Goal: Transaction & Acquisition: Purchase product/service

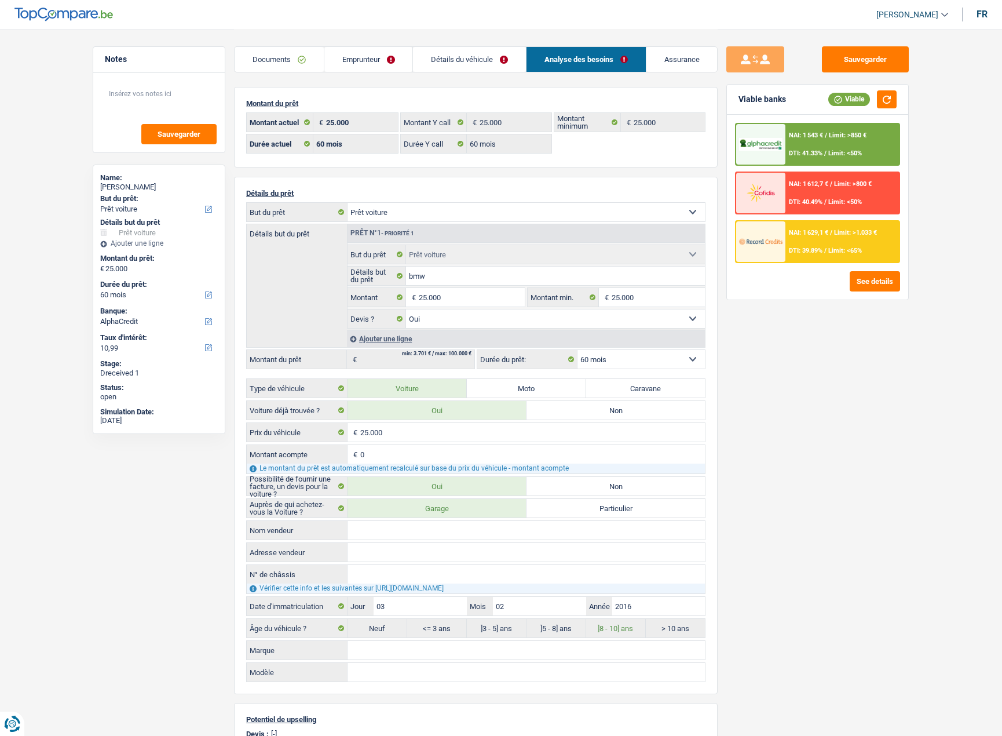
select select "car"
select select "60"
select select "alphacredit"
select select "60"
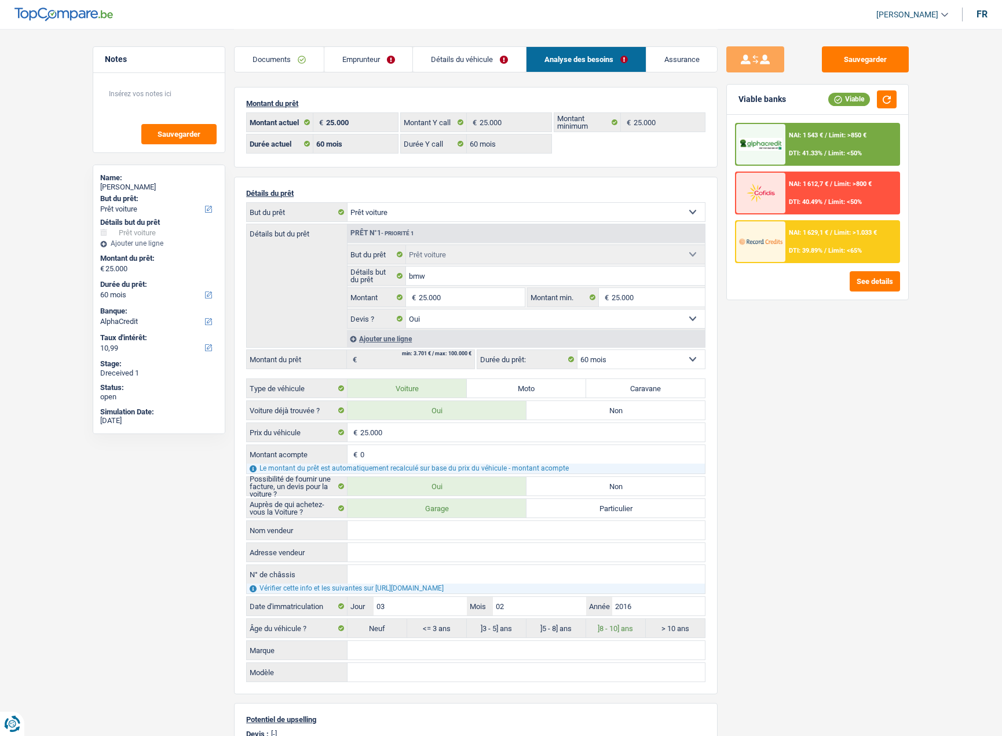
select select "60"
select select "car"
select select "yes"
select select "60"
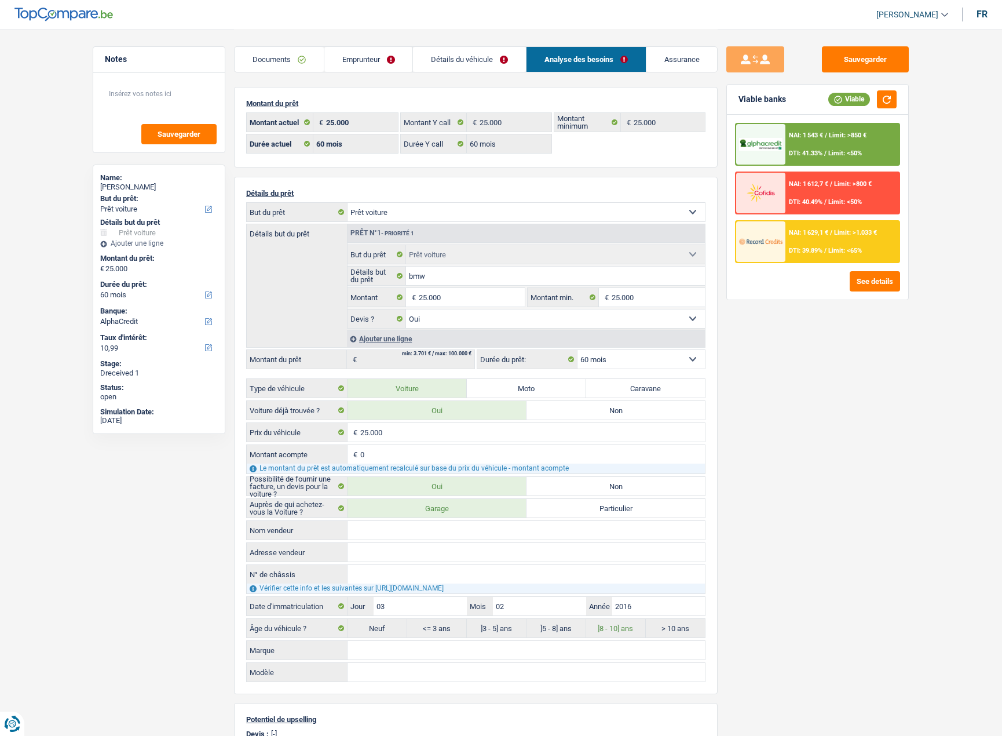
click at [590, 63] on link "Analyse des besoins" at bounding box center [586, 59] width 119 height 25
click at [136, 188] on div "George Vasilica" at bounding box center [159, 186] width 118 height 9
copy div "Vasilica"
click at [361, 55] on link "Emprunteur" at bounding box center [368, 59] width 89 height 25
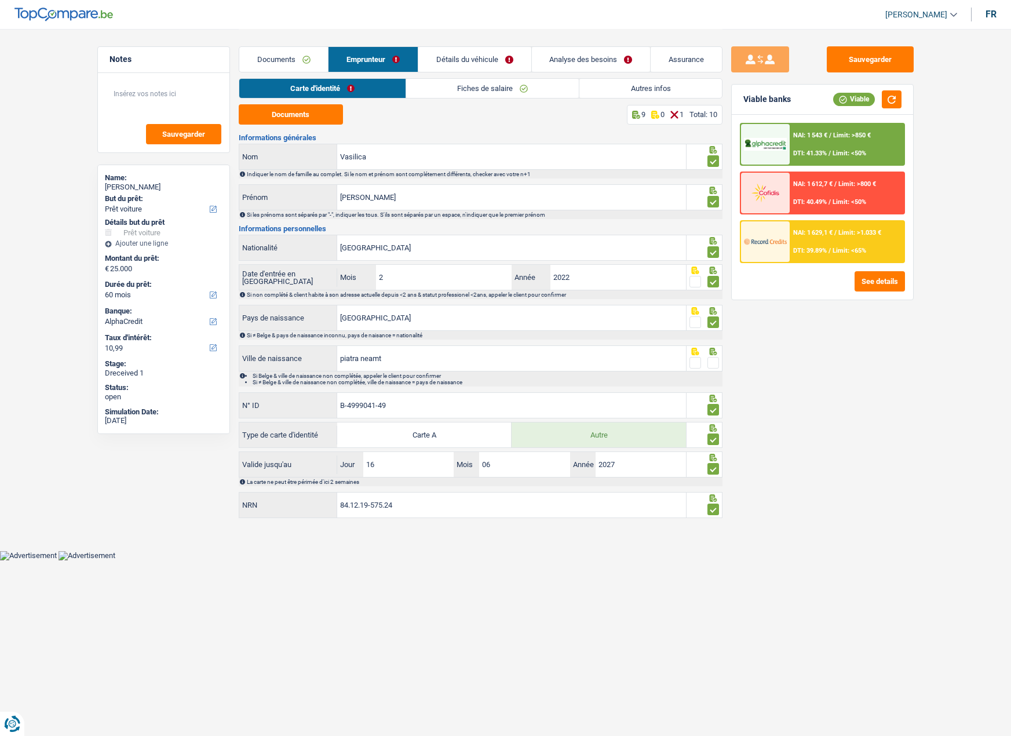
click at [671, 92] on link "Autres infos" at bounding box center [650, 88] width 142 height 19
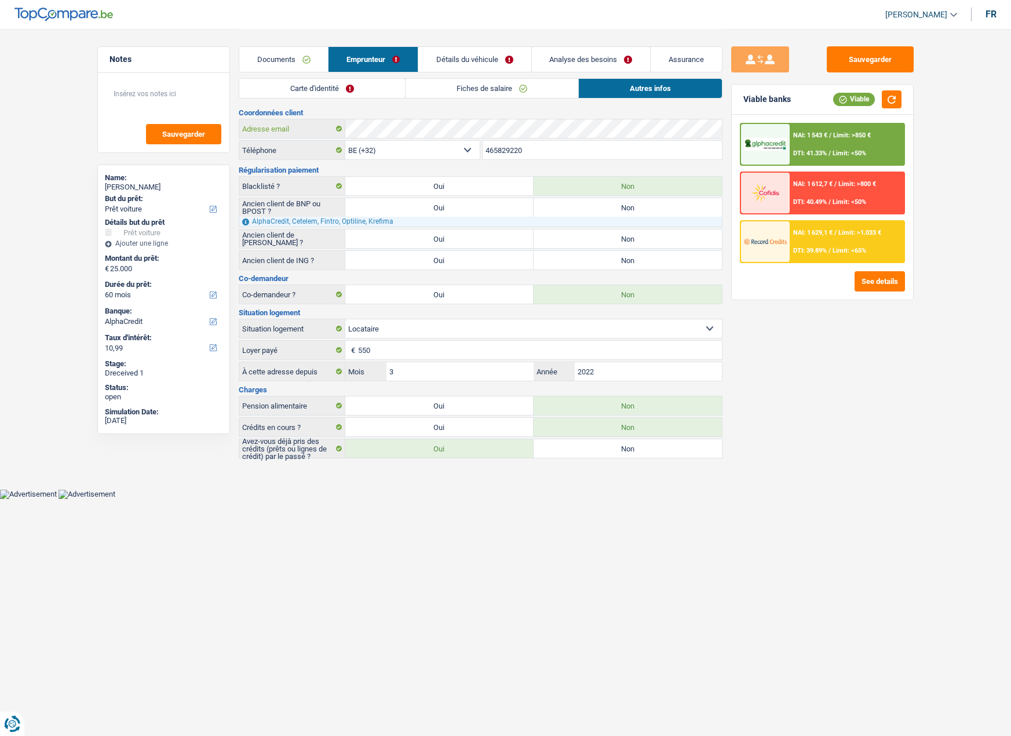
click at [321, 126] on div "Adresse email" at bounding box center [480, 128] width 483 height 19
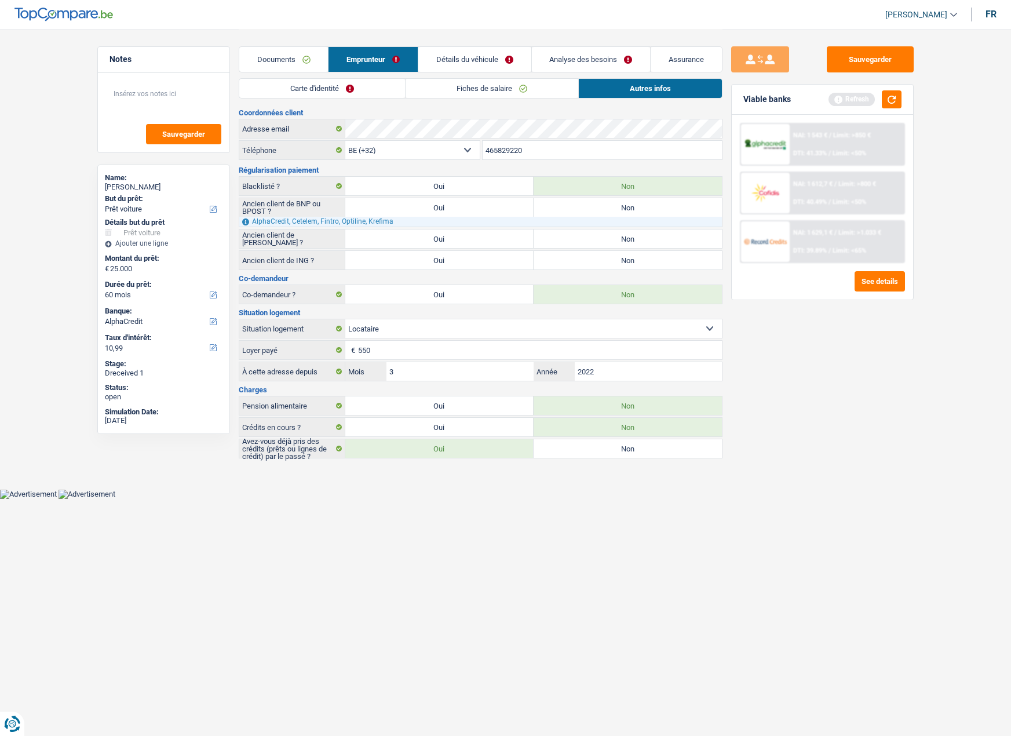
click at [485, 57] on link "Détails du véhicule" at bounding box center [474, 59] width 113 height 25
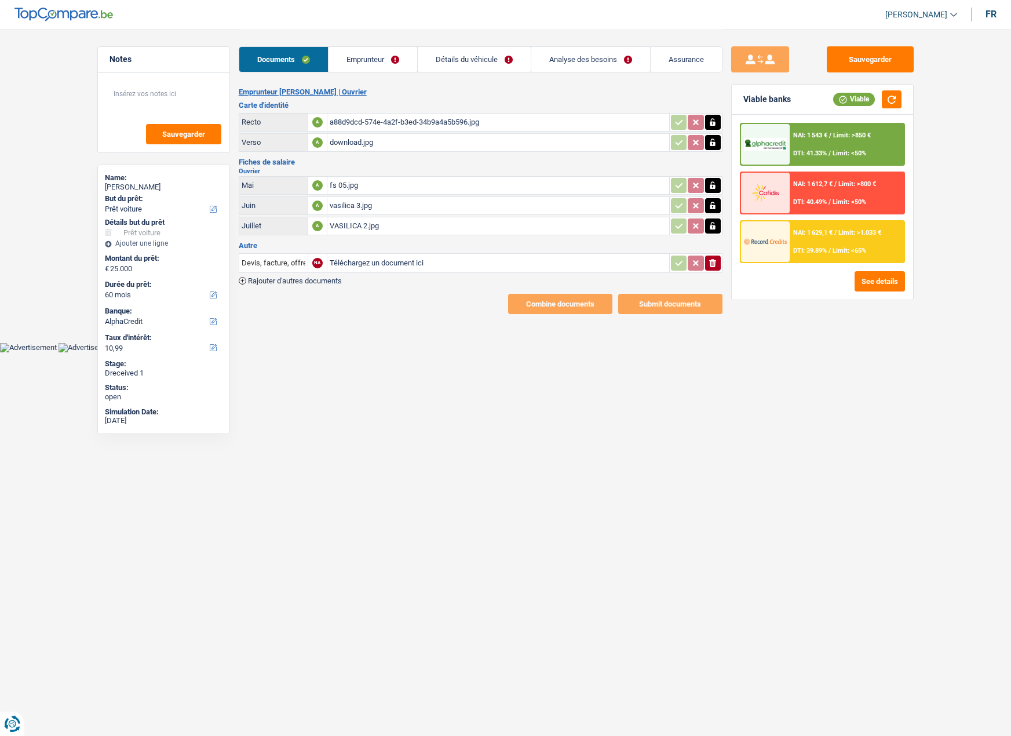
select select "car"
select select "60"
select select "alphacredit"
click at [384, 63] on link "Emprunteur" at bounding box center [372, 59] width 89 height 25
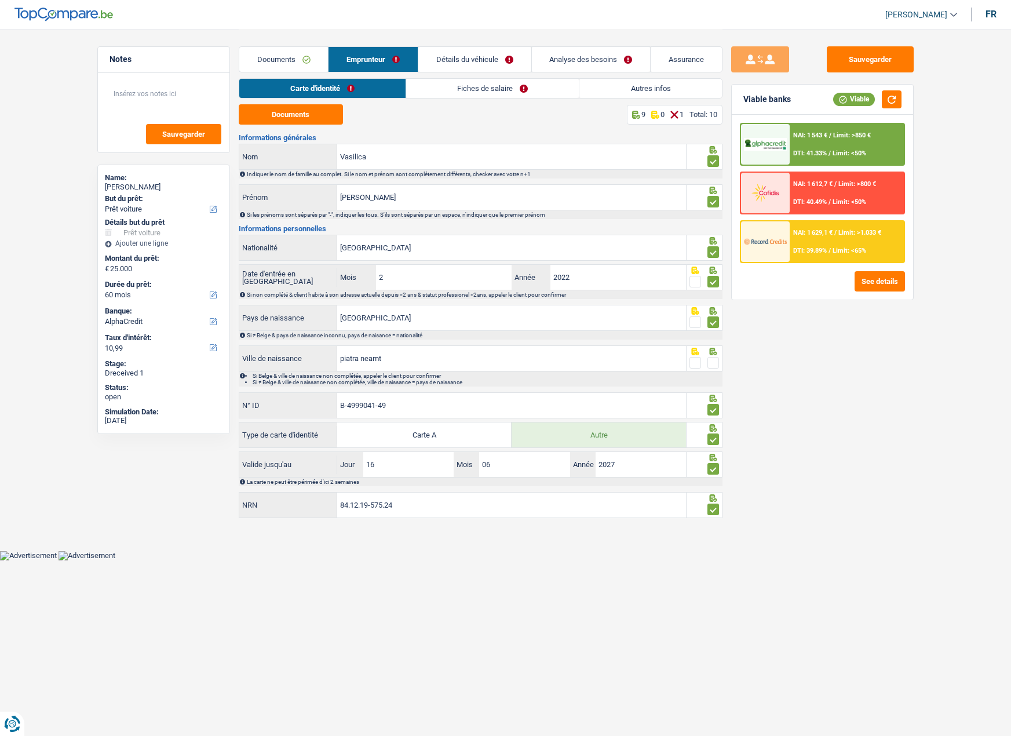
click at [457, 60] on link "Détails du véhicule" at bounding box center [474, 59] width 113 height 25
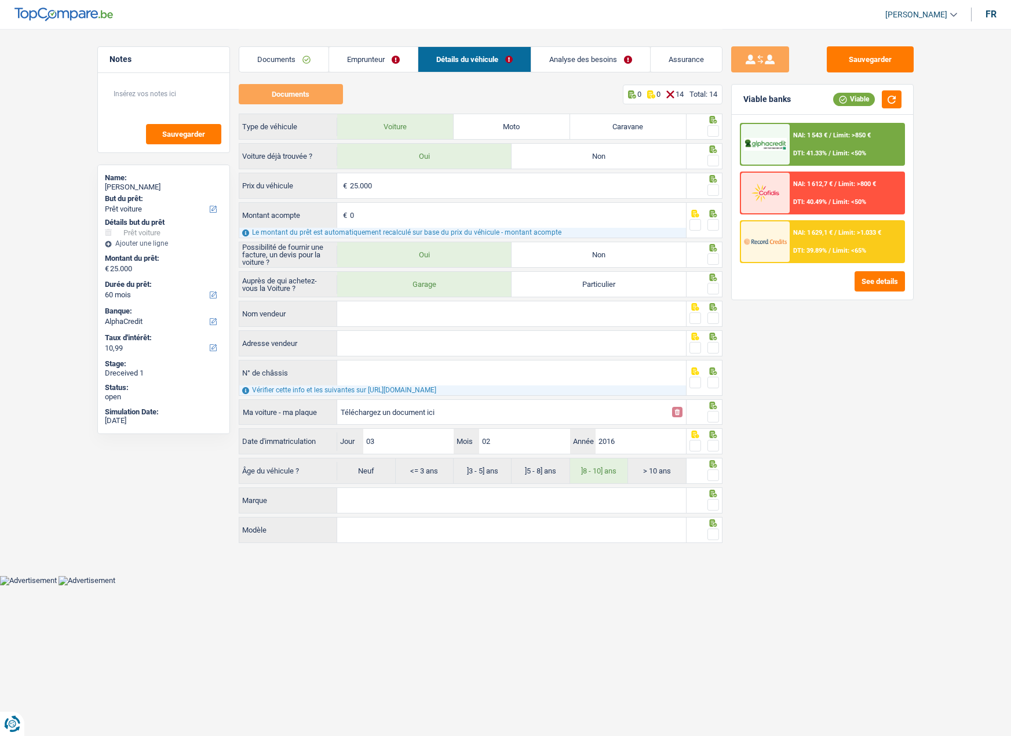
click at [267, 62] on link "Documents" at bounding box center [283, 59] width 89 height 25
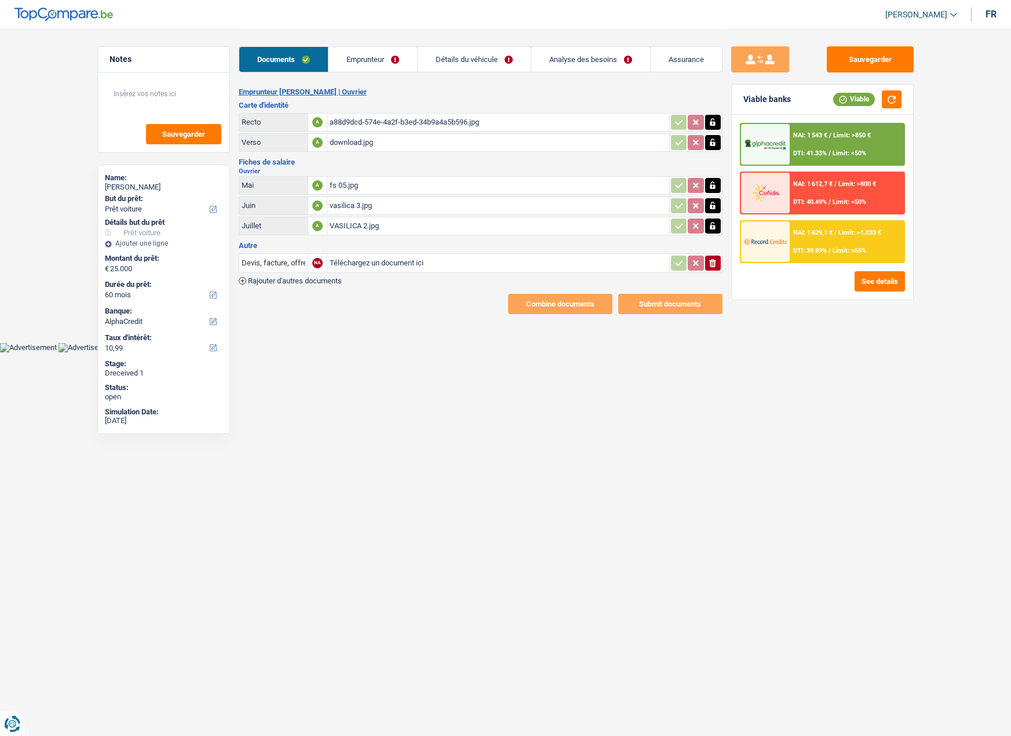
click at [355, 207] on div "vasilica 3.jpg" at bounding box center [498, 205] width 337 height 17
click at [358, 220] on div "VASILICA 2.jpg" at bounding box center [498, 225] width 337 height 17
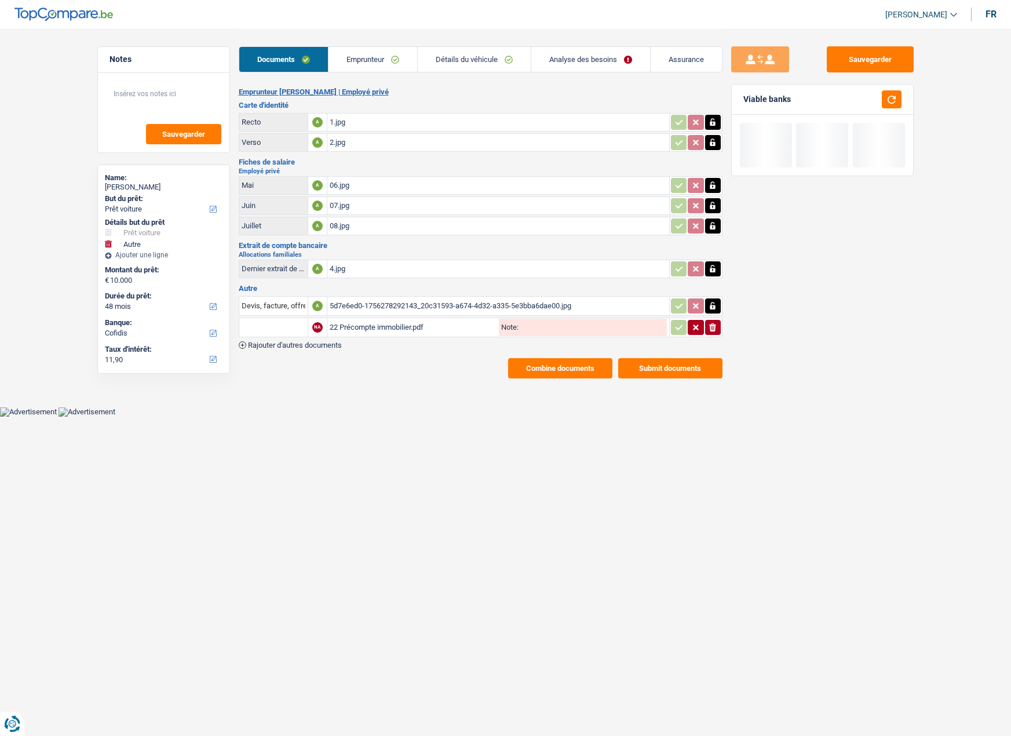
select select "car"
select select "other"
select select "48"
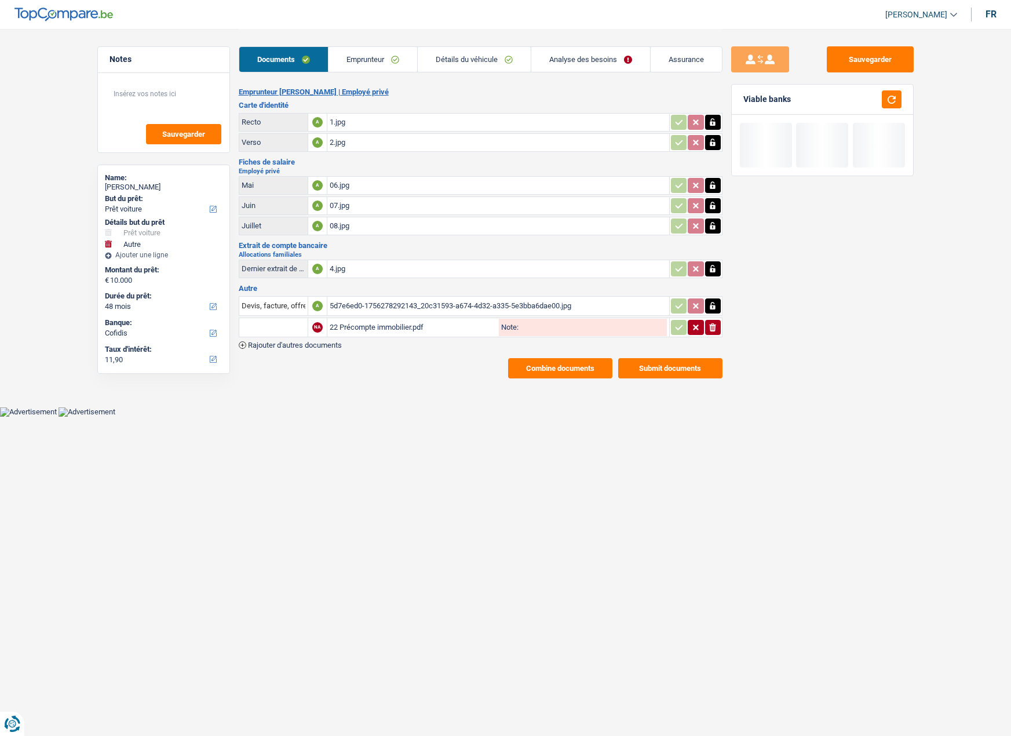
select select "48"
select select "car"
select select "yes"
select select "other"
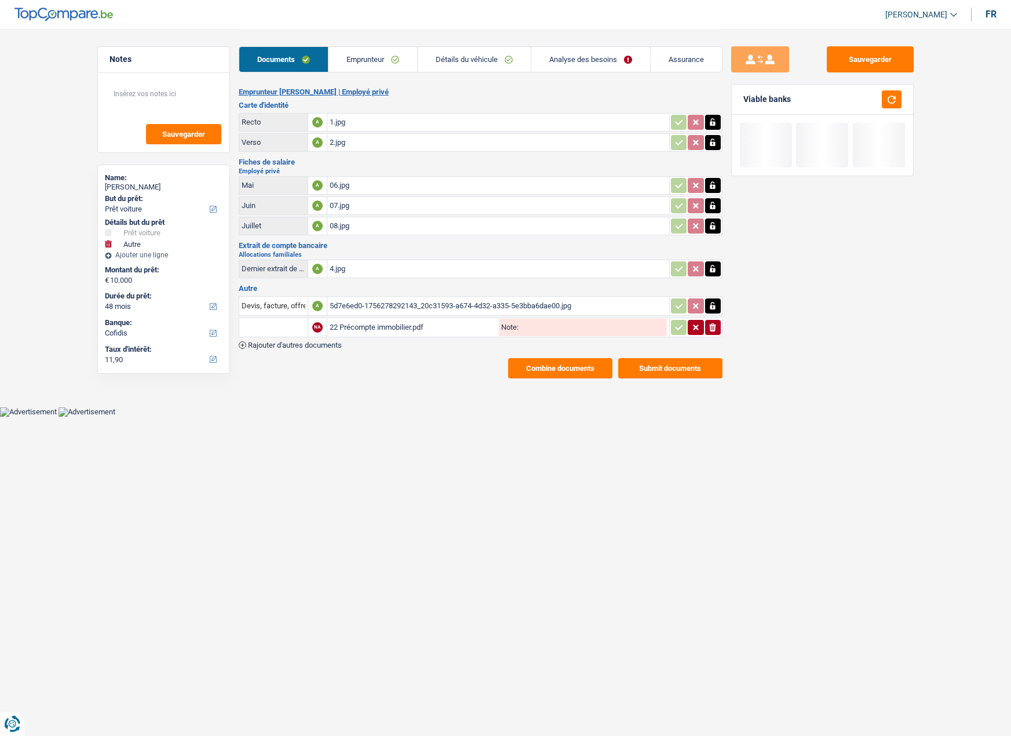
select select "48"
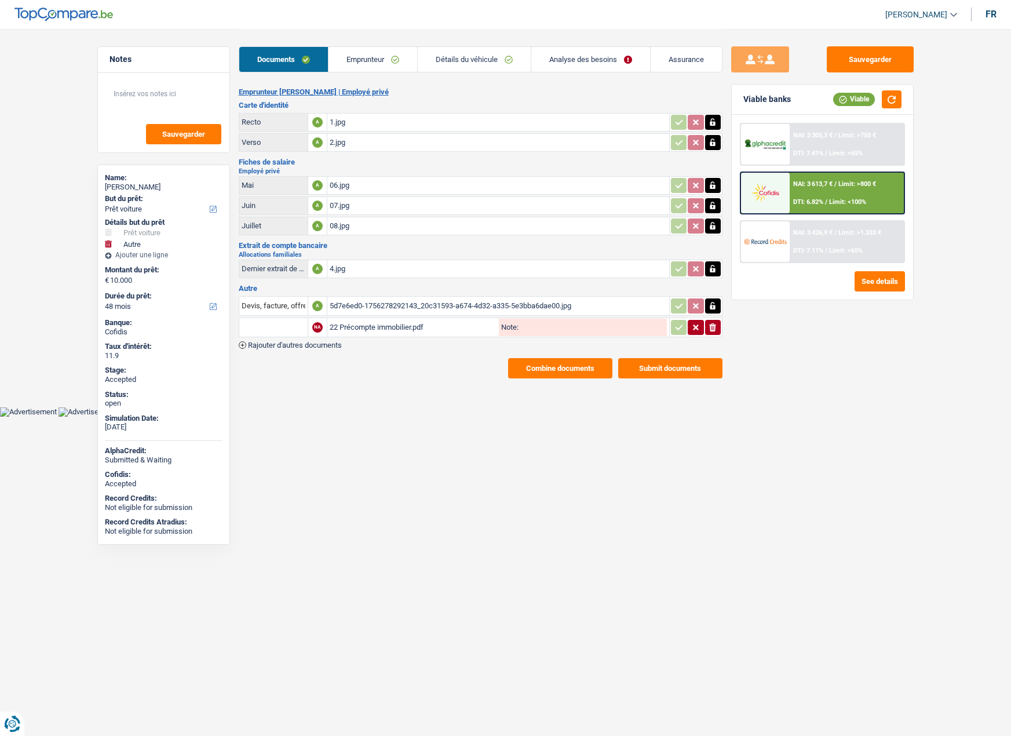
click at [582, 54] on link "Analyse des besoins" at bounding box center [590, 59] width 119 height 25
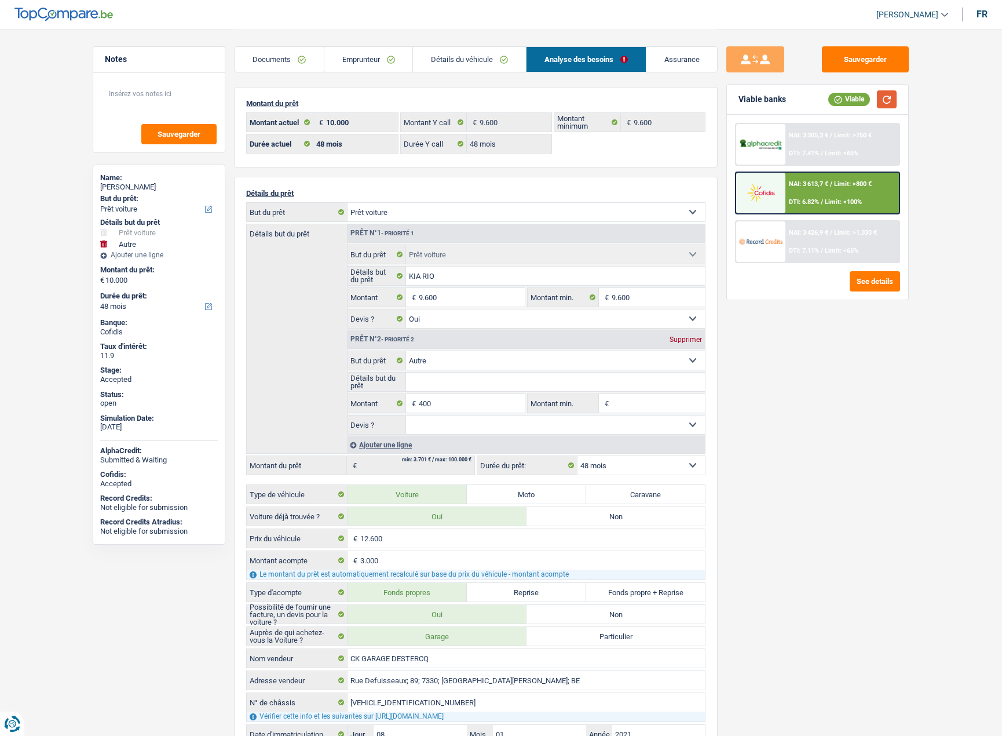
click at [886, 97] on button "button" at bounding box center [887, 99] width 20 height 18
click at [674, 53] on link "Assurance" at bounding box center [681, 59] width 71 height 25
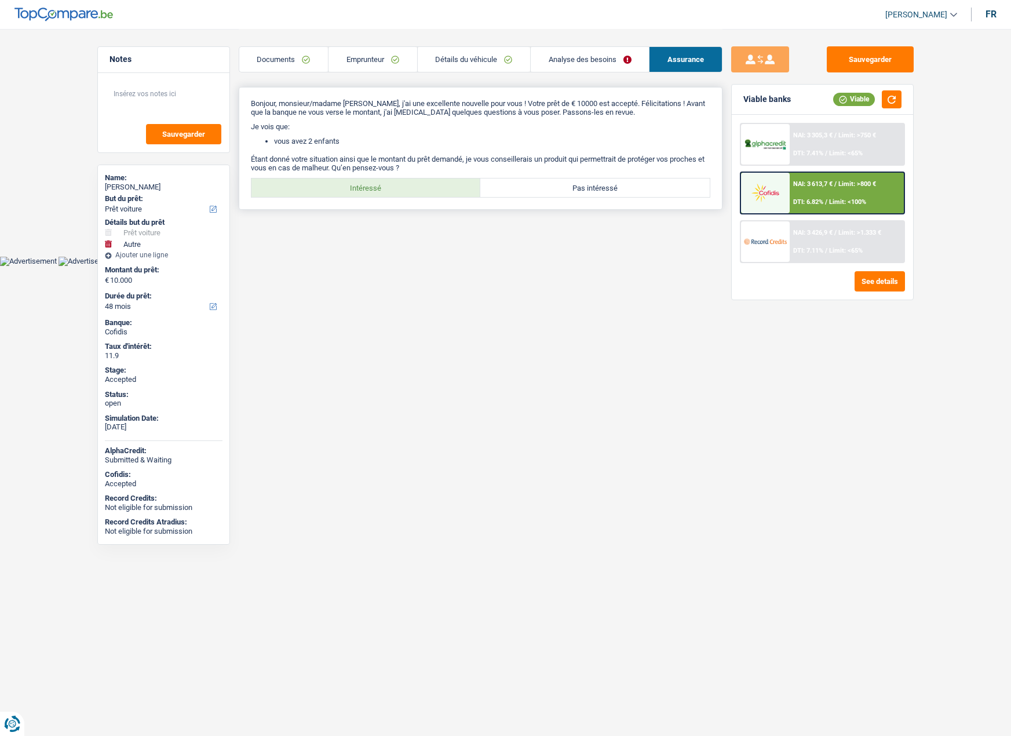
drag, startPoint x: 390, startPoint y: 178, endPoint x: 385, endPoint y: 185, distance: 7.9
click at [389, 178] on label "Intéressé" at bounding box center [365, 187] width 229 height 19
click at [389, 178] on input "Intéressé" at bounding box center [365, 187] width 229 height 19
radio input "true"
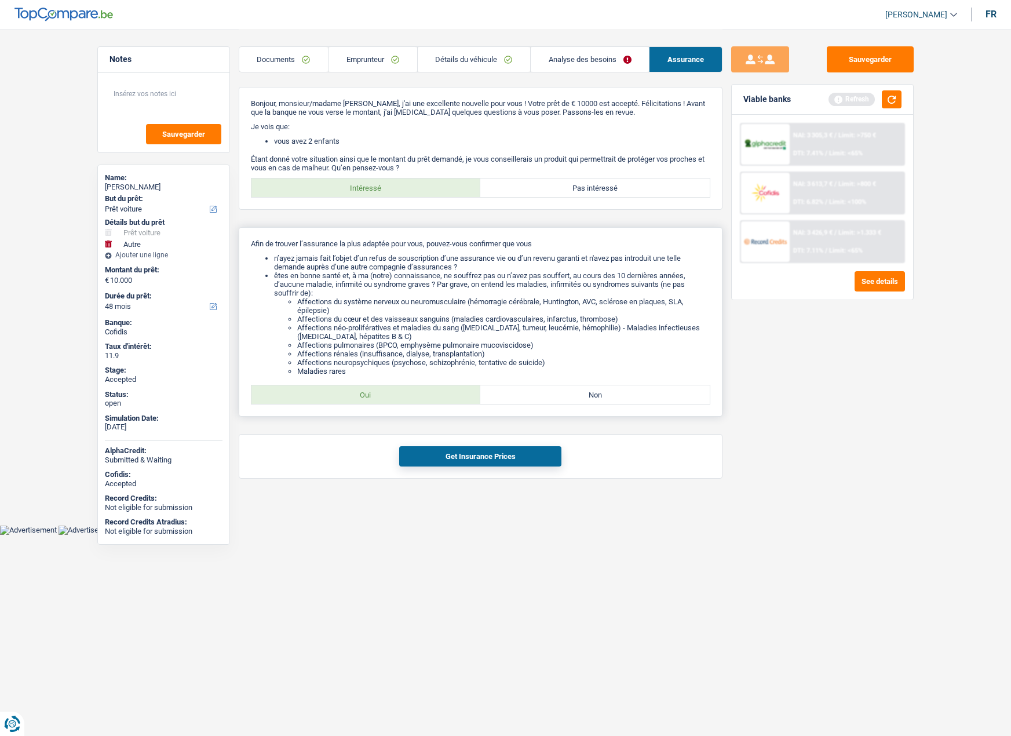
click at [403, 382] on div "Afin de trouver l’assurance la plus adaptée pour vous, pouvez-vous confirmer qu…" at bounding box center [481, 321] width 484 height 189
click at [400, 387] on label "Oui" at bounding box center [365, 394] width 229 height 19
click at [400, 387] on input "Oui" at bounding box center [365, 394] width 229 height 19
radio input "true"
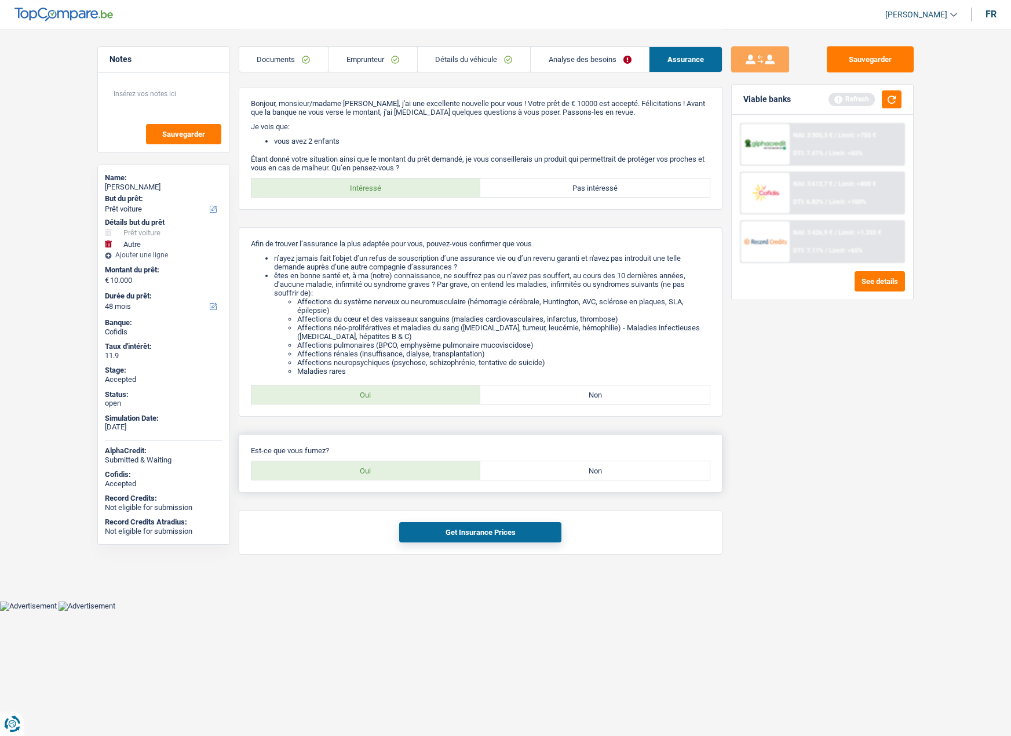
click at [361, 469] on label "Oui" at bounding box center [365, 470] width 229 height 19
click at [361, 469] on input "Oui" at bounding box center [365, 470] width 229 height 19
radio input "true"
click at [427, 525] on button "Get Insurance Prices" at bounding box center [480, 532] width 162 height 20
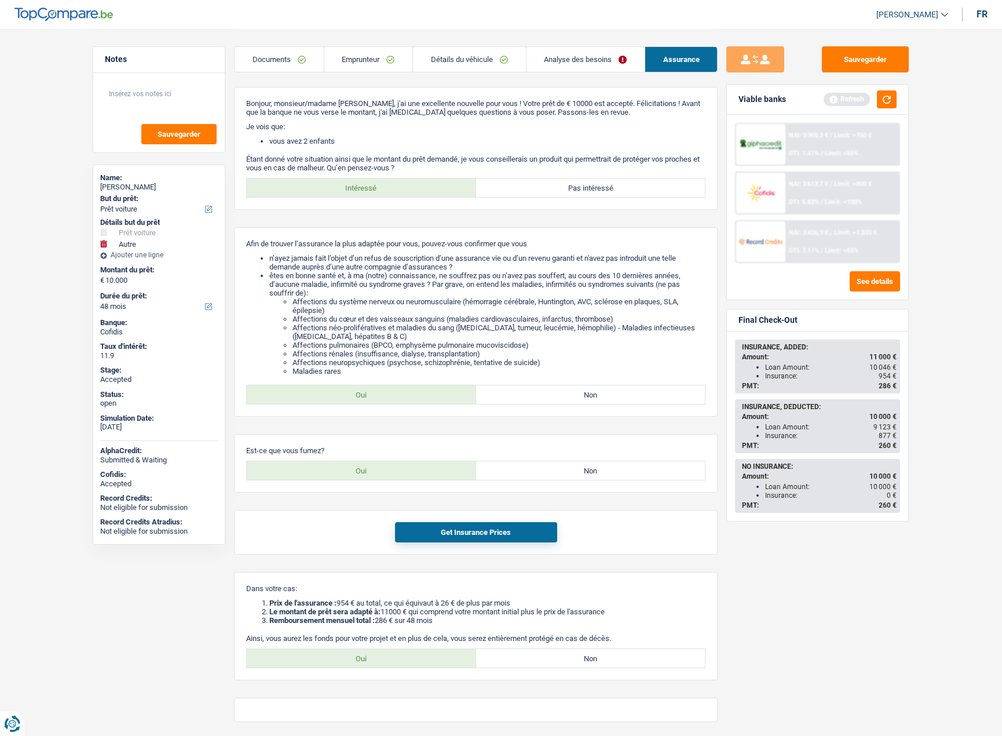
click at [776, 433] on div "Insurance: 877 €" at bounding box center [830, 436] width 131 height 8
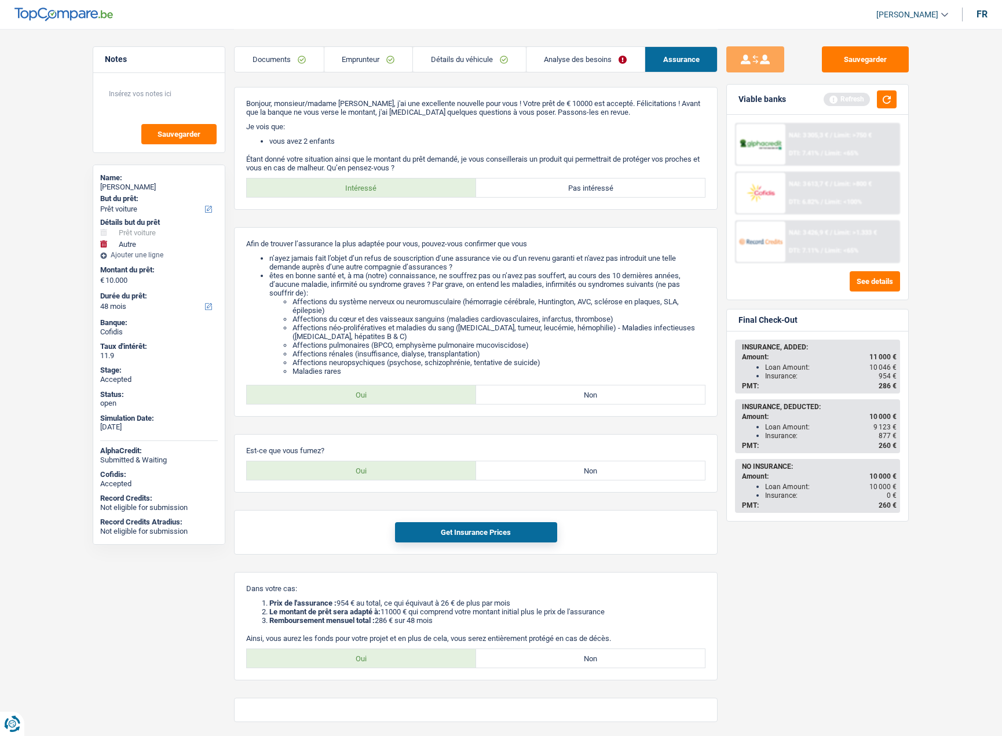
click at [773, 425] on div "Loan Amount: 9 123 €" at bounding box center [830, 427] width 131 height 8
click at [774, 439] on div "Insurance: 877 €" at bounding box center [830, 436] width 131 height 8
click at [775, 439] on div "Insurance: 877 €" at bounding box center [830, 436] width 131 height 8
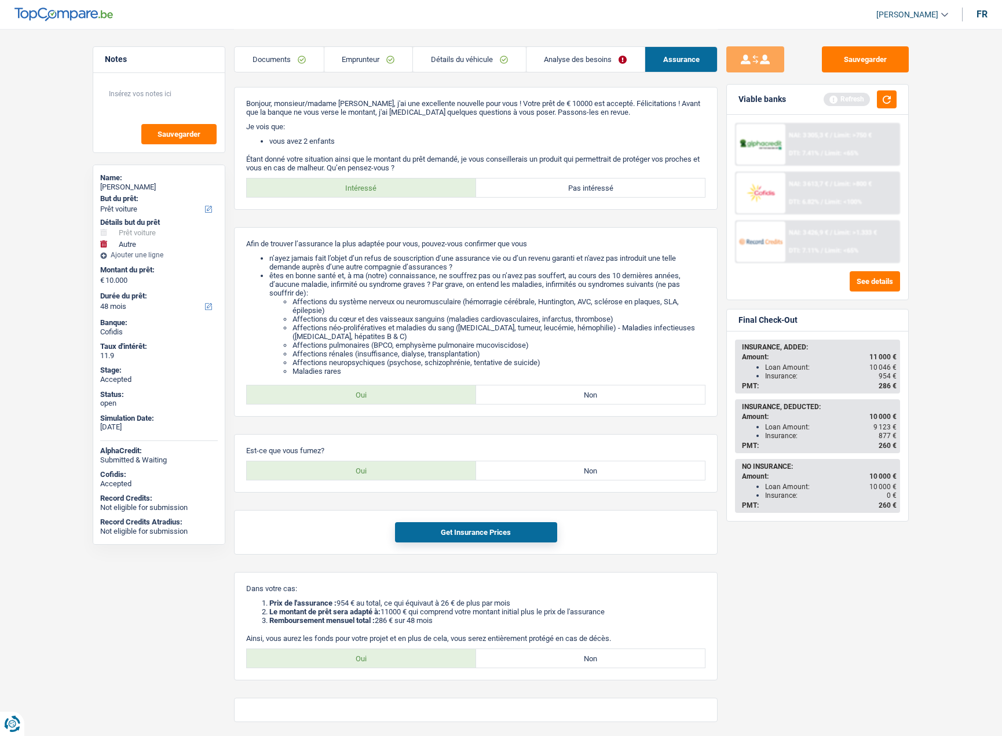
click at [775, 439] on div "Insurance: 877 €" at bounding box center [830, 436] width 131 height 8
click at [773, 436] on div "Insurance: 877 €" at bounding box center [830, 436] width 131 height 8
click at [772, 429] on div "Loan Amount: 9 123 €" at bounding box center [830, 427] width 131 height 8
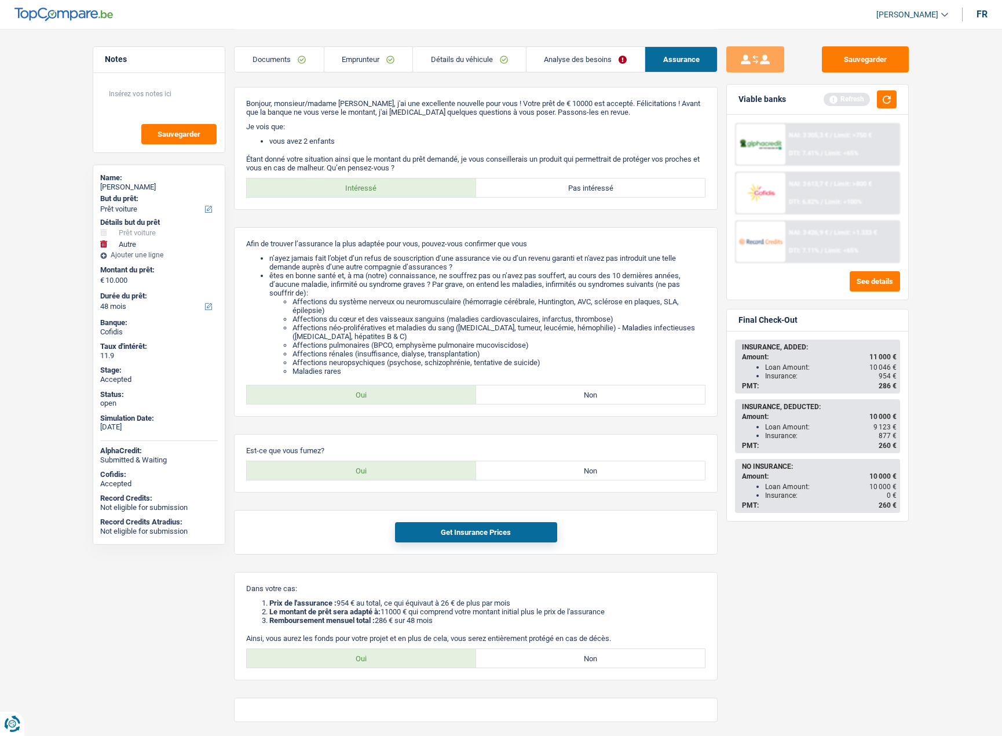
click at [769, 439] on div "Insurance: 877 €" at bounding box center [830, 436] width 131 height 8
drag, startPoint x: 769, startPoint y: 439, endPoint x: 761, endPoint y: 425, distance: 16.4
click at [770, 439] on div "Insurance: 877 €" at bounding box center [830, 436] width 131 height 8
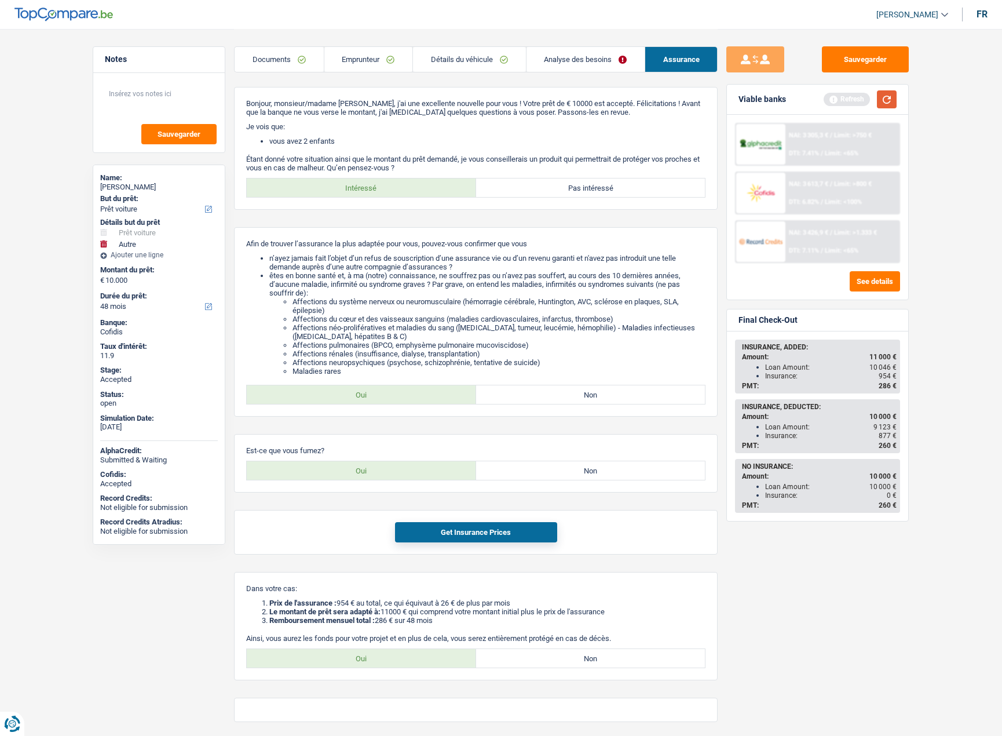
click at [883, 94] on button "button" at bounding box center [887, 99] width 20 height 18
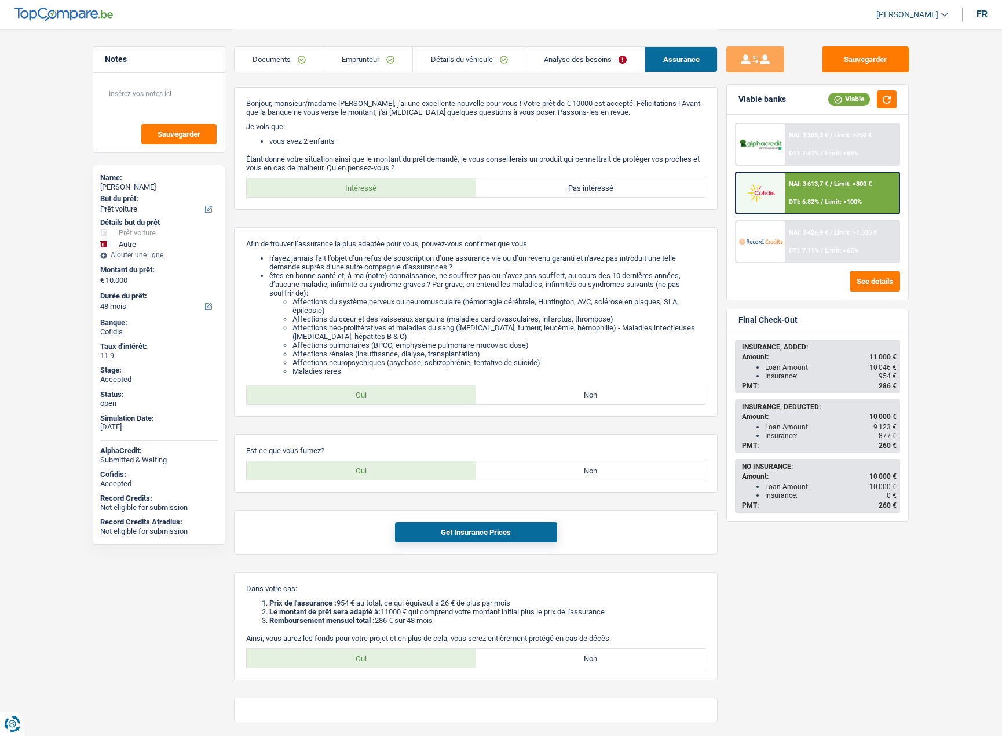
click at [794, 202] on span "DTI: 6.82%" at bounding box center [804, 202] width 30 height 8
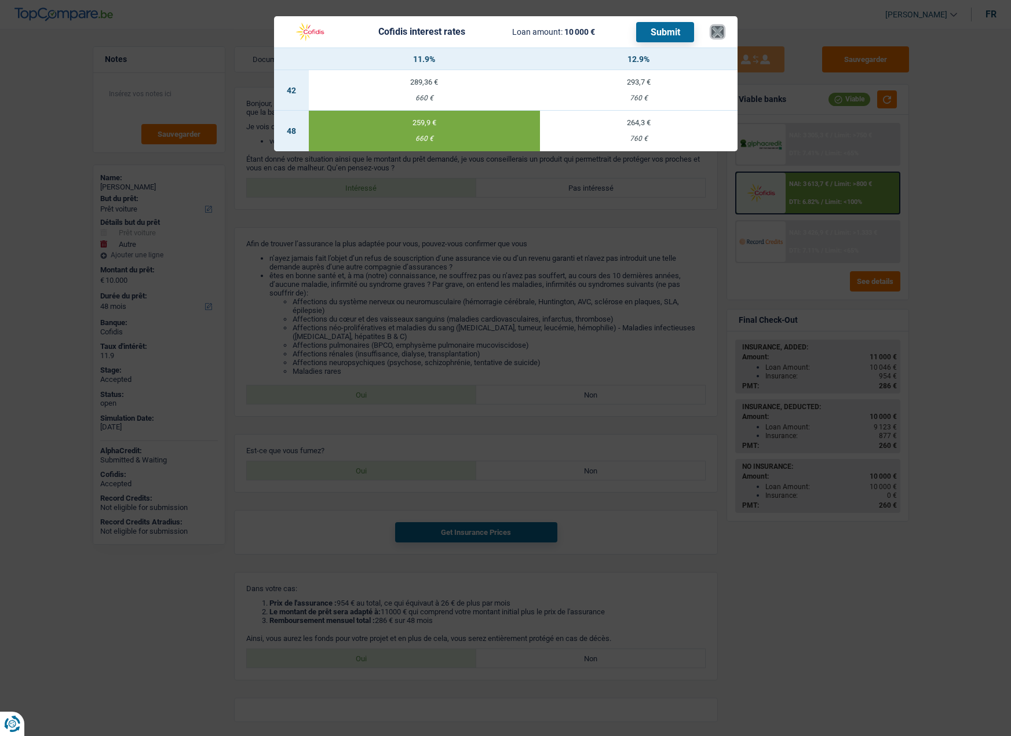
click at [717, 26] on button "×" at bounding box center [717, 32] width 12 height 12
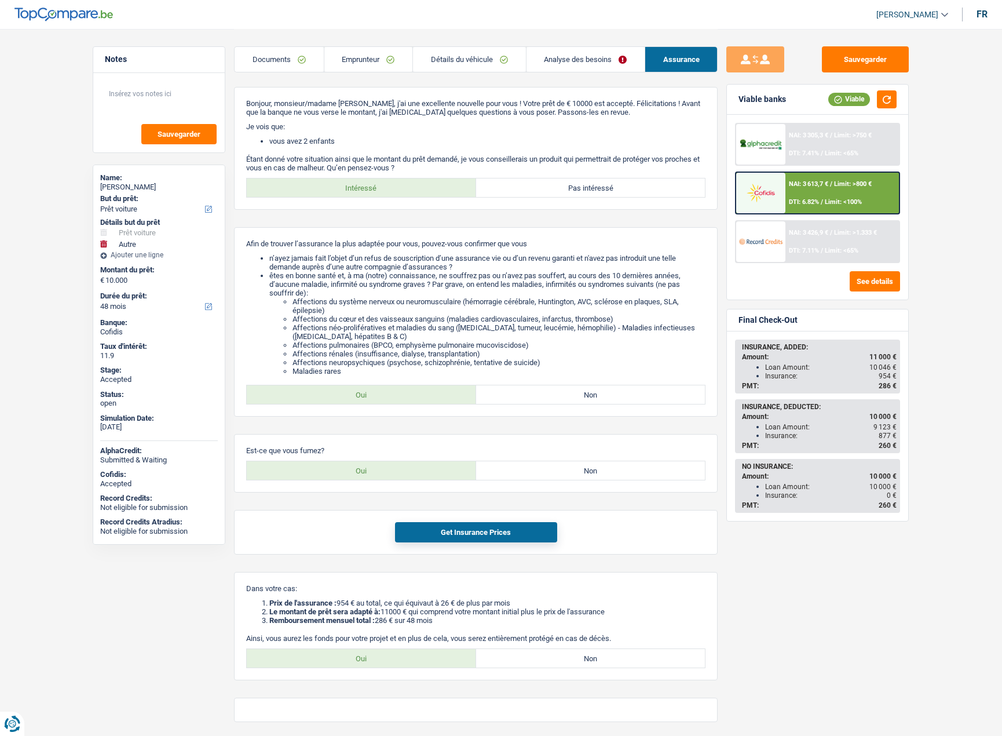
click at [930, 192] on main "Notes Sauvegarder Name: NATHALIE PERIN But du prêt: Confort maison: meubles, te…" at bounding box center [501, 384] width 1002 height 768
click at [846, 188] on div "NAI: 3 613,7 € / Limit: >800 € DTI: 6.82% / Limit: <100%" at bounding box center [842, 193] width 114 height 41
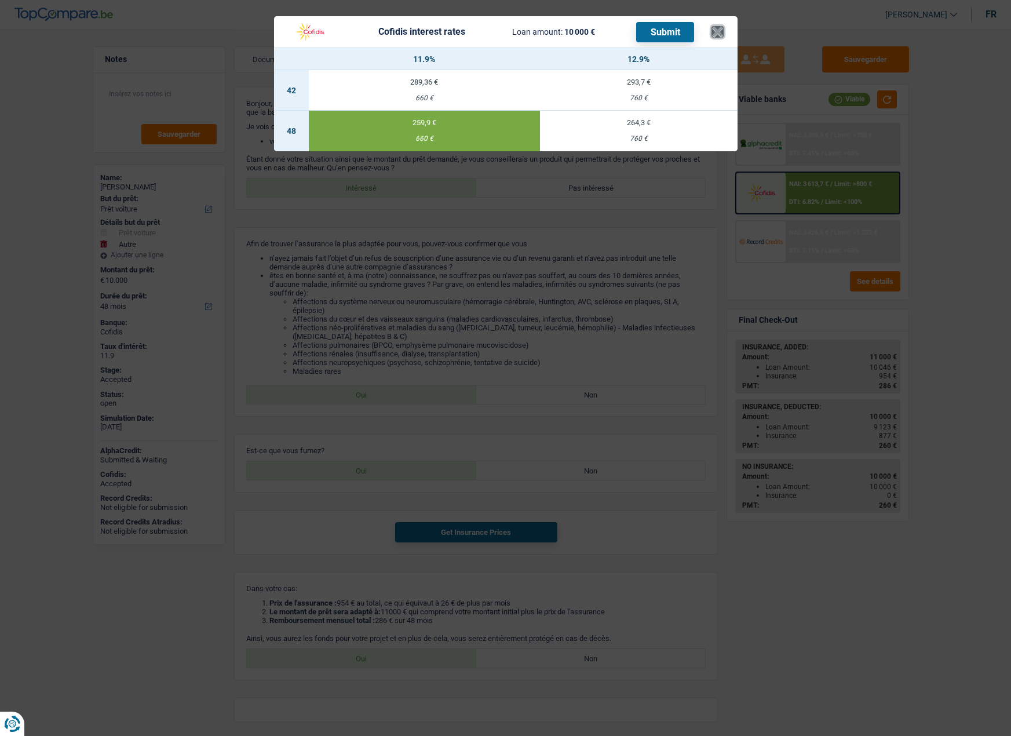
click at [722, 30] on button "×" at bounding box center [717, 32] width 12 height 12
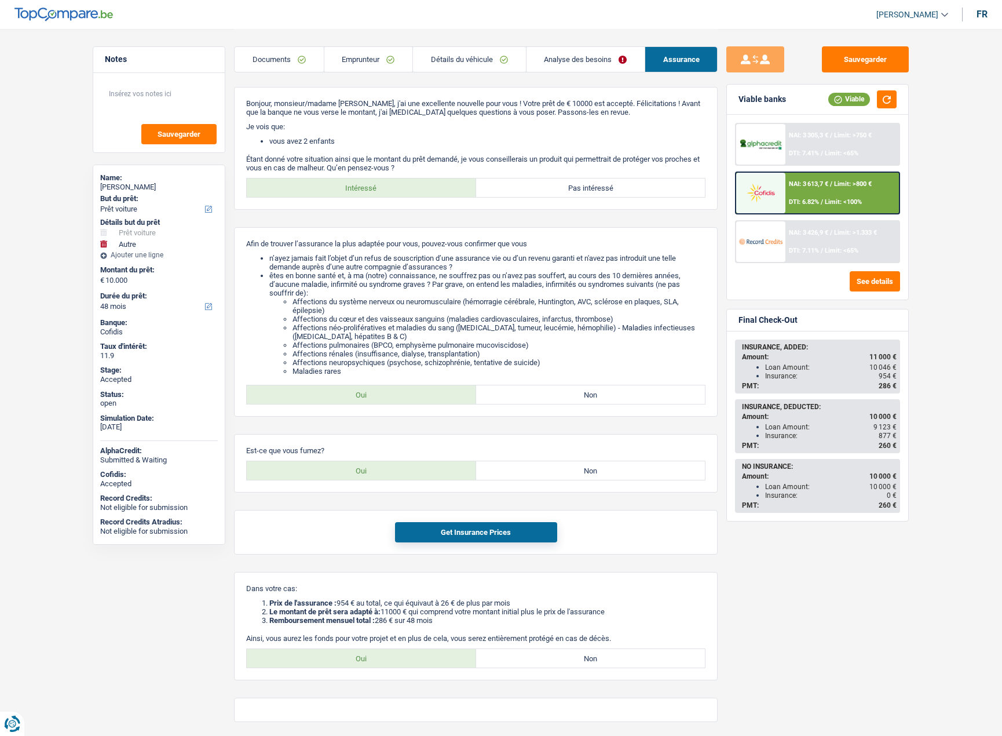
click at [89, 279] on div "Notes Sauvegarder Name: NATHALIE PERIN But du prêt: Confort maison: meubles, te…" at bounding box center [159, 381] width 150 height 671
click at [579, 54] on link "Analyse des besoins" at bounding box center [586, 59] width 118 height 25
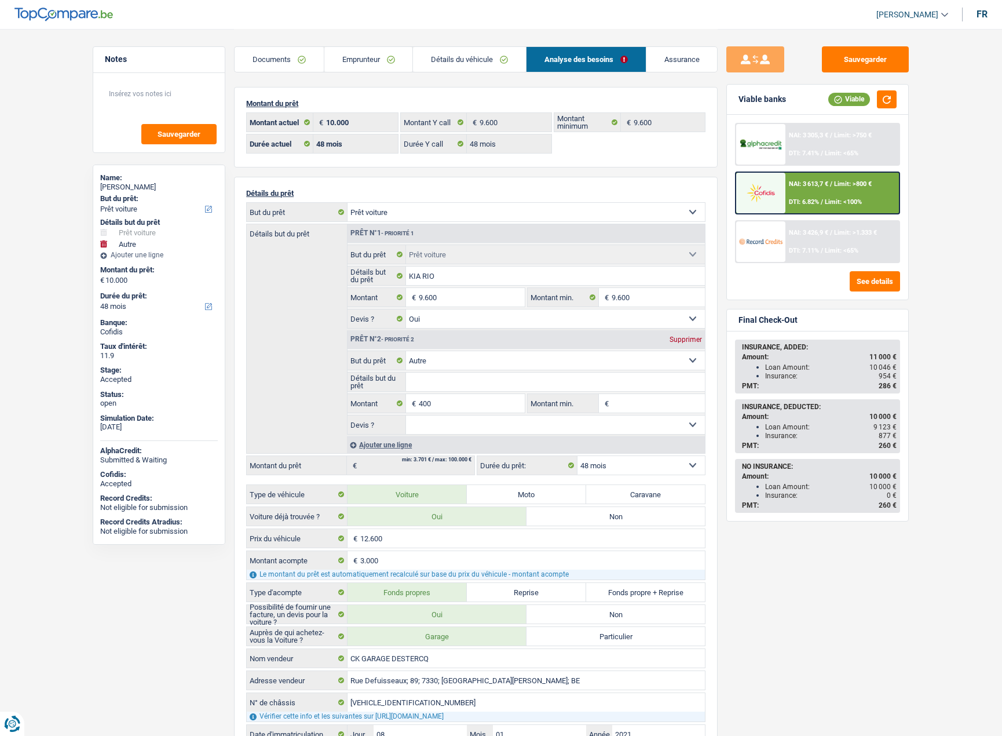
click at [277, 62] on link "Documents" at bounding box center [279, 59] width 89 height 25
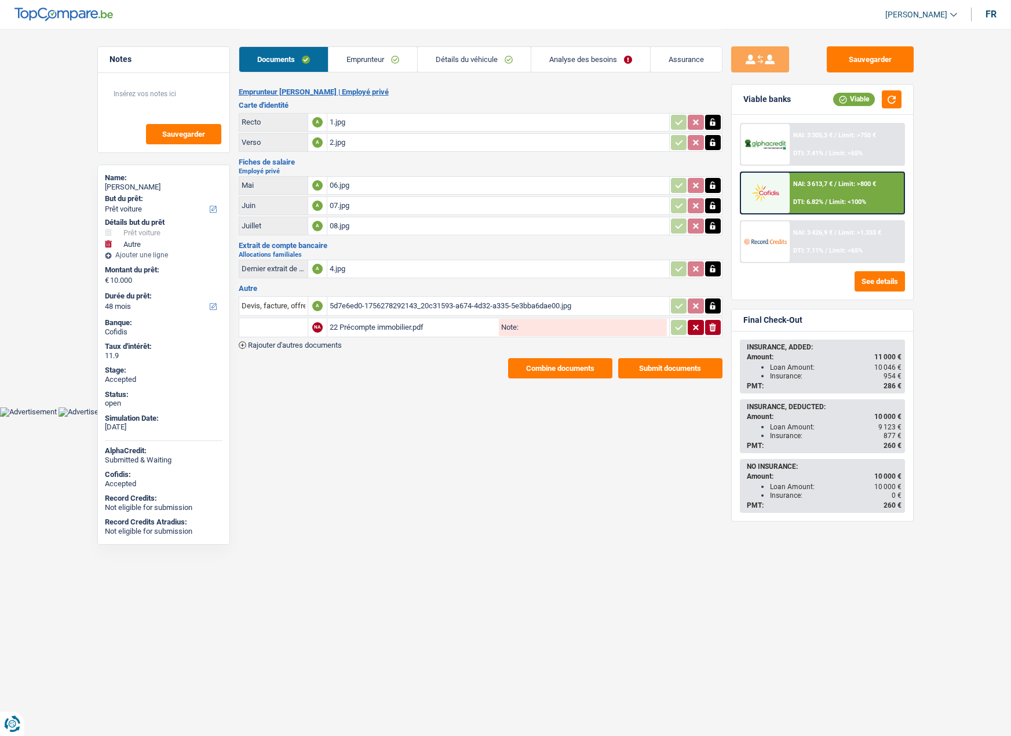
drag, startPoint x: 878, startPoint y: 426, endPoint x: 903, endPoint y: 425, distance: 24.9
click at [903, 425] on div "INSURANCE, DEDUCTED: Amount: 10 000 € Loan Amount: 9 123 € Insurance: 877 € PMT…" at bounding box center [822, 426] width 163 height 52
click at [890, 428] on span "9 123 €" at bounding box center [889, 427] width 23 height 8
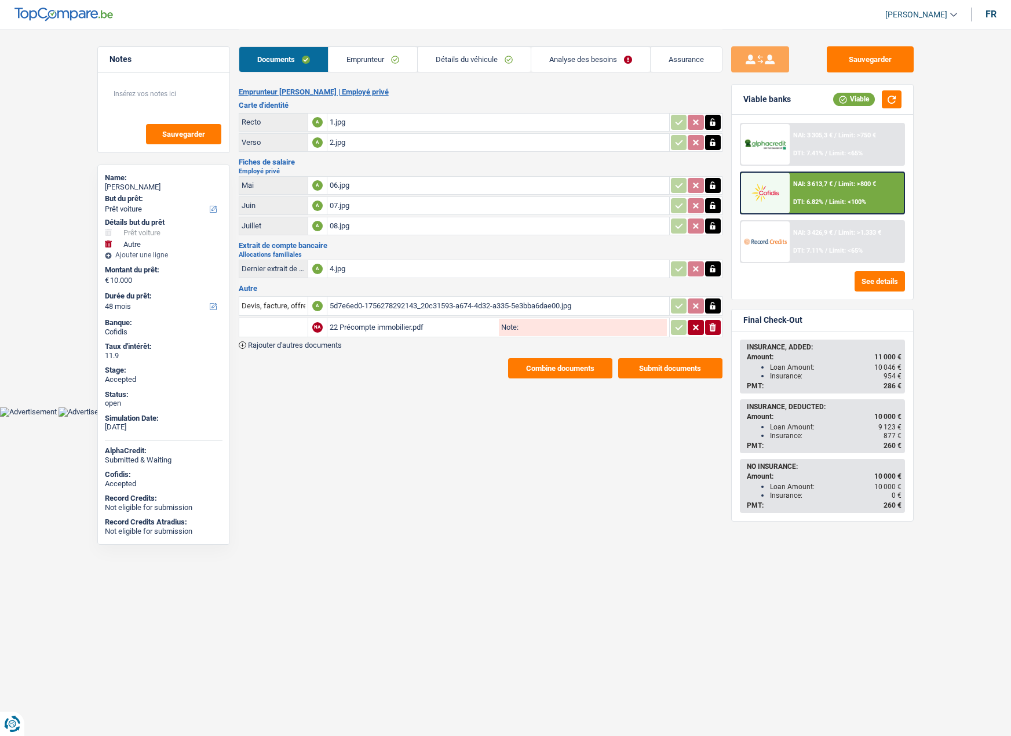
click at [887, 432] on span "877 €" at bounding box center [892, 436] width 18 height 8
click at [885, 445] on span "260 €" at bounding box center [892, 445] width 18 height 8
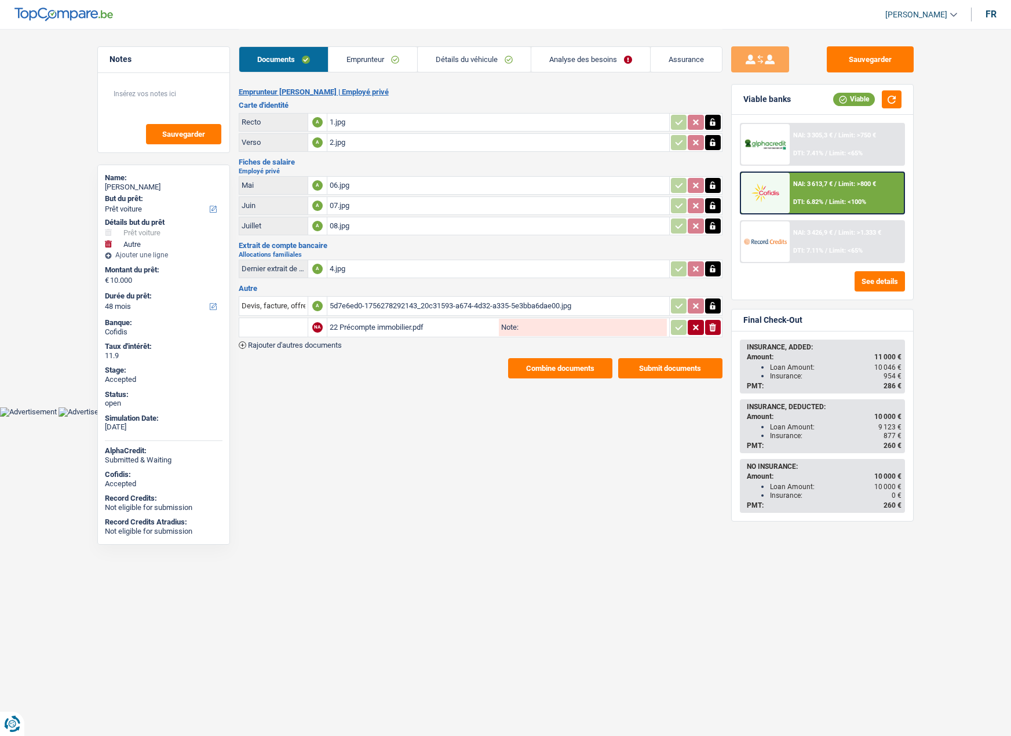
click at [883, 432] on span "877 €" at bounding box center [892, 436] width 18 height 8
click at [984, 416] on html "Vous avez le contrôle de vos données Nous utilisons des cookies, tout comme nos…" at bounding box center [505, 208] width 1011 height 416
click at [682, 57] on link "Assurance" at bounding box center [686, 59] width 71 height 25
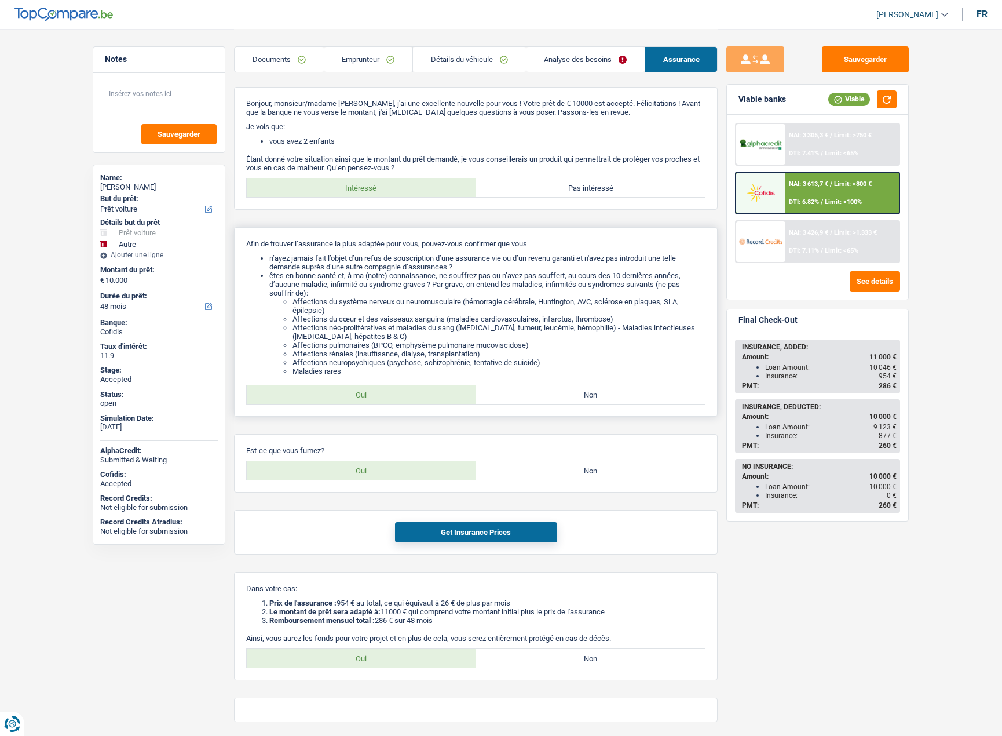
click at [541, 396] on label "Non" at bounding box center [590, 394] width 229 height 19
click at [541, 396] on input "Non" at bounding box center [590, 394] width 229 height 19
radio input "true"
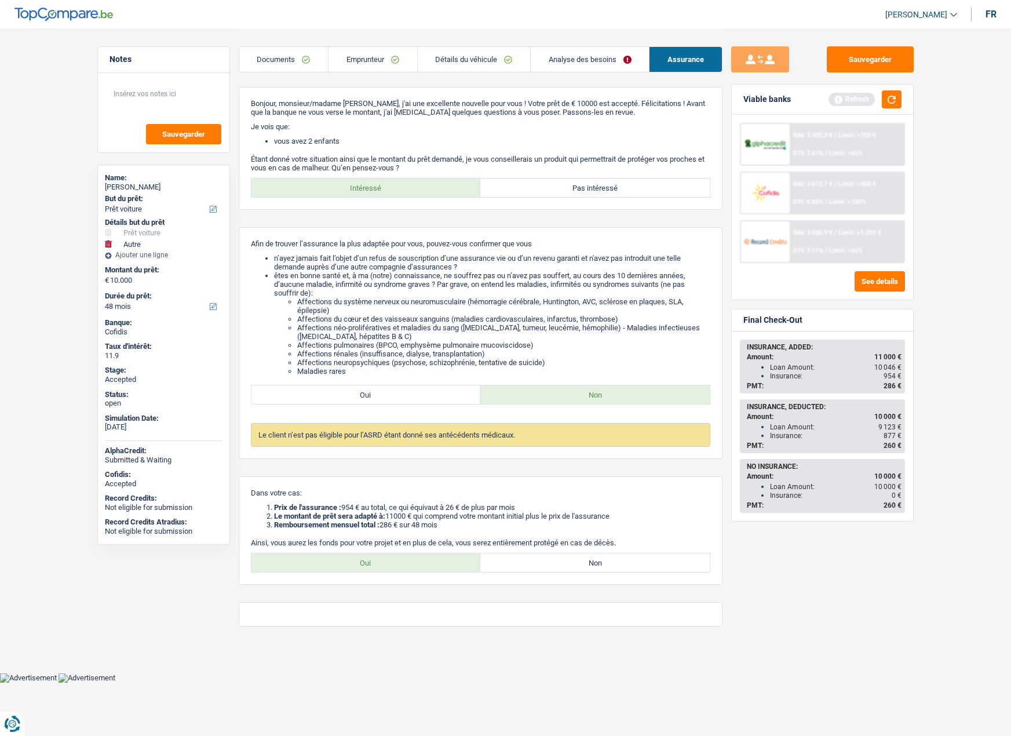
click at [130, 186] on div "NATHALIE PERIN" at bounding box center [164, 186] width 118 height 9
copy div "NATHALIE PERIN"
click at [382, 56] on link "Emprunteur" at bounding box center [372, 59] width 88 height 25
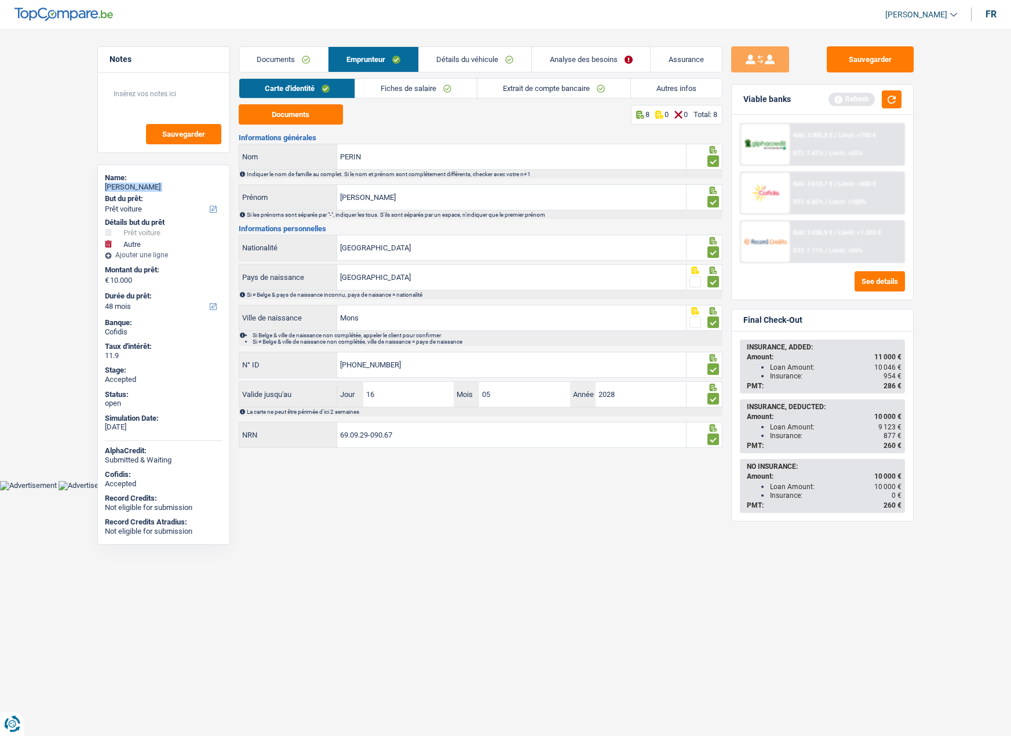
click at [298, 61] on link "Documents" at bounding box center [283, 59] width 89 height 25
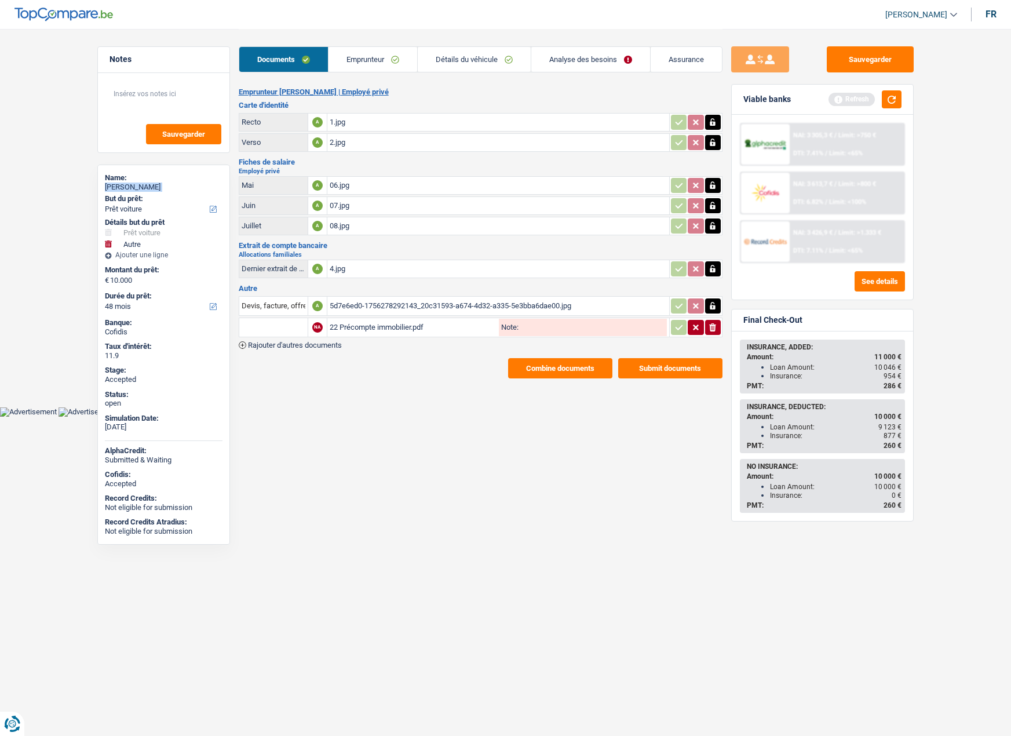
click at [371, 64] on link "Emprunteur" at bounding box center [372, 59] width 89 height 25
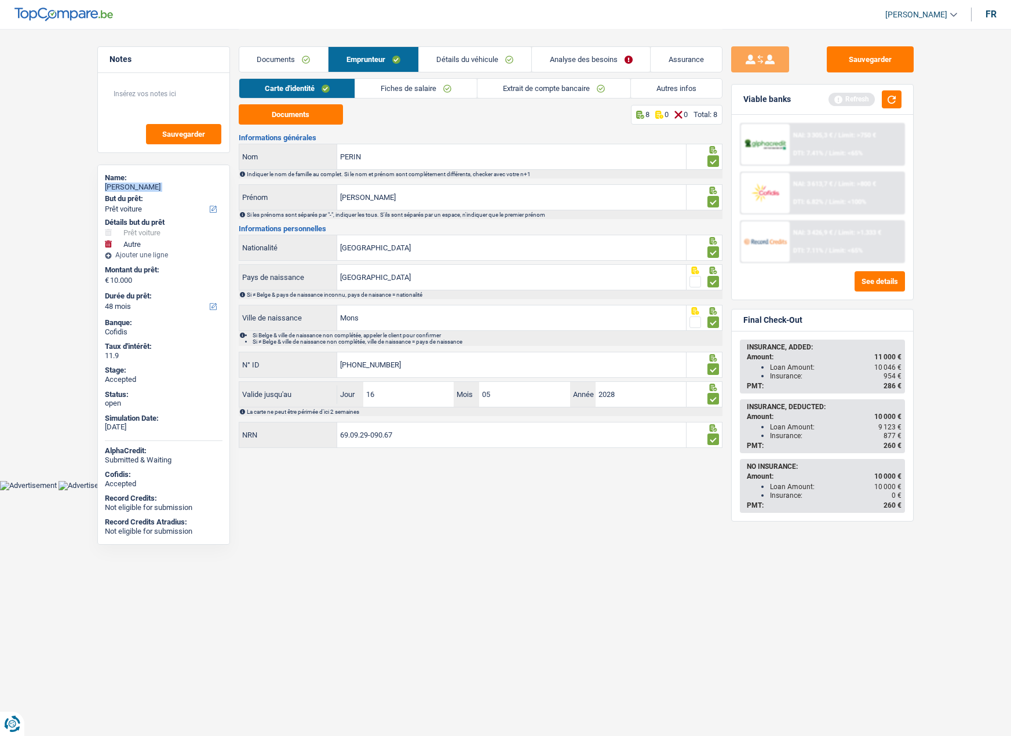
click at [656, 87] on link "Autres infos" at bounding box center [676, 88] width 91 height 19
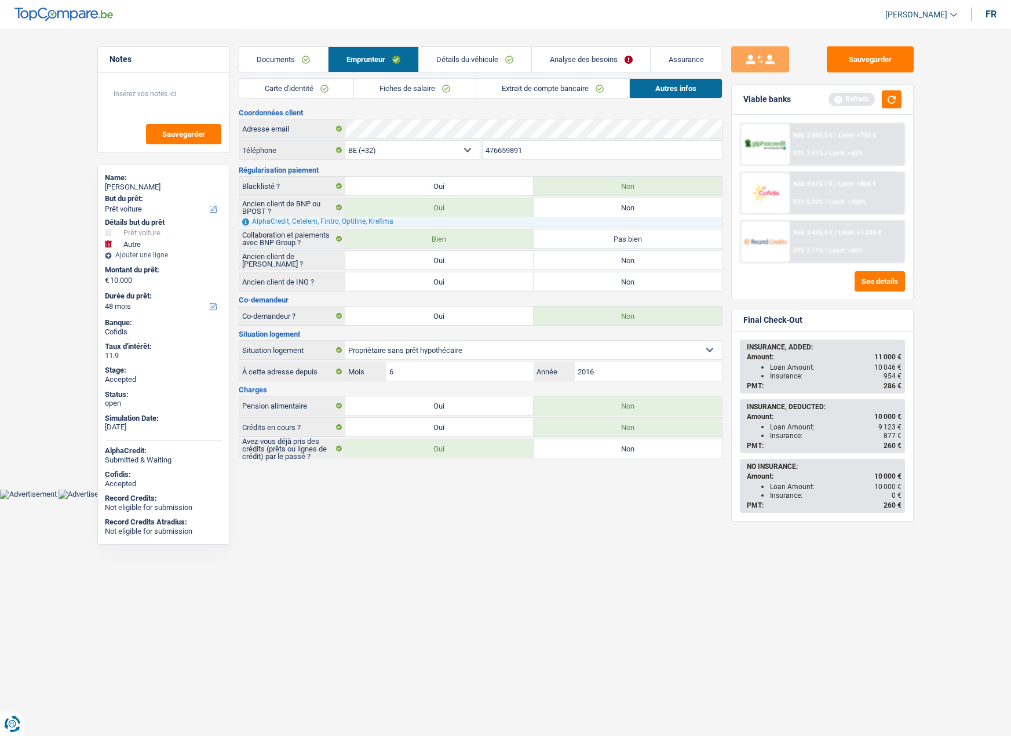
click at [517, 153] on input "476659891" at bounding box center [602, 150] width 239 height 19
click at [865, 54] on button "Sauvegarder" at bounding box center [870, 59] width 87 height 26
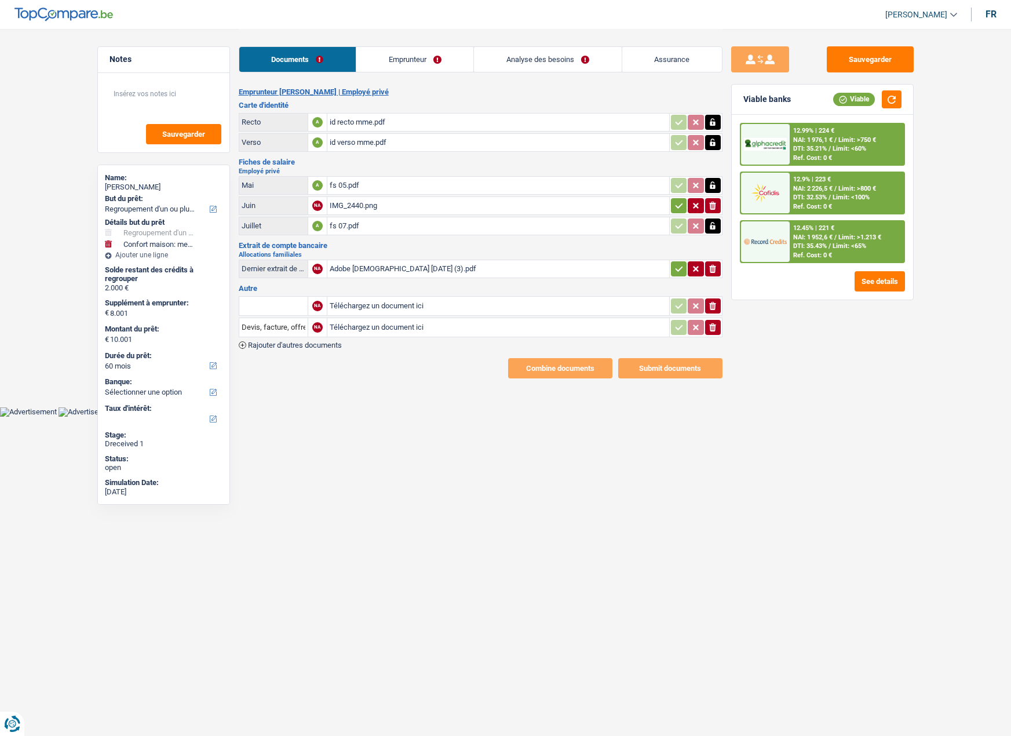
select select "refinancing"
select select "household"
select select "60"
select select "cohabitation"
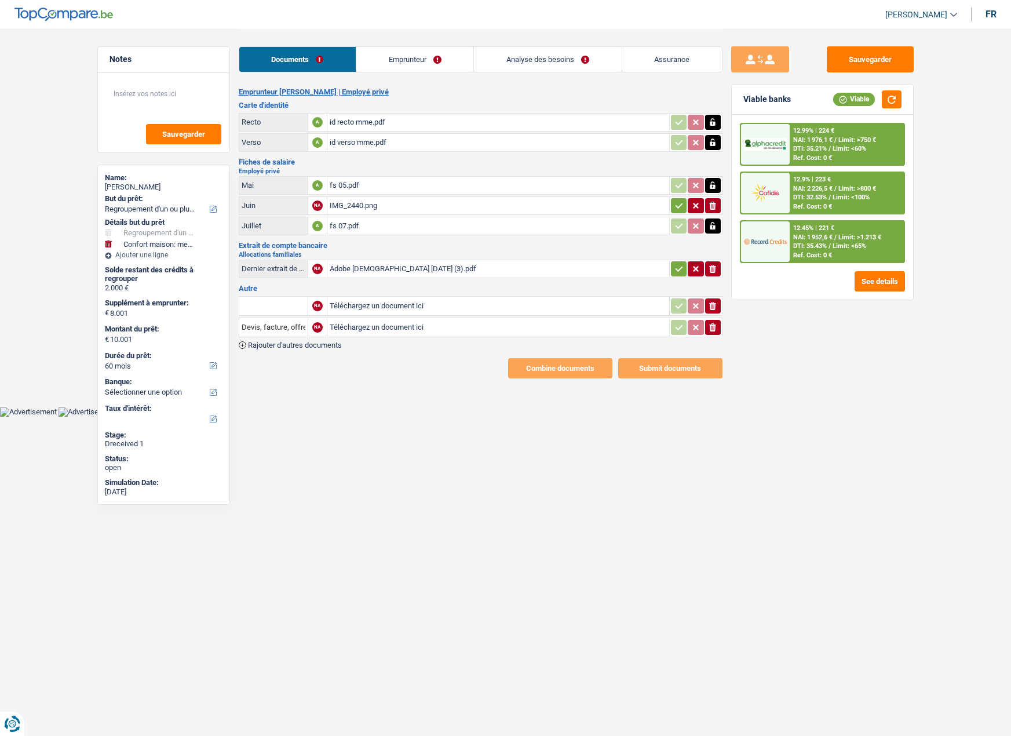
select select "BE"
select select "privateEmployee"
select select "netSalary"
select select "familyAllowances"
select select "mealVouchers"
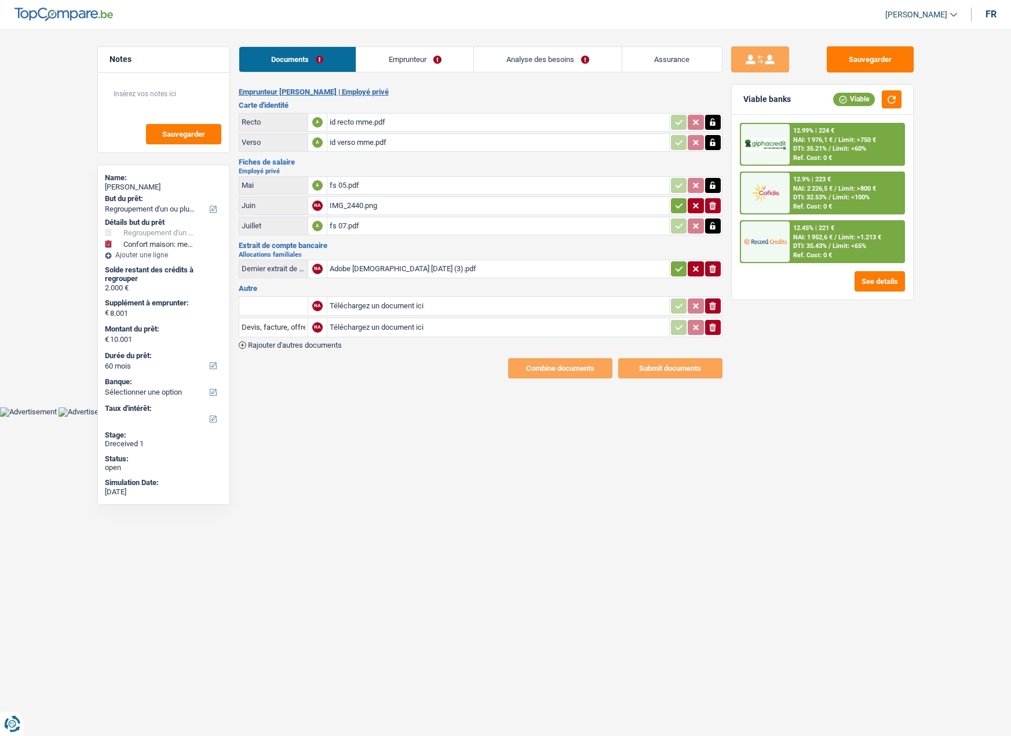
select select "BE"
select select "bigCompanies"
click at [400, 64] on link "Emprunteur" at bounding box center [414, 59] width 117 height 25
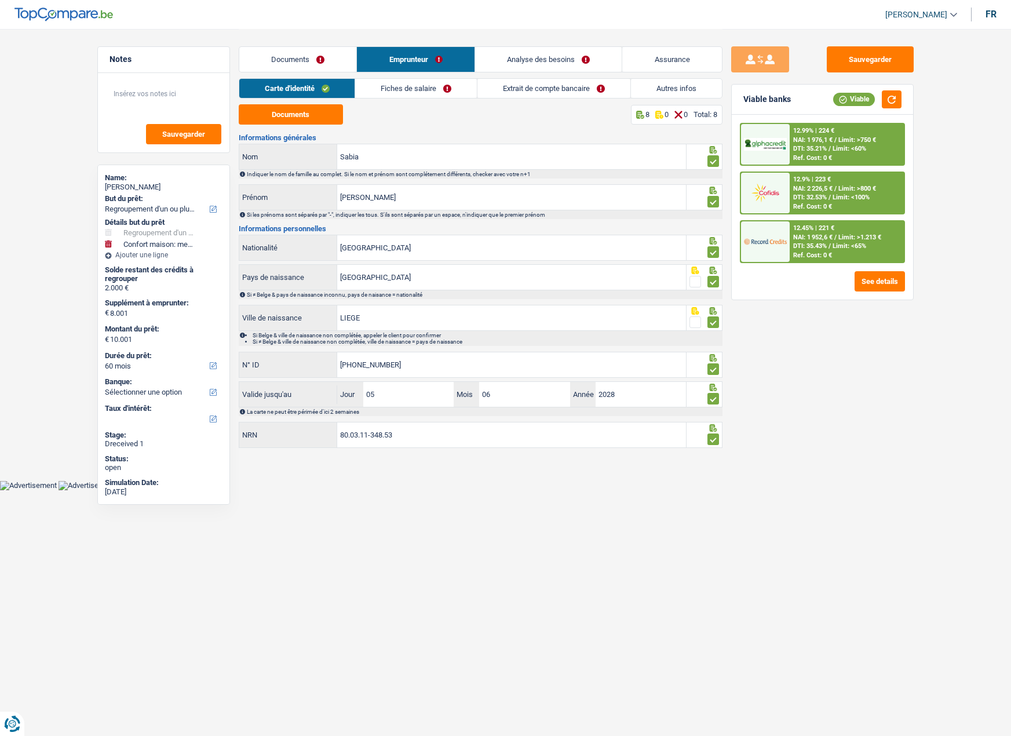
click at [390, 89] on link "Fiches de salaire" at bounding box center [416, 88] width 122 height 19
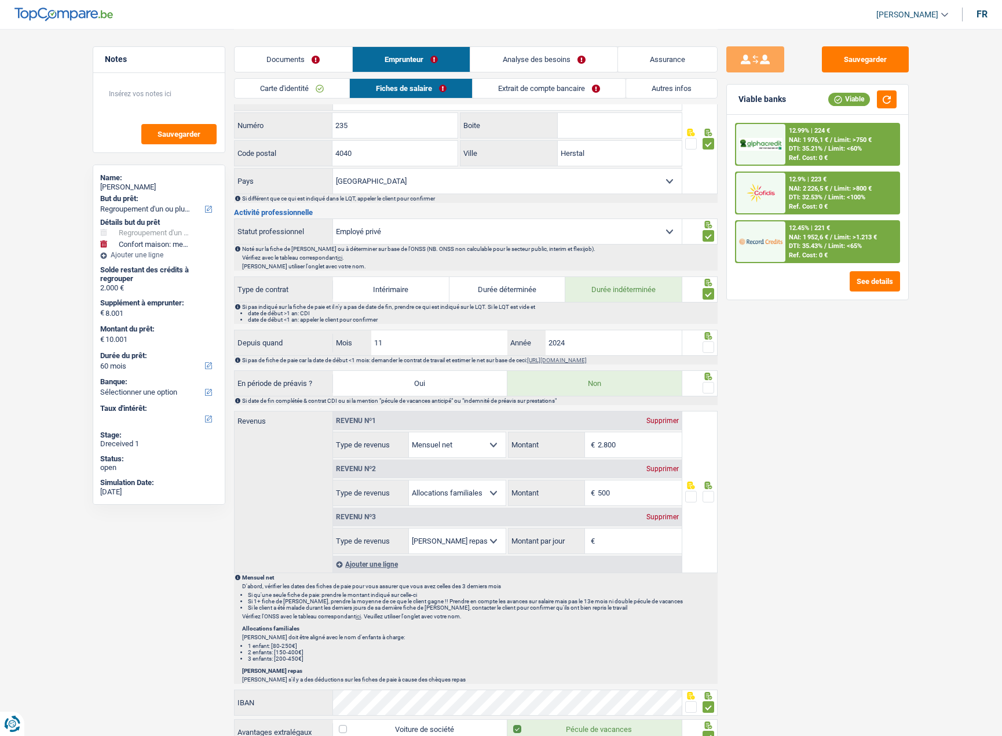
scroll to position [348, 0]
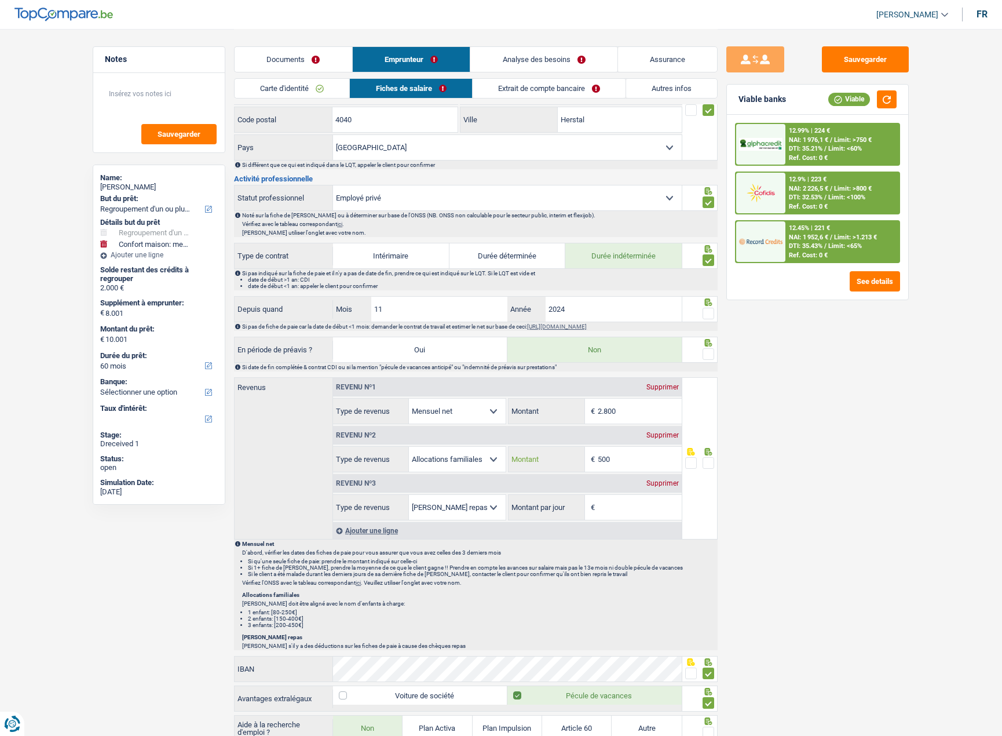
click at [641, 455] on input "500" at bounding box center [640, 459] width 84 height 25
click at [640, 455] on input "500" at bounding box center [640, 459] width 84 height 25
click at [666, 433] on div "Supprimer" at bounding box center [663, 435] width 38 height 7
select select "mealVouchers"
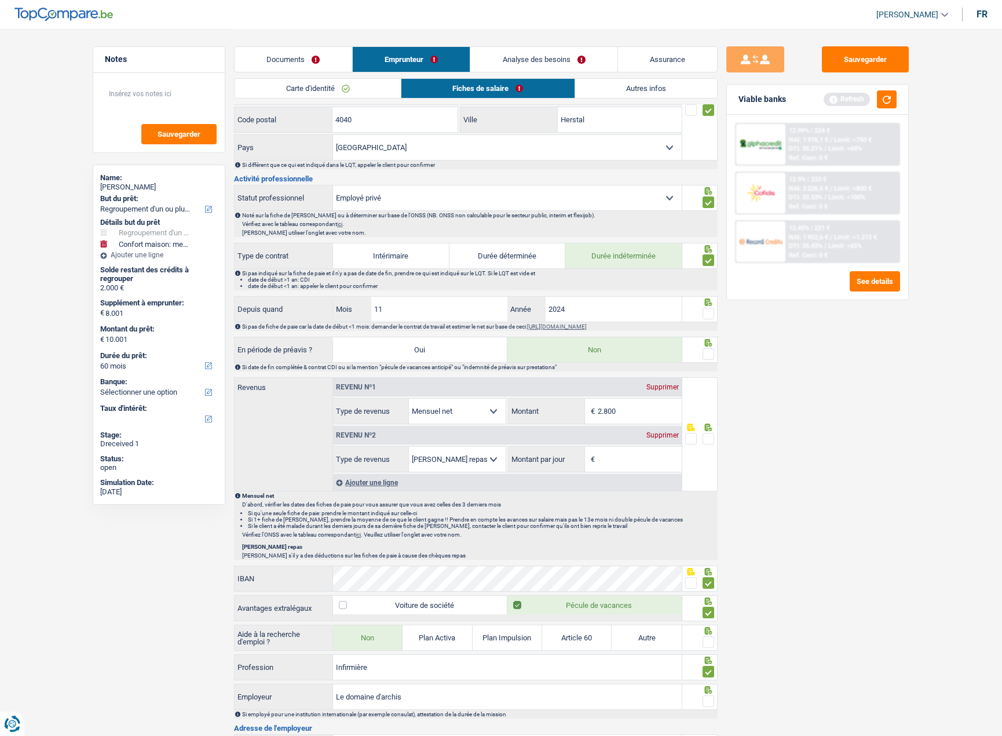
click at [664, 436] on div "Supprimer" at bounding box center [663, 435] width 38 height 7
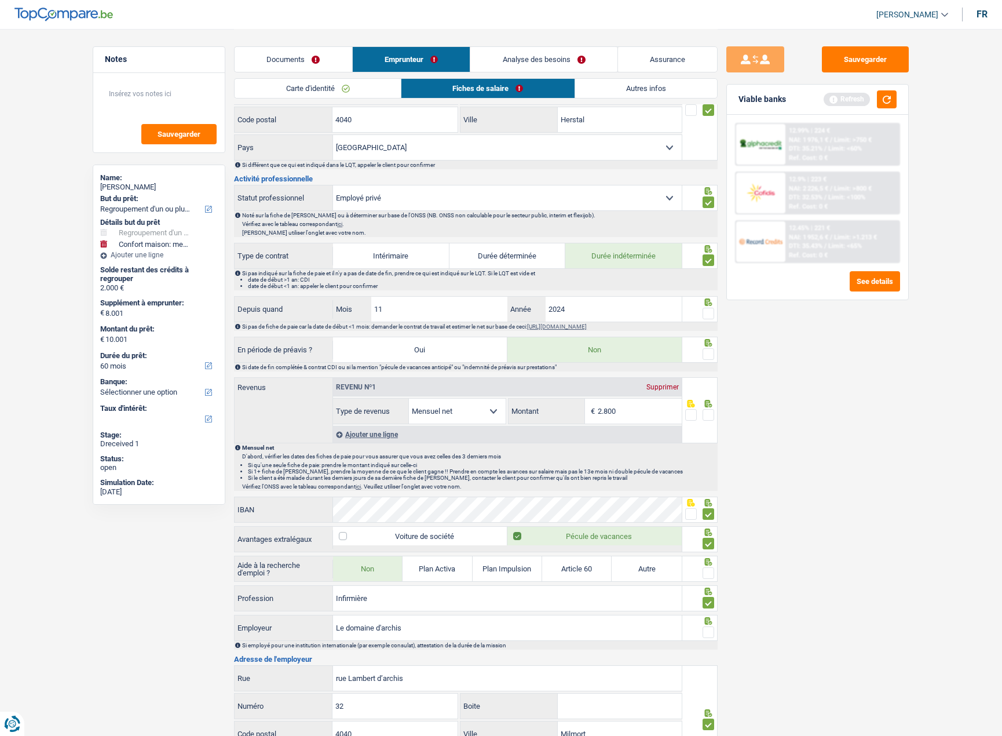
click at [711, 416] on span at bounding box center [709, 415] width 12 height 12
click at [0, 0] on input "radio" at bounding box center [0, 0] width 0 height 0
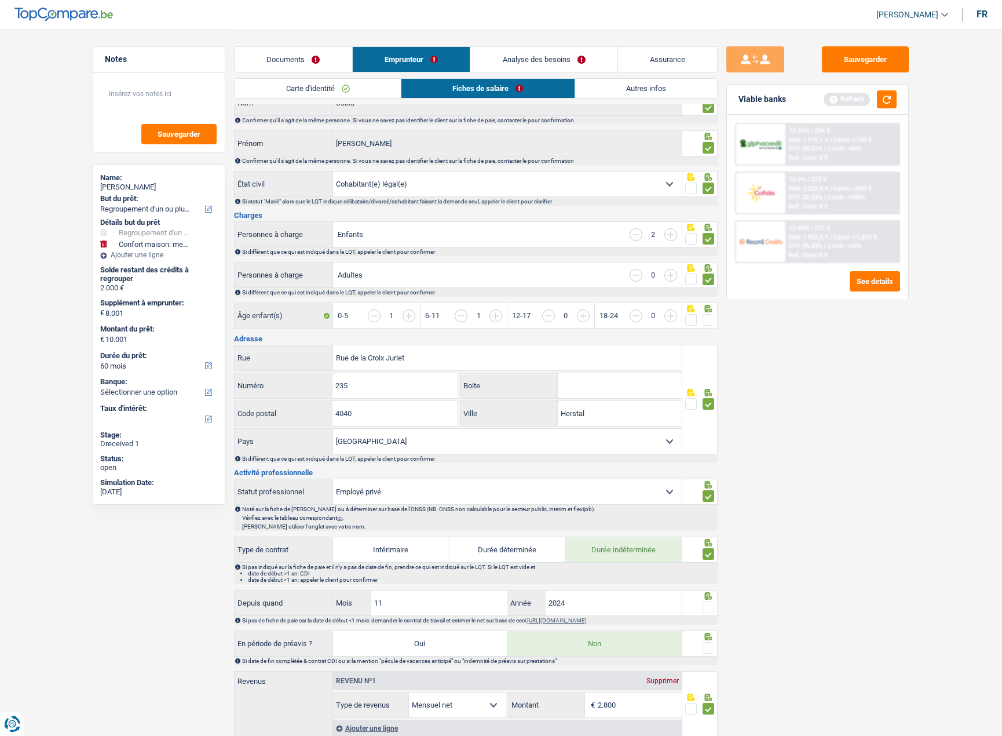
scroll to position [0, 0]
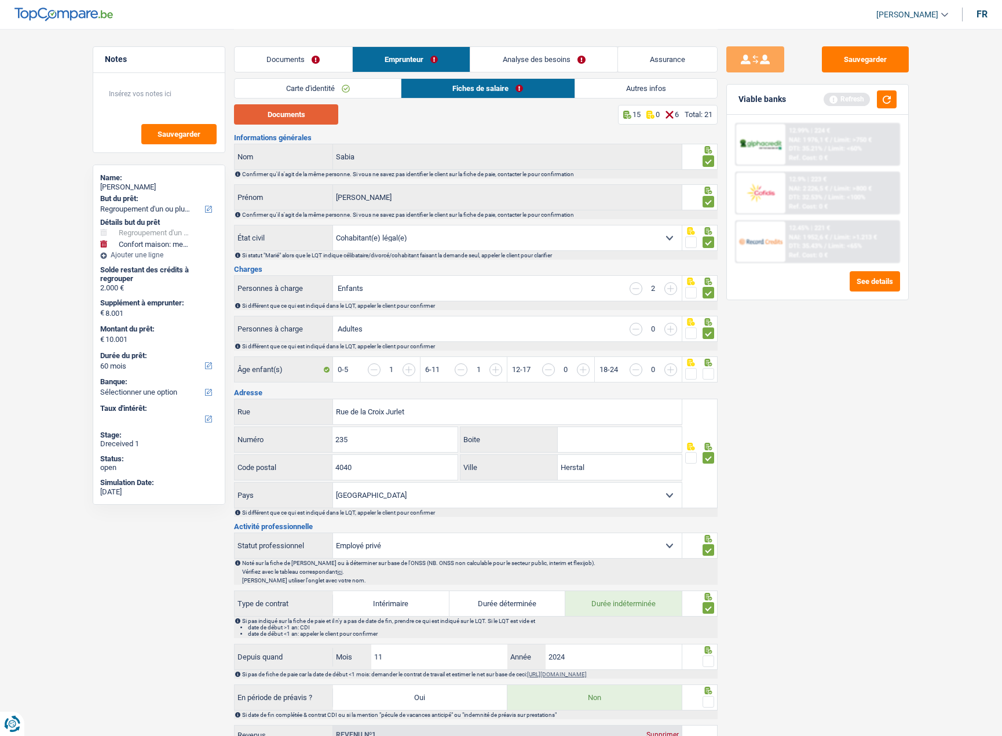
click at [277, 116] on button "Documents" at bounding box center [286, 114] width 104 height 20
click at [710, 373] on span at bounding box center [709, 374] width 12 height 12
click at [0, 0] on input "radio" at bounding box center [0, 0] width 0 height 0
click at [295, 114] on button "Documents" at bounding box center [286, 114] width 104 height 20
click at [275, 57] on link "Documents" at bounding box center [294, 59] width 118 height 25
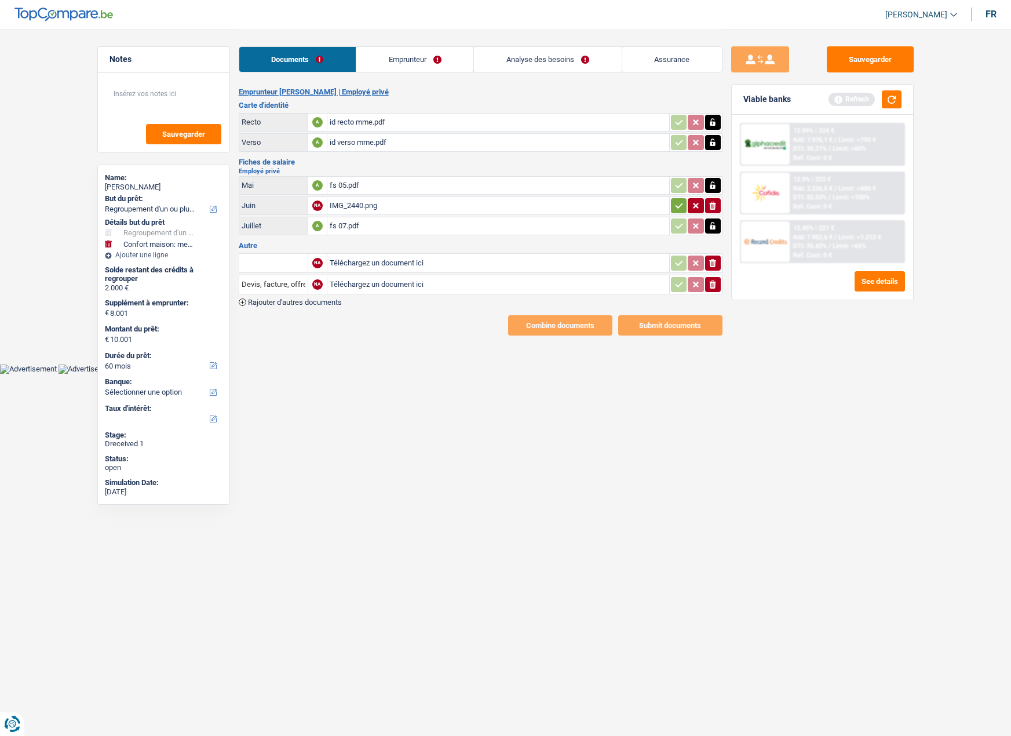
click at [284, 262] on input "text" at bounding box center [274, 263] width 64 height 19
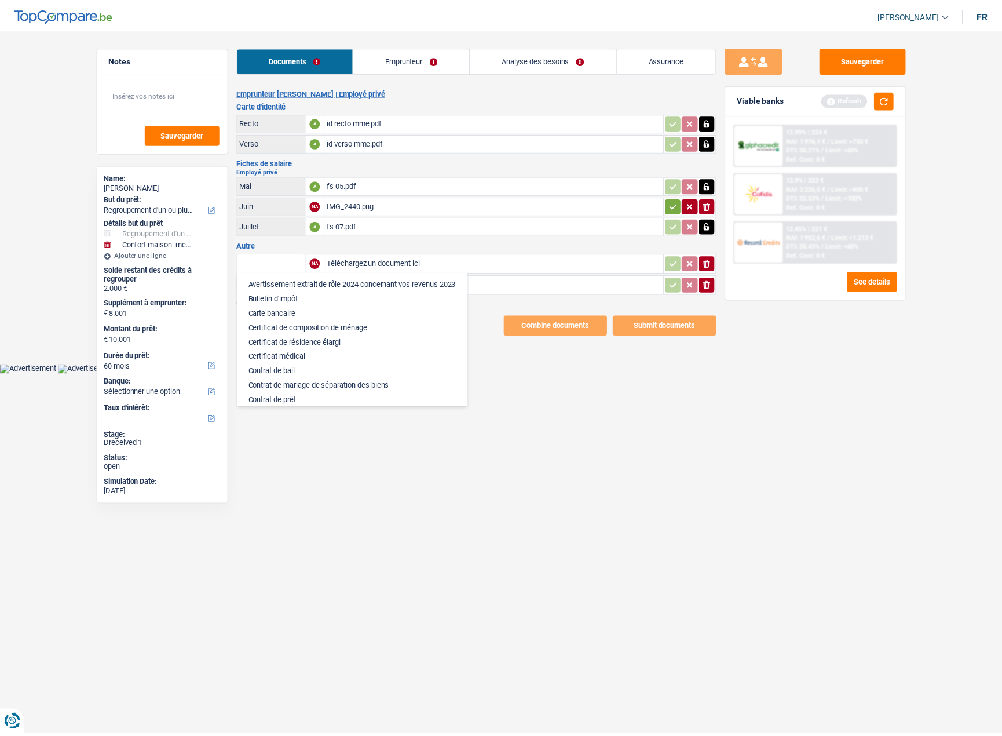
scroll to position [116, 0]
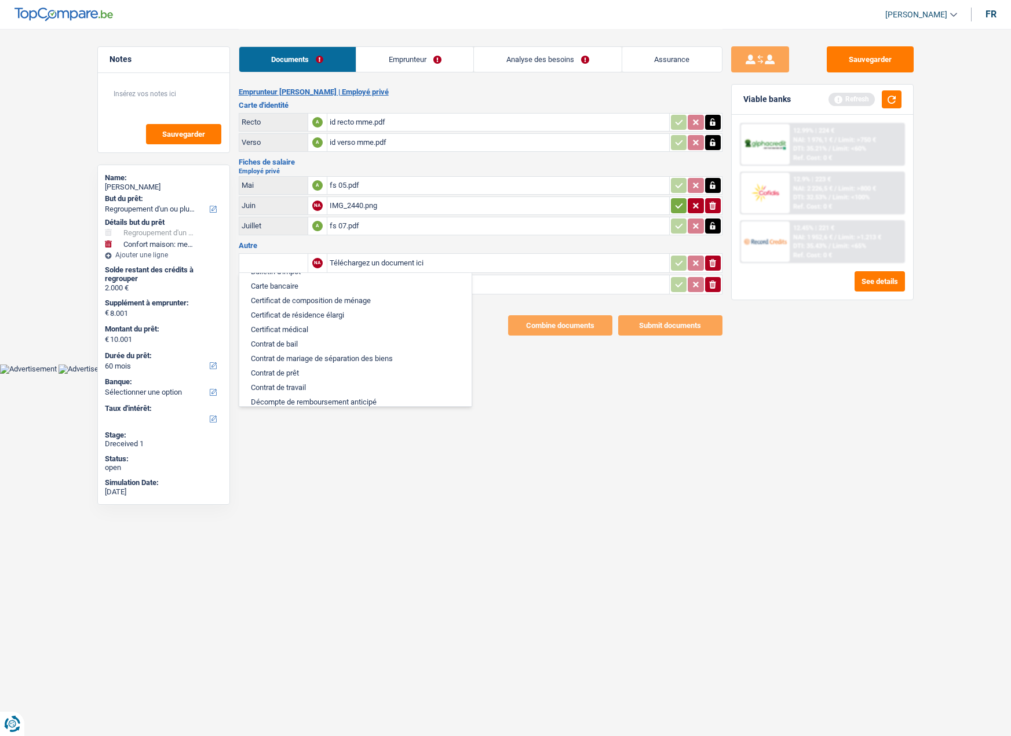
click at [307, 383] on li "Contrat de travail" at bounding box center [355, 387] width 221 height 14
type input "Contrat de travail"
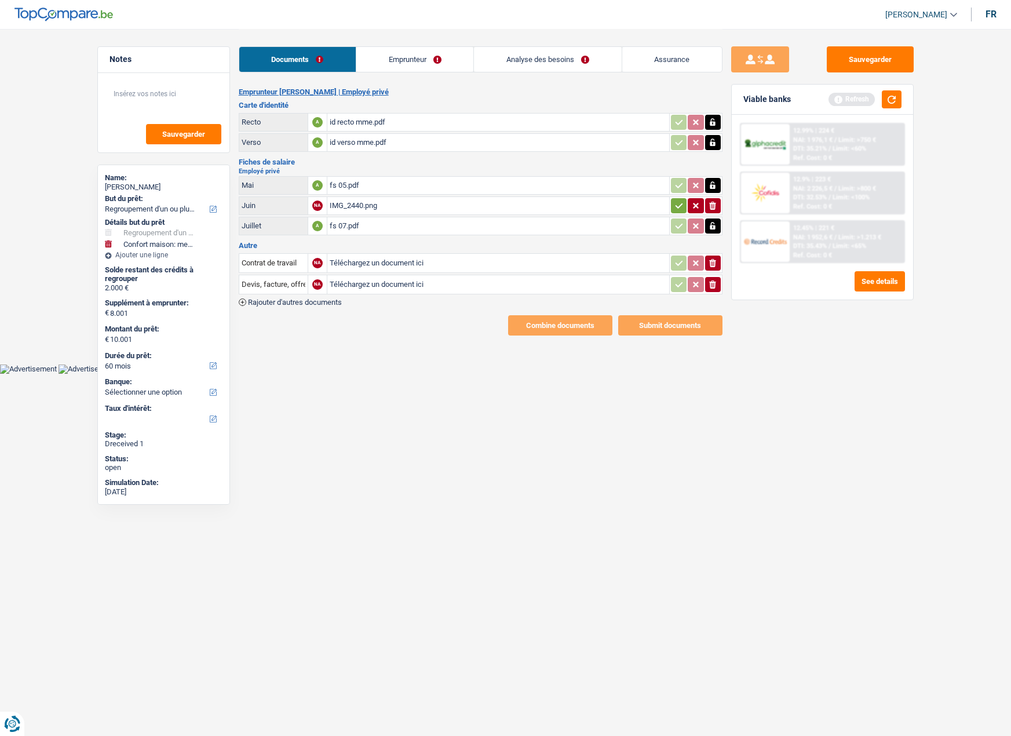
click at [538, 265] on input "Téléchargez un document ici" at bounding box center [498, 262] width 337 height 17
type input "C:\fakepath\ct.pdf"
click at [345, 203] on div "IMG_2440.png" at bounding box center [498, 205] width 337 height 17
click at [676, 204] on icon "button" at bounding box center [678, 206] width 9 height 12
click at [396, 55] on link "Emprunteur" at bounding box center [415, 59] width 117 height 25
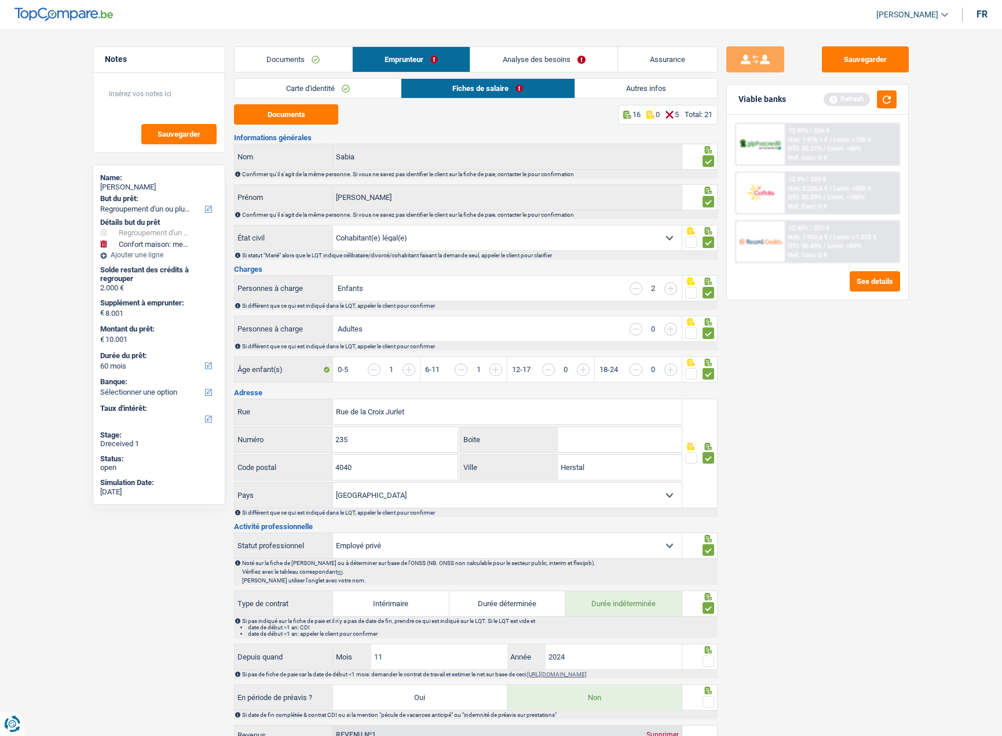
click at [535, 57] on link "Analyse des besoins" at bounding box center [543, 59] width 147 height 25
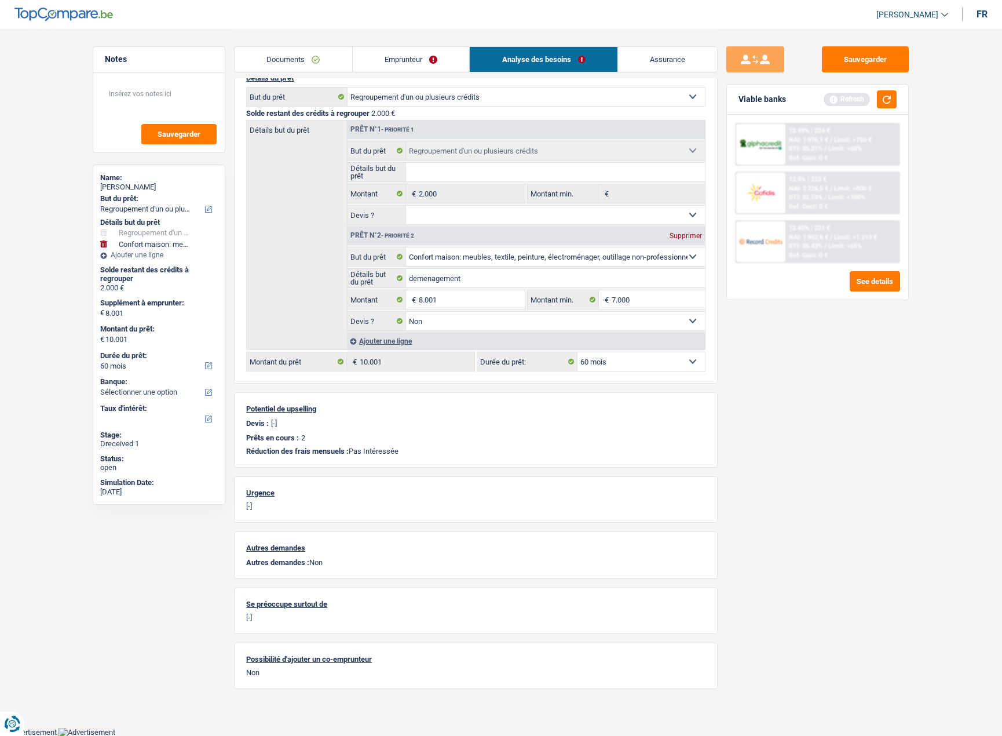
scroll to position [0, 0]
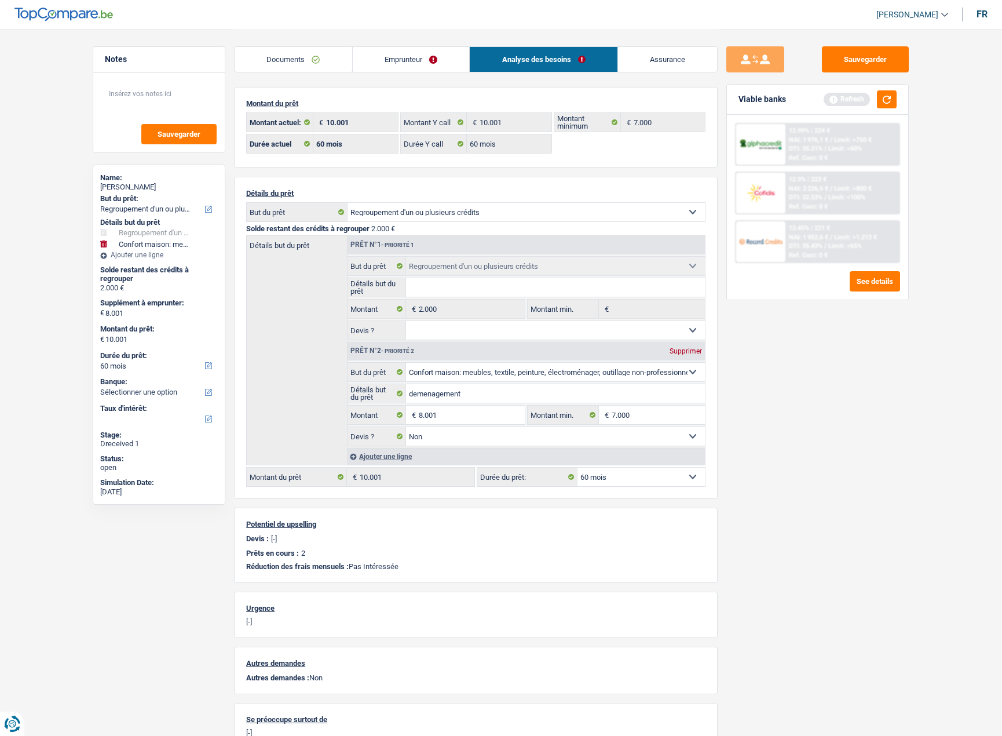
click at [388, 60] on link "Emprunteur" at bounding box center [411, 59] width 117 height 25
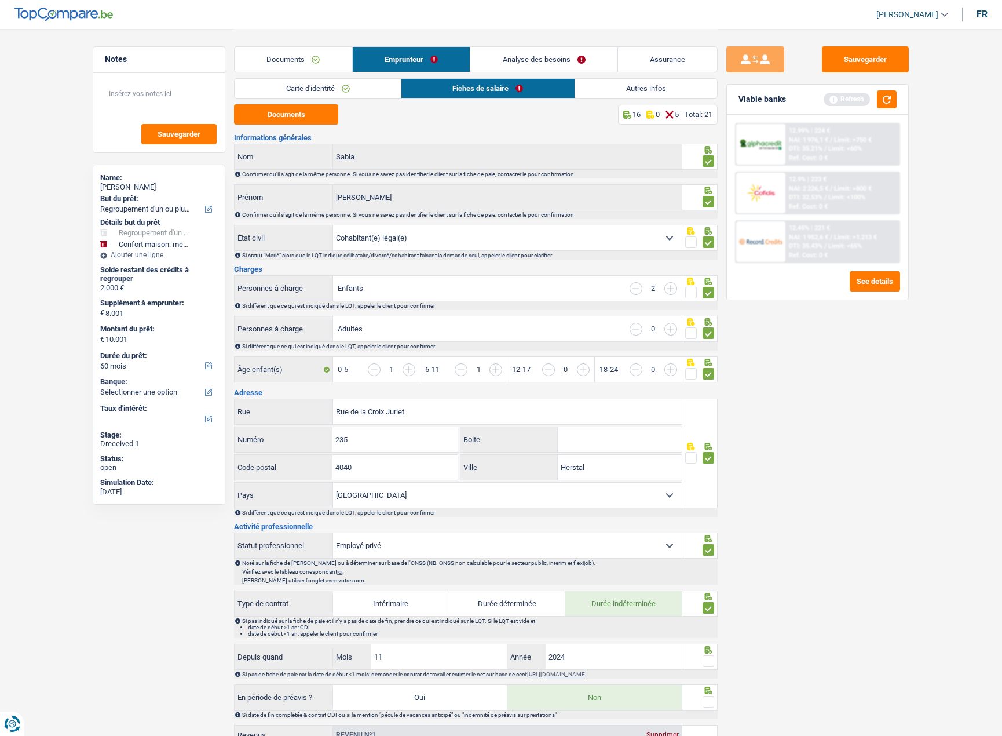
click at [527, 58] on link "Analyse des besoins" at bounding box center [543, 59] width 147 height 25
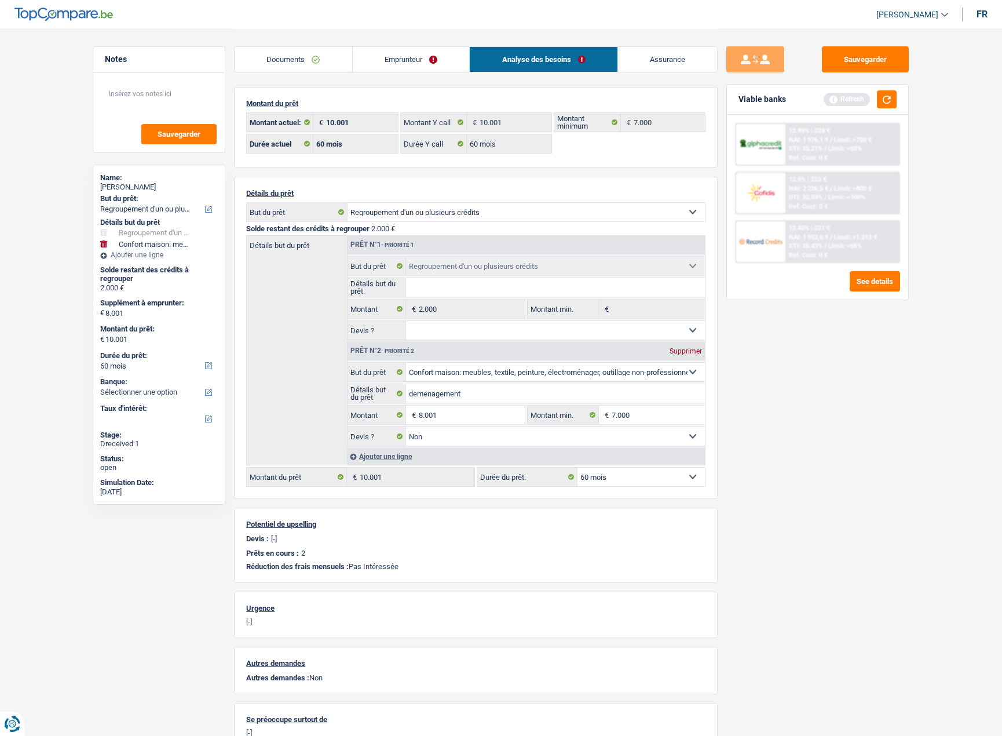
drag, startPoint x: 298, startPoint y: 53, endPoint x: 306, endPoint y: 53, distance: 8.1
click at [298, 54] on link "Documents" at bounding box center [294, 59] width 118 height 25
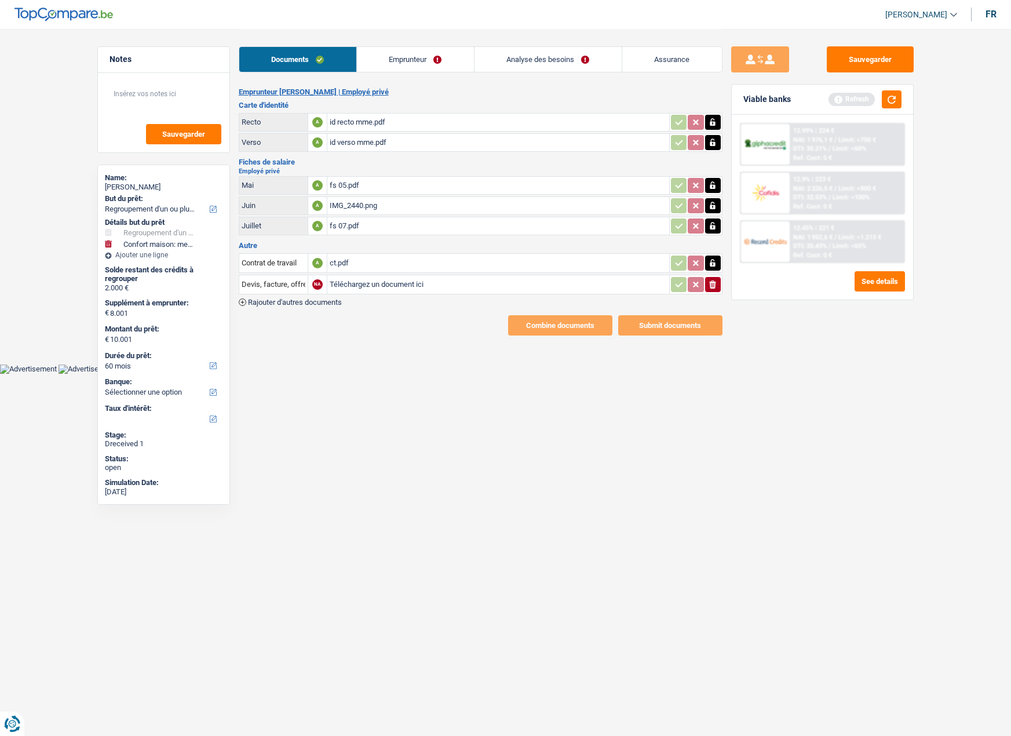
click at [418, 57] on link "Emprunteur" at bounding box center [415, 59] width 117 height 25
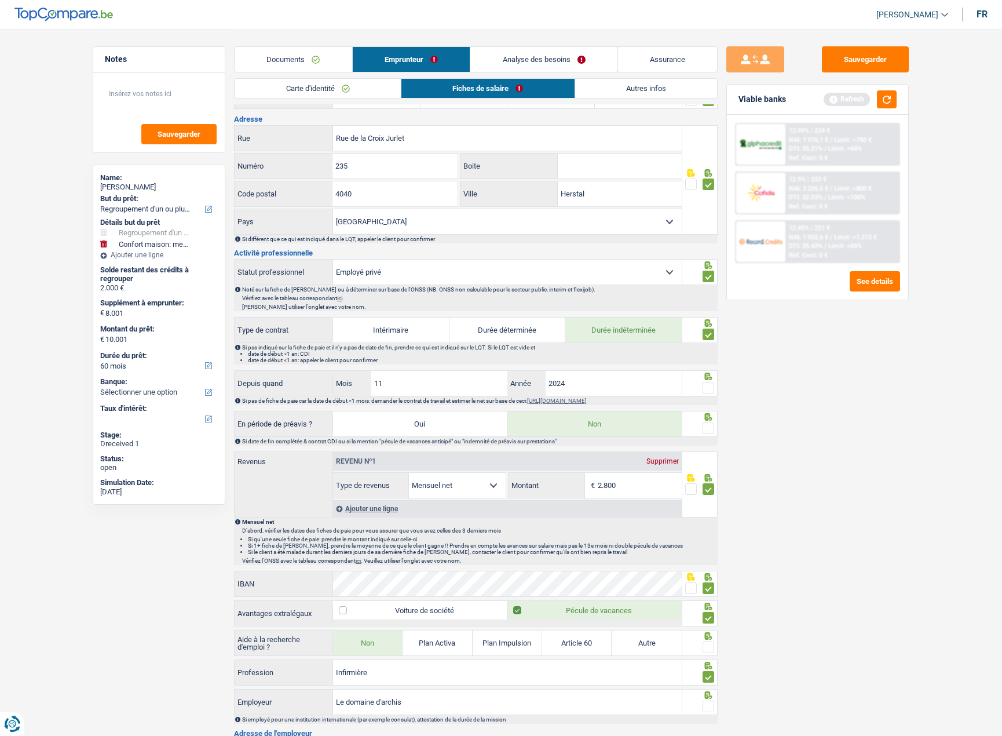
scroll to position [290, 0]
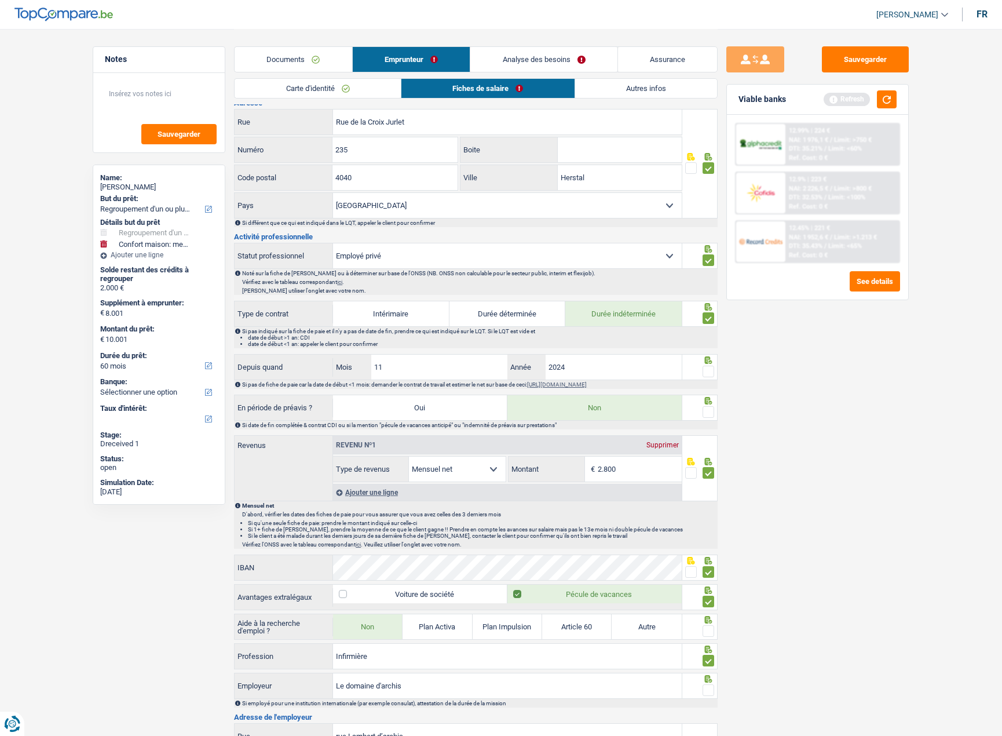
click at [716, 366] on div at bounding box center [700, 367] width 36 height 26
click at [710, 410] on span at bounding box center [709, 412] width 12 height 12
click at [0, 0] on input "radio" at bounding box center [0, 0] width 0 height 0
click at [710, 375] on span at bounding box center [709, 372] width 12 height 12
click at [0, 0] on input "radio" at bounding box center [0, 0] width 0 height 0
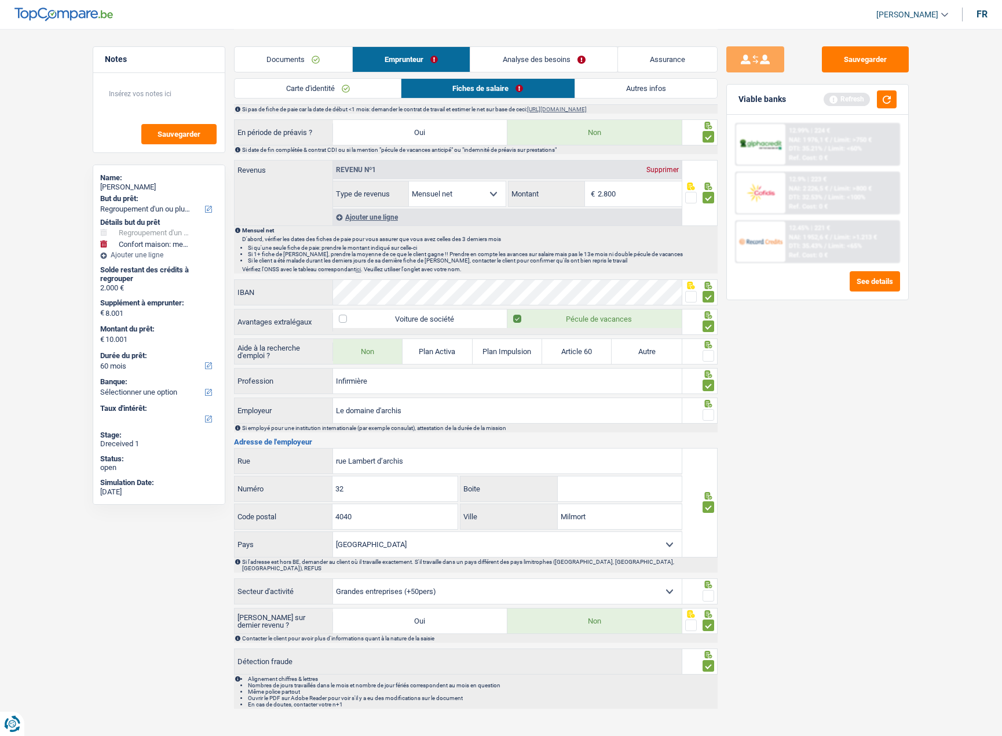
scroll to position [575, 0]
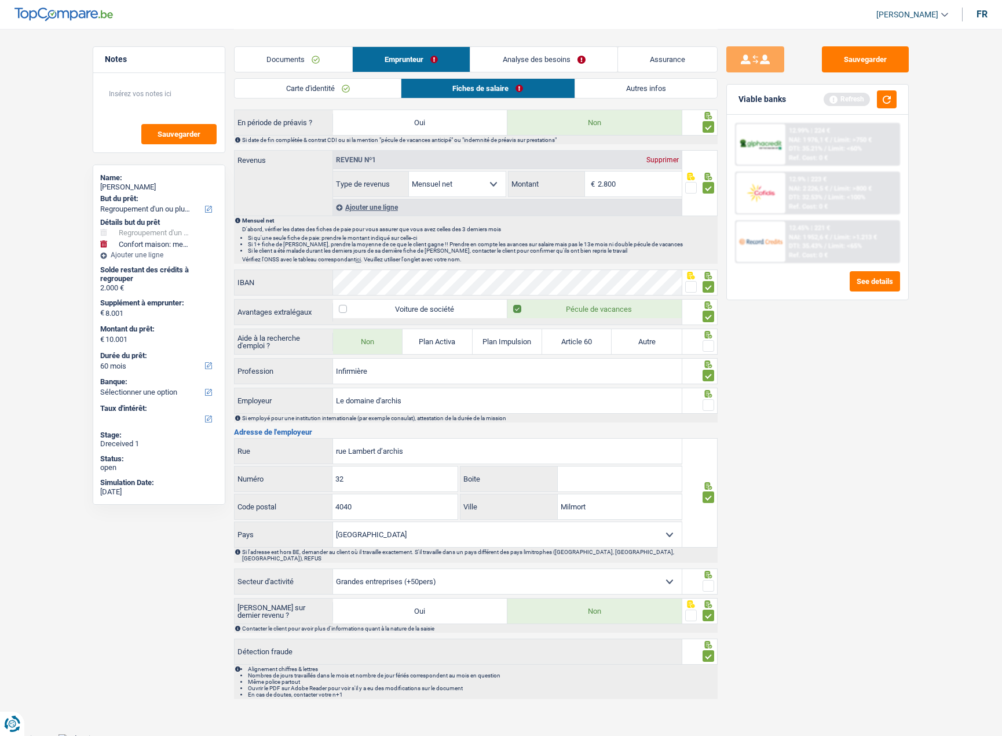
click at [704, 410] on span at bounding box center [709, 405] width 12 height 12
click at [0, 0] on input "radio" at bounding box center [0, 0] width 0 height 0
click at [710, 346] on span at bounding box center [709, 346] width 12 height 12
click at [0, 0] on input "radio" at bounding box center [0, 0] width 0 height 0
click at [707, 580] on span at bounding box center [709, 586] width 12 height 12
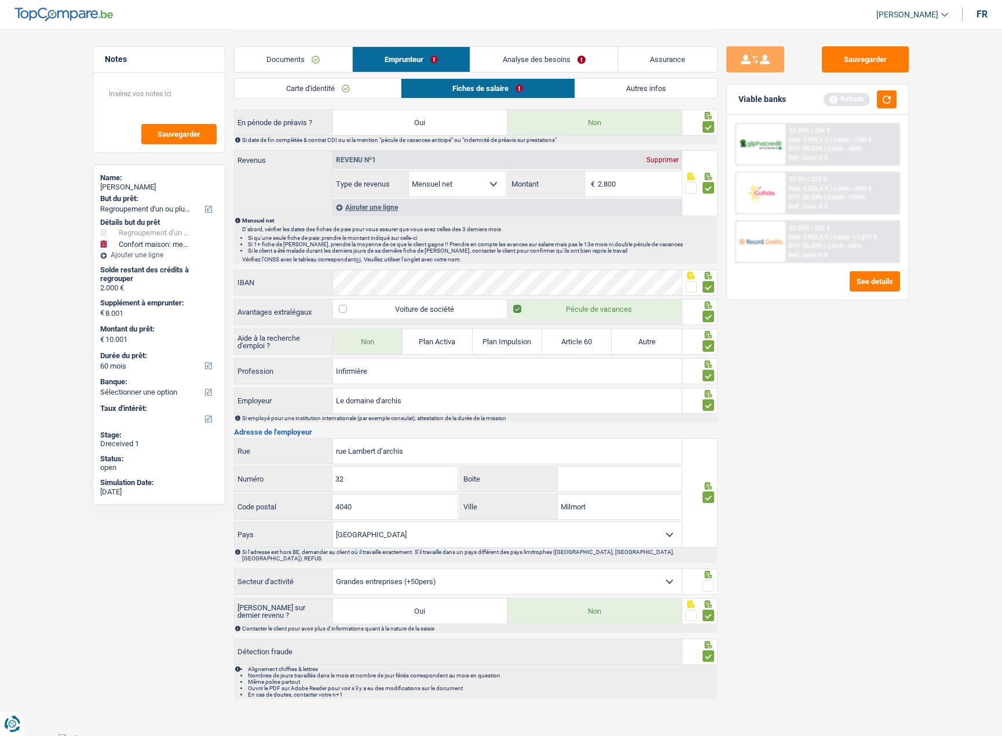
click at [0, 0] on input "radio" at bounding box center [0, 0] width 0 height 0
click at [528, 60] on link "Analyse des besoins" at bounding box center [544, 59] width 147 height 25
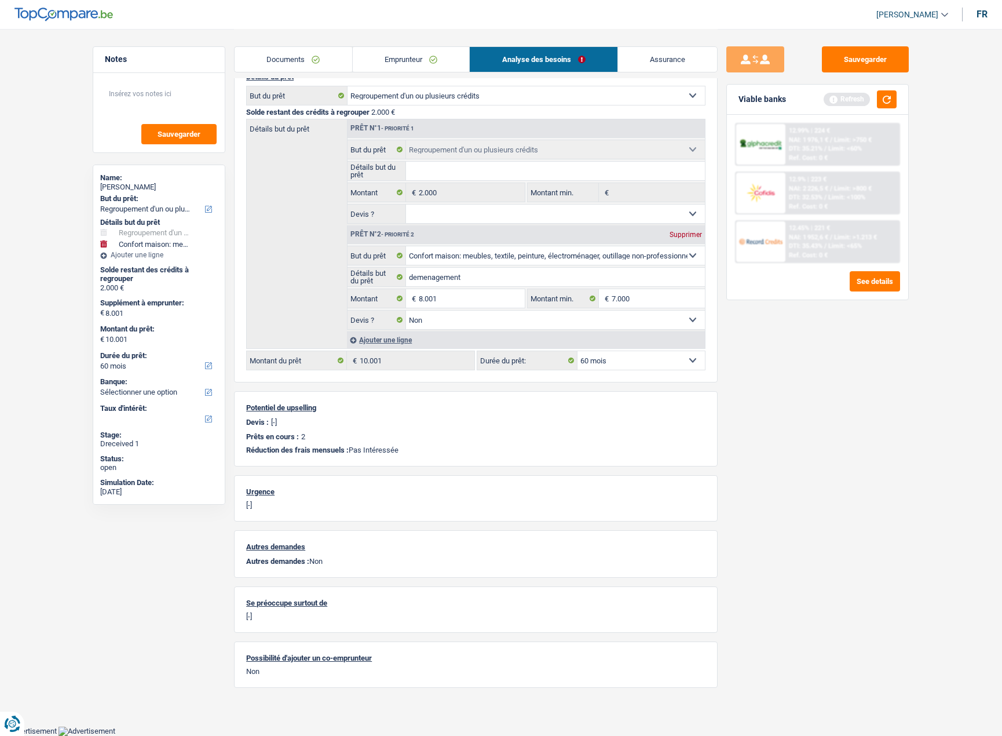
scroll to position [115, 0]
click at [377, 61] on link "Emprunteur" at bounding box center [411, 59] width 117 height 25
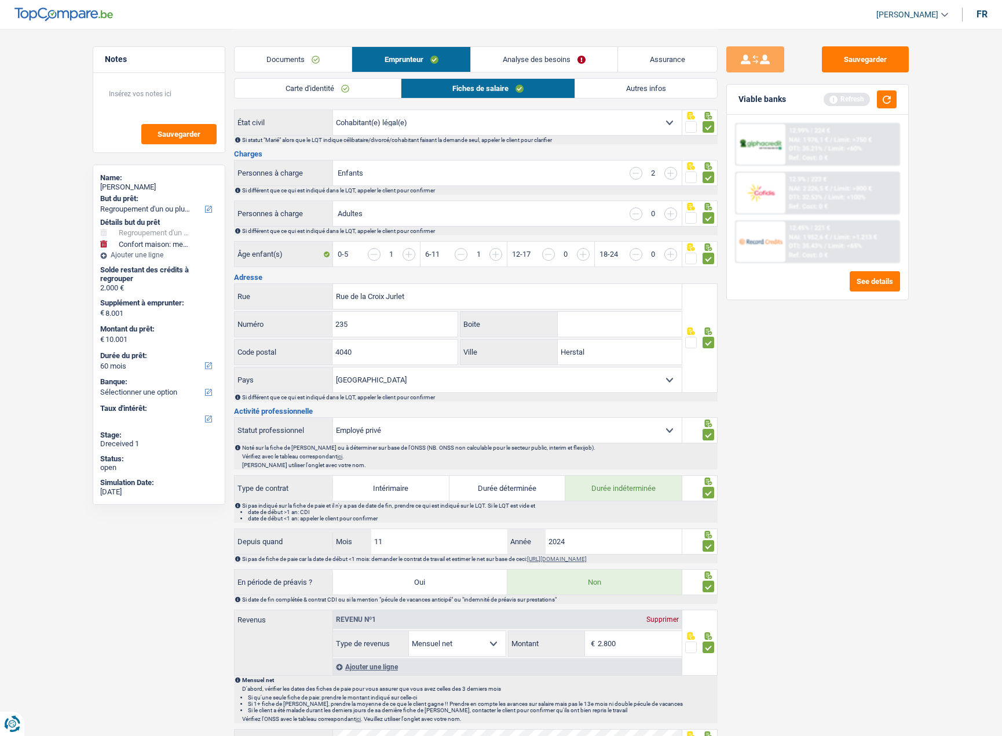
click at [629, 90] on link "Autres infos" at bounding box center [646, 88] width 142 height 19
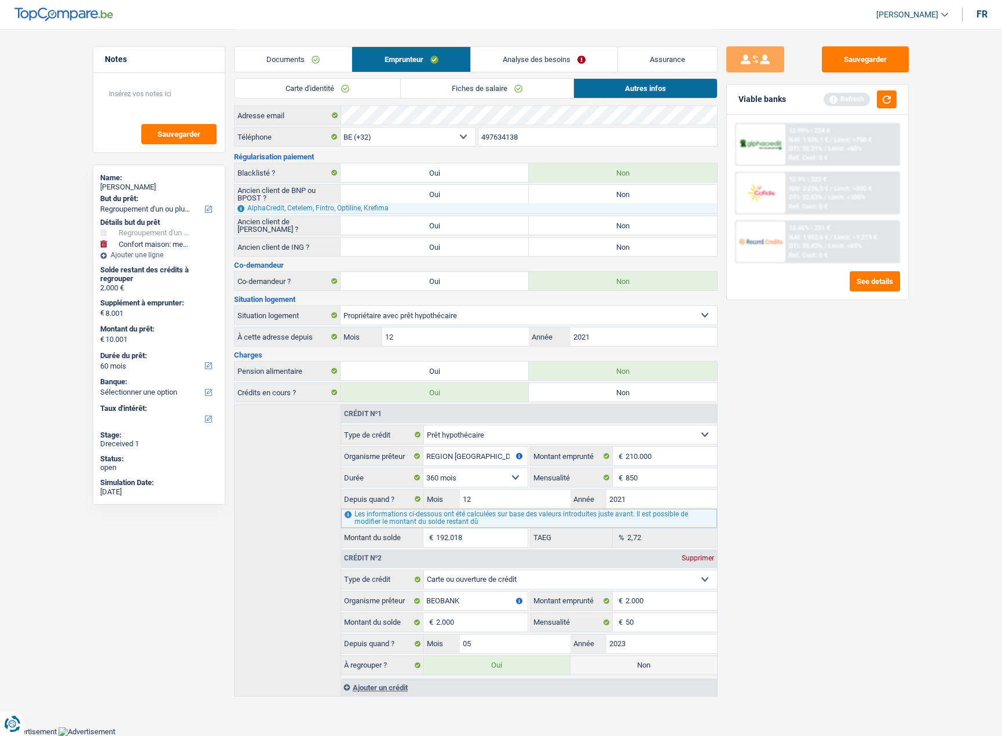
scroll to position [0, 0]
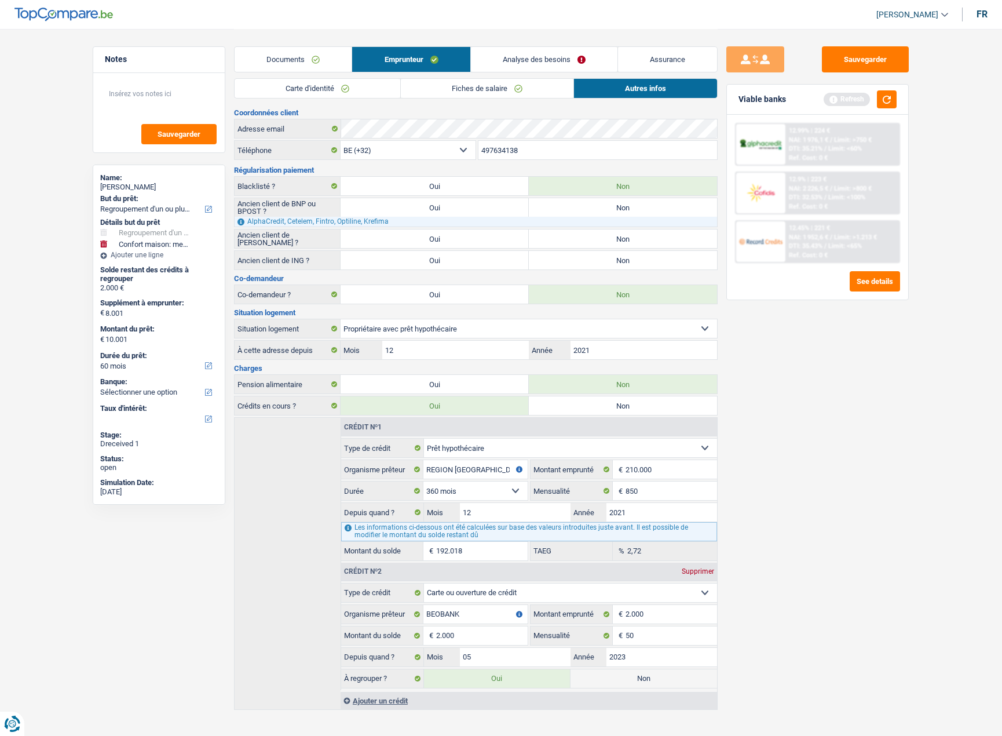
click at [538, 60] on link "Analyse des besoins" at bounding box center [544, 59] width 147 height 25
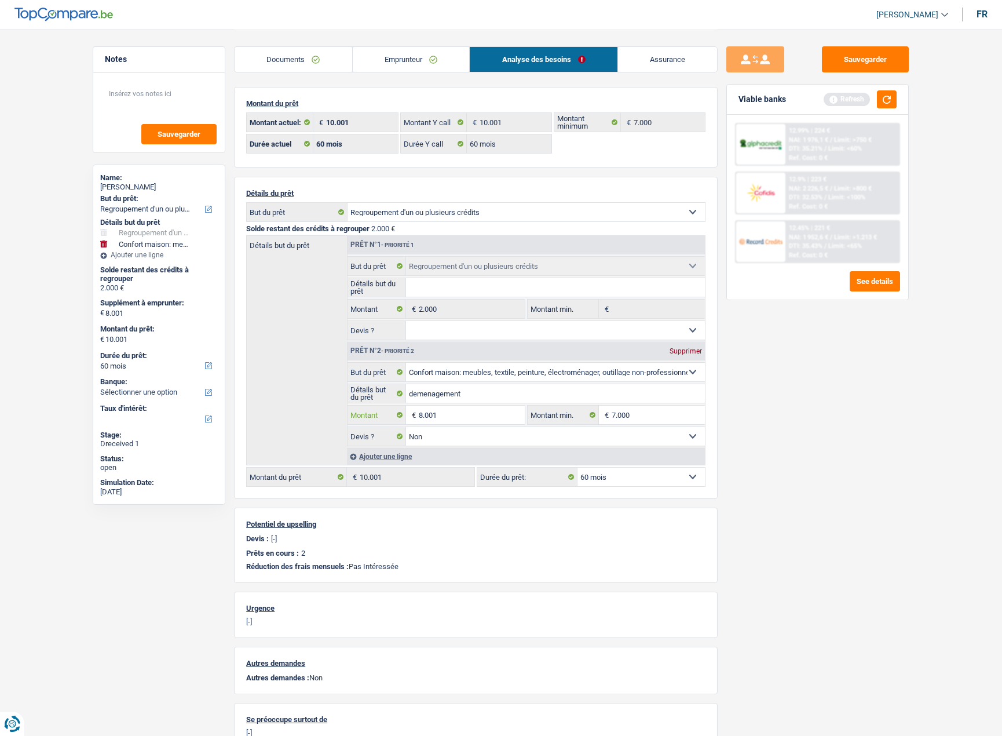
click at [467, 411] on input "8.001" at bounding box center [472, 414] width 106 height 19
click at [450, 287] on input "Détails but du prêt" at bounding box center [555, 287] width 299 height 19
click at [441, 286] on input "Détails but du prêt" at bounding box center [555, 287] width 299 height 19
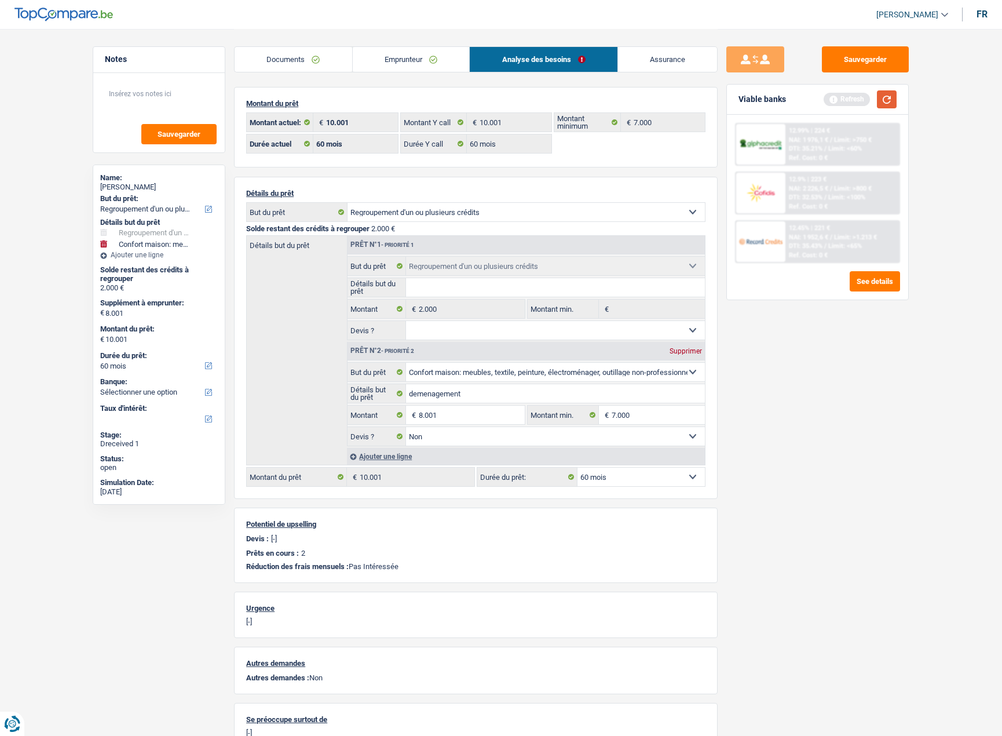
click at [891, 103] on button "button" at bounding box center [887, 99] width 20 height 18
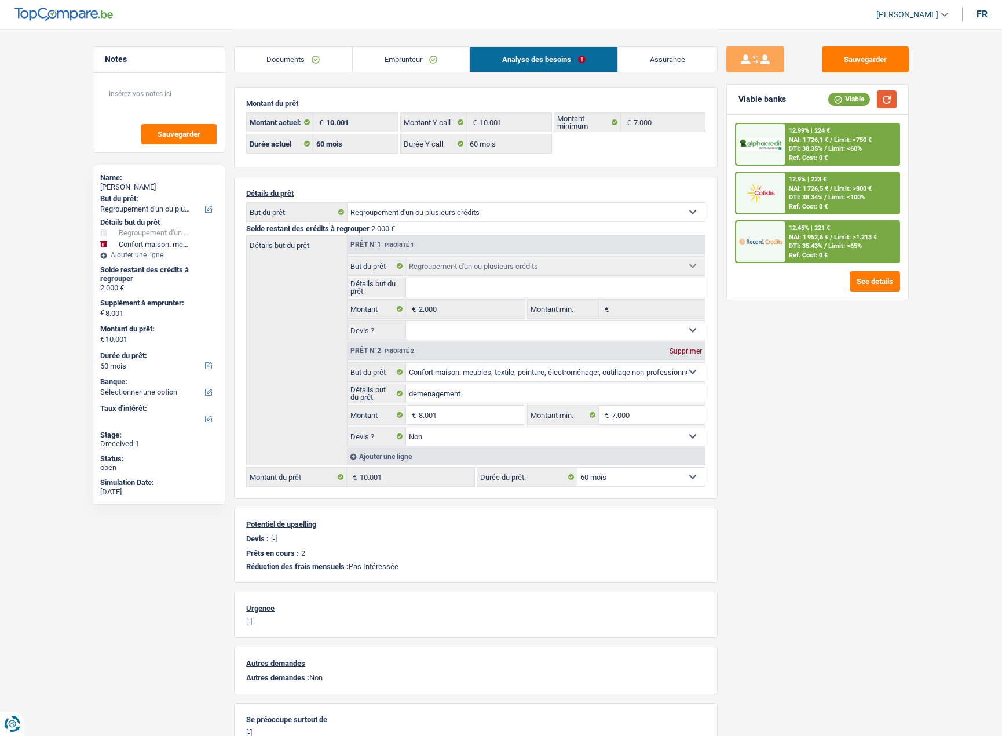
click at [893, 101] on button "button" at bounding box center [887, 99] width 20 height 18
click at [761, 186] on img at bounding box center [760, 192] width 43 height 21
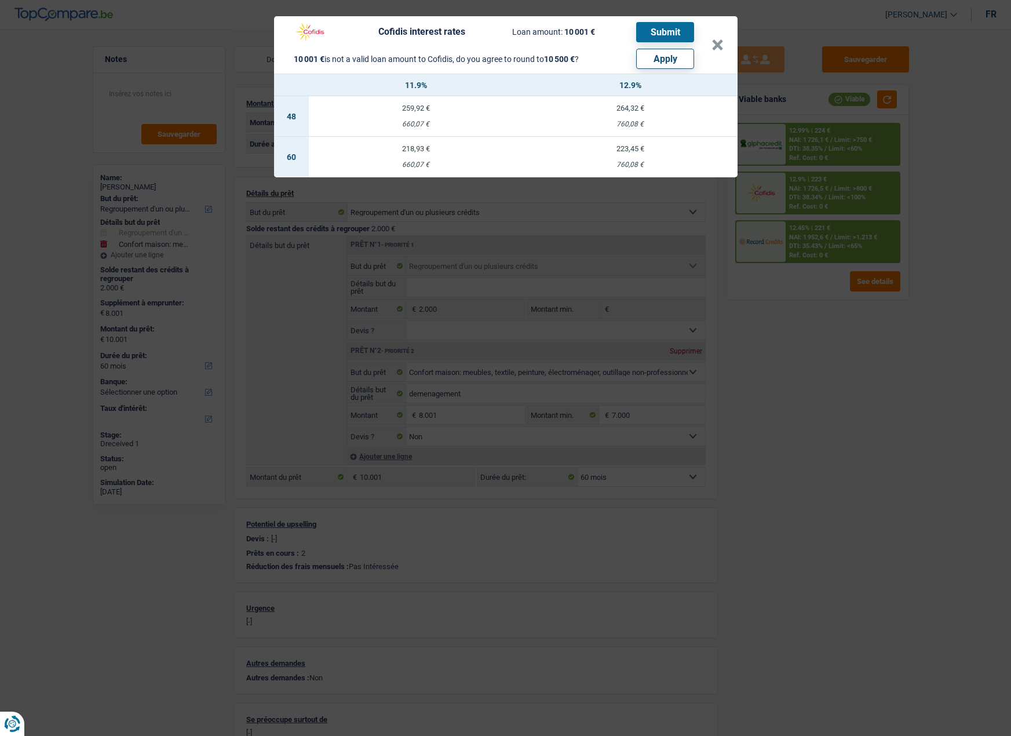
click at [414, 158] on td "218,93 € 660,07 €" at bounding box center [416, 157] width 214 height 41
select select "cofidis"
type input "11,90"
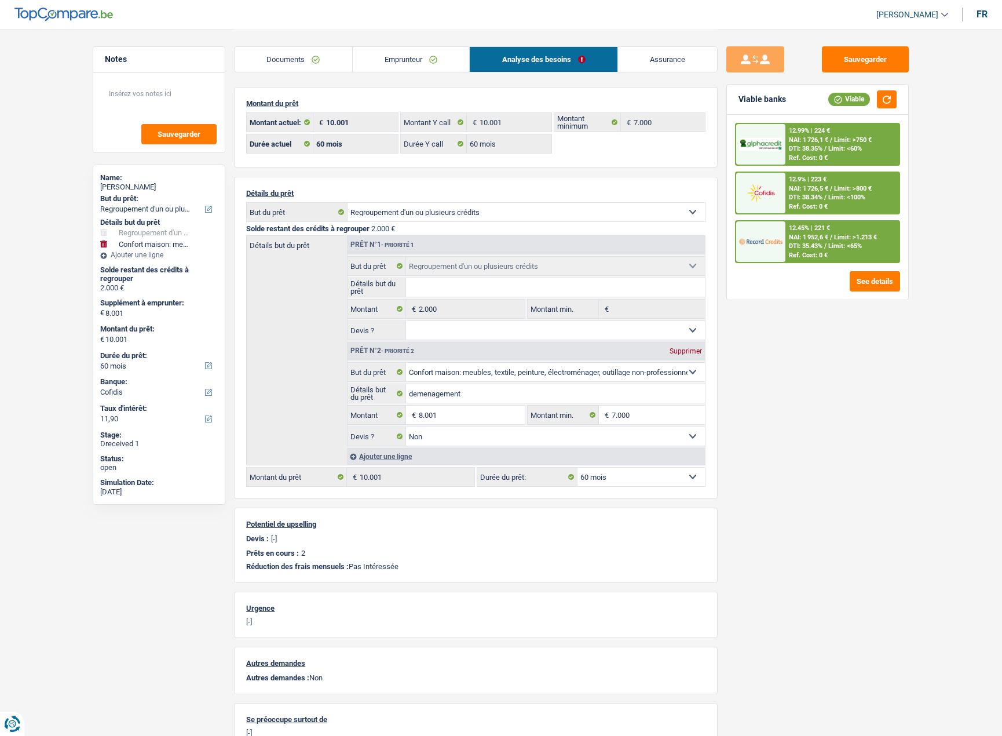
click at [656, 64] on link "Assurance" at bounding box center [668, 59] width 100 height 25
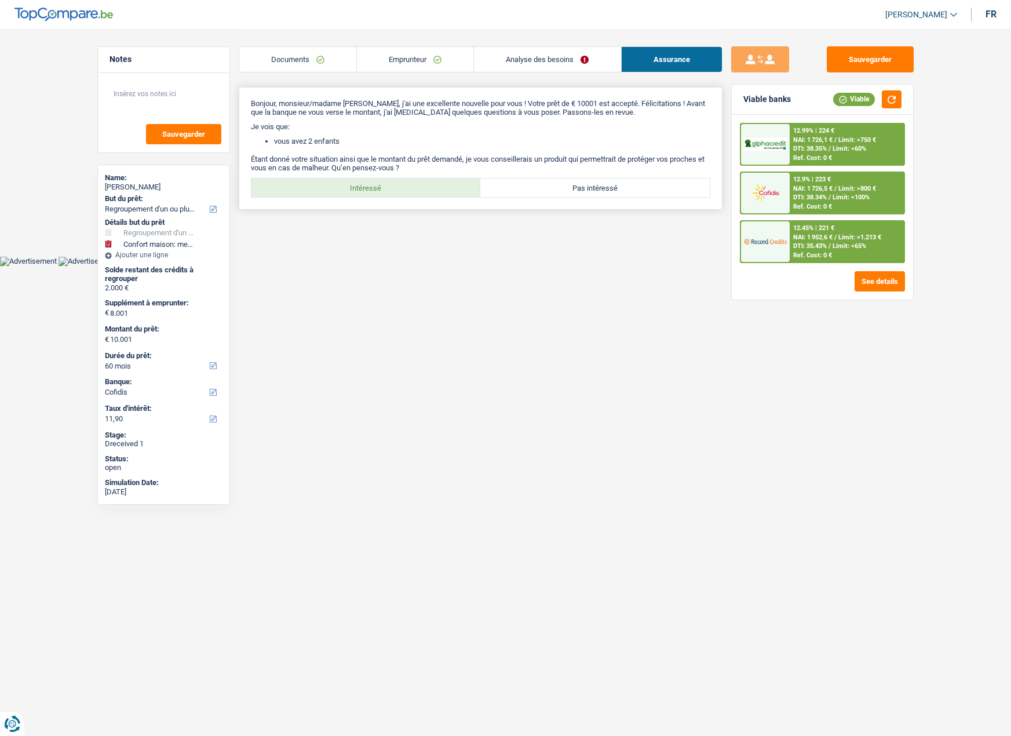
click at [383, 182] on label "Intéressé" at bounding box center [365, 187] width 229 height 19
click at [383, 182] on input "Intéressé" at bounding box center [365, 187] width 229 height 19
radio input "true"
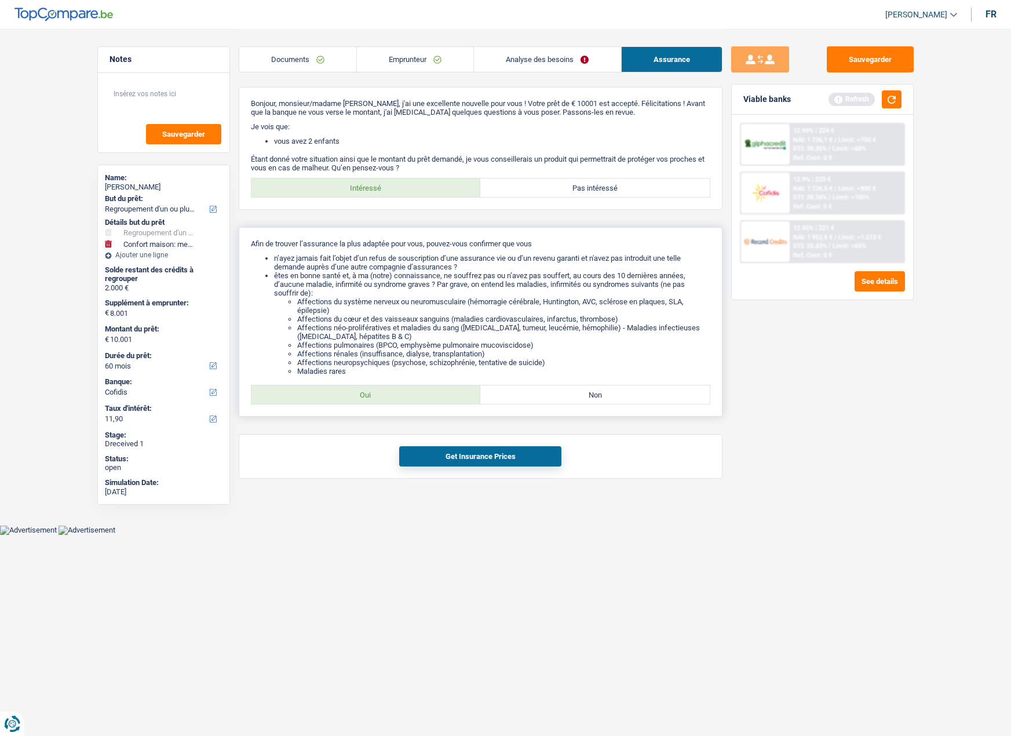
click at [427, 398] on label "Oui" at bounding box center [365, 394] width 229 height 19
click at [427, 398] on input "Oui" at bounding box center [365, 394] width 229 height 19
radio input "true"
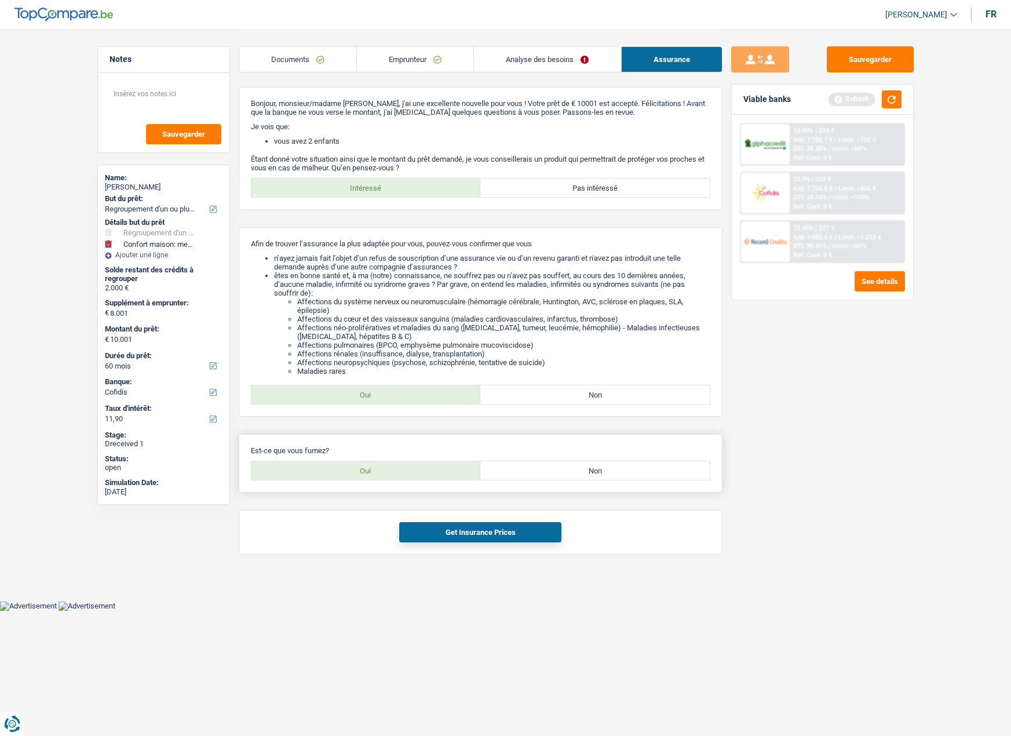
click at [434, 477] on label "Oui" at bounding box center [365, 470] width 229 height 19
click at [434, 477] on input "Oui" at bounding box center [365, 470] width 229 height 19
radio input "true"
click at [472, 538] on button "Get Insurance Prices" at bounding box center [480, 532] width 162 height 20
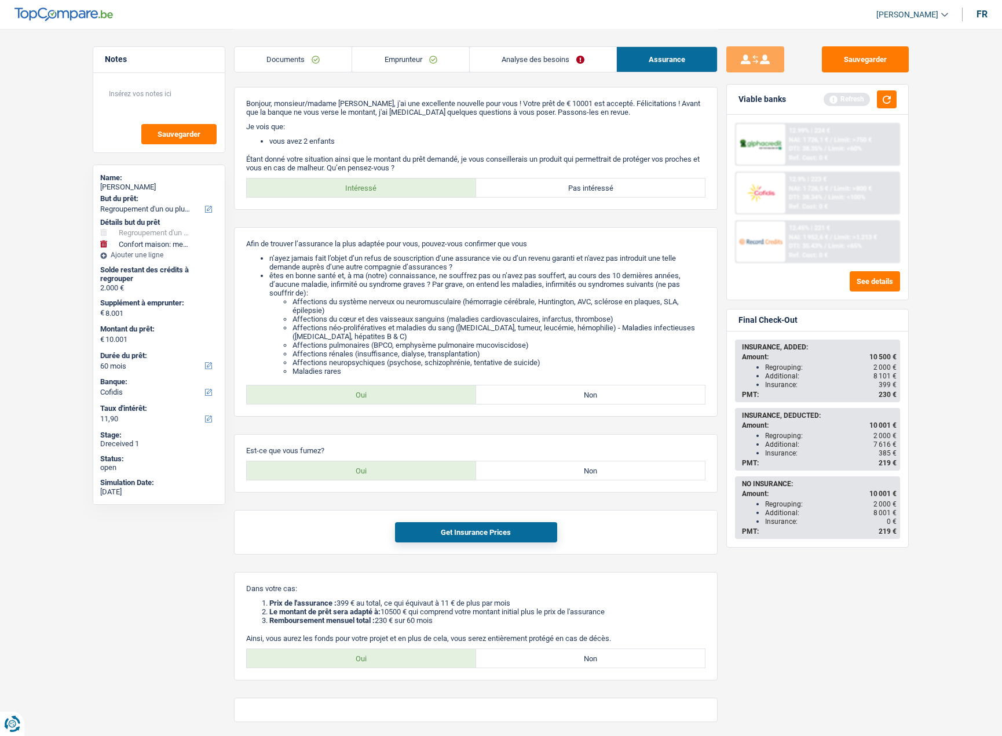
drag, startPoint x: 776, startPoint y: 436, endPoint x: 890, endPoint y: 443, distance: 114.9
click at [890, 443] on ul "Regrouping: 2 000 € Additional: 7 616 € Insurance: 385 €" at bounding box center [819, 444] width 155 height 26
click at [890, 443] on span "7 616 €" at bounding box center [885, 444] width 23 height 8
click at [523, 57] on link "Analyse des besoins" at bounding box center [543, 59] width 147 height 25
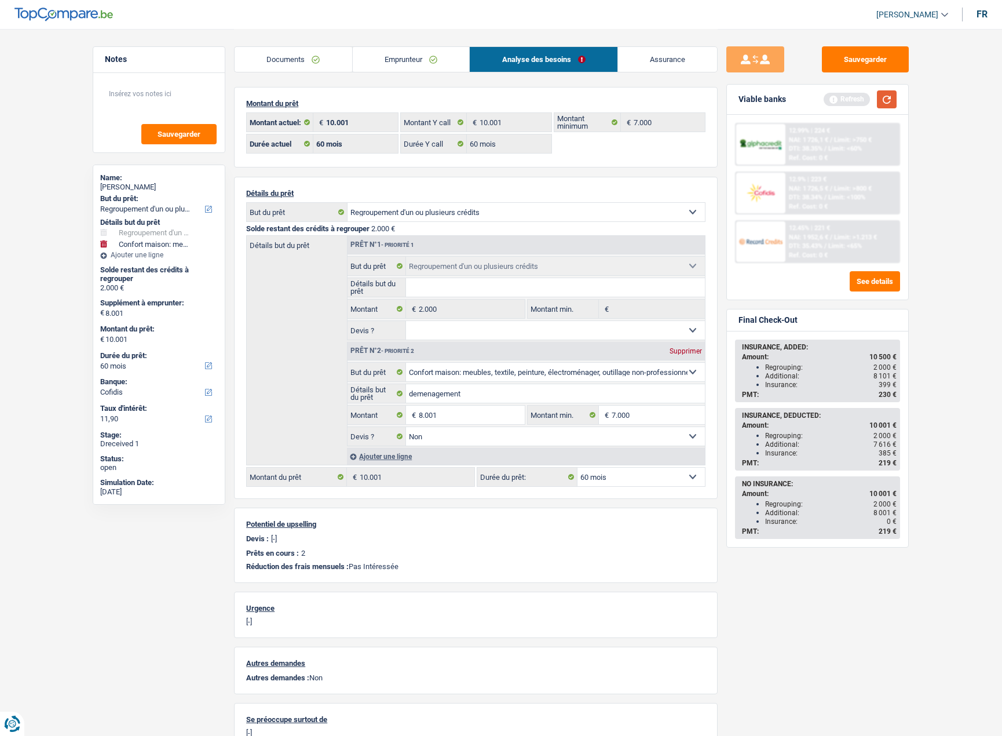
click at [890, 101] on button "button" at bounding box center [887, 99] width 20 height 18
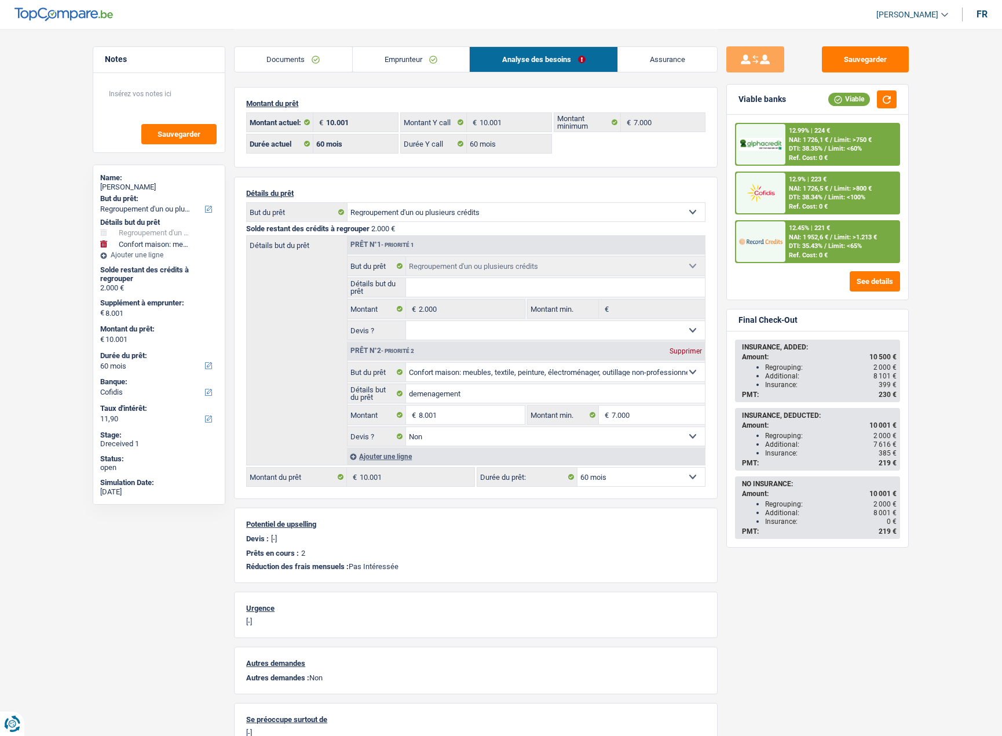
click at [770, 196] on img at bounding box center [760, 192] width 43 height 21
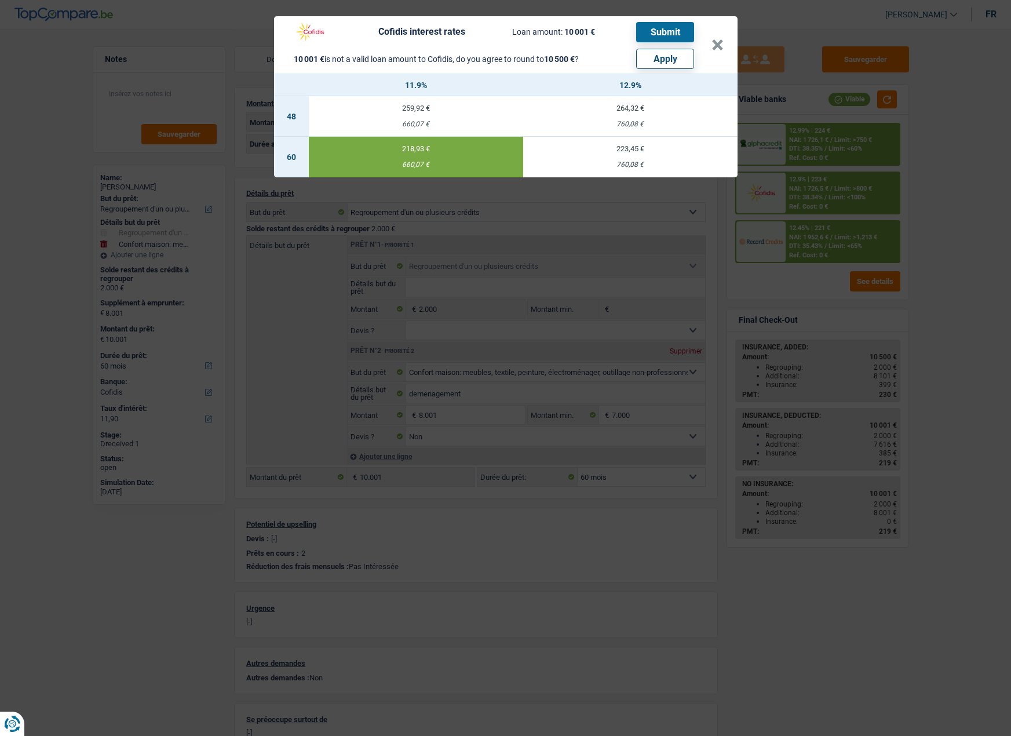
click at [659, 33] on button "Submit" at bounding box center [665, 32] width 58 height 20
click at [714, 43] on button "×" at bounding box center [717, 45] width 12 height 12
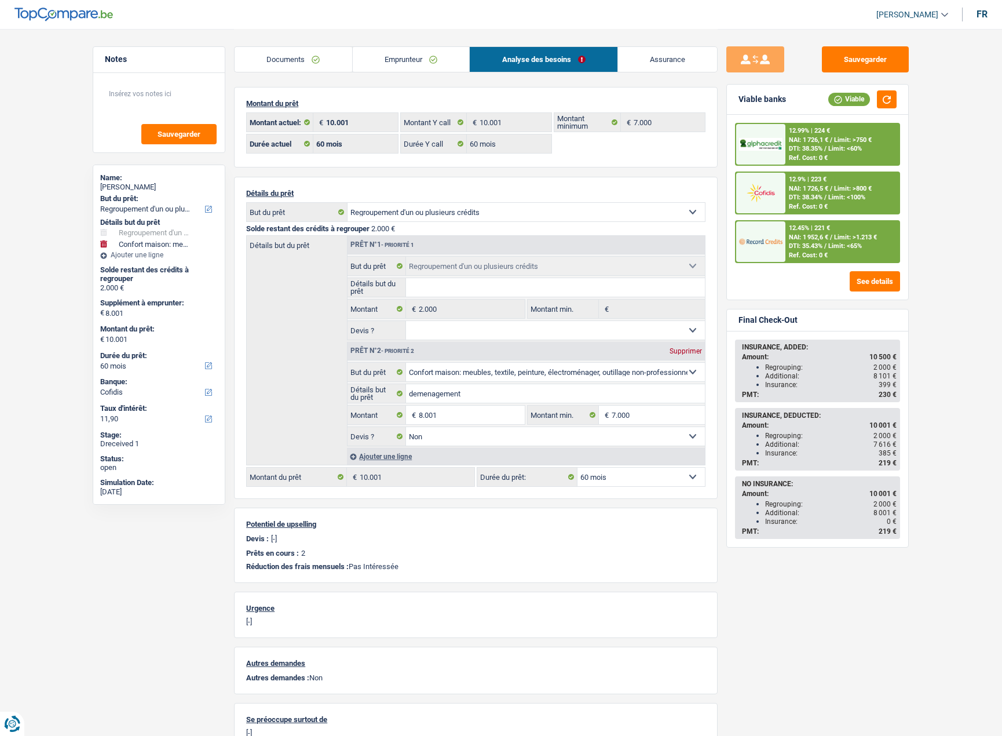
click at [307, 54] on link "Documents" at bounding box center [294, 59] width 118 height 25
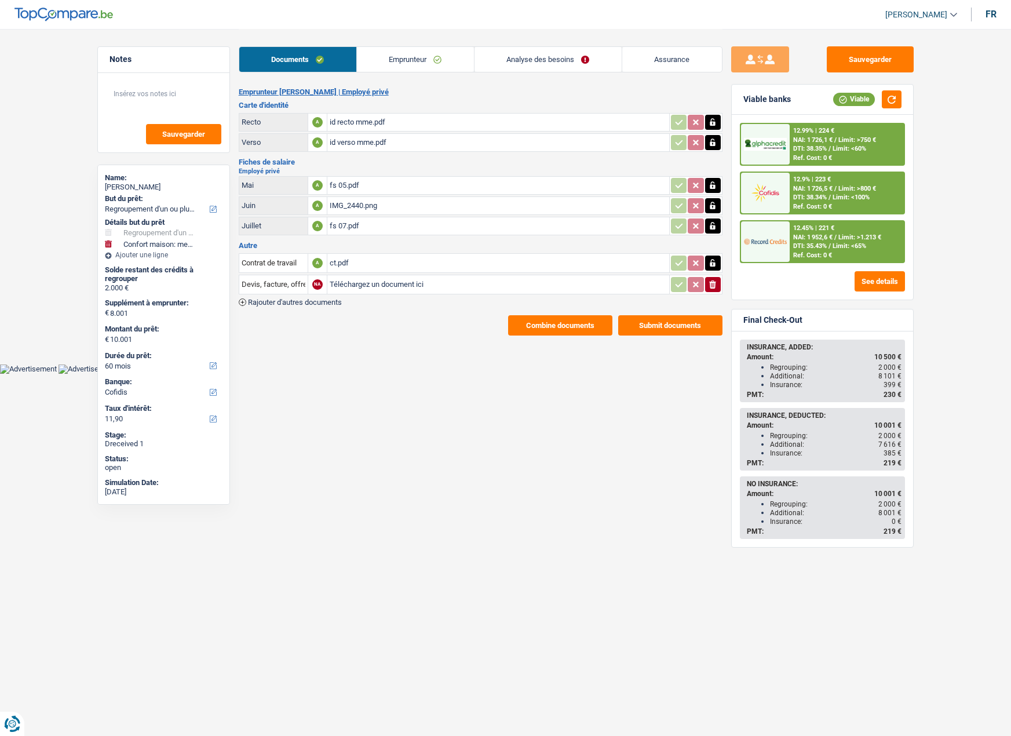
click at [536, 317] on button "Combine documents" at bounding box center [560, 325] width 104 height 20
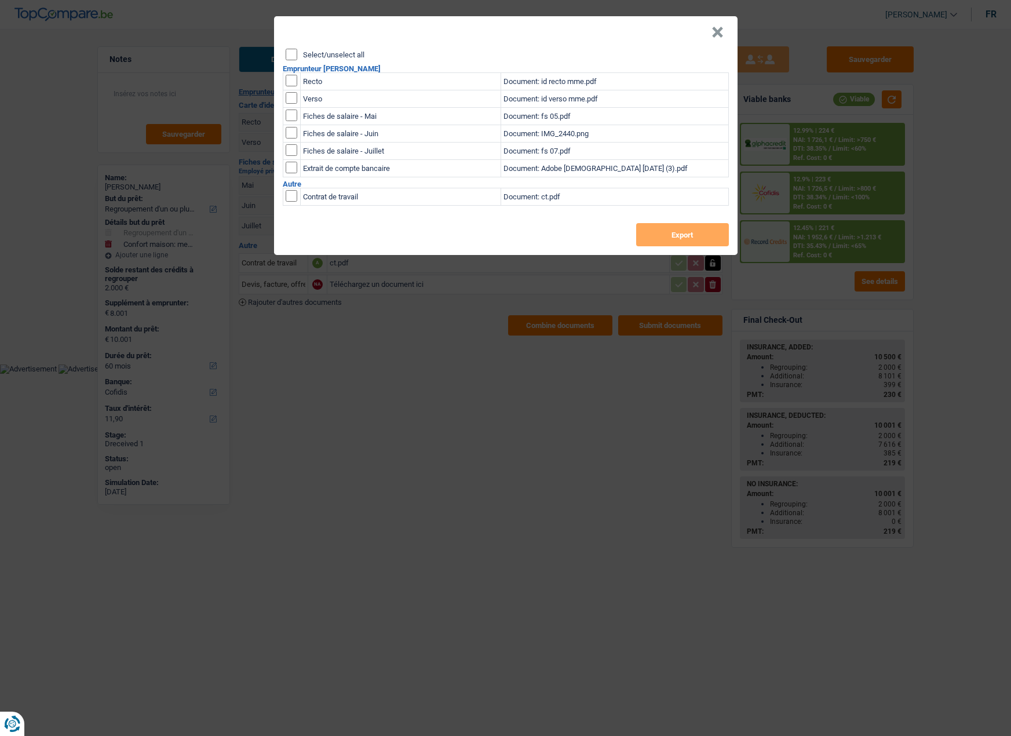
click at [723, 34] on button "×" at bounding box center [717, 33] width 12 height 12
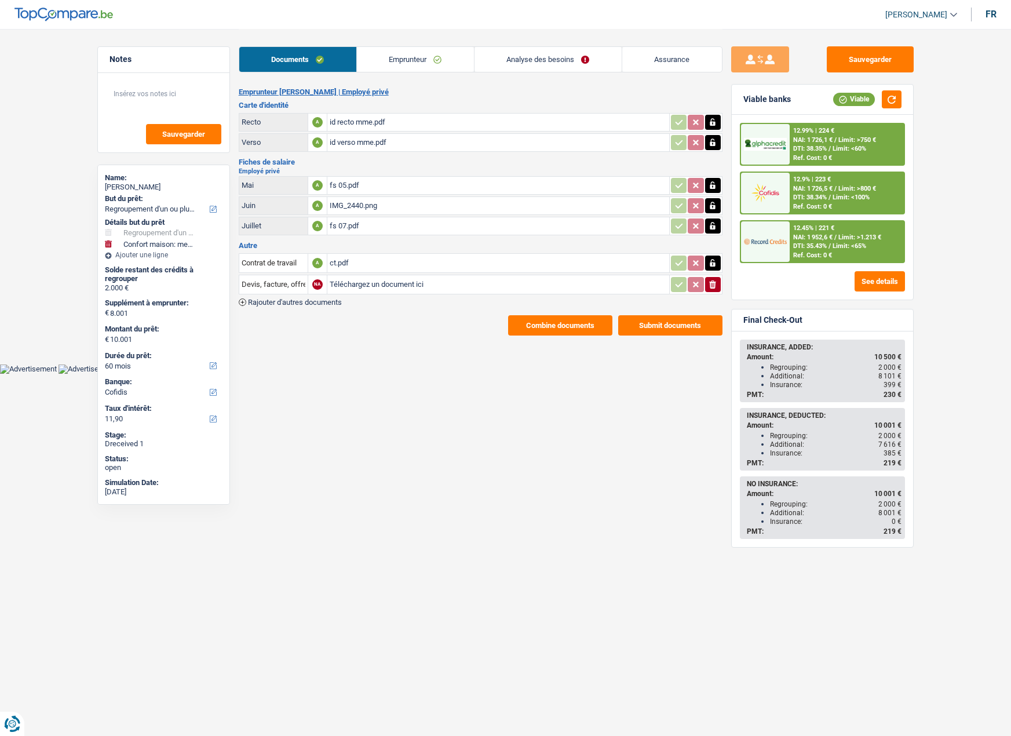
click at [667, 333] on button "Submit documents" at bounding box center [670, 325] width 104 height 20
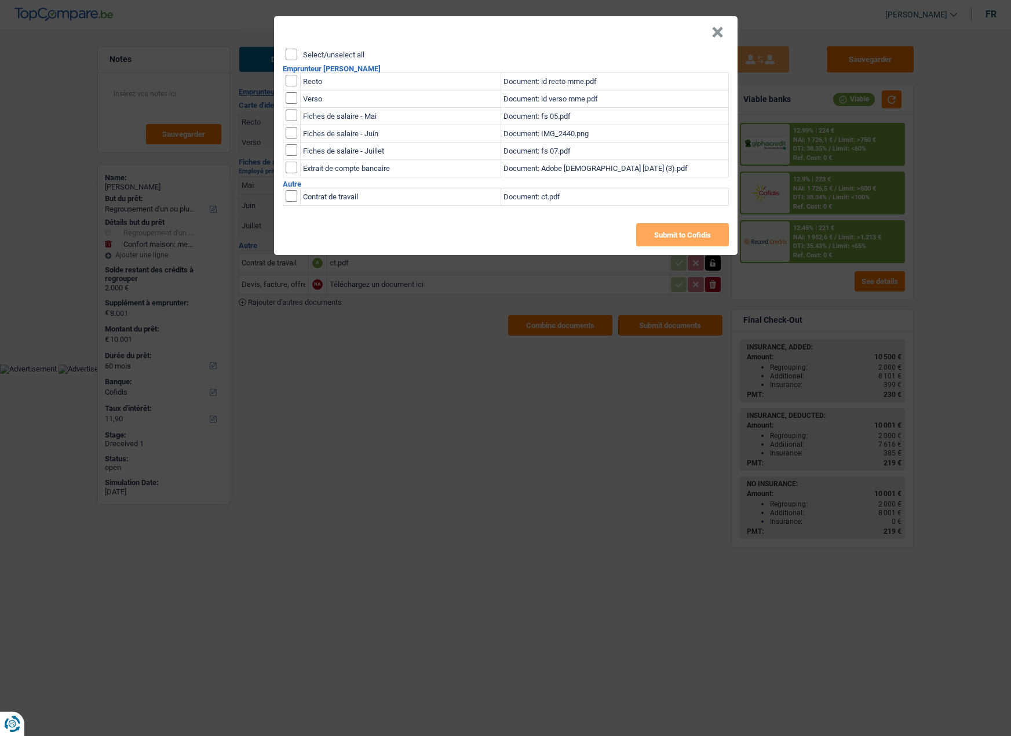
click at [294, 56] on input "Select/unselect all" at bounding box center [292, 55] width 12 height 12
checkbox input "true"
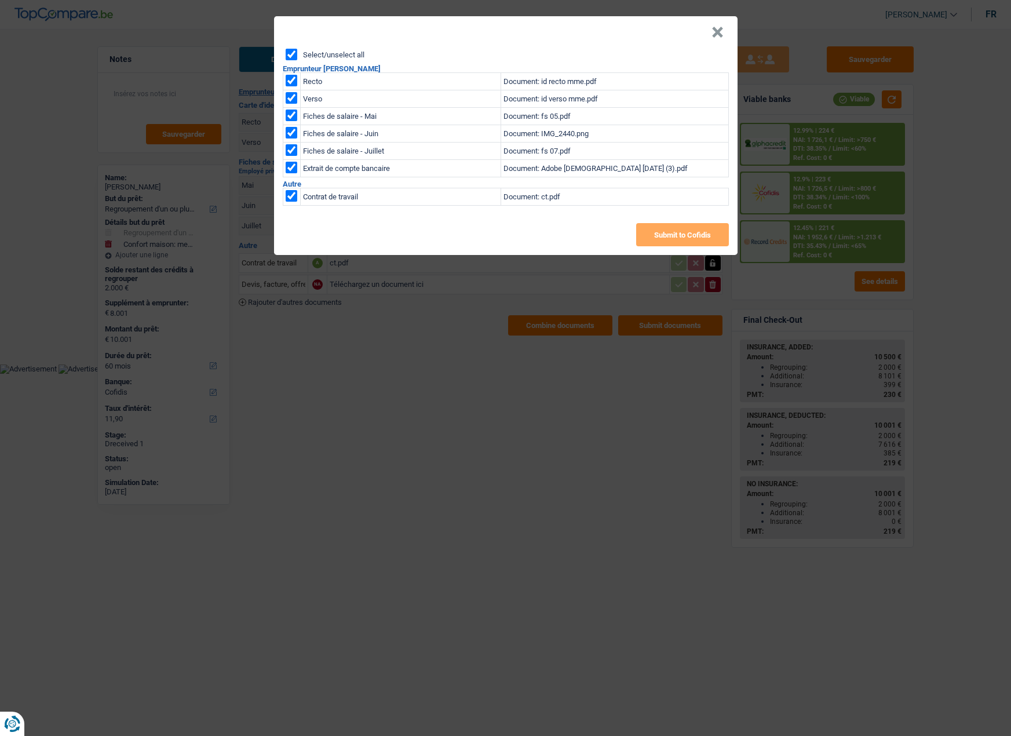
checkbox input "true"
click at [651, 236] on button "Submit to Cofidis" at bounding box center [682, 234] width 93 height 23
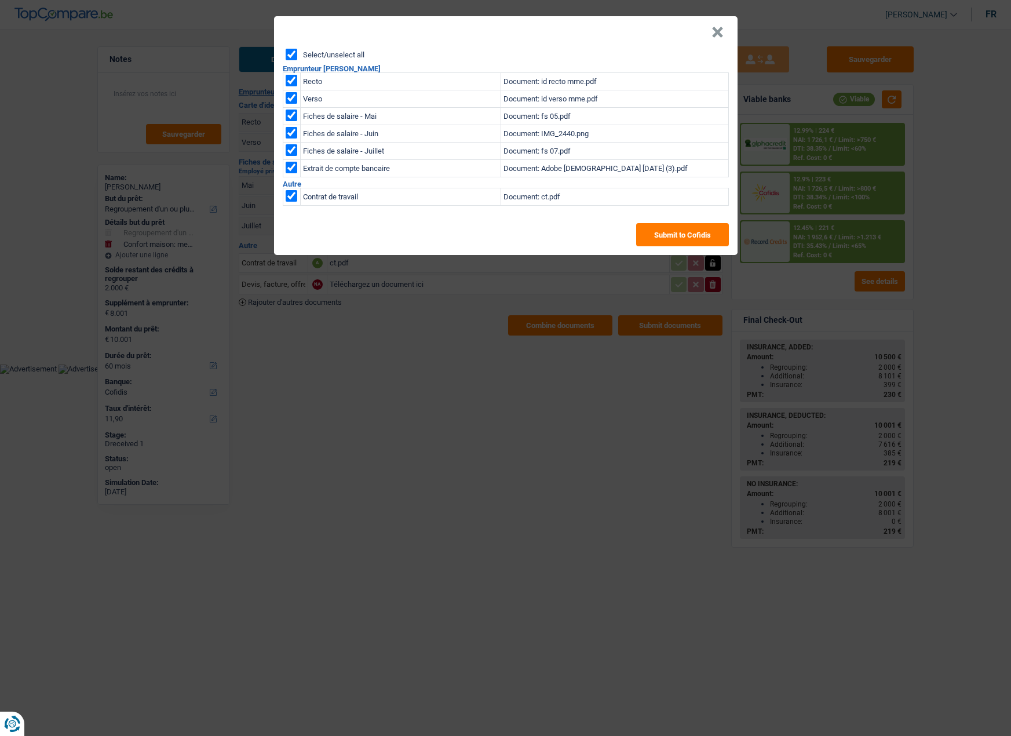
click at [718, 32] on button "×" at bounding box center [717, 33] width 12 height 12
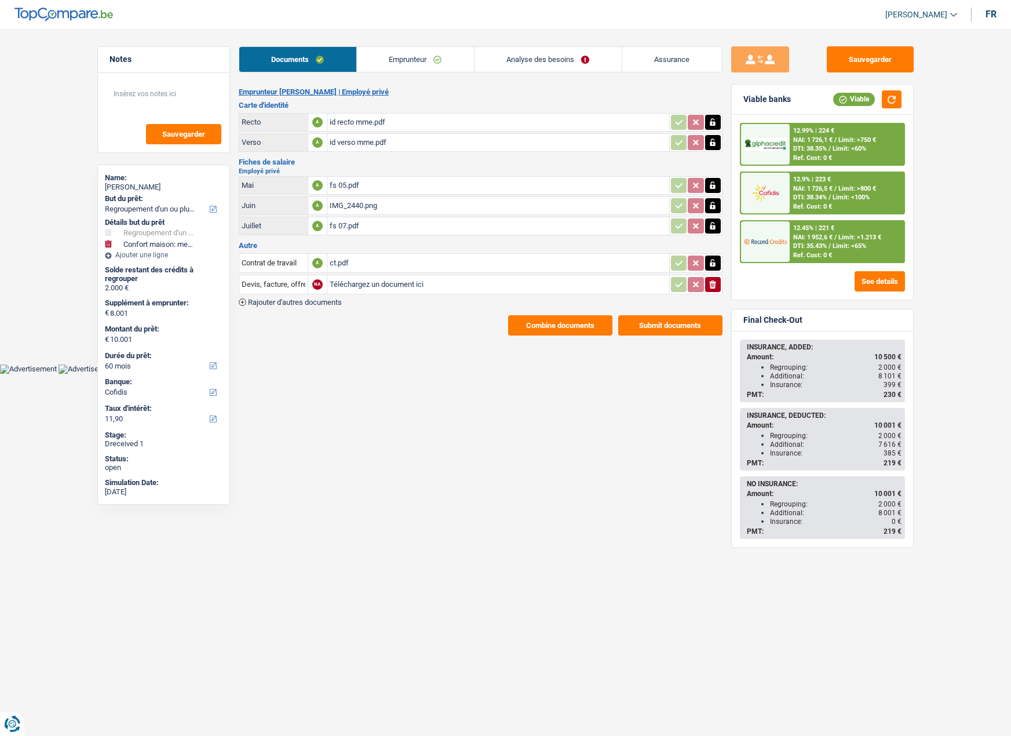
click at [536, 57] on link "Analyse des besoins" at bounding box center [547, 59] width 147 height 25
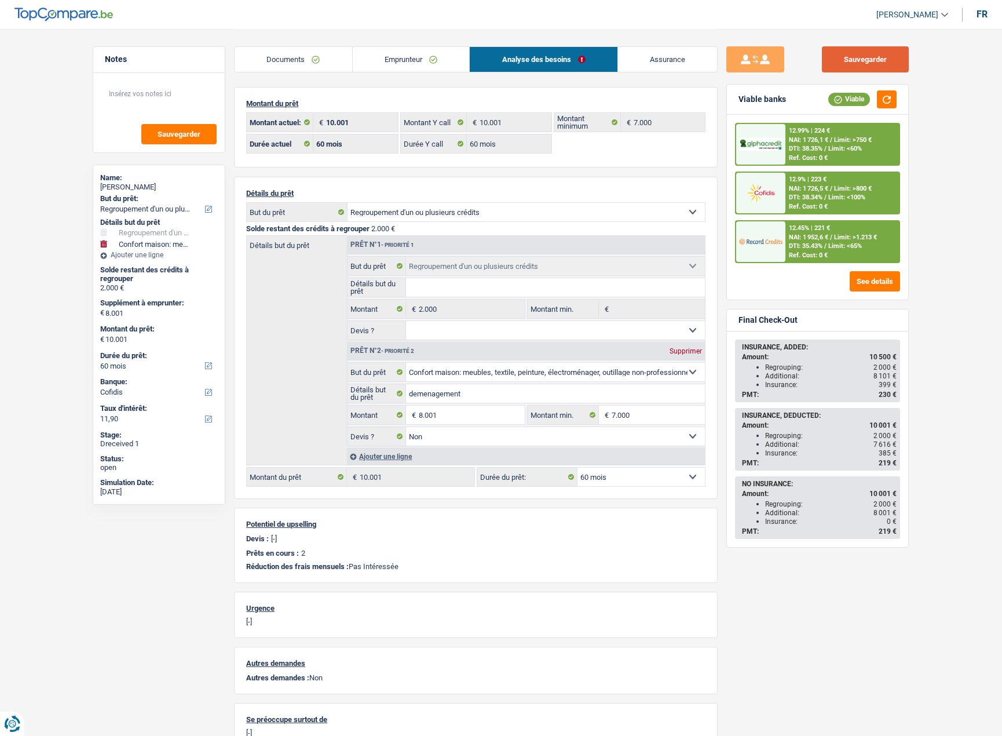
click at [877, 60] on button "Sauvegarder" at bounding box center [865, 59] width 87 height 26
click at [749, 196] on img at bounding box center [760, 192] width 43 height 21
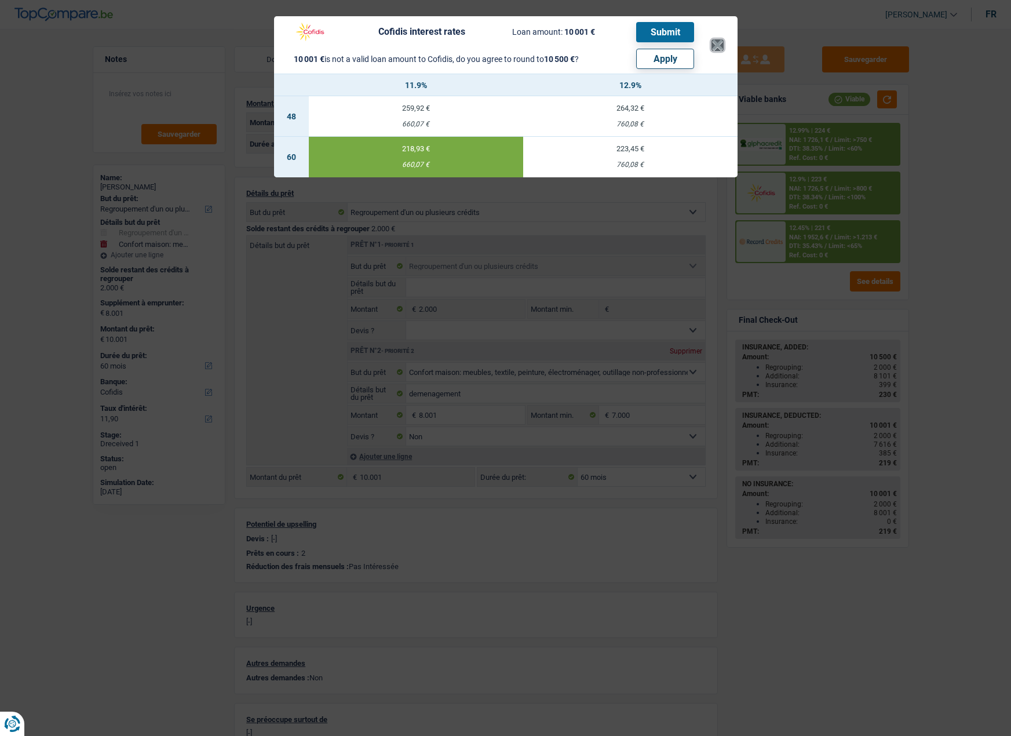
click at [714, 48] on button "×" at bounding box center [717, 45] width 12 height 12
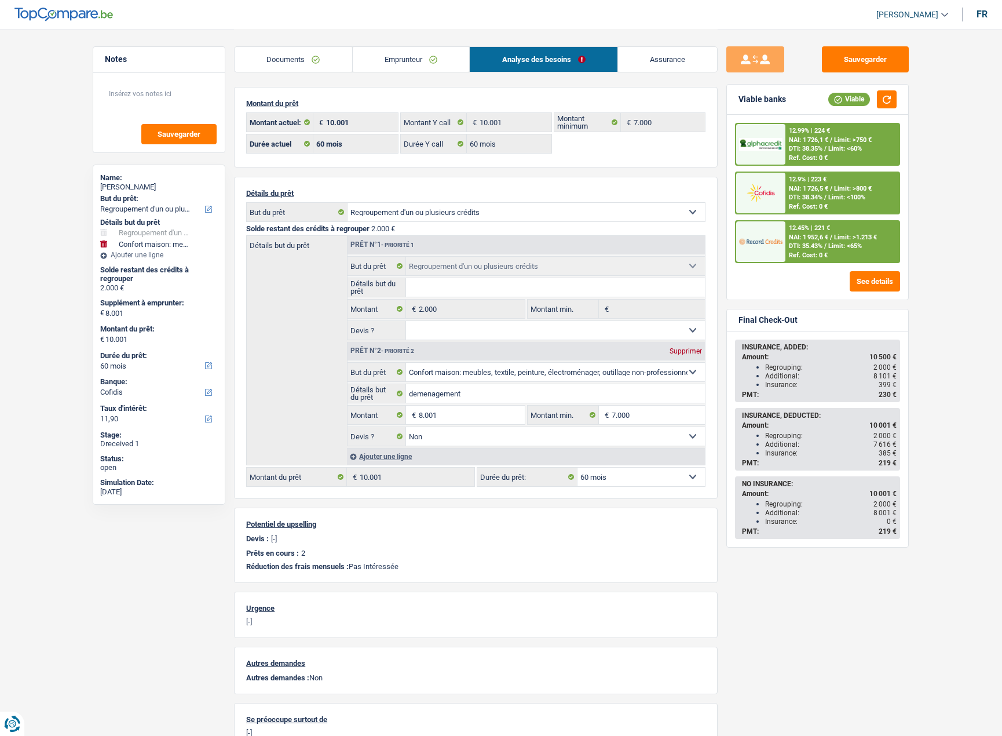
click at [386, 54] on link "Emprunteur" at bounding box center [411, 59] width 117 height 25
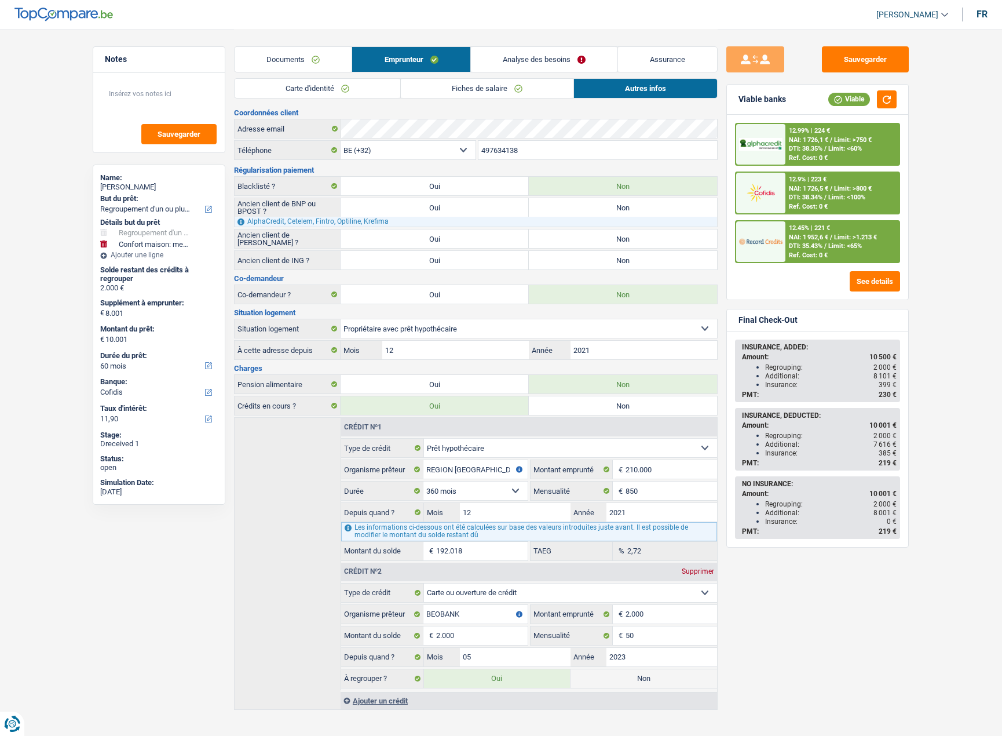
click at [339, 87] on link "Carte d'identité" at bounding box center [318, 88] width 166 height 19
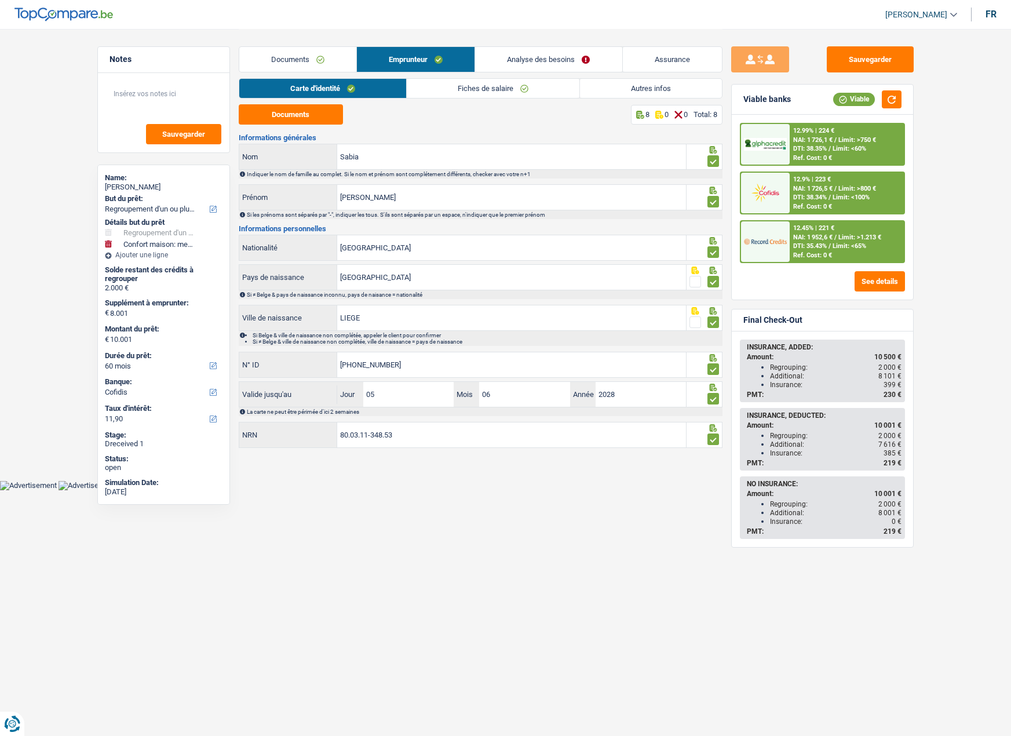
click at [470, 85] on link "Fiches de salaire" at bounding box center [493, 88] width 173 height 19
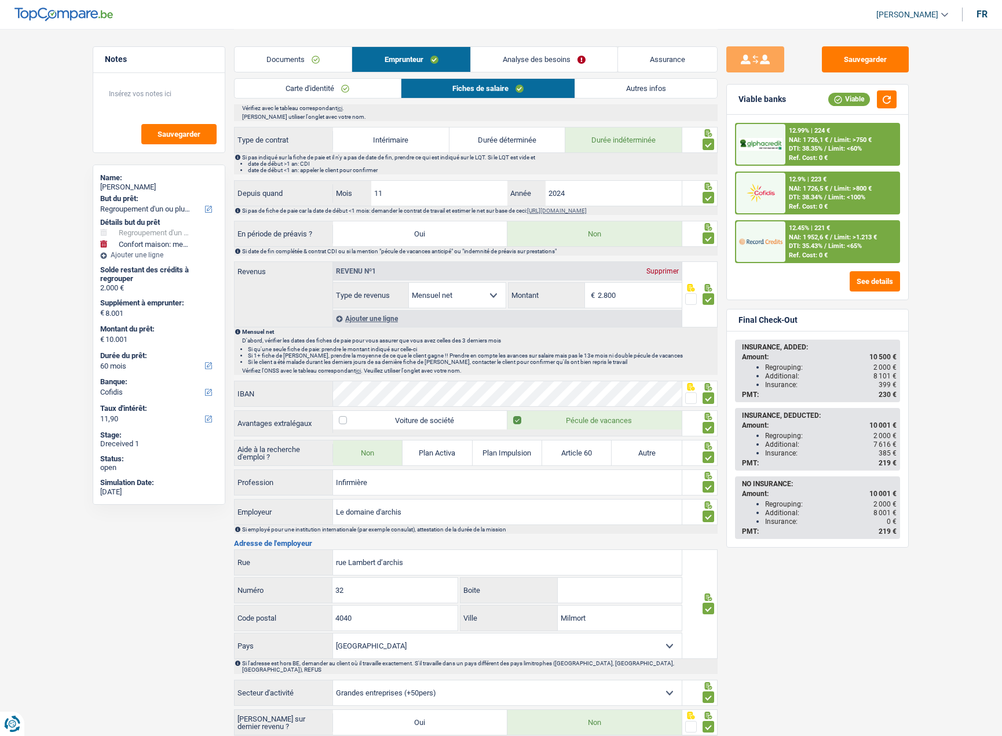
scroll to position [575, 0]
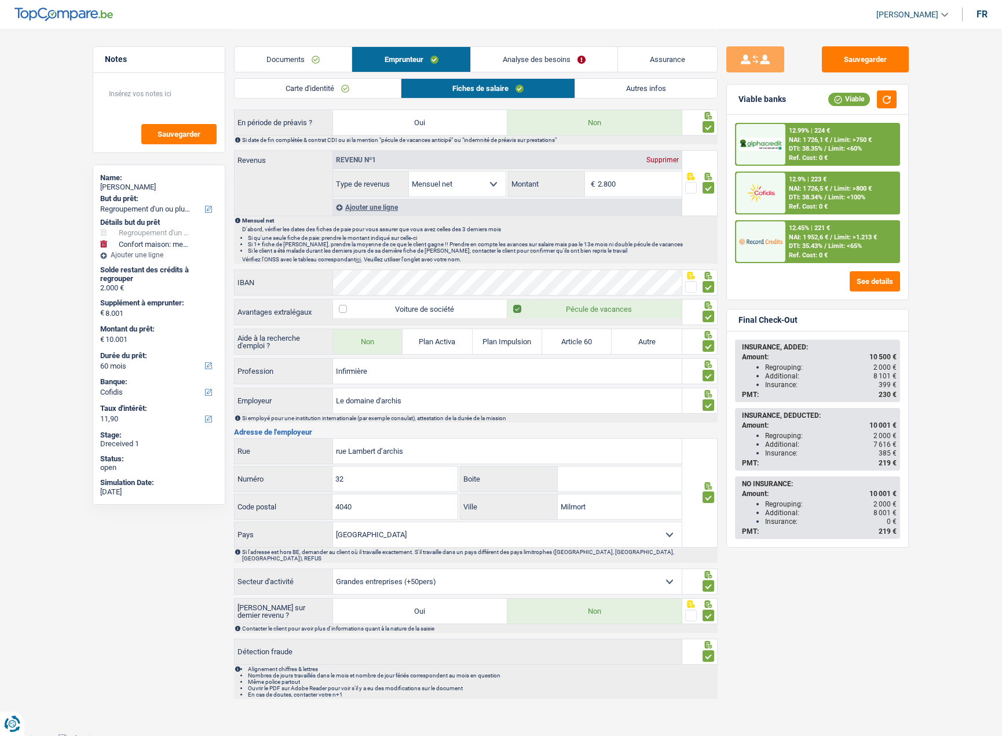
click at [610, 88] on link "Autres infos" at bounding box center [646, 88] width 142 height 19
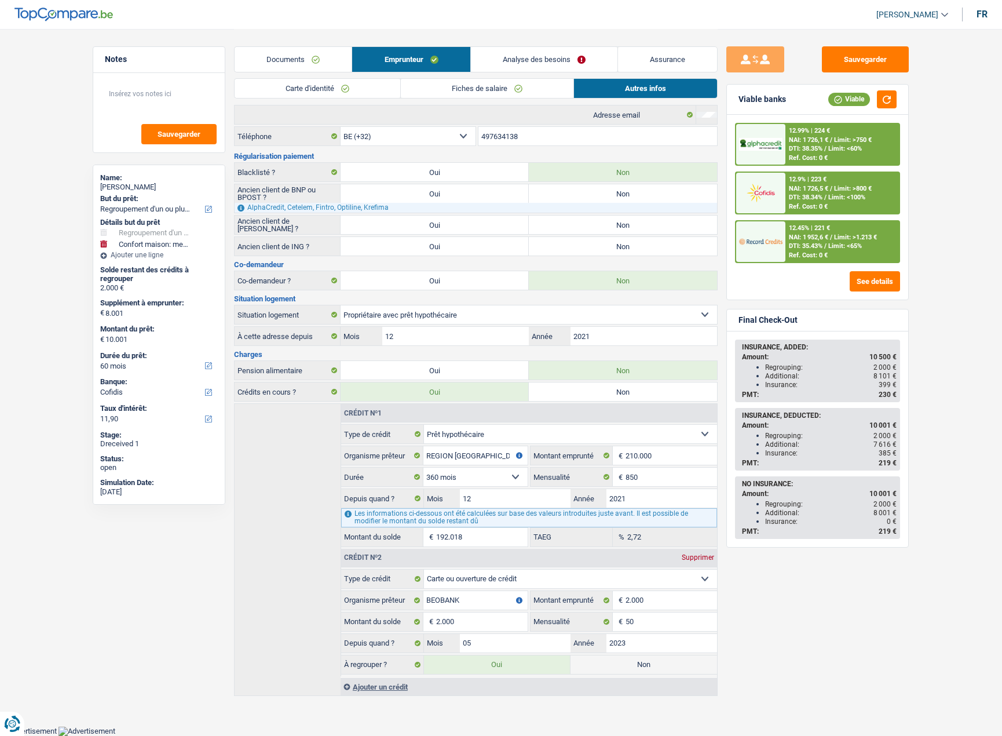
scroll to position [13, 0]
click at [523, 61] on link "Analyse des besoins" at bounding box center [544, 59] width 147 height 25
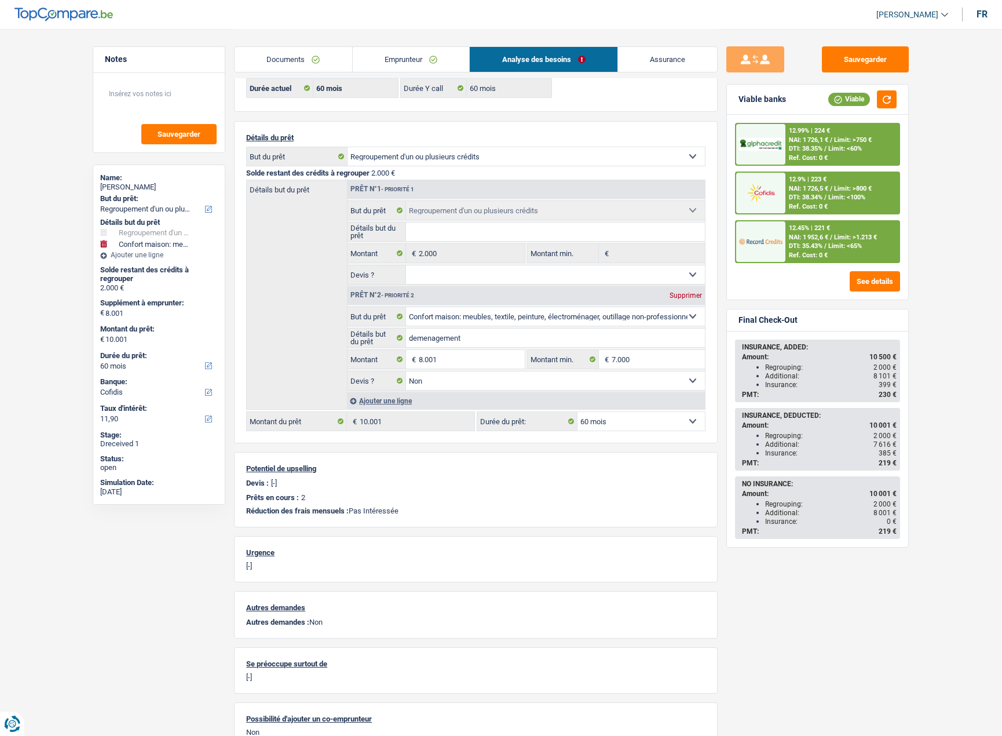
scroll to position [0, 0]
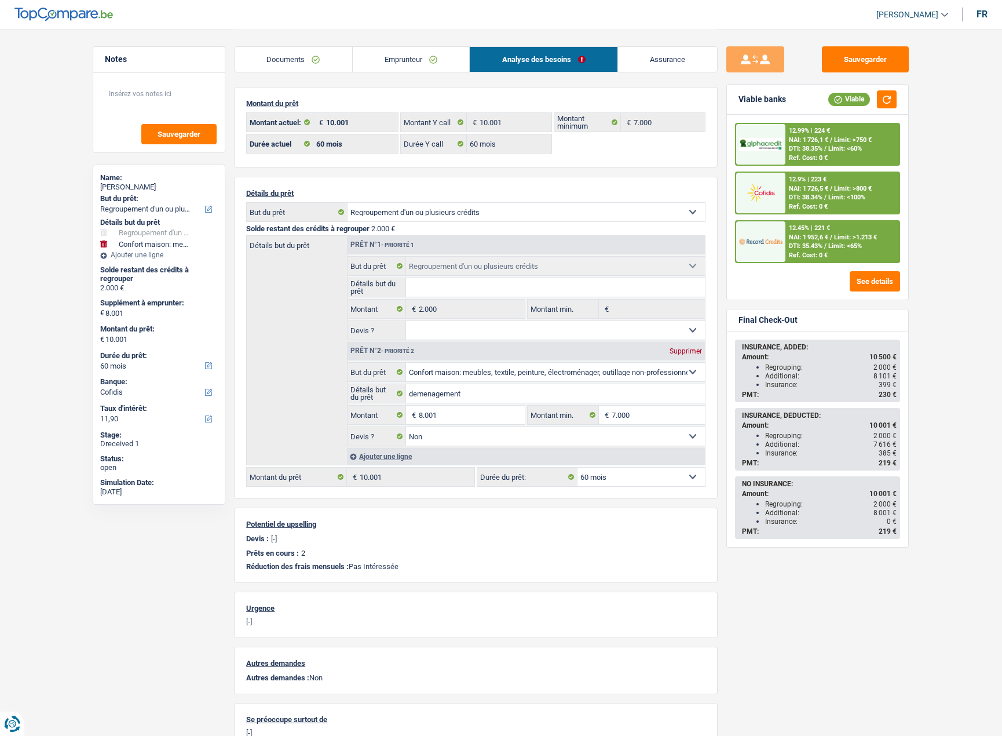
click at [752, 193] on img at bounding box center [760, 192] width 43 height 21
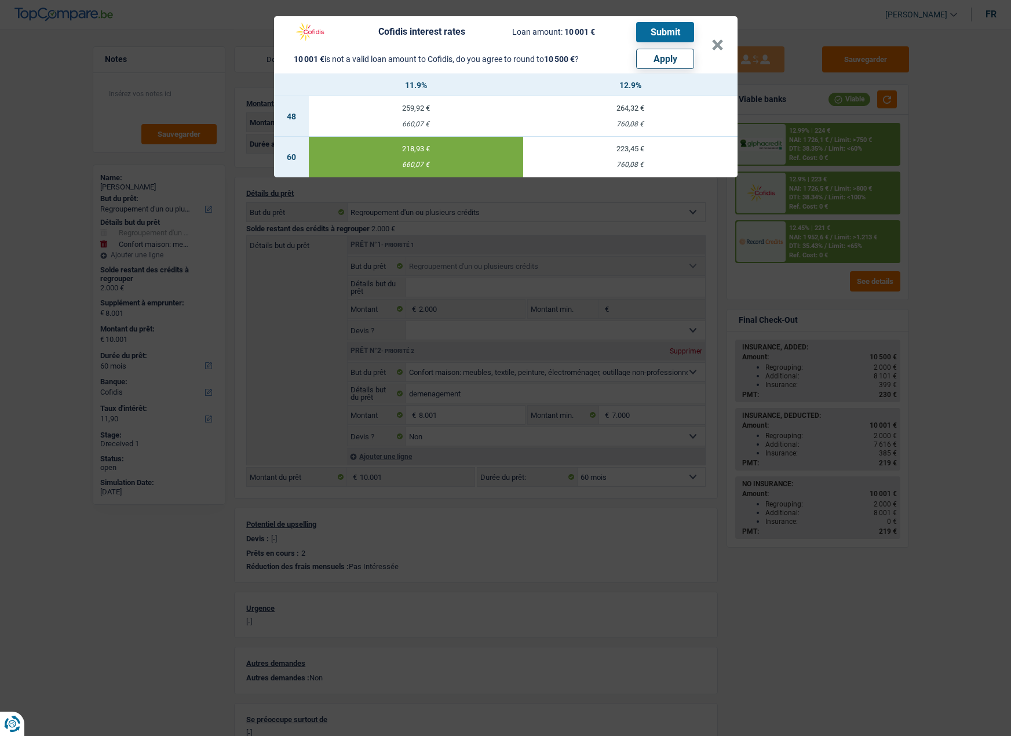
click at [664, 36] on button "Submit" at bounding box center [665, 32] width 58 height 20
click at [718, 42] on button "×" at bounding box center [717, 45] width 12 height 12
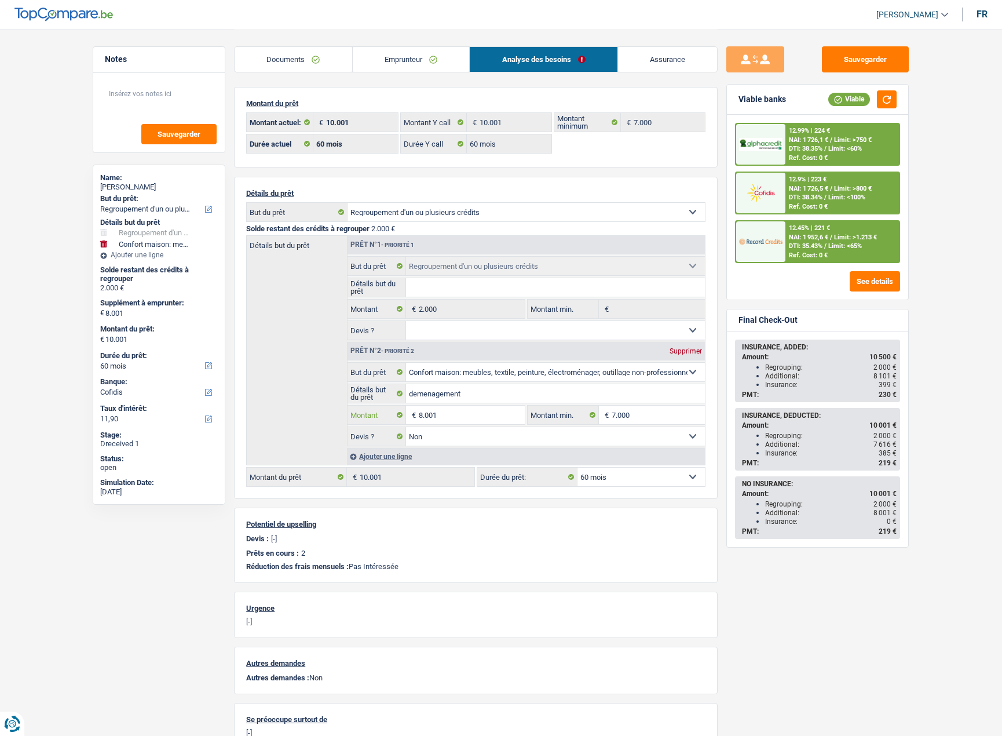
click at [443, 412] on input "8.001" at bounding box center [472, 414] width 106 height 19
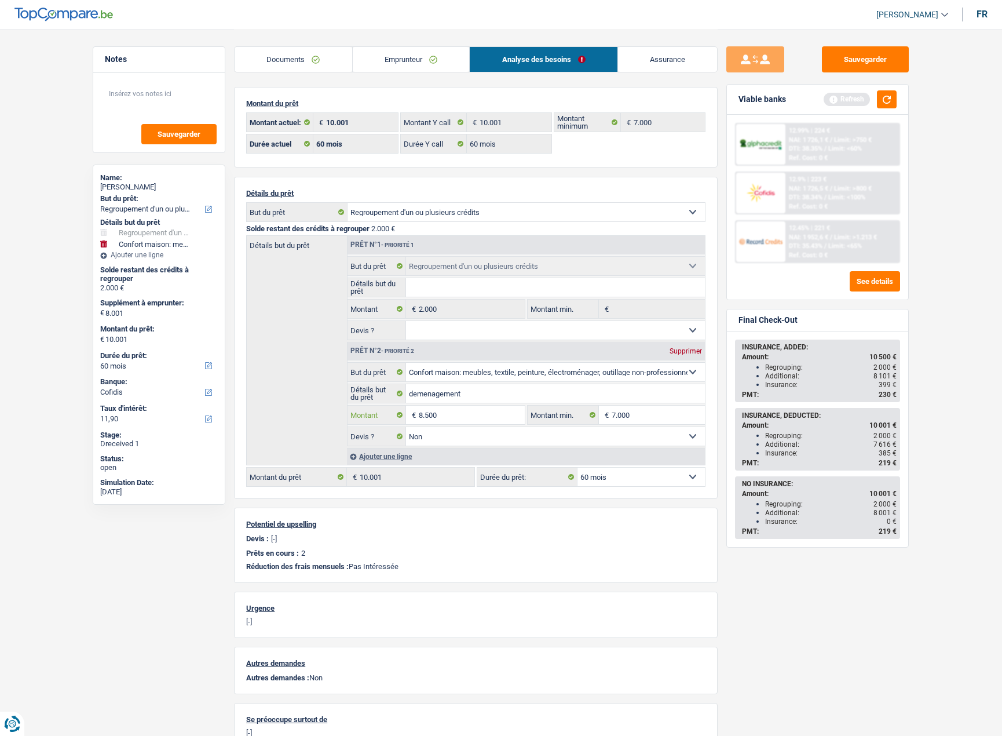
type input "8.500"
type input "10.500"
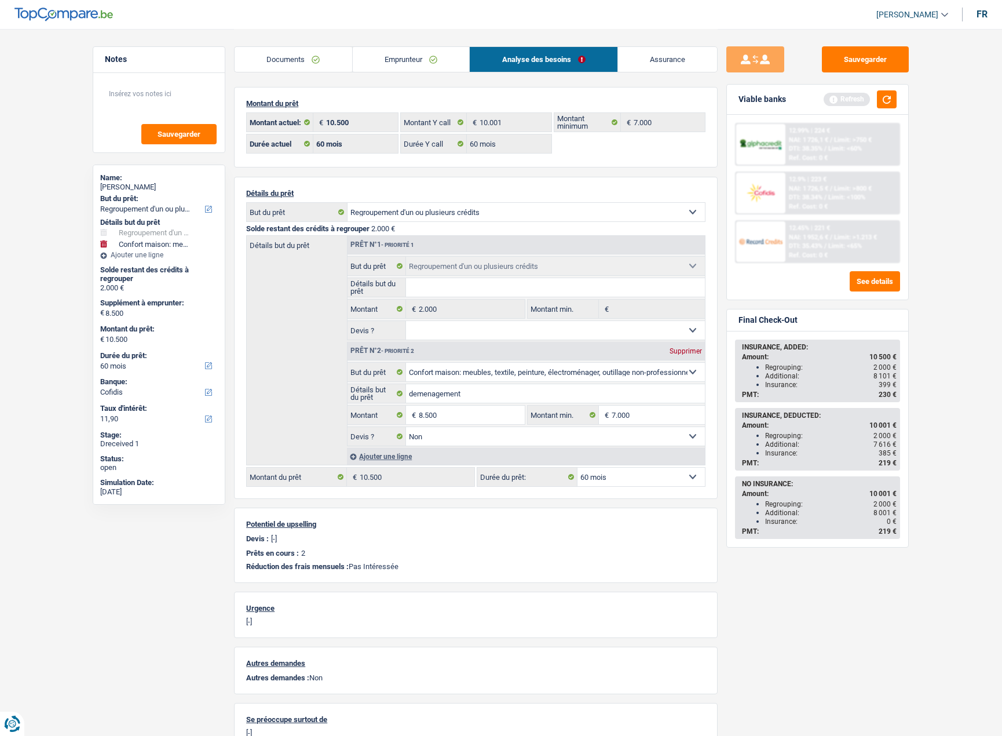
click at [719, 398] on div "Sauvegarder Viable banks Refresh 12.99% | 224 € NAI: 1 726,1 € / Limit: >750 € …" at bounding box center [818, 381] width 200 height 671
click at [863, 64] on button "Sauvegarder" at bounding box center [865, 59] width 87 height 26
click at [887, 101] on button "button" at bounding box center [887, 99] width 20 height 18
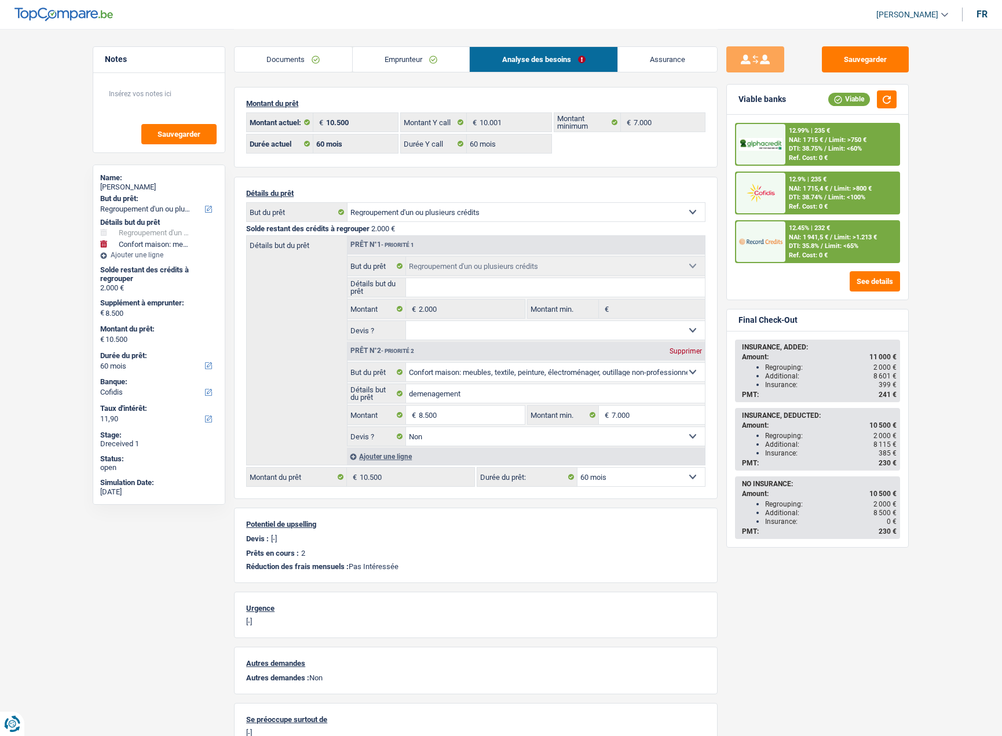
click at [777, 193] on img at bounding box center [760, 192] width 43 height 21
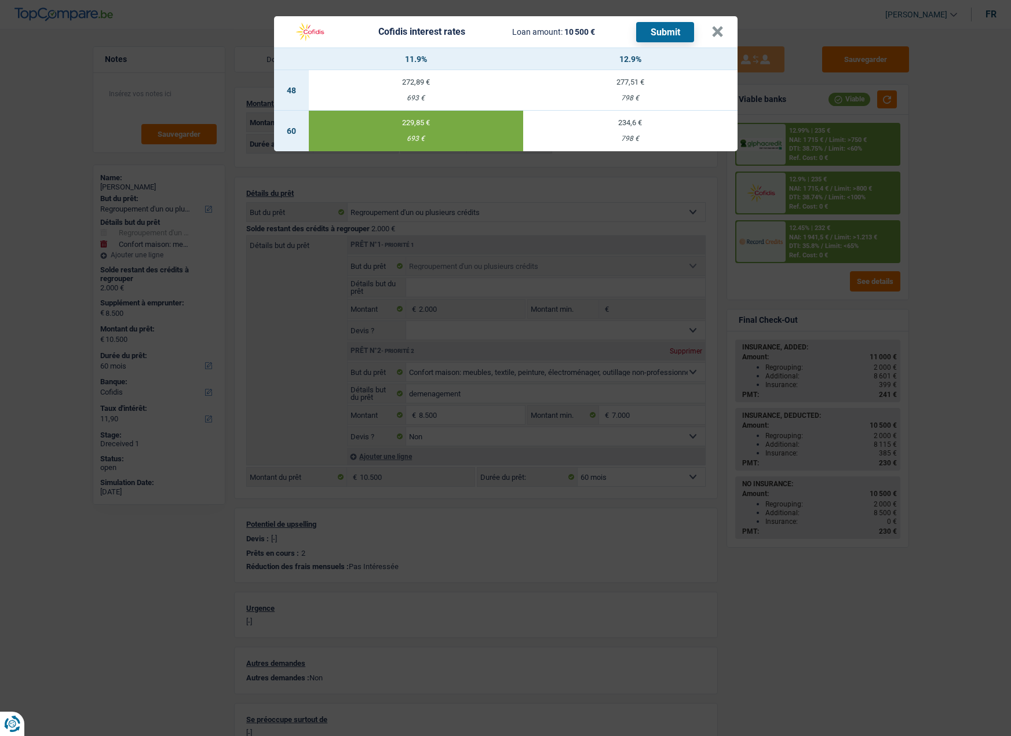
click at [450, 131] on td "229,85 € 693 €" at bounding box center [416, 131] width 214 height 41
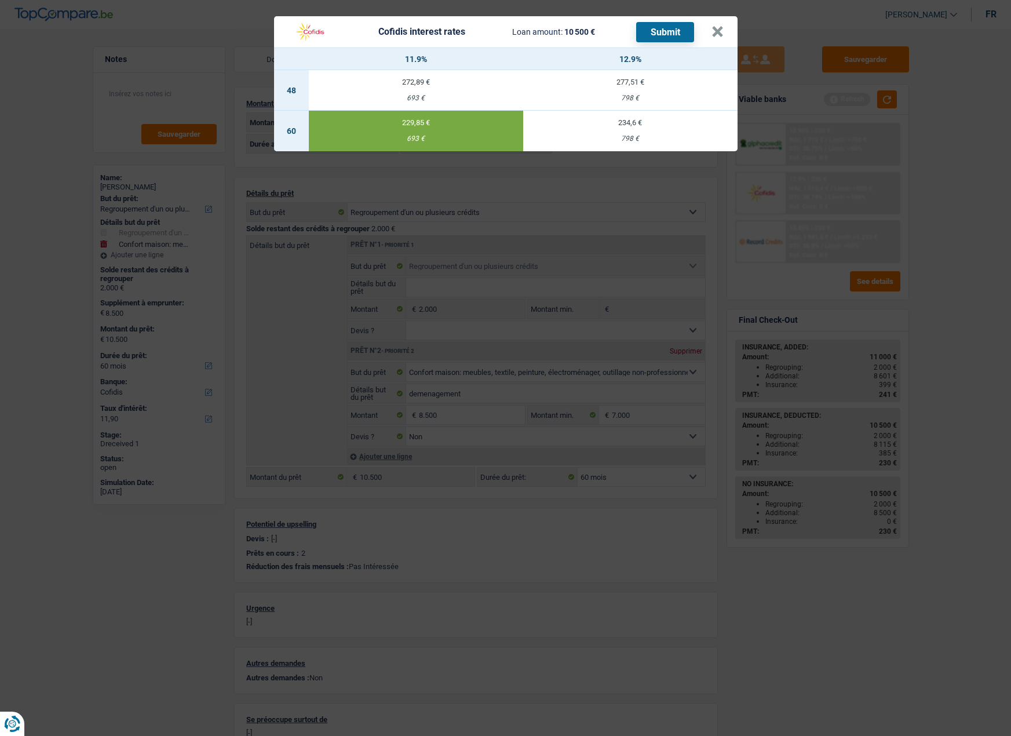
click at [655, 38] on button "Submit" at bounding box center [665, 32] width 58 height 20
click at [717, 29] on button "×" at bounding box center [717, 32] width 12 height 12
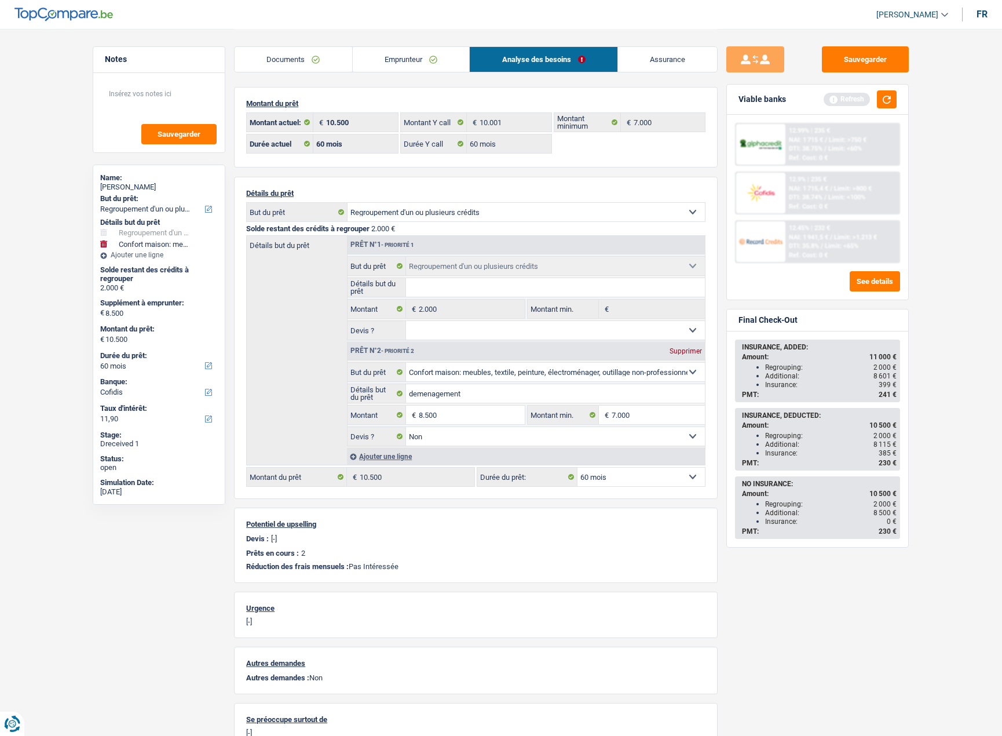
click at [295, 57] on link "Documents" at bounding box center [294, 59] width 118 height 25
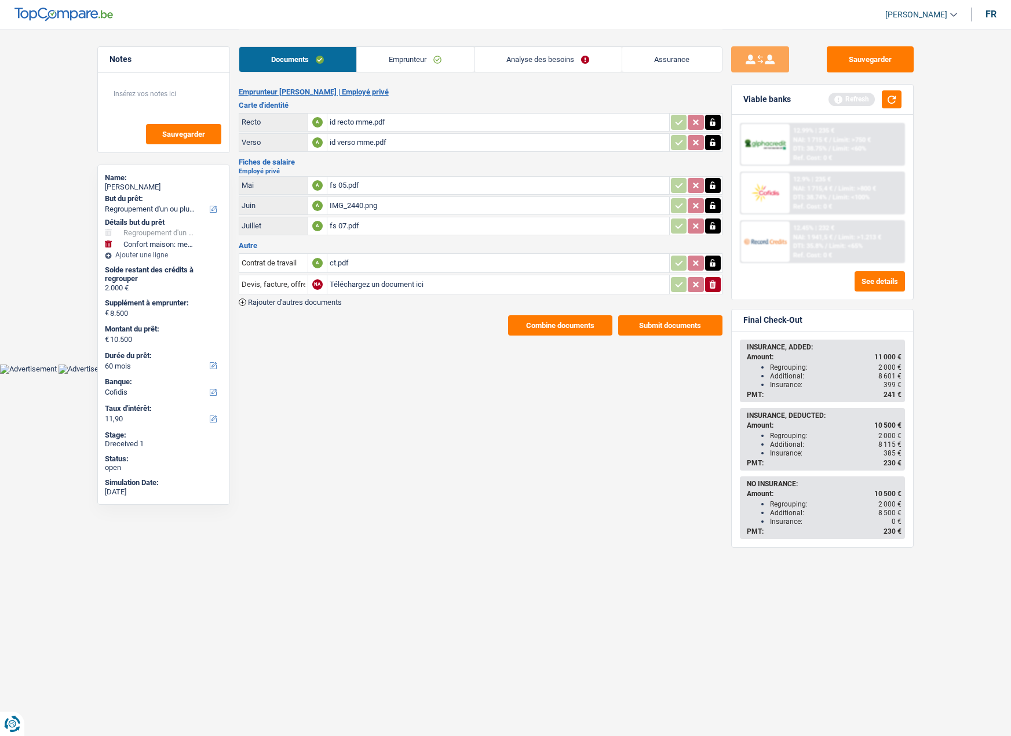
click at [670, 328] on button "Submit documents" at bounding box center [670, 325] width 104 height 20
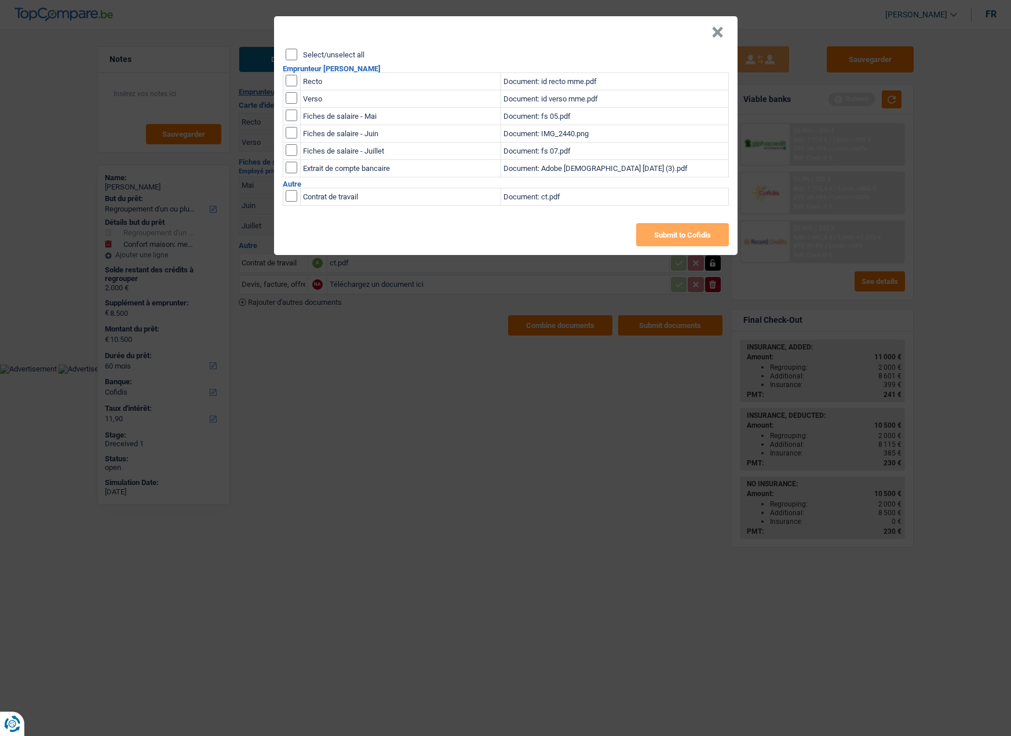
click at [290, 53] on input "Select/unselect all" at bounding box center [292, 55] width 12 height 12
checkbox input "true"
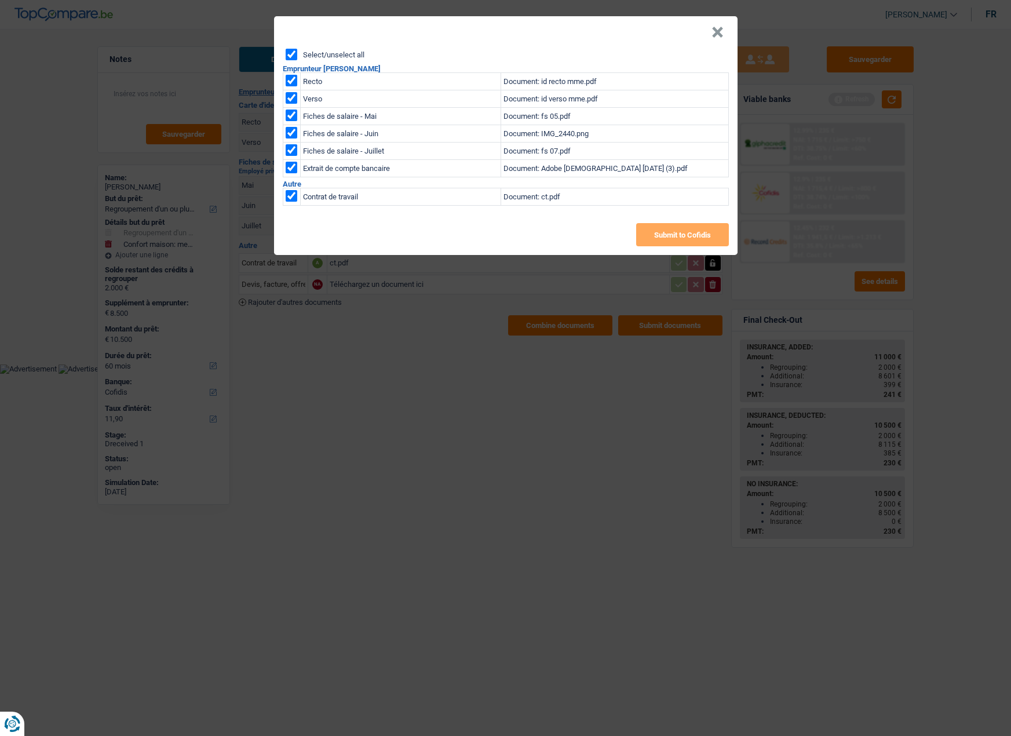
checkbox input "true"
click at [293, 199] on input "checkbox" at bounding box center [292, 196] width 12 height 12
checkbox input "false"
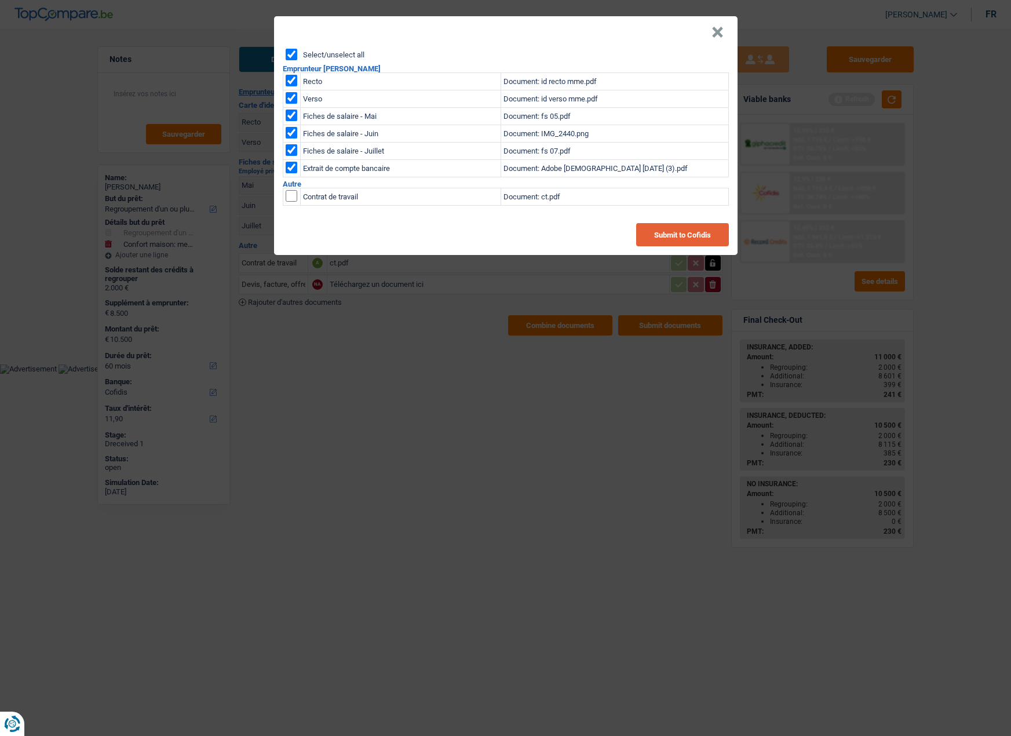
click at [653, 229] on button "Submit to Cofidis" at bounding box center [682, 234] width 93 height 23
click at [713, 33] on button "×" at bounding box center [717, 33] width 12 height 12
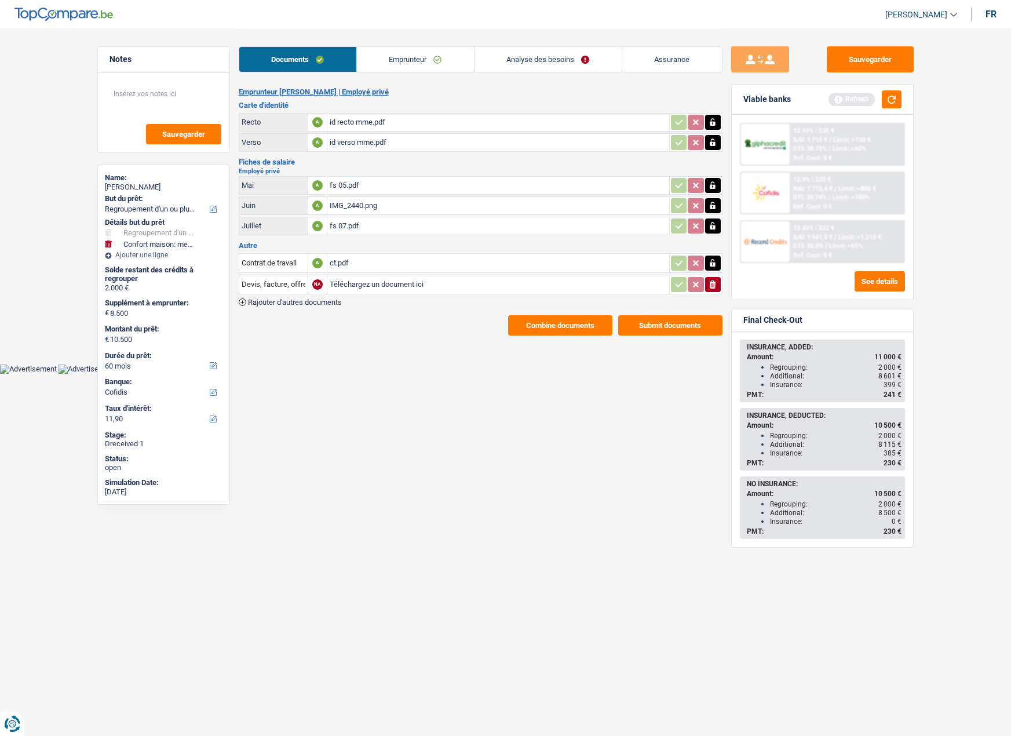
click at [394, 60] on link "Emprunteur" at bounding box center [415, 59] width 117 height 25
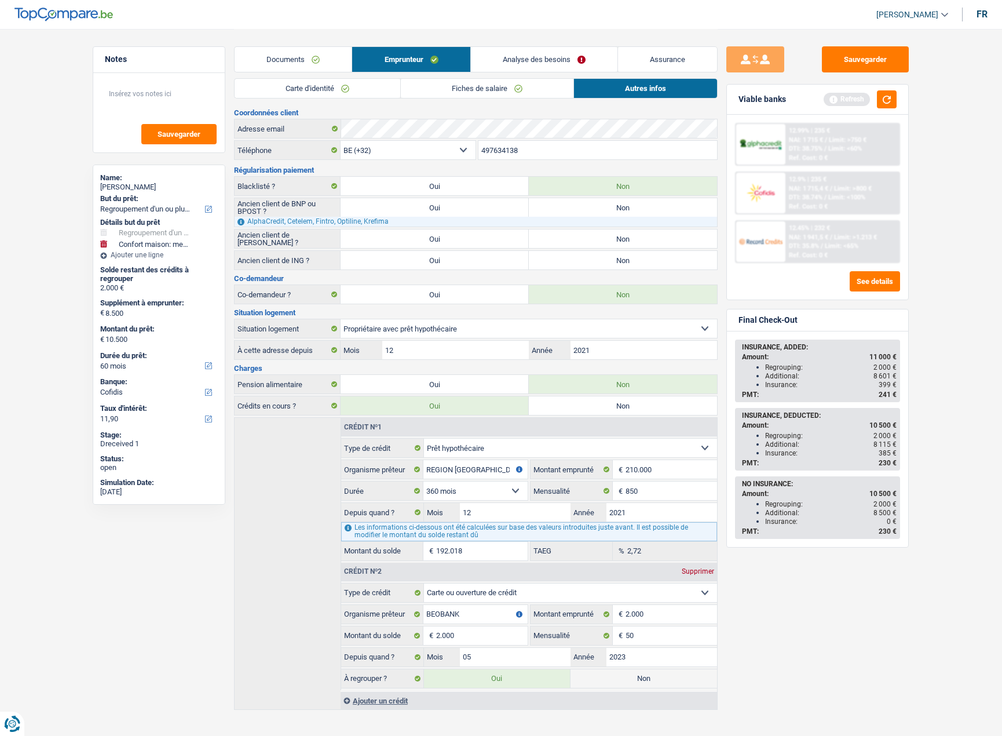
click at [334, 89] on link "Carte d'identité" at bounding box center [318, 88] width 166 height 19
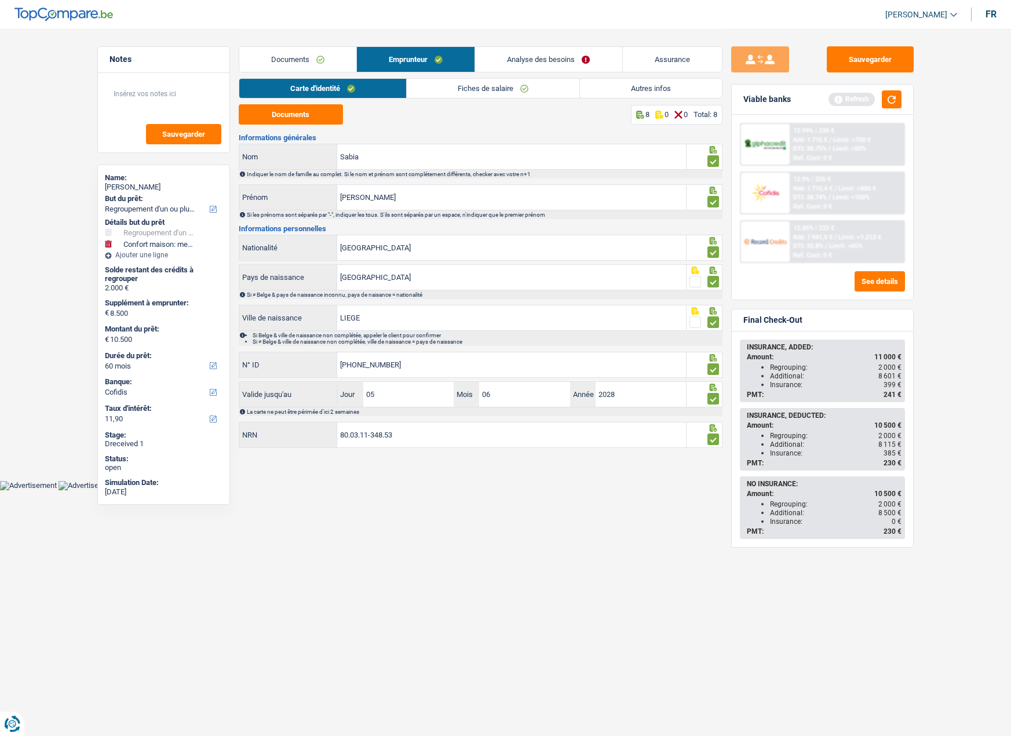
click at [633, 86] on link "Autres infos" at bounding box center [651, 88] width 142 height 19
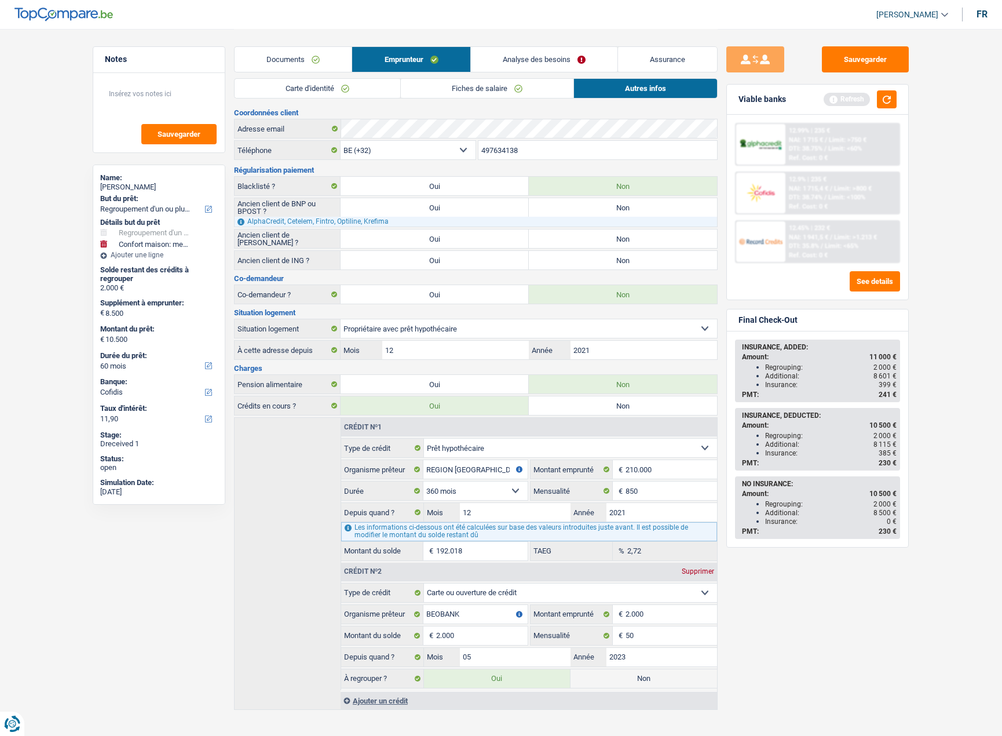
click at [314, 91] on link "Carte d'identité" at bounding box center [318, 88] width 166 height 19
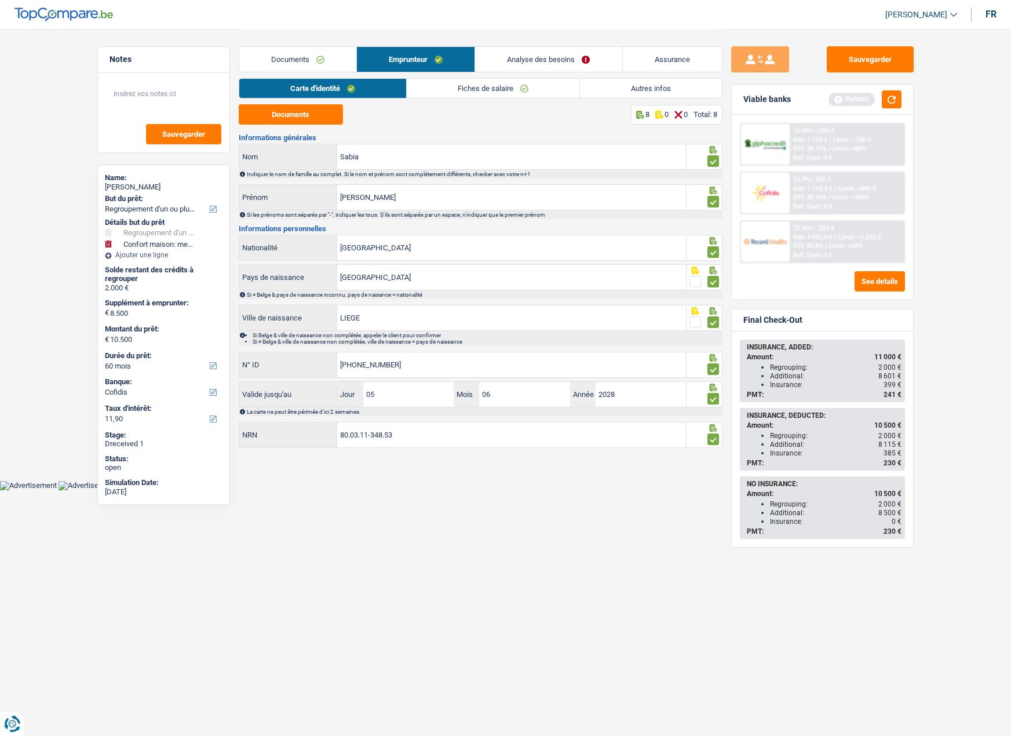
click at [470, 90] on link "Fiches de salaire" at bounding box center [493, 88] width 173 height 19
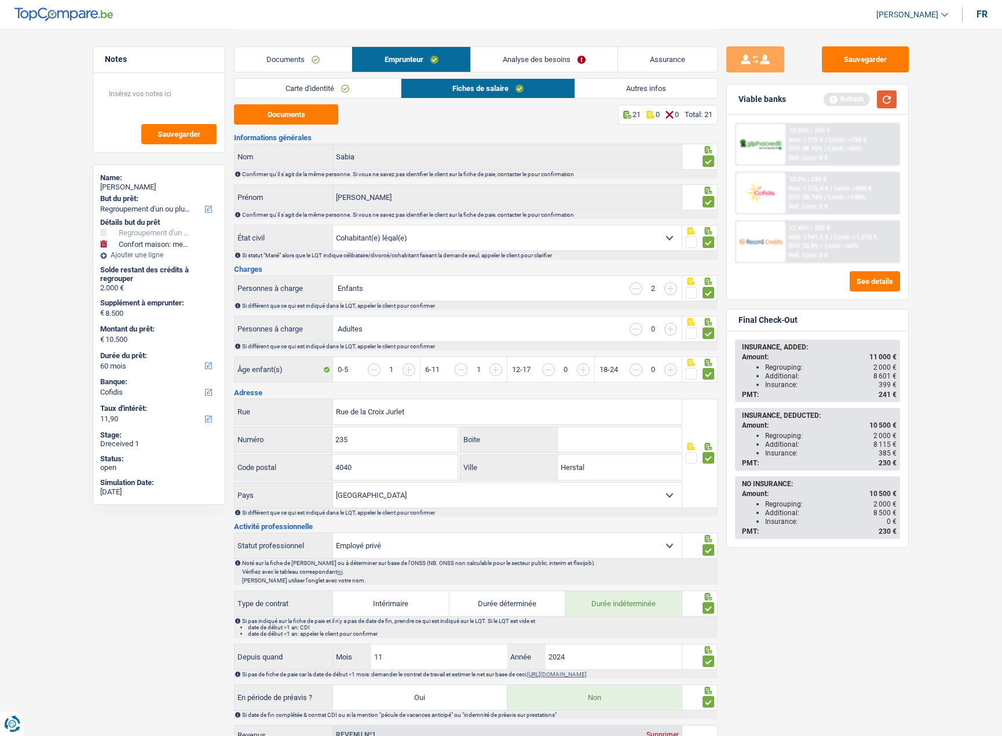
click at [882, 93] on button "button" at bounding box center [887, 99] width 20 height 18
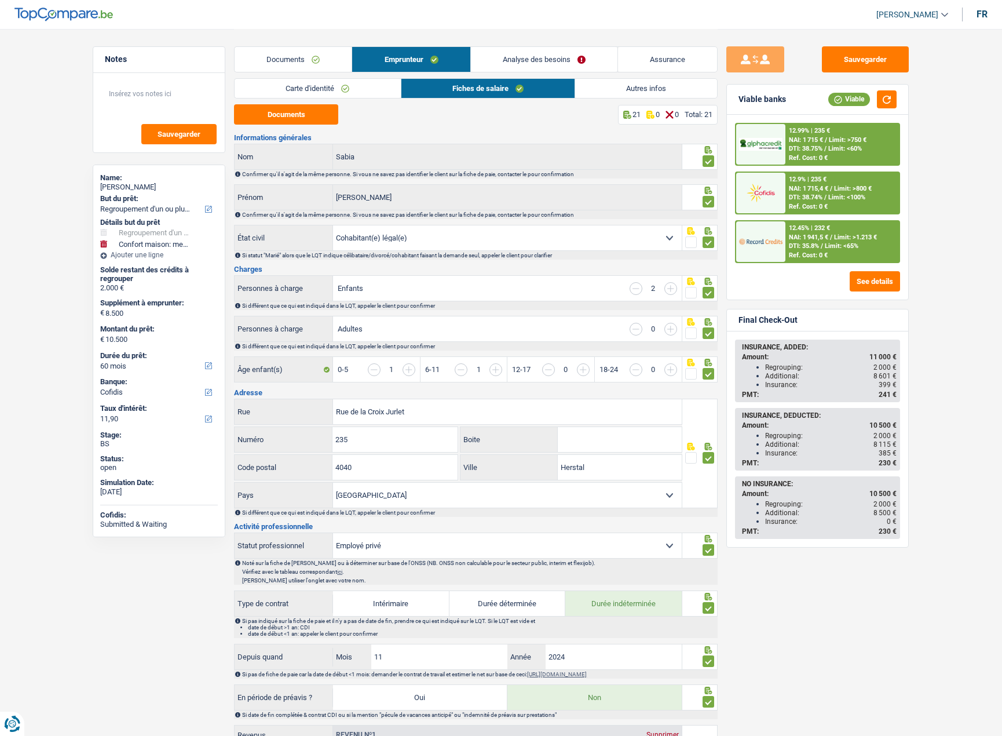
click at [750, 141] on img at bounding box center [760, 144] width 43 height 13
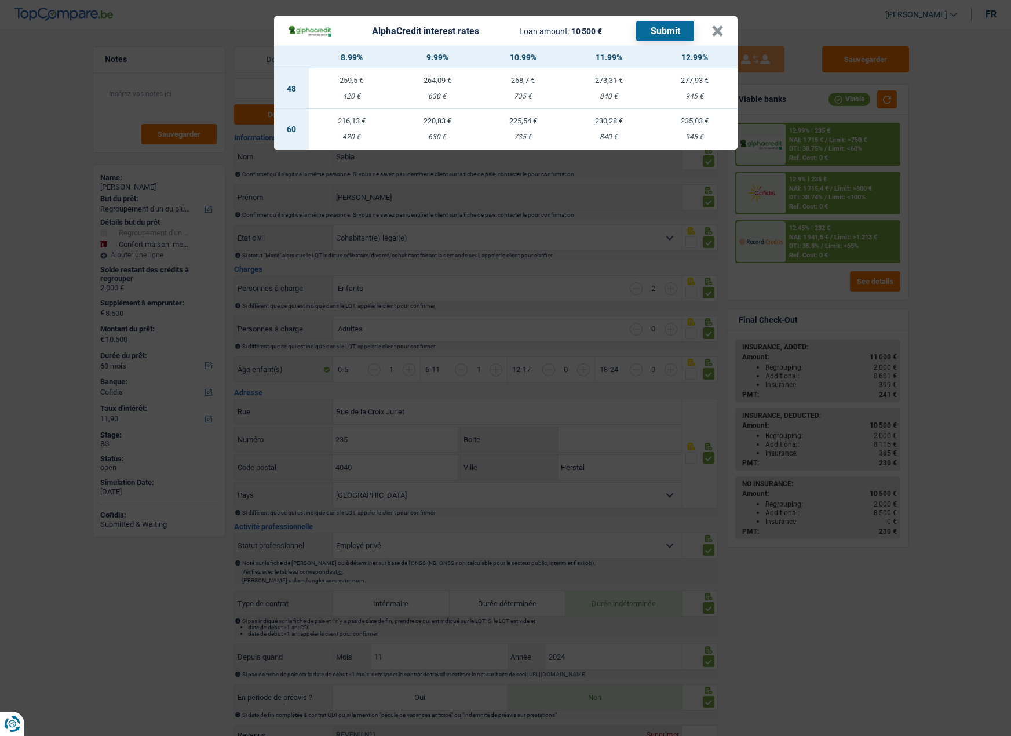
click at [525, 133] on div "735 €" at bounding box center [523, 137] width 86 height 8
select select "alphacredit"
type input "10,99"
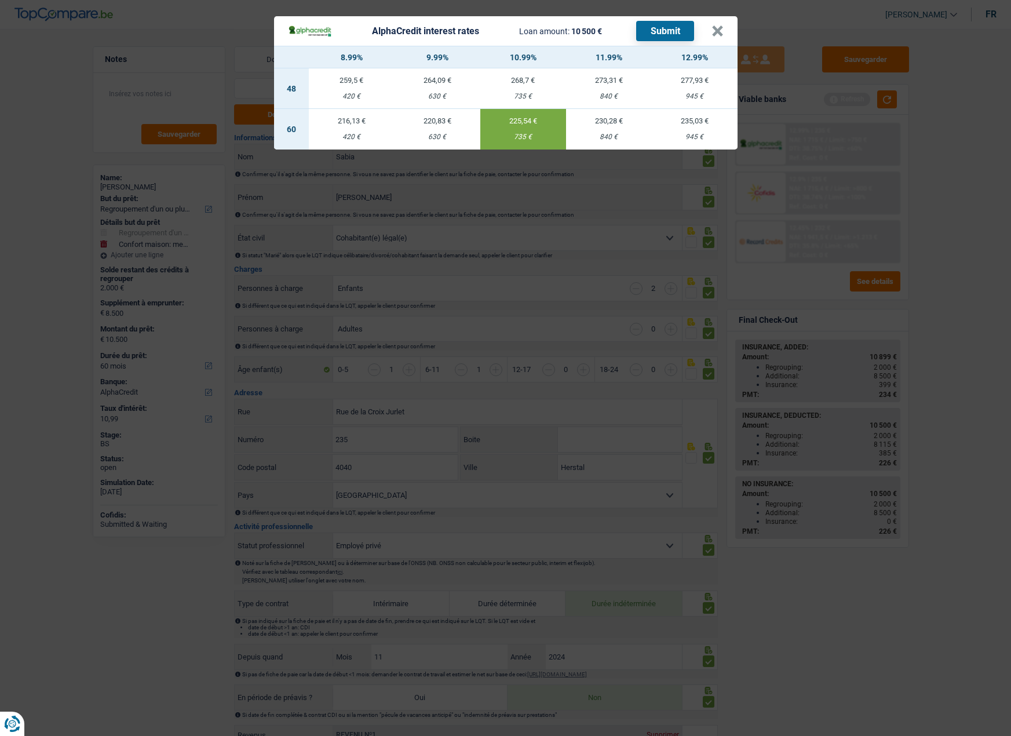
click at [658, 32] on button "Submit" at bounding box center [665, 31] width 58 height 20
click at [718, 30] on button "×" at bounding box center [717, 31] width 12 height 12
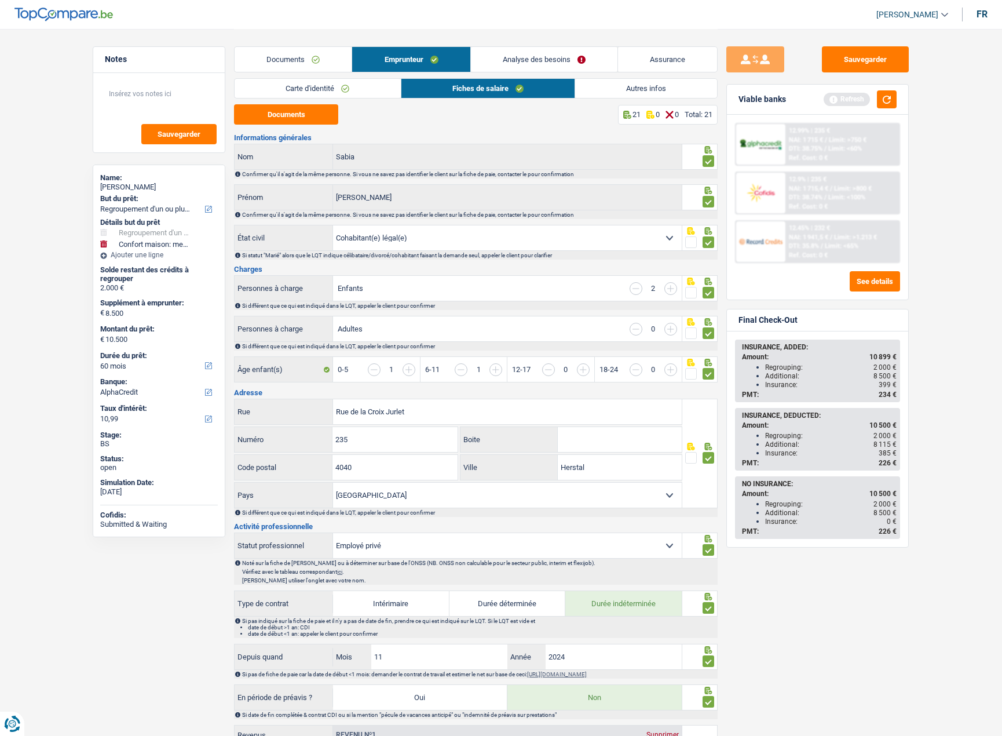
click at [138, 182] on div "Christel Sabia" at bounding box center [159, 186] width 118 height 9
copy div "Sabia"
click at [889, 101] on button "button" at bounding box center [887, 99] width 20 height 18
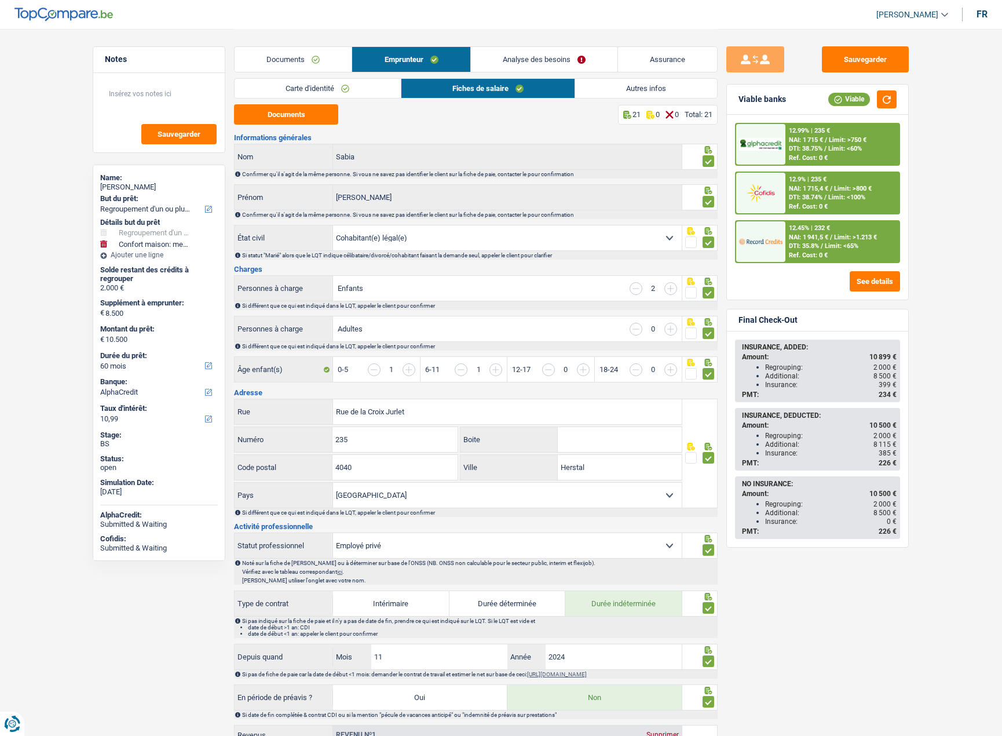
click at [281, 56] on link "Documents" at bounding box center [293, 59] width 117 height 25
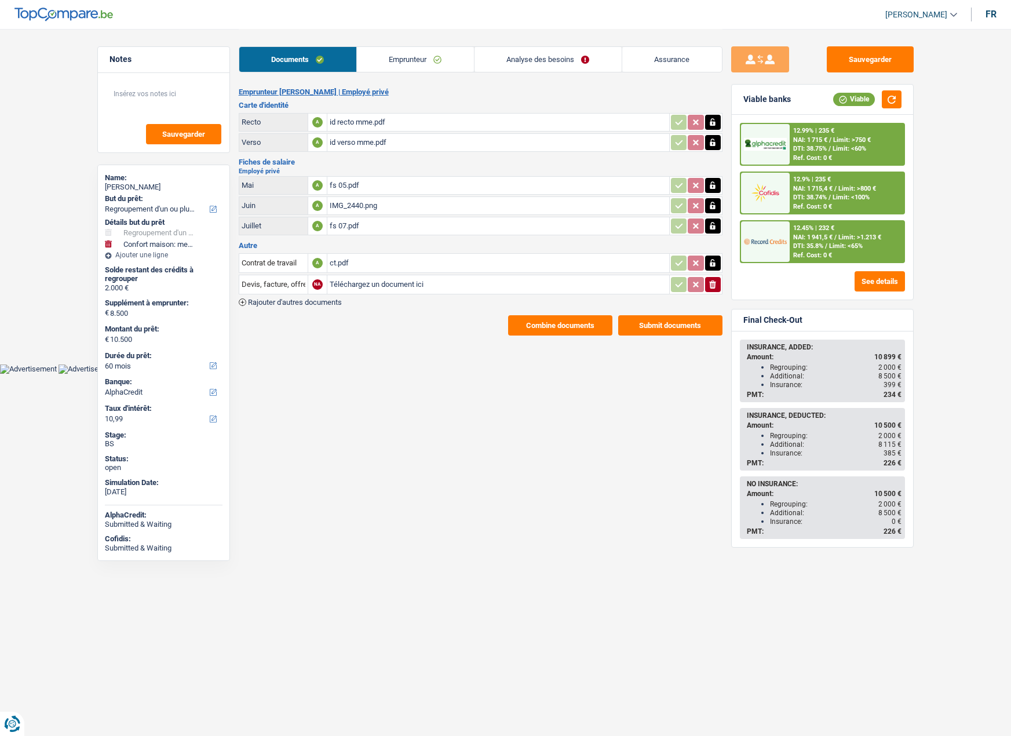
click at [781, 229] on div at bounding box center [765, 241] width 49 height 41
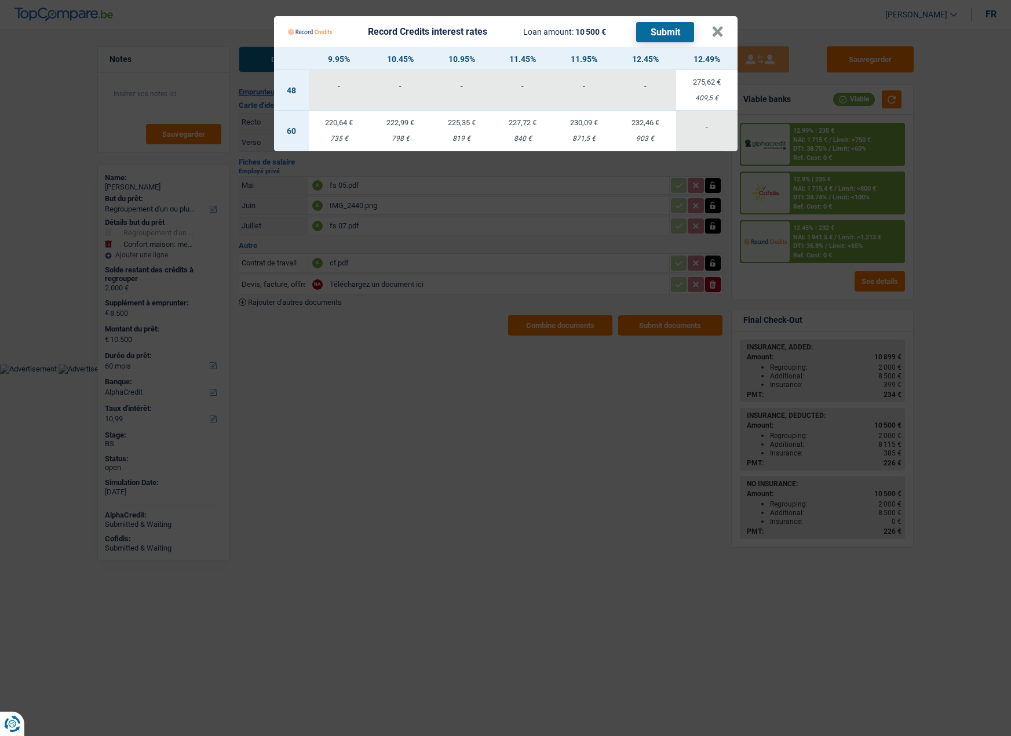
click at [392, 130] on td "222,99 € 798 €" at bounding box center [400, 131] width 61 height 41
select select "record credits"
type input "10,45"
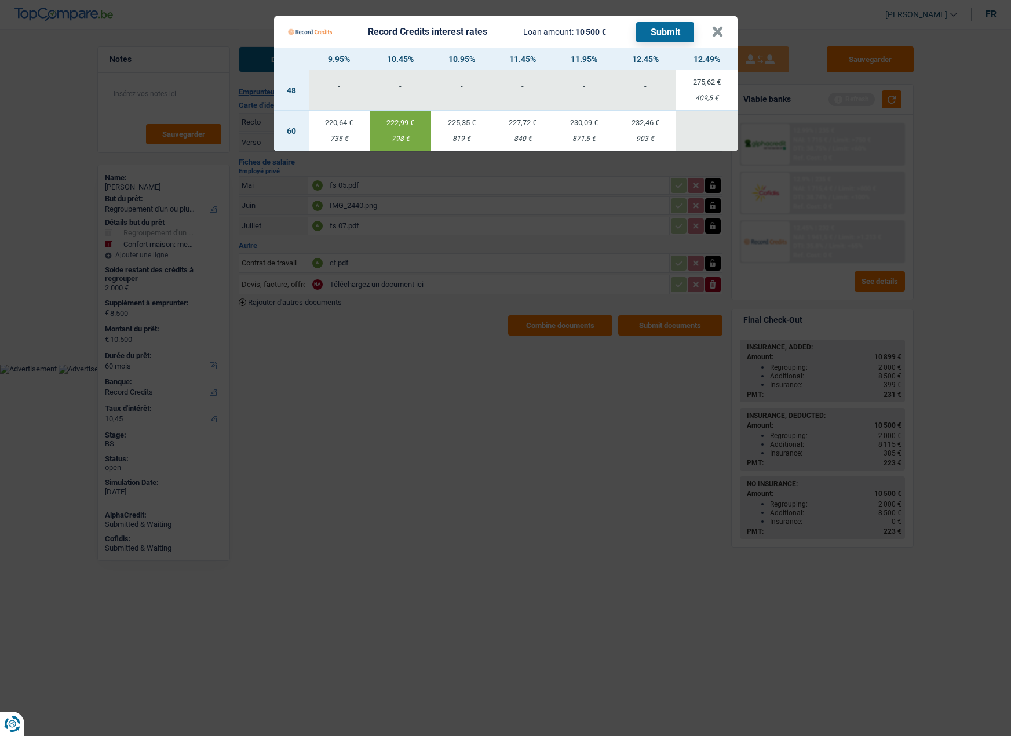
click at [655, 35] on button "Submit" at bounding box center [665, 32] width 58 height 20
click at [721, 34] on button "×" at bounding box center [717, 32] width 12 height 12
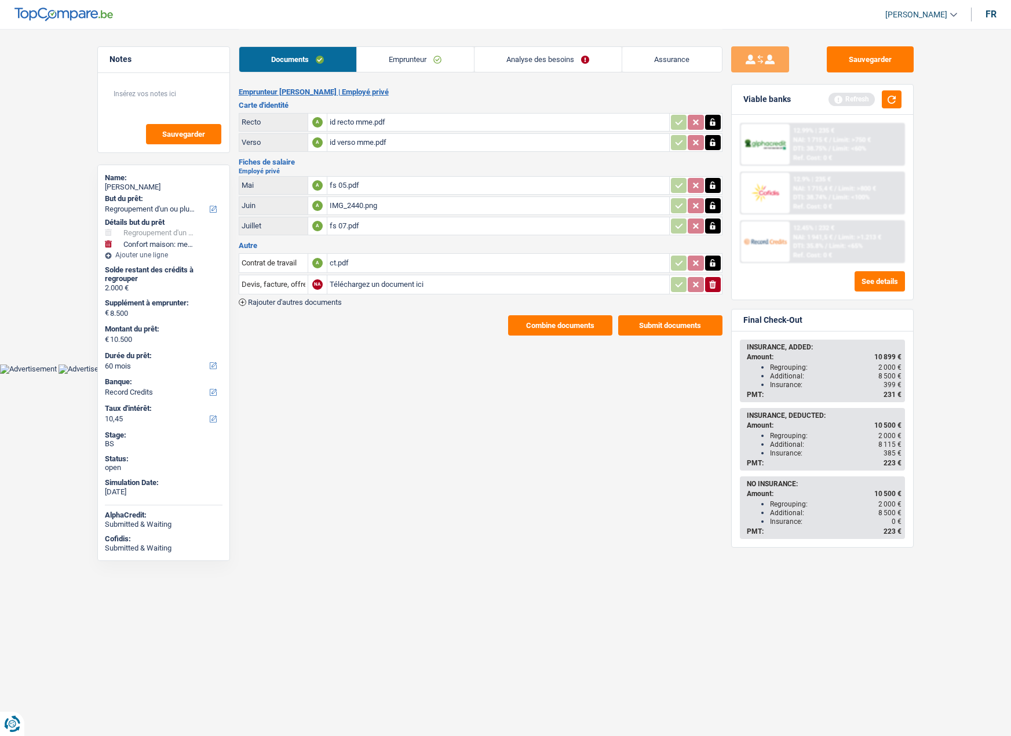
click at [525, 61] on link "Analyse des besoins" at bounding box center [547, 59] width 147 height 25
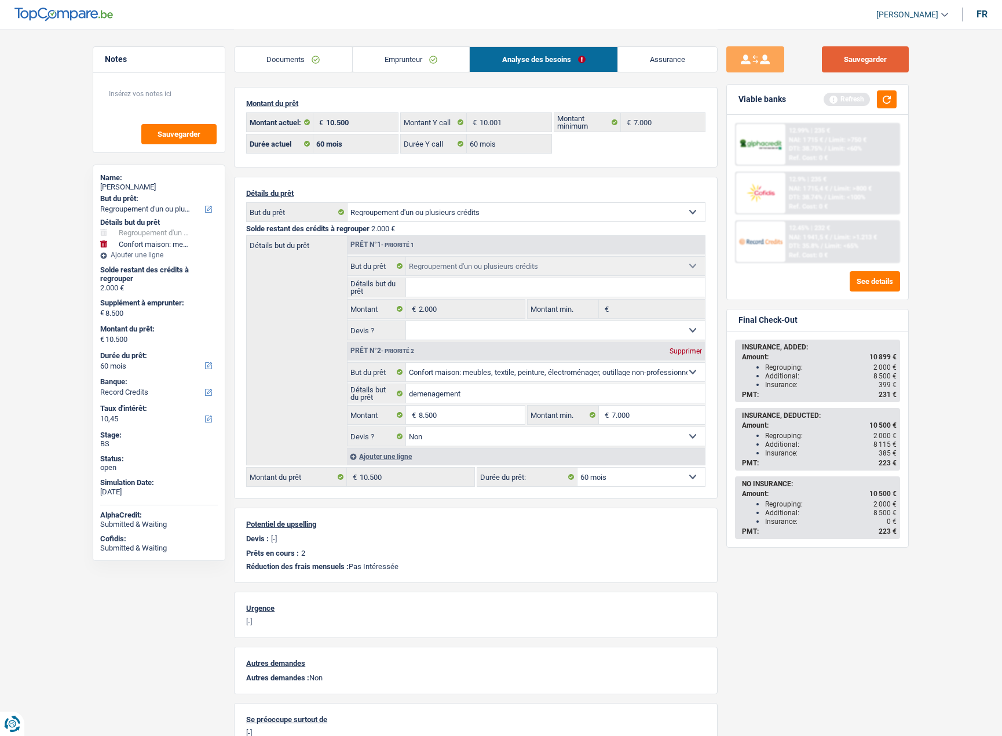
click at [856, 64] on button "Sauvegarder" at bounding box center [865, 59] width 87 height 26
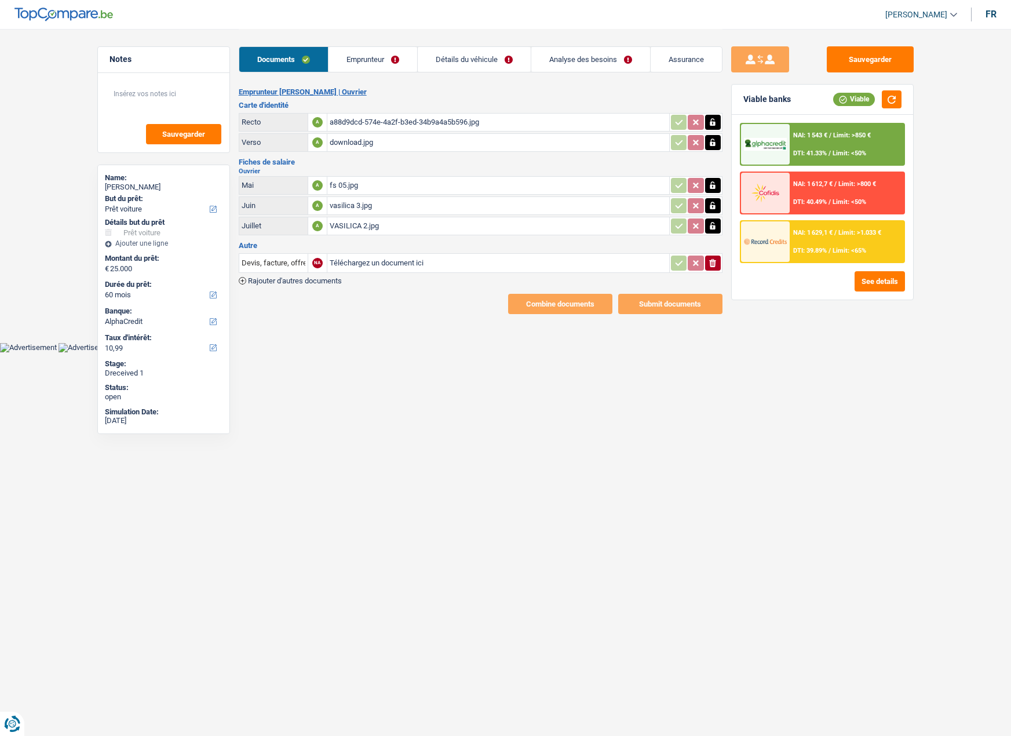
select select "car"
select select "60"
select select "alphacredit"
click at [348, 185] on div "fs 05.jpg" at bounding box center [498, 185] width 337 height 17
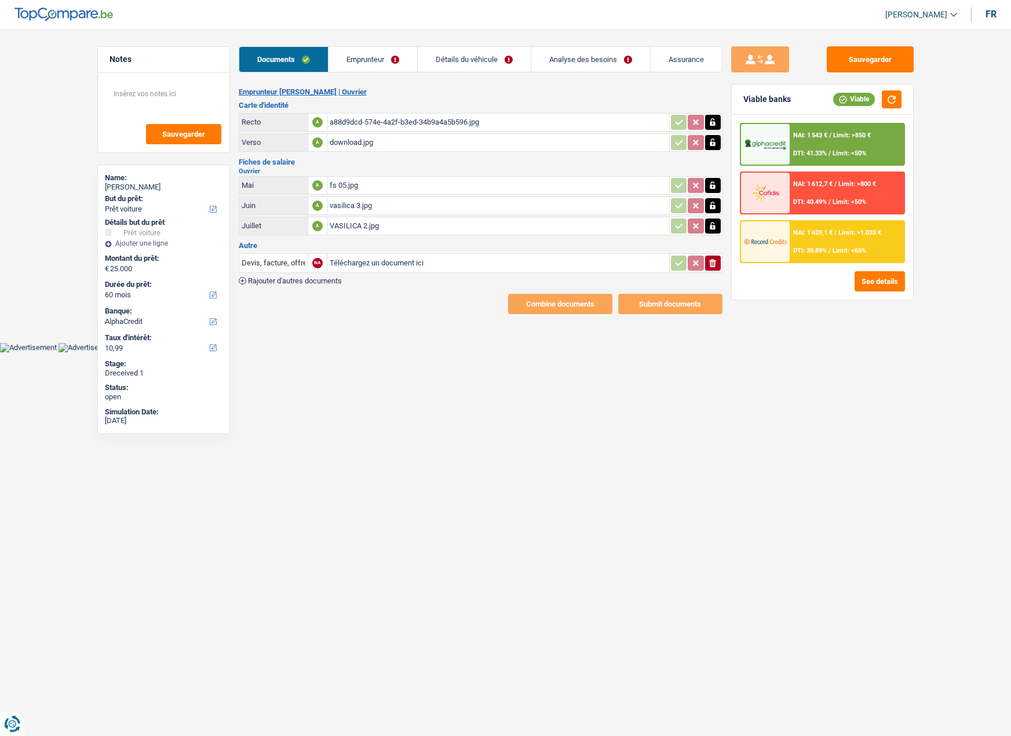
click at [363, 63] on link "Emprunteur" at bounding box center [372, 59] width 89 height 25
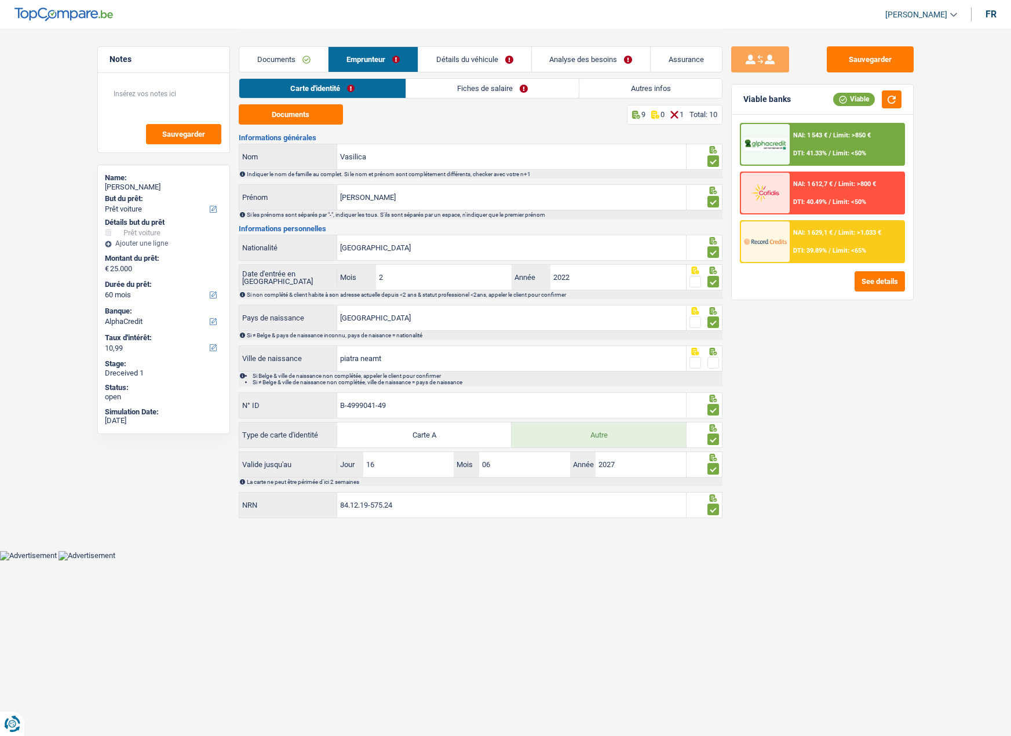
click at [439, 84] on link "Fiches de salaire" at bounding box center [492, 88] width 173 height 19
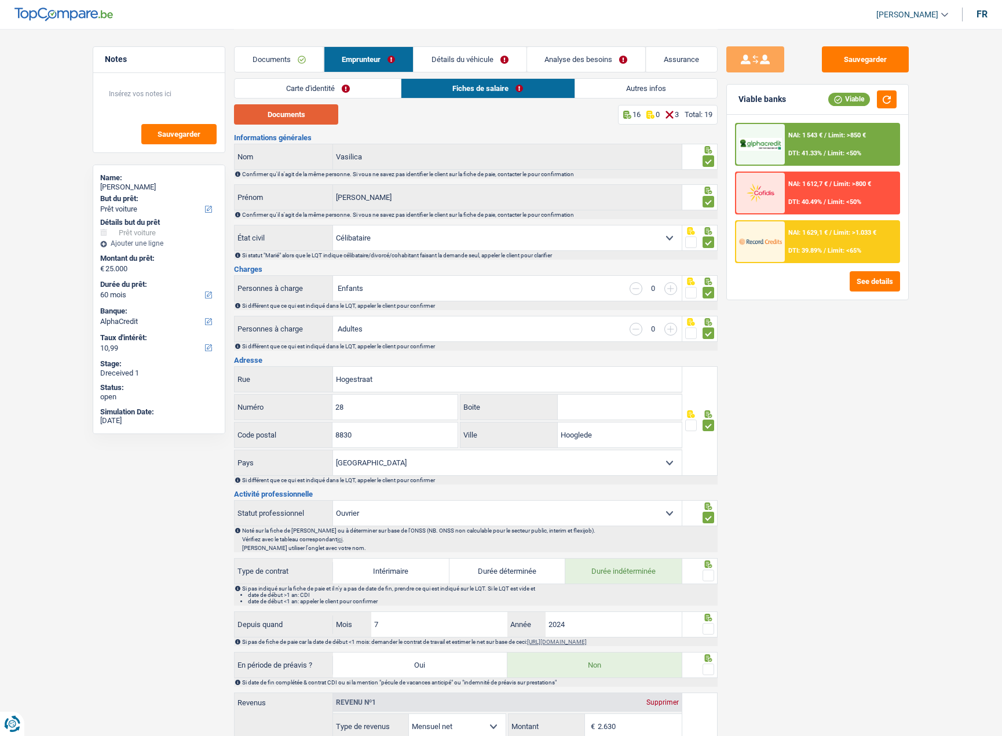
click at [306, 112] on button "Documents" at bounding box center [286, 114] width 104 height 20
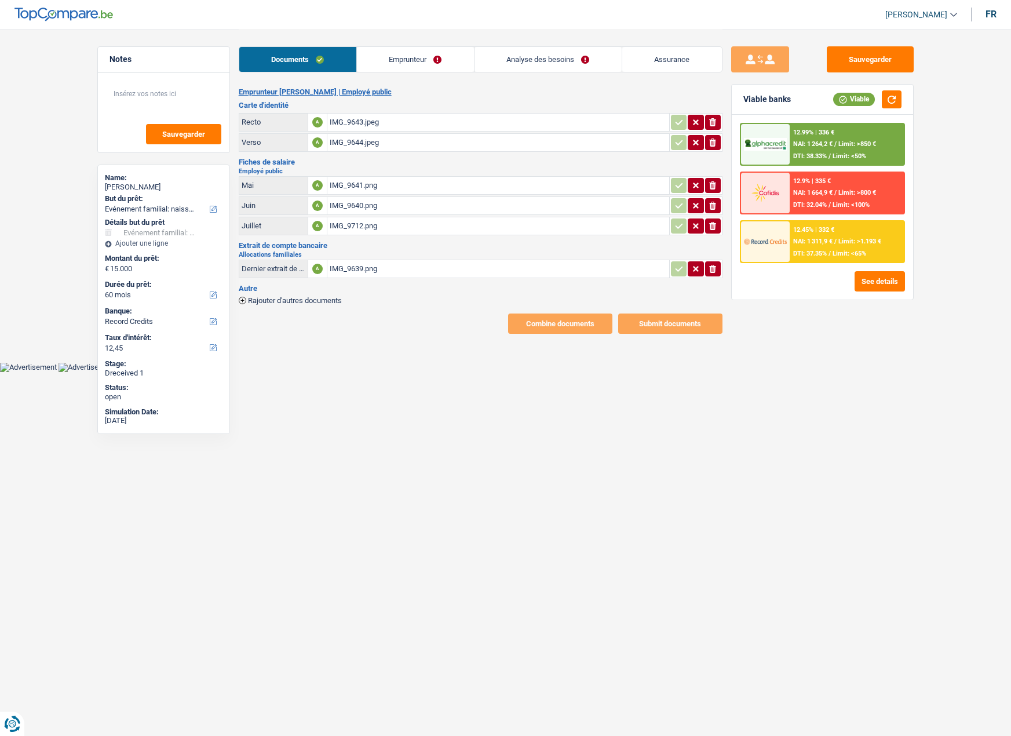
select select "familyEvent"
select select "60"
select select "record credits"
click at [390, 56] on link "Emprunteur" at bounding box center [415, 59] width 117 height 25
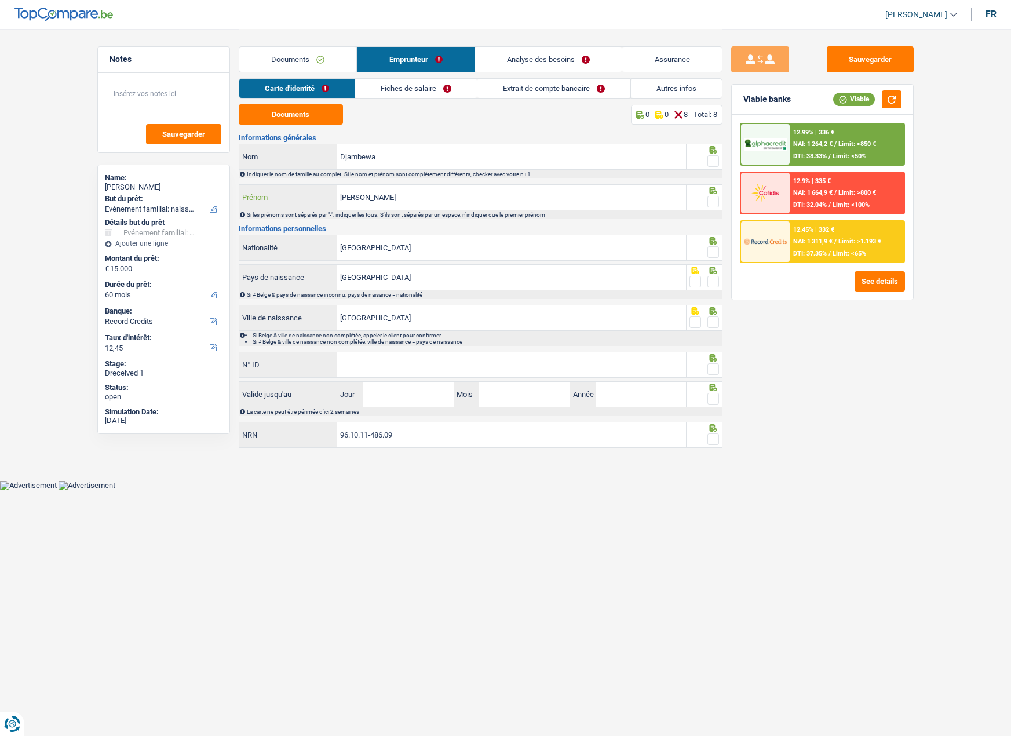
click at [450, 191] on input "[PERSON_NAME]" at bounding box center [511, 197] width 349 height 25
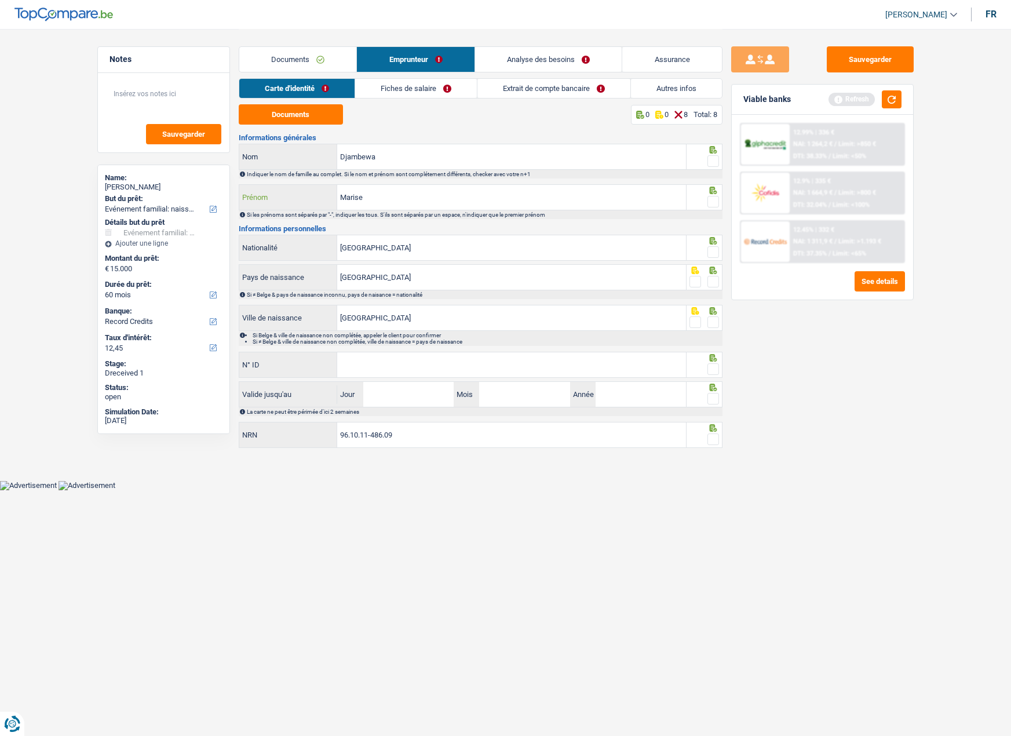
type input "Marise"
drag, startPoint x: 710, startPoint y: 201, endPoint x: 717, endPoint y: 181, distance: 20.9
click at [711, 201] on span at bounding box center [713, 202] width 12 height 12
click at [0, 0] on input "radio" at bounding box center [0, 0] width 0 height 0
click at [708, 155] on div at bounding box center [713, 161] width 12 height 14
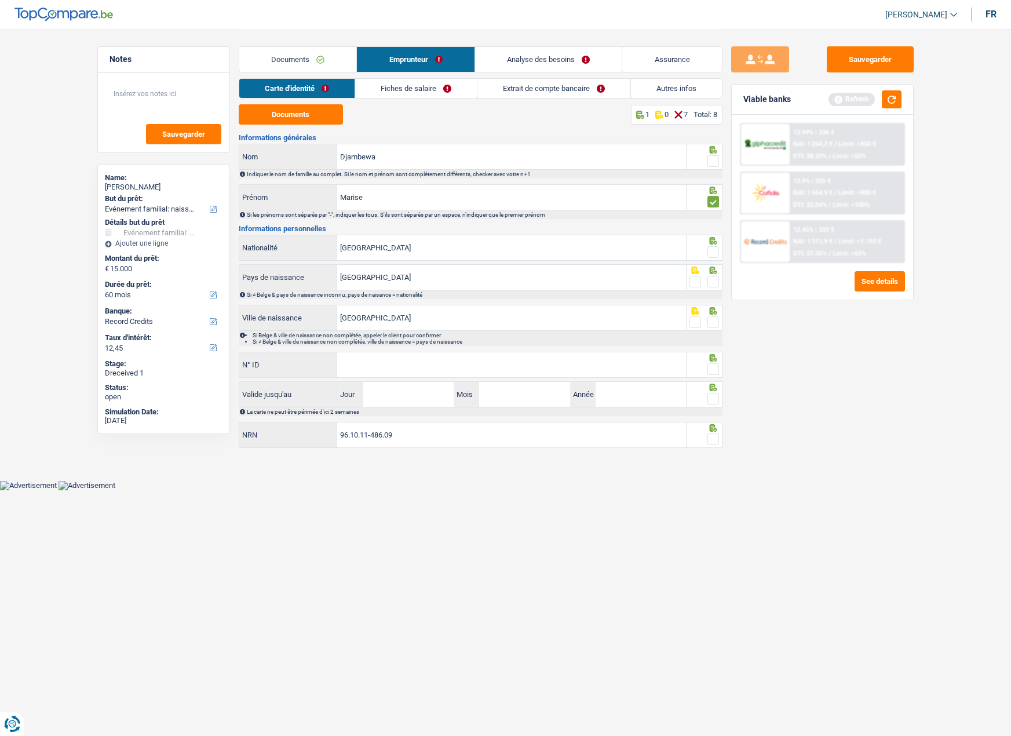
click at [715, 251] on span at bounding box center [713, 252] width 12 height 12
click at [0, 0] on input "radio" at bounding box center [0, 0] width 0 height 0
click at [717, 280] on span at bounding box center [713, 282] width 12 height 12
click at [0, 0] on input "radio" at bounding box center [0, 0] width 0 height 0
click at [395, 392] on input "Jour" at bounding box center [408, 394] width 90 height 25
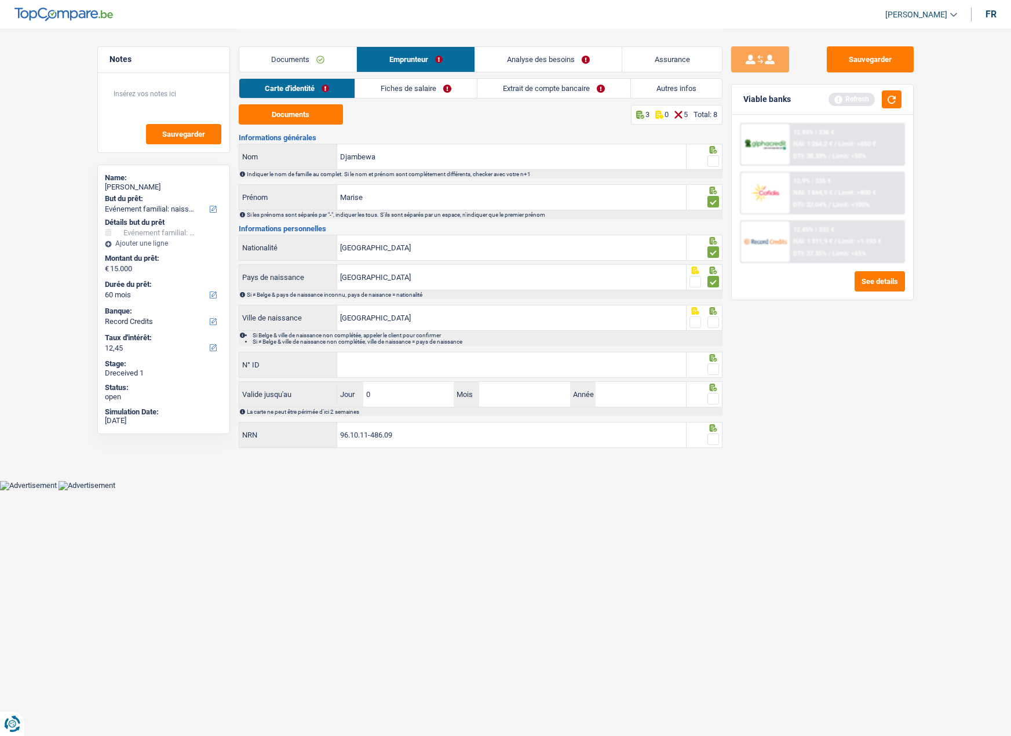
type input "07"
type input "01"
type input "2032"
click at [380, 367] on input "N° ID" at bounding box center [511, 364] width 349 height 25
type input "[PHONE_NUMBER]"
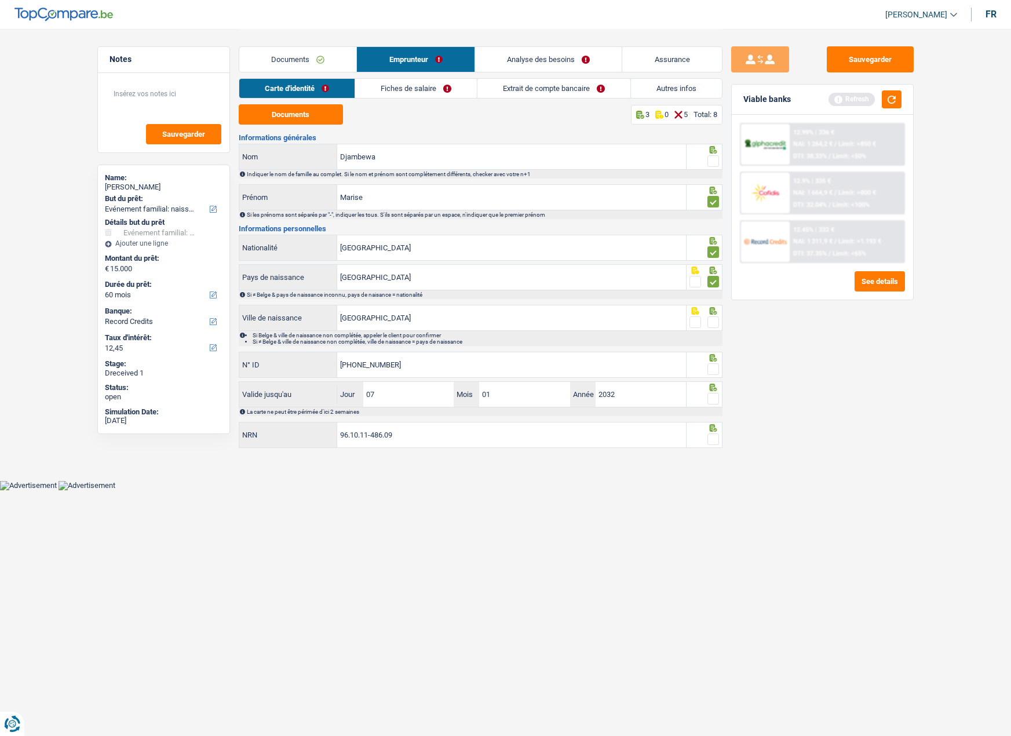
click at [717, 322] on span at bounding box center [713, 322] width 12 height 12
click at [0, 0] on input "radio" at bounding box center [0, 0] width 0 height 0
click at [716, 367] on span at bounding box center [713, 369] width 12 height 12
click at [0, 0] on input "radio" at bounding box center [0, 0] width 0 height 0
click at [719, 396] on div at bounding box center [704, 394] width 36 height 26
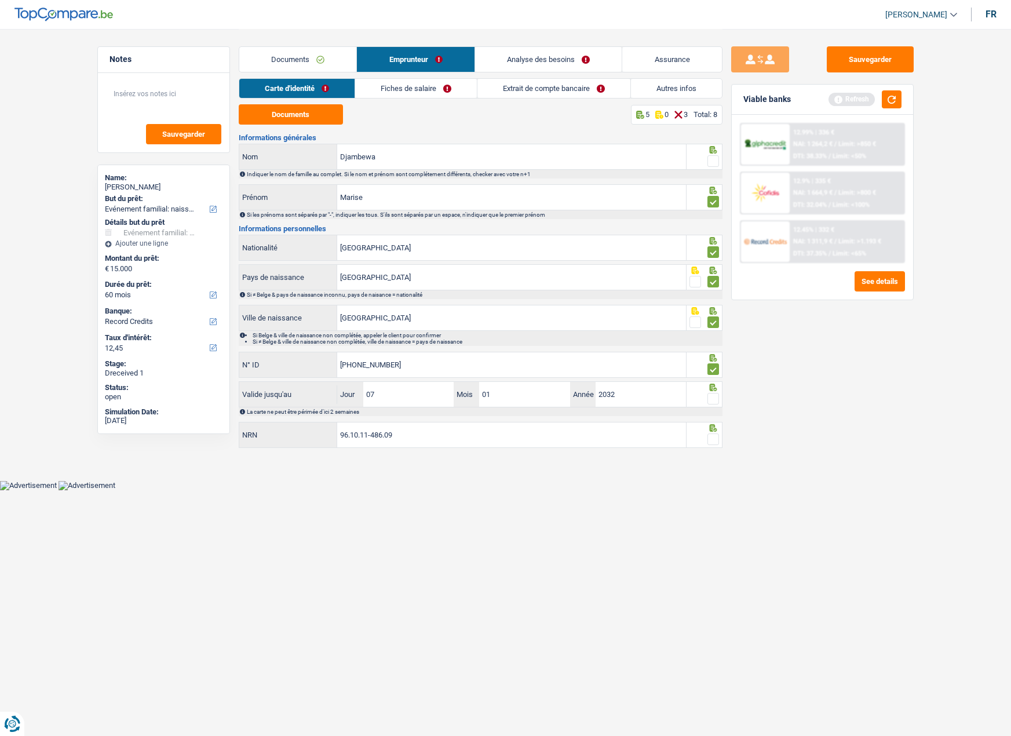
click at [713, 433] on span at bounding box center [713, 439] width 12 height 12
click at [0, 0] on input "radio" at bounding box center [0, 0] width 0 height 0
click at [704, 390] on div at bounding box center [704, 386] width 30 height 9
click at [714, 399] on span at bounding box center [713, 399] width 12 height 12
click at [0, 0] on input "radio" at bounding box center [0, 0] width 0 height 0
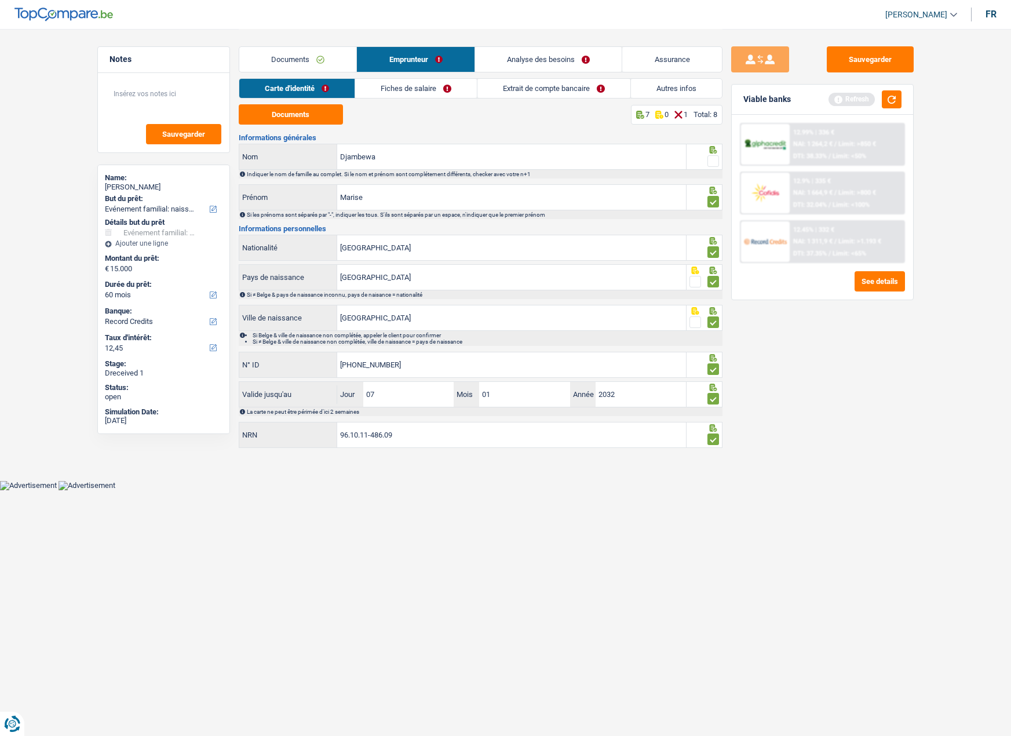
click at [712, 156] on span at bounding box center [713, 161] width 12 height 12
click at [0, 0] on input "radio" at bounding box center [0, 0] width 0 height 0
click at [412, 93] on link "Fiches de salaire" at bounding box center [416, 88] width 122 height 19
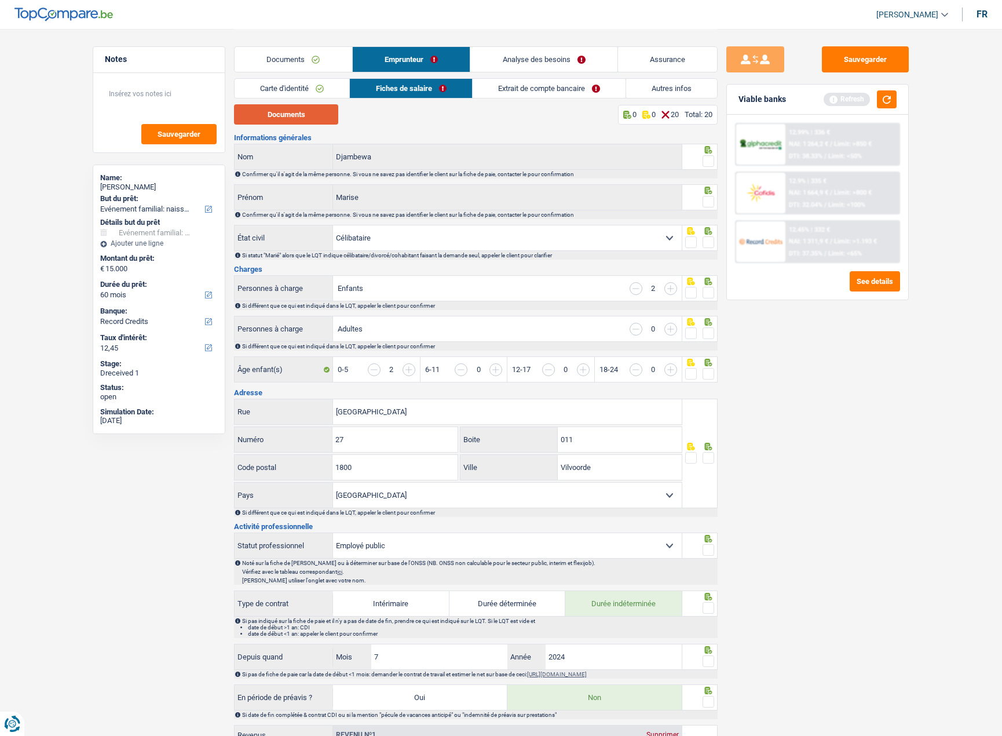
click at [301, 111] on button "Documents" at bounding box center [286, 114] width 104 height 20
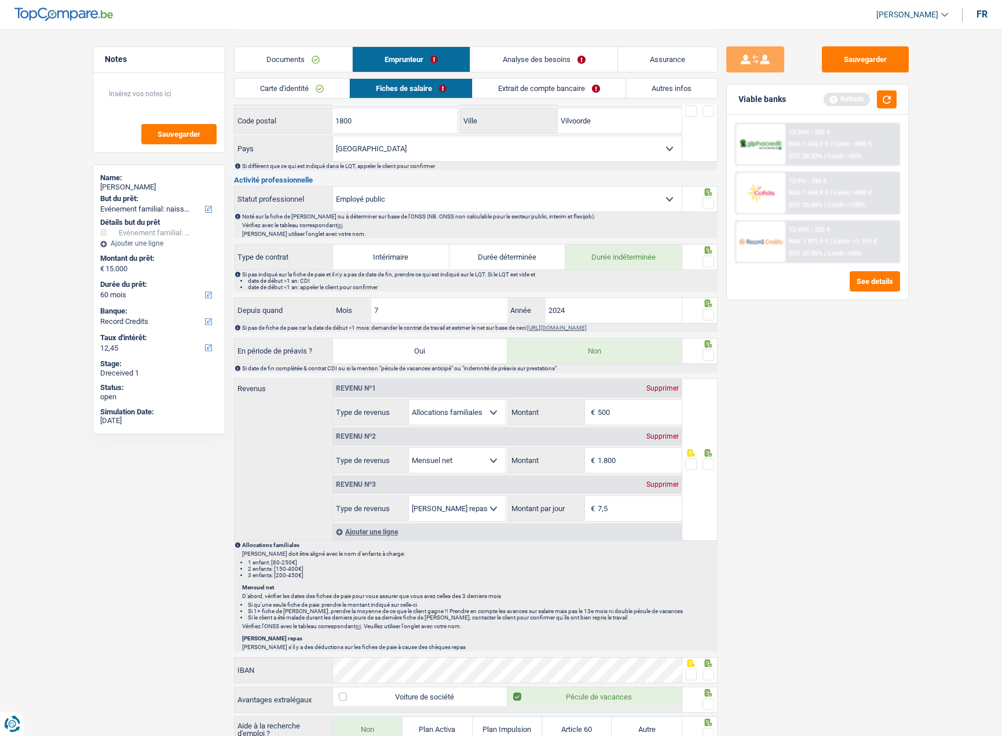
scroll to position [348, 0]
click at [613, 407] on input "500" at bounding box center [640, 411] width 84 height 25
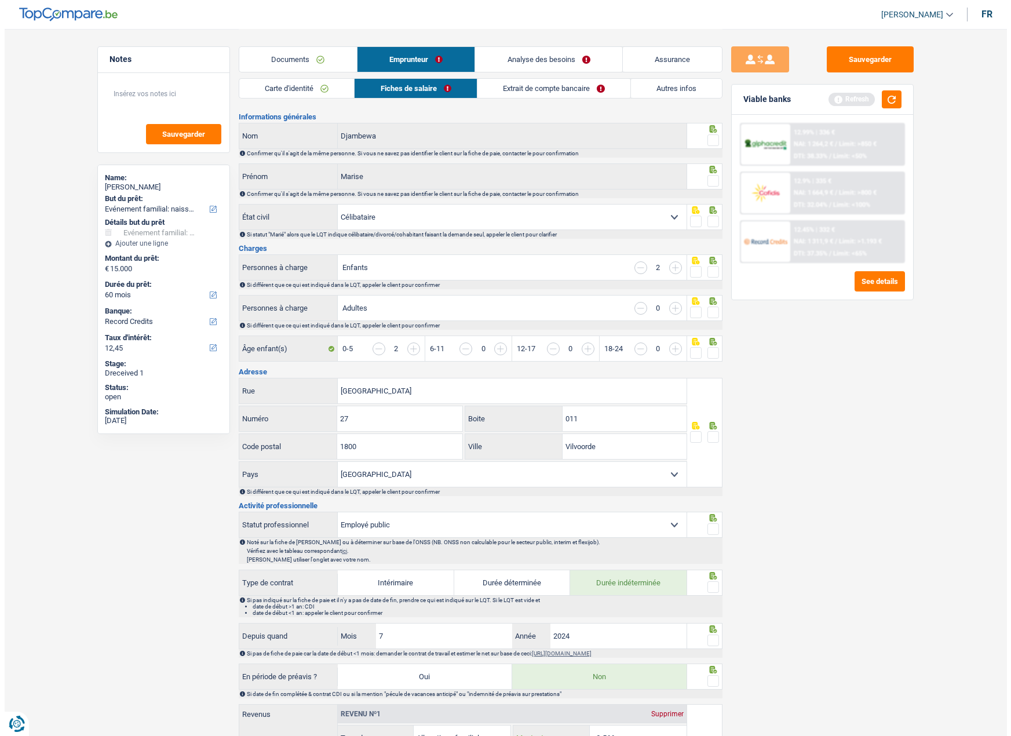
scroll to position [0, 0]
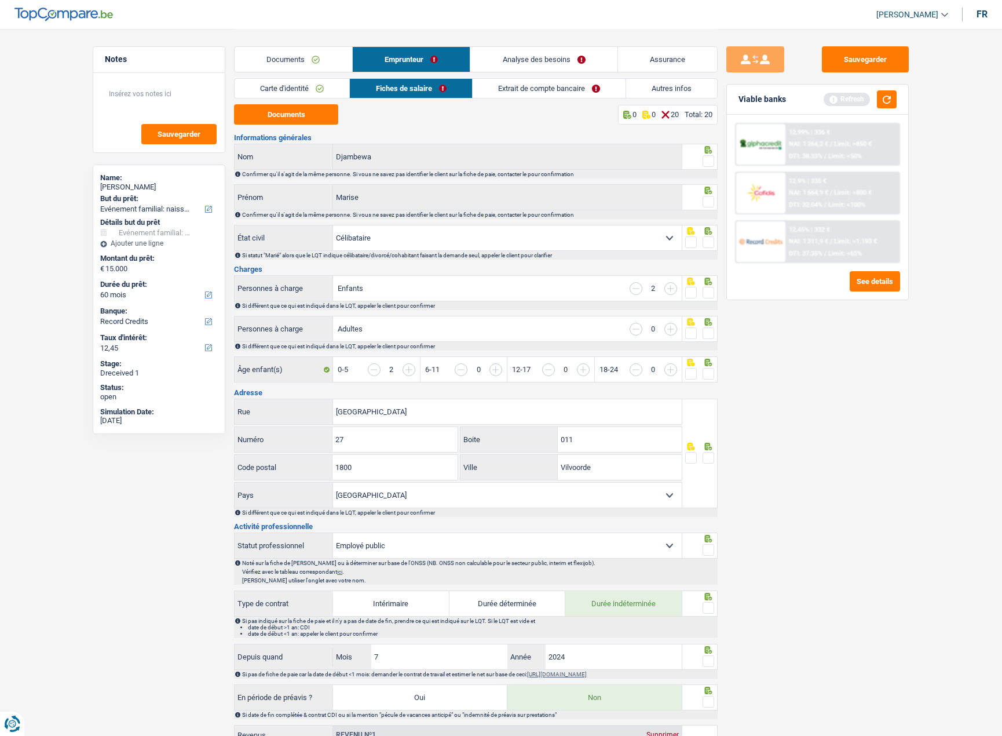
type input "566"
click at [528, 88] on link "Extrait de compte bancaire" at bounding box center [549, 88] width 153 height 19
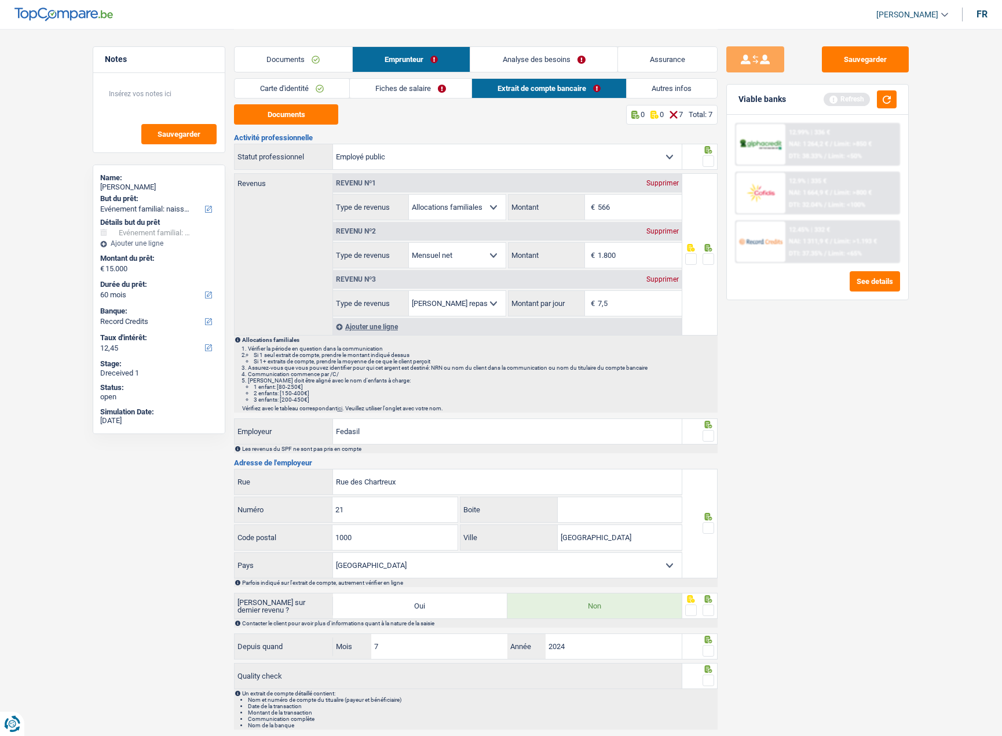
click at [283, 61] on link "Documents" at bounding box center [294, 59] width 118 height 25
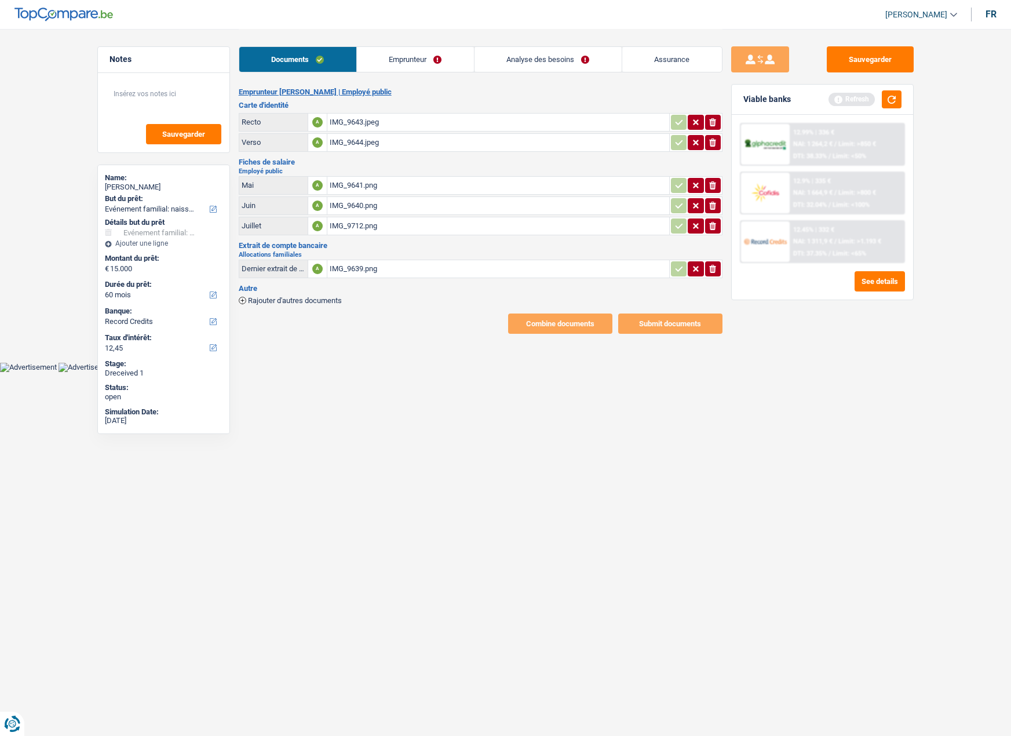
click at [349, 179] on div "IMG_9641.png" at bounding box center [498, 185] width 337 height 17
click at [345, 203] on div "IMG_9640.png" at bounding box center [498, 205] width 337 height 17
click at [349, 229] on div "IMG_9712.png" at bounding box center [498, 225] width 337 height 17
click at [864, 61] on button "Sauvegarder" at bounding box center [870, 59] width 87 height 26
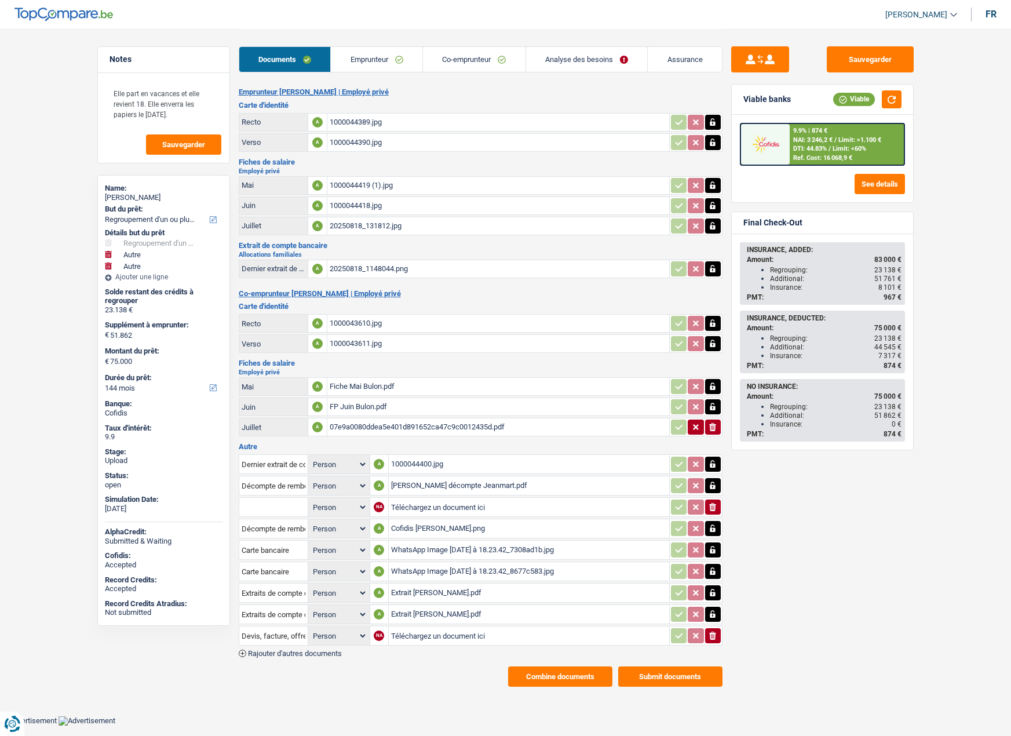
select select "refinancing"
select select "other"
select select "144"
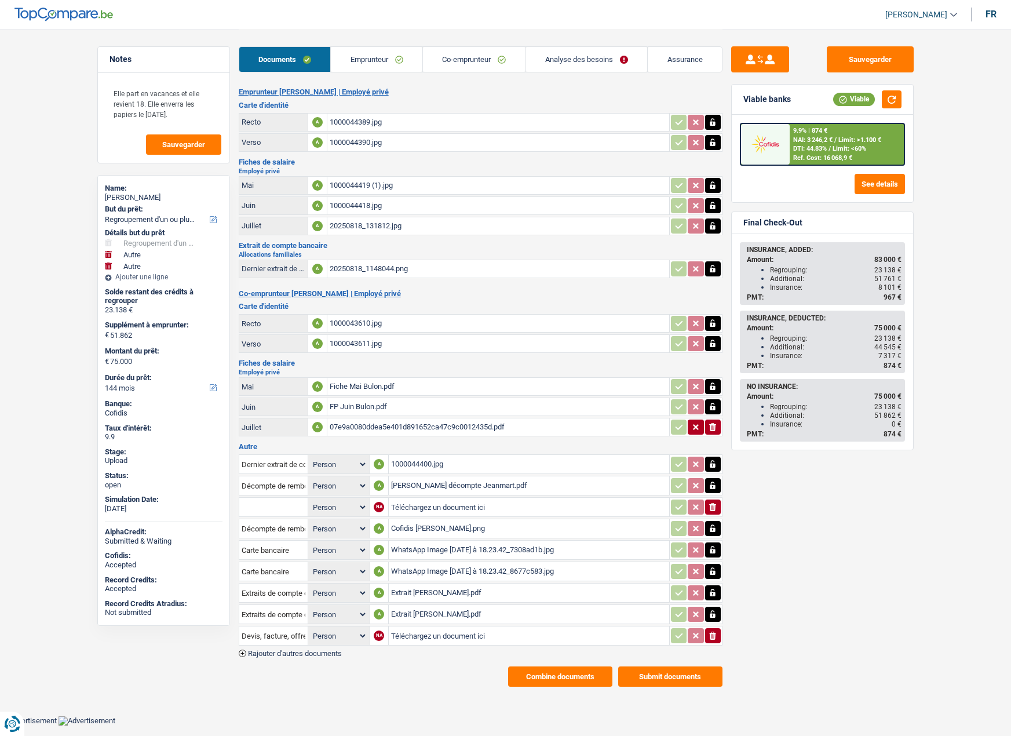
select select "32"
select select "ownerWithMortgage"
select select "personalLoan"
select select "other"
select select "36"
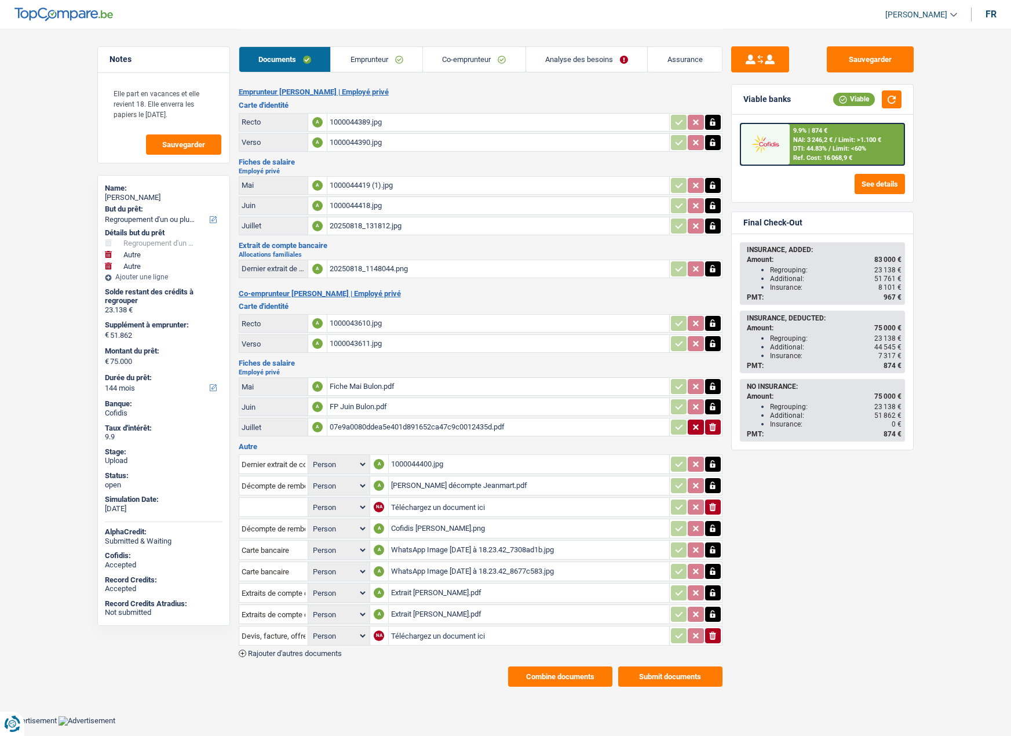
select select "personalLoan"
select select "other"
select select "120"
select select "personalLoan"
select select "other"
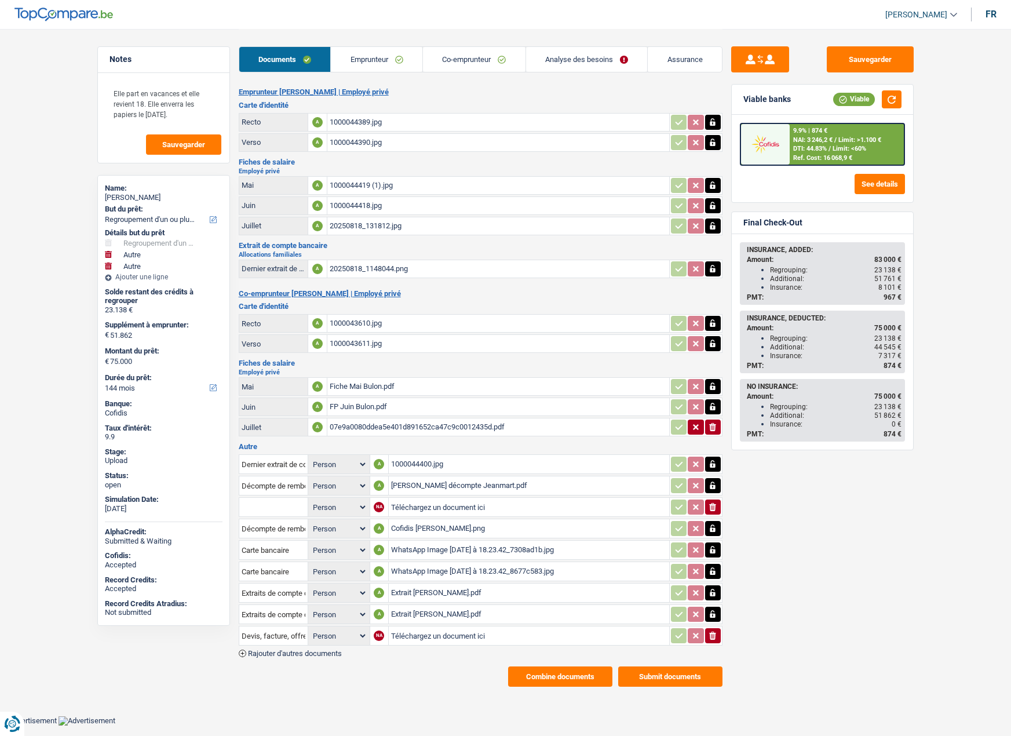
select select "84"
select select "mortgage"
select select "240"
click at [590, 59] on link "Analyse des besoins" at bounding box center [587, 59] width 122 height 25
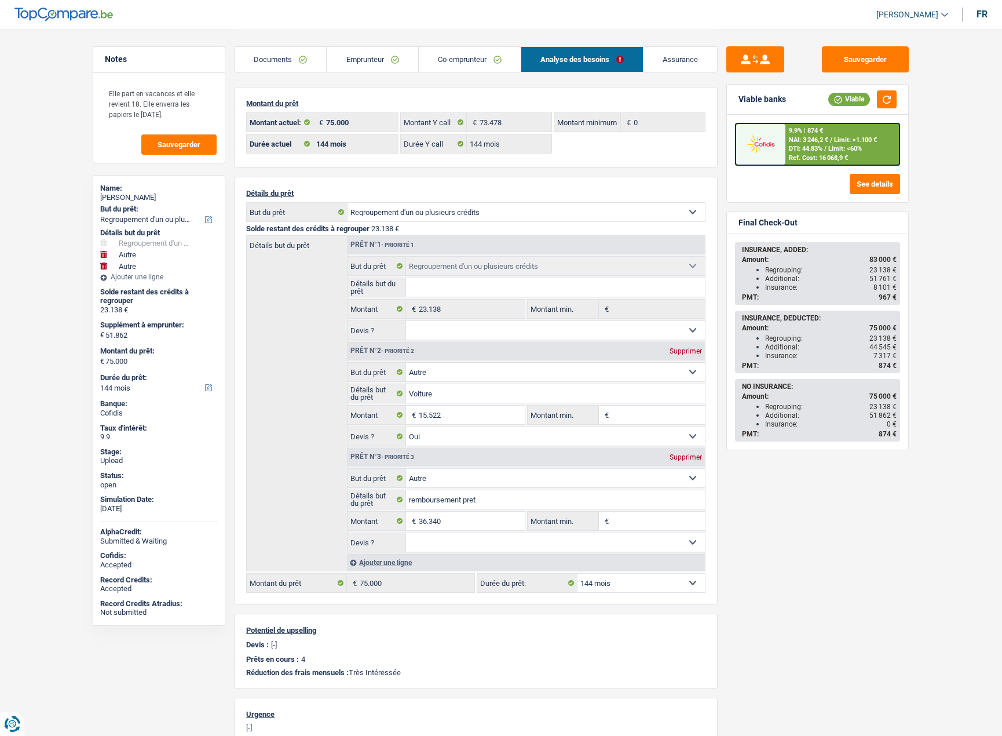
click at [353, 63] on link "Emprunteur" at bounding box center [372, 59] width 91 height 25
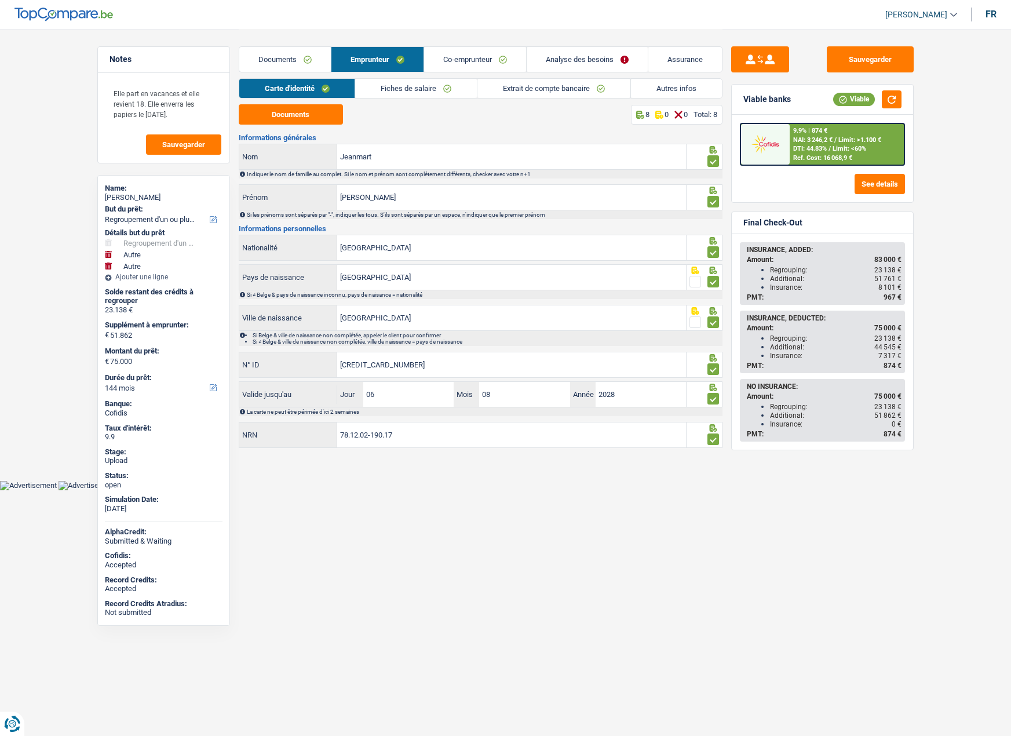
drag, startPoint x: 659, startPoint y: 87, endPoint x: 650, endPoint y: 100, distance: 15.8
click at [660, 87] on link "Autres infos" at bounding box center [676, 88] width 91 height 19
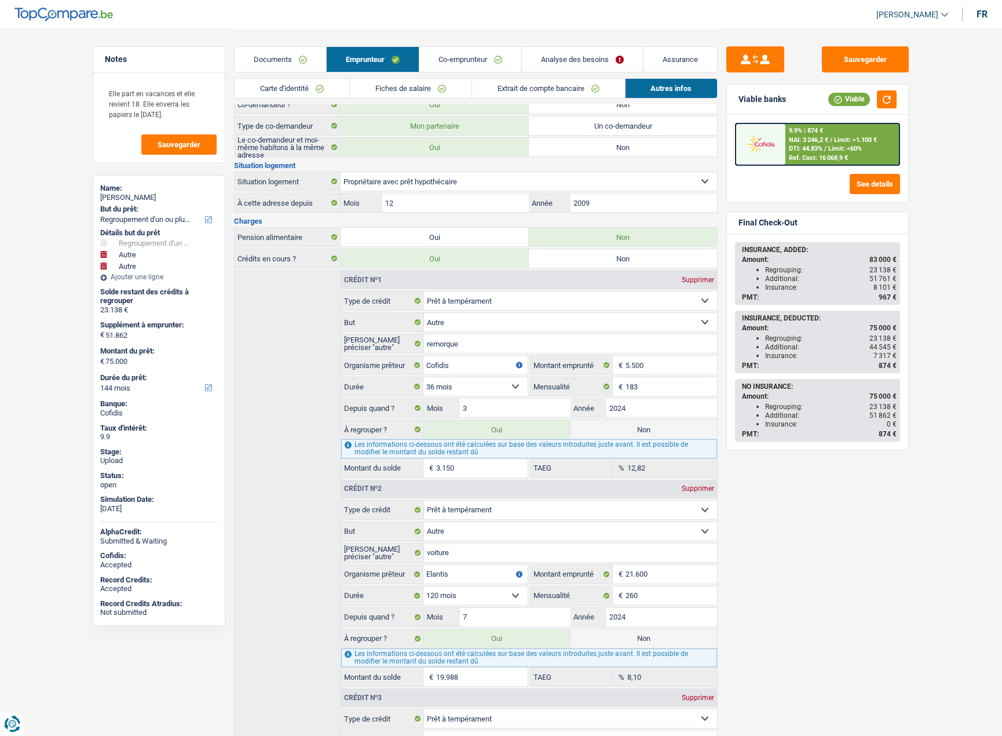
scroll to position [75, 0]
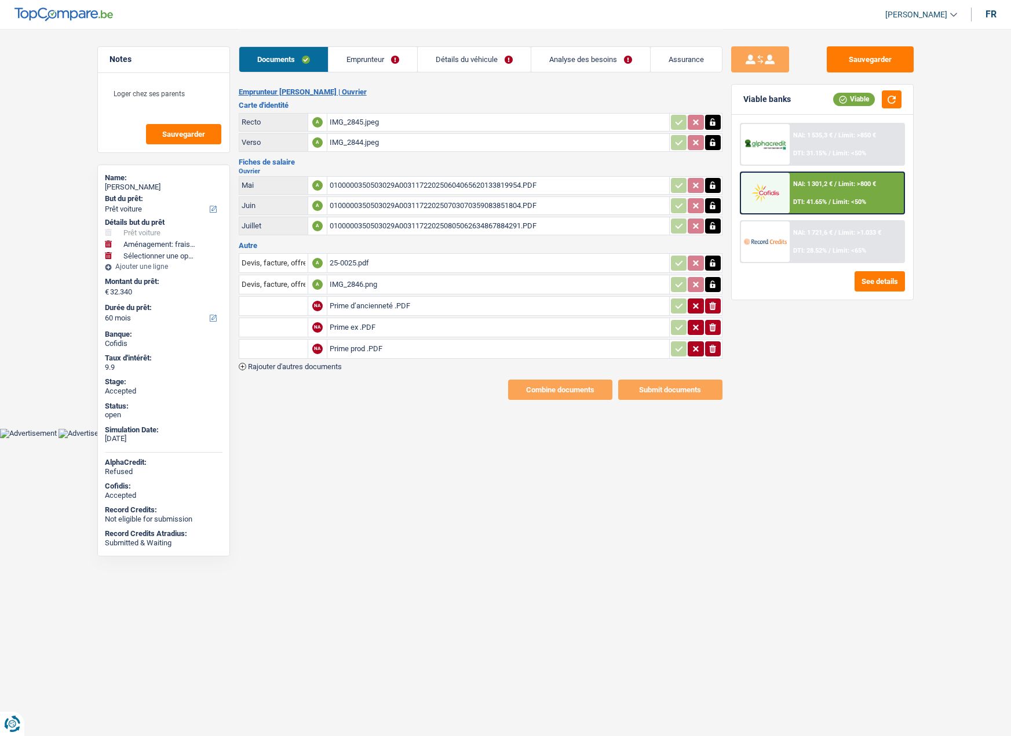
select select "car"
select select "movingOrInstallation"
select select "60"
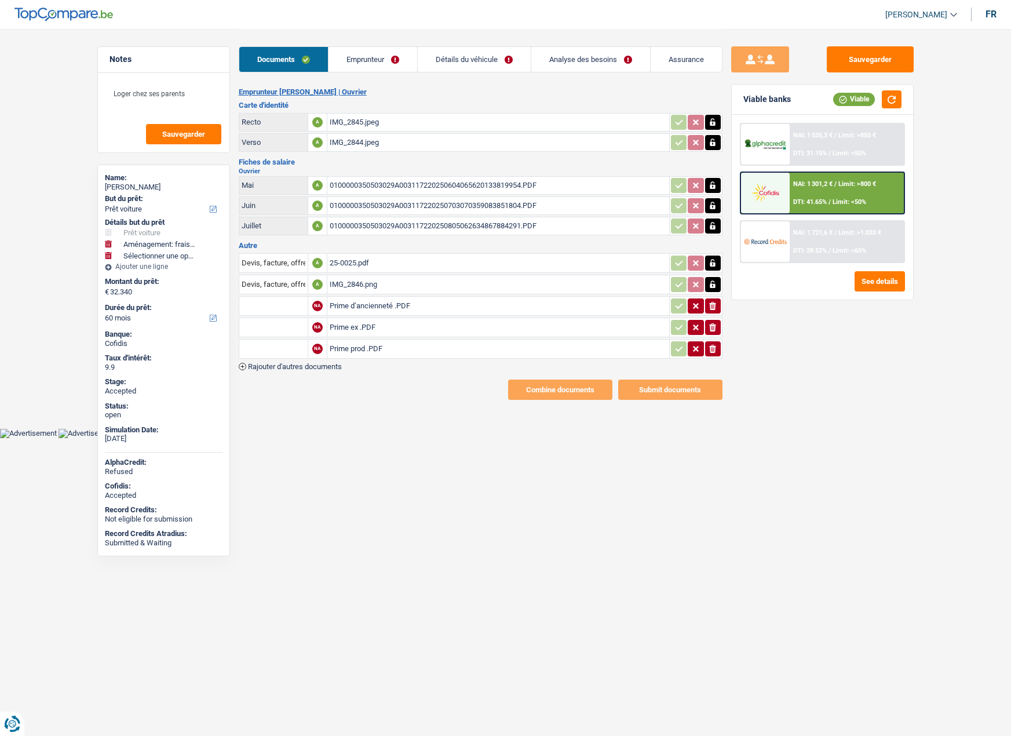
select select "120"
select select "car"
select select "yes"
select select "movingOrInstallation"
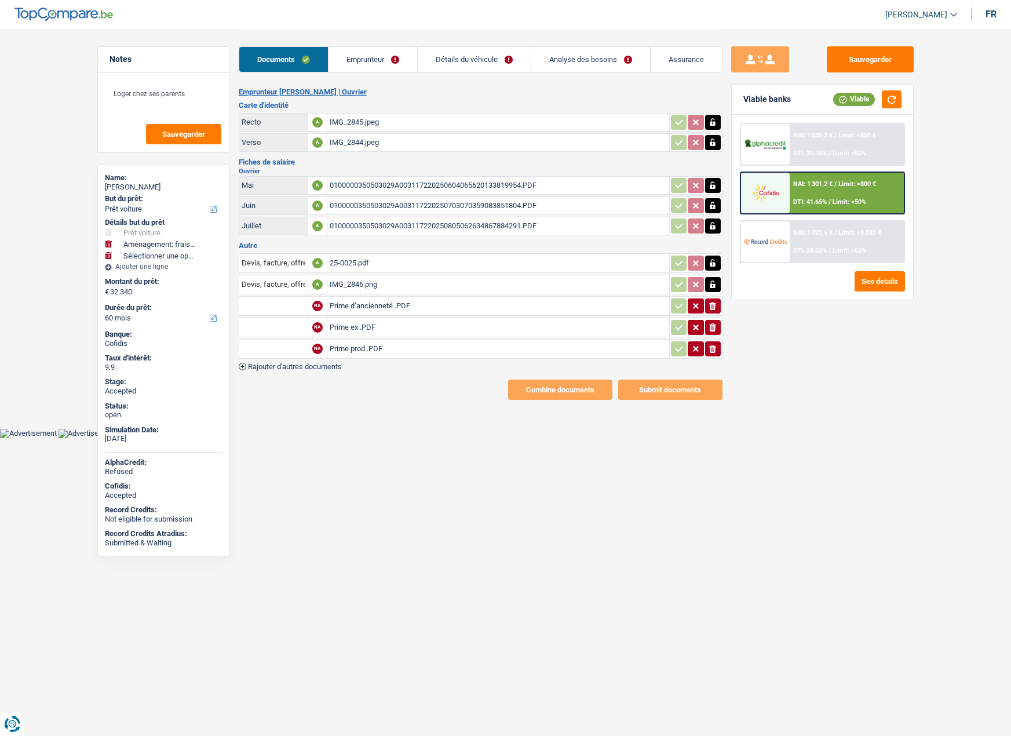
select select "60"
click at [576, 59] on link "Analyse des besoins" at bounding box center [590, 59] width 119 height 25
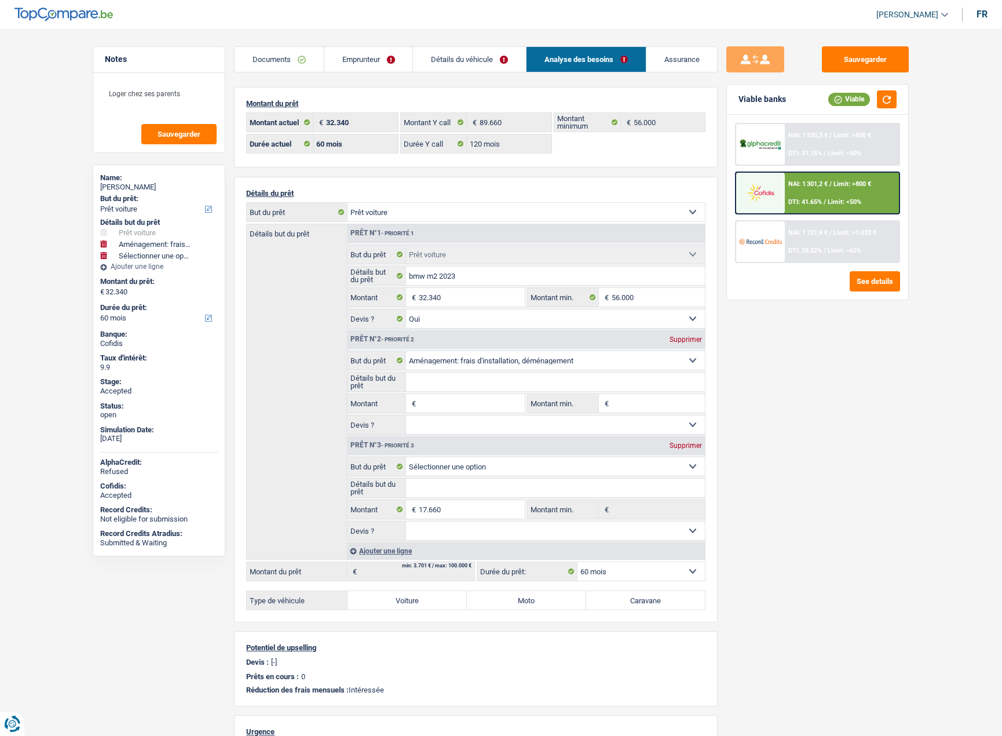
click at [470, 56] on link "Détails du véhicule" at bounding box center [469, 59] width 113 height 25
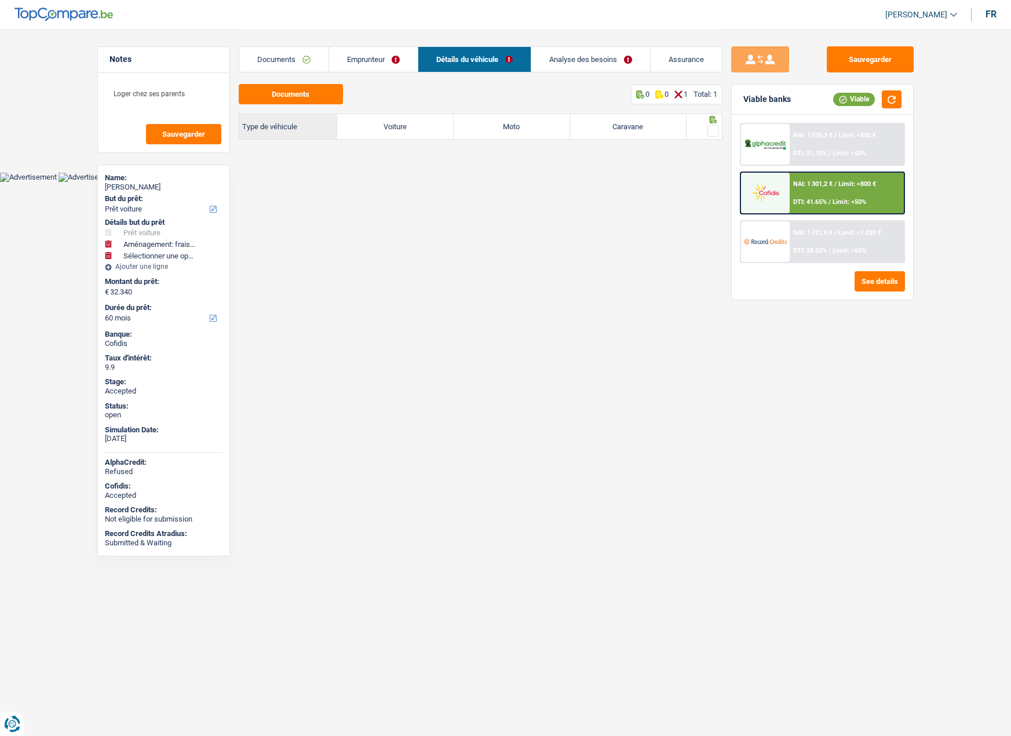
click at [598, 60] on link "Analyse des besoins" at bounding box center [590, 59] width 119 height 25
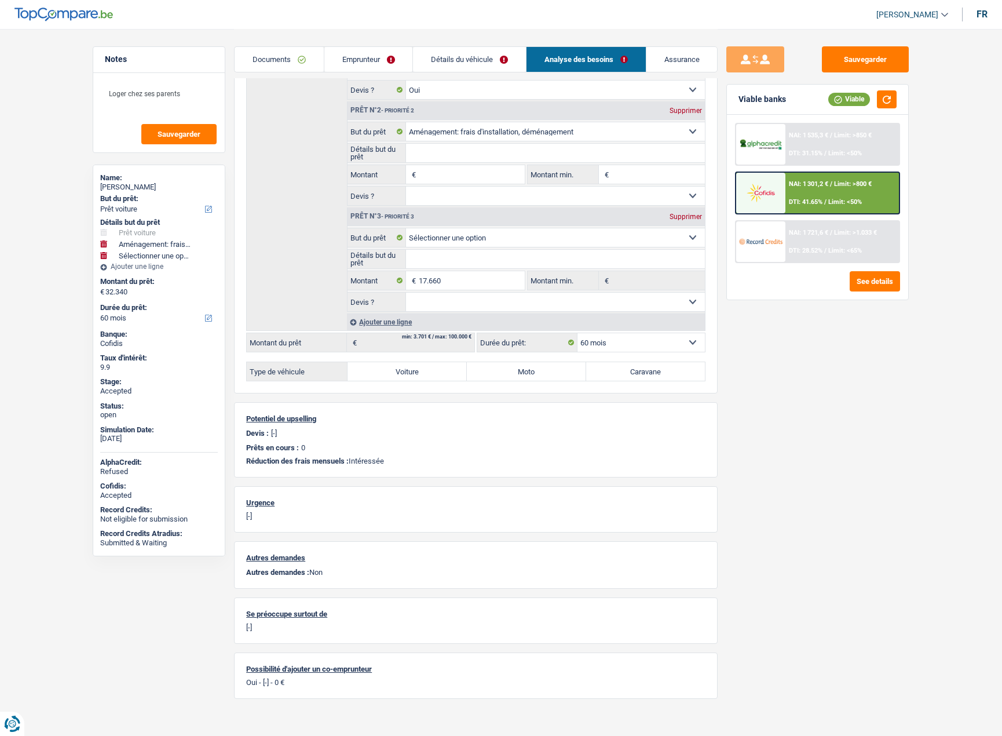
scroll to position [232, 0]
drag, startPoint x: 264, startPoint y: 455, endPoint x: 398, endPoint y: 454, distance: 134.4
click at [398, 454] on p "Réduction des frais mensuels : Intéressée" at bounding box center [475, 458] width 459 height 9
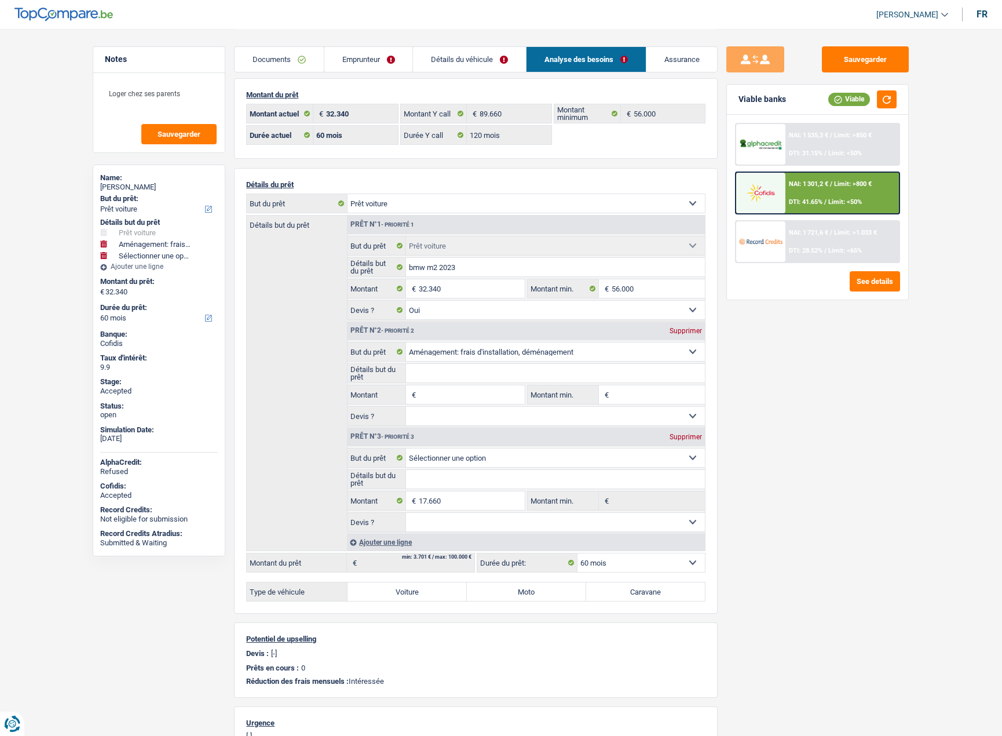
scroll to position [0, 0]
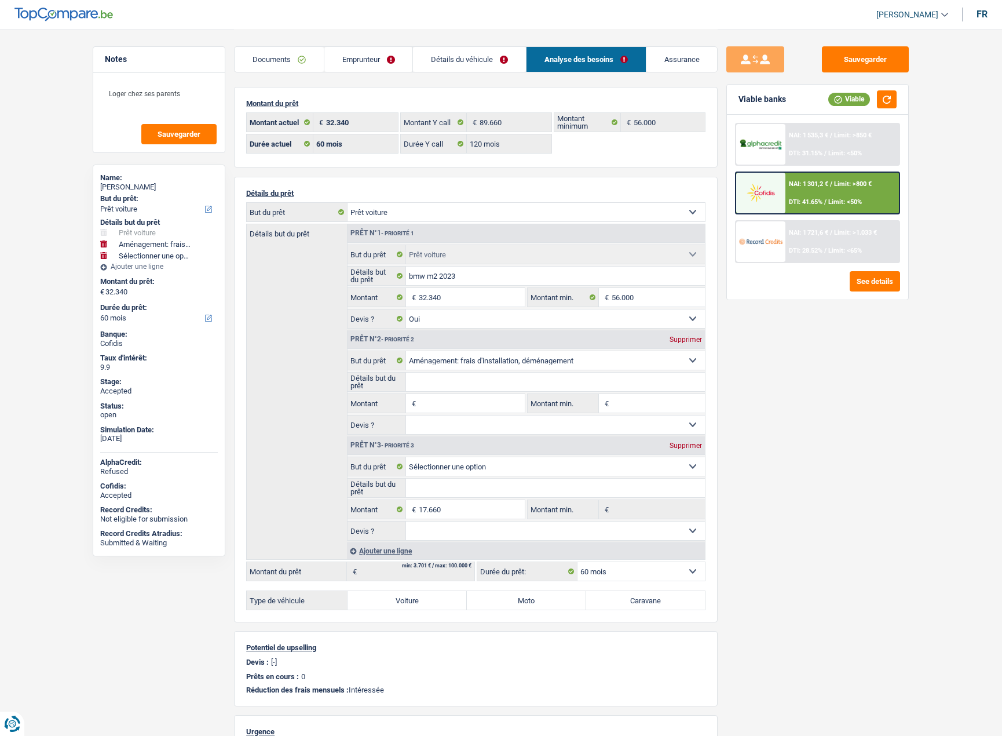
click at [365, 62] on link "Emprunteur" at bounding box center [368, 59] width 89 height 25
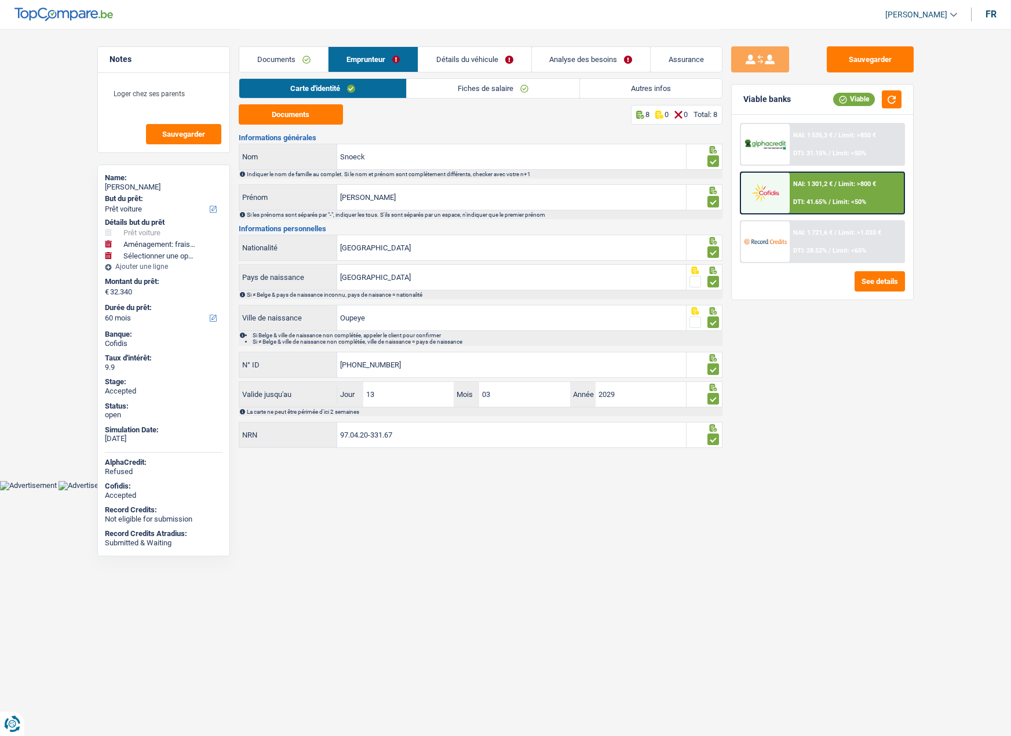
click at [631, 94] on link "Autres infos" at bounding box center [651, 88] width 142 height 19
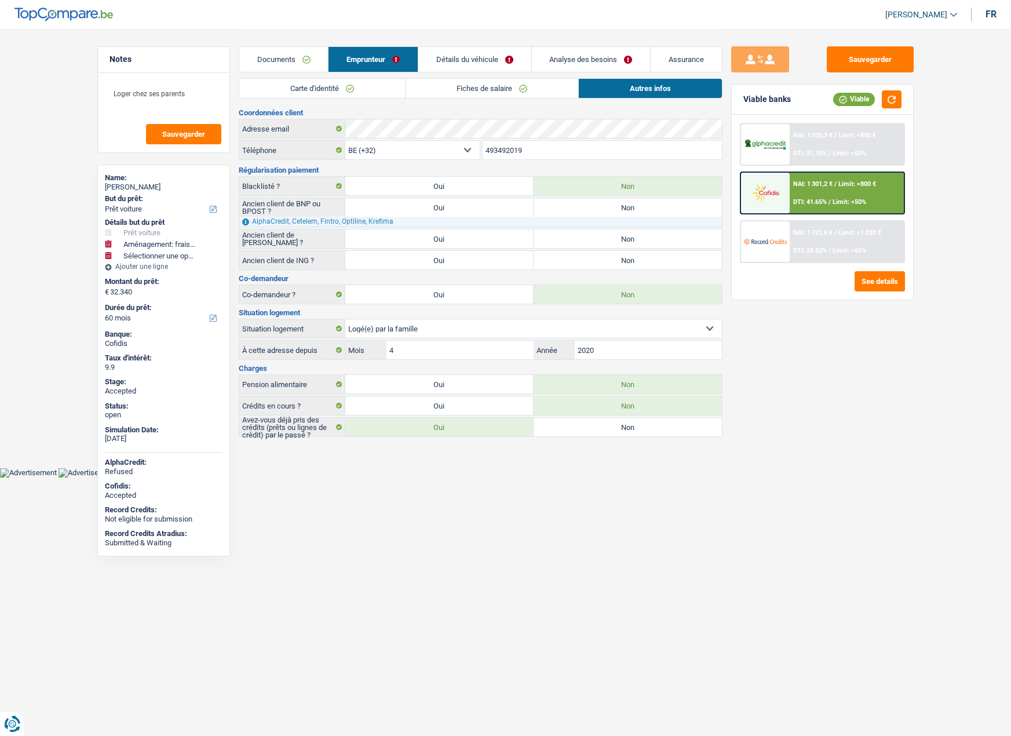
click at [601, 57] on link "Analyse des besoins" at bounding box center [591, 59] width 119 height 25
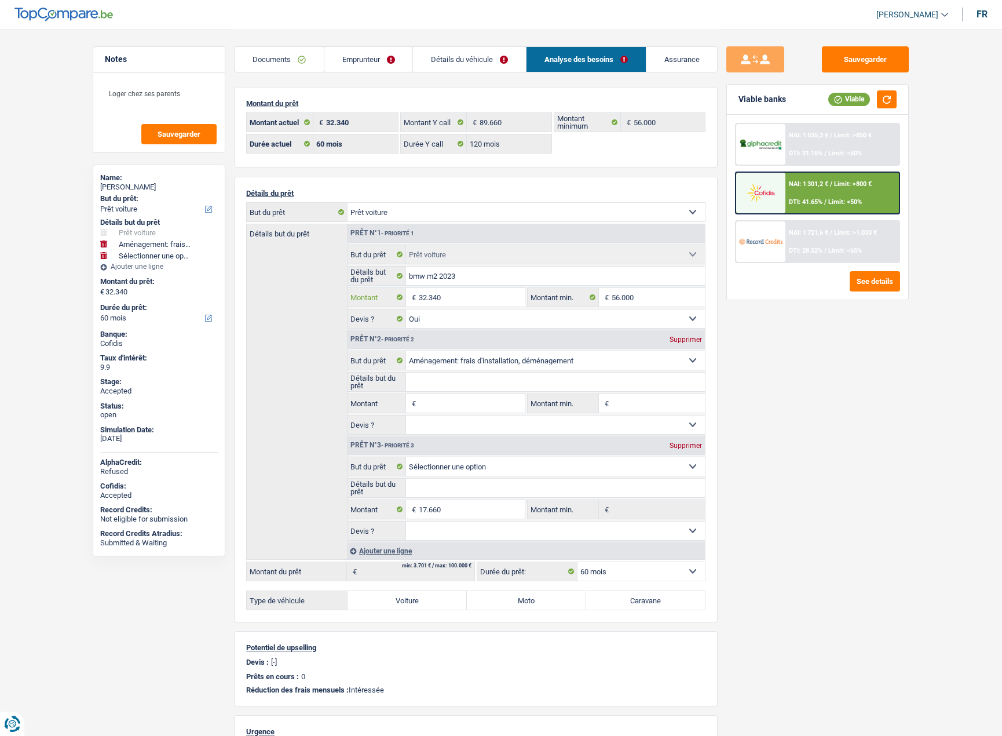
click at [441, 298] on input "32.340" at bounding box center [472, 297] width 106 height 19
click at [444, 59] on link "Détails du véhicule" at bounding box center [469, 59] width 113 height 25
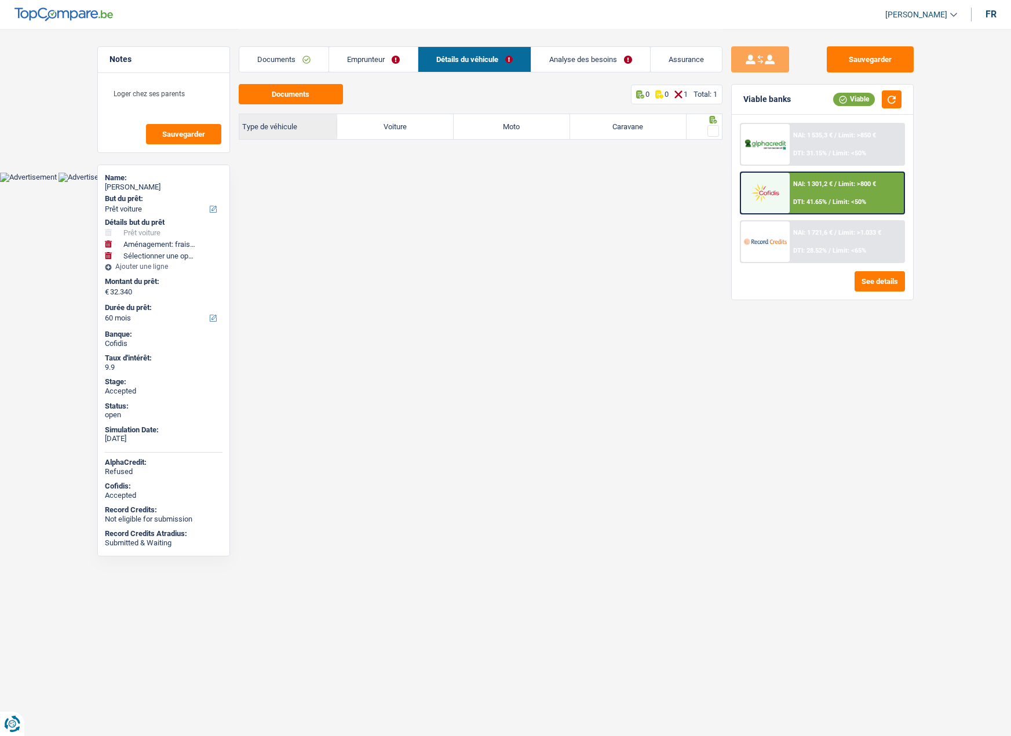
click at [362, 61] on link "Emprunteur" at bounding box center [373, 59] width 89 height 25
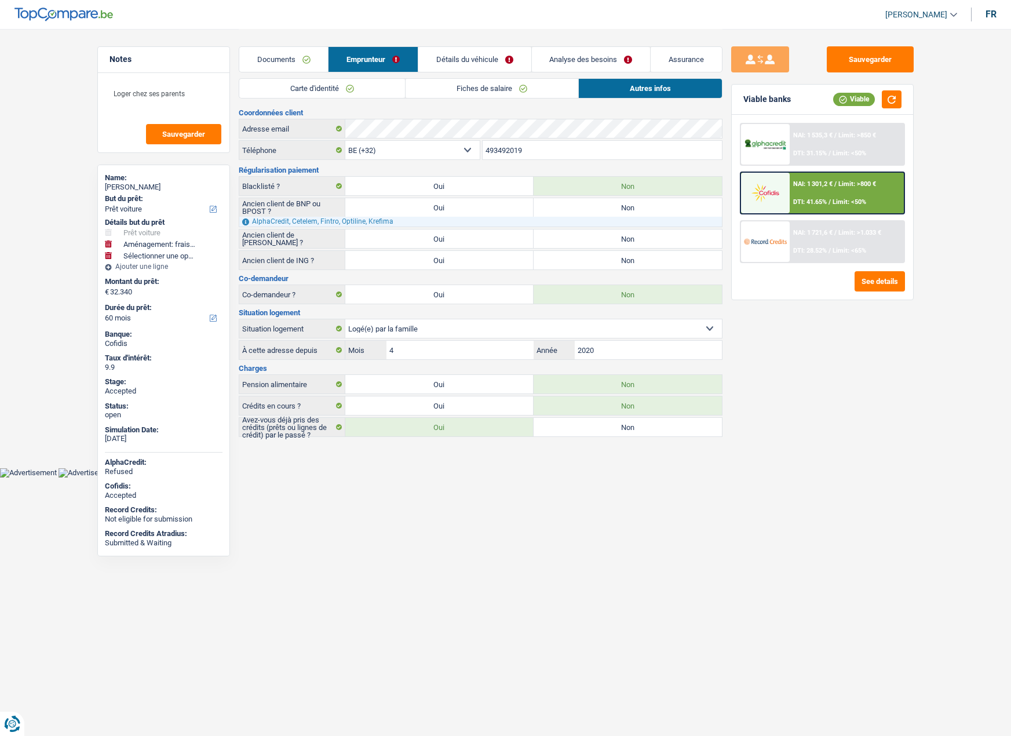
click at [294, 64] on link "Documents" at bounding box center [283, 59] width 89 height 25
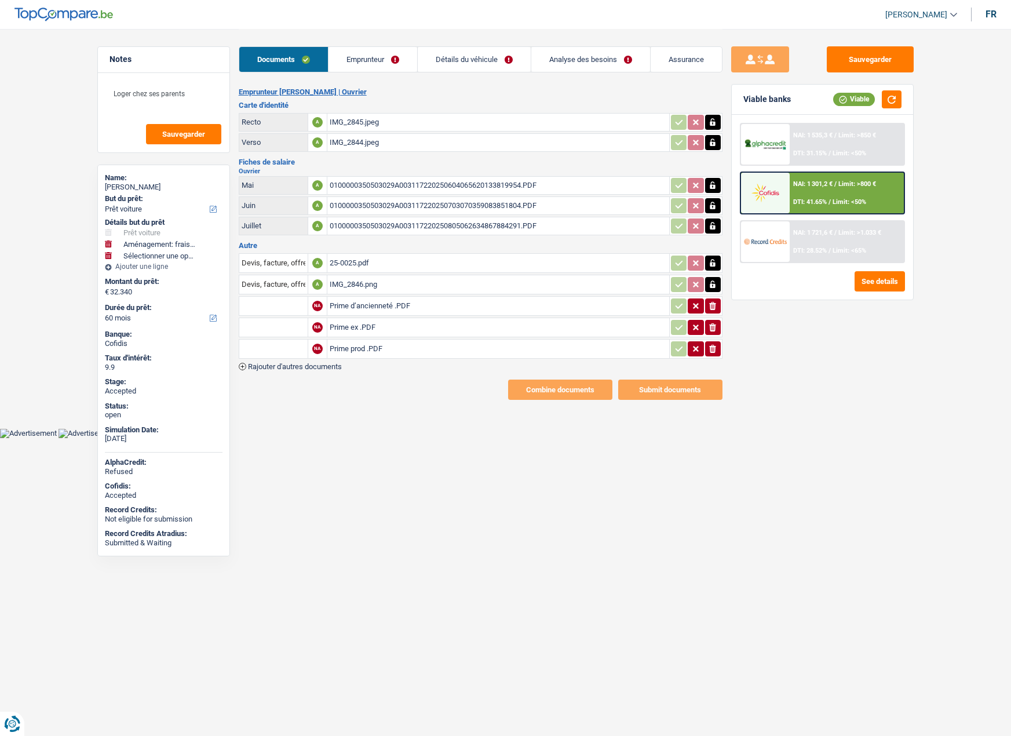
click at [141, 188] on div "Arnaud Snoeck" at bounding box center [164, 186] width 118 height 9
copy div "Arnaud Snoeck"
click at [331, 63] on link "Emprunteur" at bounding box center [372, 59] width 89 height 25
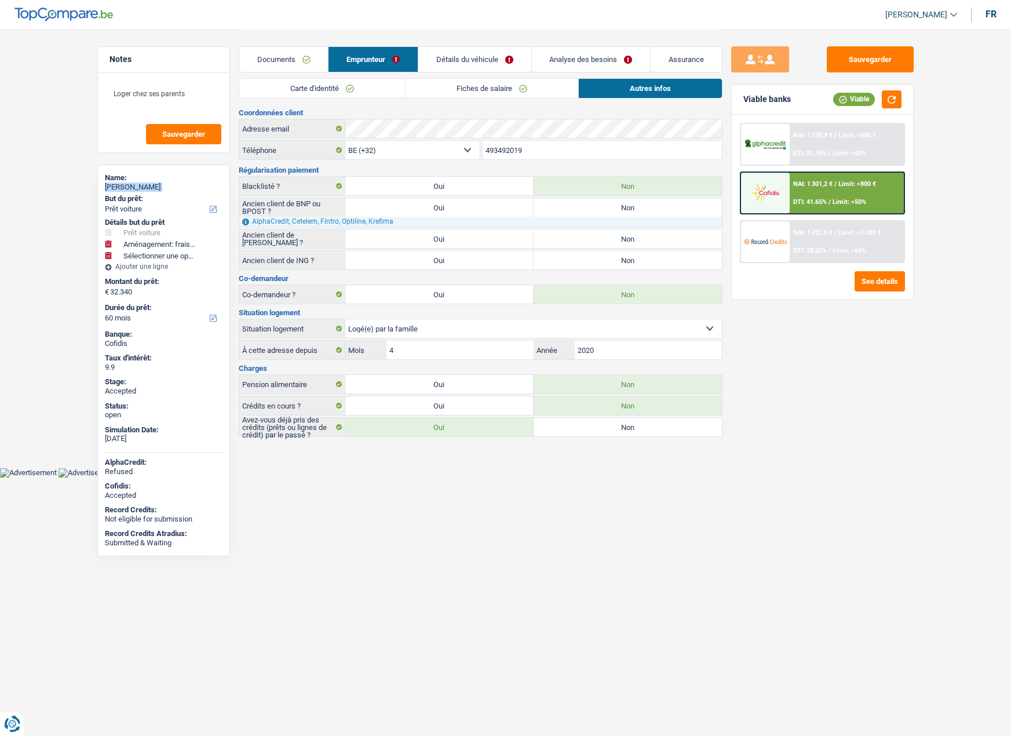
click at [474, 60] on link "Détails du véhicule" at bounding box center [474, 59] width 113 height 25
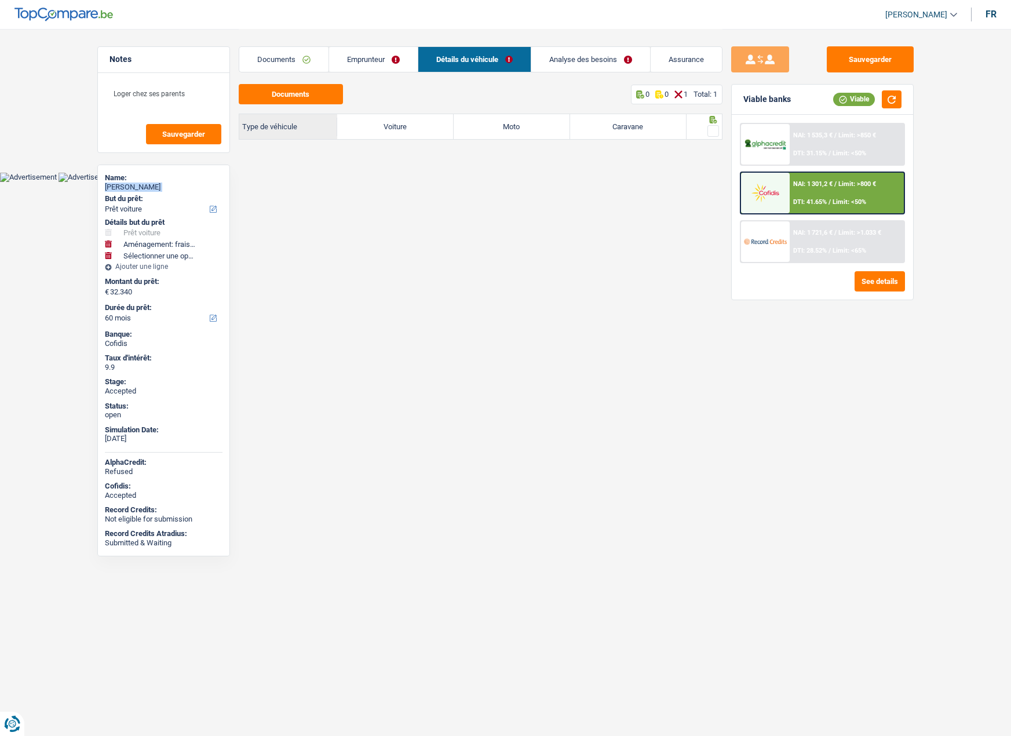
click at [366, 65] on link "Emprunteur" at bounding box center [373, 59] width 89 height 25
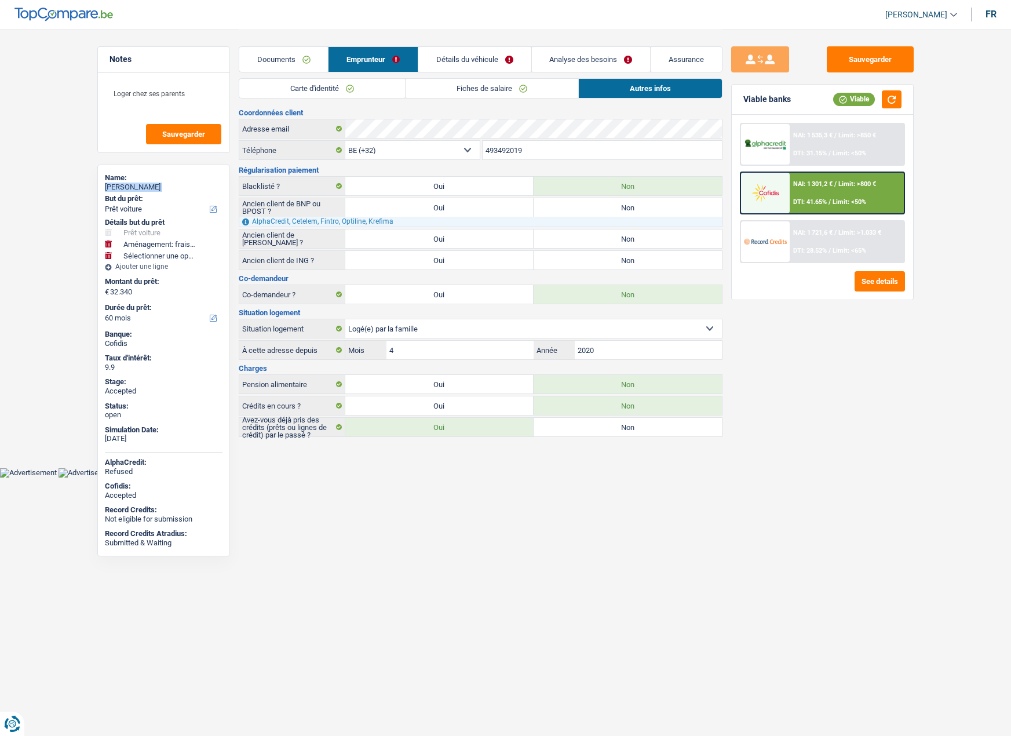
click at [291, 65] on link "Documents" at bounding box center [283, 59] width 89 height 25
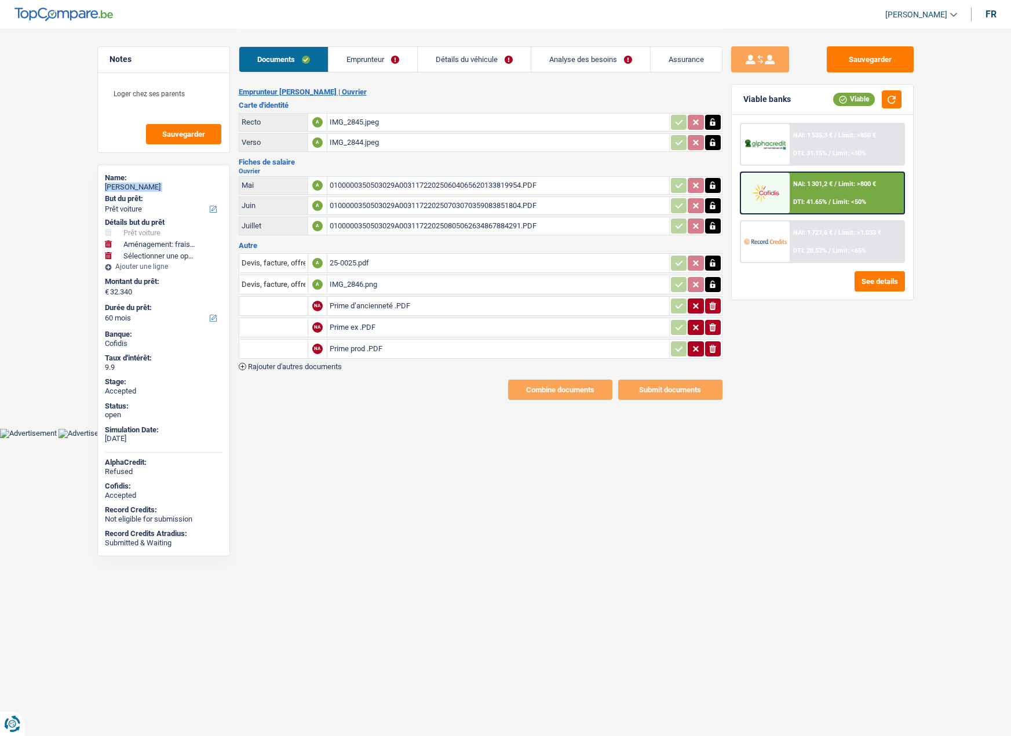
click at [550, 57] on link "Analyse des besoins" at bounding box center [590, 59] width 119 height 25
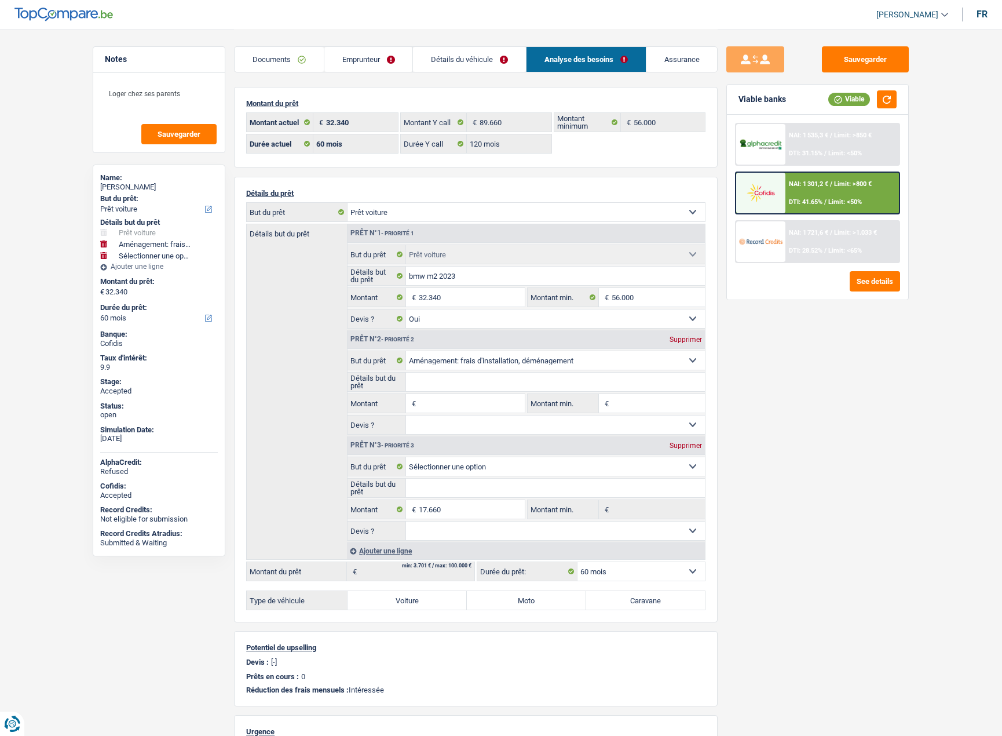
click at [375, 79] on div "Documents Emprunteur Détails du véhicule Analyse des besoins Assurance Emprunte…" at bounding box center [476, 478] width 484 height 898
click at [377, 59] on link "Emprunteur" at bounding box center [368, 59] width 89 height 25
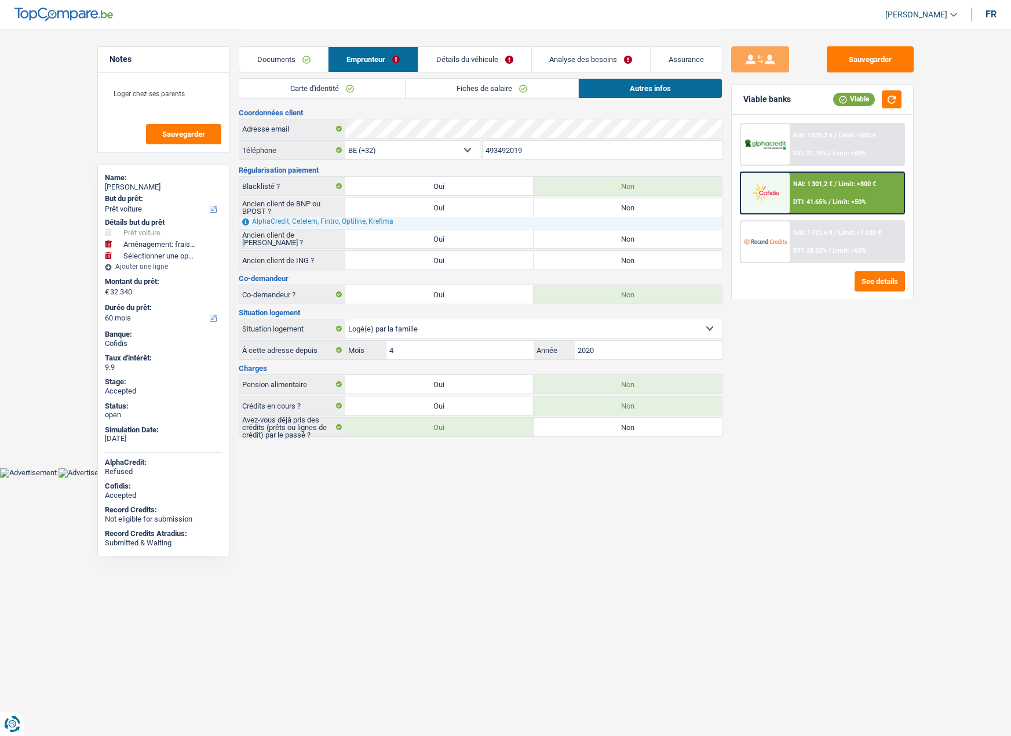
click at [516, 86] on link "Fiches de salaire" at bounding box center [491, 88] width 173 height 19
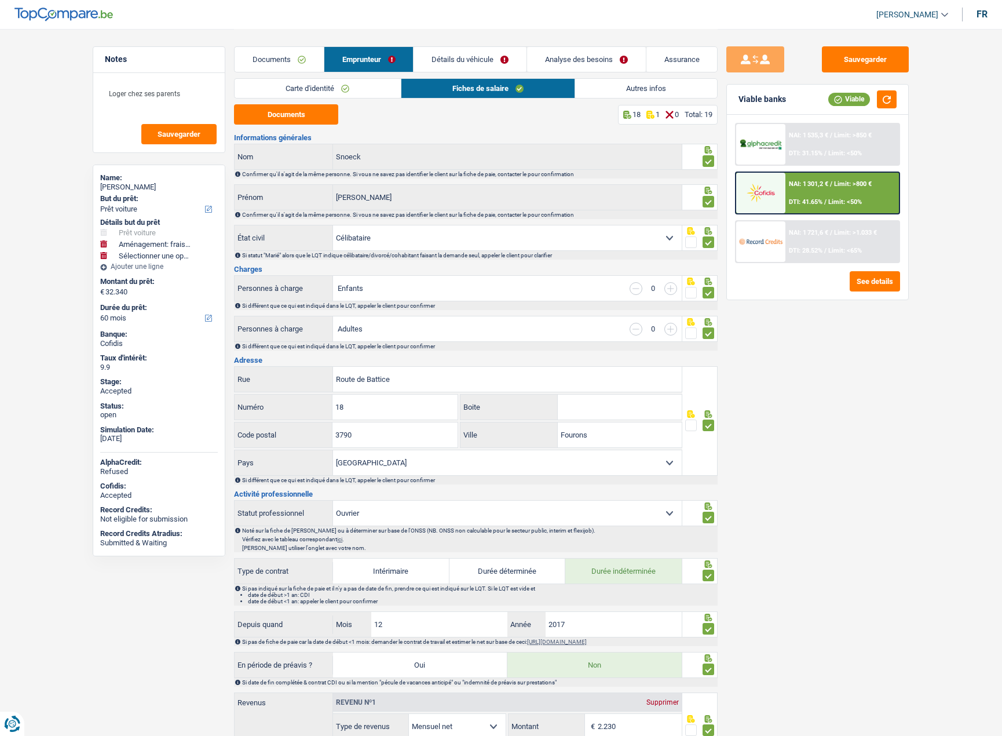
scroll to position [513, 0]
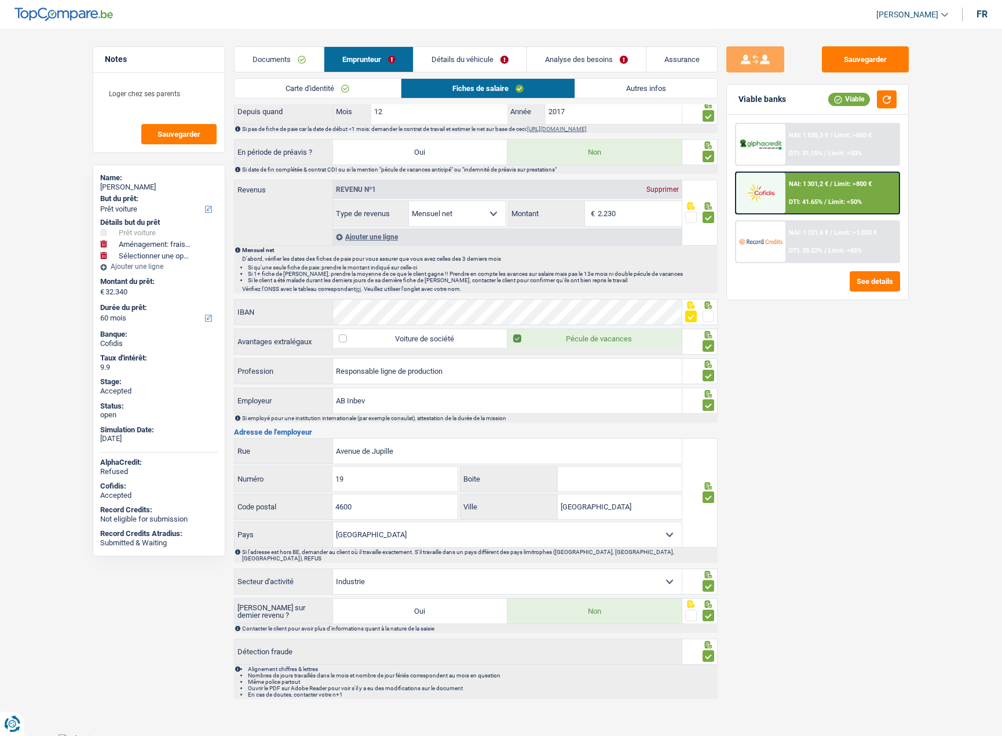
click at [596, 58] on link "Analyse des besoins" at bounding box center [586, 59] width 119 height 25
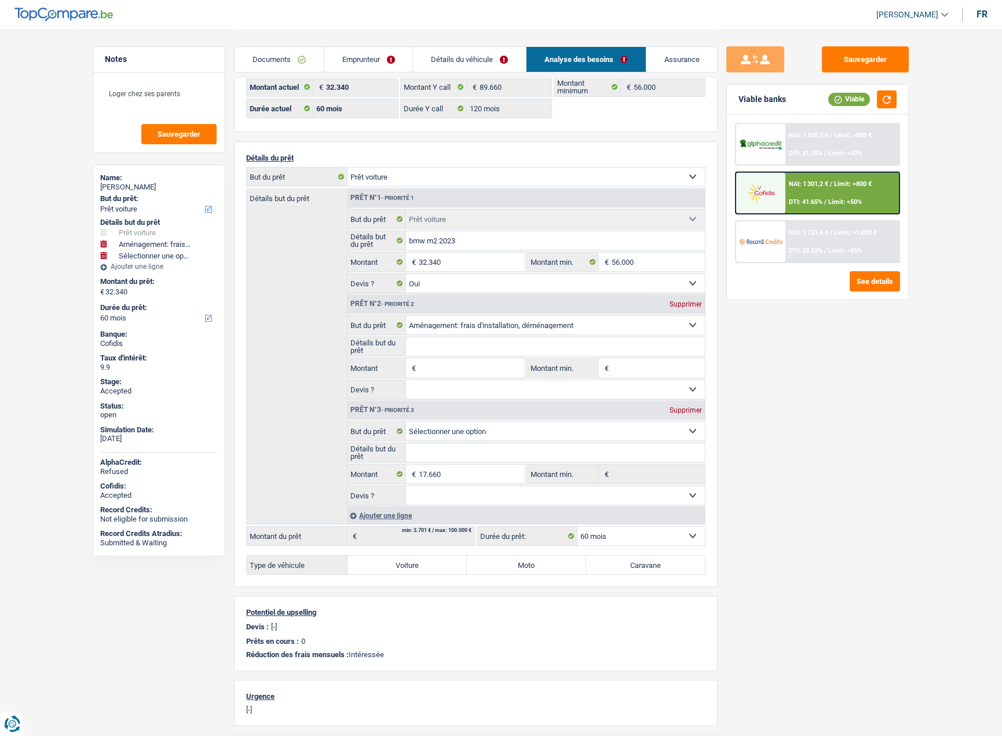
scroll to position [0, 0]
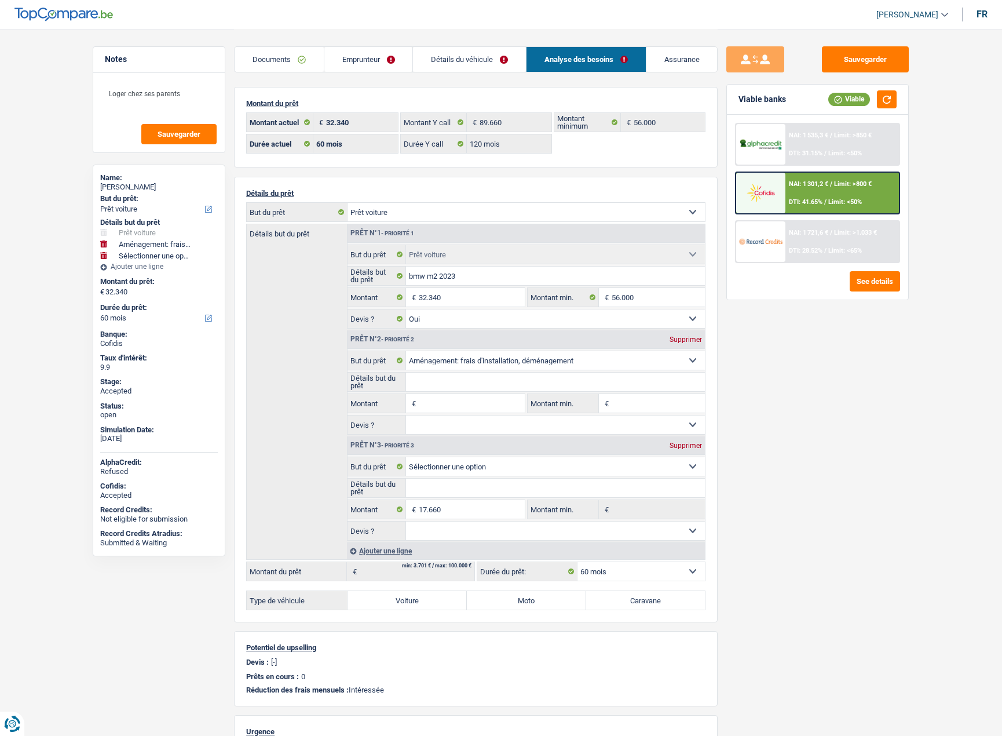
click at [390, 63] on link "Emprunteur" at bounding box center [368, 59] width 89 height 25
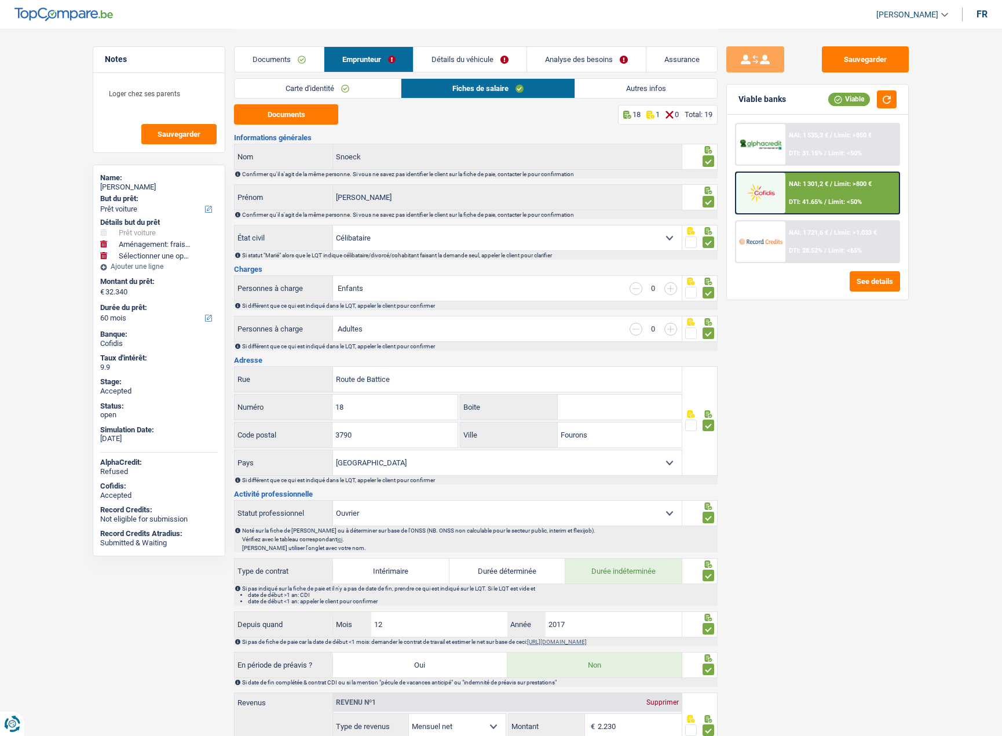
click at [618, 92] on link "Autres infos" at bounding box center [646, 88] width 142 height 19
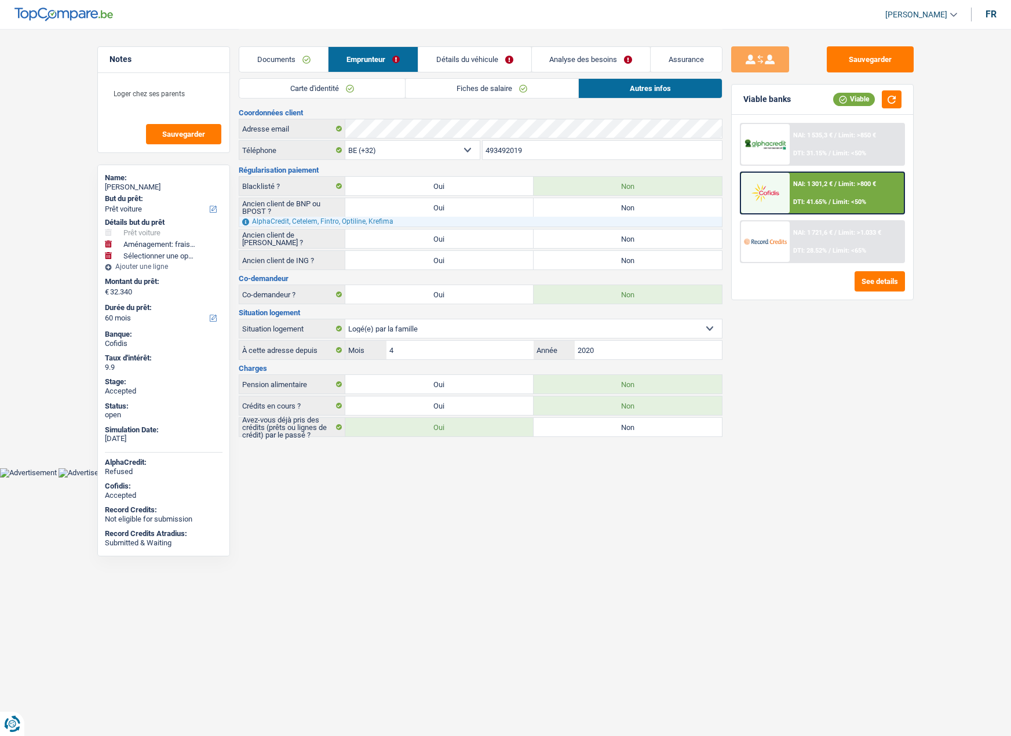
click at [538, 79] on link "Fiches de salaire" at bounding box center [491, 88] width 173 height 19
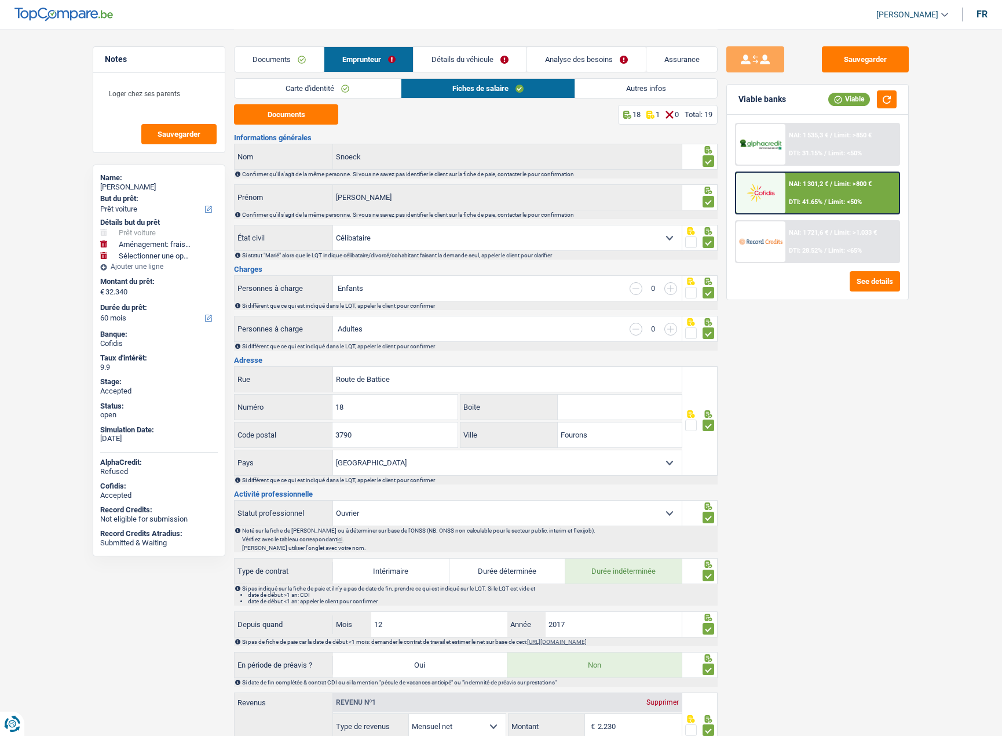
click at [651, 87] on link "Autres infos" at bounding box center [646, 88] width 142 height 19
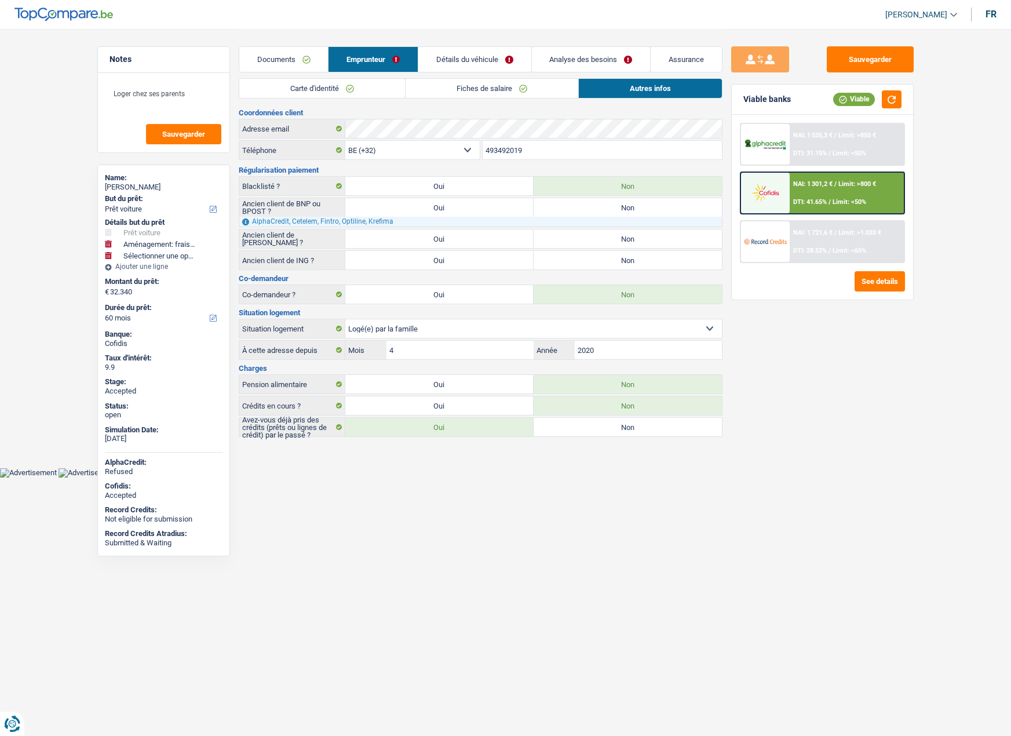
click at [495, 401] on label "Oui" at bounding box center [439, 405] width 188 height 19
click at [495, 401] on input "Oui" at bounding box center [439, 405] width 188 height 19
radio input "true"
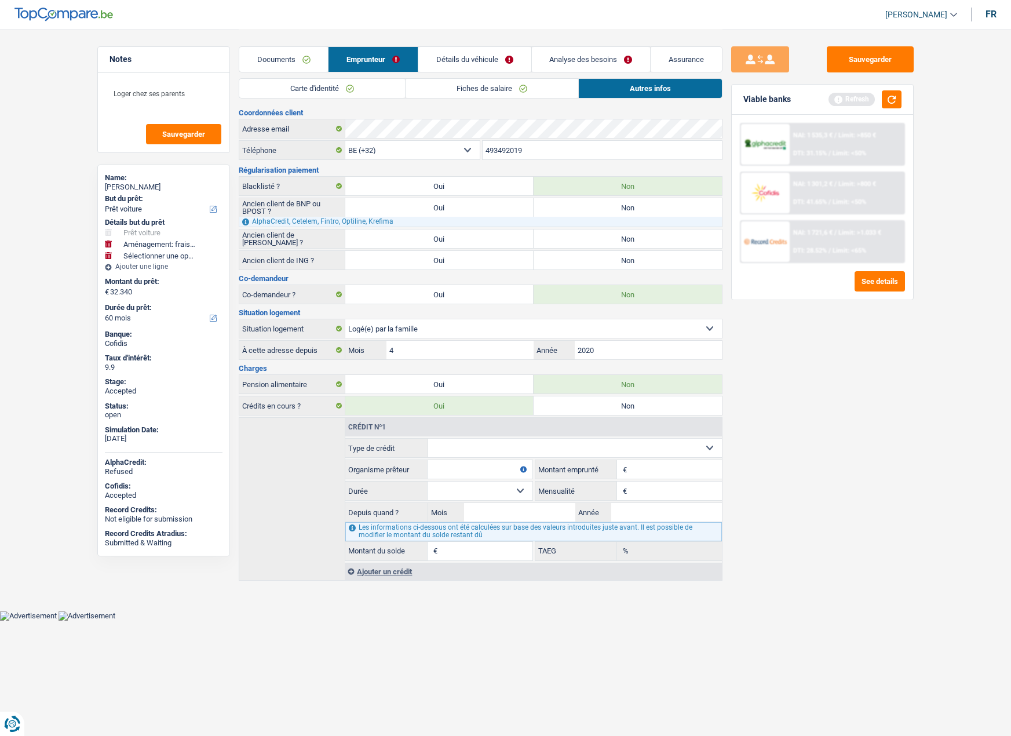
click at [615, 405] on label "Non" at bounding box center [628, 405] width 188 height 19
click at [615, 405] on input "Non" at bounding box center [628, 405] width 188 height 19
radio input "true"
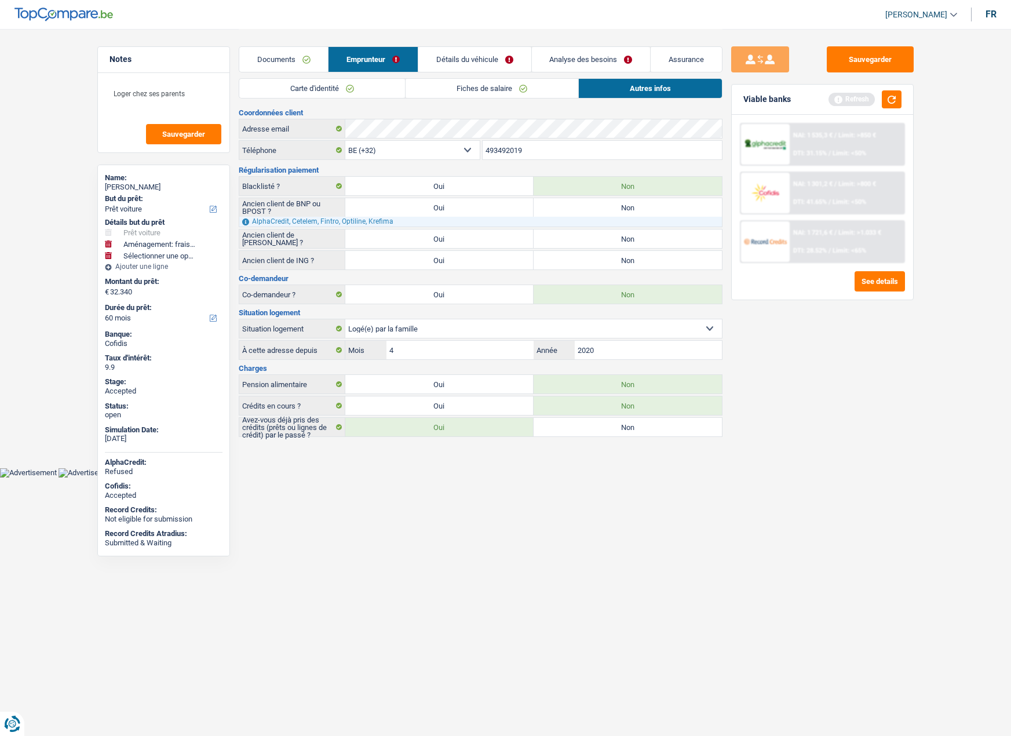
drag, startPoint x: 615, startPoint y: 405, endPoint x: 602, endPoint y: 328, distance: 78.6
click at [602, 334] on div "Coordonnées client Adresse email BE (+32) LU (+352) Sélectionner une option Tél…" at bounding box center [481, 273] width 484 height 328
click at [753, 427] on div "Sauvegarder Viable banks Refresh NAI: 1 535,3 € / Limit: >850 € DTI: 31.15% / L…" at bounding box center [822, 381] width 200 height 671
click at [473, 90] on link "Fiches de salaire" at bounding box center [491, 88] width 173 height 19
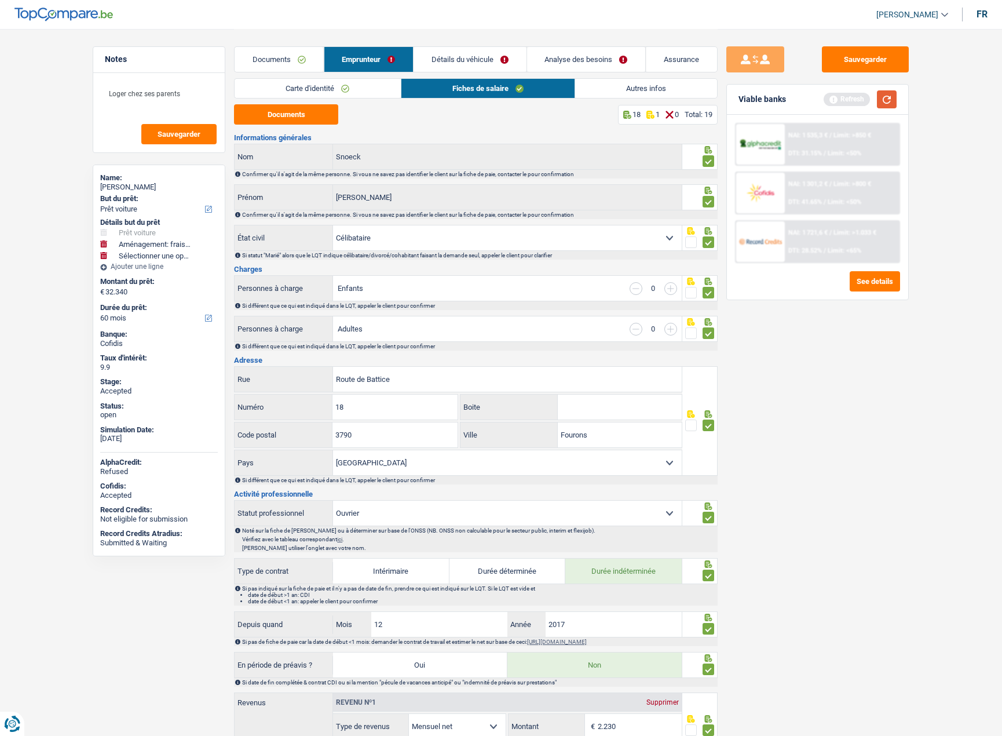
click at [887, 96] on button "button" at bounding box center [887, 99] width 20 height 18
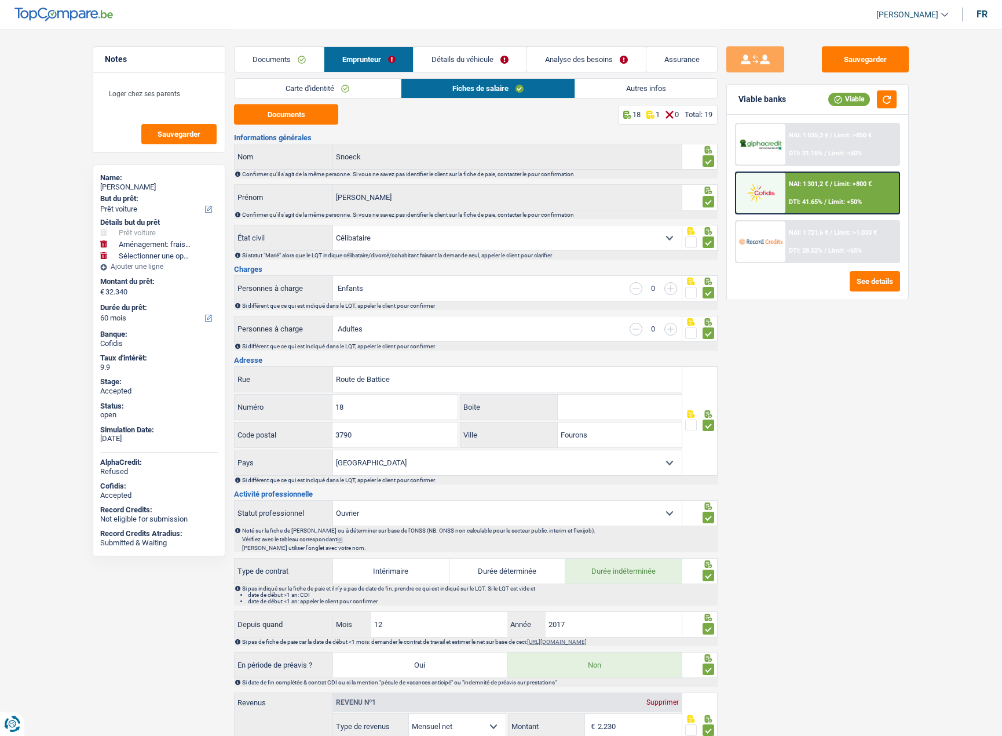
click at [623, 86] on link "Autres infos" at bounding box center [646, 88] width 142 height 19
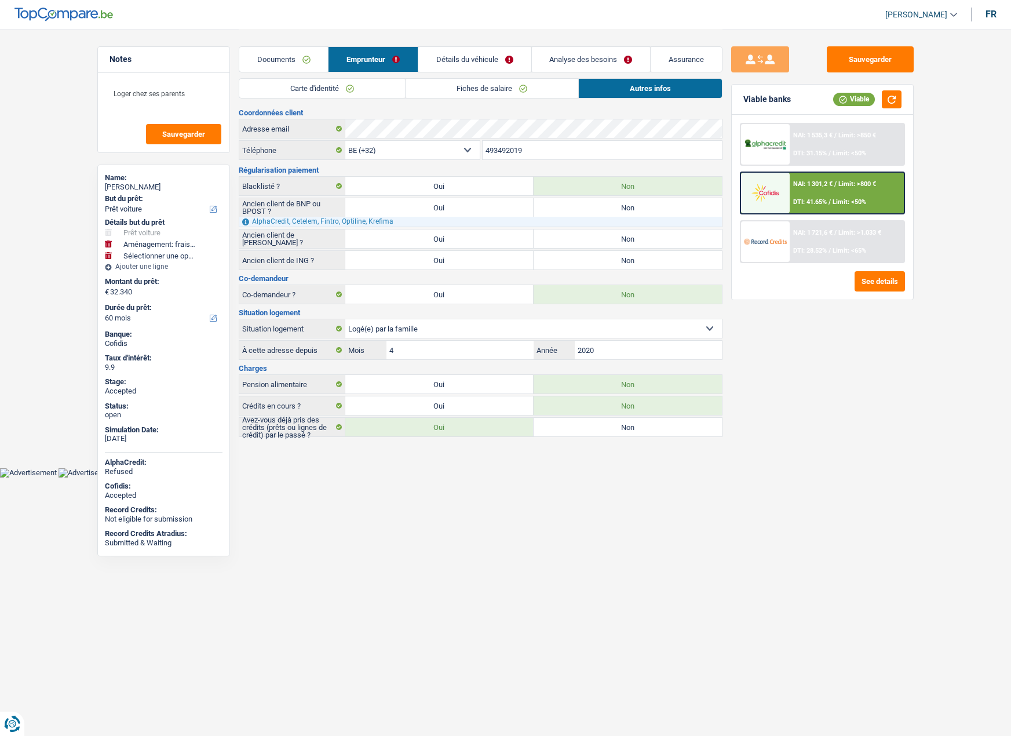
click at [475, 405] on label "Oui" at bounding box center [439, 405] width 188 height 19
click at [475, 405] on input "Oui" at bounding box center [439, 405] width 188 height 19
radio input "true"
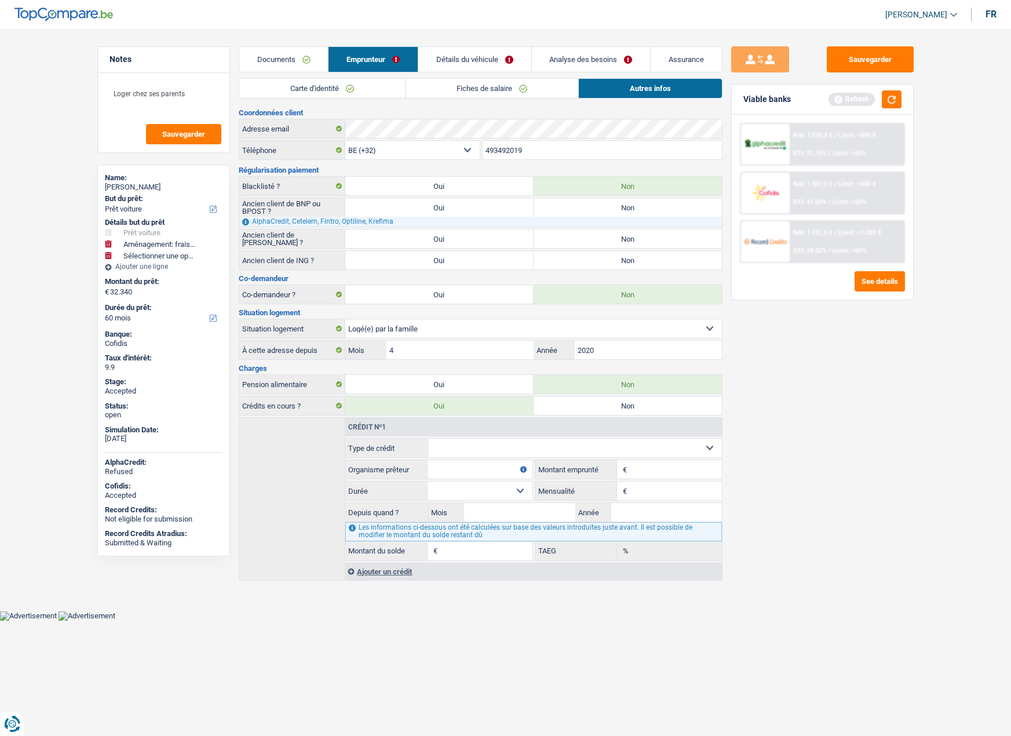
click at [462, 444] on select "Carte ou ouverture de crédit Prêt hypothécaire Vente à tempérament Prêt à tempé…" at bounding box center [575, 448] width 294 height 19
select select "personalLoan"
type input "0"
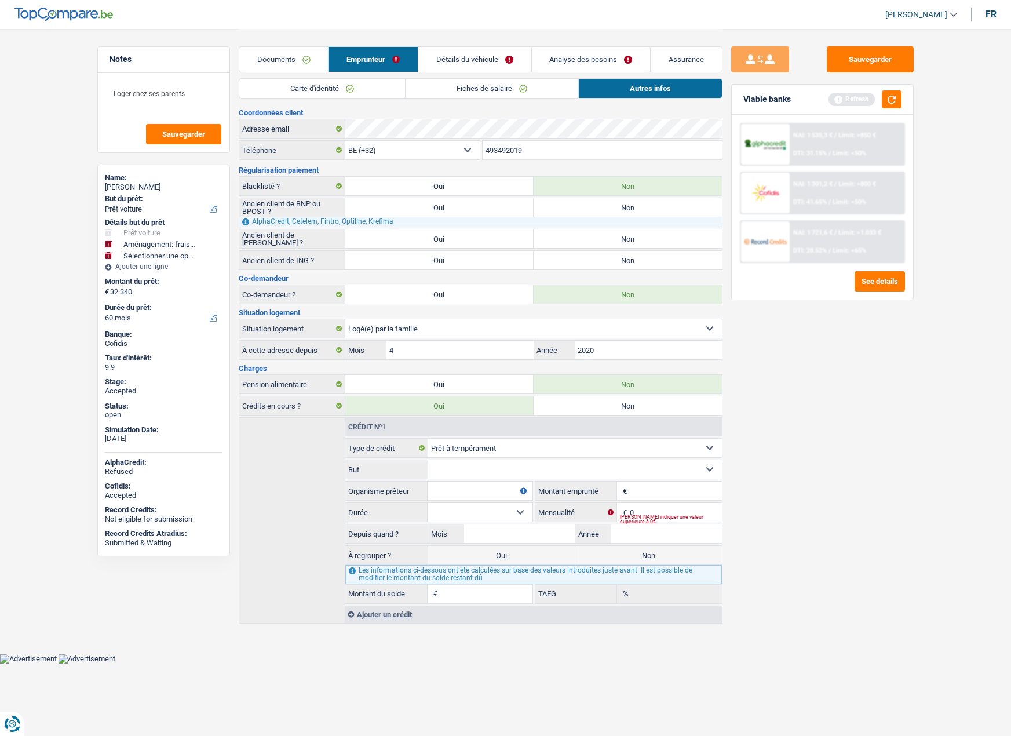
click at [450, 474] on select "Confort maison: meubles, textile, peinture, électroménager, outillage non-profe…" at bounding box center [575, 469] width 294 height 19
select select "familyEvent"
click at [428, 460] on select "Confort maison: meubles, textile, peinture, électroménager, outillage non-profe…" at bounding box center [575, 469] width 294 height 19
click at [444, 491] on input "Organisme prêteur" at bounding box center [480, 490] width 104 height 19
type input "belfius"
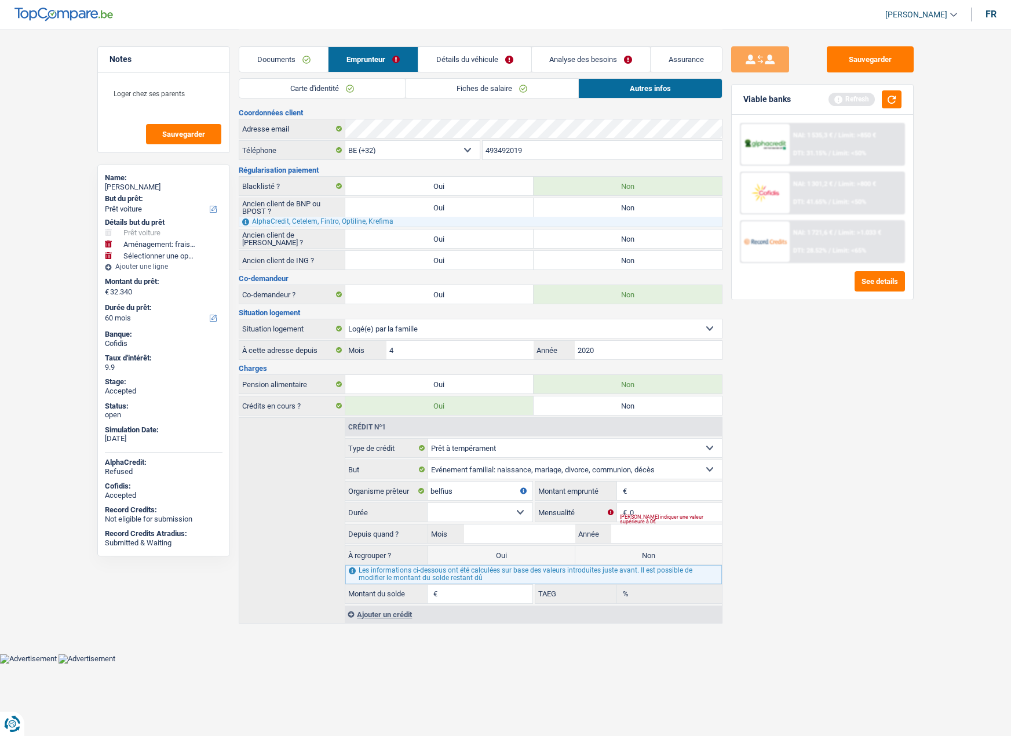
click at [635, 492] on input "Montant" at bounding box center [676, 490] width 92 height 19
click at [634, 494] on input "Montant" at bounding box center [676, 490] width 92 height 19
type input "17.660"
click at [445, 514] on select "12 mois 18 mois 24 mois 30 mois 36 mois 42 mois 48 mois 60 mois 72 mois 84 mois…" at bounding box center [480, 512] width 104 height 19
select select "84"
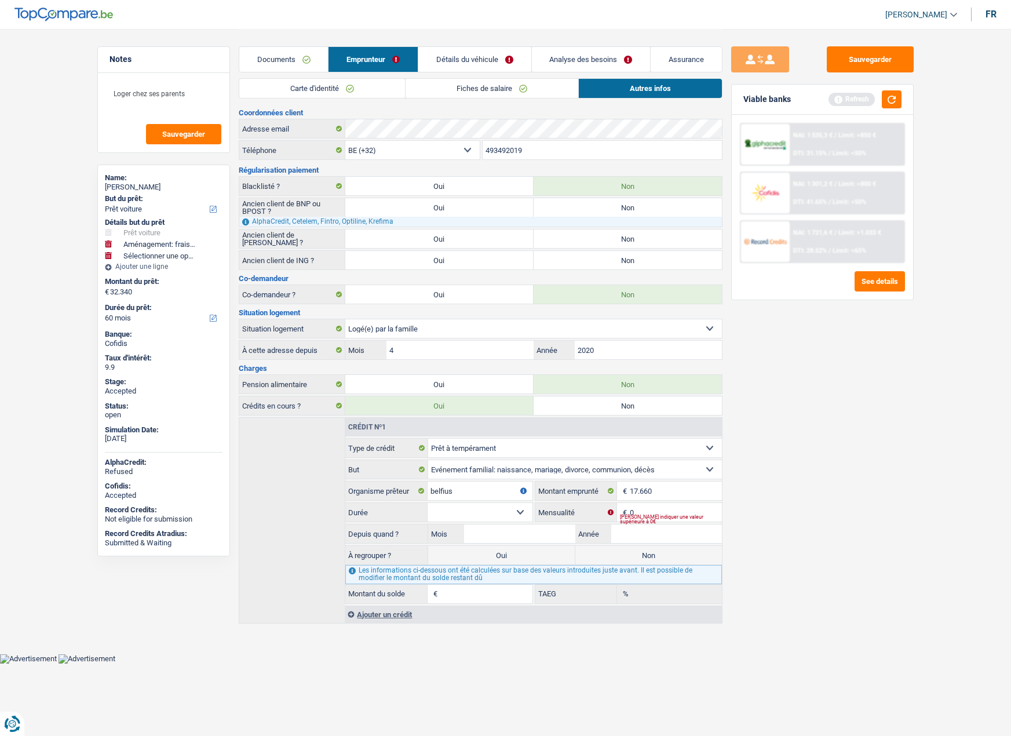
click at [428, 503] on select "12 mois 18 mois 24 mois 30 mois 36 mois 42 mois 48 mois 60 mois 72 mois 84 mois…" at bounding box center [480, 512] width 104 height 19
drag, startPoint x: 676, startPoint y: 488, endPoint x: 569, endPoint y: 505, distance: 108.0
click at [569, 505] on fieldset "Carte ou ouverture de crédit Prêt hypothécaire Vente à tempérament Prêt à tempé…" at bounding box center [533, 520] width 376 height 165
type input "4"
select select
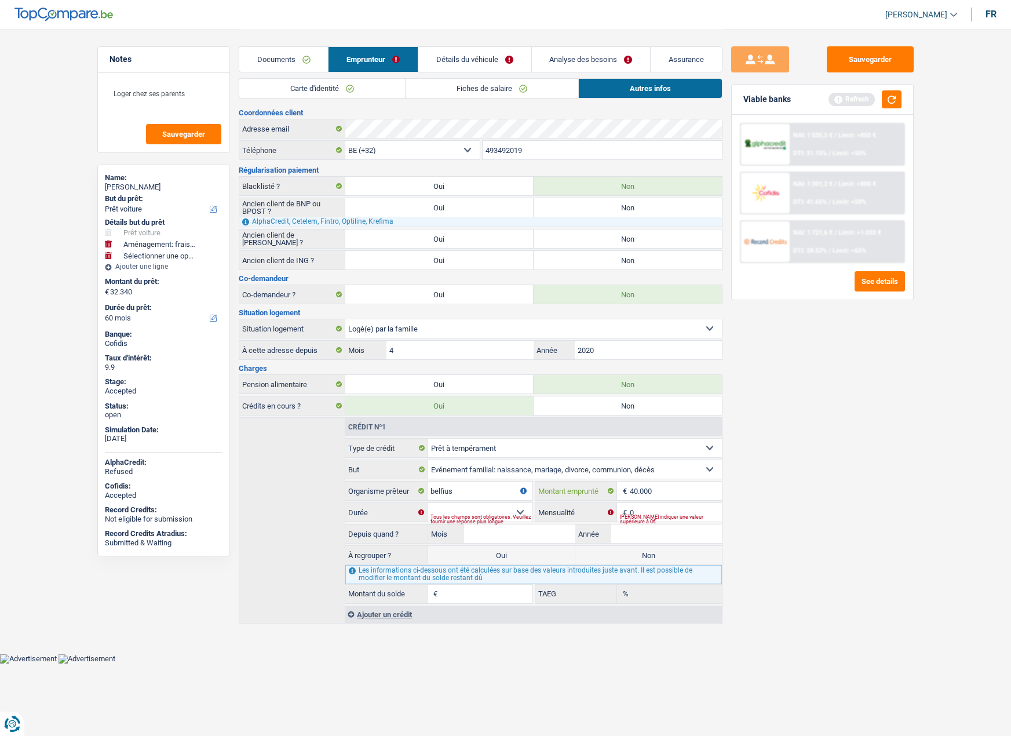
type input "40.000"
click at [450, 506] on select "12 mois 18 mois 24 mois 30 mois 36 mois 42 mois 48 mois 60 mois 72 mois 84 mois…" at bounding box center [480, 512] width 104 height 19
select select "60"
click at [428, 503] on select "12 mois 18 mois 24 mois 30 mois 36 mois 42 mois 48 mois 60 mois 72 mois 84 mois…" at bounding box center [480, 512] width 104 height 19
click at [660, 507] on input "0" at bounding box center [676, 512] width 92 height 19
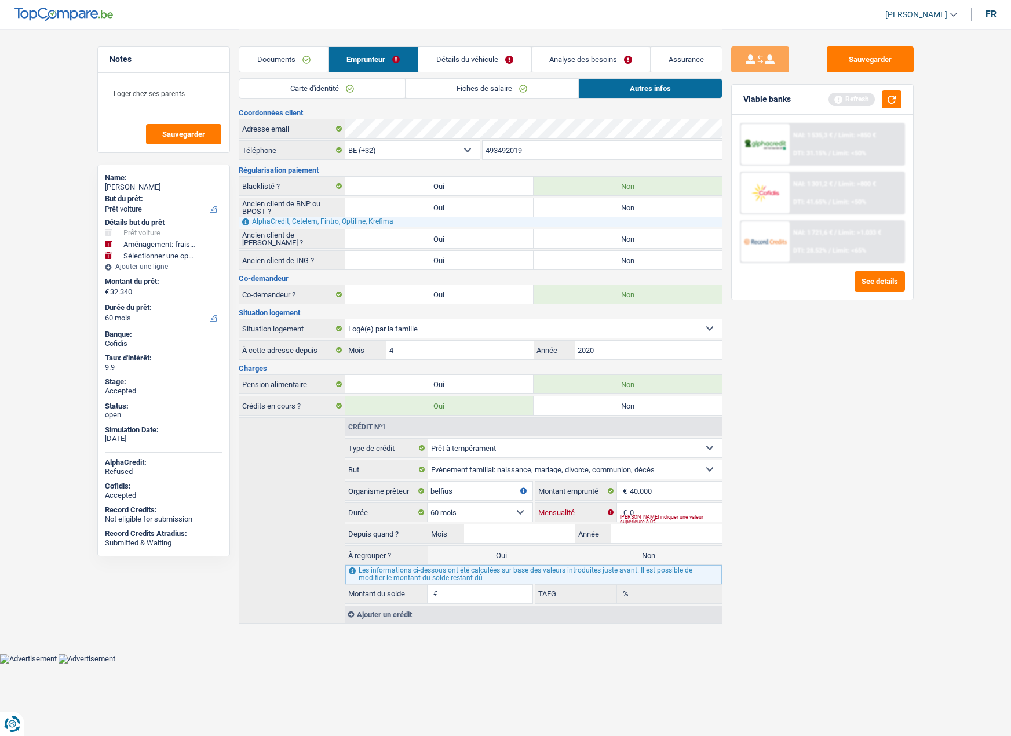
drag, startPoint x: 660, startPoint y: 507, endPoint x: 611, endPoint y: 514, distance: 49.8
click at [611, 514] on div "0 € Mensualité" at bounding box center [628, 512] width 187 height 19
type input "738"
click at [516, 529] on input "Mois" at bounding box center [519, 533] width 111 height 19
click at [509, 528] on input "Mois" at bounding box center [519, 533] width 111 height 19
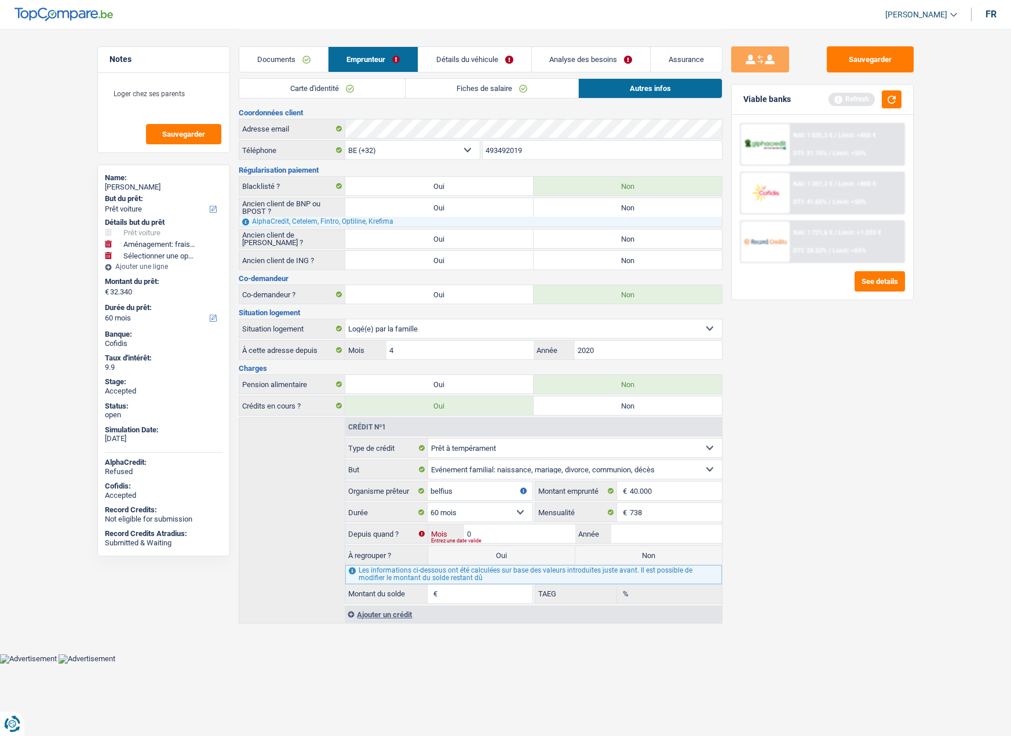
type input "09"
type input "2022"
type input "16.982"
type input "4,15"
click at [538, 555] on label "Oui" at bounding box center [501, 555] width 147 height 19
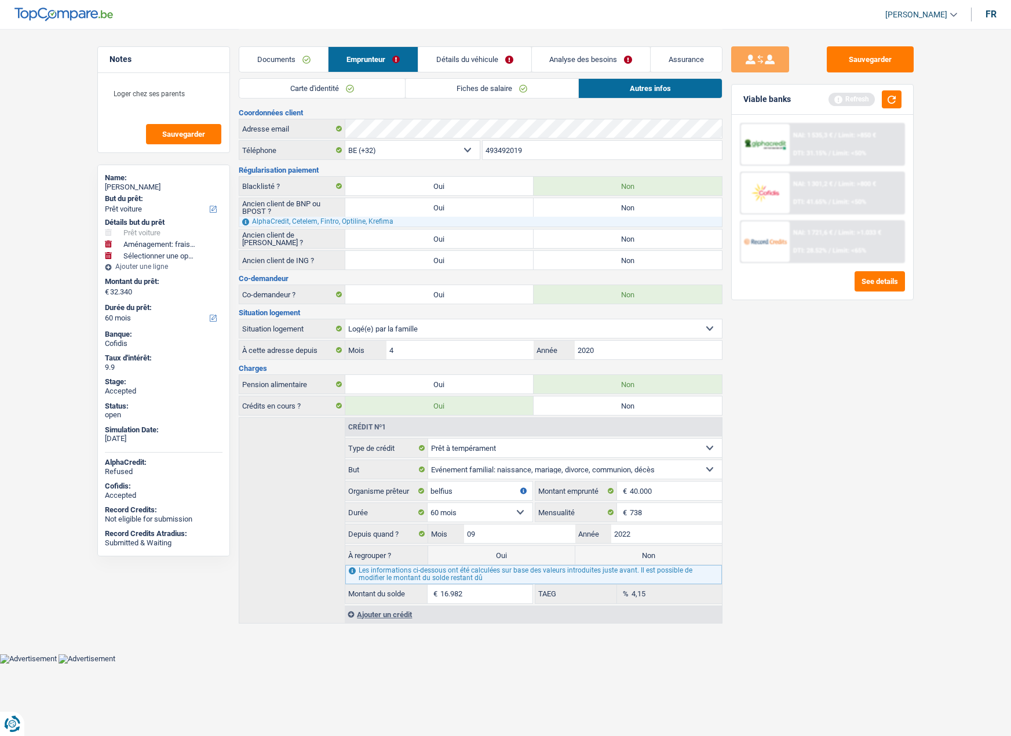
click at [538, 555] on input "Oui" at bounding box center [501, 555] width 147 height 19
radio input "true"
type input "49.322"
select select "refinancing"
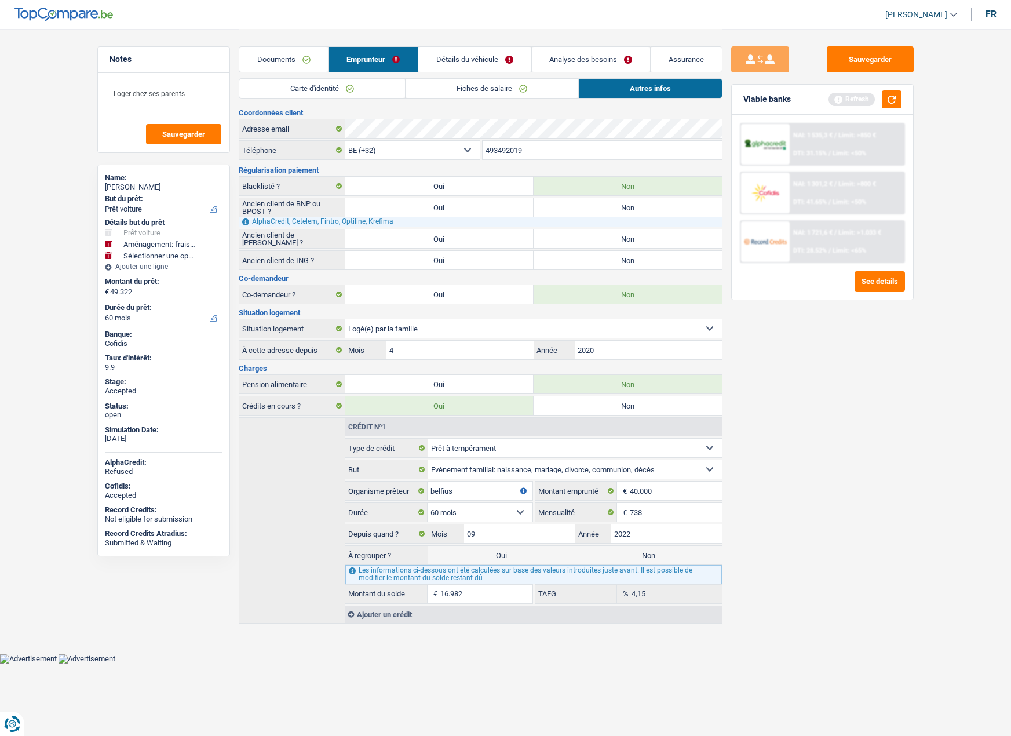
select select "car"
select select "movingOrInstallation"
select select "144"
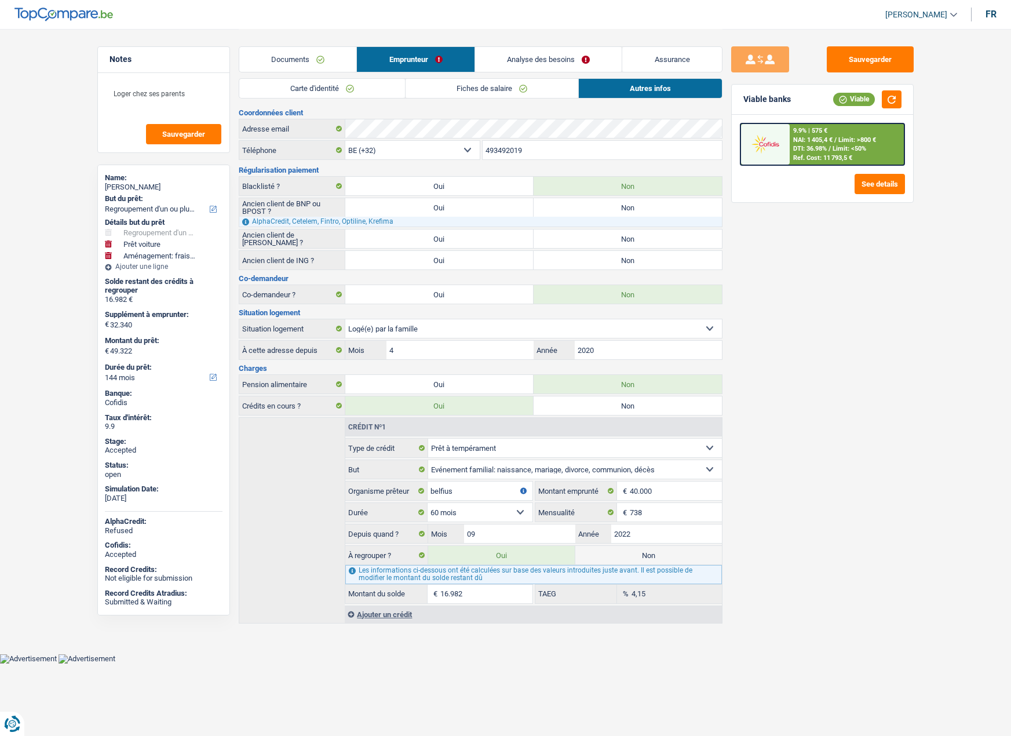
click at [517, 467] on select "Confort maison: meubles, textile, peinture, électroménager, outillage non-profe…" at bounding box center [575, 469] width 294 height 19
select select "carRestore"
click at [428, 460] on select "Confort maison: meubles, textile, peinture, électroménager, outillage non-profe…" at bounding box center [575, 469] width 294 height 19
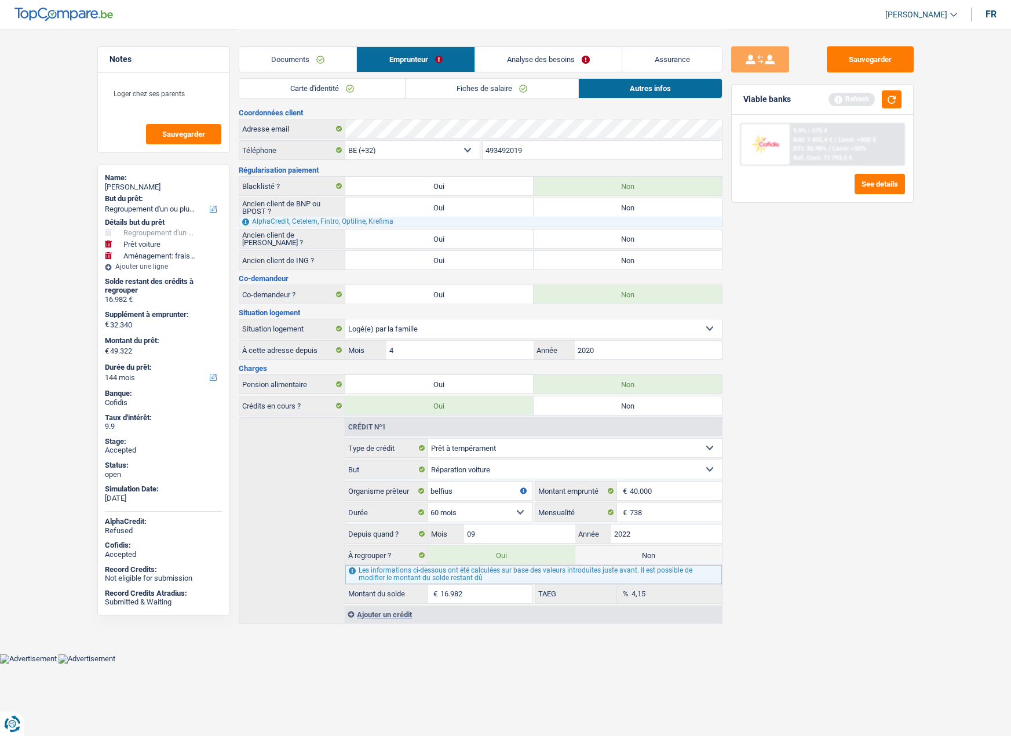
drag, startPoint x: 777, startPoint y: 419, endPoint x: 836, endPoint y: 117, distance: 308.1
click at [777, 414] on div "Sauvegarder Viable banks Refresh 9.9% | 575 € NAI: 1 405,4 € / Limit: >800 € DT…" at bounding box center [822, 381] width 200 height 671
click at [890, 105] on button "button" at bounding box center [892, 99] width 20 height 18
click at [510, 61] on link "Analyse des besoins" at bounding box center [548, 59] width 147 height 25
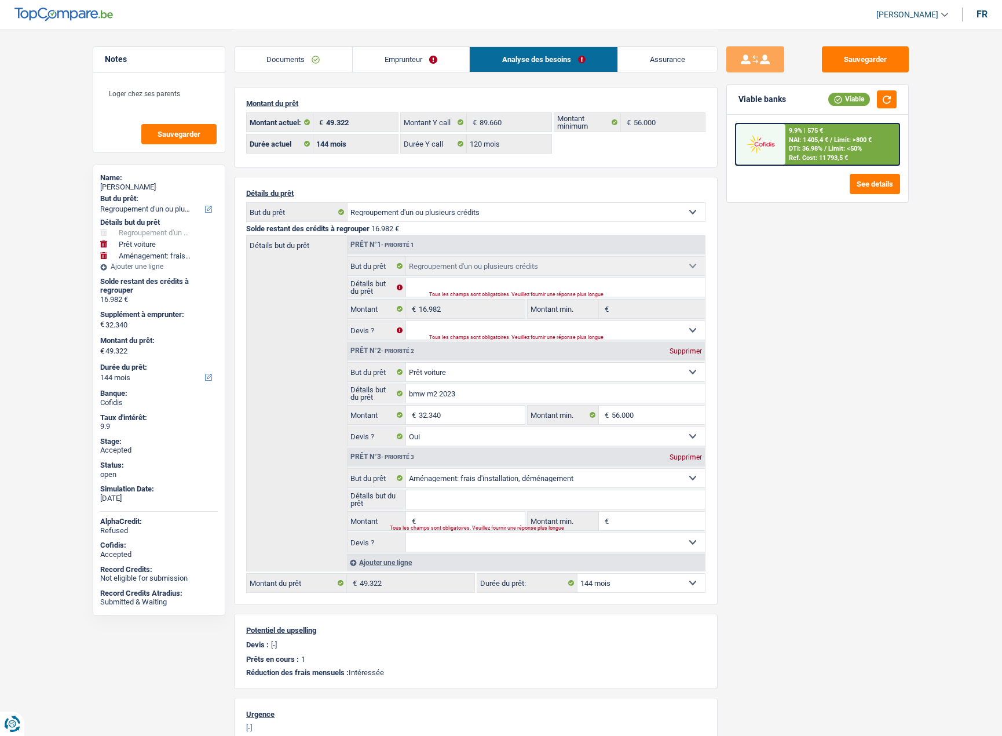
click at [674, 458] on div "Supprimer" at bounding box center [686, 457] width 38 height 7
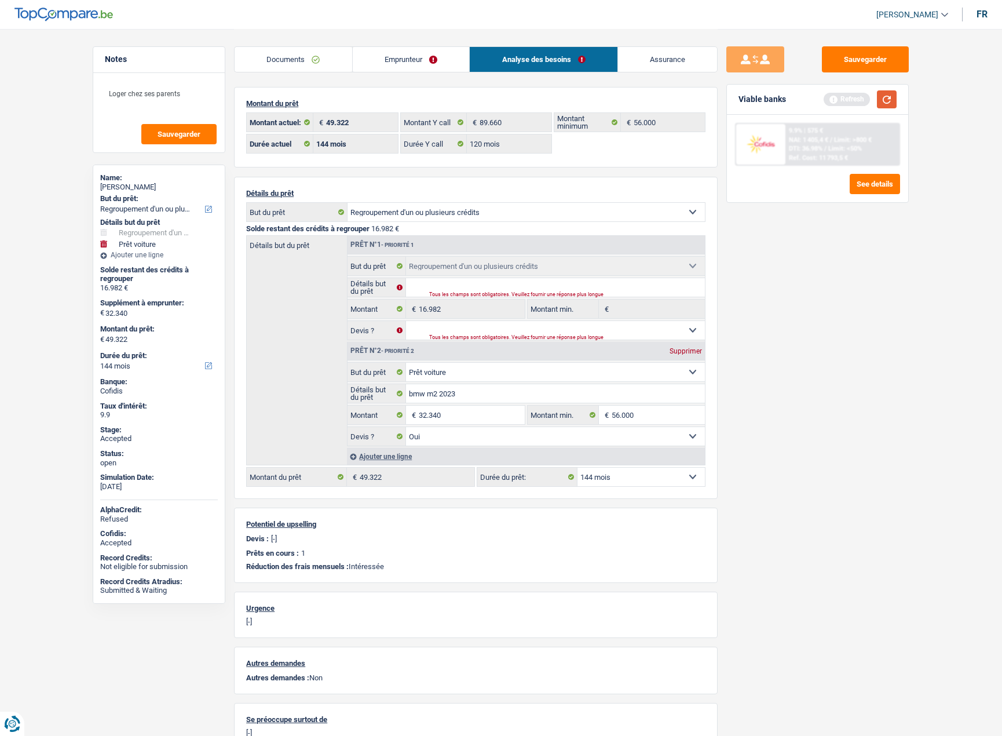
click at [897, 99] on button "button" at bounding box center [887, 99] width 20 height 18
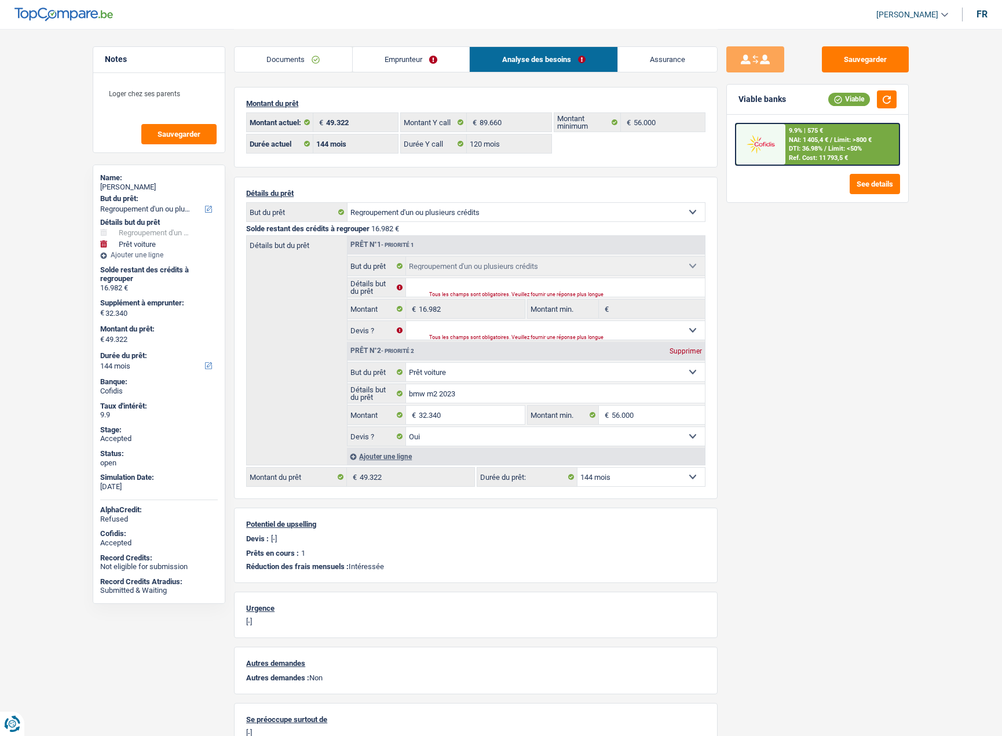
click at [782, 146] on img at bounding box center [760, 143] width 43 height 21
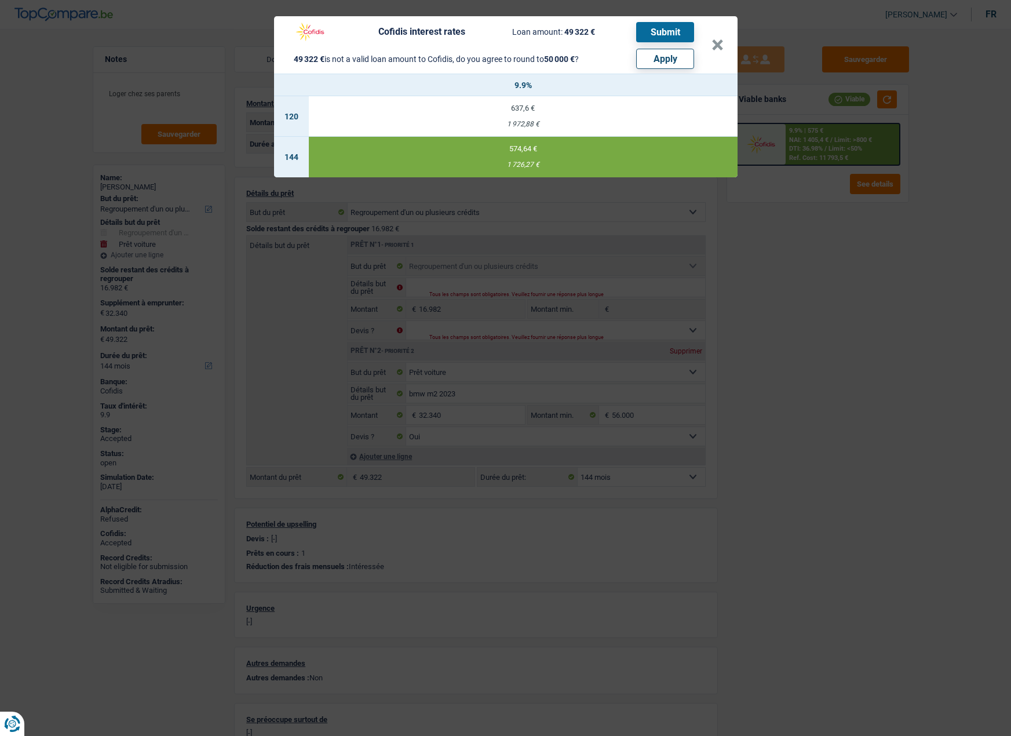
click at [693, 62] on button "Apply" at bounding box center [665, 59] width 58 height 20
type input "50.000"
type input "33.018"
type input "50.000"
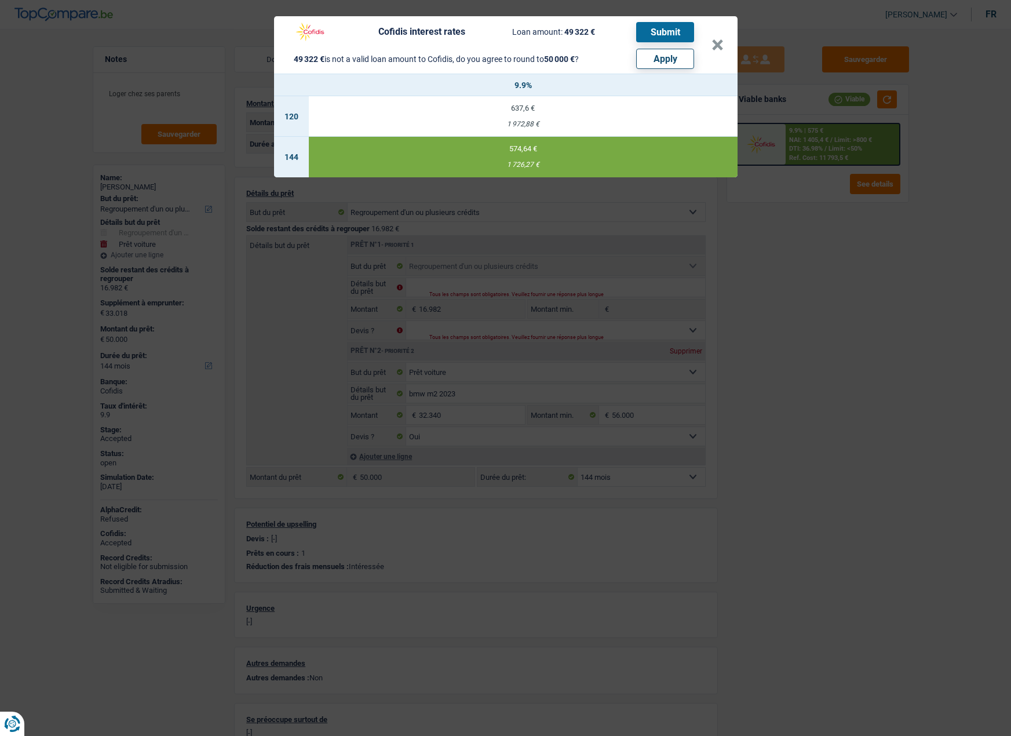
select select "other"
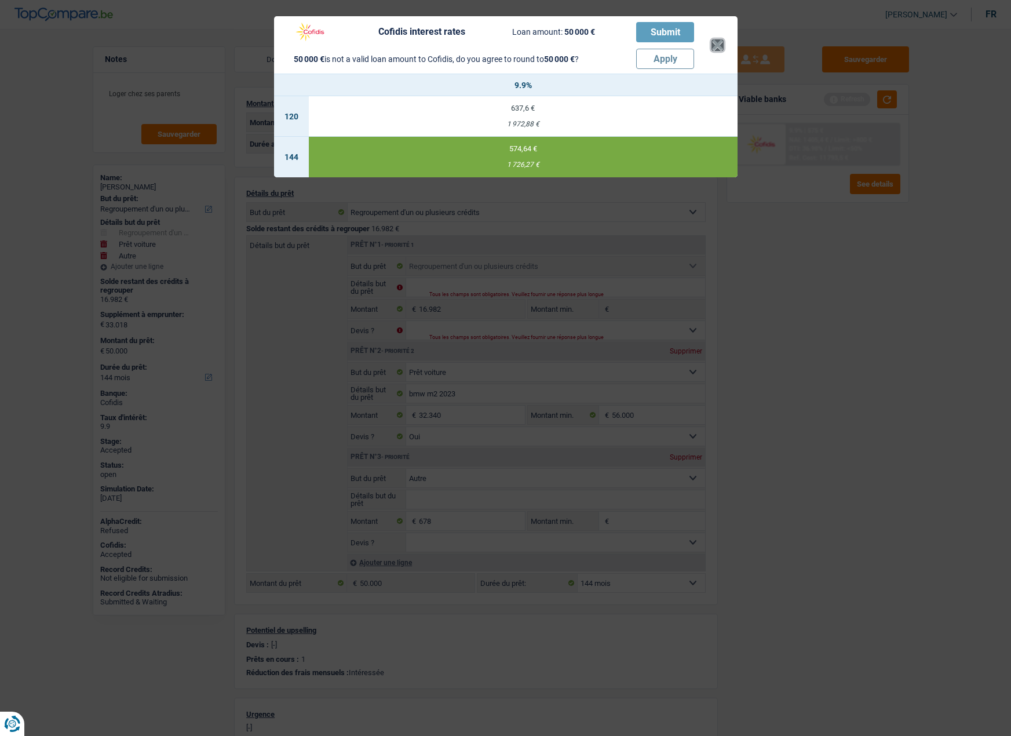
click at [719, 49] on button "×" at bounding box center [717, 45] width 12 height 12
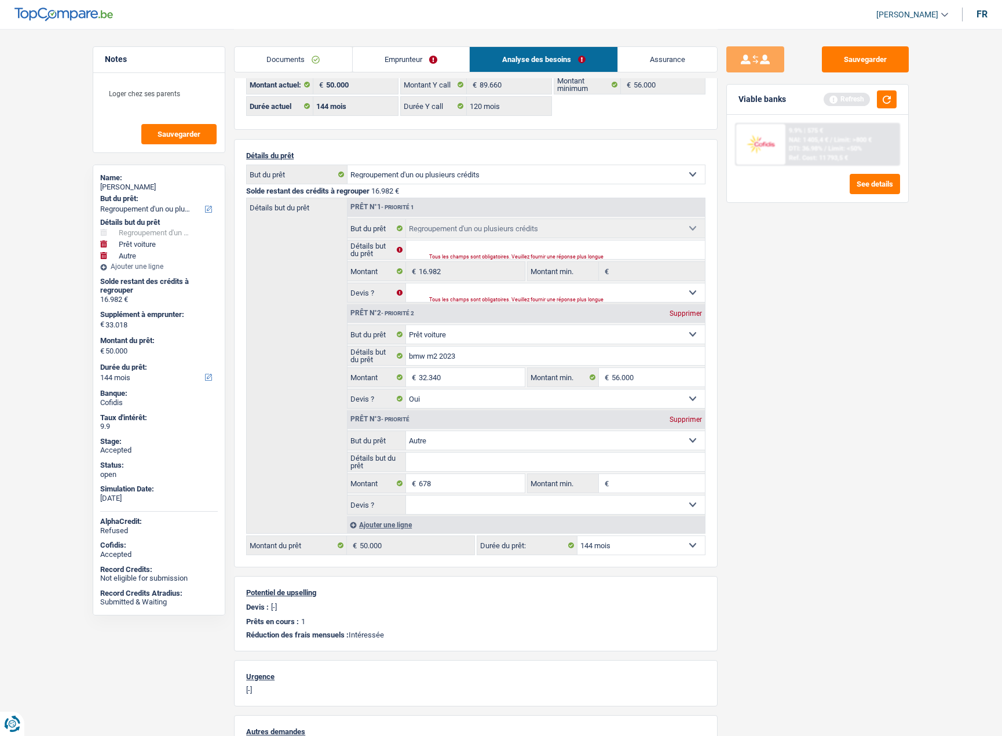
scroll to position [58, 0]
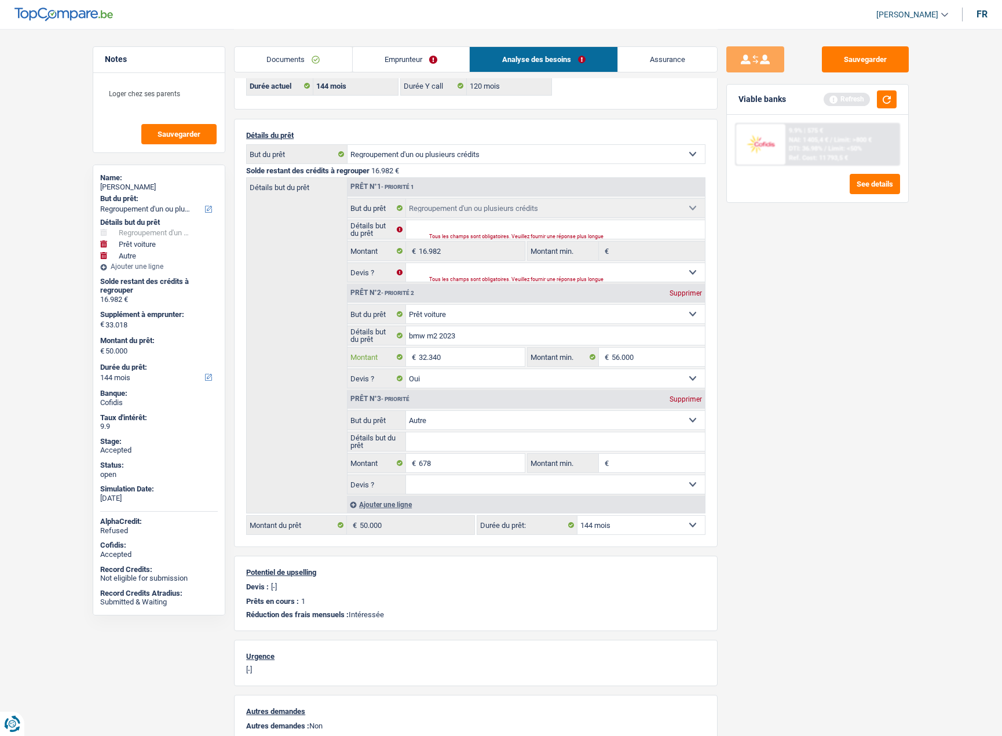
click at [480, 354] on input "32.340" at bounding box center [472, 357] width 106 height 19
select select
click at [886, 99] on button "button" at bounding box center [887, 99] width 20 height 18
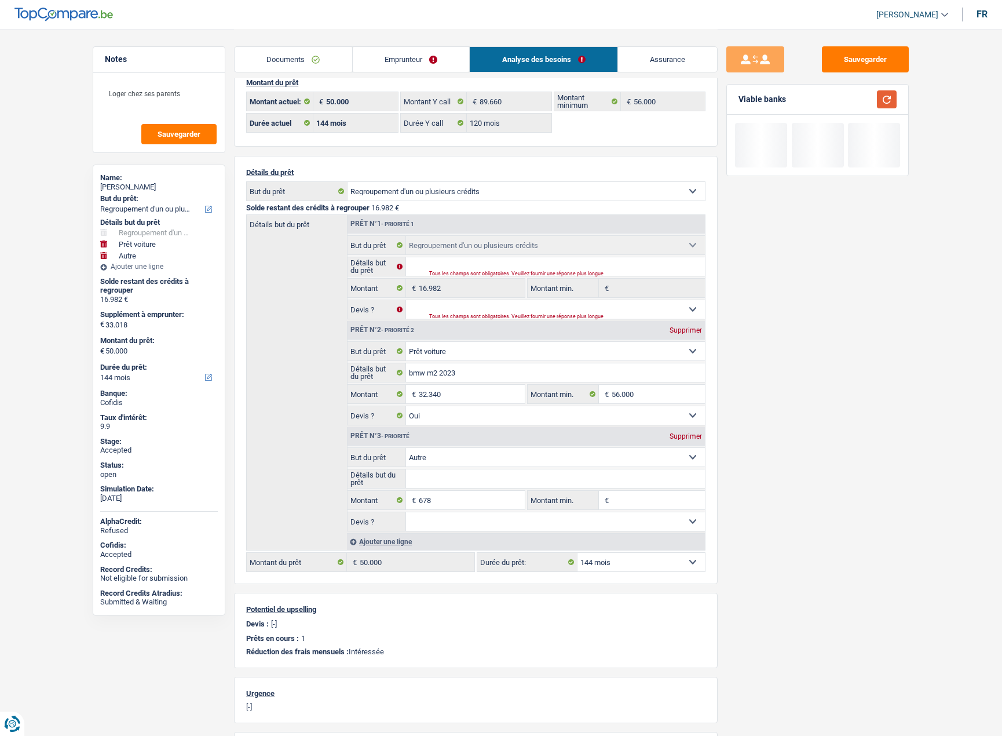
scroll to position [0, 0]
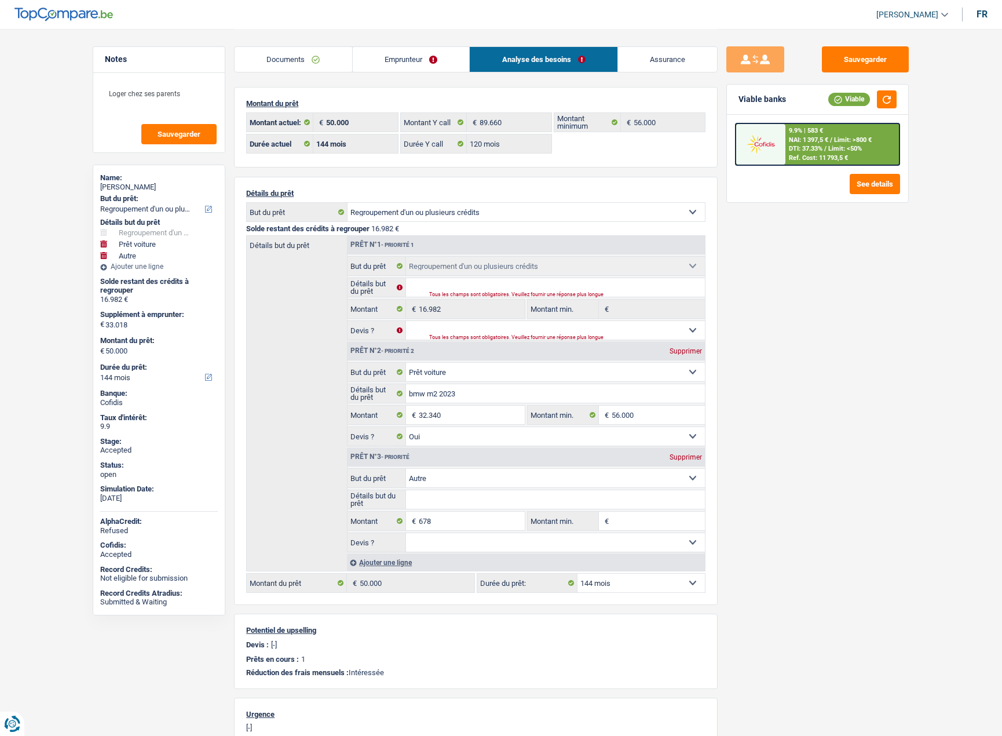
click at [601, 584] on select "12 mois 18 mois 24 mois 30 mois 36 mois 42 mois 48 mois 60 mois 72 mois 84 mois…" at bounding box center [641, 582] width 127 height 19
select select "120"
click at [578, 573] on select "12 mois 18 mois 24 mois 30 mois 36 mois 42 mois 48 mois 60 mois 72 mois 84 mois…" at bounding box center [641, 582] width 127 height 19
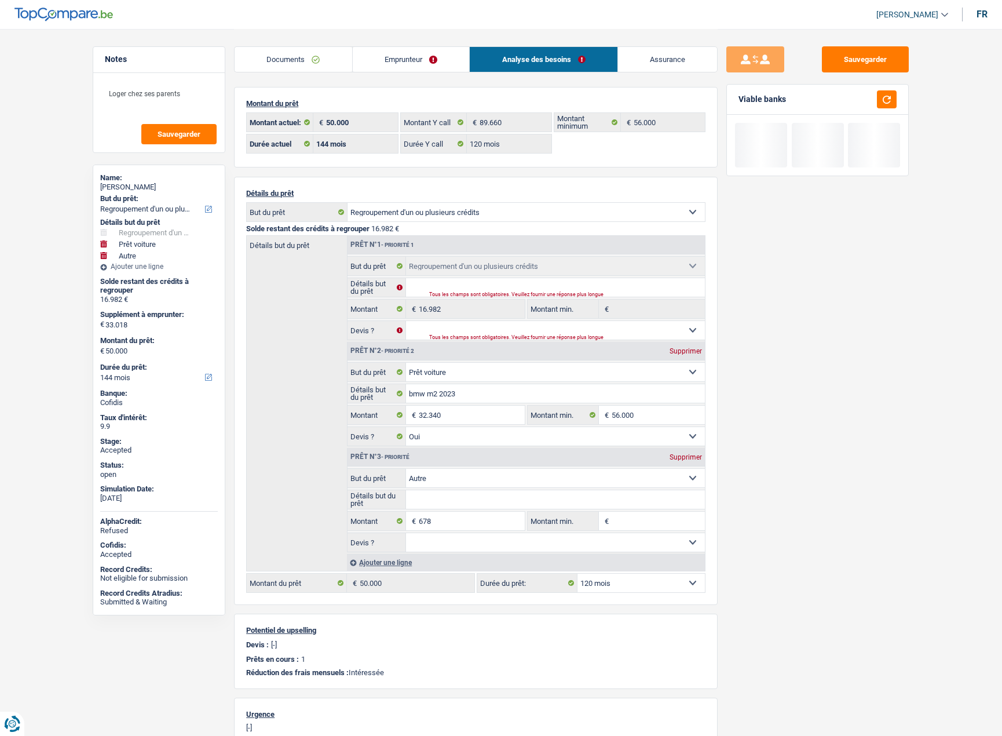
select select "120"
click at [879, 92] on button "button" at bounding box center [887, 99] width 20 height 18
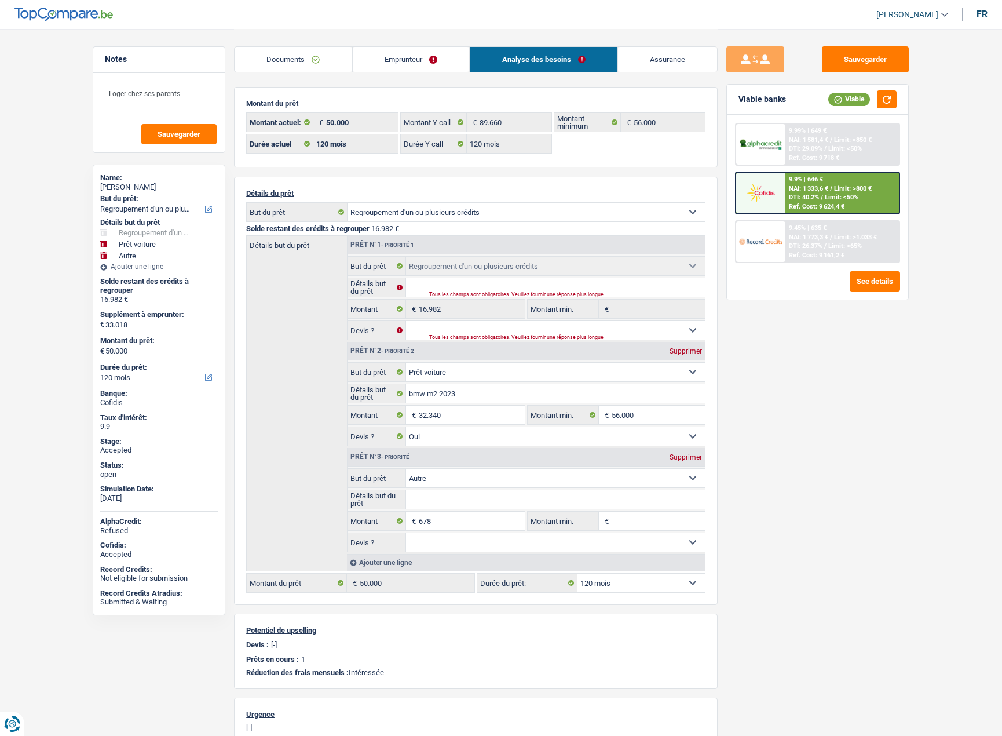
click at [642, 580] on select "12 mois 18 mois 24 mois 30 mois 36 mois 42 mois 48 mois 60 mois 72 mois 84 mois…" at bounding box center [641, 582] width 127 height 19
select select "144"
click at [578, 573] on select "12 mois 18 mois 24 mois 30 mois 36 mois 42 mois 48 mois 60 mois 72 mois 84 mois…" at bounding box center [641, 582] width 127 height 19
select select "144"
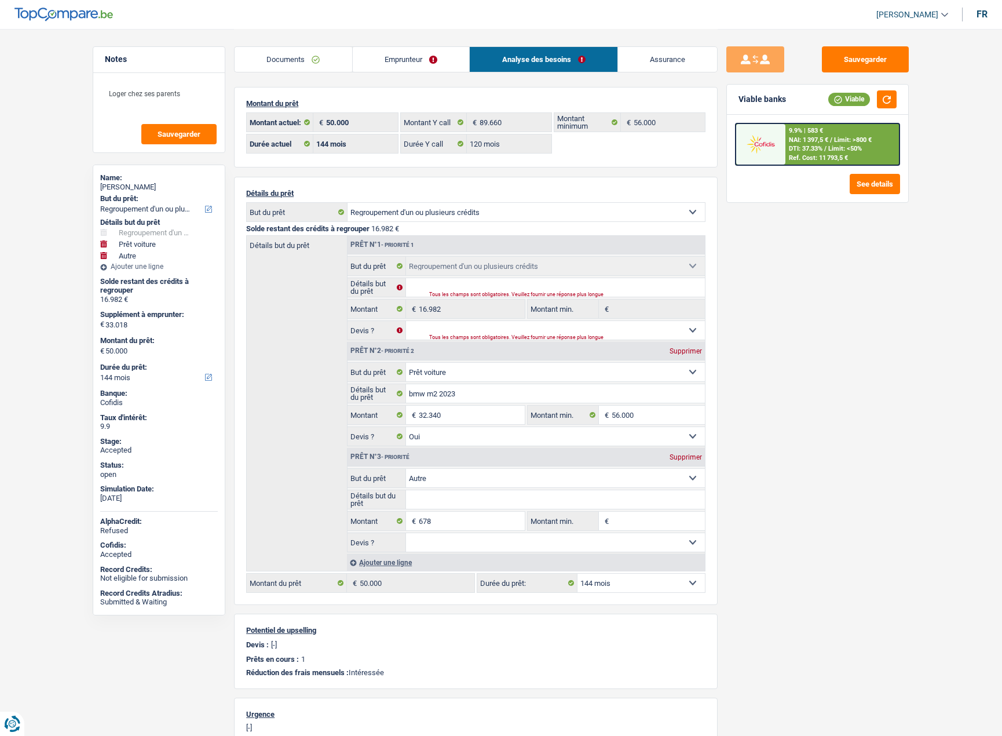
click at [908, 427] on div "Sauvegarder Viable banks Viable 9.9% | 583 € NAI: 1 397,5 € / Limit: >800 € DTI…" at bounding box center [818, 381] width 200 height 671
click at [856, 63] on button "Sauvegarder" at bounding box center [865, 59] width 87 height 26
click at [316, 72] on li "Documents" at bounding box center [293, 59] width 118 height 26
click at [387, 54] on link "Emprunteur" at bounding box center [411, 59] width 117 height 25
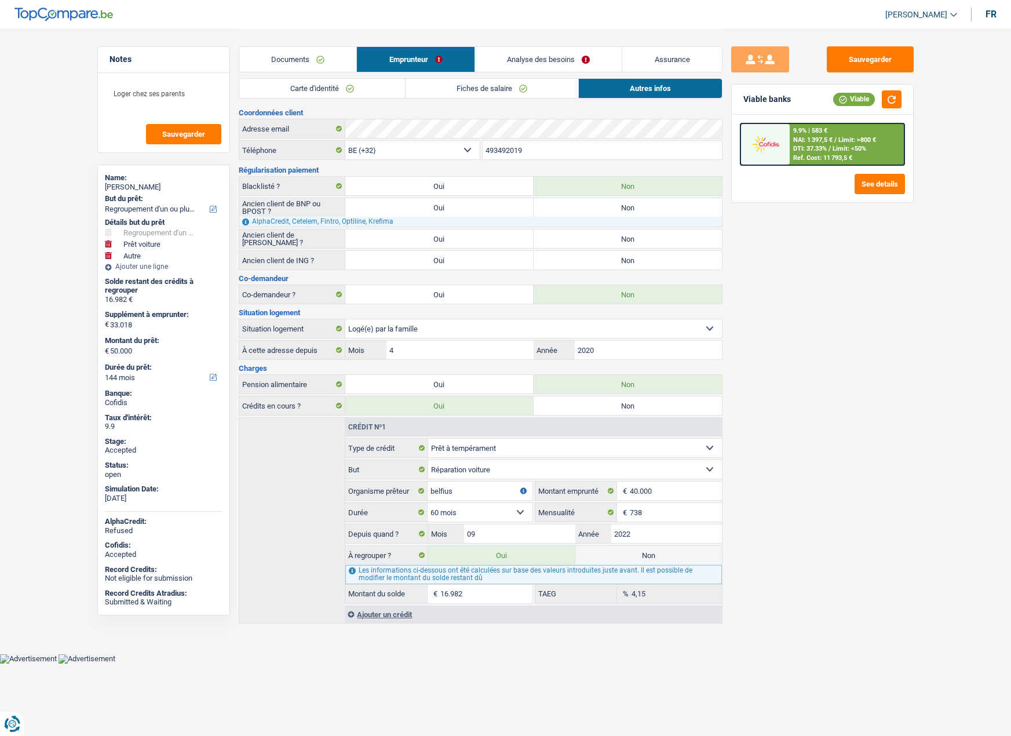
click at [529, 68] on link "Analyse des besoins" at bounding box center [548, 59] width 147 height 25
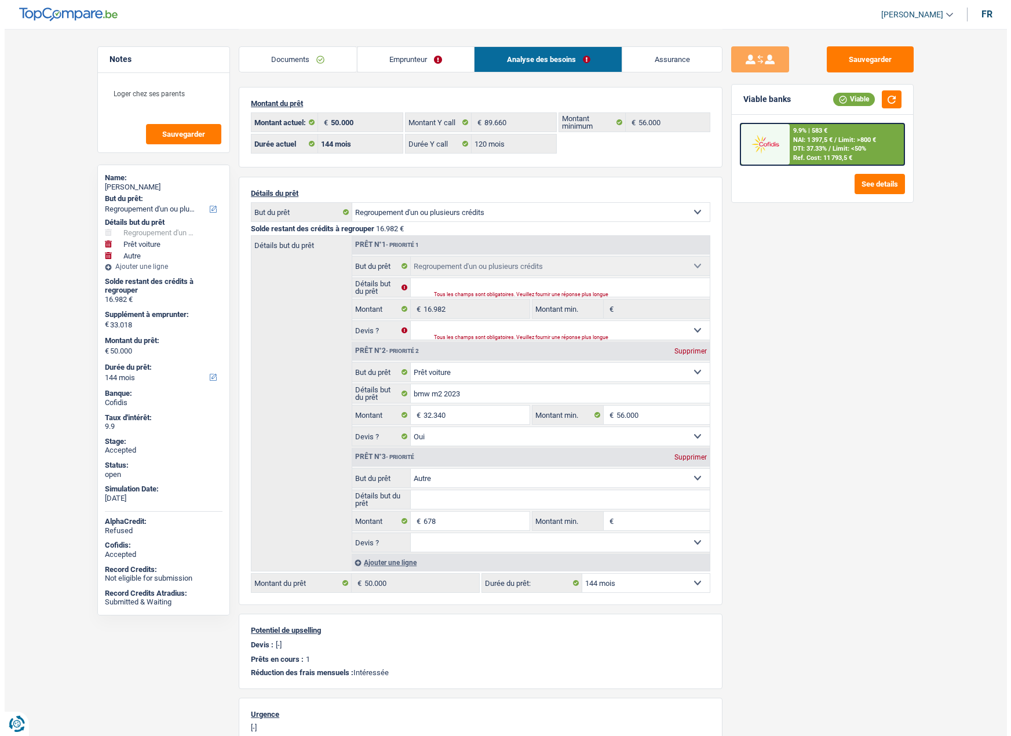
scroll to position [58, 0]
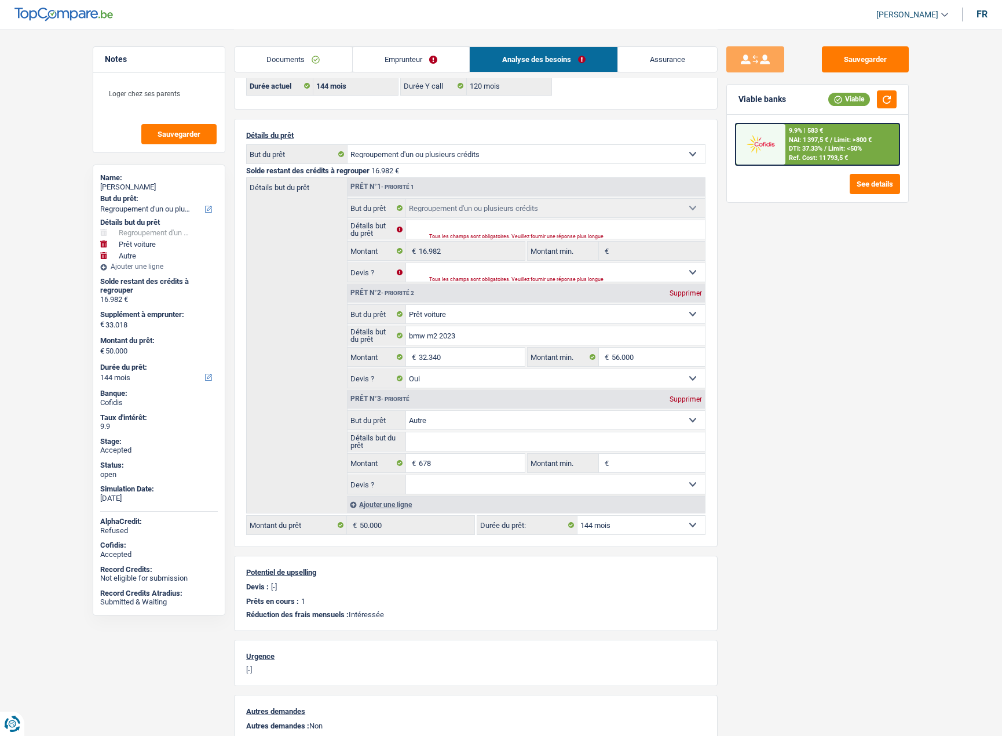
click at [821, 139] on span "NAI: 1 397,5 €" at bounding box center [808, 140] width 39 height 8
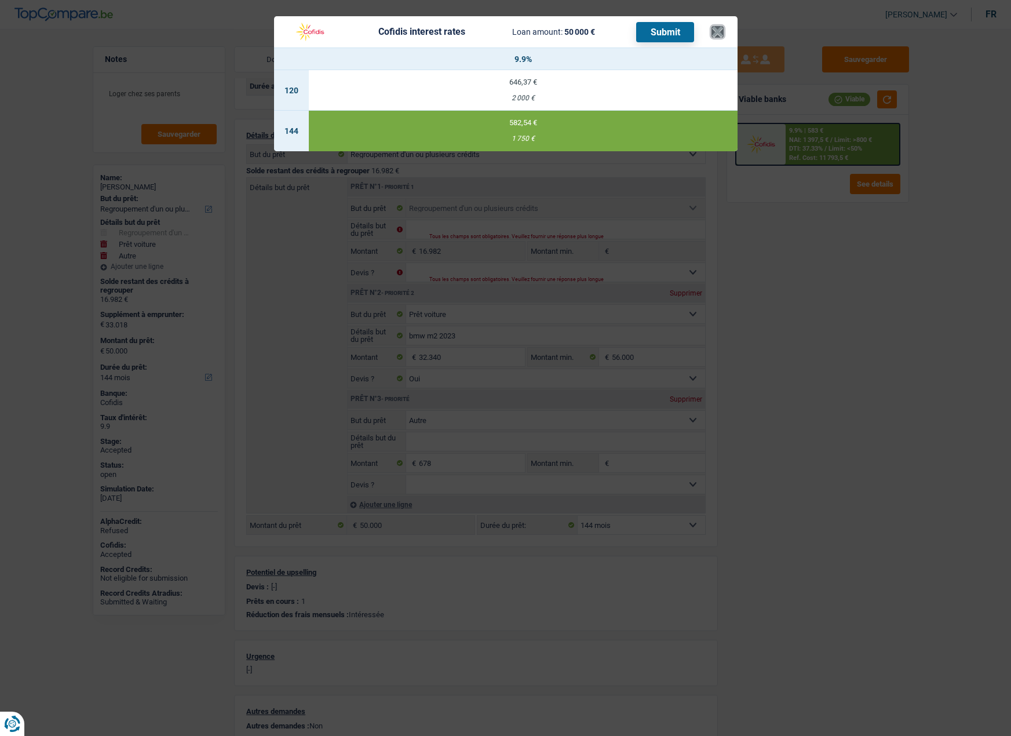
click at [713, 32] on button "×" at bounding box center [717, 32] width 12 height 12
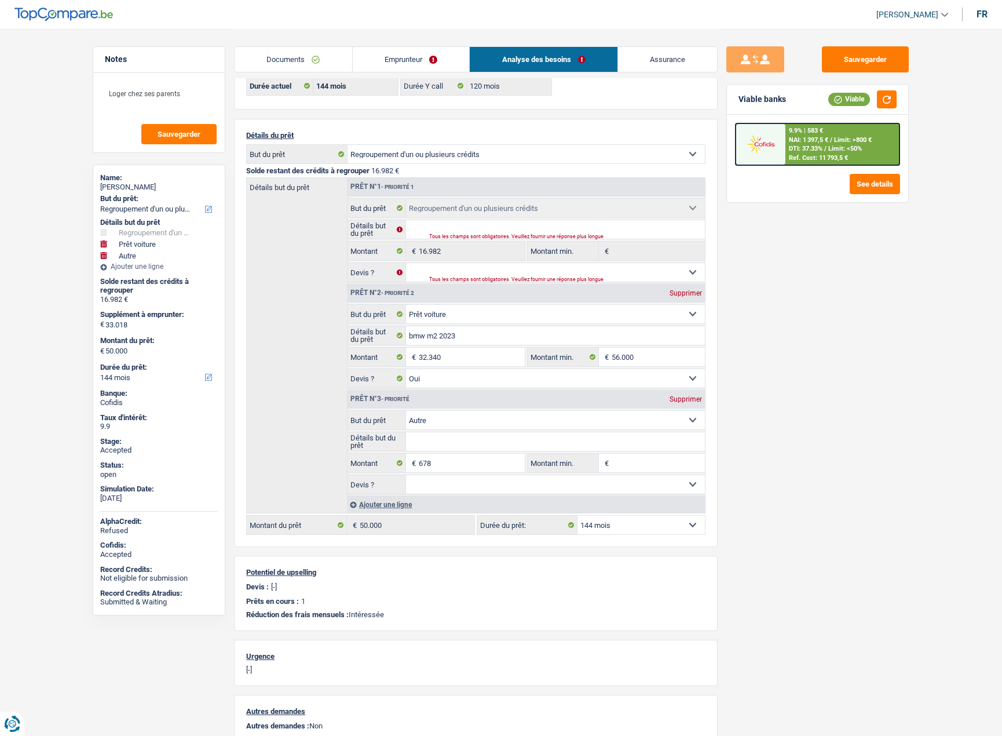
click at [673, 532] on select "12 mois 18 mois 24 mois 30 mois 36 mois 42 mois 48 mois 60 mois 72 mois 84 mois…" at bounding box center [641, 525] width 127 height 19
select select "120"
click at [578, 516] on select "12 mois 18 mois 24 mois 30 mois 36 mois 42 mois 48 mois 60 mois 72 mois 84 mois…" at bounding box center [641, 525] width 127 height 19
select select "120"
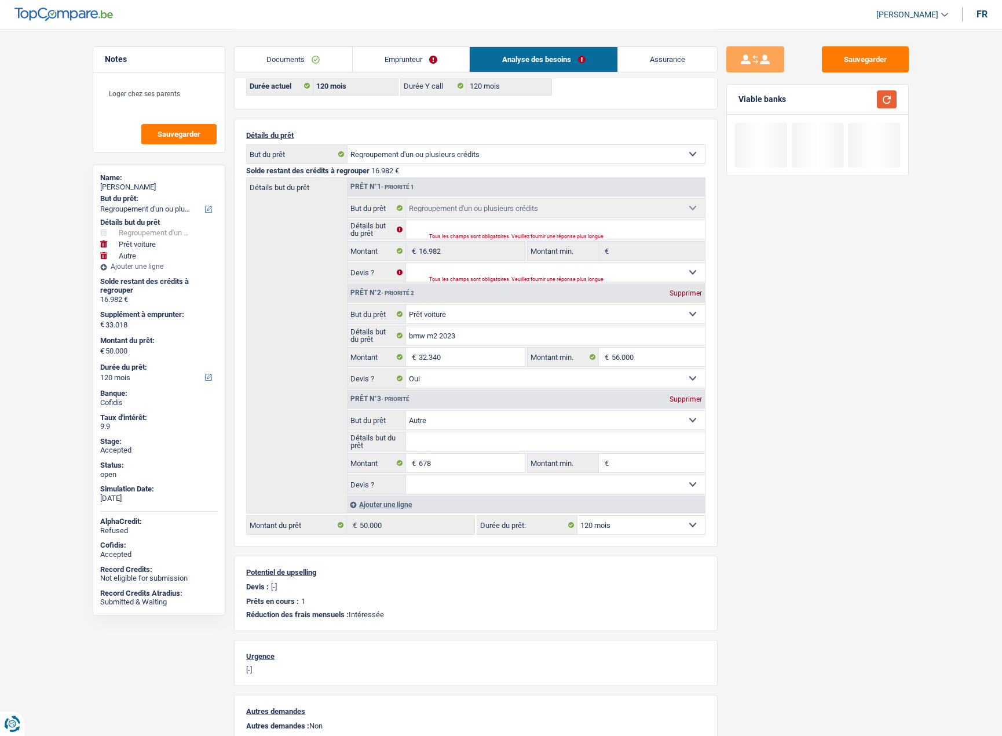
click at [886, 101] on button "button" at bounding box center [887, 99] width 20 height 18
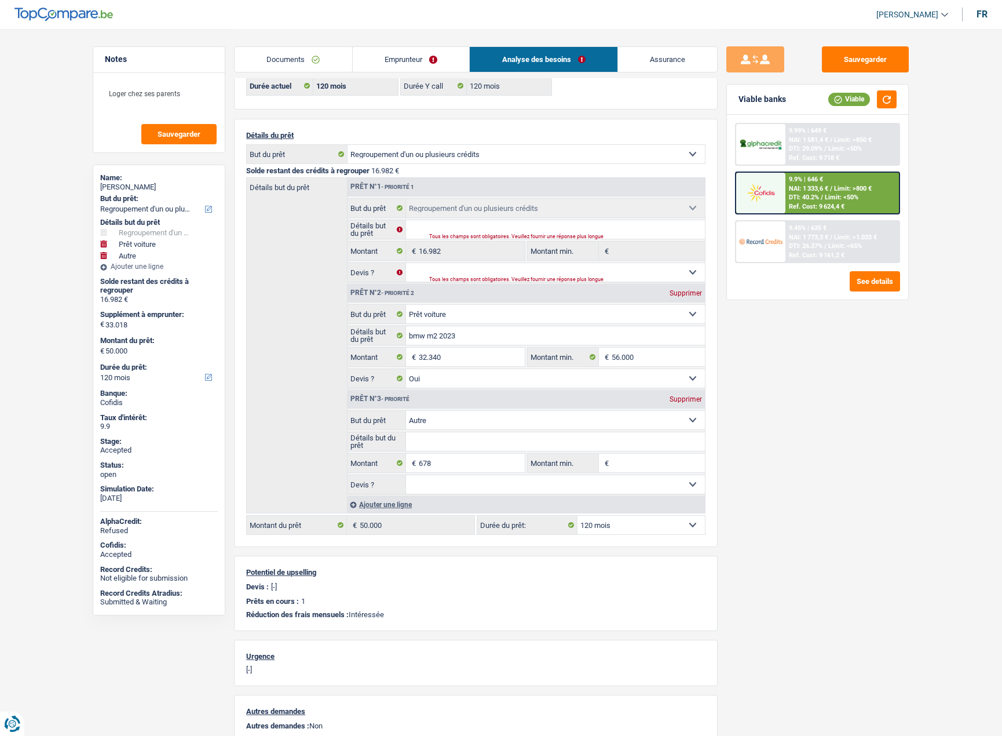
click at [808, 193] on div "9.9% | 646 € NAI: 1 333,6 € / Limit: >800 € DTI: 40.2% / Limit: <50% Ref. Cost:…" at bounding box center [842, 193] width 114 height 41
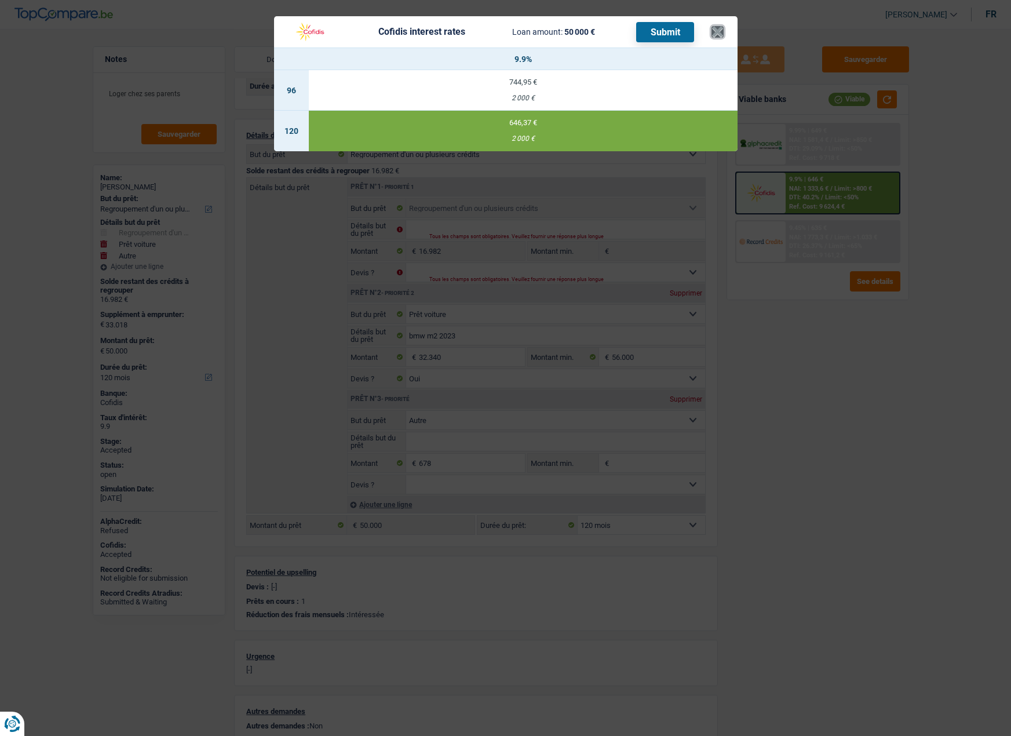
click at [719, 35] on button "×" at bounding box center [717, 32] width 12 height 12
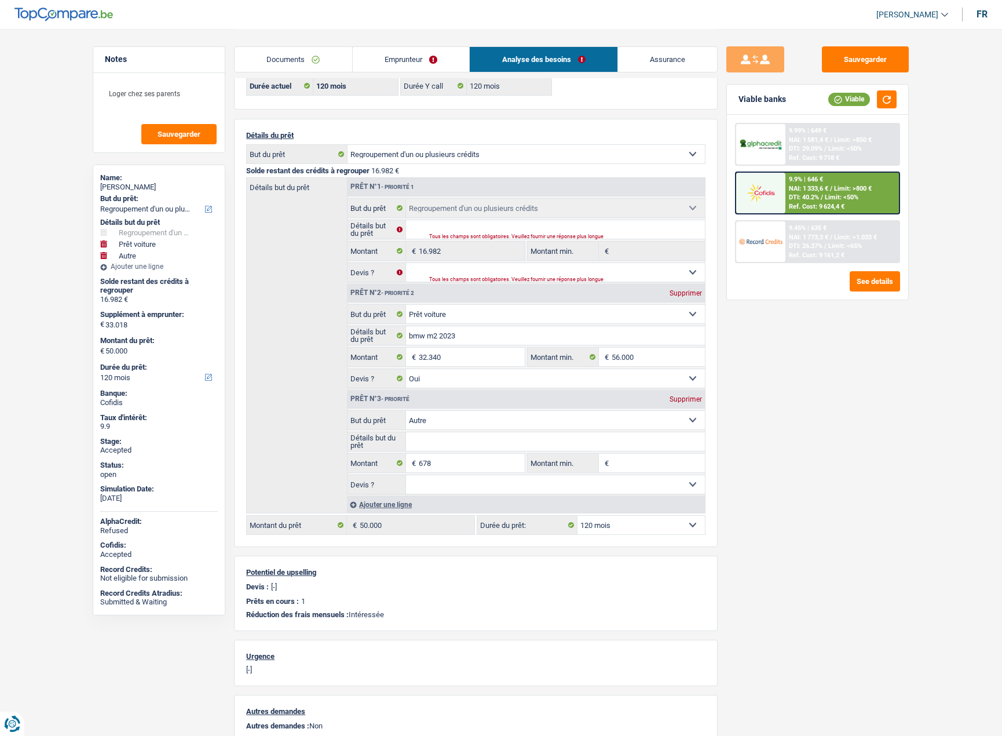
click at [682, 524] on select "12 mois 18 mois 24 mois 30 mois 36 mois 42 mois 48 mois 60 mois 72 mois 84 mois…" at bounding box center [641, 525] width 127 height 19
select select "60"
click at [578, 516] on select "12 mois 18 mois 24 mois 30 mois 36 mois 42 mois 48 mois 60 mois 72 mois 84 mois…" at bounding box center [641, 525] width 127 height 19
select select "60"
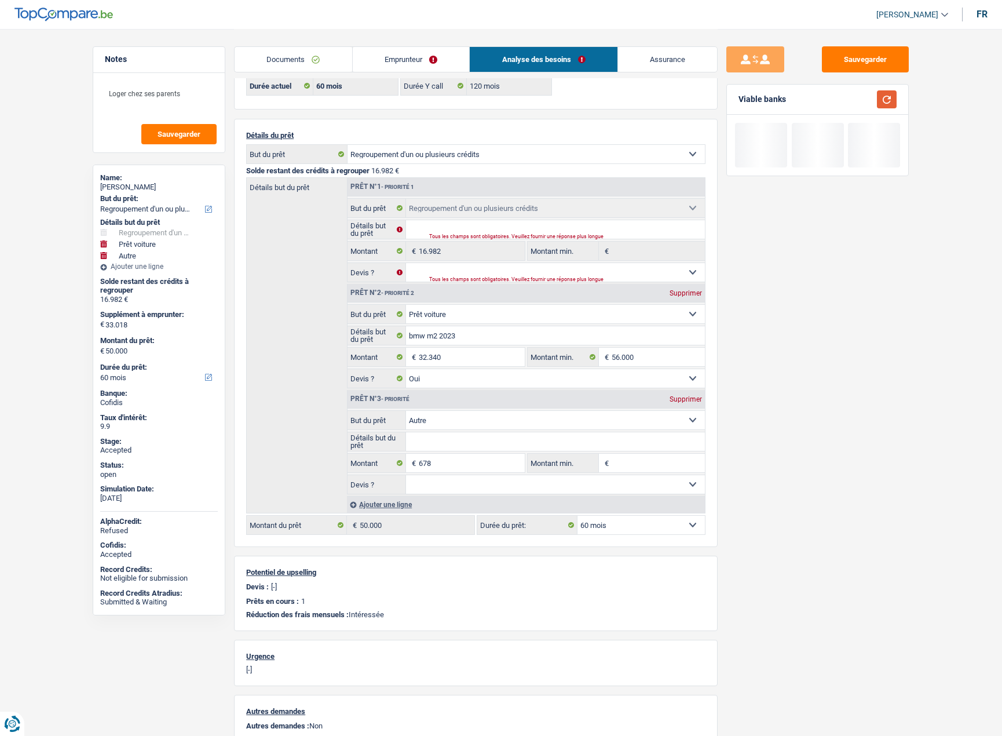
click at [886, 104] on button "button" at bounding box center [887, 99] width 20 height 18
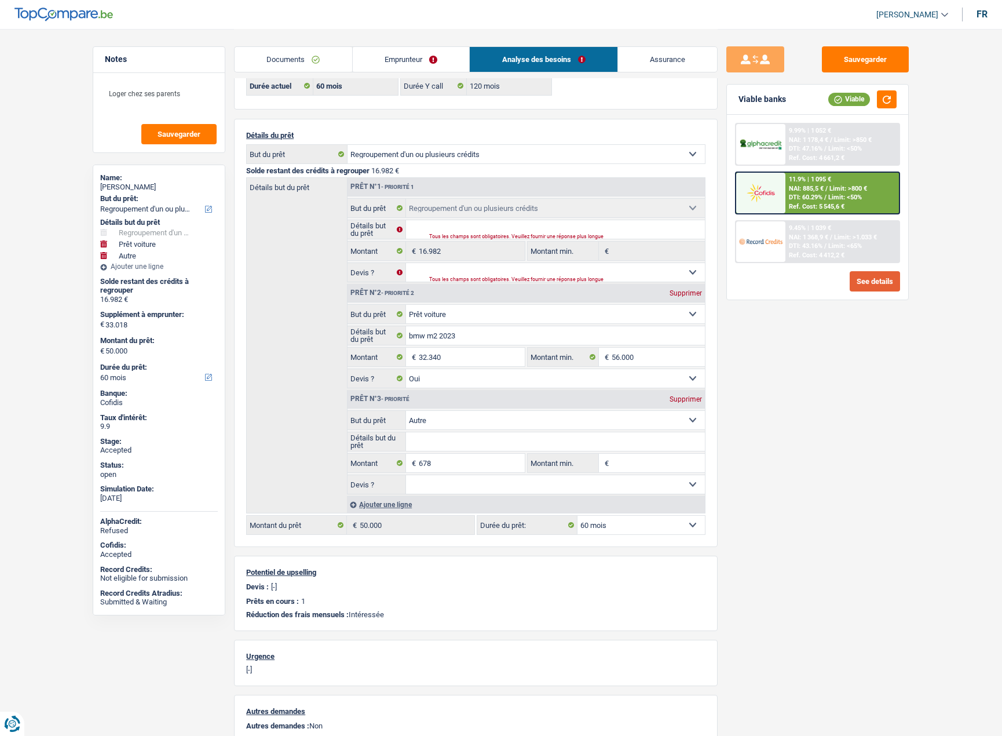
click at [871, 276] on button "See details" at bounding box center [875, 281] width 50 height 20
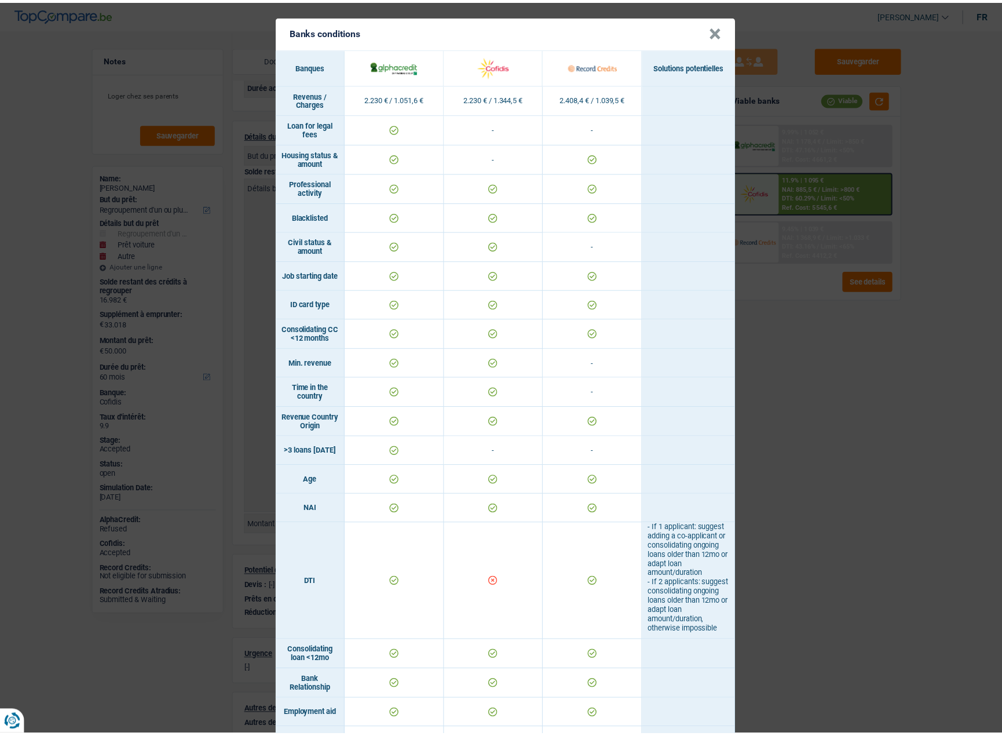
scroll to position [0, 0]
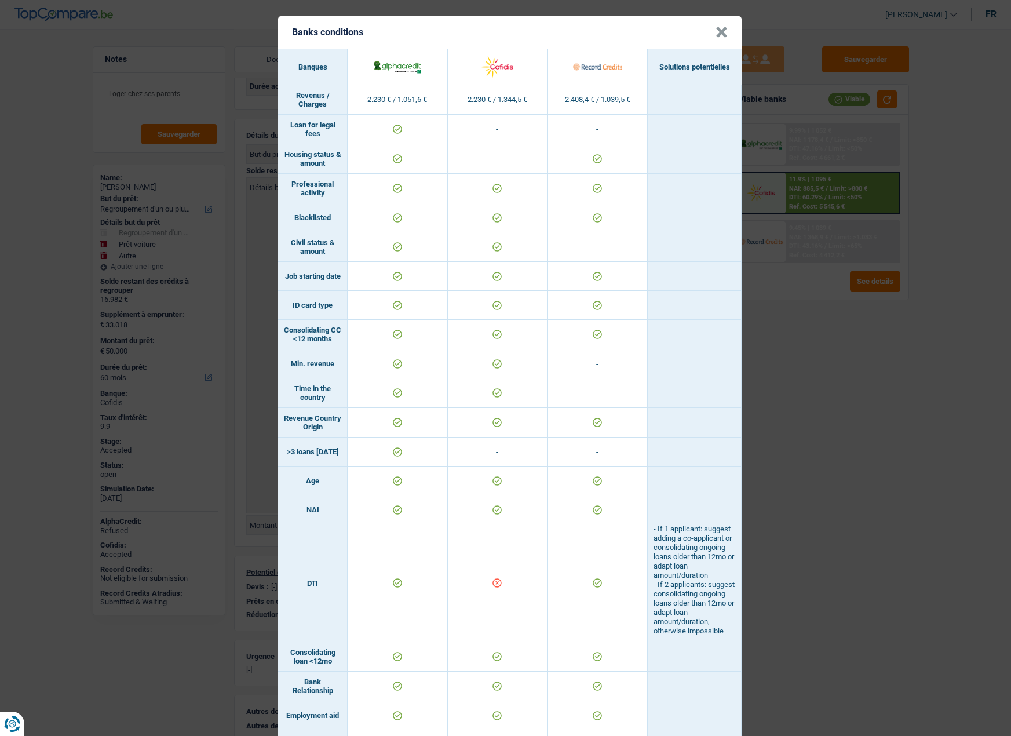
drag, startPoint x: 832, startPoint y: 383, endPoint x: 839, endPoint y: 389, distance: 9.0
click at [840, 386] on div "Banks conditions × Banques Solutions potentielles Revenus / Charges 2.230 € / 1…" at bounding box center [505, 368] width 1011 height 736
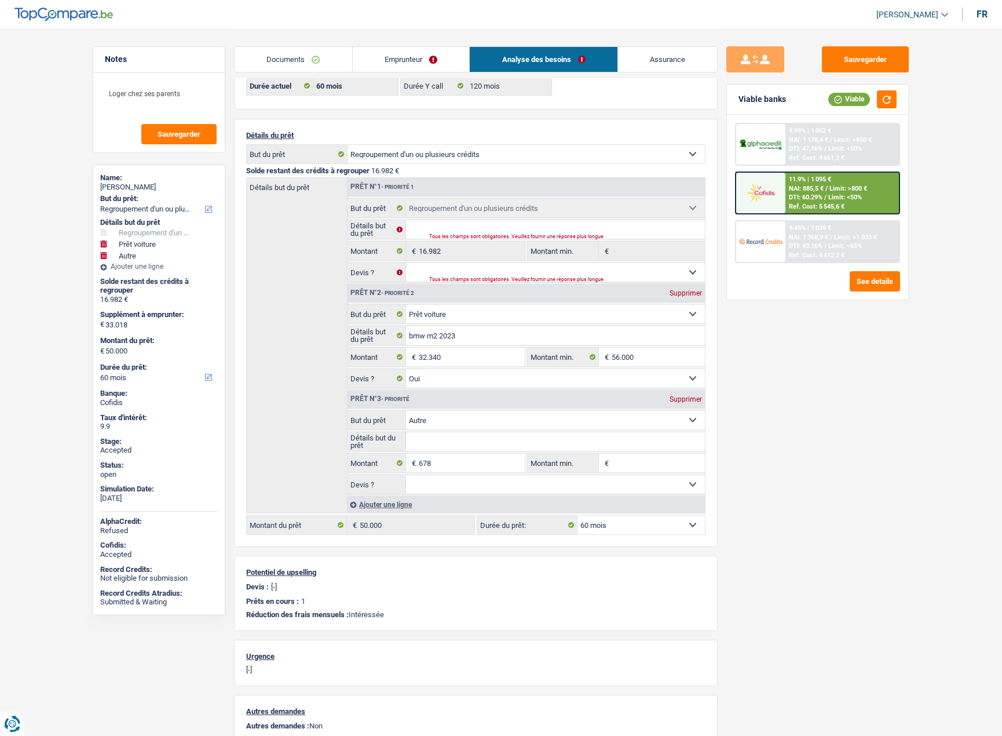
click at [793, 227] on div "9.45% | 1 039 €" at bounding box center [810, 228] width 42 height 8
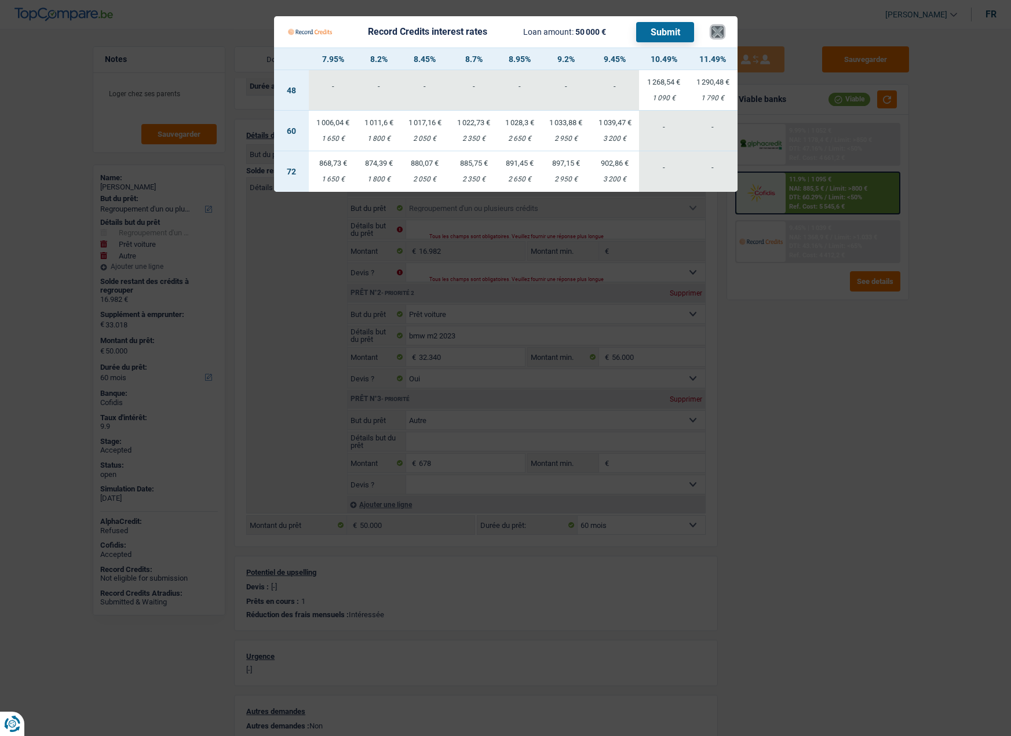
click at [718, 32] on button "×" at bounding box center [717, 32] width 12 height 12
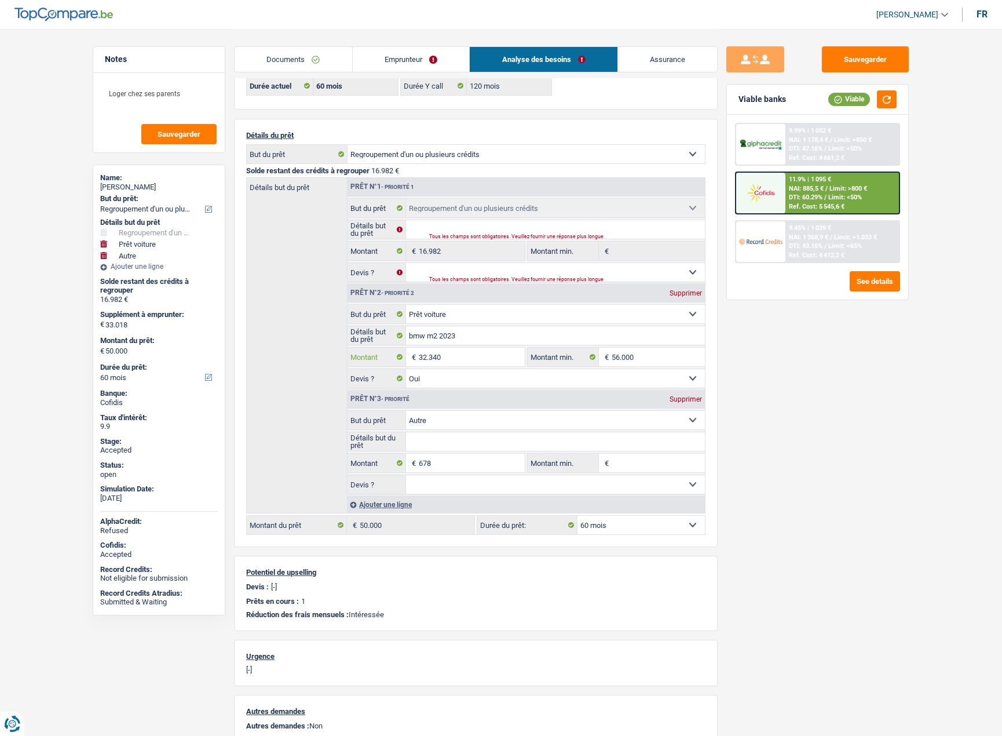
click at [432, 356] on input "32.340" at bounding box center [472, 357] width 106 height 19
click at [432, 357] on input "32.340" at bounding box center [472, 357] width 106 height 19
type input "1"
select select
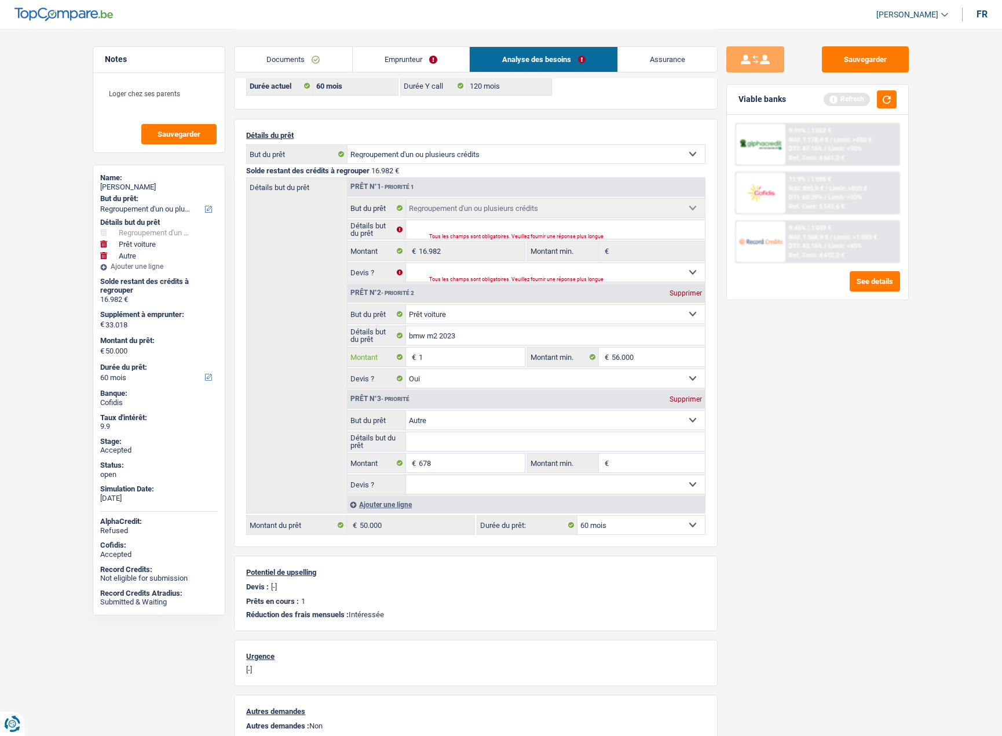
select select
type input "4"
select select
type input "40"
select select
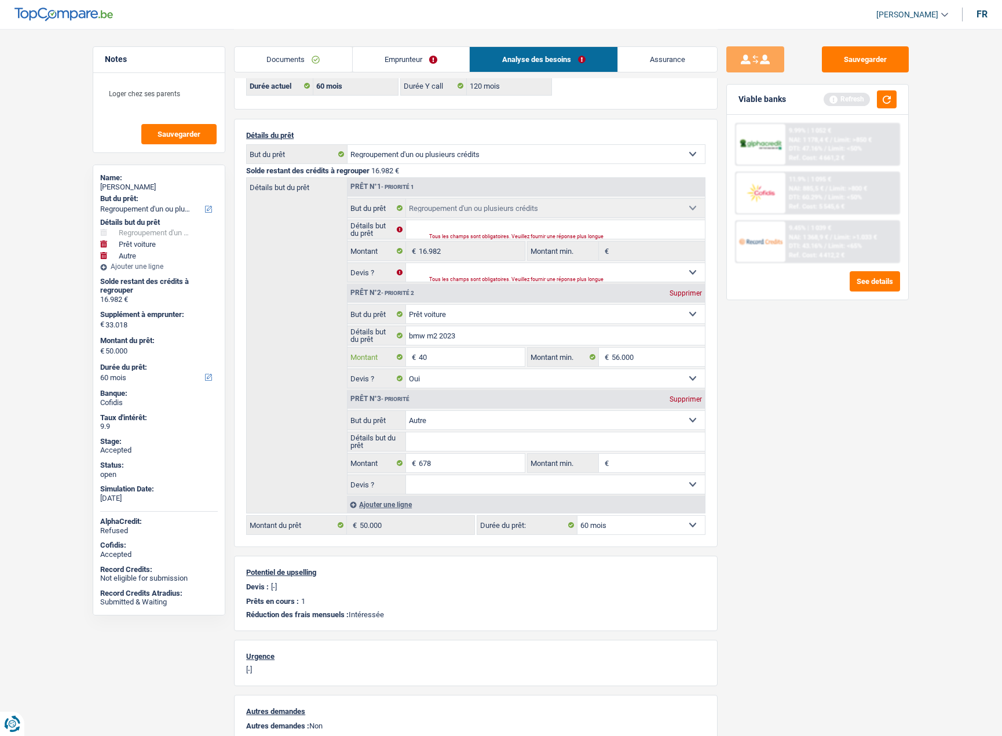
type input "400"
select select
type input "4.000"
select select
type input "40.000"
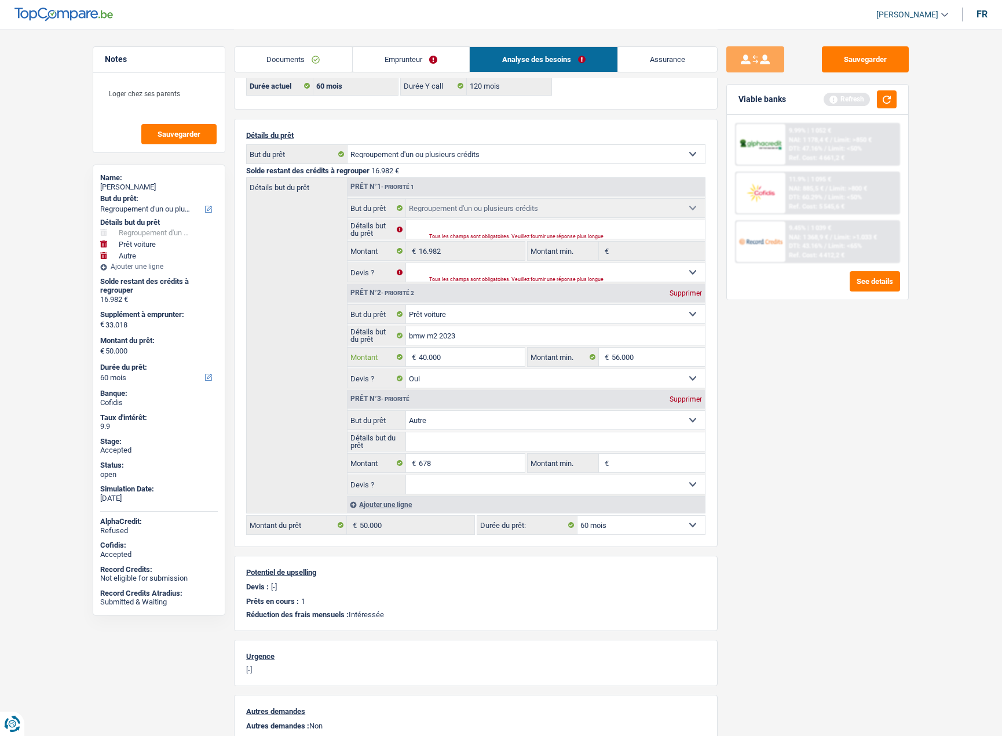
select select
type input "40.000"
select select "144"
type input "57.660"
select select "144"
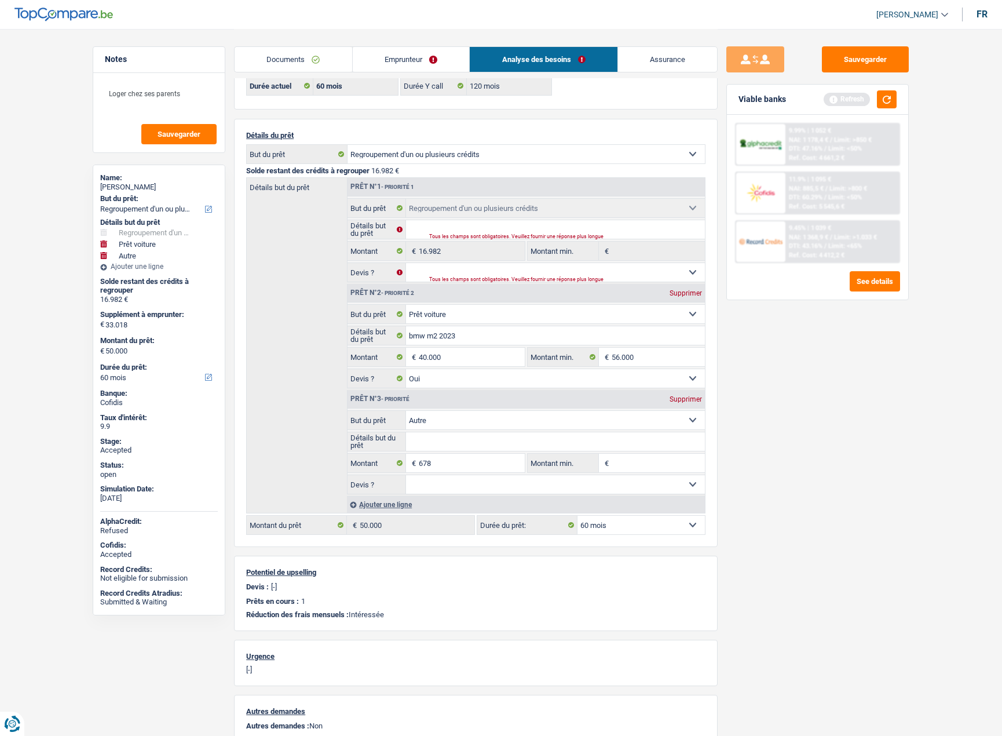
select select "144"
type input "40.678"
type input "57.660"
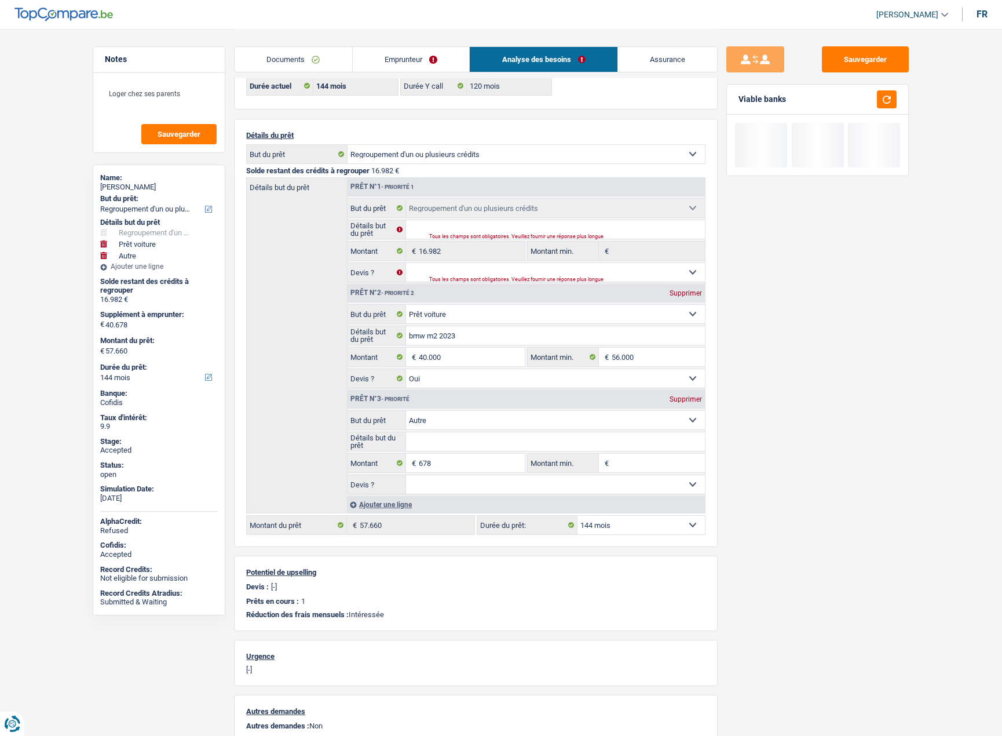
click at [692, 399] on div "Supprimer" at bounding box center [686, 399] width 38 height 7
type input "56.982"
type input "40.000"
type input "56.982"
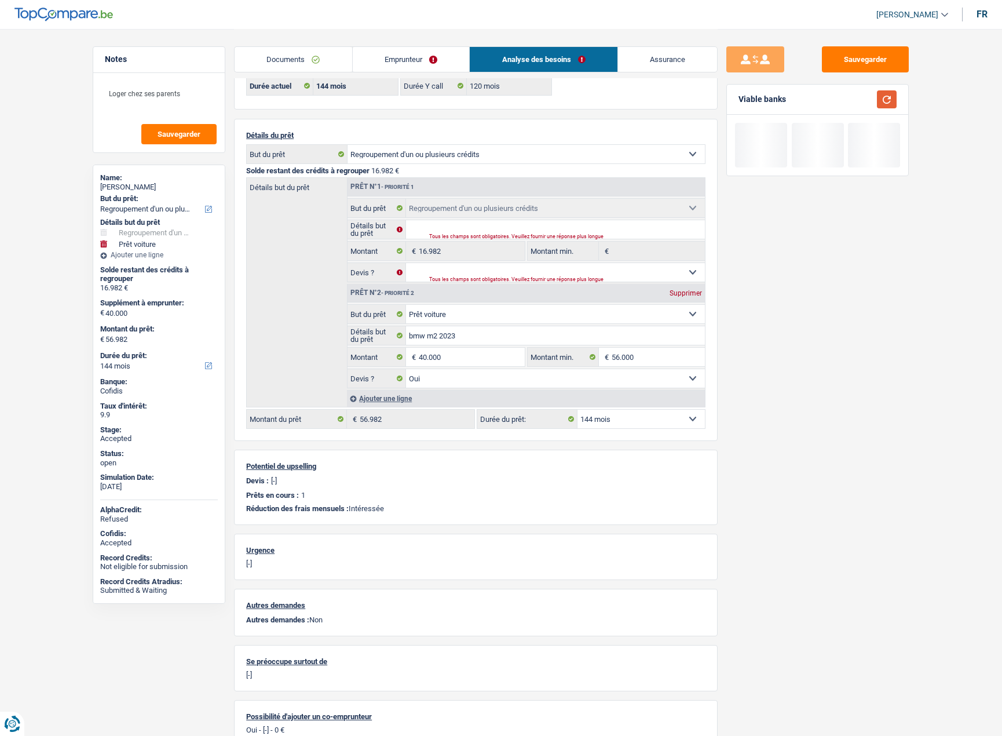
click at [886, 97] on button "button" at bounding box center [887, 99] width 20 height 18
click at [670, 422] on select "12 mois 18 mois 24 mois 30 mois 36 mois 42 mois 48 mois 60 mois 72 mois 84 mois…" at bounding box center [641, 419] width 127 height 19
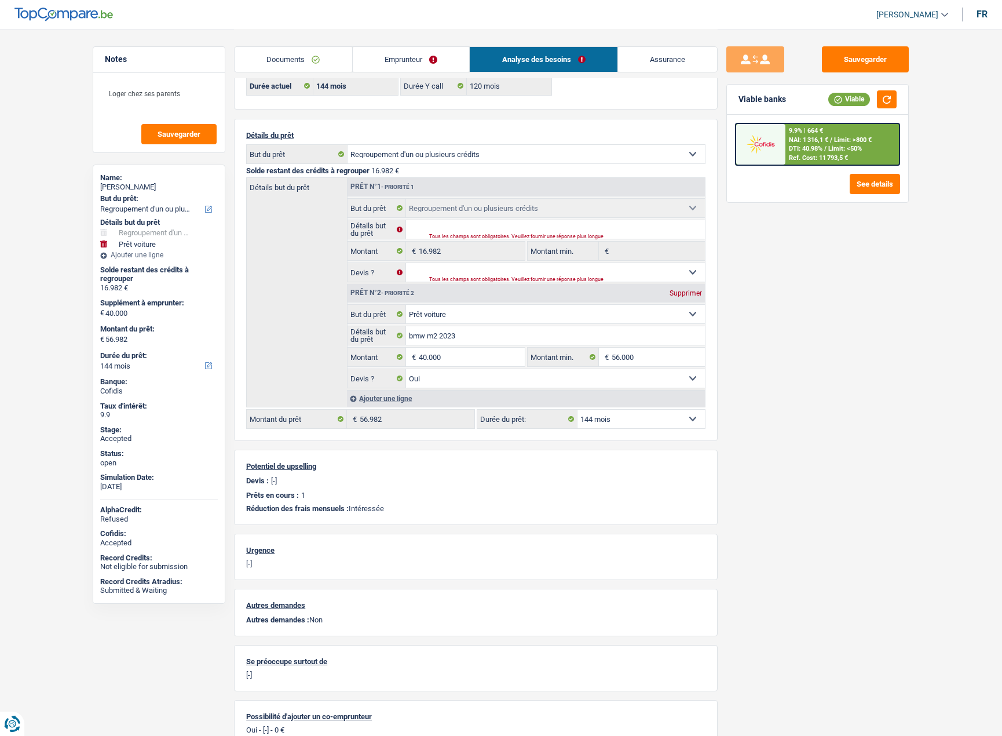
select select "60"
click at [578, 410] on select "12 mois 18 mois 24 mois 30 mois 36 mois 42 mois 48 mois 60 mois 72 mois 84 mois…" at bounding box center [641, 419] width 127 height 19
select select "60"
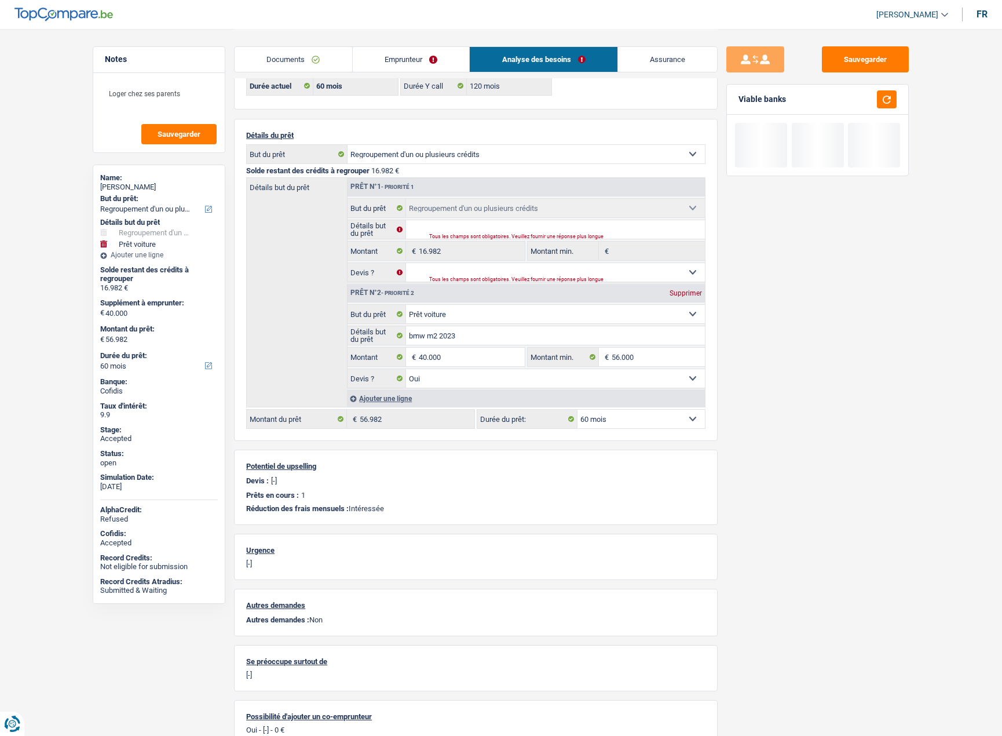
drag, startPoint x: 876, startPoint y: 477, endPoint x: 821, endPoint y: 473, distance: 55.8
click at [878, 477] on div "Sauvegarder Viable banks" at bounding box center [818, 381] width 200 height 671
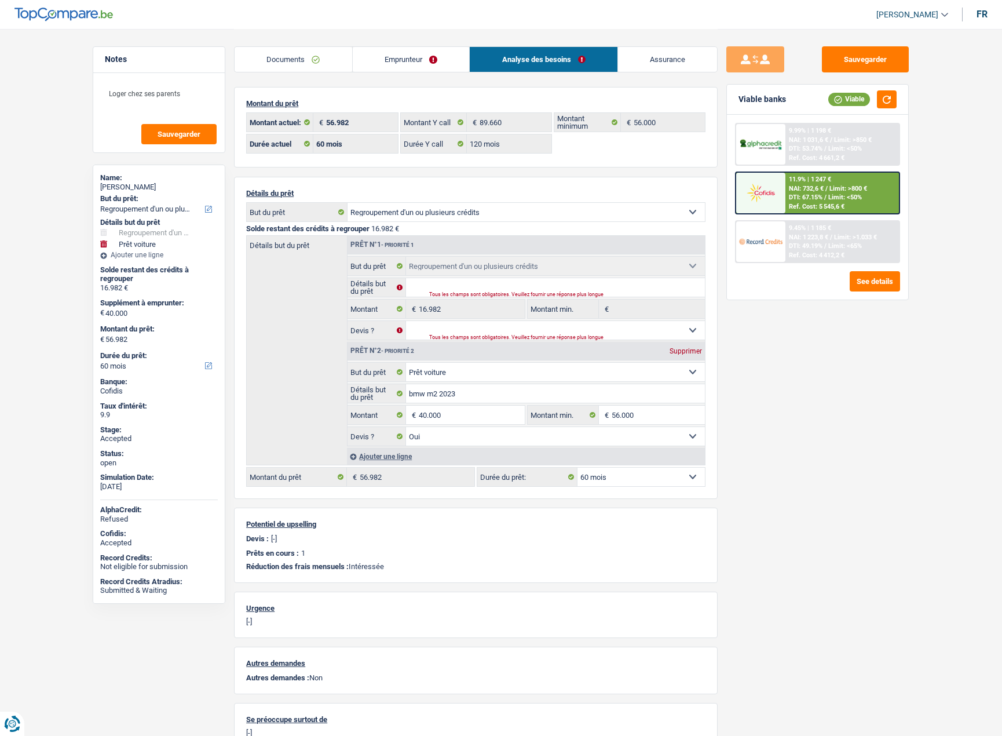
drag, startPoint x: 428, startPoint y: 68, endPoint x: 460, endPoint y: 75, distance: 33.3
click at [428, 68] on link "Emprunteur" at bounding box center [411, 59] width 117 height 25
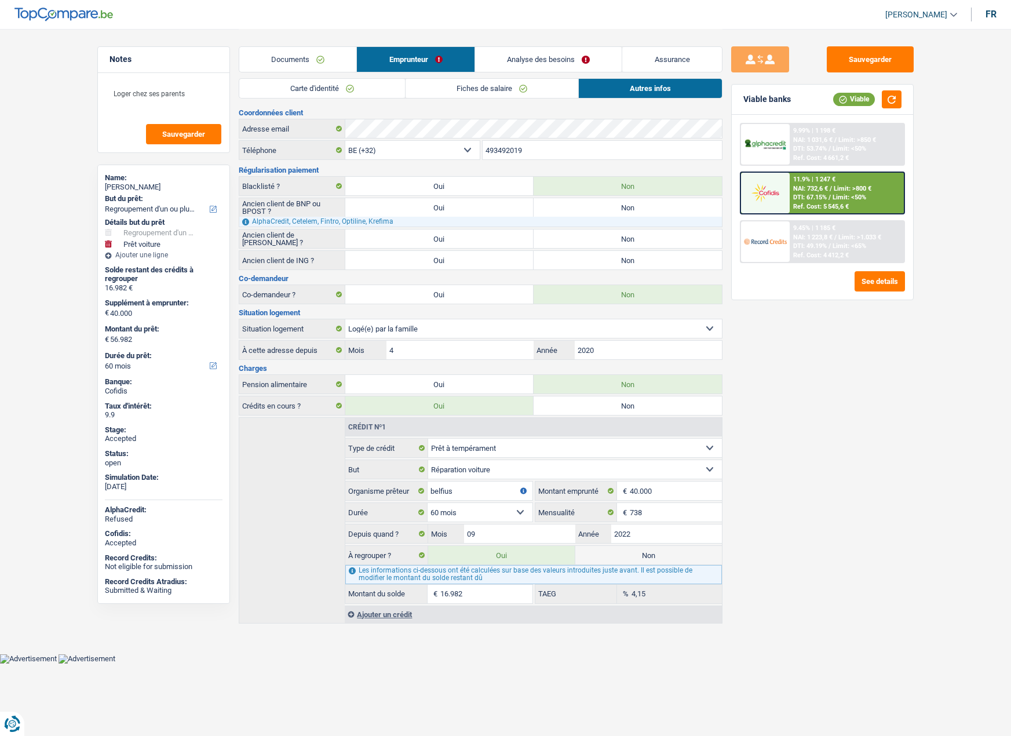
click at [345, 90] on link "Carte d'identité" at bounding box center [322, 88] width 166 height 19
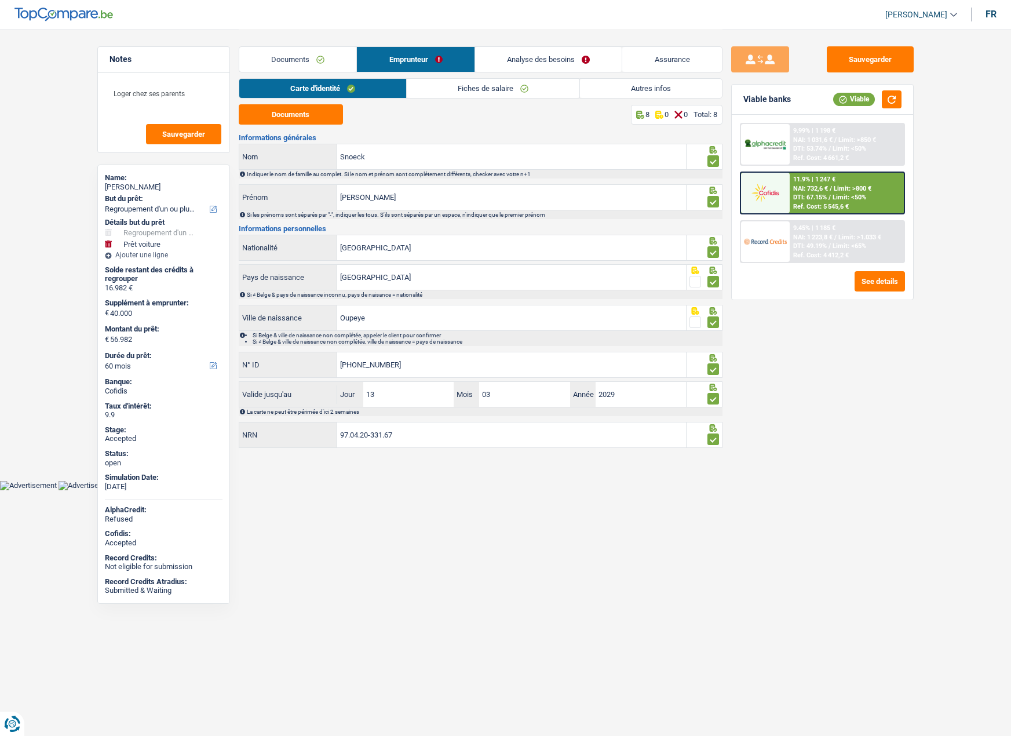
click at [627, 91] on link "Autres infos" at bounding box center [651, 88] width 142 height 19
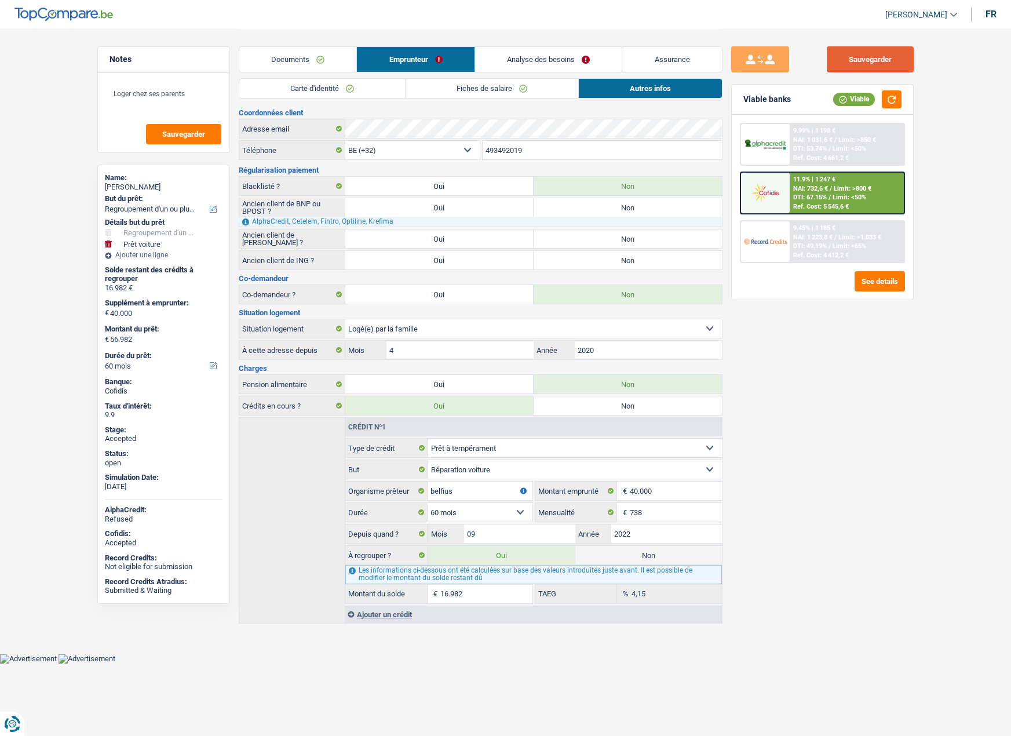
click at [857, 63] on button "Sauvegarder" at bounding box center [870, 59] width 87 height 26
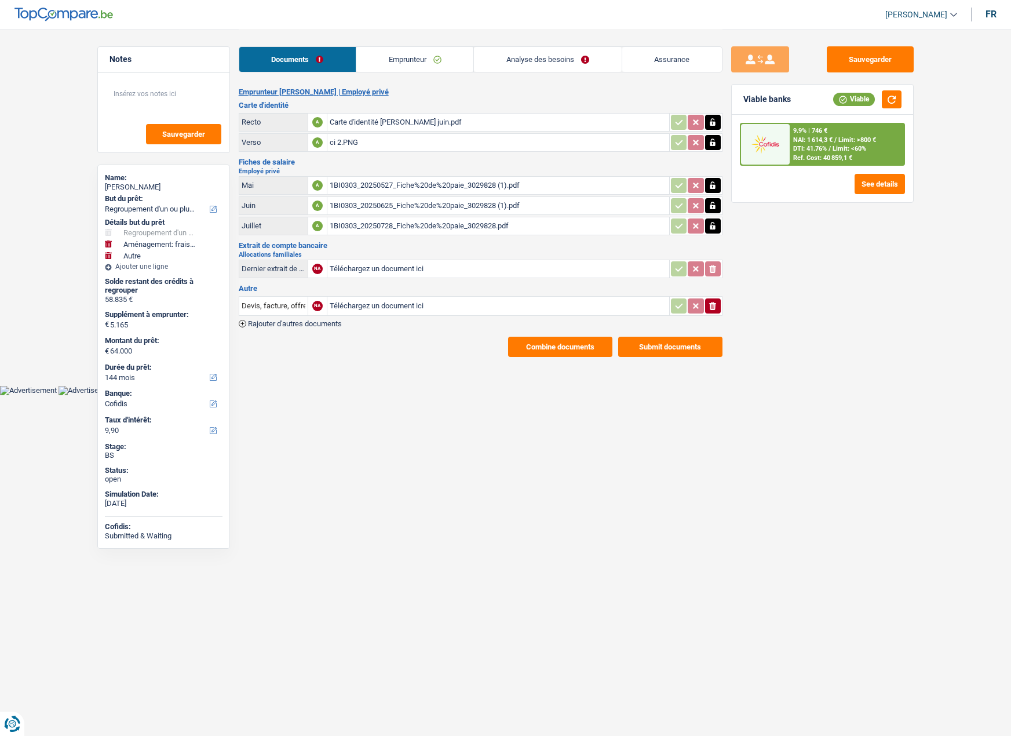
select select "refinancing"
select select "movingOrInstallation"
select select "other"
select select "144"
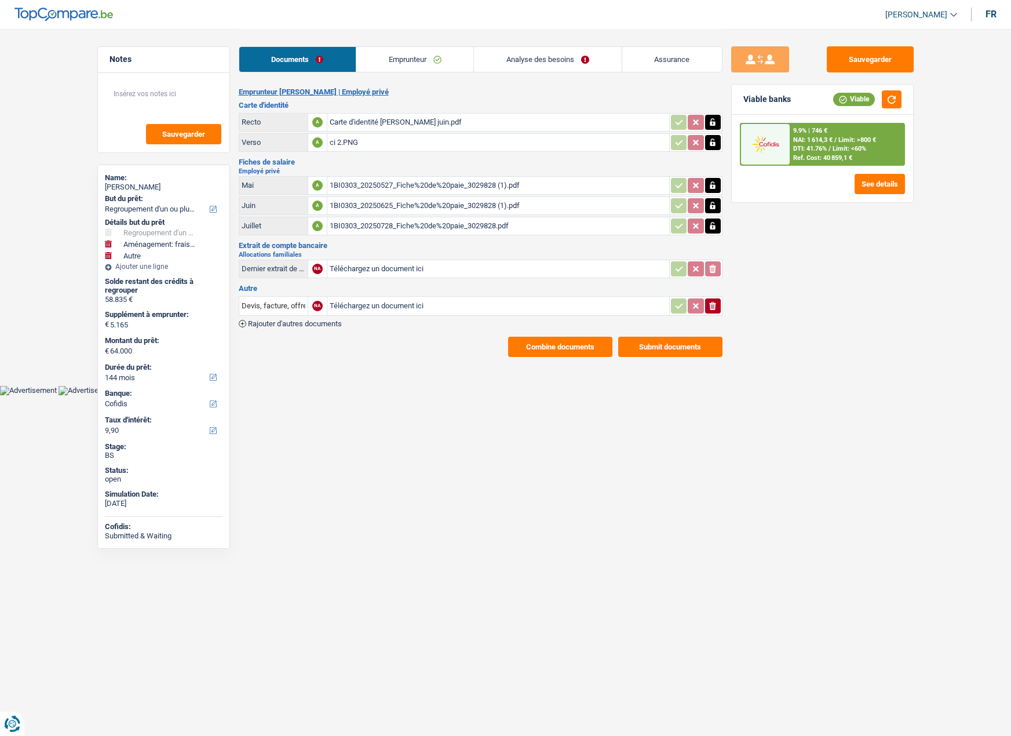
select select "cofidis"
click at [365, 121] on div "Carte d'identité [PERSON_NAME] juin.pdf" at bounding box center [498, 122] width 337 height 17
click at [392, 64] on link "Emprunteur" at bounding box center [414, 59] width 117 height 25
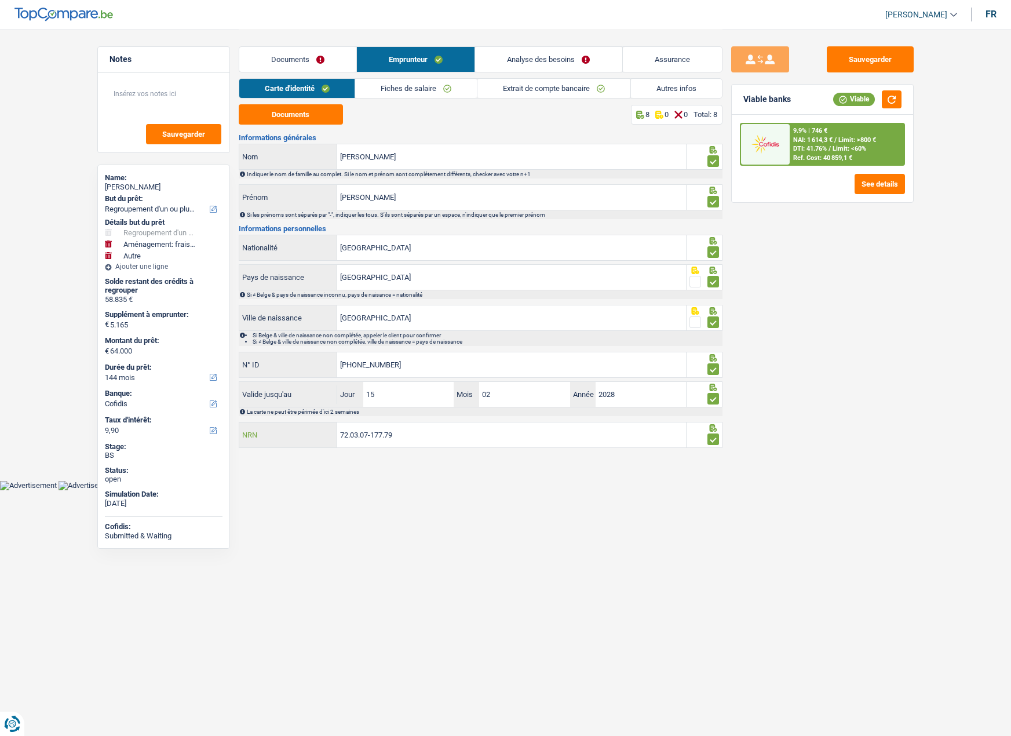
click at [385, 437] on input "72.03.07-177.79" at bounding box center [511, 434] width 349 height 25
drag, startPoint x: 394, startPoint y: 437, endPoint x: 310, endPoint y: 437, distance: 83.4
click at [310, 437] on div "72.03.07-177.79 NRN" at bounding box center [462, 434] width 447 height 25
type input "72.03.07-179.77"
click at [317, 58] on link "Documents" at bounding box center [297, 59] width 117 height 25
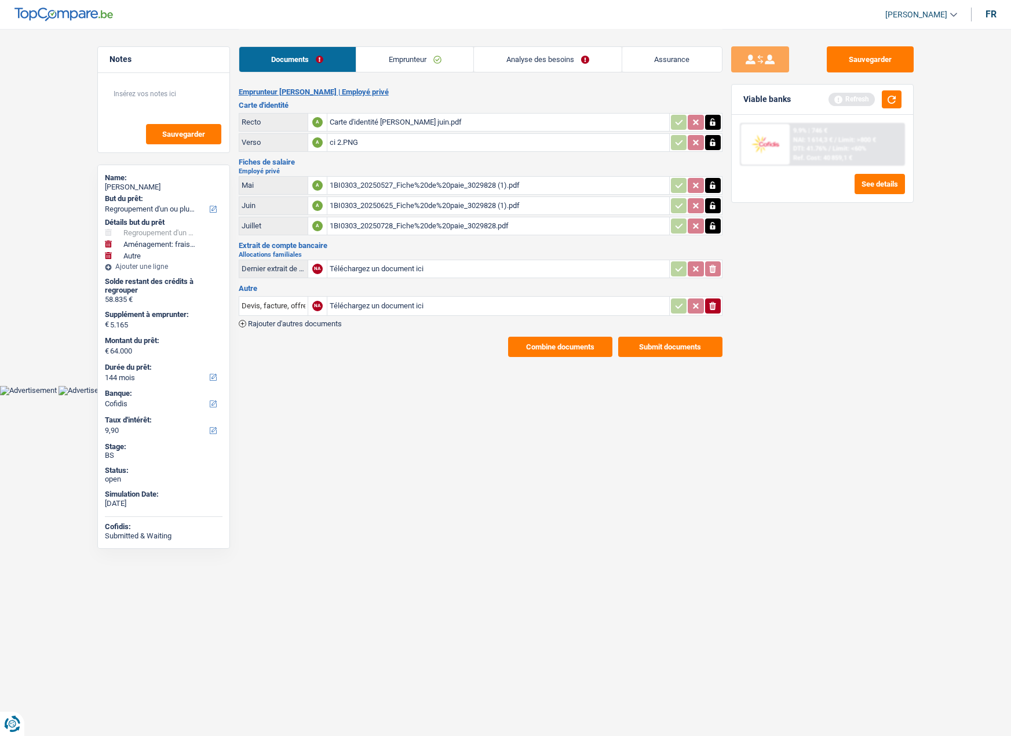
click at [410, 67] on link "Emprunteur" at bounding box center [414, 59] width 117 height 25
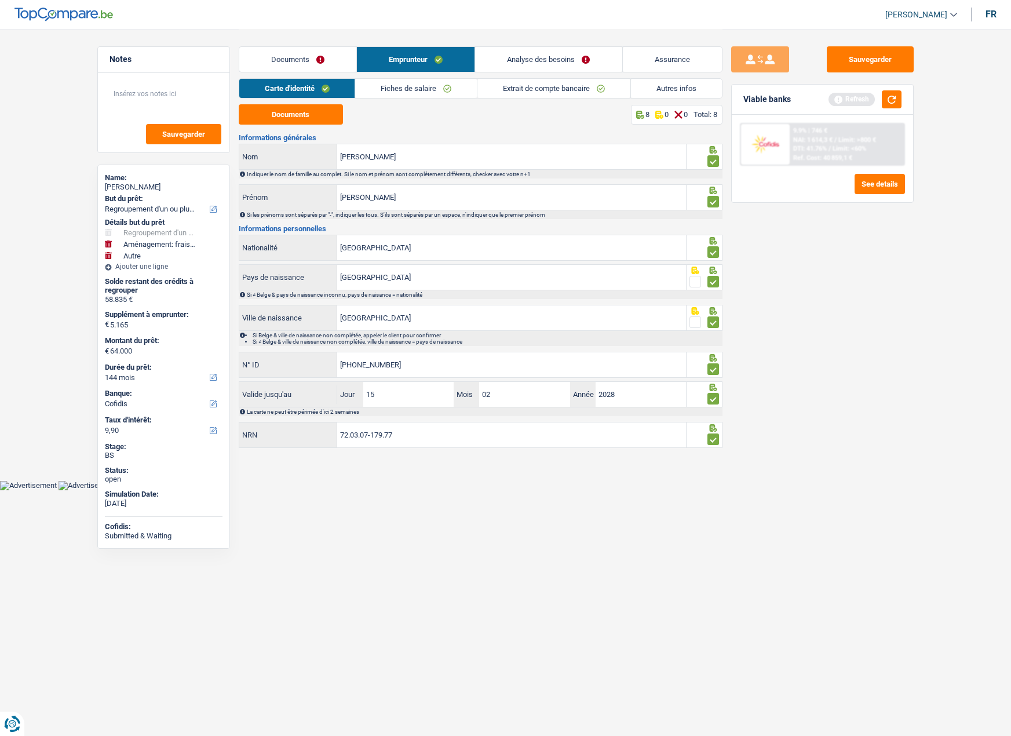
click at [412, 87] on link "Fiches de salaire" at bounding box center [416, 88] width 122 height 19
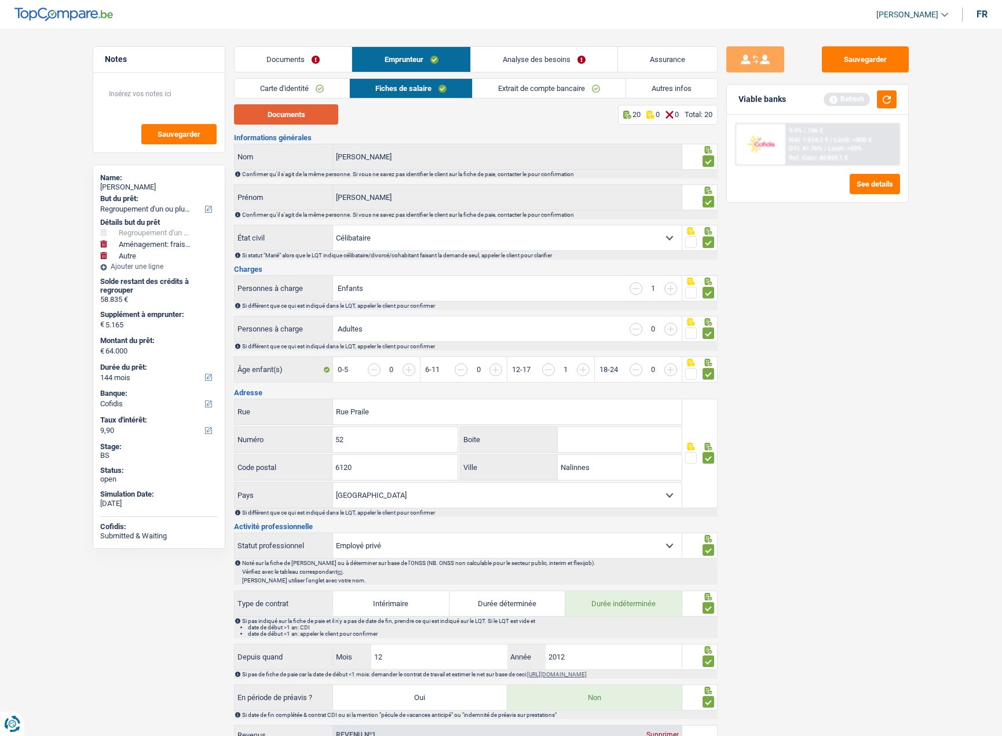
click at [312, 112] on button "Documents" at bounding box center [286, 114] width 104 height 20
click at [880, 50] on button "Sauvegarder" at bounding box center [865, 59] width 87 height 26
click at [564, 59] on link "Analyse des besoins" at bounding box center [544, 59] width 147 height 25
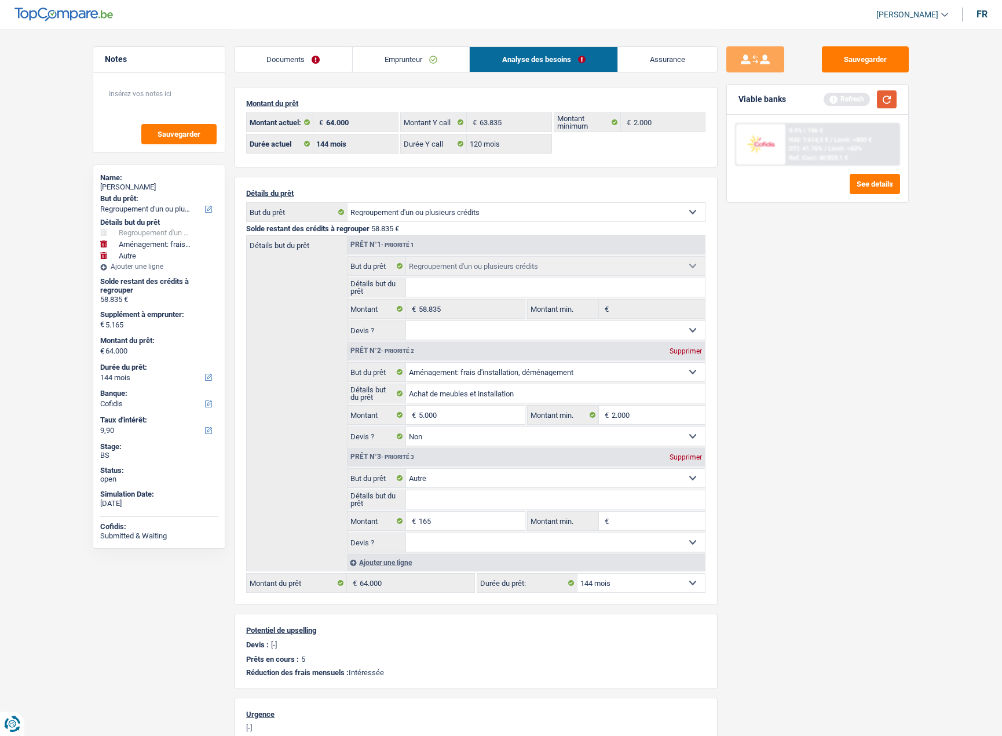
click at [886, 100] on button "button" at bounding box center [887, 99] width 20 height 18
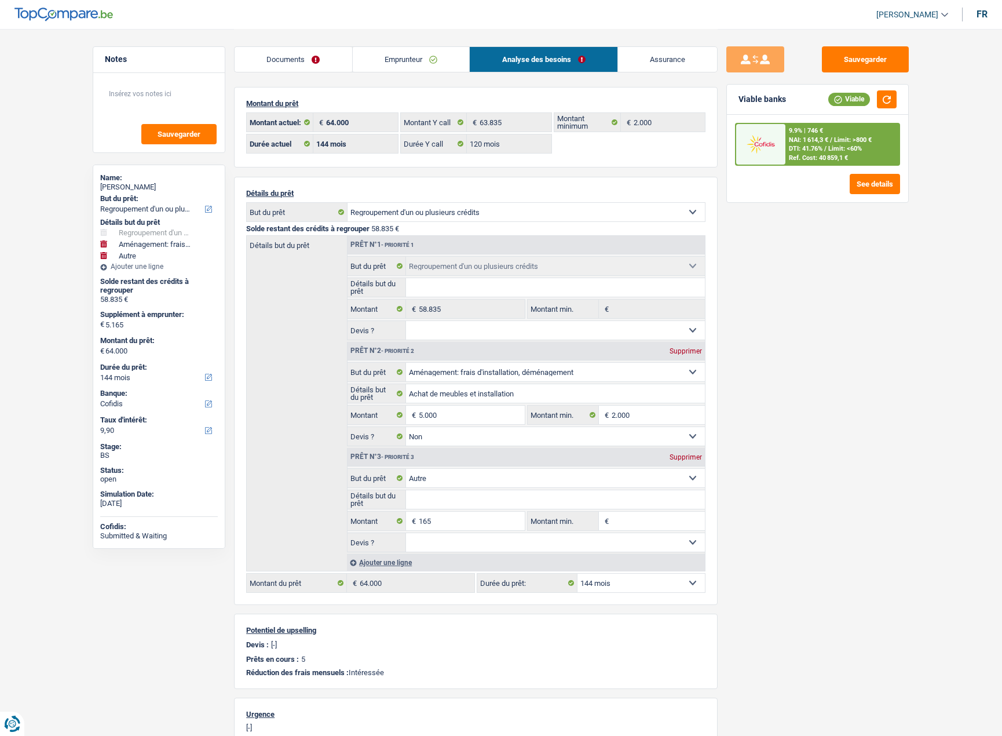
click at [853, 150] on span "Limit: <60%" at bounding box center [845, 149] width 34 height 8
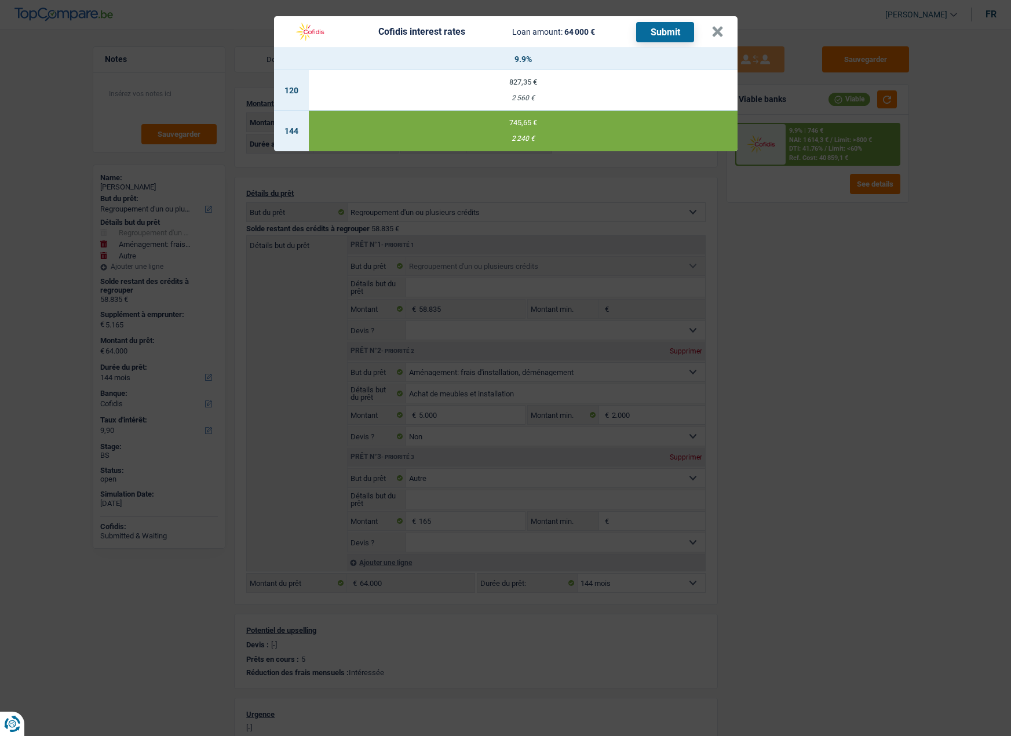
click at [655, 34] on button "Submit" at bounding box center [665, 32] width 58 height 20
click at [718, 34] on button "×" at bounding box center [717, 32] width 12 height 12
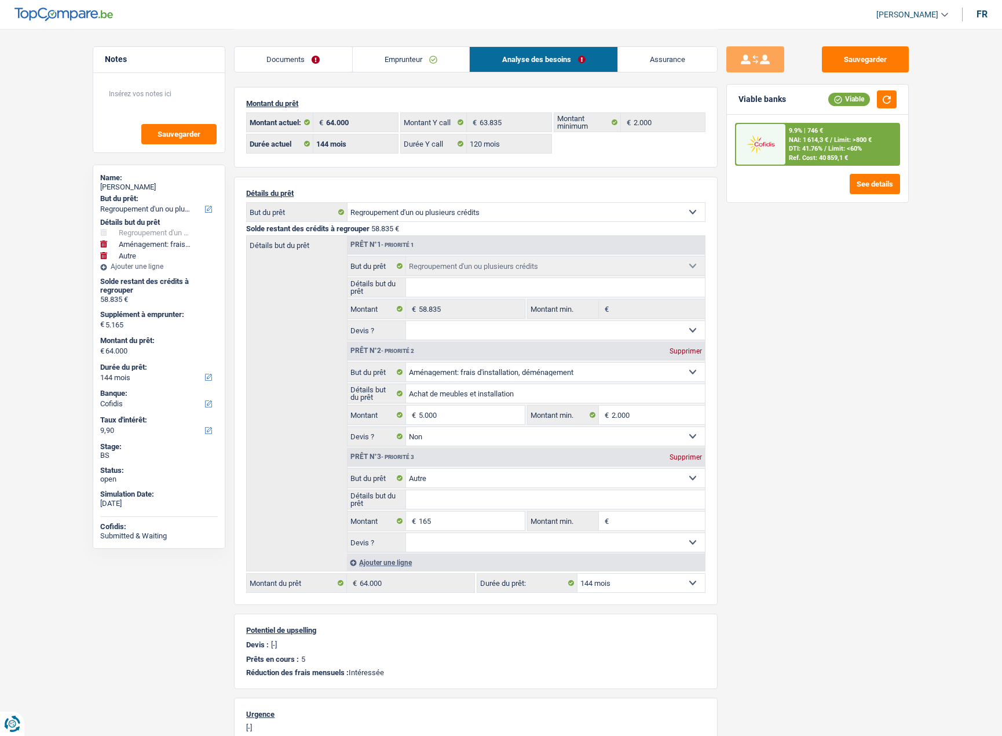
click at [626, 583] on select "12 mois 18 mois 24 mois 30 mois 36 mois 42 mois 48 mois 60 mois 72 mois 84 mois…" at bounding box center [641, 582] width 127 height 19
select select "120"
click at [578, 573] on select "12 mois 18 mois 24 mois 30 mois 36 mois 42 mois 48 mois 60 mois 72 mois 84 mois…" at bounding box center [641, 582] width 127 height 19
select select "120"
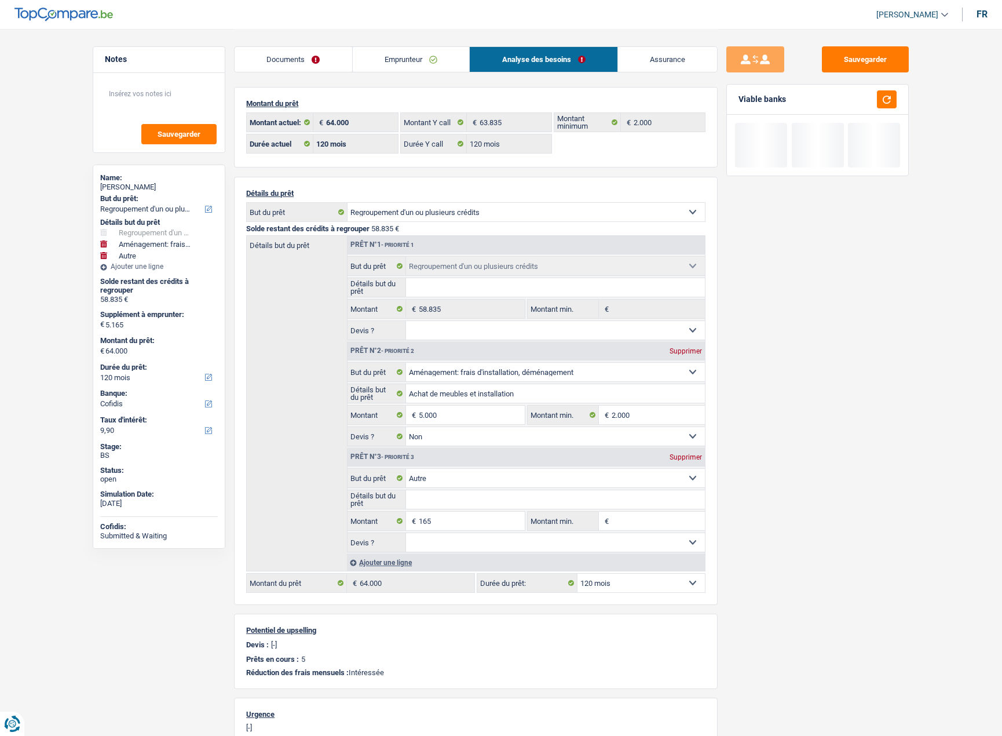
click at [815, 368] on div "Sauvegarder Viable banks" at bounding box center [818, 381] width 200 height 671
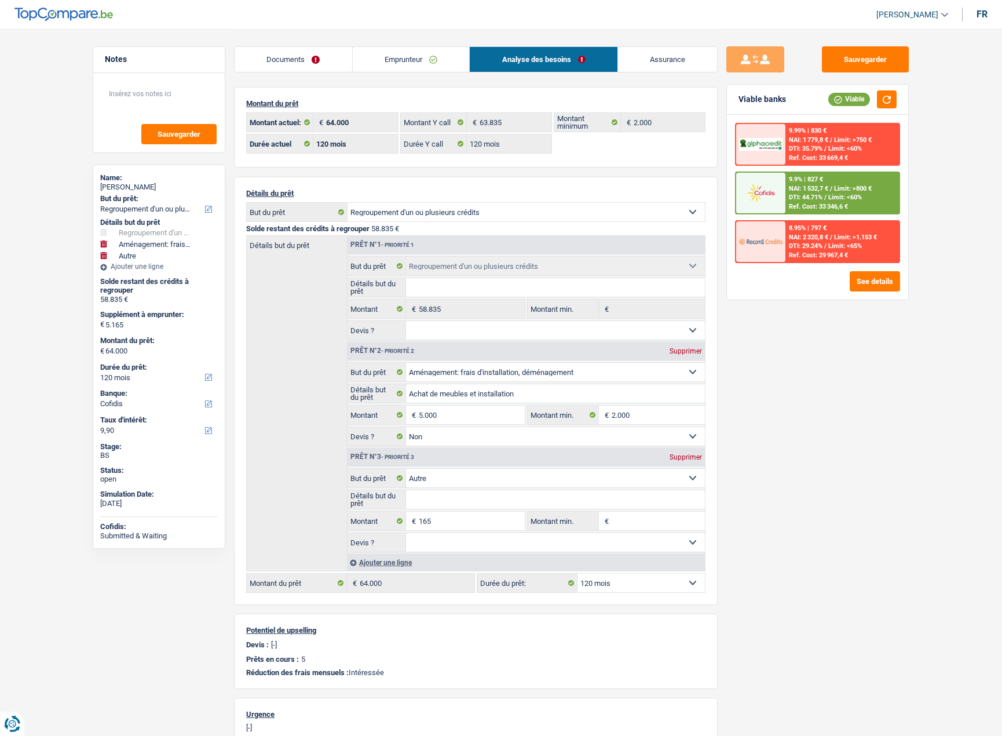
click at [766, 182] on img at bounding box center [760, 192] width 43 height 21
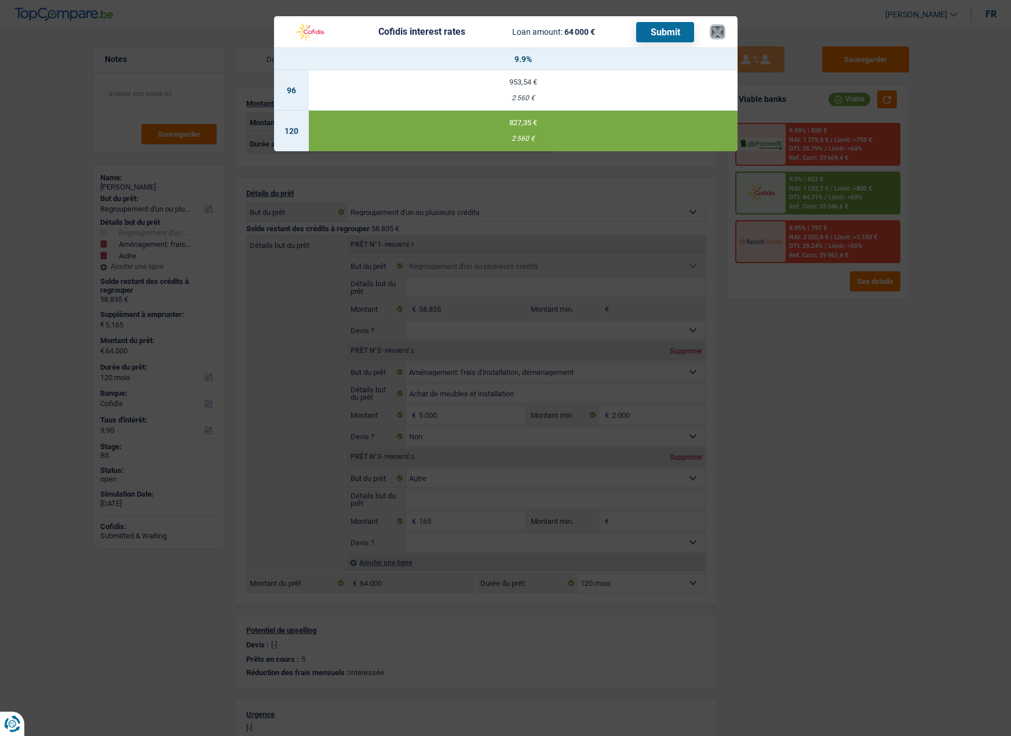
click at [714, 38] on button "×" at bounding box center [717, 32] width 12 height 12
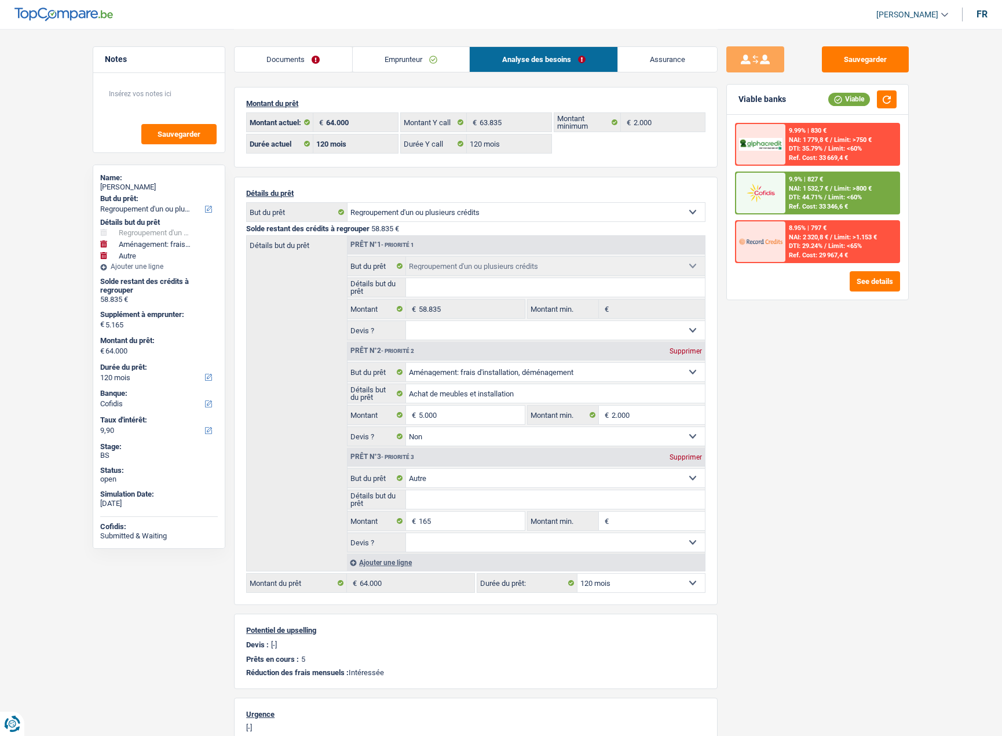
click at [299, 57] on link "Documents" at bounding box center [294, 59] width 118 height 25
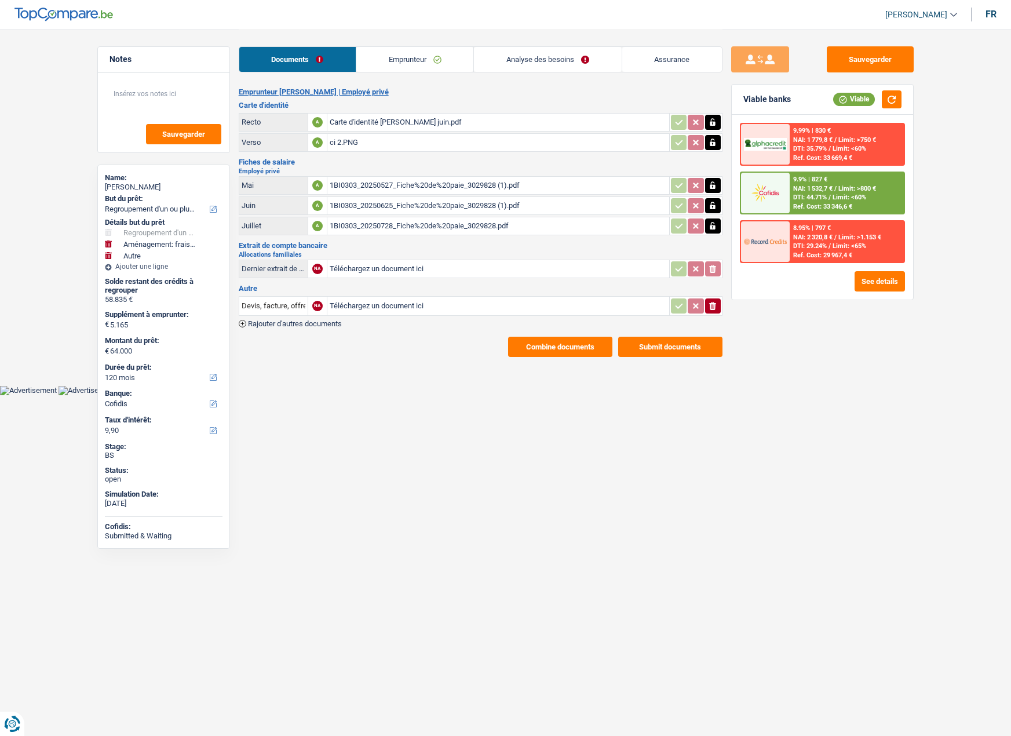
click at [396, 54] on link "Emprunteur" at bounding box center [414, 59] width 117 height 25
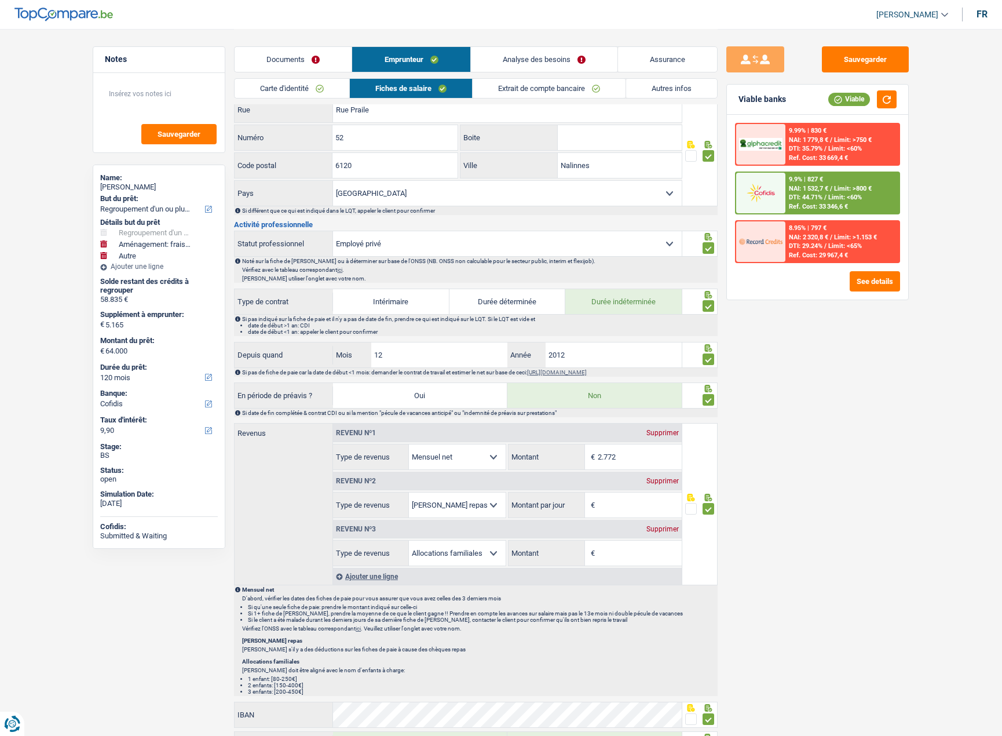
scroll to position [125, 0]
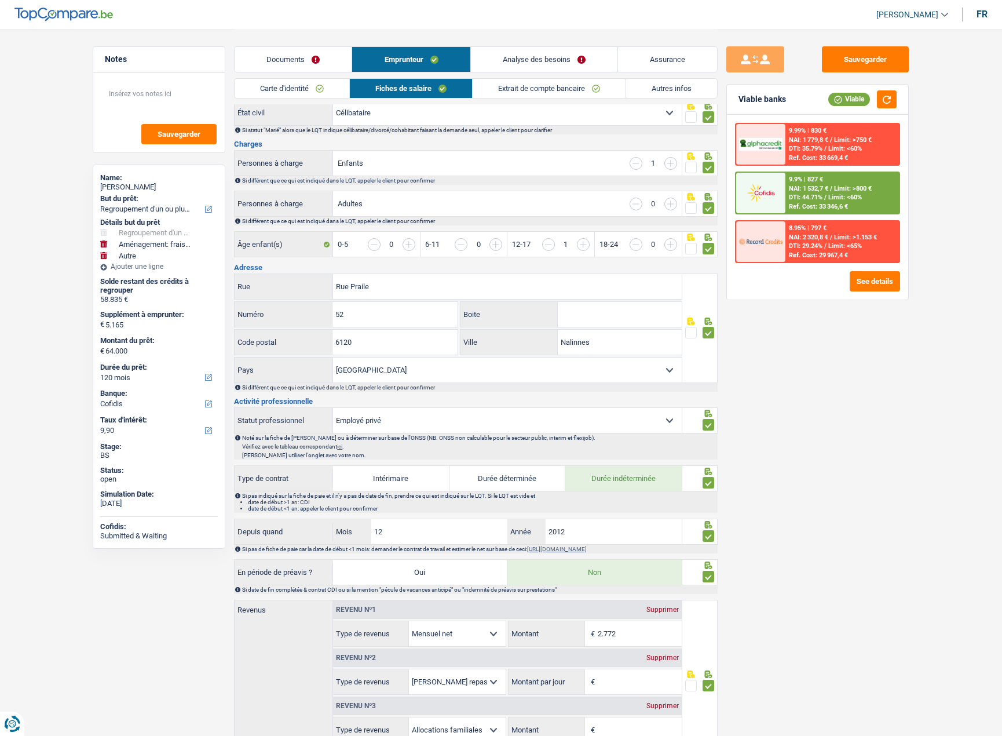
click at [676, 92] on link "Autres infos" at bounding box center [671, 88] width 91 height 19
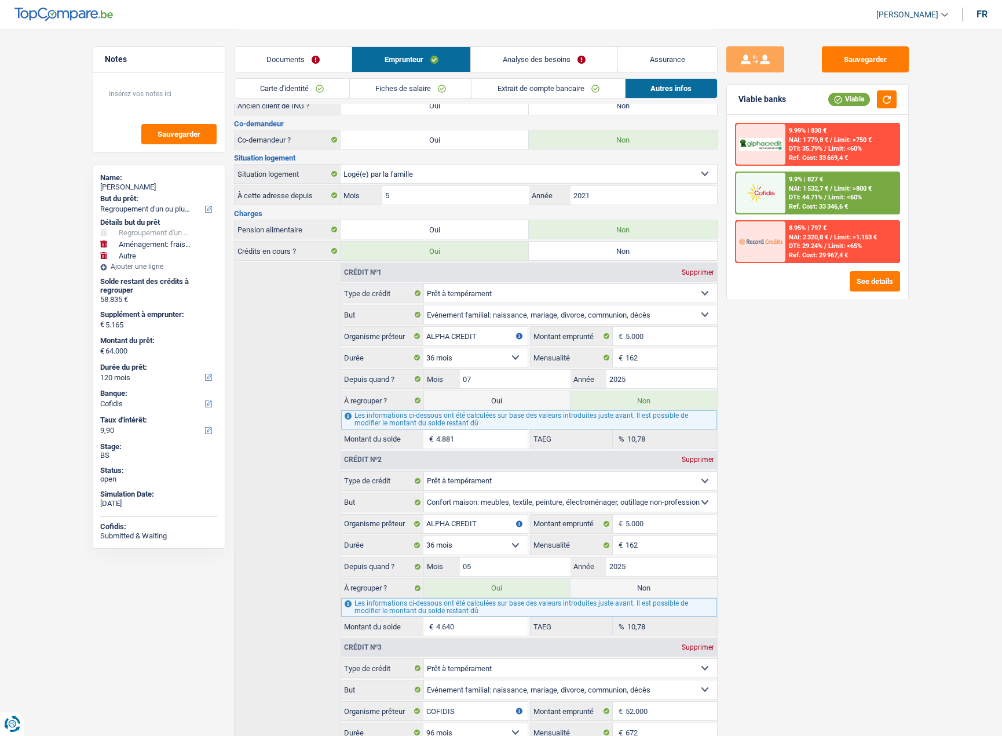
scroll to position [0, 0]
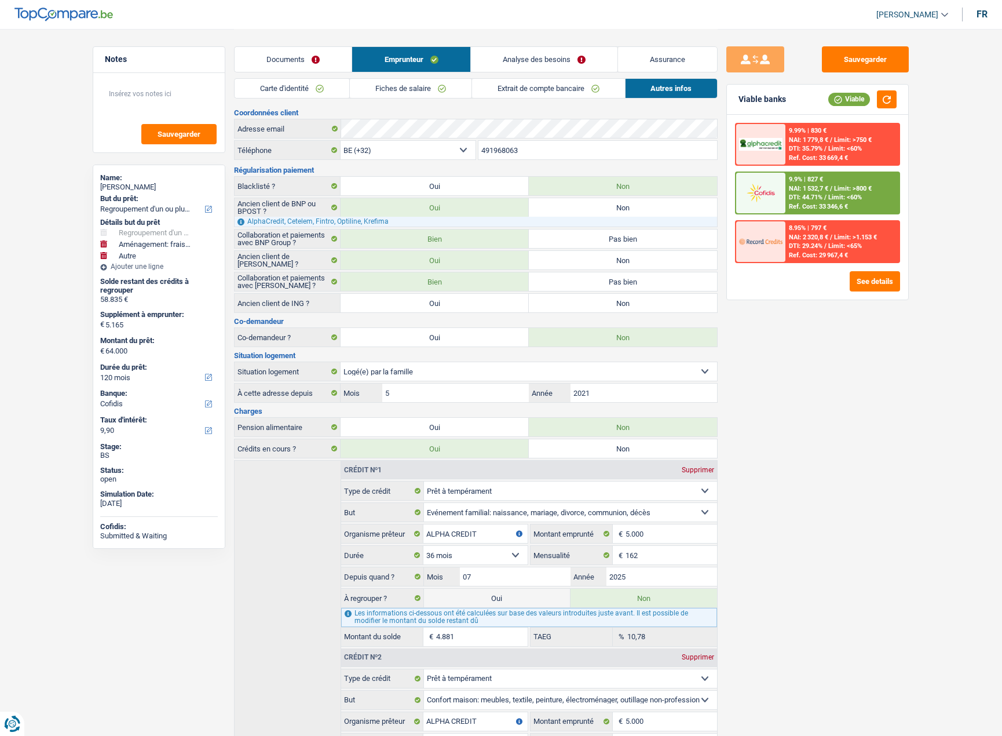
click at [385, 86] on link "Fiches de salaire" at bounding box center [411, 88] width 122 height 19
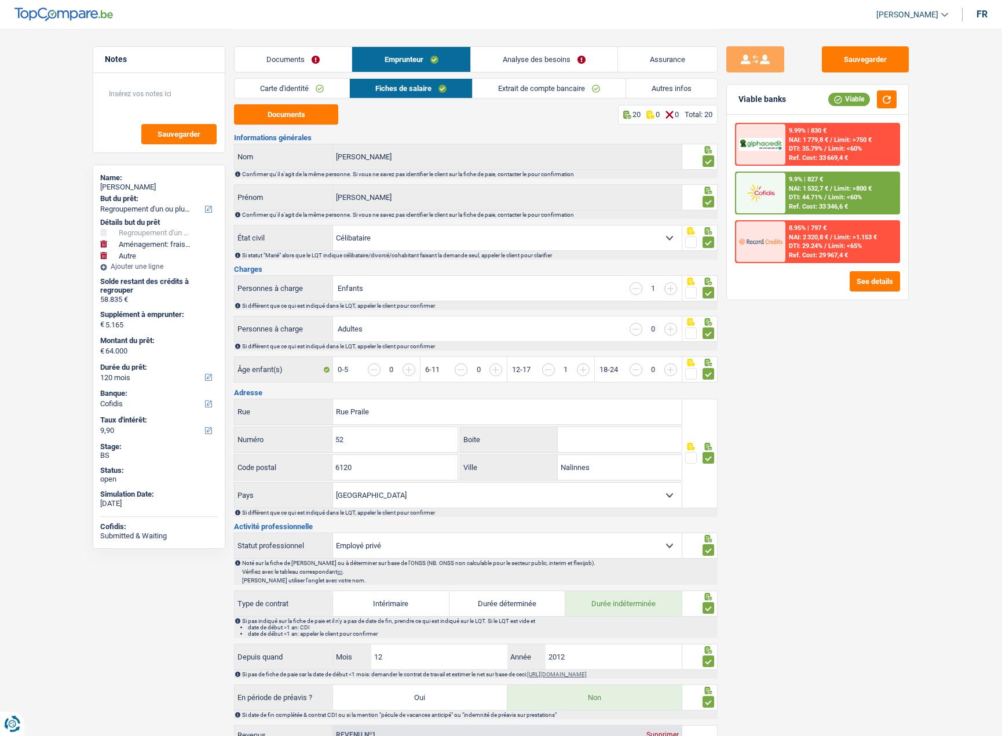
click at [290, 85] on link "Carte d'identité" at bounding box center [292, 88] width 115 height 19
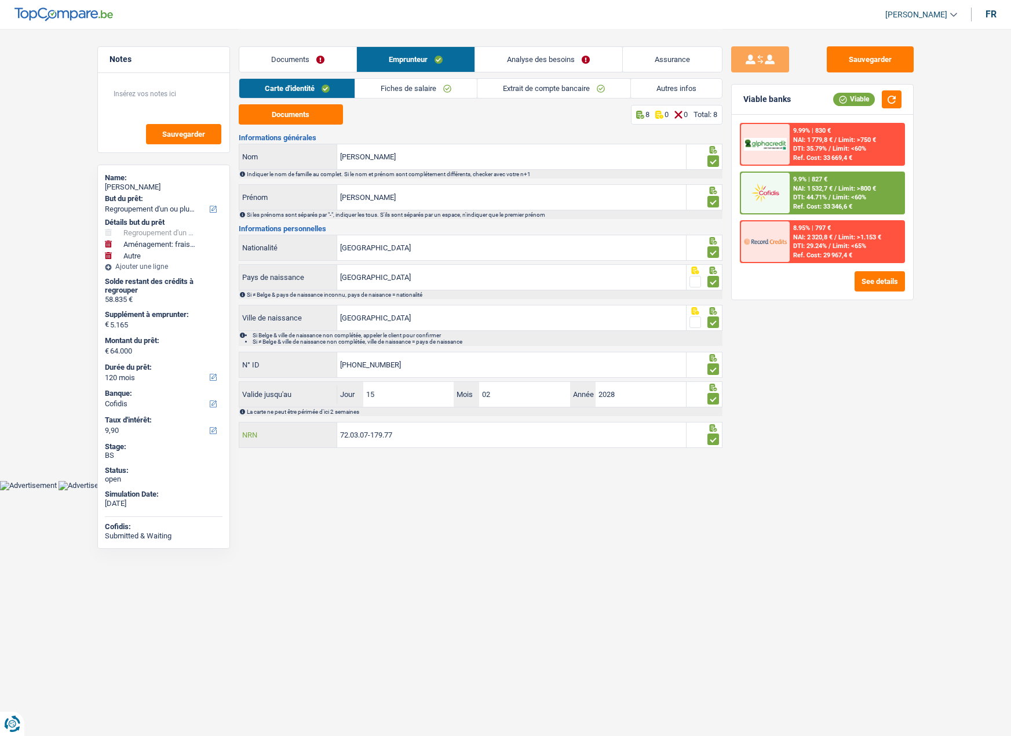
click at [425, 438] on input "72.03.07-179.77" at bounding box center [511, 434] width 349 height 25
click at [369, 441] on input "72.03.07-179.77" at bounding box center [511, 434] width 349 height 25
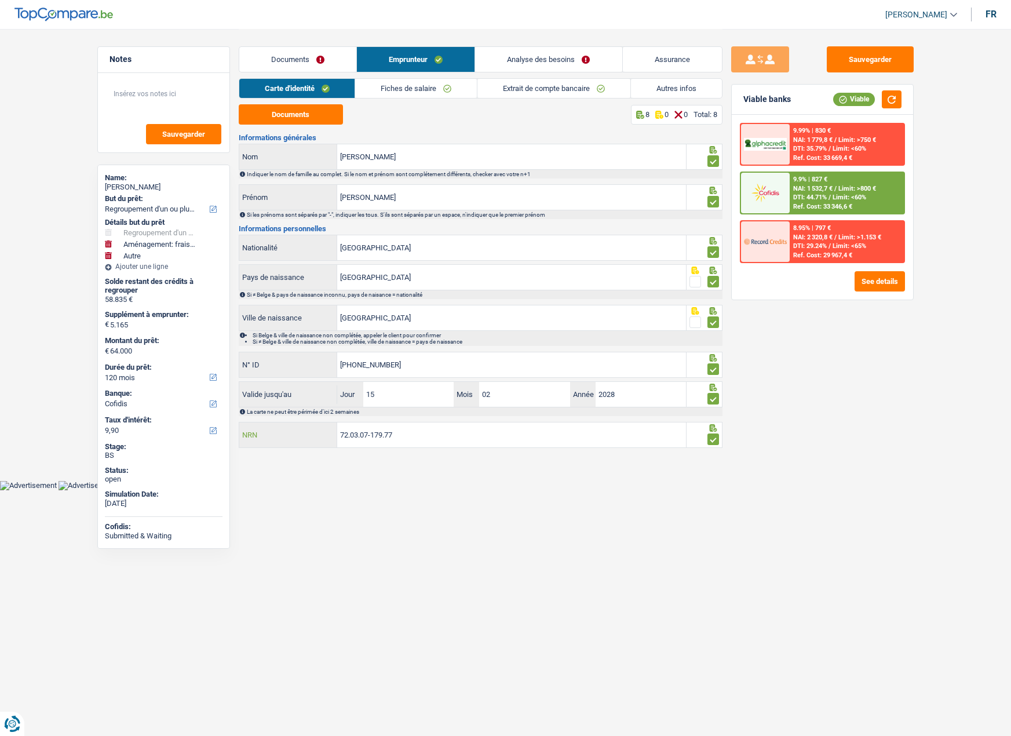
click at [369, 441] on input "72.03.07-179.77" at bounding box center [511, 434] width 349 height 25
click at [136, 188] on div "thierry Laviolette" at bounding box center [164, 186] width 118 height 9
copy div "thierry Laviolette"
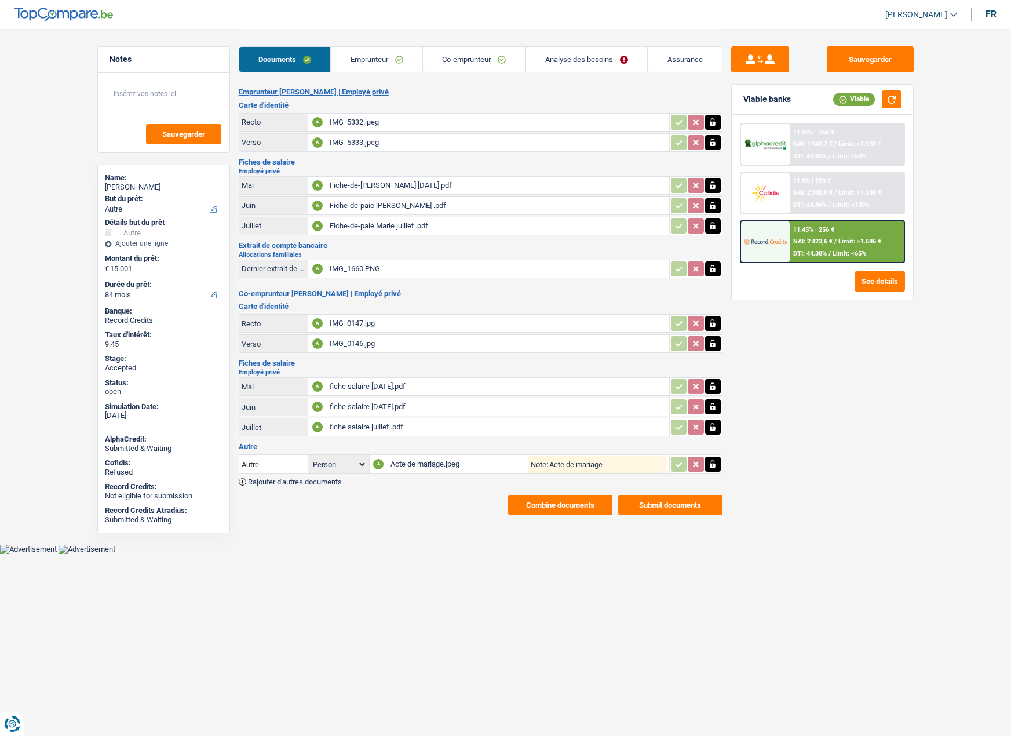
select select "other"
select select "84"
click at [887, 98] on button "button" at bounding box center [892, 99] width 20 height 18
drag, startPoint x: 894, startPoint y: 97, endPoint x: 868, endPoint y: 92, distance: 26.7
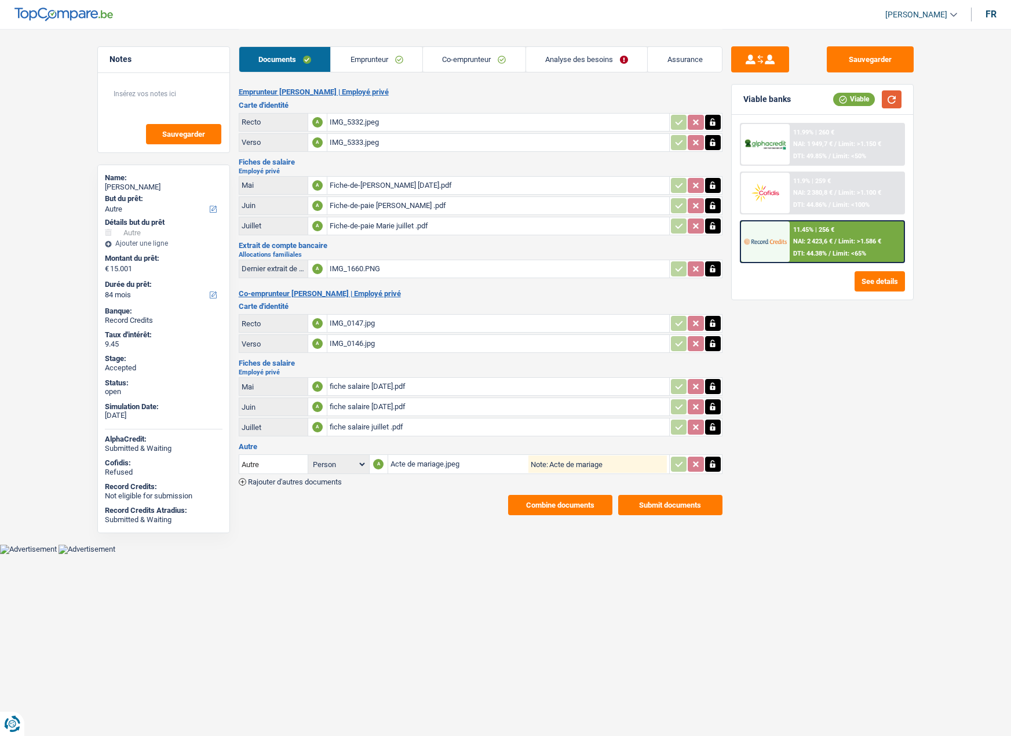
click at [894, 97] on button "button" at bounding box center [892, 99] width 20 height 18
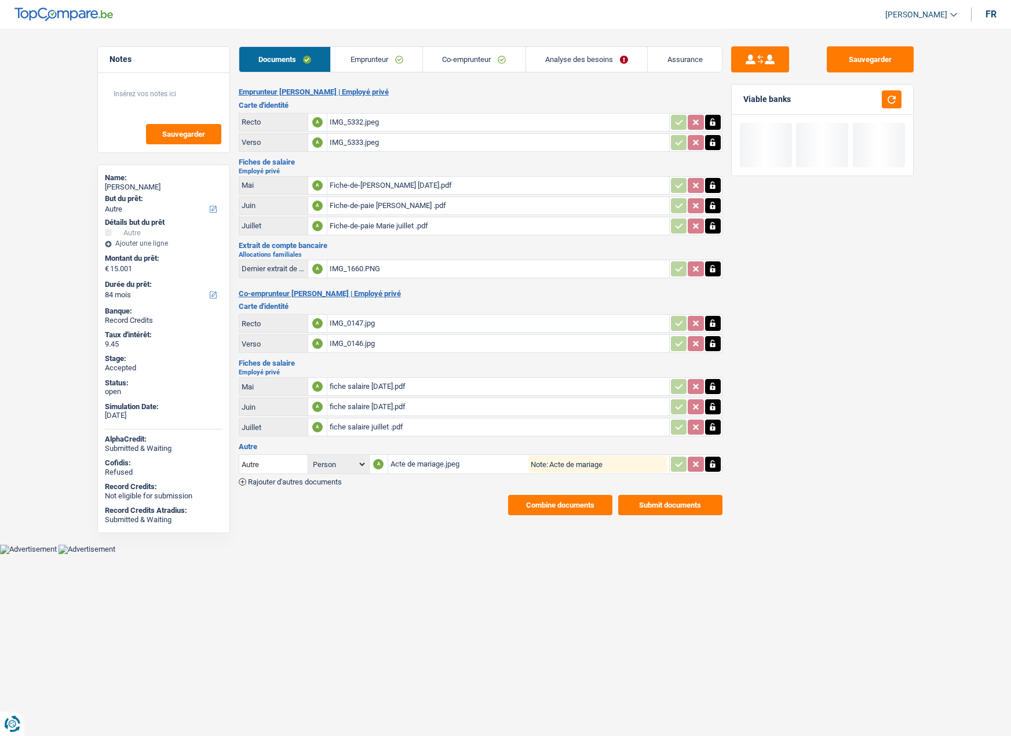
click at [695, 62] on link "Assurance" at bounding box center [685, 59] width 74 height 25
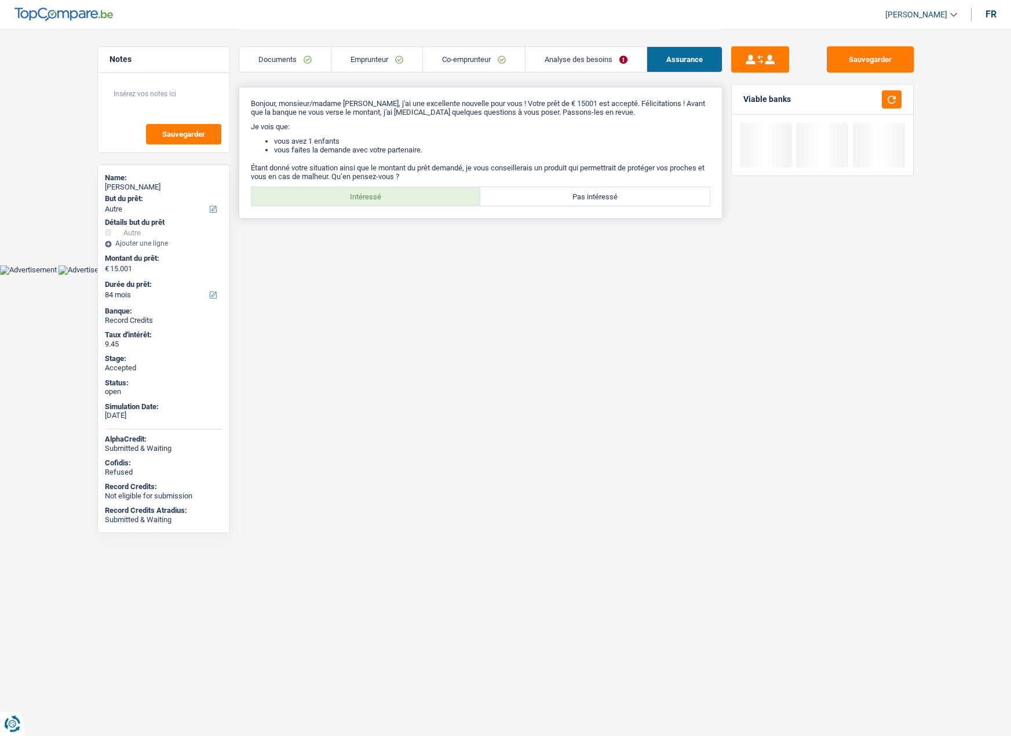
click at [420, 199] on label "Intéressé" at bounding box center [365, 196] width 229 height 19
click at [420, 199] on input "Intéressé" at bounding box center [365, 196] width 229 height 19
radio input "true"
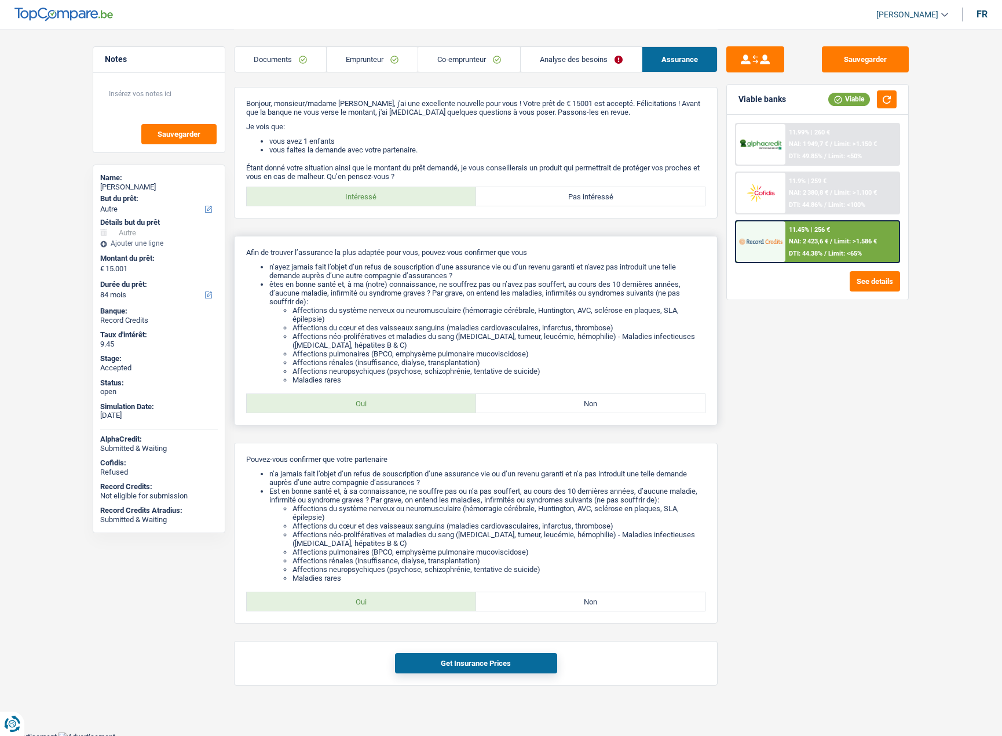
click at [399, 397] on label "Oui" at bounding box center [361, 403] width 229 height 19
click at [399, 397] on input "Oui" at bounding box center [361, 403] width 229 height 19
radio input "true"
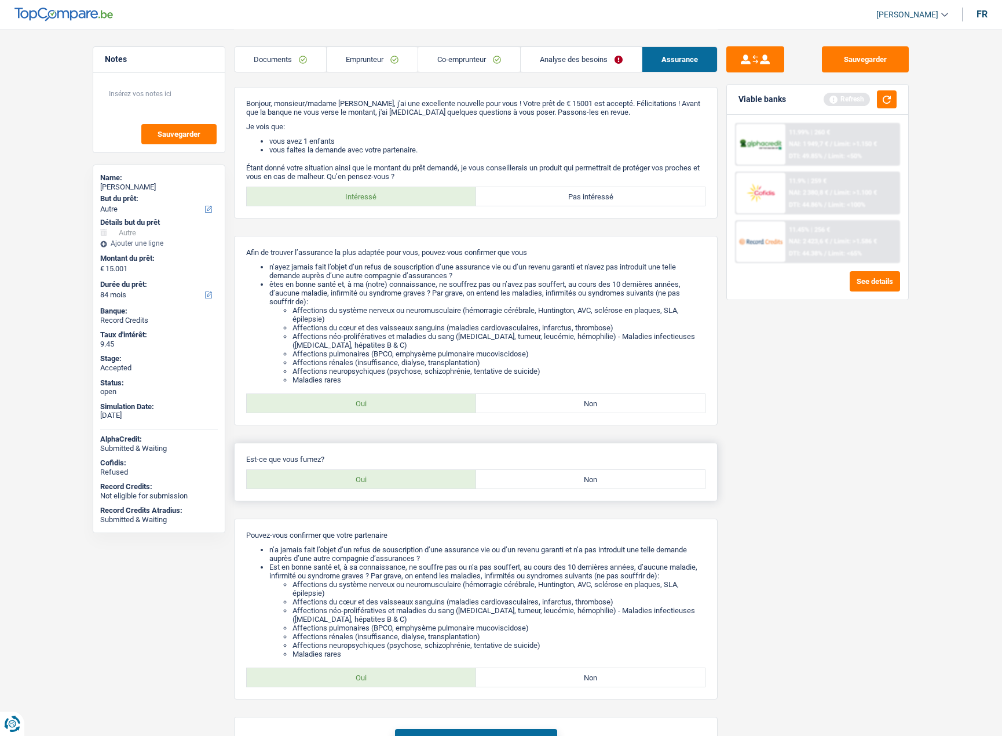
click at [363, 471] on label "Oui" at bounding box center [361, 479] width 229 height 19
click at [363, 471] on input "Oui" at bounding box center [361, 479] width 229 height 19
radio input "true"
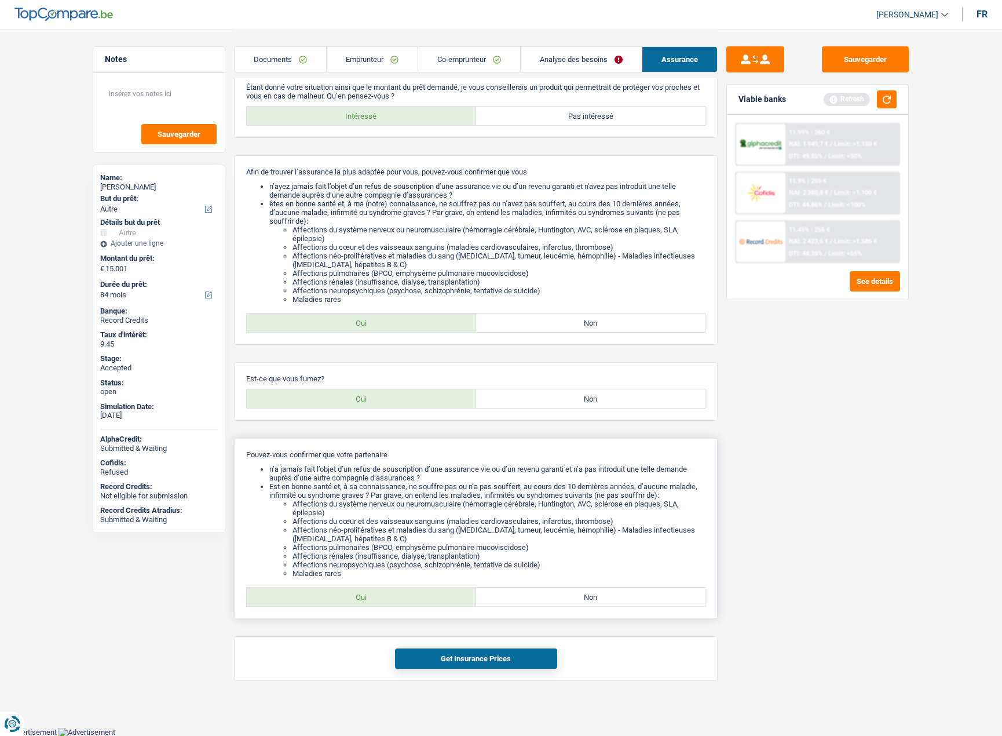
click at [373, 588] on label "Oui" at bounding box center [361, 596] width 229 height 19
click at [373, 588] on input "Oui" at bounding box center [361, 596] width 229 height 19
radio input "true"
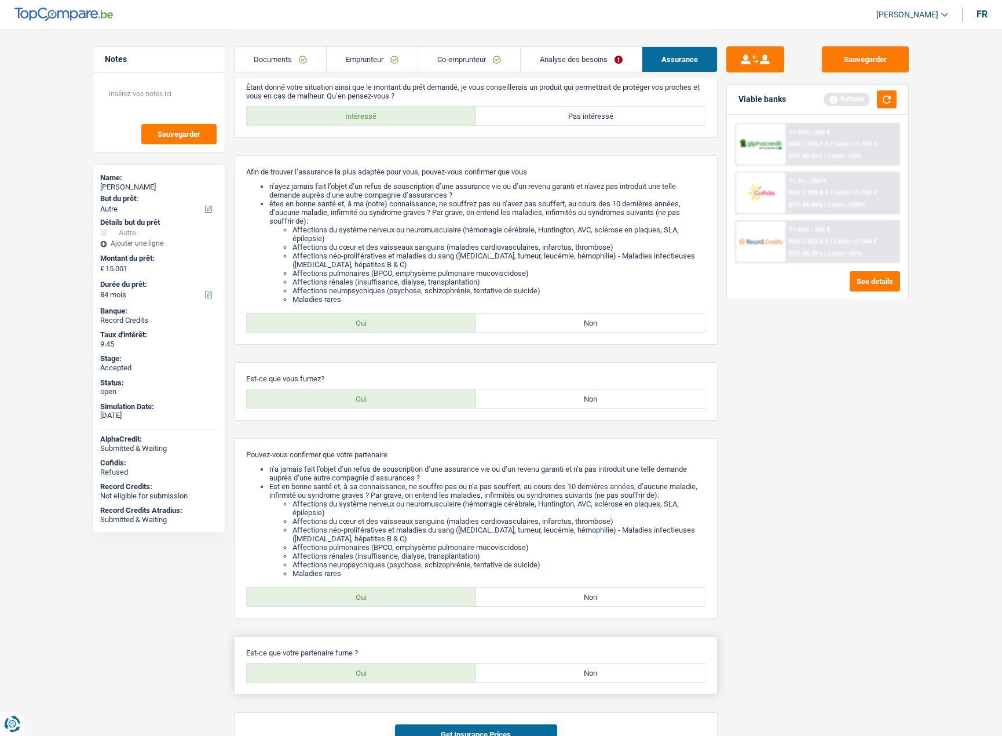
drag, startPoint x: 433, startPoint y: 674, endPoint x: 434, endPoint y: 690, distance: 16.8
click at [434, 674] on label "Oui" at bounding box center [361, 672] width 229 height 19
click at [434, 674] on input "Oui" at bounding box center [361, 672] width 229 height 19
radio input "true"
click at [450, 732] on button "Get Insurance Prices" at bounding box center [476, 734] width 162 height 20
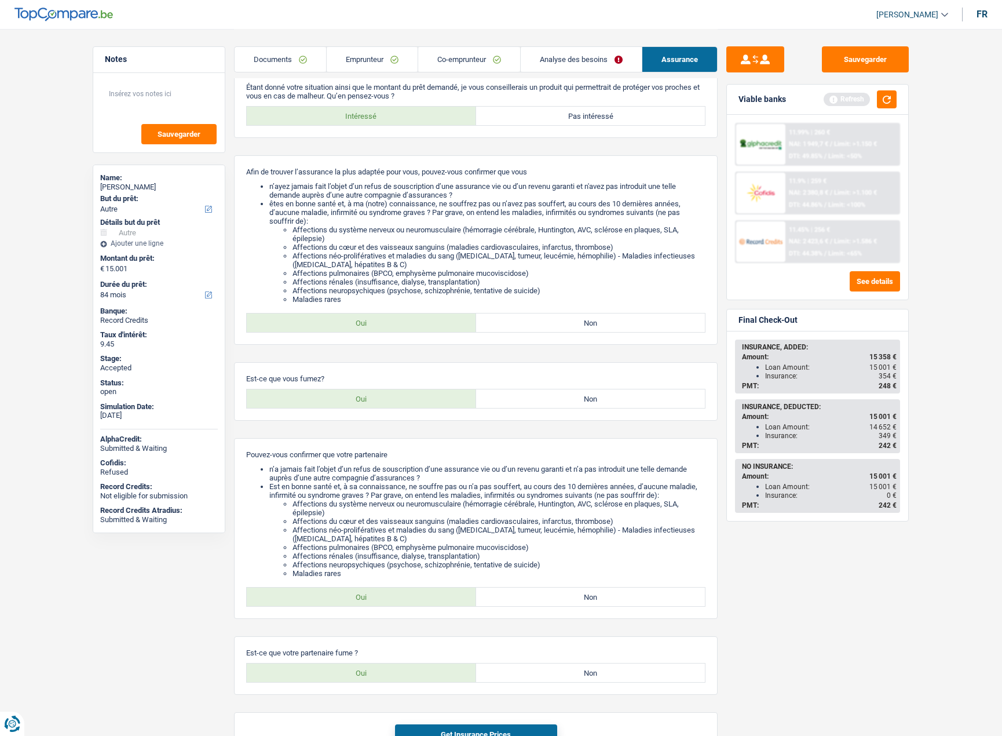
click at [551, 54] on link "Analyse des besoins" at bounding box center [581, 59] width 121 height 25
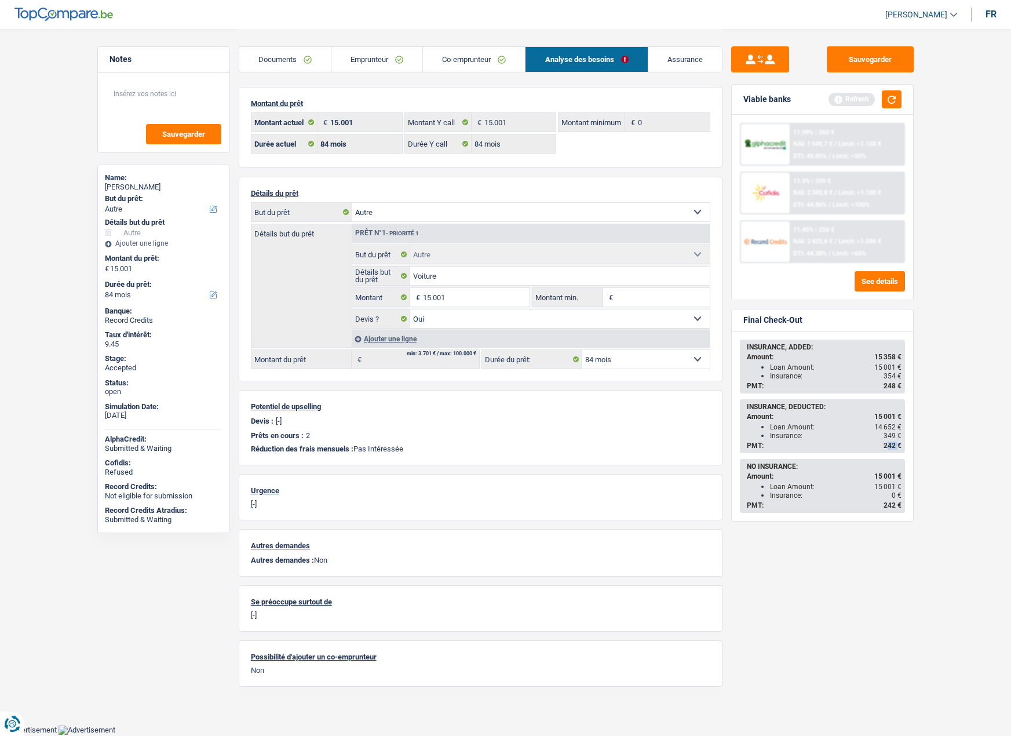
drag, startPoint x: 886, startPoint y: 443, endPoint x: 898, endPoint y: 444, distance: 12.2
click at [898, 444] on span "242 €" at bounding box center [892, 445] width 18 height 8
click at [860, 437] on div "Insurance: 349 €" at bounding box center [835, 436] width 131 height 8
drag, startPoint x: 790, startPoint y: 435, endPoint x: 897, endPoint y: 431, distance: 107.8
click at [915, 439] on div "Sauvegarder Viable banks Refresh 11.99% | 260 € NAI: 1 949,7 € / Limit: >1.150 …" at bounding box center [822, 381] width 200 height 671
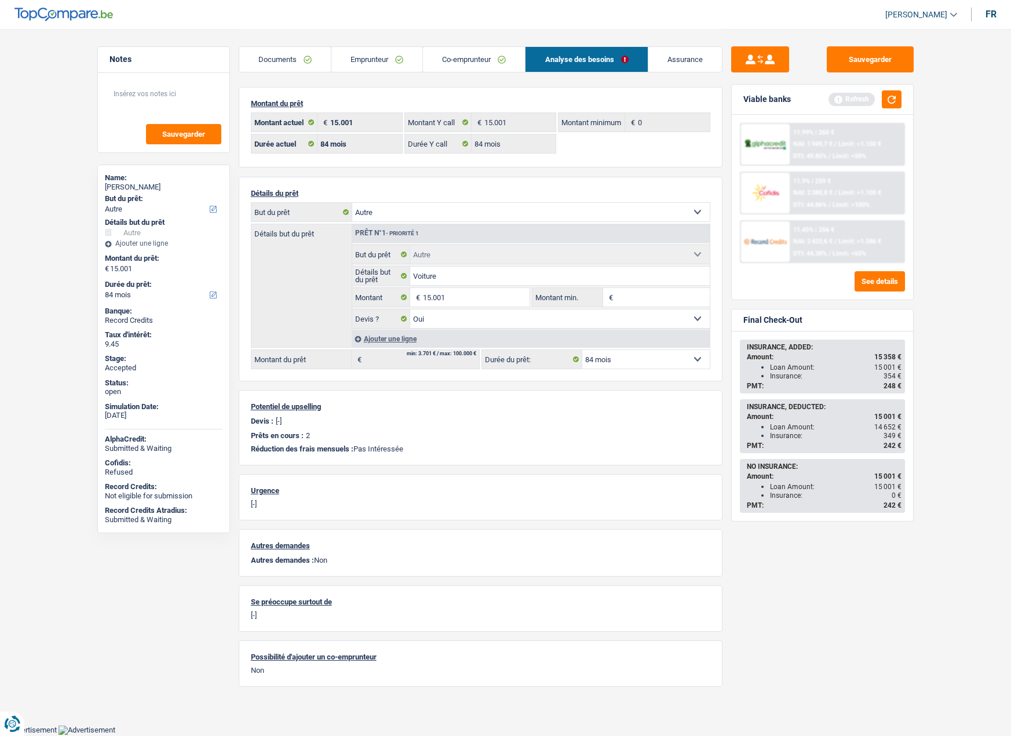
click at [824, 439] on div "Insurance: 349 €" at bounding box center [835, 436] width 131 height 8
drag, startPoint x: 802, startPoint y: 439, endPoint x: 917, endPoint y: 432, distance: 114.9
click at [925, 432] on main "Notes Sauvegarder Name: Marie Dussart But du prêt: Confort maison: meubles, tex…" at bounding box center [505, 362] width 1011 height 725
click at [849, 439] on div "Insurance: 349 €" at bounding box center [835, 436] width 131 height 8
click at [131, 184] on div "Marie Dussart" at bounding box center [164, 186] width 118 height 9
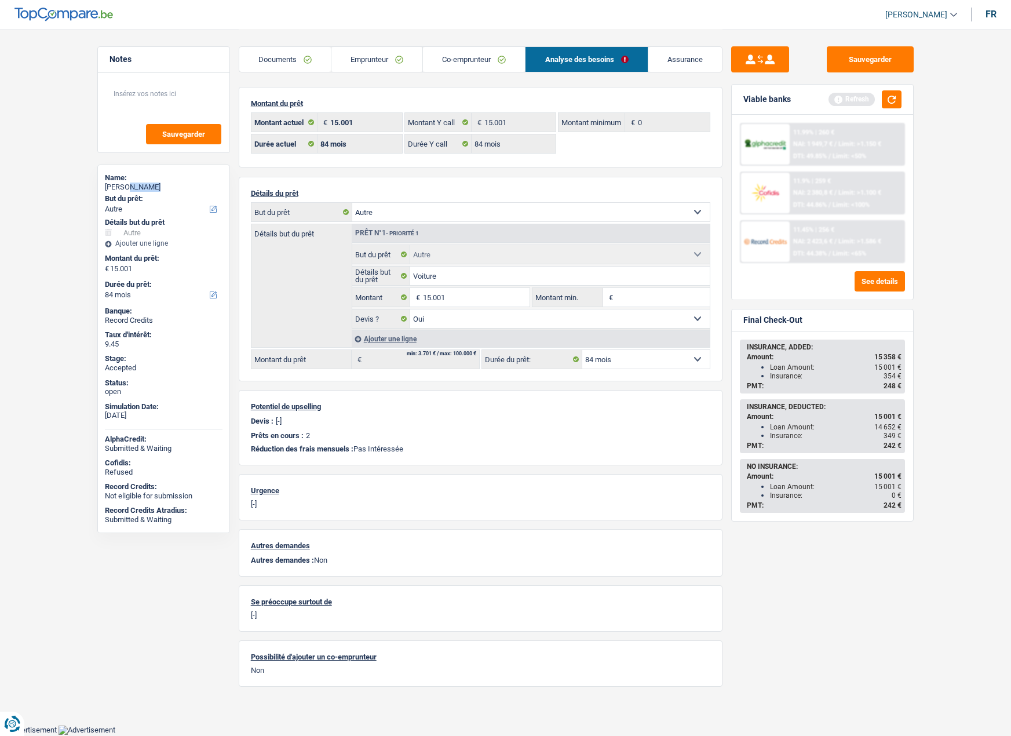
click at [131, 184] on div "Marie Dussart" at bounding box center [164, 186] width 118 height 9
copy div "Marie Dussart"
drag, startPoint x: 367, startPoint y: 63, endPoint x: 395, endPoint y: 66, distance: 28.6
click at [367, 63] on link "Emprunteur" at bounding box center [376, 59] width 91 height 25
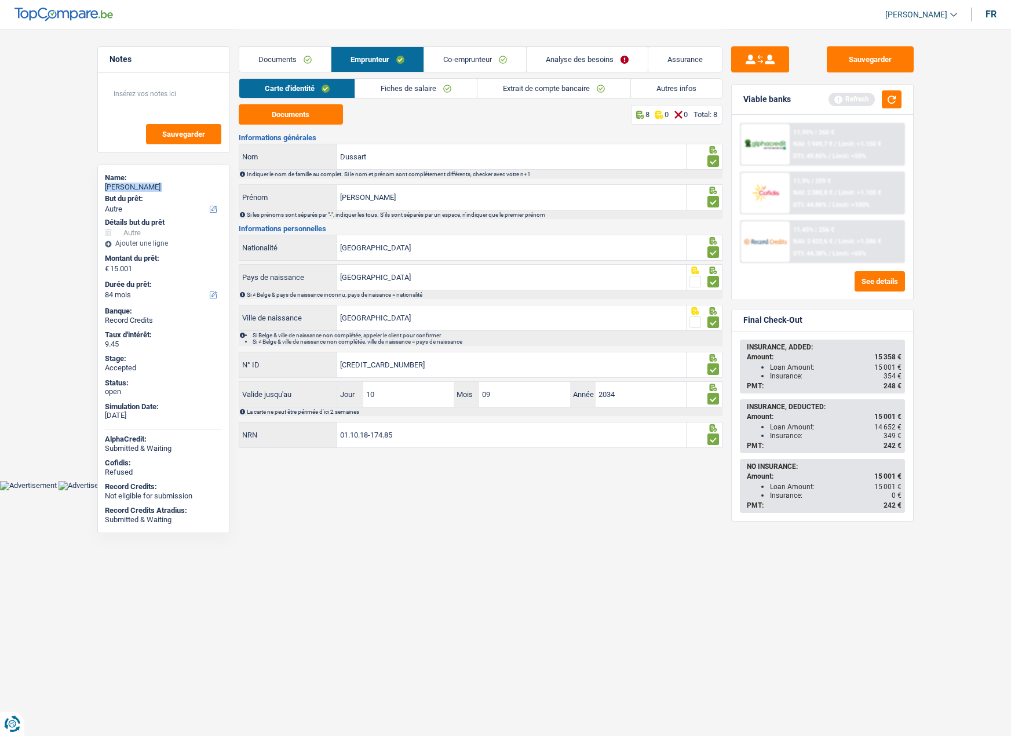
click at [686, 89] on link "Autres infos" at bounding box center [676, 88] width 91 height 19
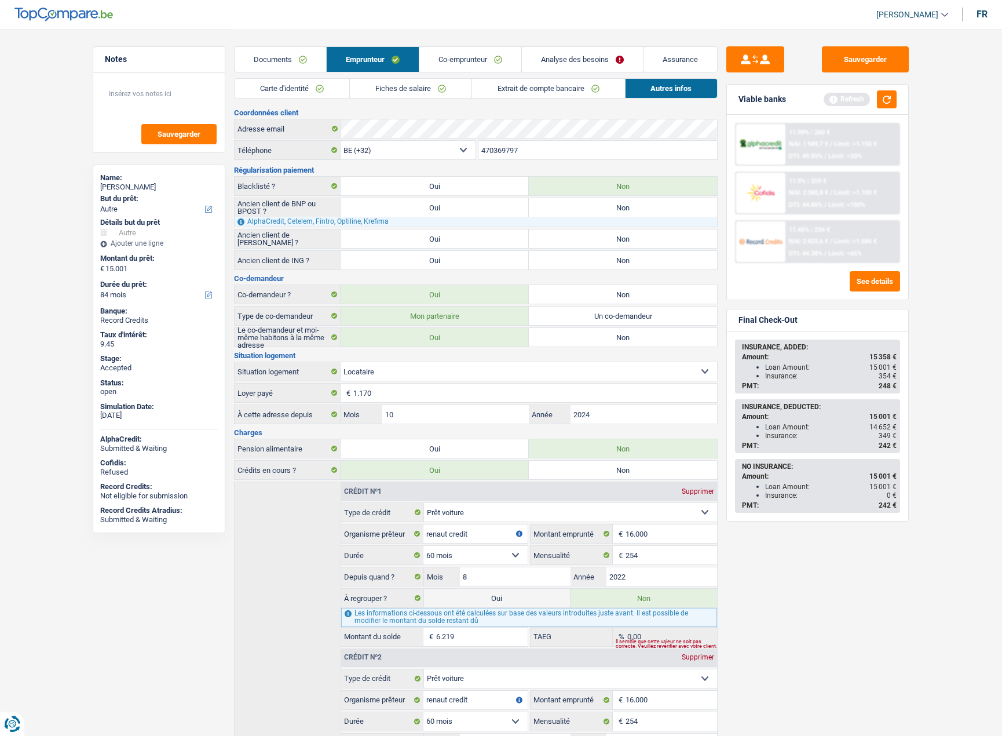
click at [494, 153] on input "470369797" at bounding box center [597, 150] width 239 height 19
click at [882, 440] on div "INSURANCE, DEDUCTED: Amount: 15 001 € Loan Amount: 14 652 € Insurance: 349 € PM…" at bounding box center [817, 426] width 163 height 52
drag, startPoint x: 896, startPoint y: 434, endPoint x: 765, endPoint y: 432, distance: 130.9
click at [765, 432] on ul "Loan Amount: 14 652 € Insurance: 349 €" at bounding box center [819, 430] width 155 height 17
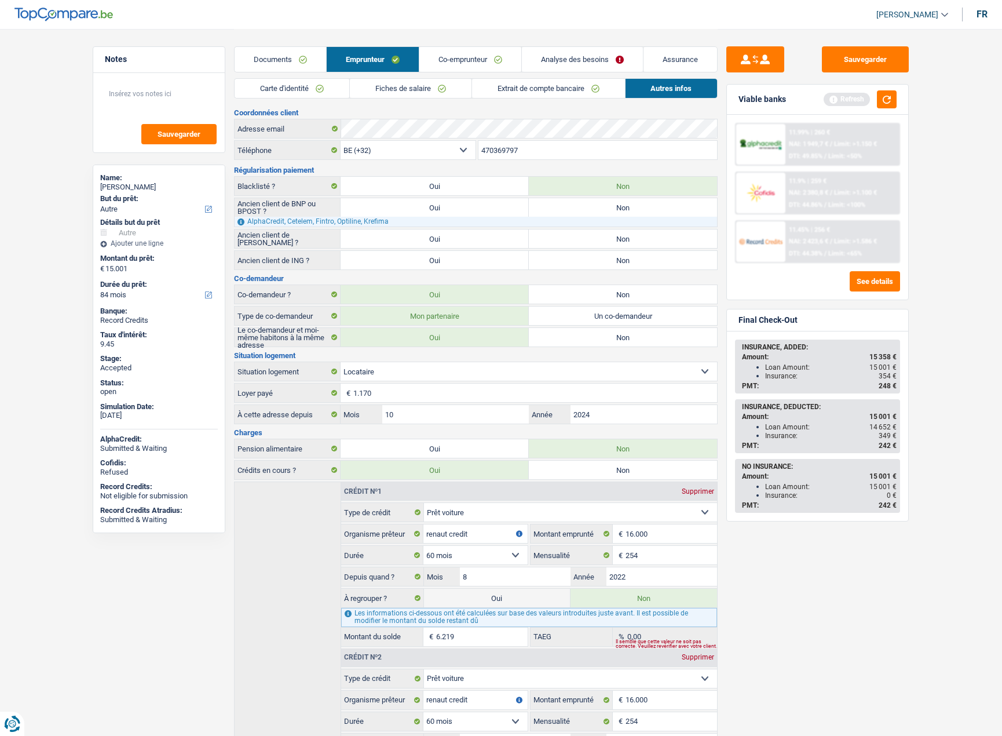
copy div "Insurance: 349 €"
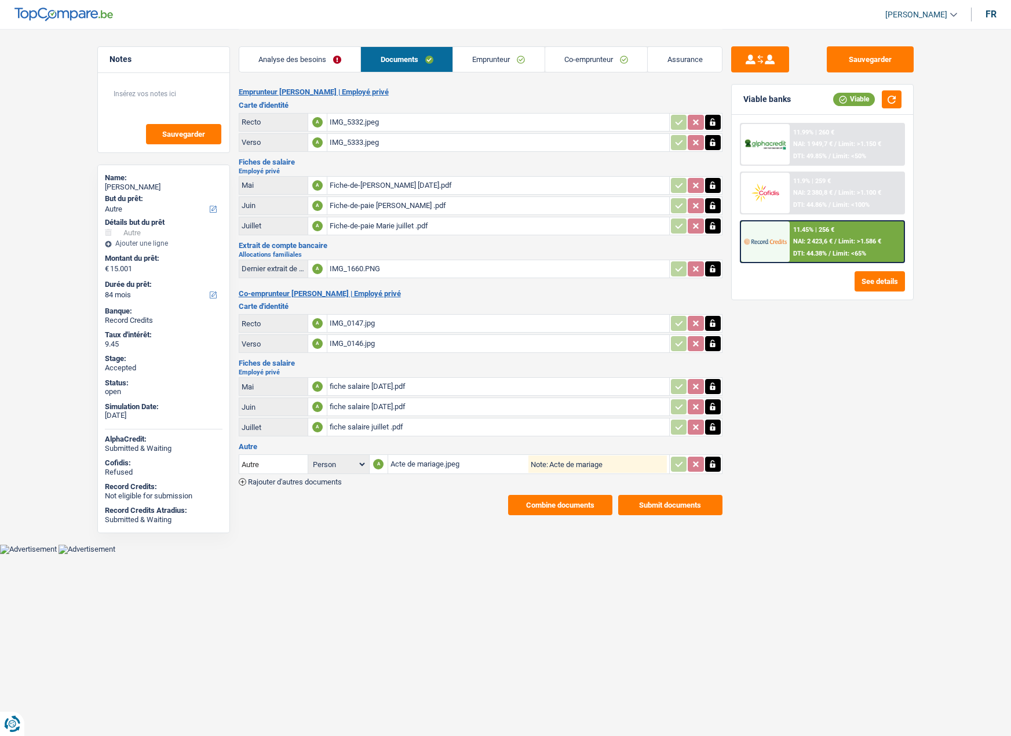
select select "other"
select select "84"
click at [679, 67] on link "Assurance" at bounding box center [685, 59] width 74 height 25
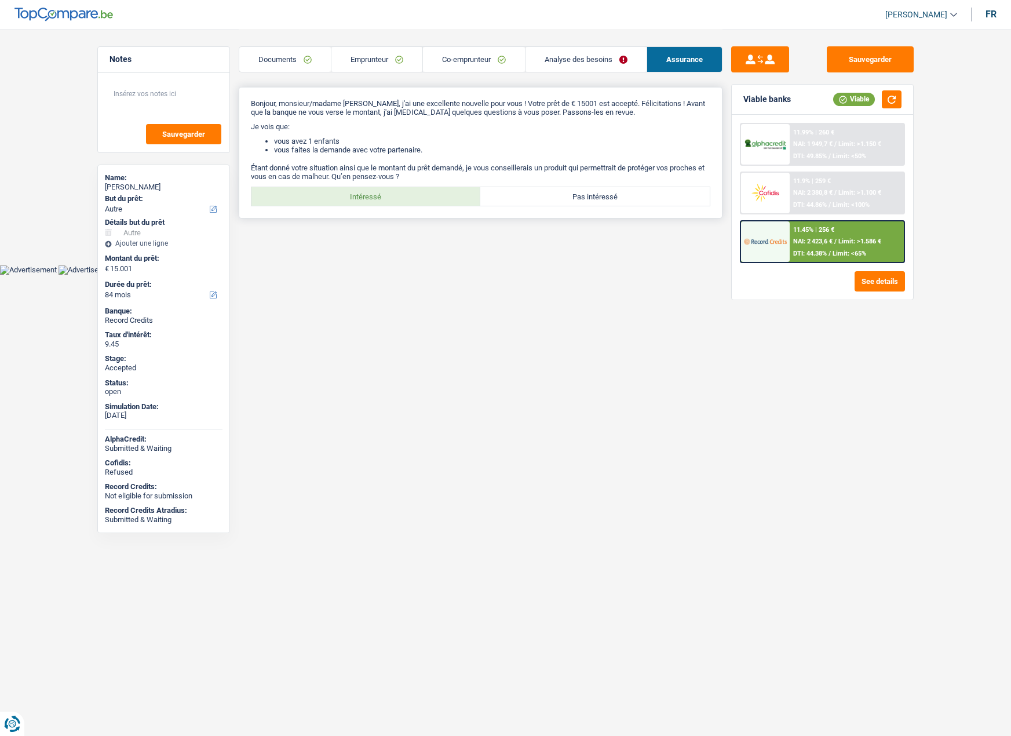
click at [402, 203] on label "Intéressé" at bounding box center [365, 196] width 229 height 19
click at [402, 203] on input "Intéressé" at bounding box center [365, 196] width 229 height 19
radio input "true"
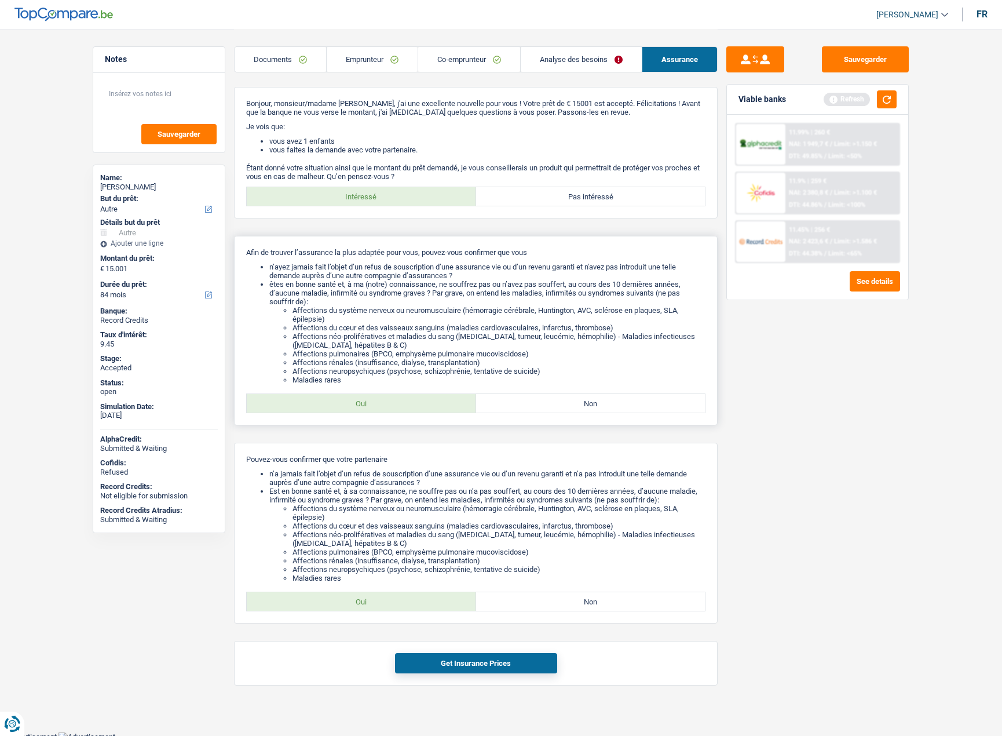
click at [370, 408] on label "Oui" at bounding box center [361, 403] width 229 height 19
click at [370, 408] on input "Oui" at bounding box center [361, 403] width 229 height 19
radio input "true"
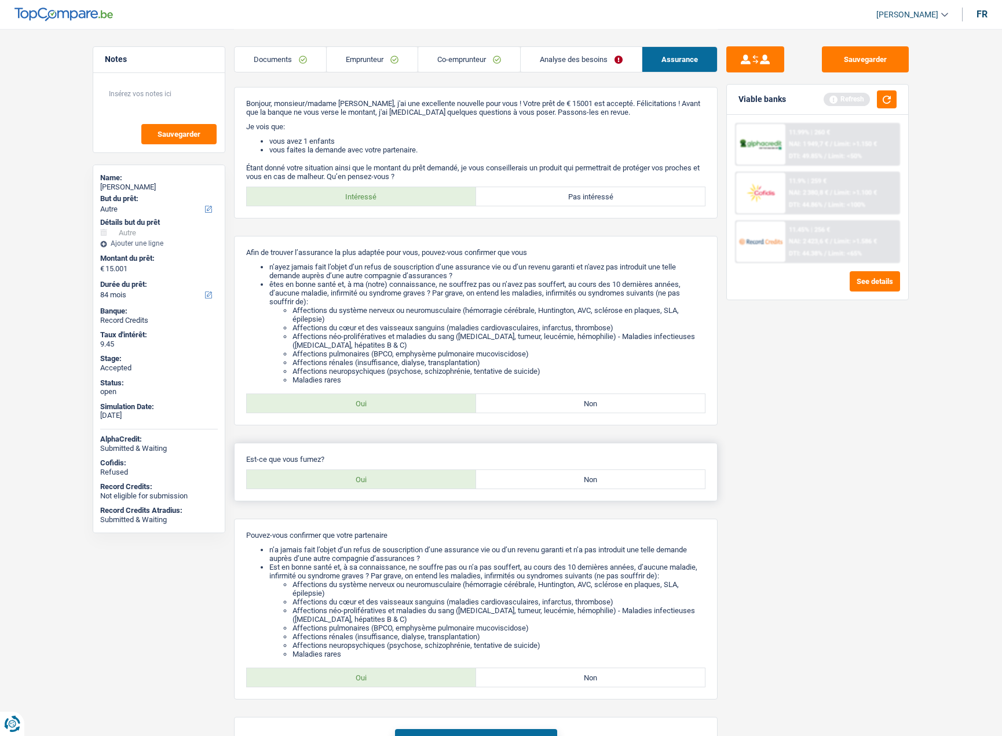
click at [371, 480] on label "Oui" at bounding box center [361, 479] width 229 height 19
click at [371, 480] on input "Oui" at bounding box center [361, 479] width 229 height 19
radio input "true"
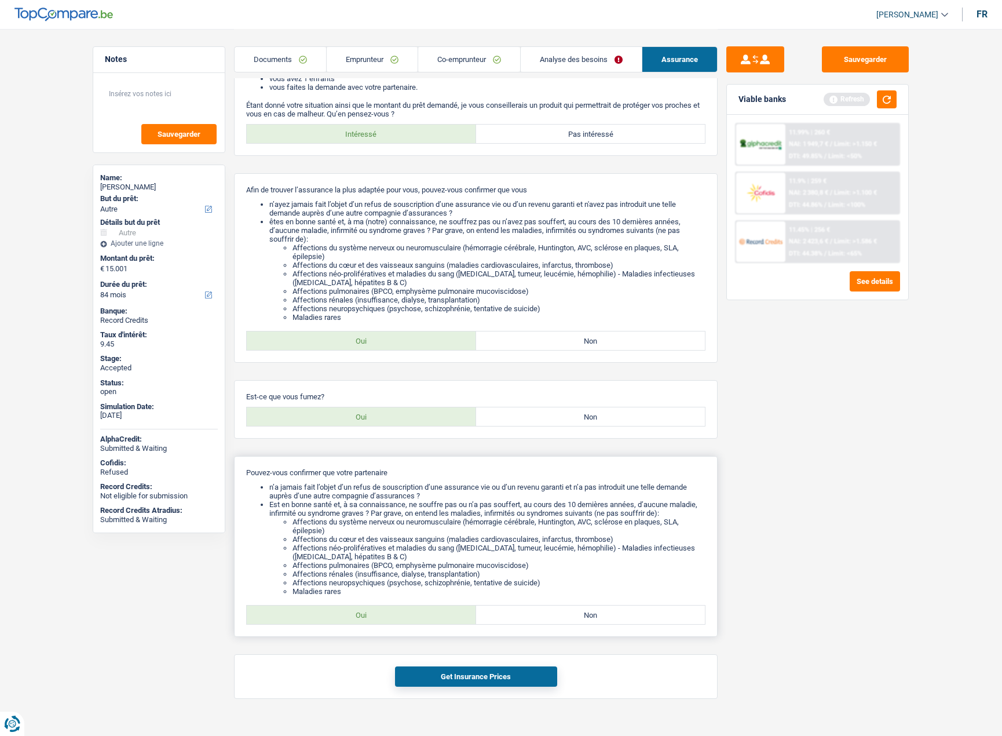
scroll to position [81, 0]
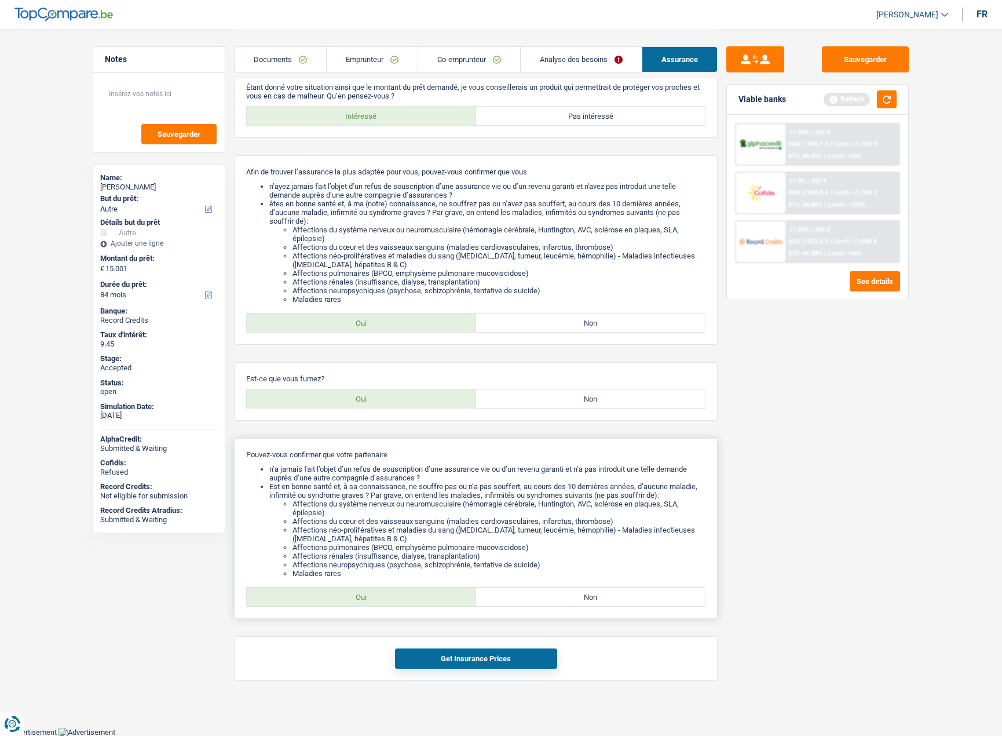
click at [364, 601] on label "Oui" at bounding box center [361, 596] width 229 height 19
click at [364, 601] on input "Oui" at bounding box center [361, 596] width 229 height 19
radio input "true"
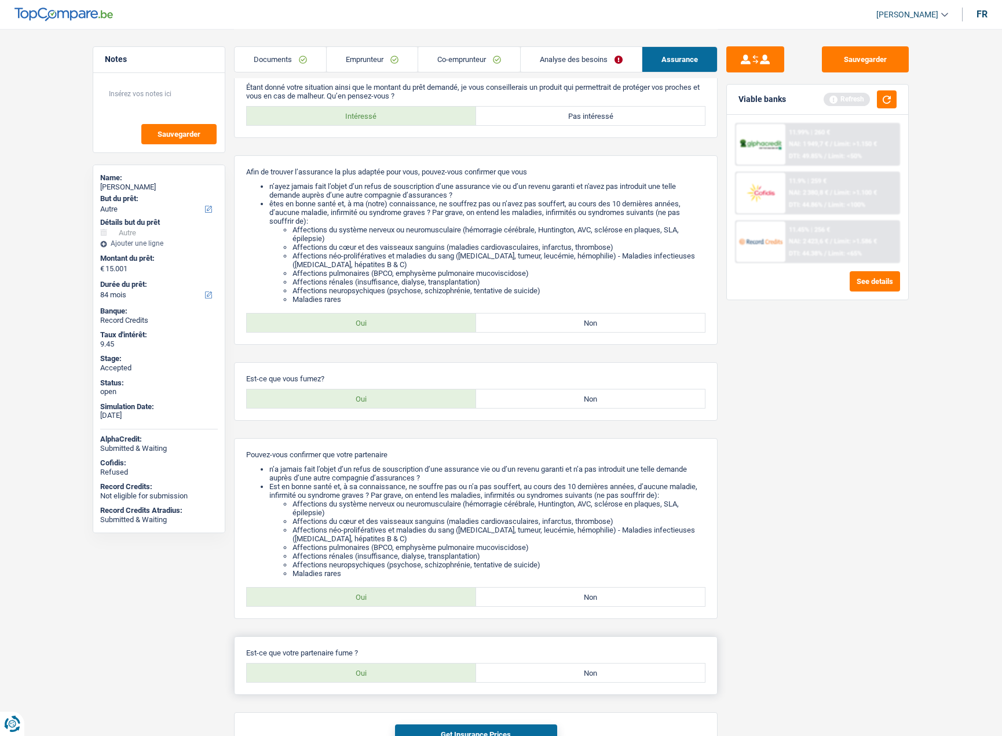
click at [366, 671] on label "Oui" at bounding box center [361, 672] width 229 height 19
click at [366, 671] on input "Oui" at bounding box center [361, 672] width 229 height 19
radio input "true"
click at [467, 729] on button "Get Insurance Prices" at bounding box center [476, 734] width 162 height 20
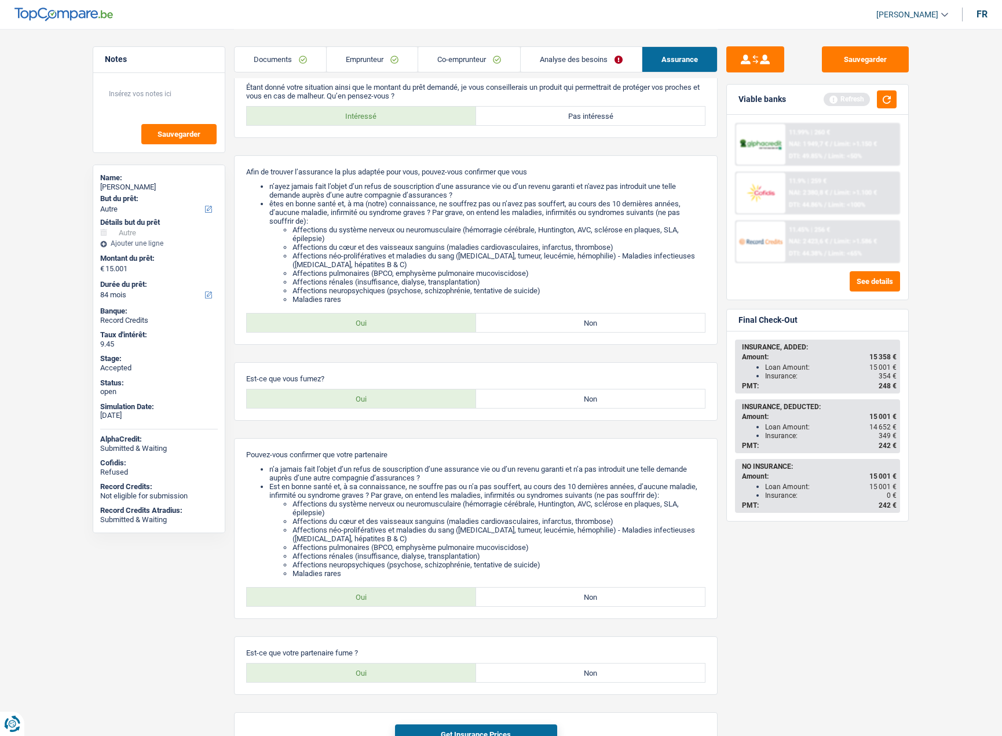
drag, startPoint x: 894, startPoint y: 437, endPoint x: 760, endPoint y: 437, distance: 134.4
click at [760, 437] on ul "Loan Amount: 14 652 € Insurance: 349 €" at bounding box center [819, 430] width 155 height 17
copy div "Insurance: 349"
drag, startPoint x: 877, startPoint y: 59, endPoint x: 849, endPoint y: 49, distance: 29.5
click at [878, 59] on button "Sauvegarder" at bounding box center [865, 59] width 87 height 26
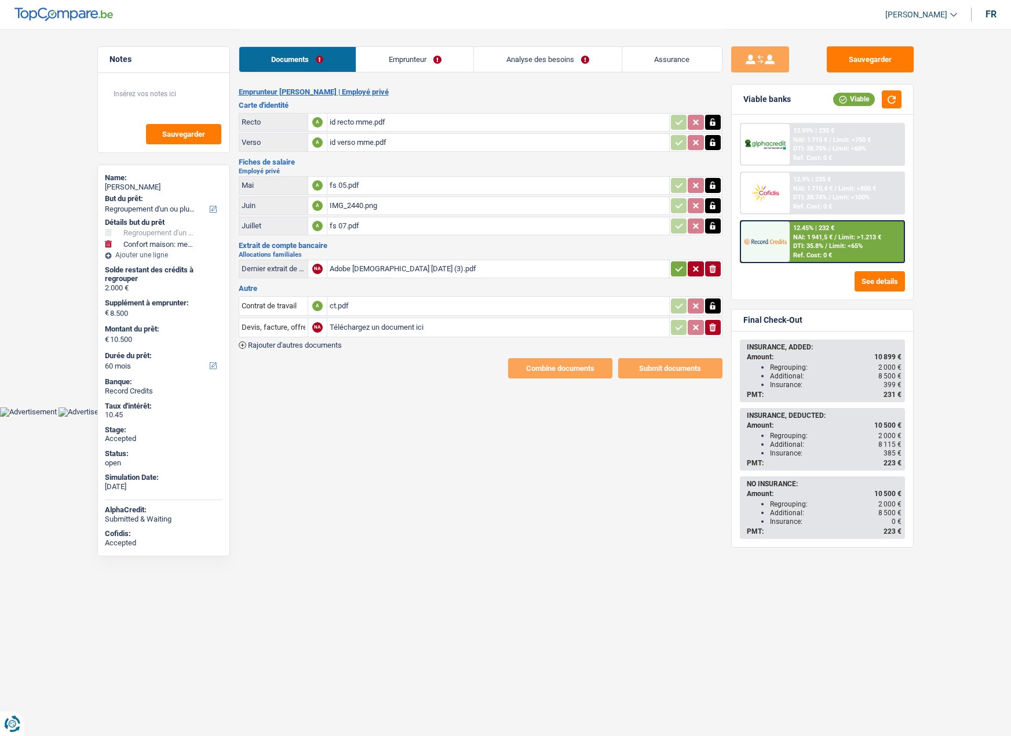
select select "refinancing"
select select "household"
select select "60"
click at [342, 305] on div "ct.pdf" at bounding box center [498, 305] width 337 height 17
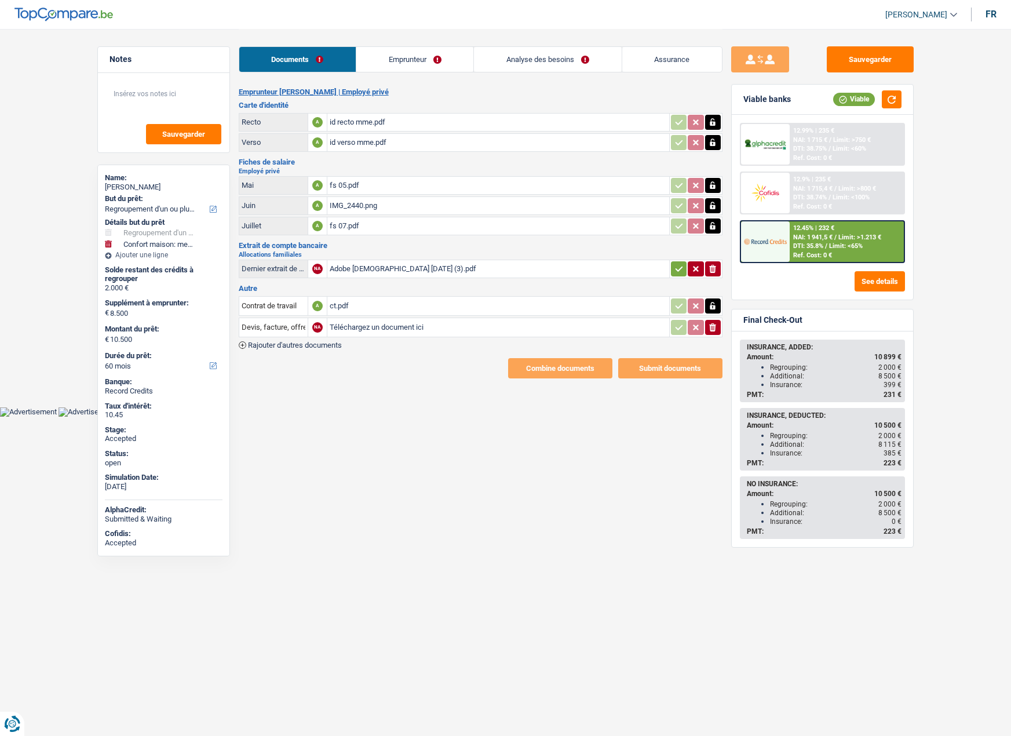
click at [714, 305] on icon "button" at bounding box center [712, 306] width 5 height 8
click at [691, 308] on icon "button" at bounding box center [695, 306] width 9 height 12
click at [525, 308] on input "Note:" at bounding box center [592, 305] width 148 height 17
type input "nok"
click at [276, 331] on input "Devis, facture, offre, bon de commande" at bounding box center [274, 327] width 64 height 19
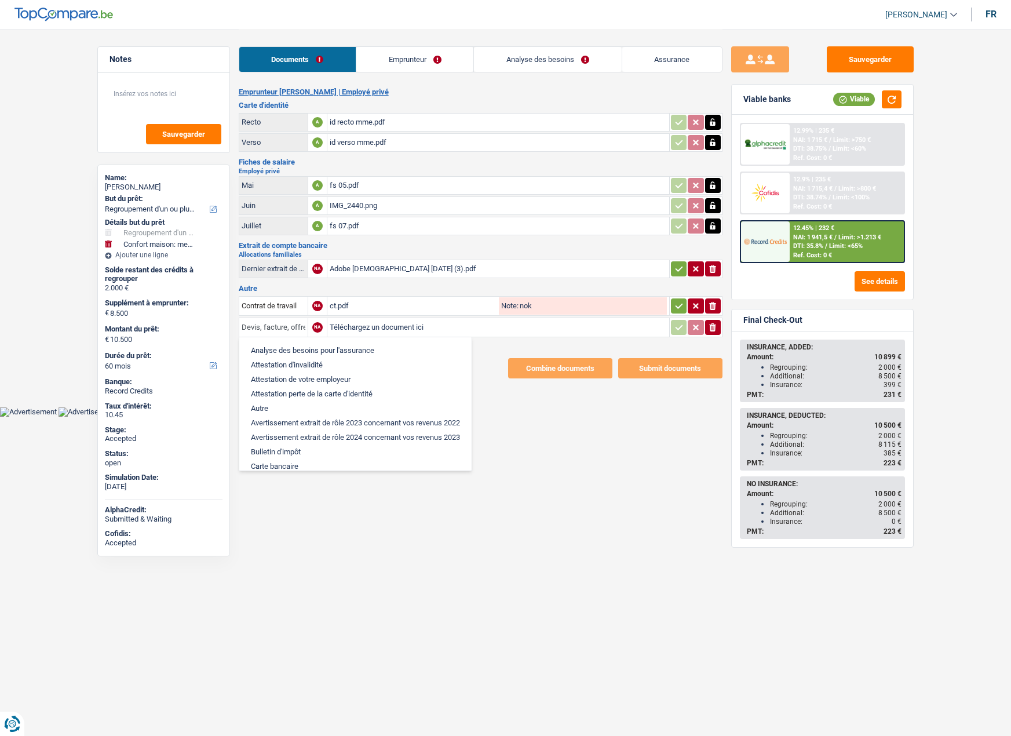
click at [276, 333] on input "Devis, facture, offre, bon de commande" at bounding box center [274, 327] width 64 height 19
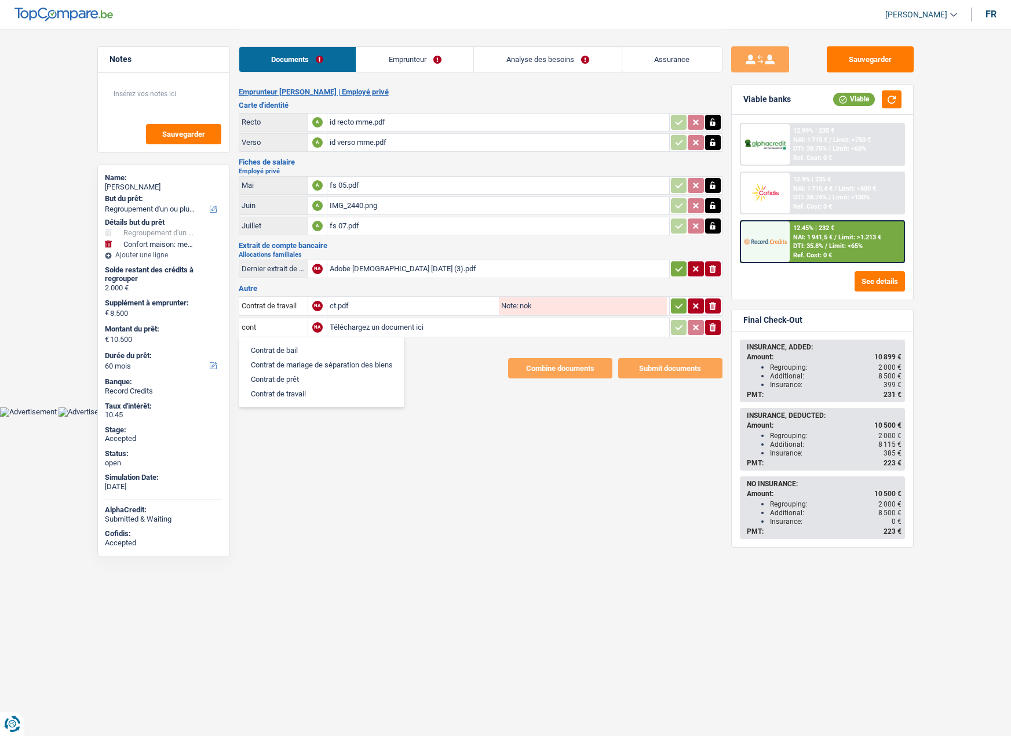
click at [304, 395] on li "Contrat de travail" at bounding box center [322, 393] width 154 height 14
type input "Contrat de travail"
click at [371, 328] on input "Téléchargez un document ici" at bounding box center [498, 327] width 337 height 17
type input "C:\fakepath\Image.jpeg"
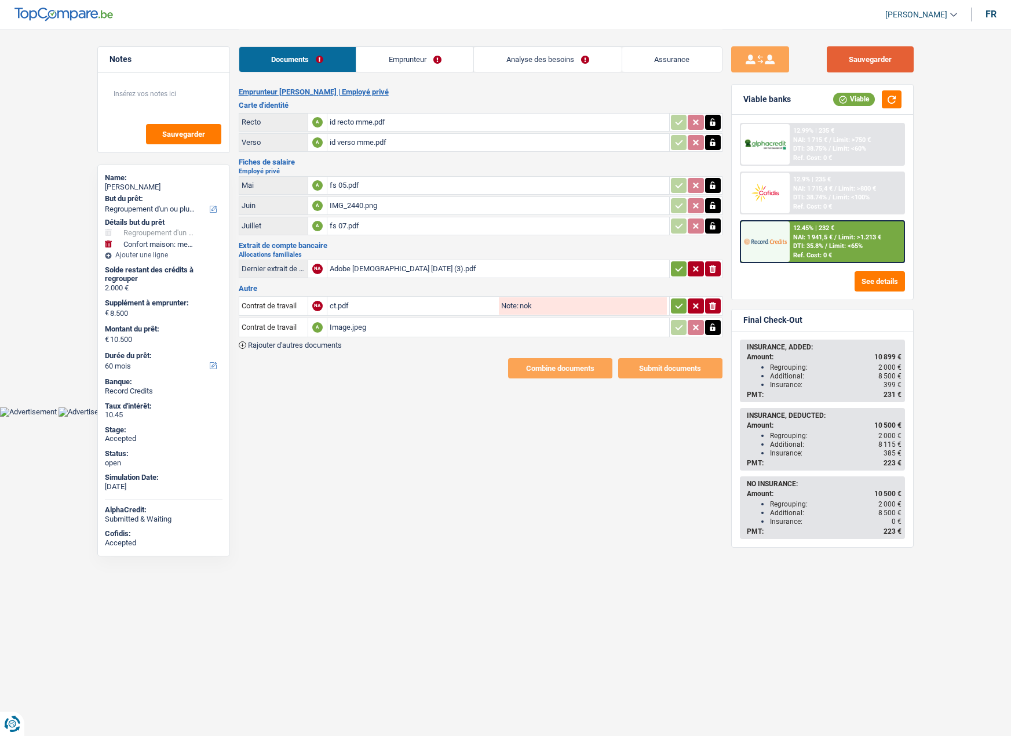
click at [852, 61] on button "Sauvegarder" at bounding box center [870, 59] width 87 height 26
click at [393, 54] on link "Emprunteur" at bounding box center [414, 59] width 117 height 25
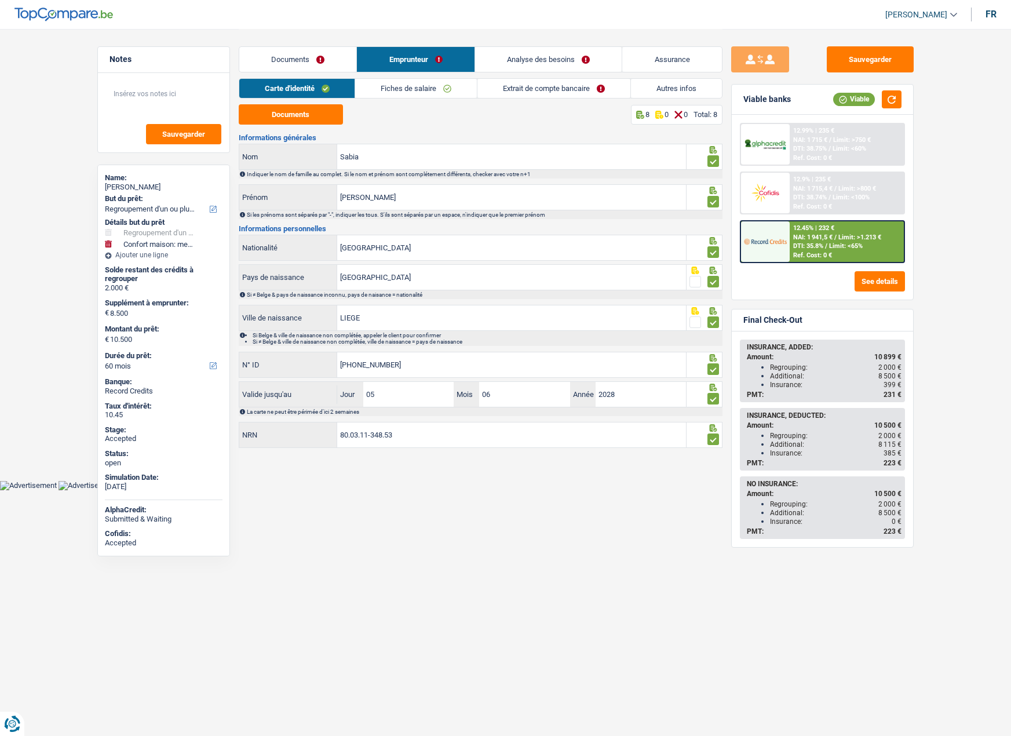
click at [397, 86] on link "Fiches de salaire" at bounding box center [416, 88] width 122 height 19
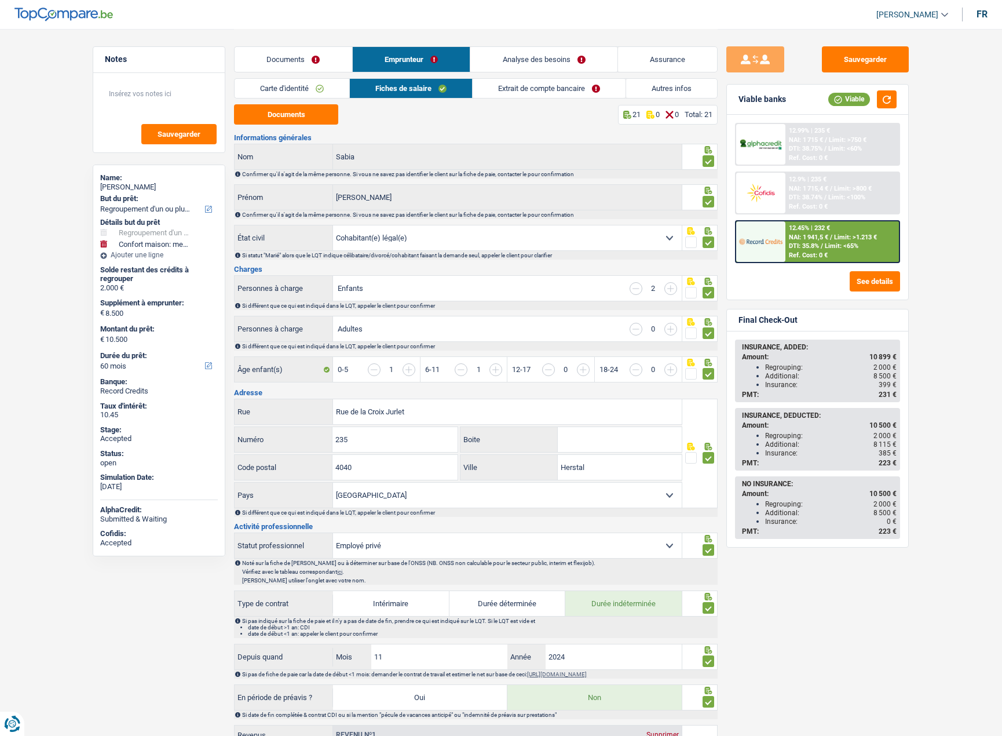
click at [513, 58] on link "Analyse des besoins" at bounding box center [543, 59] width 147 height 25
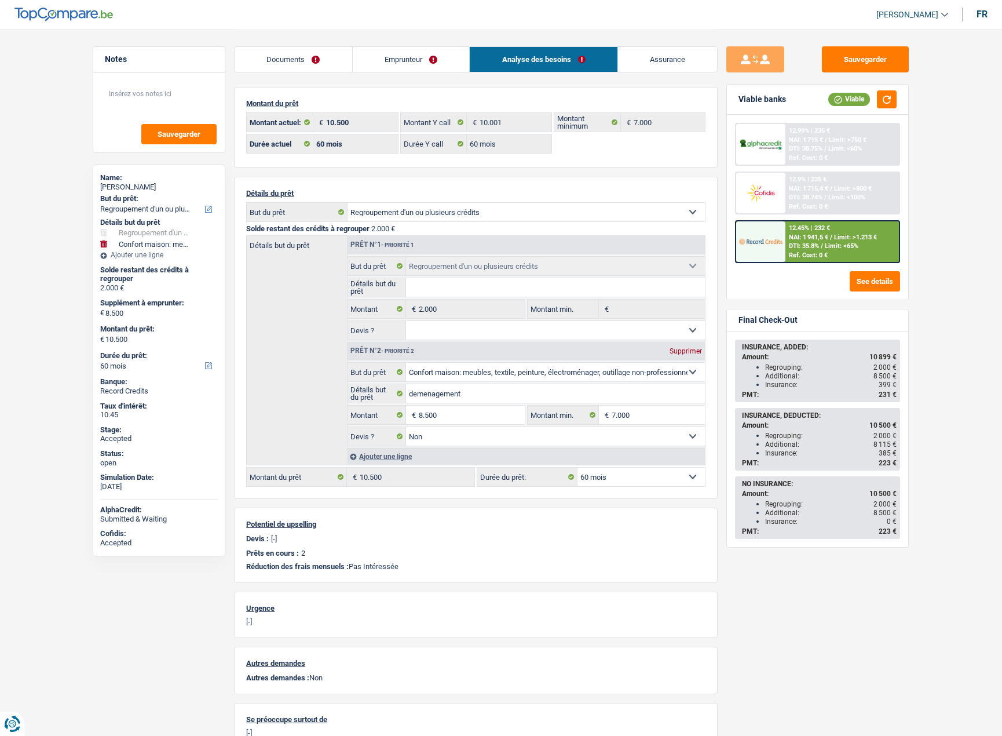
click at [301, 64] on link "Documents" at bounding box center [294, 59] width 118 height 25
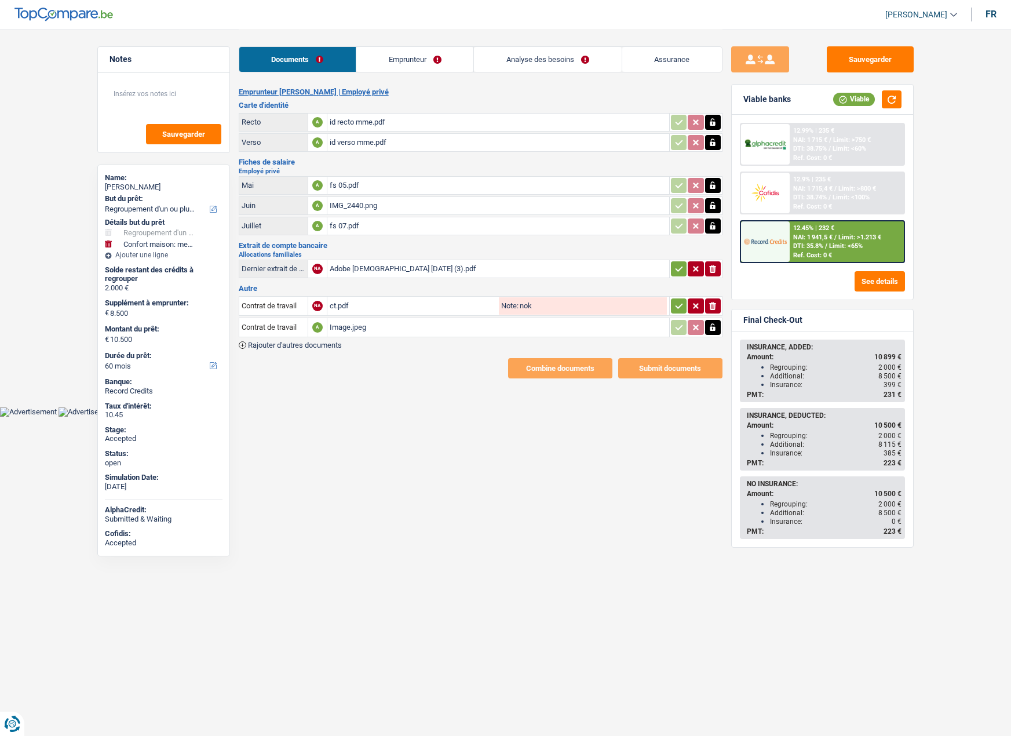
click at [713, 303] on icon "button" at bounding box center [712, 306] width 7 height 8
click at [718, 305] on button "ionicons-v5-e" at bounding box center [713, 305] width 16 height 15
click at [881, 61] on button "Sauvegarder" at bounding box center [870, 59] width 87 height 26
click at [132, 185] on div "Christel Sabia" at bounding box center [164, 186] width 118 height 9
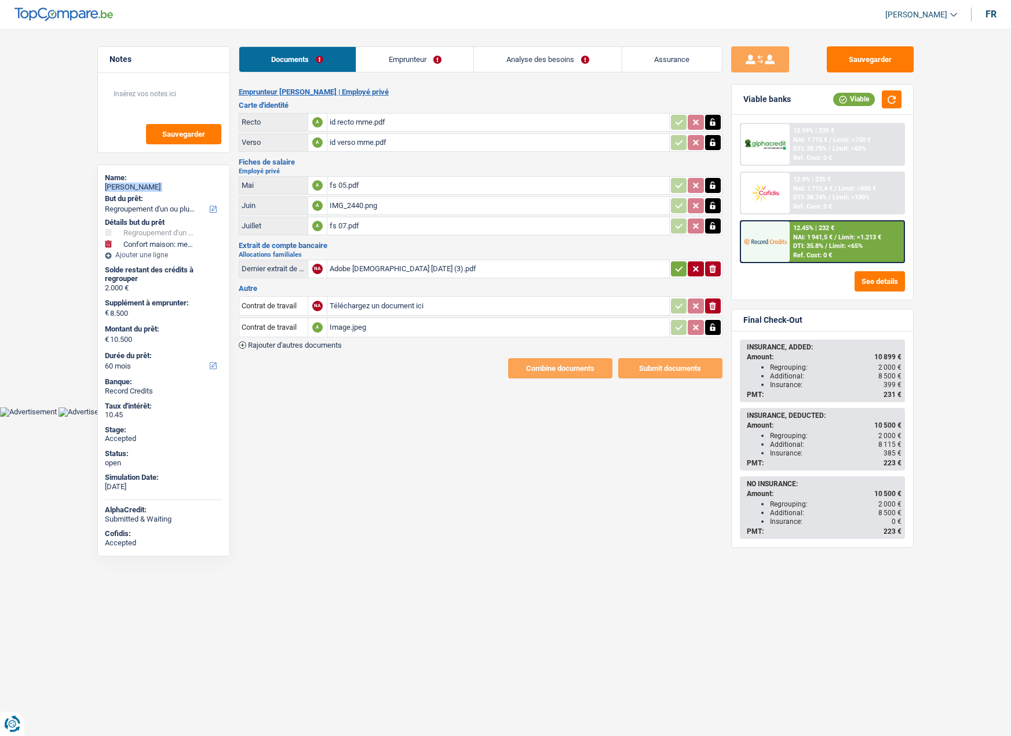
click at [132, 185] on div "Christel Sabia" at bounding box center [164, 186] width 118 height 9
copy div "Christel Sabia"
click at [321, 416] on html "Vous avez le contrôle de vos données Nous utilisons des cookies, tout comme nos…" at bounding box center [505, 208] width 1011 height 416
click at [663, 56] on link "Assurance" at bounding box center [672, 59] width 100 height 25
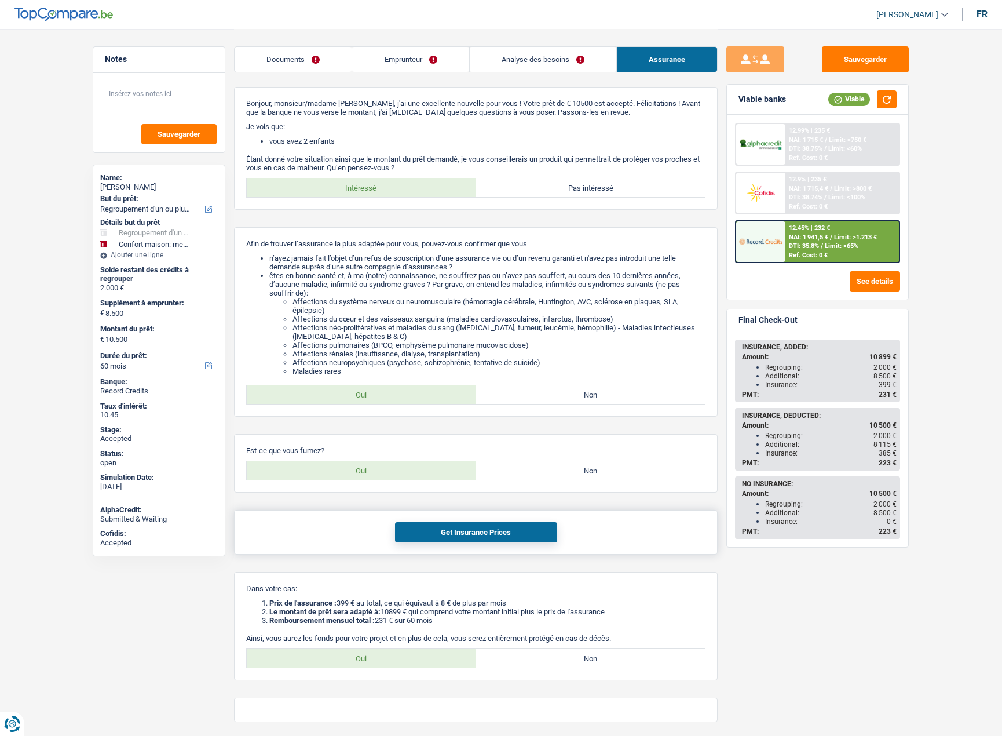
scroll to position [41, 0]
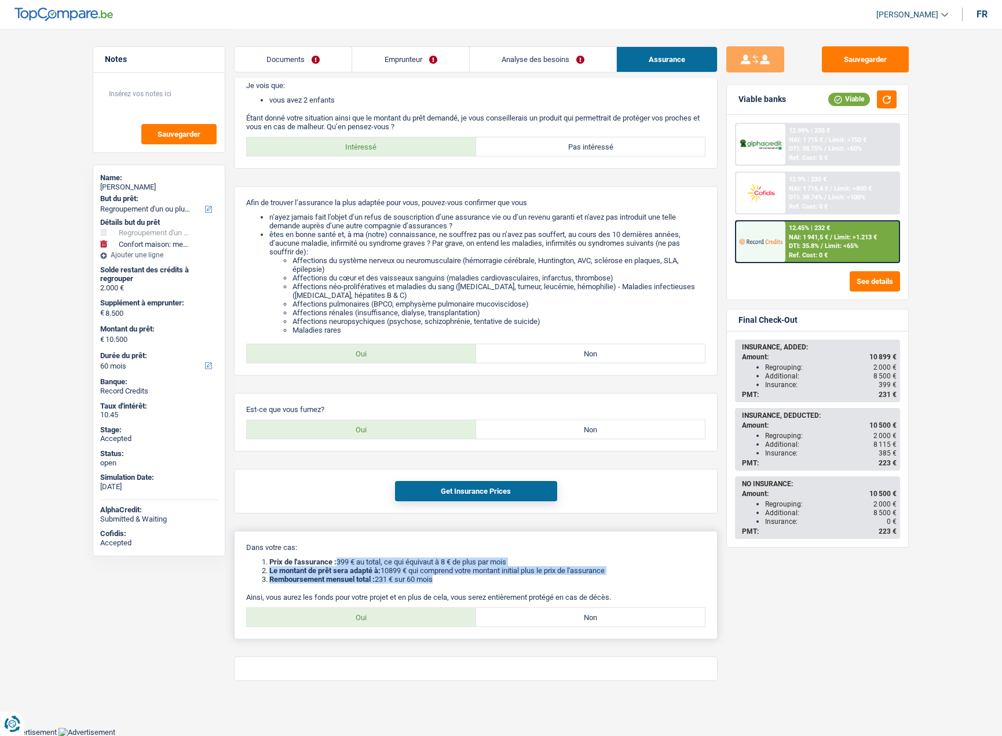
drag, startPoint x: 338, startPoint y: 557, endPoint x: 568, endPoint y: 577, distance: 230.9
click at [568, 577] on div "Dans votre cas: Prix de l'assurance : 399 € au total, ce qui équivaut à 8 € de …" at bounding box center [476, 585] width 484 height 108
click at [307, 595] on p "Ainsi, vous aurez les fonds pour votre projet et en plus de cela, vous serez en…" at bounding box center [475, 597] width 459 height 9
click at [407, 619] on label "Oui" at bounding box center [361, 617] width 229 height 19
click at [407, 619] on input "Oui" at bounding box center [361, 617] width 229 height 19
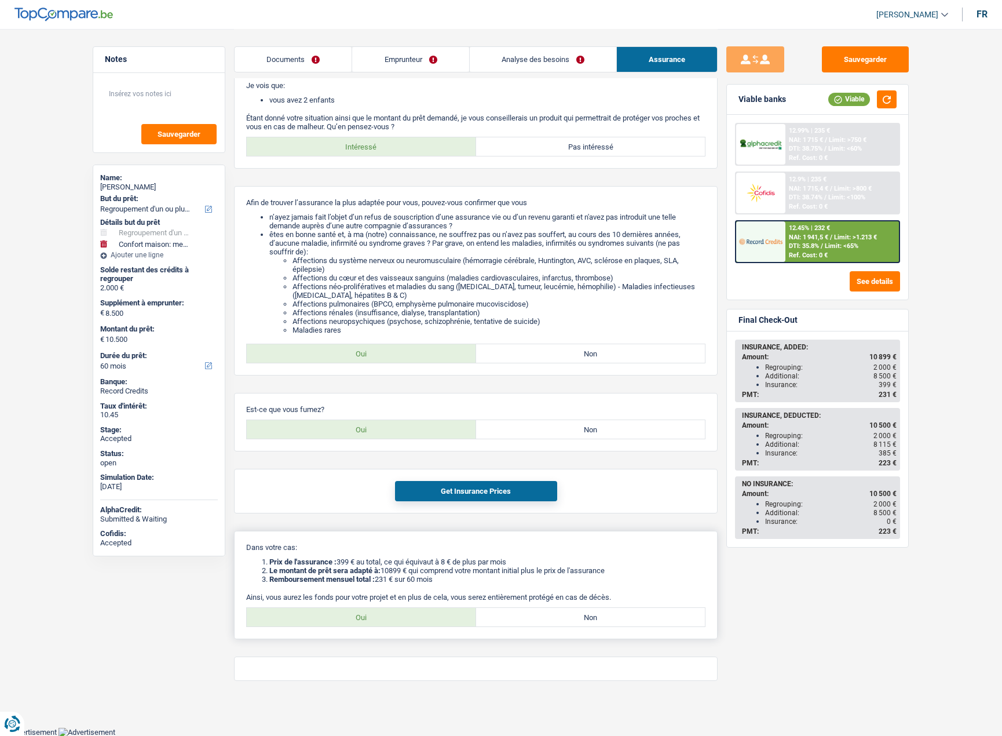
radio input "true"
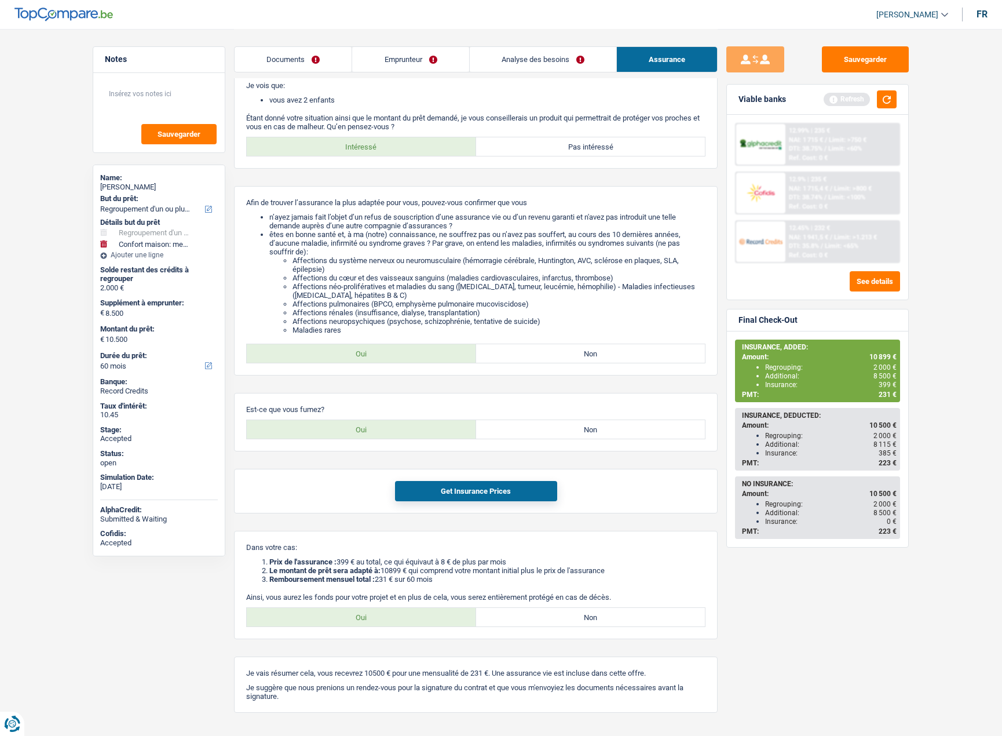
click at [807, 443] on div "Additional: 8 115 €" at bounding box center [830, 444] width 131 height 8
click at [567, 612] on label "Non" at bounding box center [590, 617] width 229 height 19
click at [567, 612] on input "Non" at bounding box center [590, 617] width 229 height 19
radio input "true"
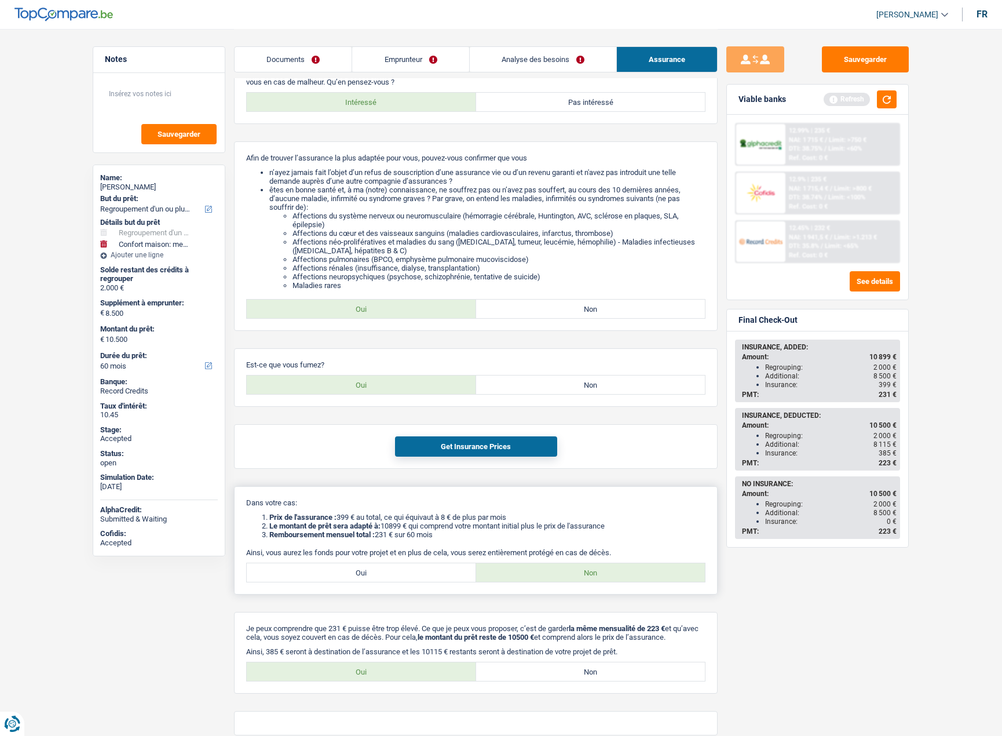
scroll to position [149, 0]
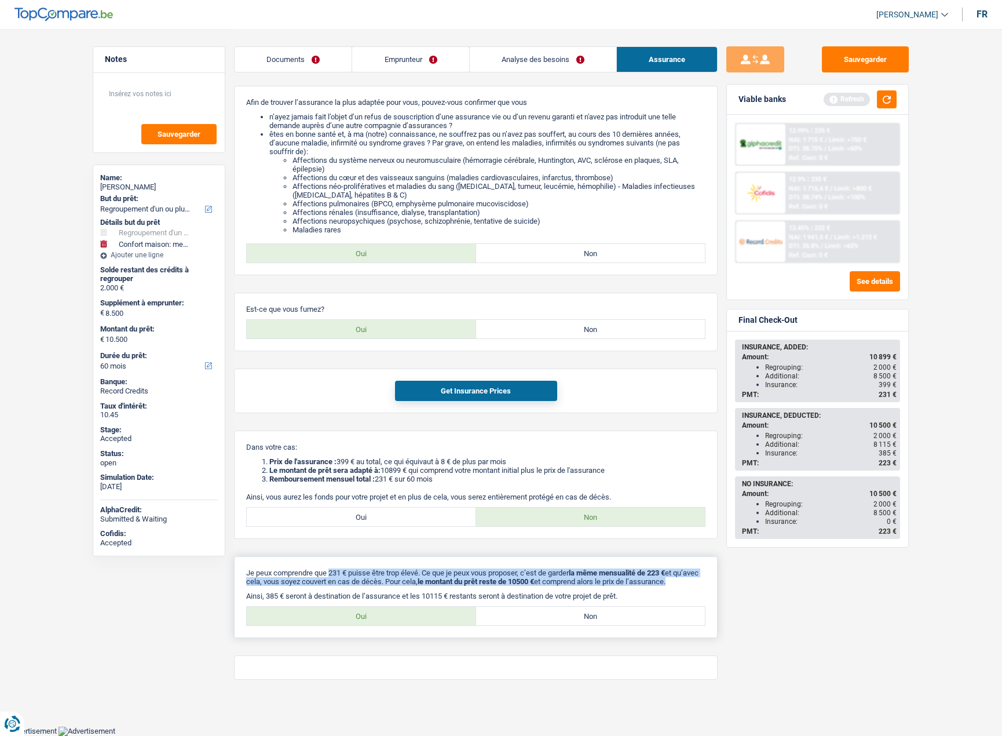
drag, startPoint x: 285, startPoint y: 564, endPoint x: 687, endPoint y: 571, distance: 402.1
click at [687, 571] on p "Je peux comprendre que 231 € puisse être trop élevé. Ce que je peux vous propos…" at bounding box center [475, 576] width 459 height 17
click at [605, 572] on p "Je peux comprendre que 231 € puisse être trop élevé. Ce que je peux vous propos…" at bounding box center [475, 576] width 459 height 17
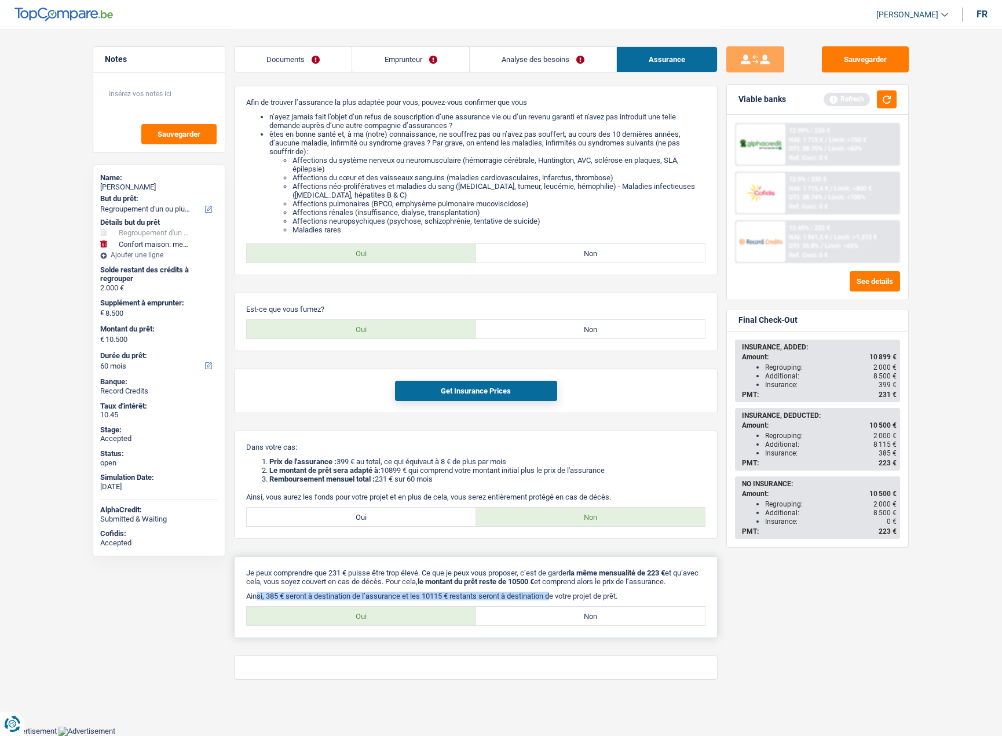
drag, startPoint x: 257, startPoint y: 593, endPoint x: 556, endPoint y: 600, distance: 298.4
click at [556, 600] on p "Ainsi, 385 € seront à destination de l’assurance et les 10115 € restants seront…" at bounding box center [475, 595] width 459 height 9
click at [435, 606] on div "Je peux comprendre que 231 € puisse être trop élevé. Ce que je peux vous propos…" at bounding box center [476, 597] width 484 height 82
click at [433, 608] on label "Oui" at bounding box center [361, 615] width 229 height 19
click at [433, 608] on input "Oui" at bounding box center [361, 615] width 229 height 19
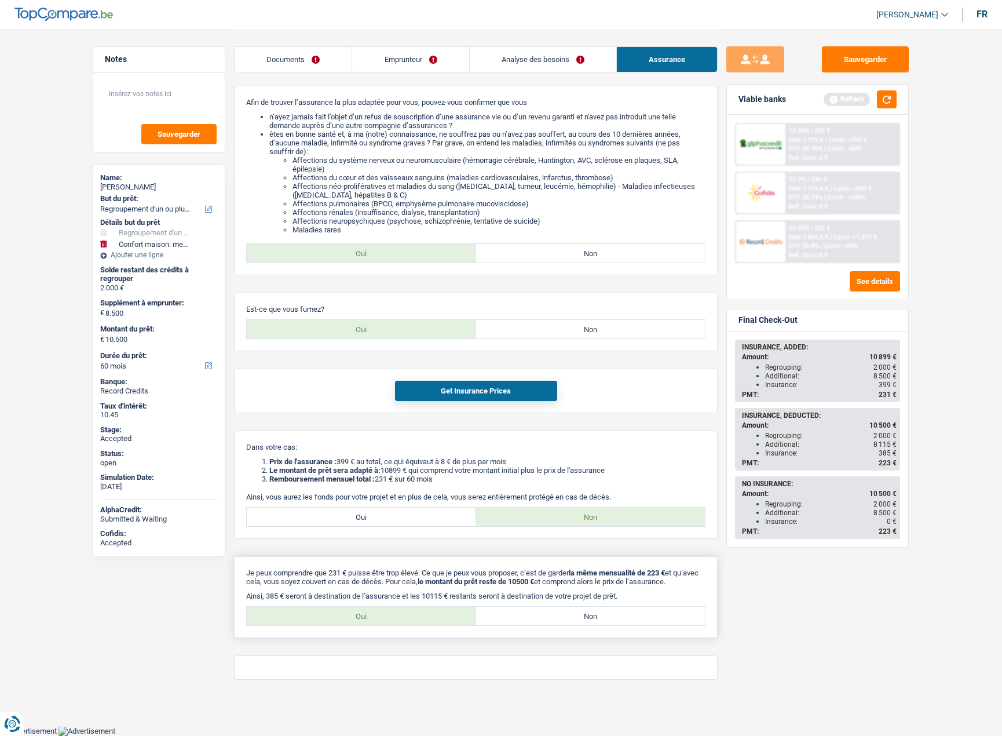
radio input "true"
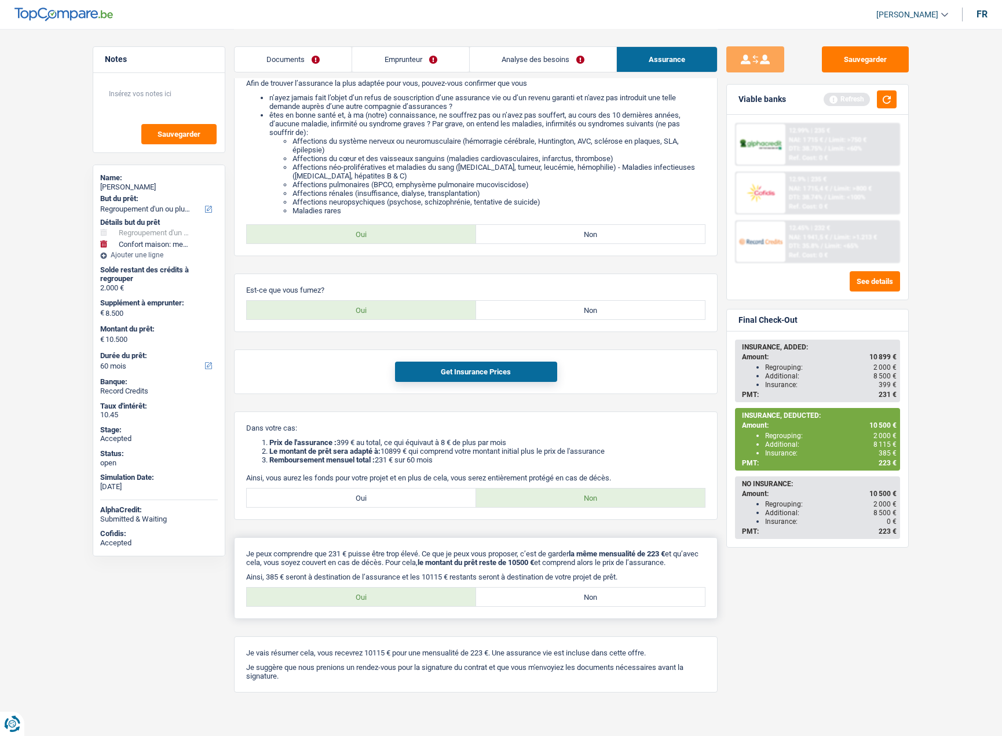
scroll to position [181, 0]
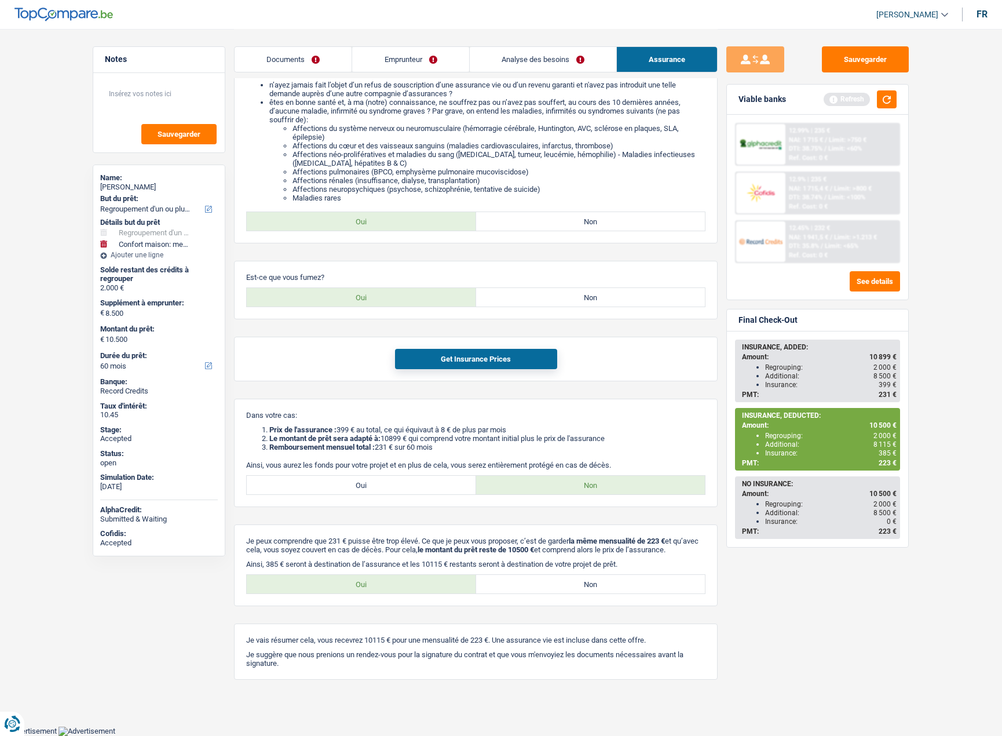
click at [508, 62] on link "Analyse des besoins" at bounding box center [543, 59] width 147 height 25
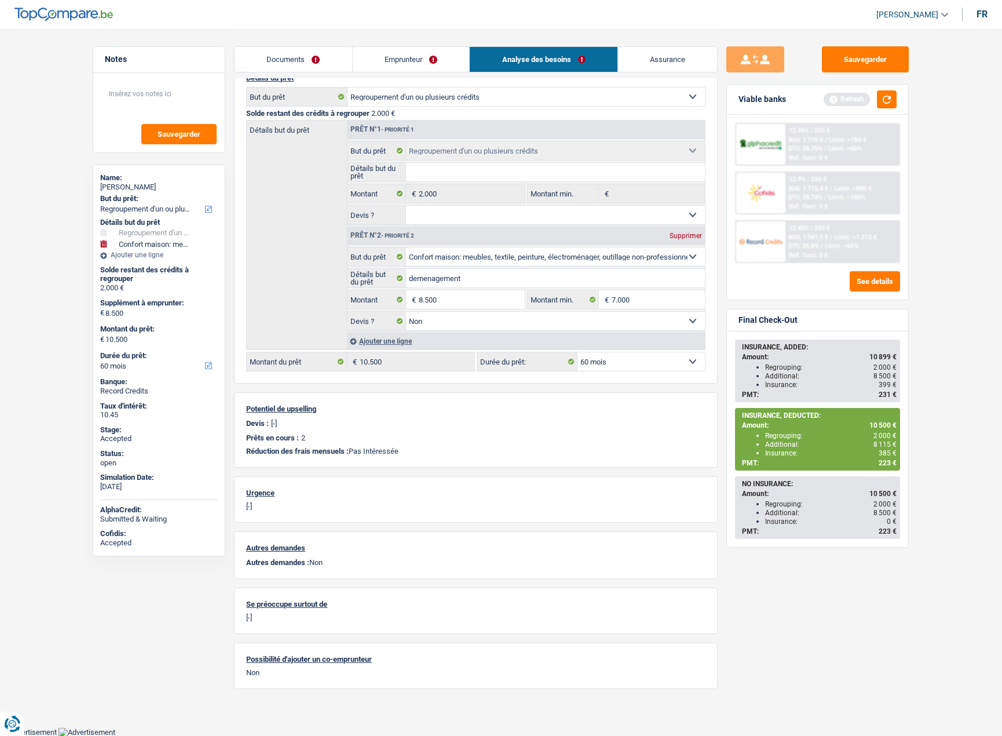
drag, startPoint x: 769, startPoint y: 440, endPoint x: 890, endPoint y: 443, distance: 121.7
click at [890, 443] on div "Additional: 8 115 €" at bounding box center [830, 444] width 131 height 8
click at [448, 298] on input "8.500" at bounding box center [472, 299] width 106 height 19
click at [450, 298] on input "8.500" at bounding box center [472, 299] width 106 height 19
type input "8.001"
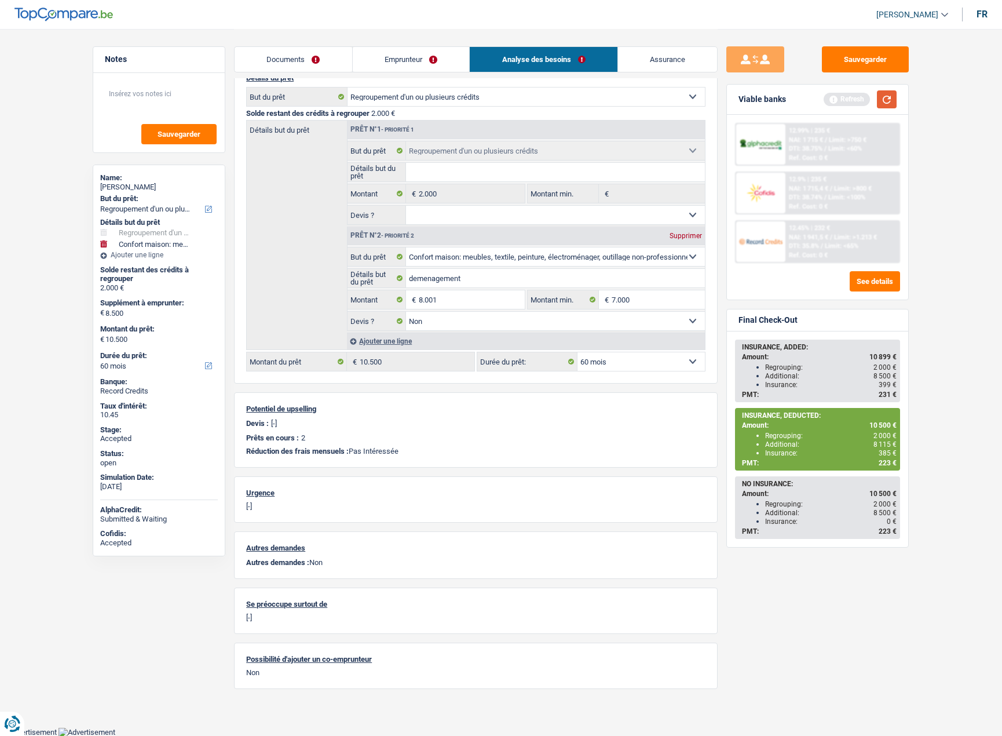
type input "8.001"
type input "10.001"
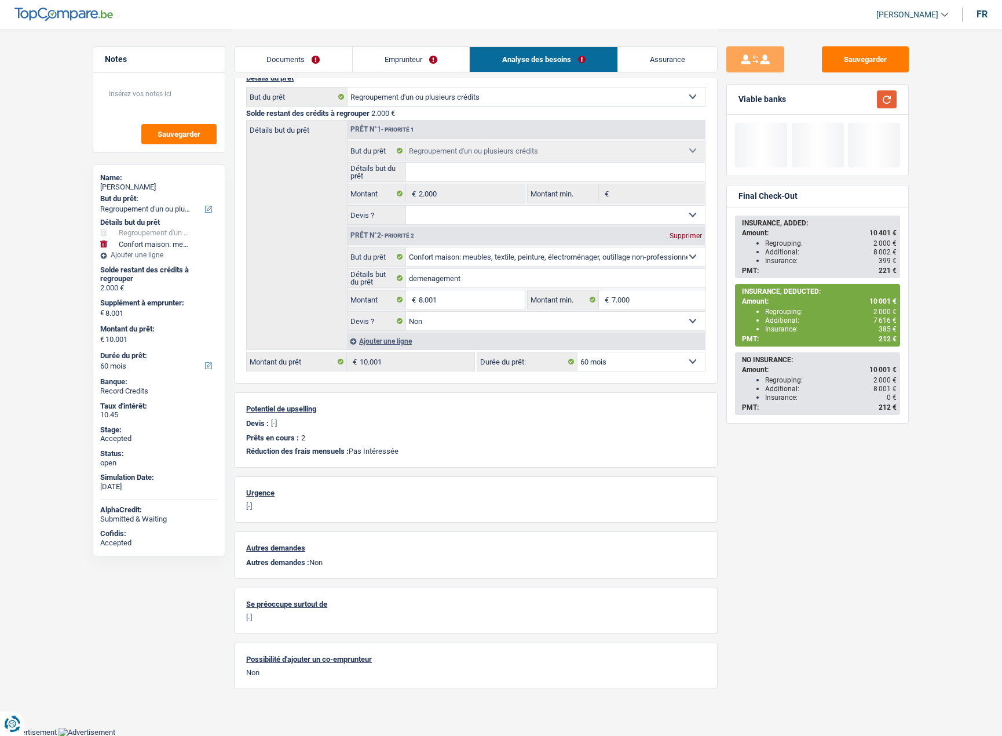
click at [888, 99] on button "button" at bounding box center [887, 99] width 20 height 18
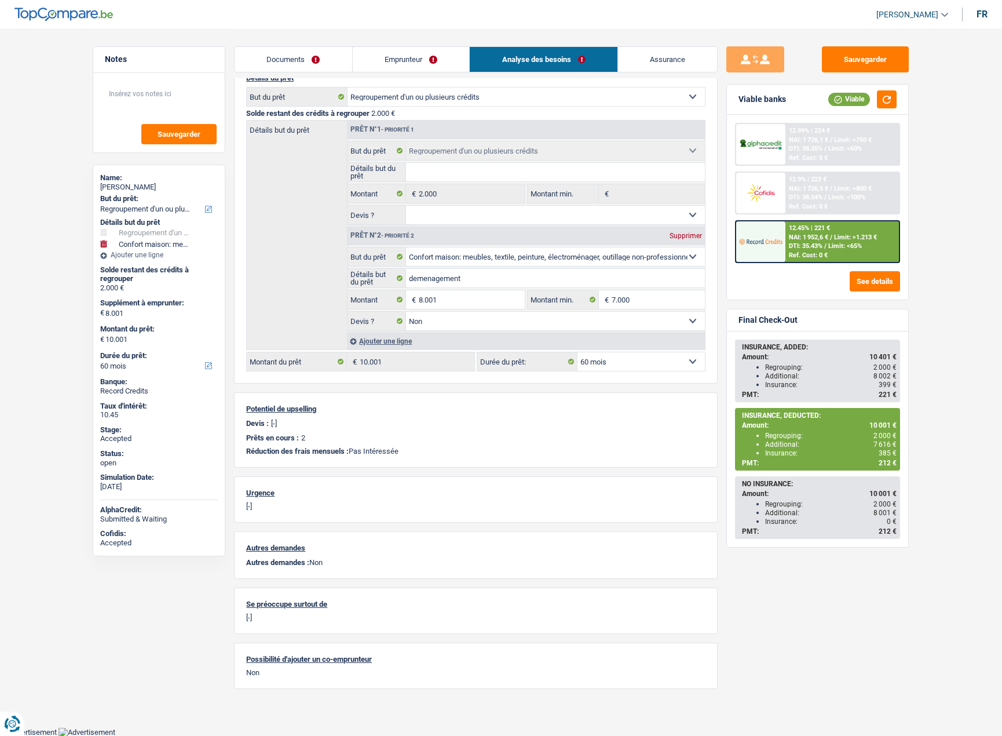
click at [791, 235] on span "NAI: 1 952,6 €" at bounding box center [808, 237] width 39 height 8
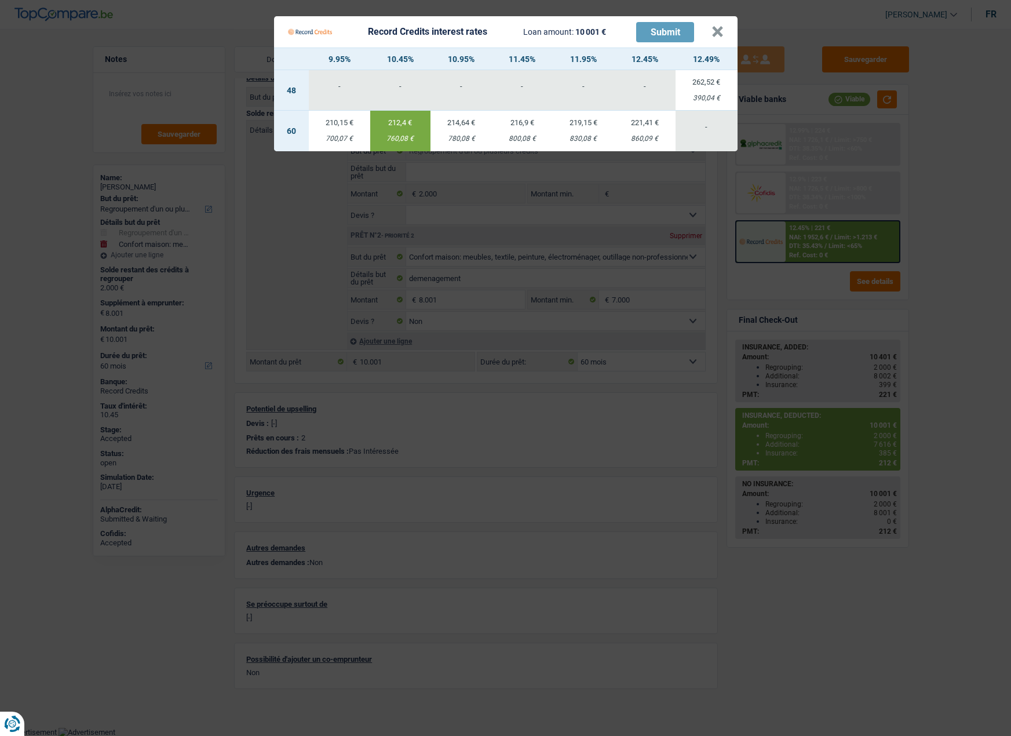
click at [399, 136] on div "760,08 €" at bounding box center [400, 139] width 60 height 8
click at [716, 31] on button "×" at bounding box center [717, 32] width 12 height 12
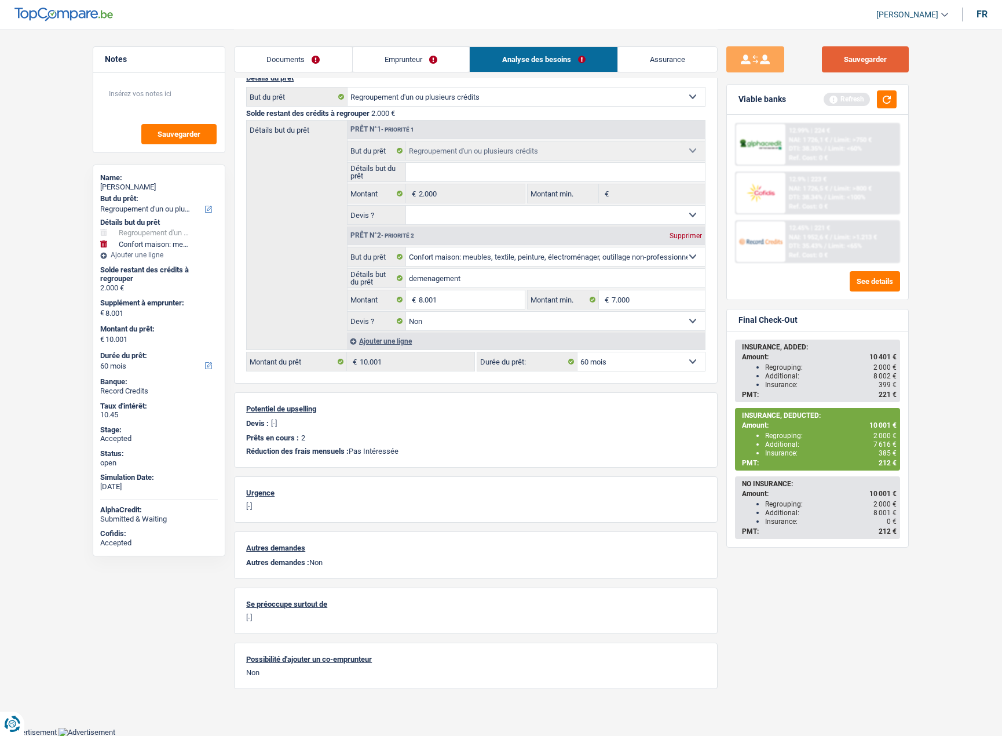
click at [863, 60] on button "Sauvegarder" at bounding box center [865, 59] width 87 height 26
click at [651, 60] on link "Assurance" at bounding box center [668, 59] width 100 height 25
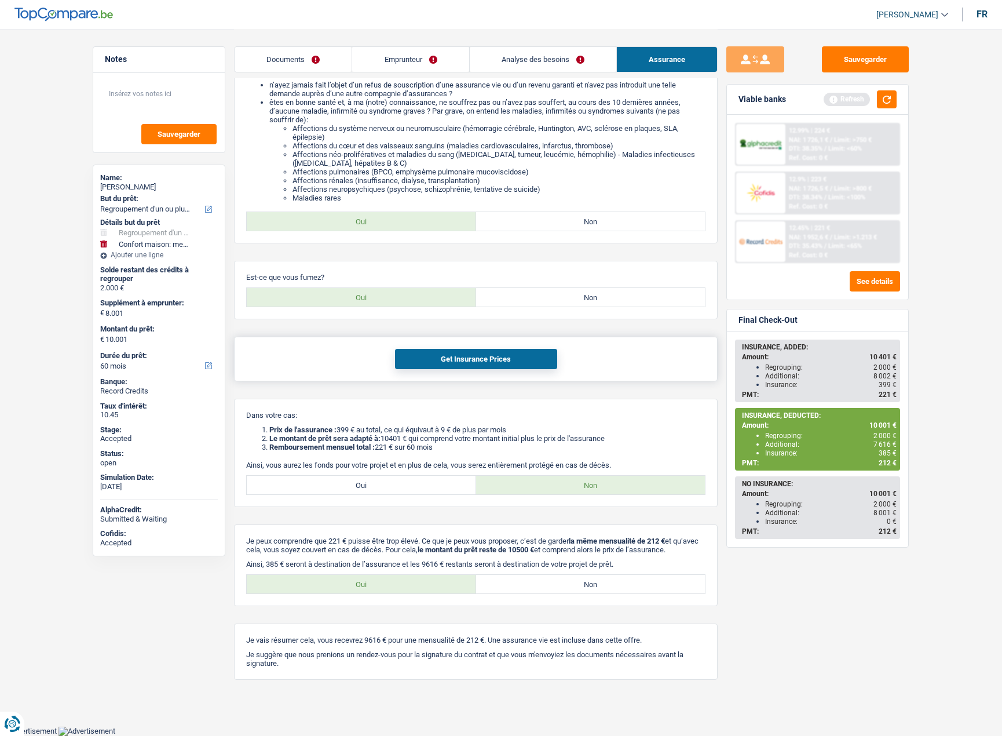
scroll to position [181, 0]
click at [460, 359] on button "Get Insurance Prices" at bounding box center [476, 359] width 162 height 20
click at [407, 56] on link "Emprunteur" at bounding box center [410, 59] width 116 height 25
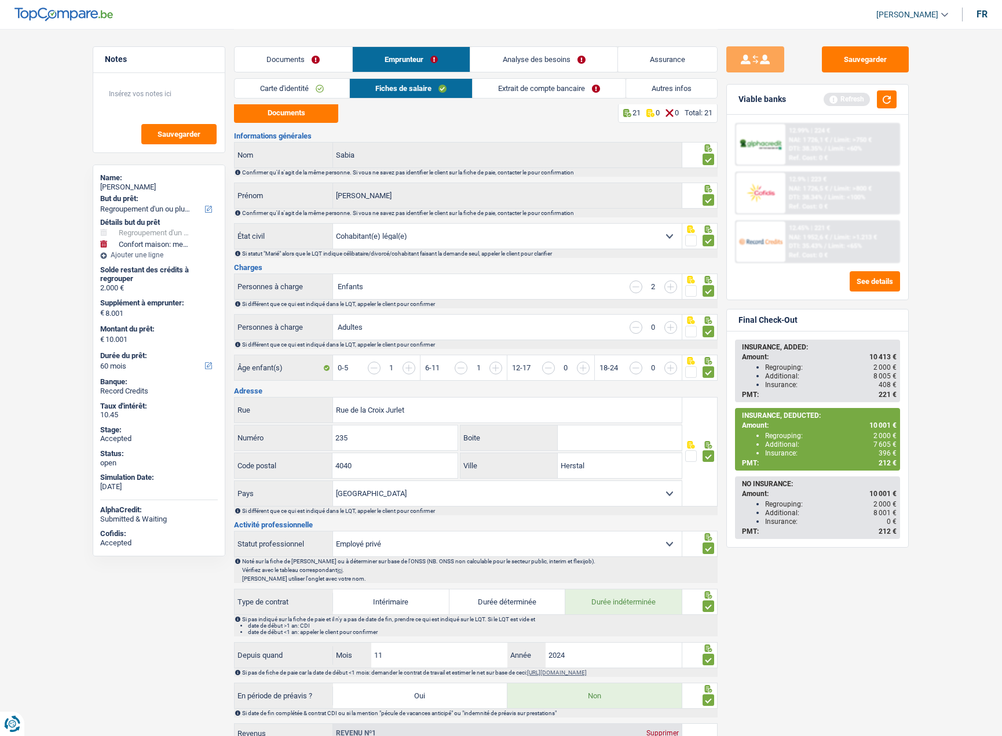
scroll to position [0, 0]
drag, startPoint x: 771, startPoint y: 452, endPoint x: 851, endPoint y: 458, distance: 80.1
click at [851, 458] on div "INSURANCE, DEDUCTED: Amount: 10 001 € Regrouping: 2 000 € Additional: 7 605 € I…" at bounding box center [817, 439] width 163 height 60
click at [887, 465] on span "212 €" at bounding box center [888, 463] width 18 height 8
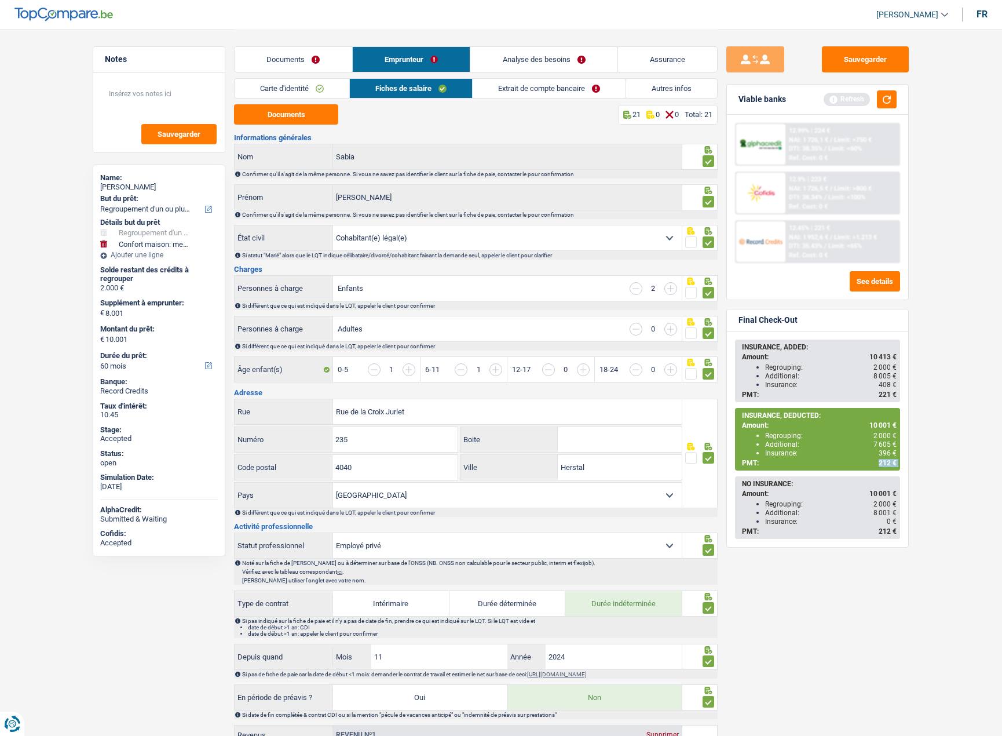
click at [887, 465] on span "212 €" at bounding box center [888, 463] width 18 height 8
click at [881, 451] on span "396 €" at bounding box center [888, 453] width 18 height 8
click at [881, 452] on span "396 €" at bounding box center [888, 453] width 18 height 8
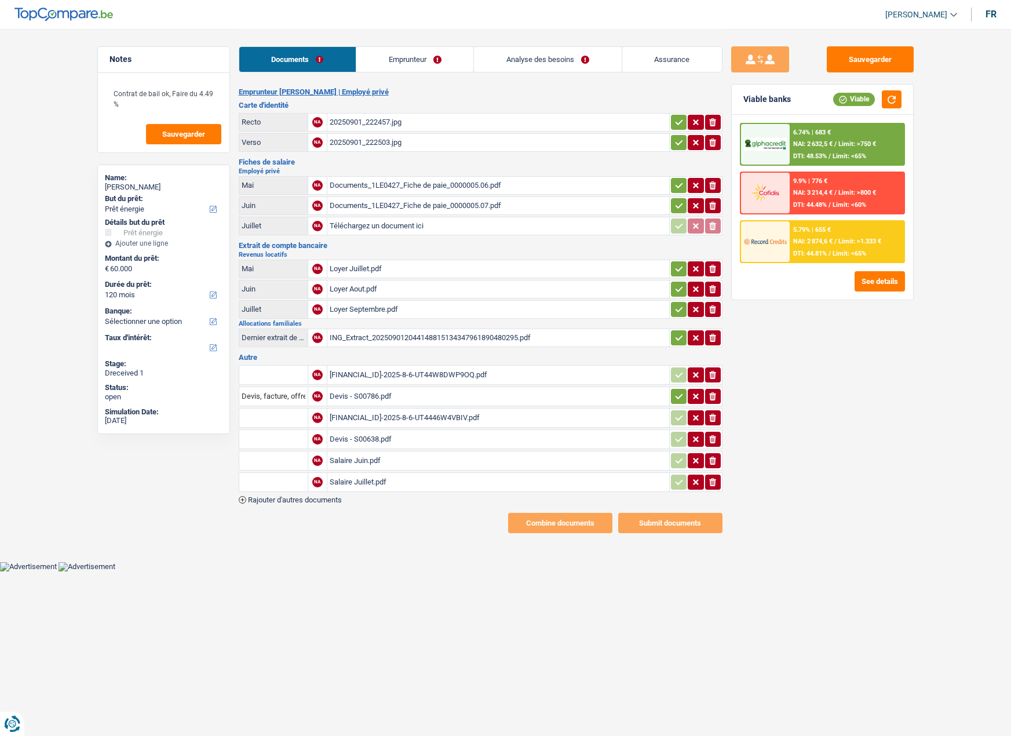
select select "energy"
select select "120"
click at [392, 57] on link "Emprunteur" at bounding box center [414, 59] width 117 height 25
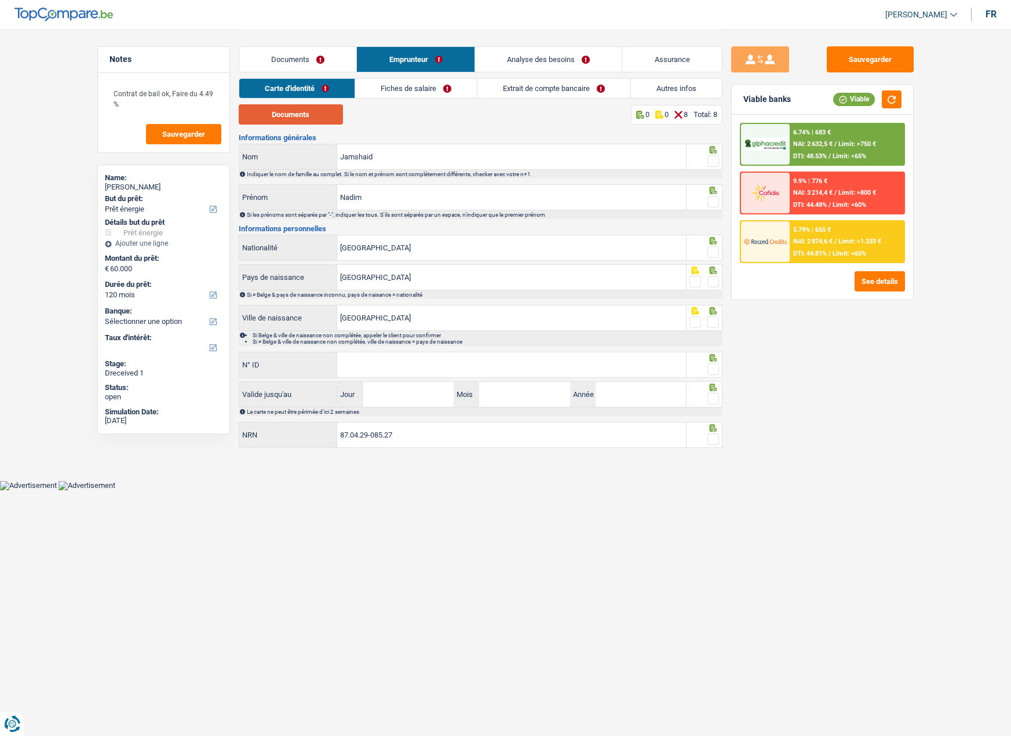
click at [308, 112] on button "Documents" at bounding box center [291, 114] width 104 height 20
click at [712, 159] on span at bounding box center [713, 161] width 12 height 12
click at [0, 0] on input "radio" at bounding box center [0, 0] width 0 height 0
click at [714, 200] on span at bounding box center [713, 202] width 12 height 12
click at [0, 0] on input "radio" at bounding box center [0, 0] width 0 height 0
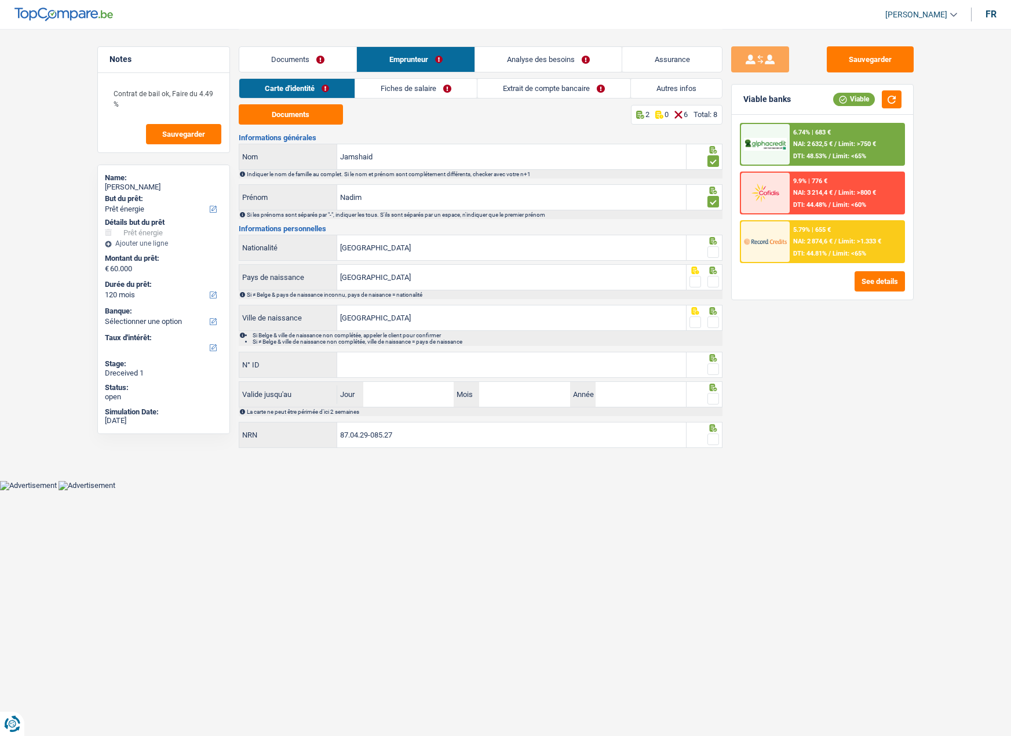
click at [713, 250] on span at bounding box center [713, 252] width 12 height 12
click at [0, 0] on input "radio" at bounding box center [0, 0] width 0 height 0
click at [717, 283] on span at bounding box center [713, 282] width 12 height 12
click at [0, 0] on input "radio" at bounding box center [0, 0] width 0 height 0
click at [709, 328] on div at bounding box center [713, 322] width 12 height 14
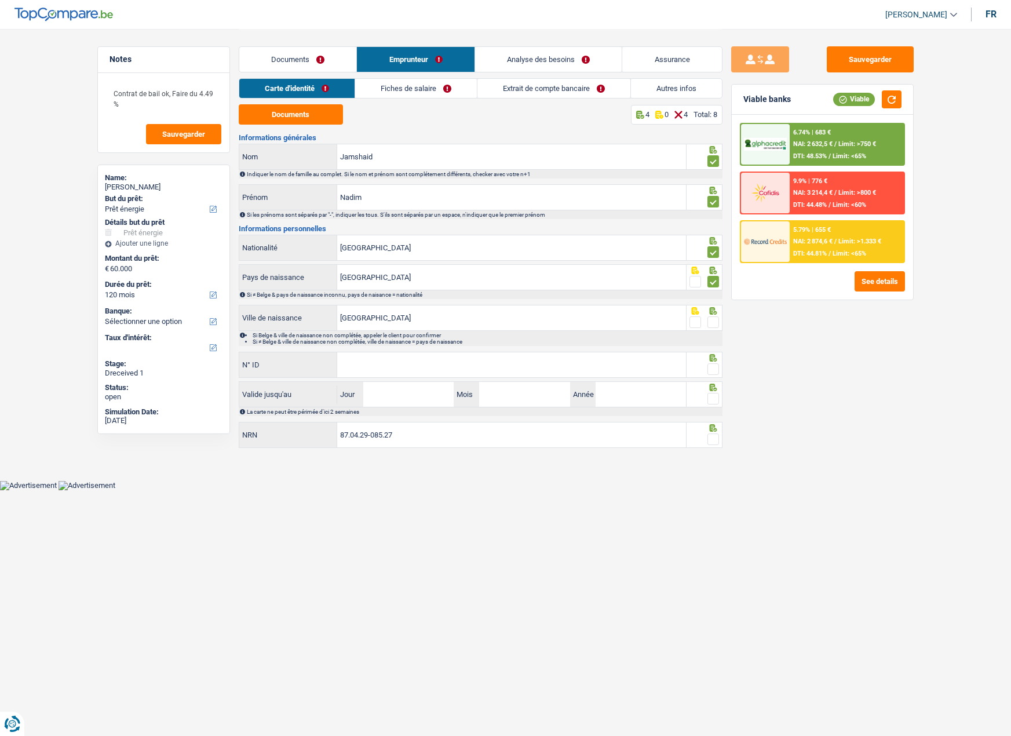
click at [714, 322] on span at bounding box center [713, 322] width 12 height 12
click at [0, 0] on input "radio" at bounding box center [0, 0] width 0 height 0
click at [551, 361] on input "N° ID" at bounding box center [511, 364] width 349 height 25
click at [377, 370] on input "N° ID" at bounding box center [511, 364] width 349 height 25
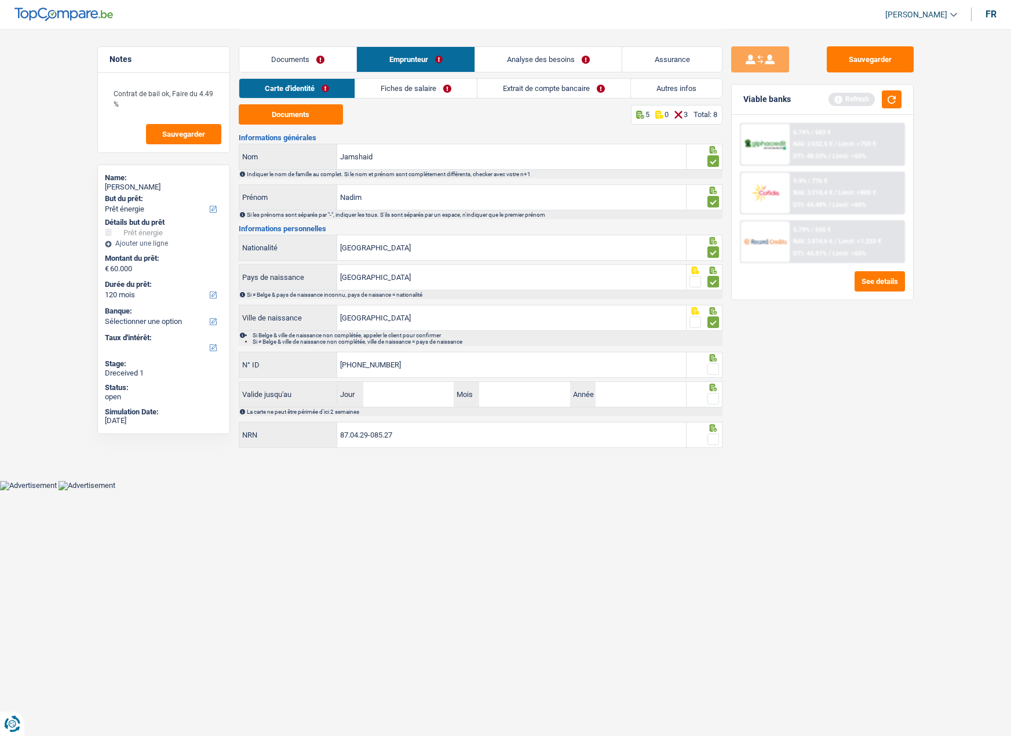
click at [361, 367] on input "[PHONE_NUMBER]" at bounding box center [511, 364] width 349 height 25
type input "[PHONE_NUMBER]"
click at [397, 388] on input "Jour" at bounding box center [408, 394] width 90 height 25
type input "21"
type input "05"
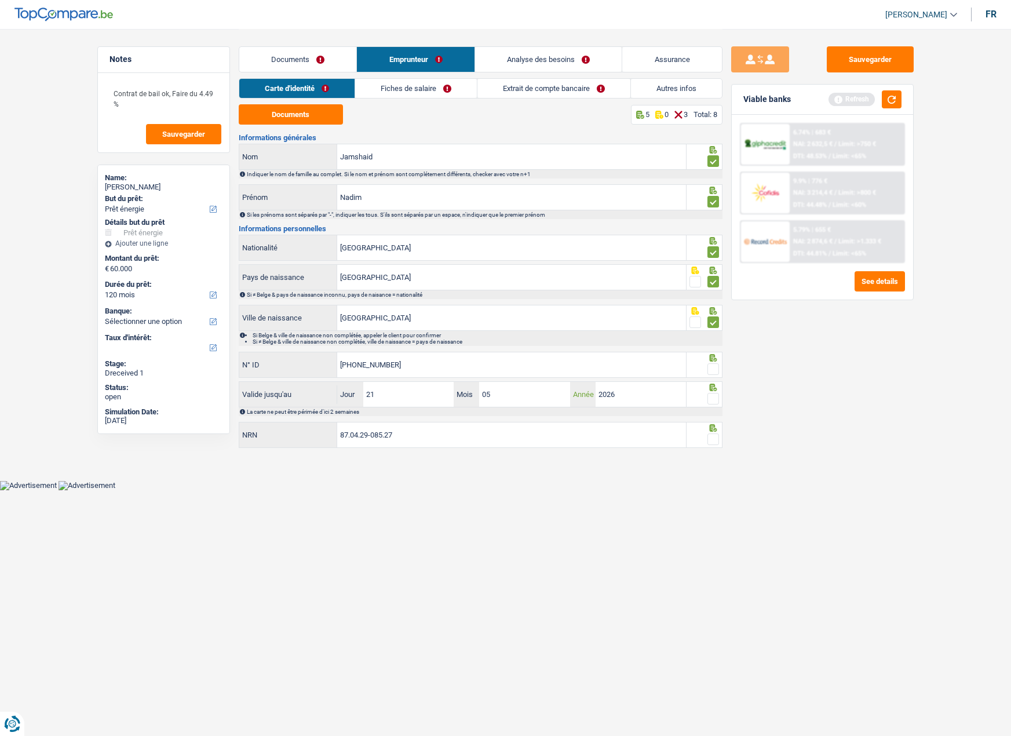
type input "2026"
click at [712, 398] on span at bounding box center [713, 399] width 12 height 12
click at [0, 0] on input "radio" at bounding box center [0, 0] width 0 height 0
click at [710, 368] on span at bounding box center [713, 369] width 12 height 12
click at [0, 0] on input "radio" at bounding box center [0, 0] width 0 height 0
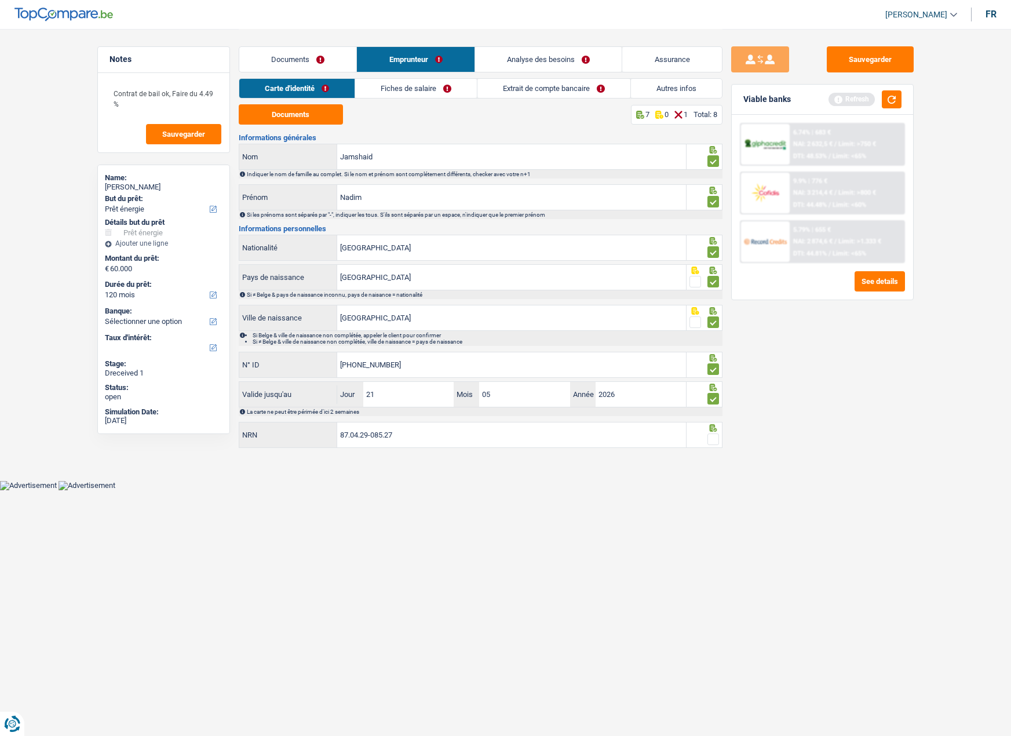
click at [711, 439] on span at bounding box center [713, 439] width 12 height 12
click at [0, 0] on input "radio" at bounding box center [0, 0] width 0 height 0
click at [432, 88] on link "Fiches de salaire" at bounding box center [416, 88] width 122 height 19
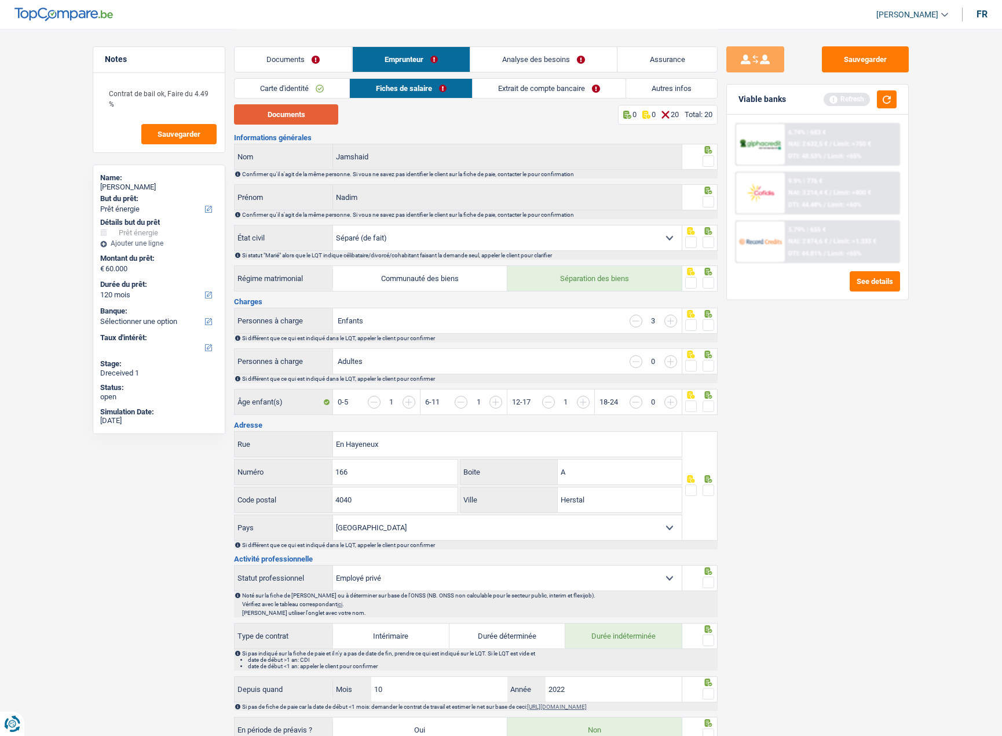
click at [312, 108] on button "Documents" at bounding box center [286, 114] width 104 height 20
click at [710, 160] on span at bounding box center [709, 161] width 12 height 12
click at [0, 0] on input "radio" at bounding box center [0, 0] width 0 height 0
click at [710, 201] on span at bounding box center [709, 202] width 12 height 12
click at [0, 0] on input "radio" at bounding box center [0, 0] width 0 height 0
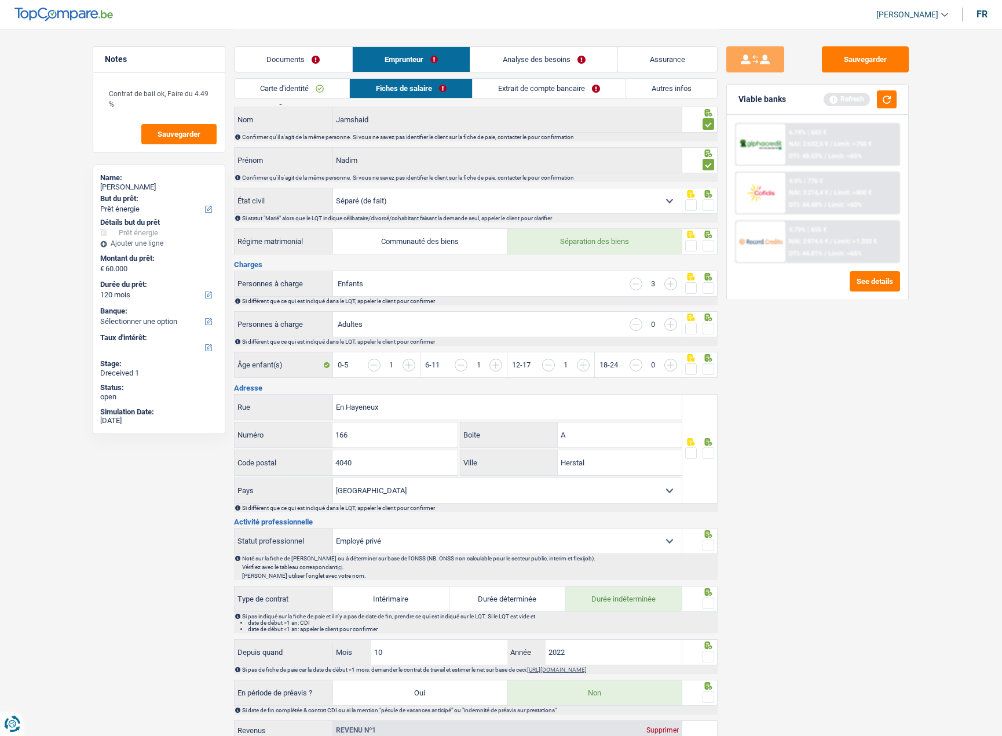
scroll to position [58, 0]
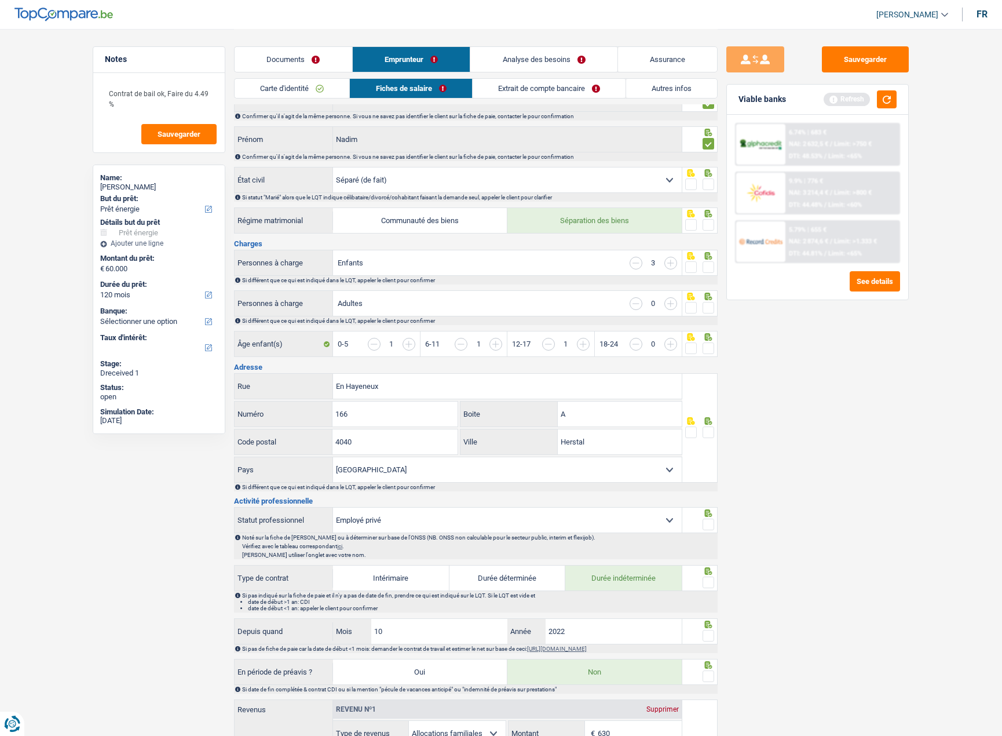
click at [708, 264] on span at bounding box center [709, 267] width 12 height 12
click at [0, 0] on input "radio" at bounding box center [0, 0] width 0 height 0
click at [676, 305] on input "button" at bounding box center [670, 303] width 13 height 13
click at [709, 306] on span at bounding box center [709, 308] width 12 height 12
click at [0, 0] on input "radio" at bounding box center [0, 0] width 0 height 0
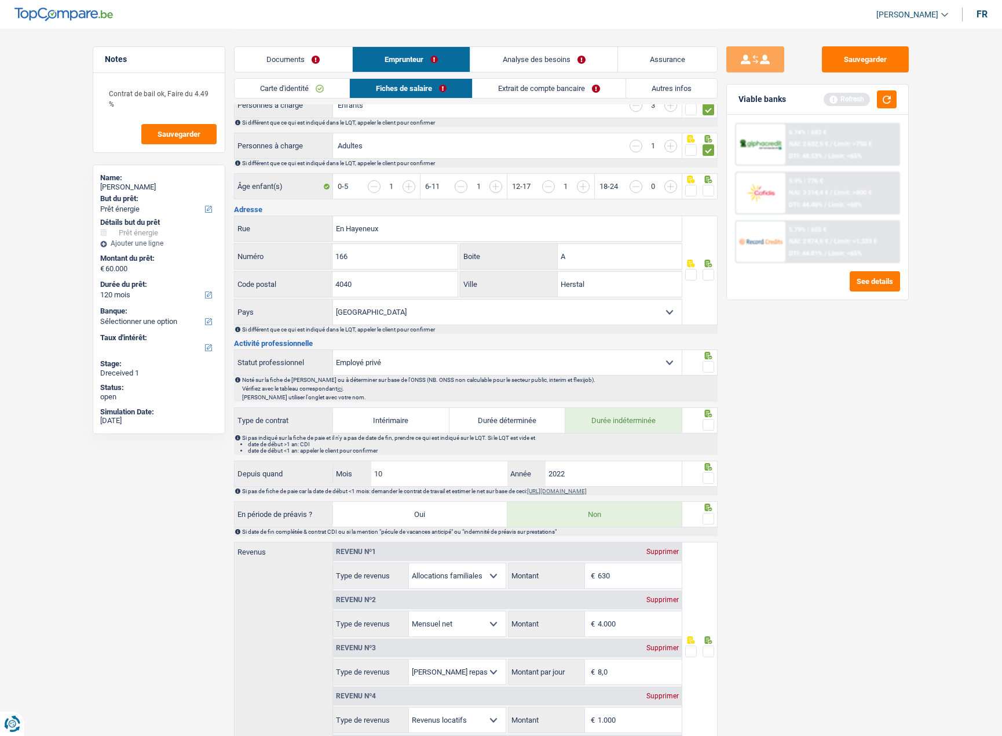
scroll to position [232, 0]
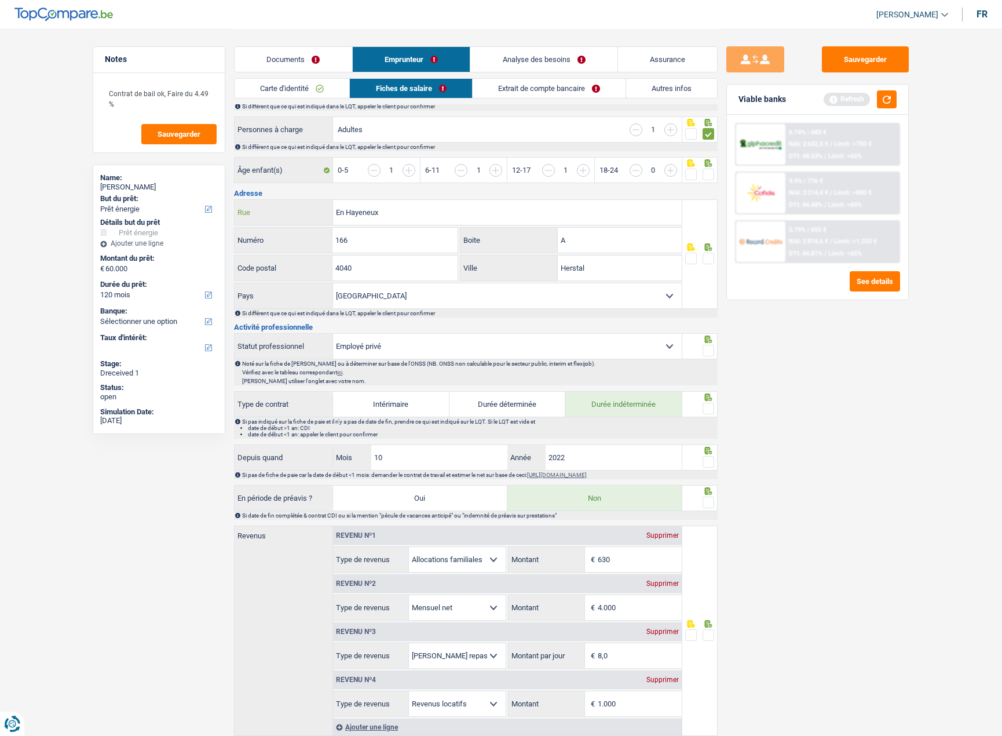
click at [335, 214] on input "En Hayeneux" at bounding box center [507, 212] width 349 height 25
type input "rue En Hayeneux"
drag, startPoint x: 393, startPoint y: 231, endPoint x: 814, endPoint y: 520, distance: 511.1
click at [398, 235] on input "166" at bounding box center [395, 240] width 125 height 25
click at [711, 259] on span at bounding box center [709, 259] width 12 height 12
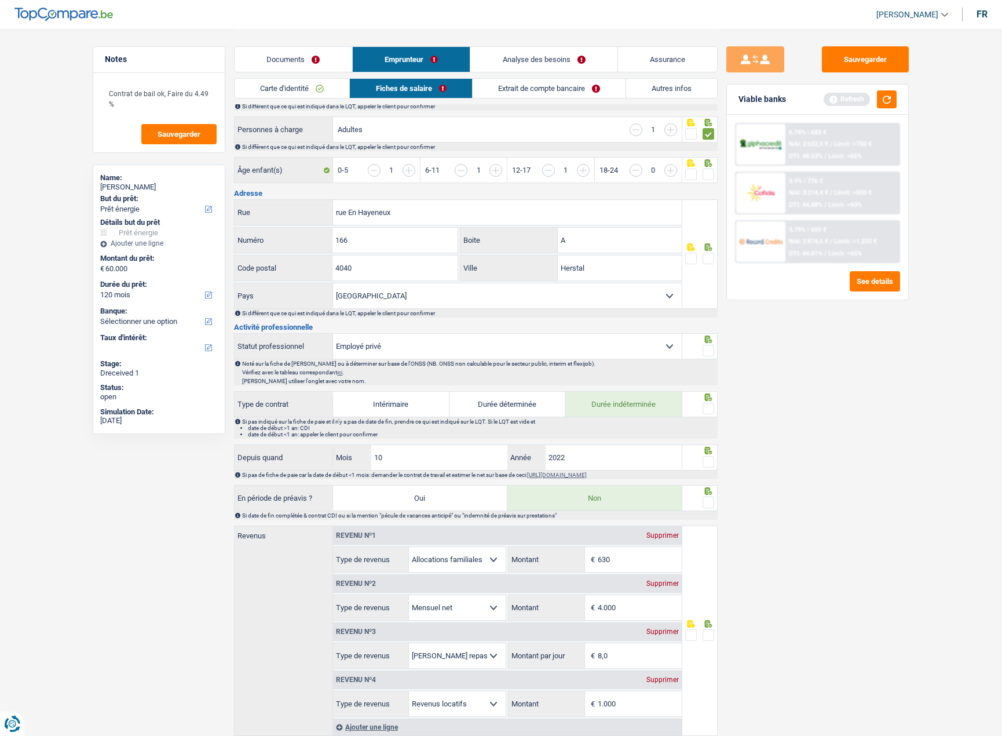
click at [0, 0] on input "radio" at bounding box center [0, 0] width 0 height 0
click at [704, 352] on span at bounding box center [709, 351] width 12 height 12
click at [0, 0] on input "radio" at bounding box center [0, 0] width 0 height 0
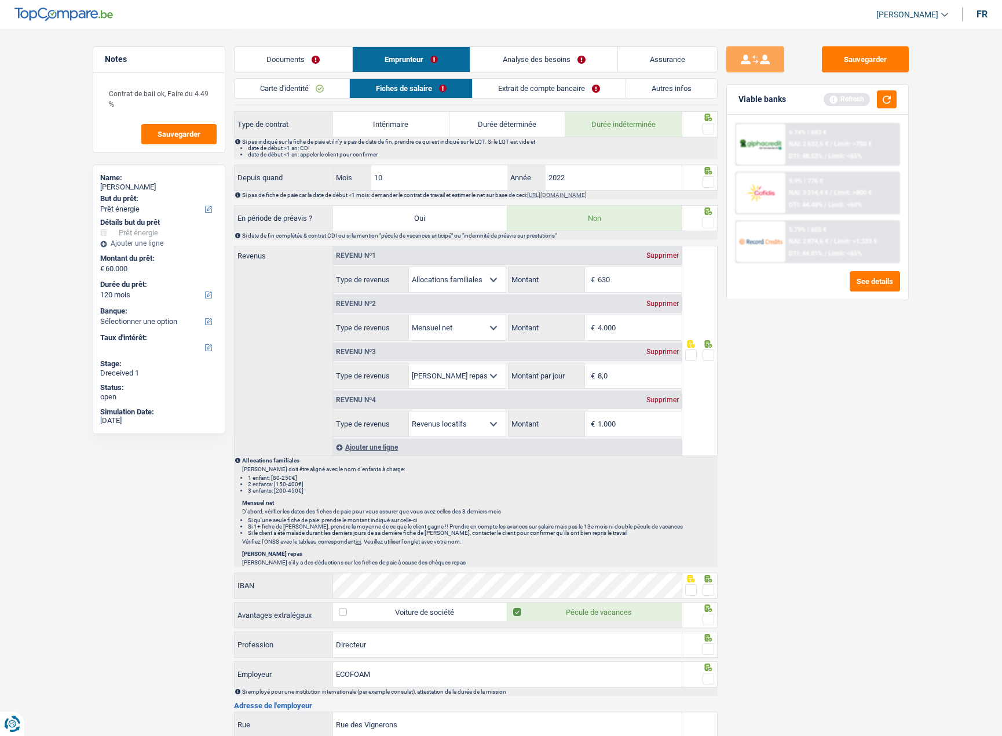
scroll to position [521, 0]
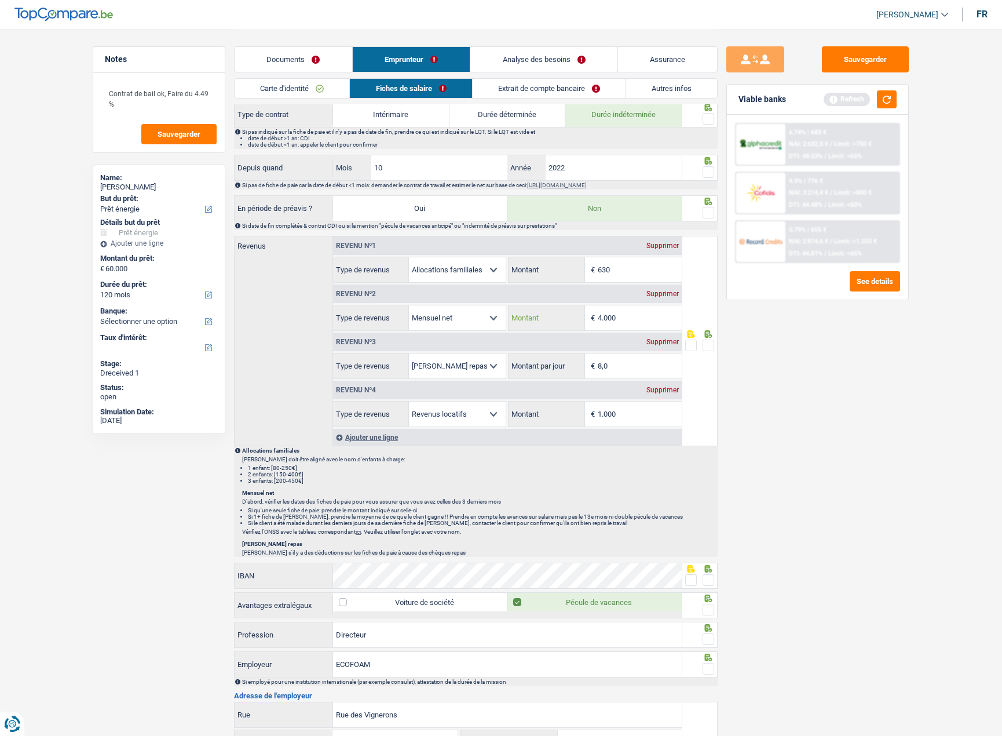
click at [638, 315] on input "4.000" at bounding box center [640, 317] width 84 height 25
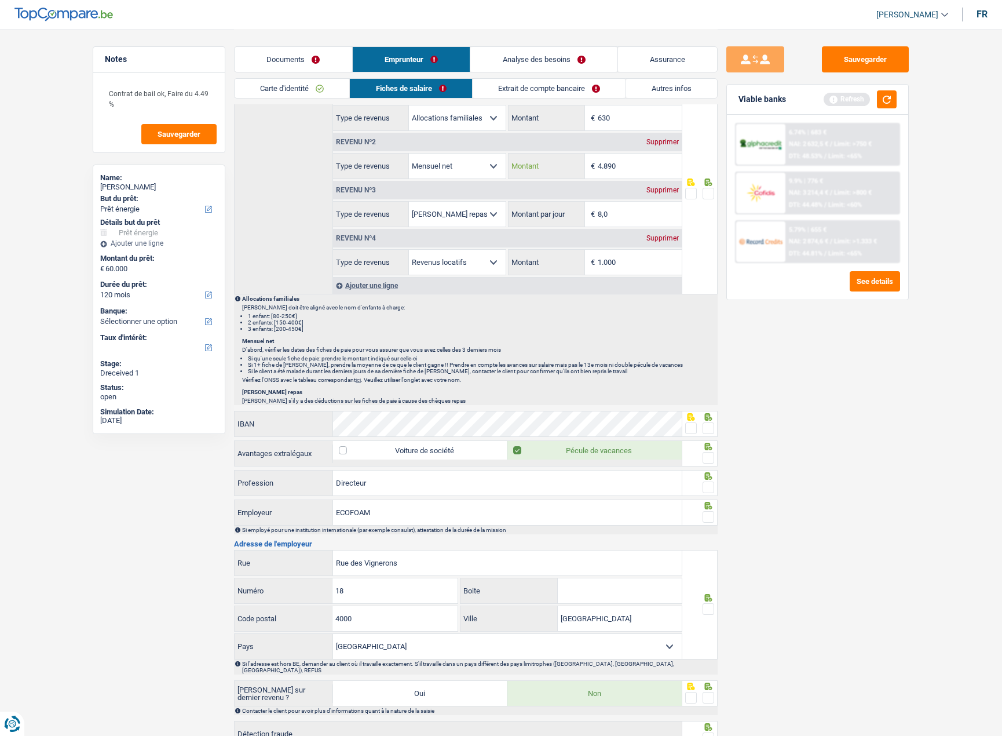
scroll to position [695, 0]
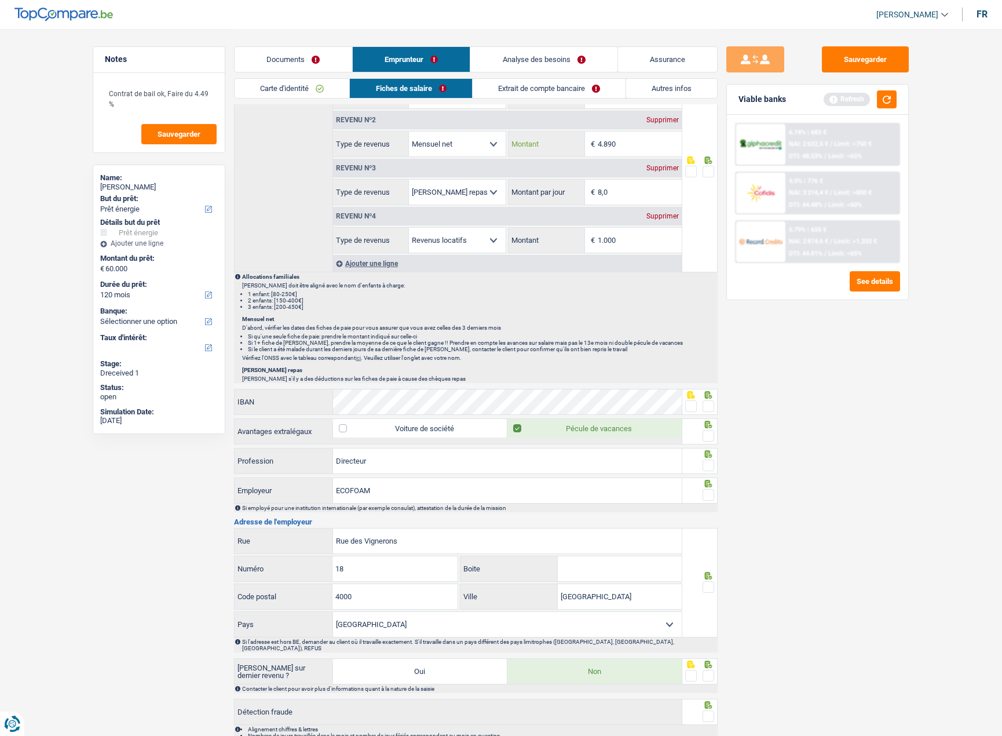
type input "4.890"
click at [707, 499] on span at bounding box center [709, 495] width 12 height 12
click at [0, 0] on input "radio" at bounding box center [0, 0] width 0 height 0
click at [708, 465] on span at bounding box center [709, 465] width 12 height 12
click at [0, 0] on input "radio" at bounding box center [0, 0] width 0 height 0
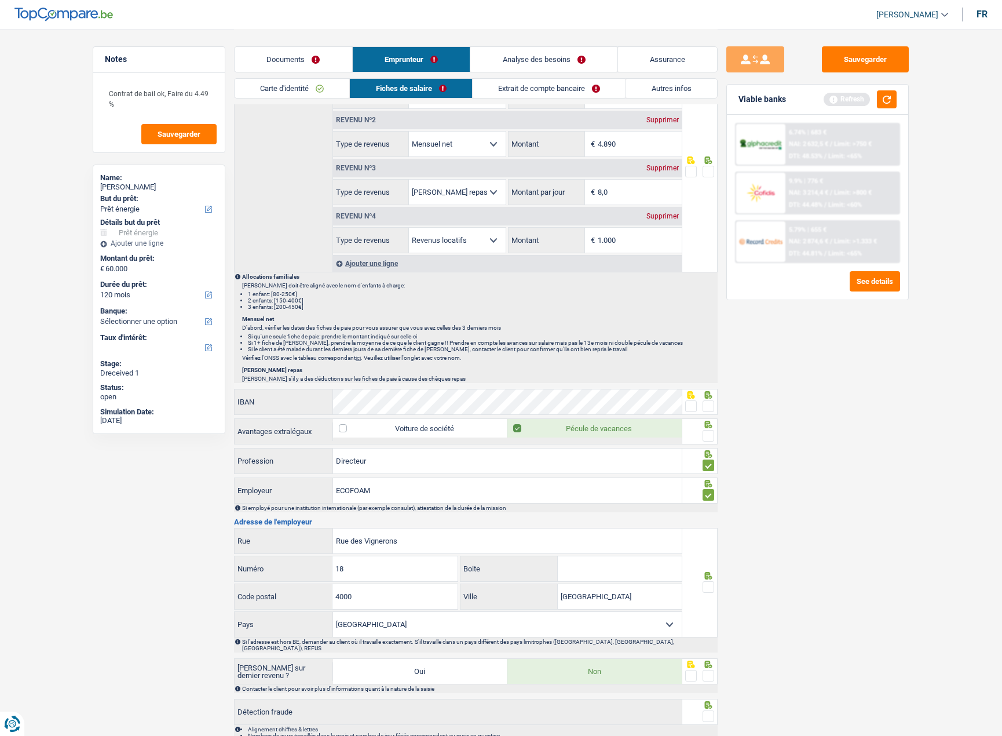
click at [709, 439] on span at bounding box center [709, 436] width 12 height 12
click at [0, 0] on input "radio" at bounding box center [0, 0] width 0 height 0
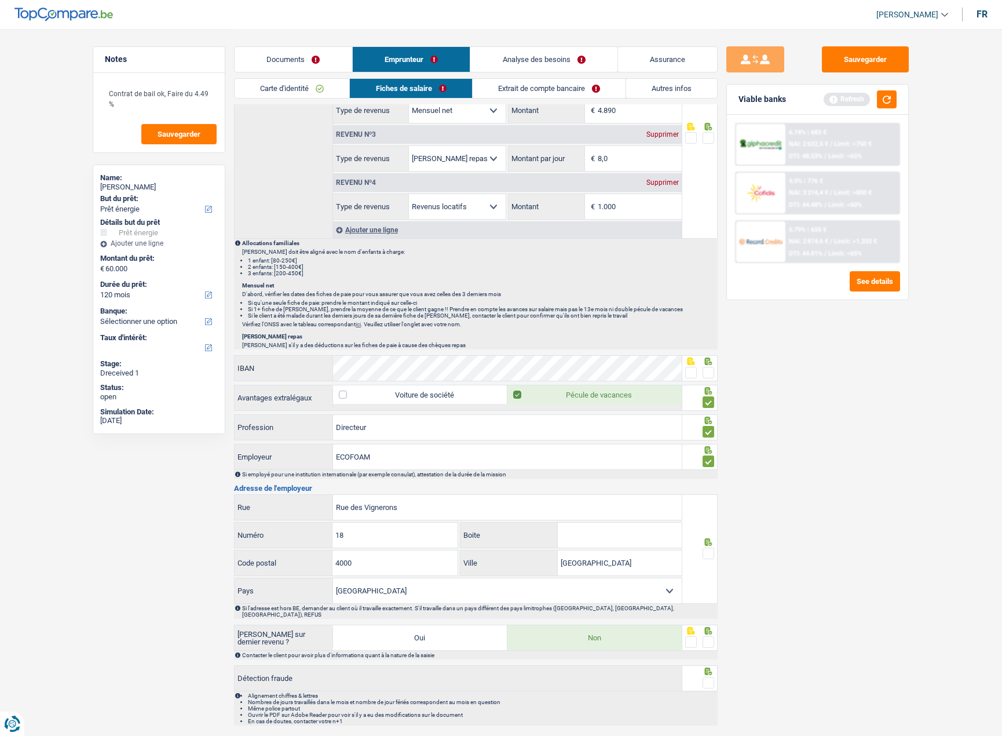
scroll to position [755, 0]
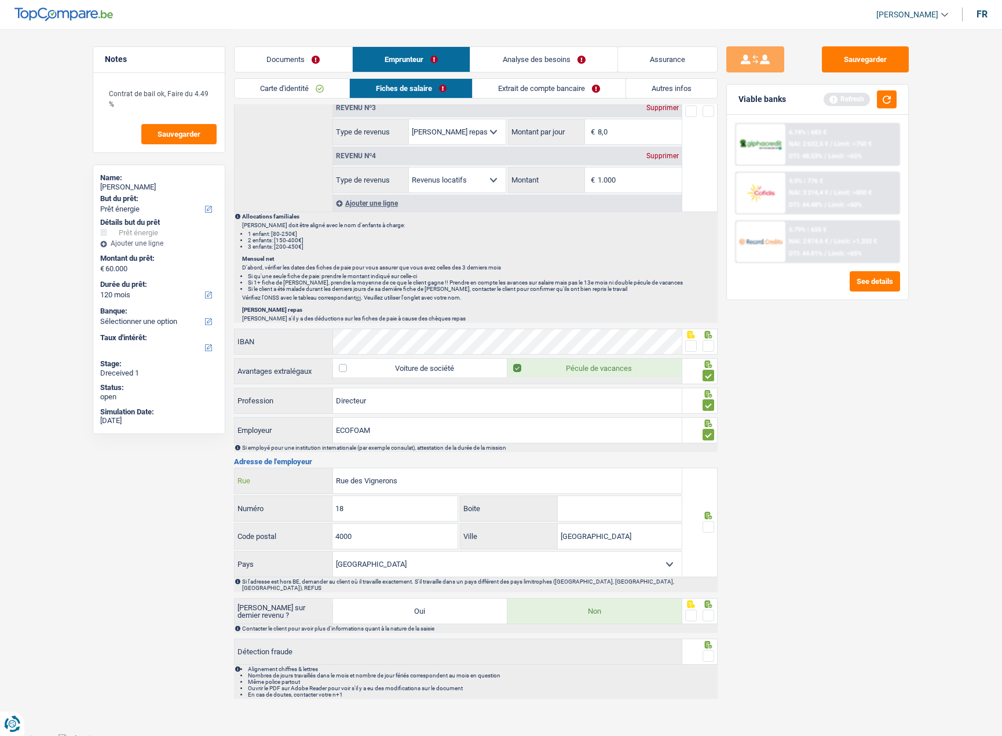
click at [408, 478] on input "Rue des Vignerons" at bounding box center [507, 480] width 349 height 25
click at [379, 474] on input "Rue des Vignerons" at bounding box center [507, 480] width 349 height 25
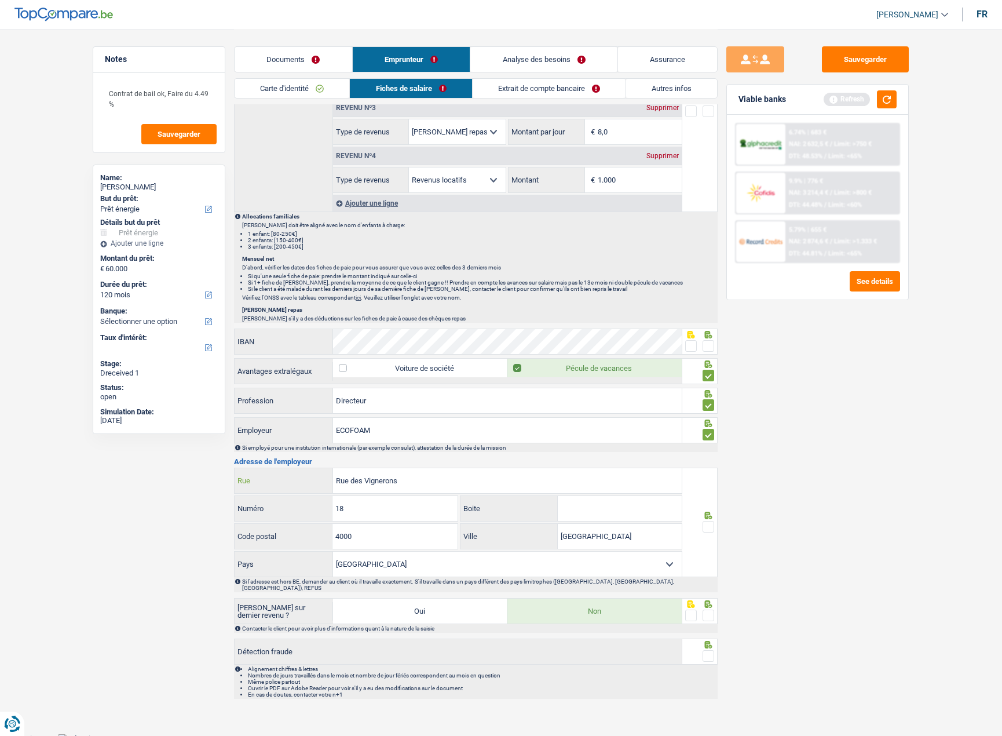
click at [379, 474] on input "Rue des Vignerons" at bounding box center [507, 480] width 349 height 25
type input "[GEOGRAPHIC_DATA]"
type input "19"
type input "a"
type input "4400"
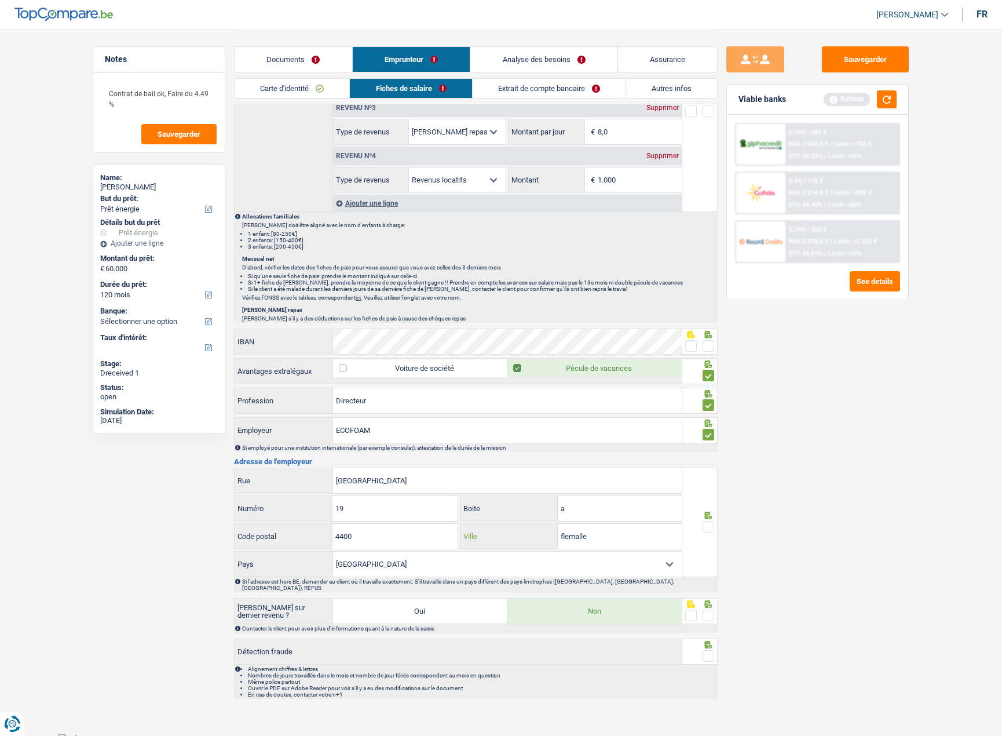
type input "flemalle"
click at [704, 526] on span at bounding box center [709, 527] width 12 height 12
click at [0, 0] on input "radio" at bounding box center [0, 0] width 0 height 0
drag, startPoint x: 709, startPoint y: 607, endPoint x: 710, endPoint y: 622, distance: 14.5
click at [709, 609] on span at bounding box center [709, 615] width 12 height 12
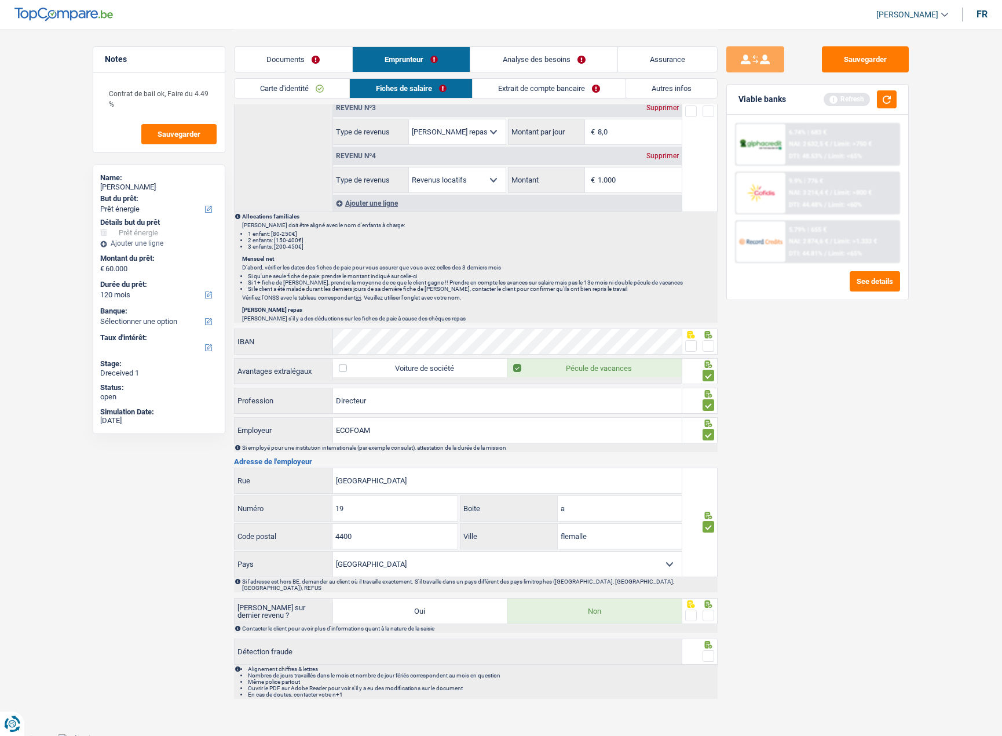
click at [0, 0] on input "radio" at bounding box center [0, 0] width 0 height 0
click at [704, 649] on div at bounding box center [709, 656] width 12 height 14
click at [705, 651] on span at bounding box center [709, 656] width 12 height 12
click at [0, 0] on input "radio" at bounding box center [0, 0] width 0 height 0
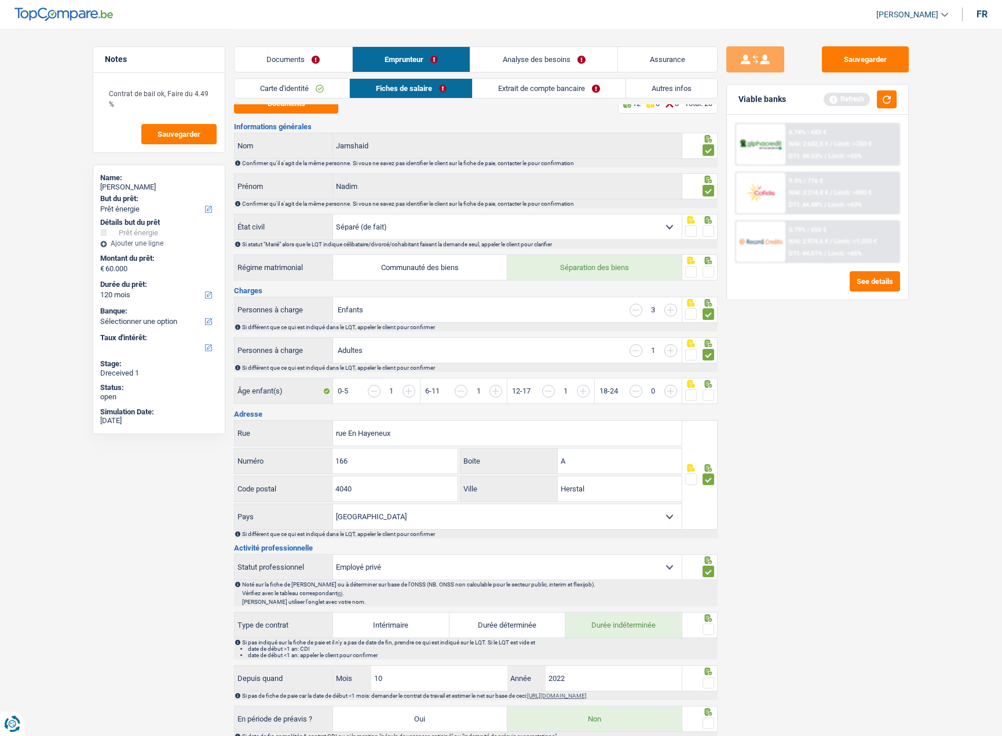
scroll to position [0, 0]
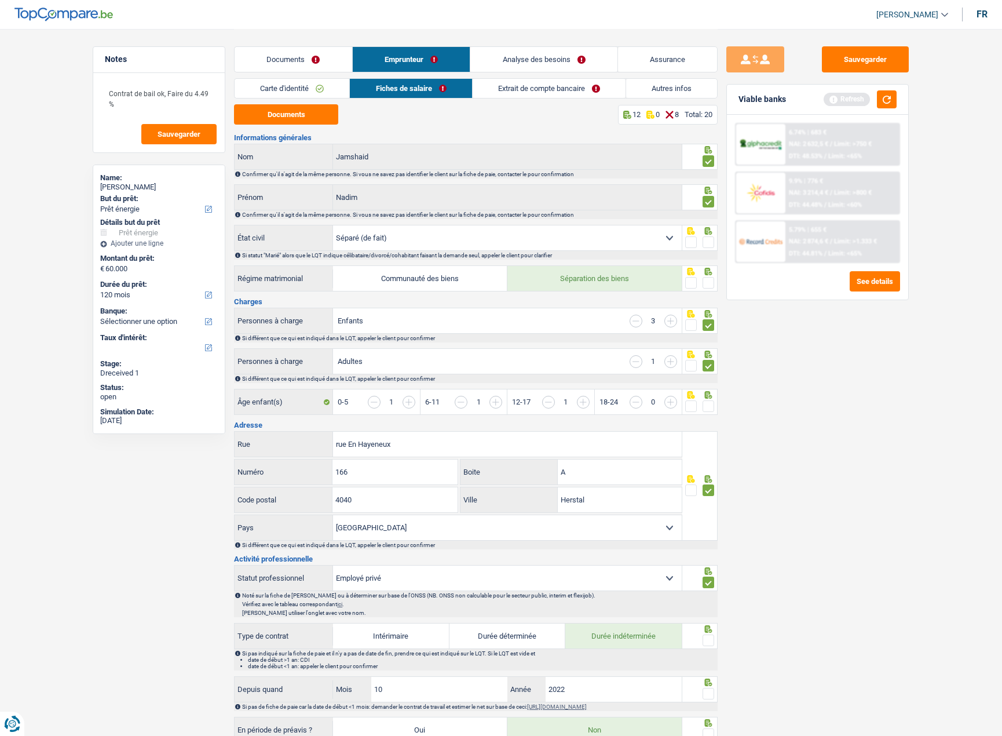
click at [309, 57] on link "Documents" at bounding box center [294, 59] width 118 height 25
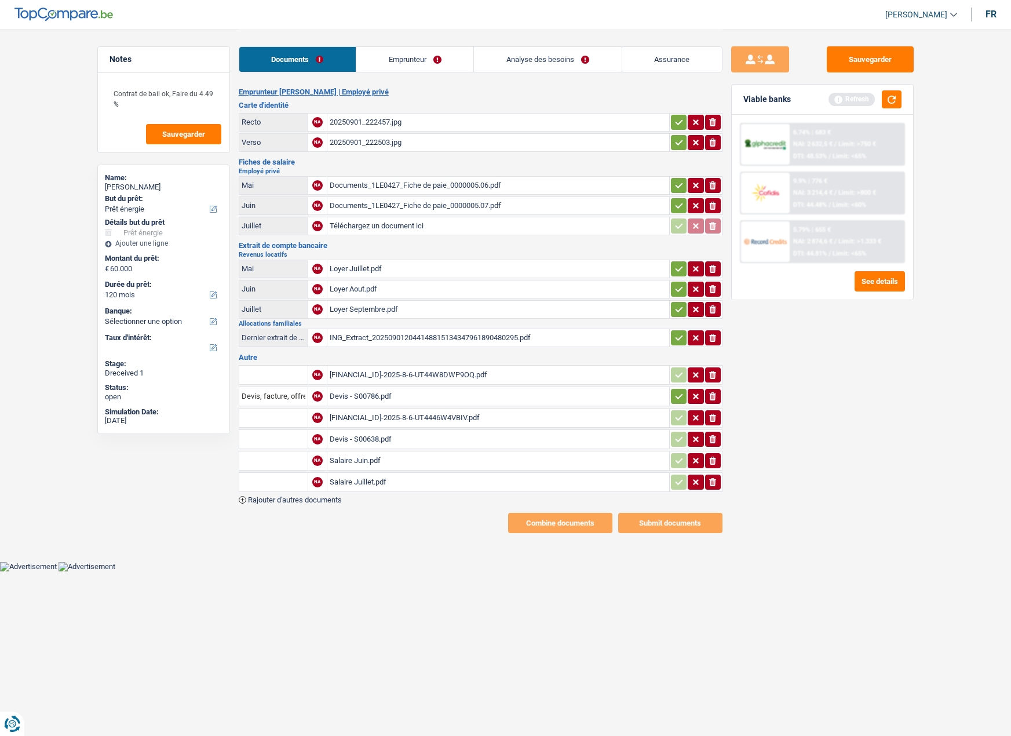
click at [674, 121] on icon "button" at bounding box center [678, 122] width 9 height 12
click at [674, 139] on icon "button" at bounding box center [678, 143] width 9 height 12
click at [672, 178] on button "button" at bounding box center [679, 185] width 16 height 15
click at [675, 206] on icon "button" at bounding box center [678, 206] width 9 height 12
click at [682, 264] on button "button" at bounding box center [679, 268] width 16 height 15
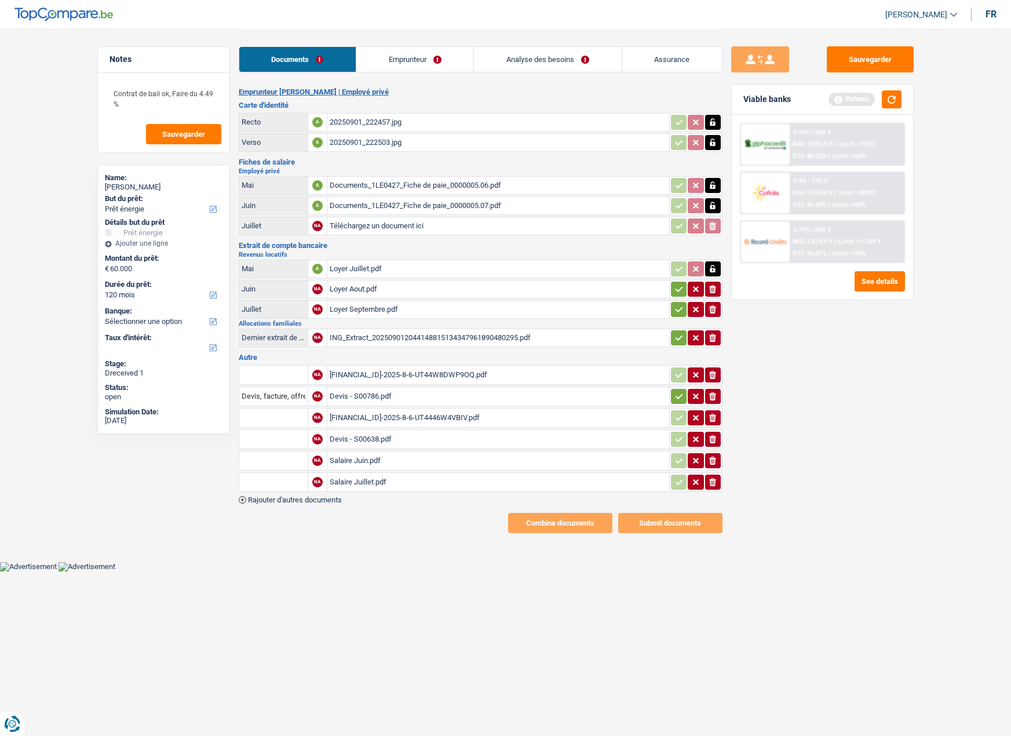
click at [679, 284] on icon "button" at bounding box center [678, 289] width 9 height 12
click at [681, 307] on icon "button" at bounding box center [679, 308] width 8 height 5
click at [679, 335] on icon "button" at bounding box center [678, 338] width 9 height 12
click at [675, 392] on icon "button" at bounding box center [678, 396] width 9 height 12
click at [371, 340] on div "ING_Extract_202509012044148815134347961890480295.pdf" at bounding box center [498, 337] width 337 height 17
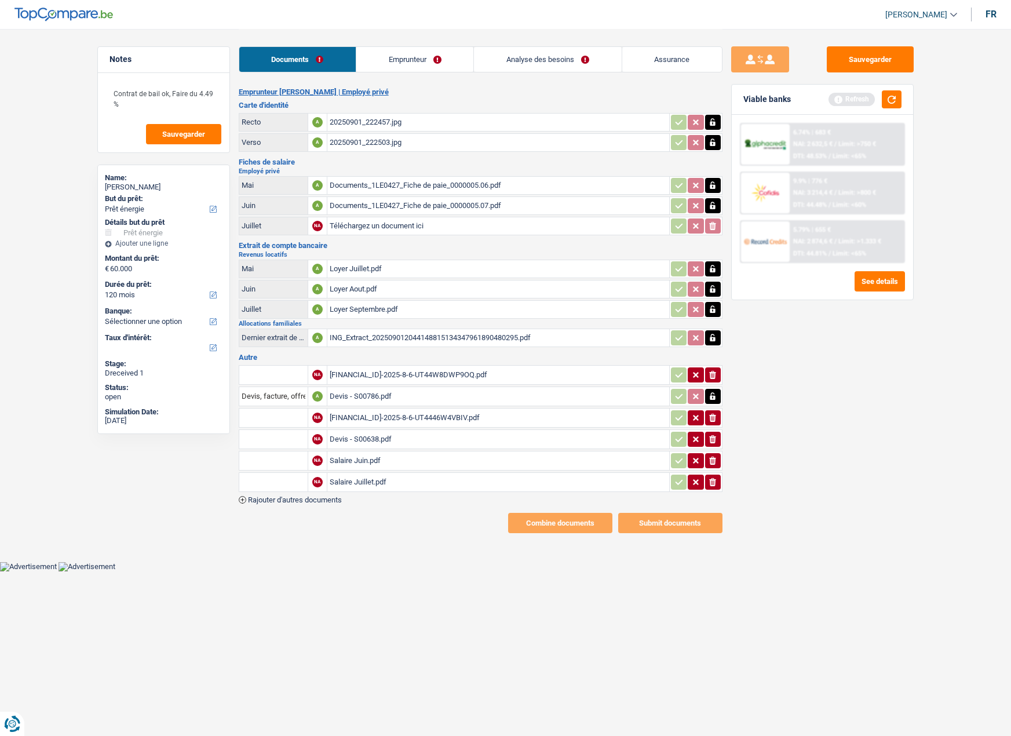
click at [411, 57] on link "Emprunteur" at bounding box center [414, 59] width 117 height 25
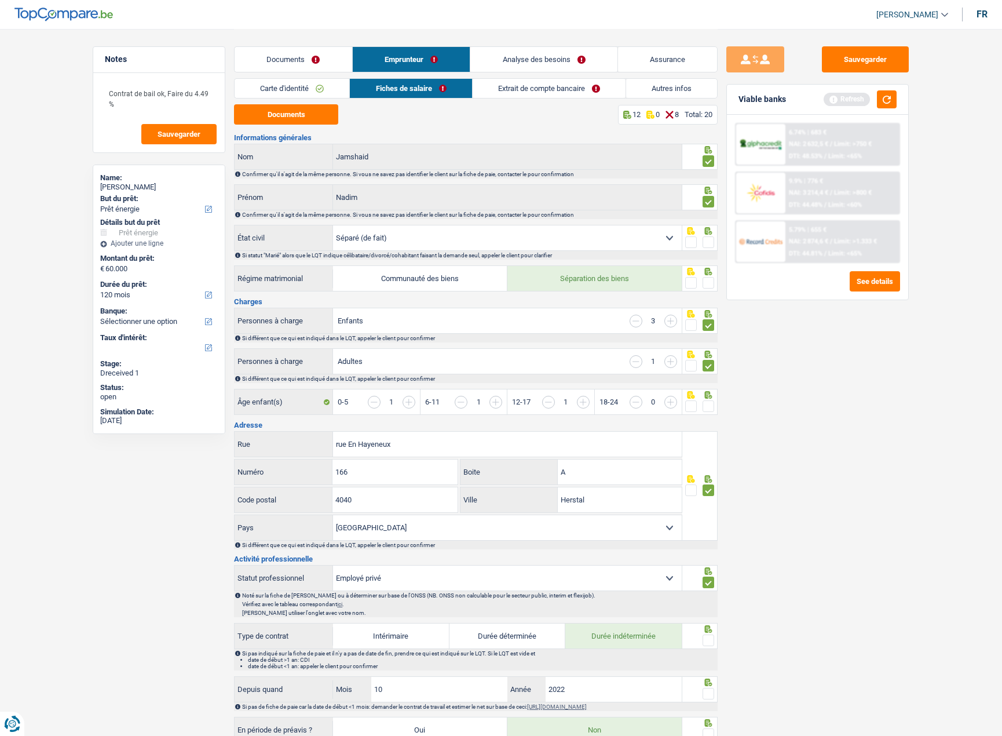
click at [307, 66] on link "Documents" at bounding box center [294, 59] width 118 height 25
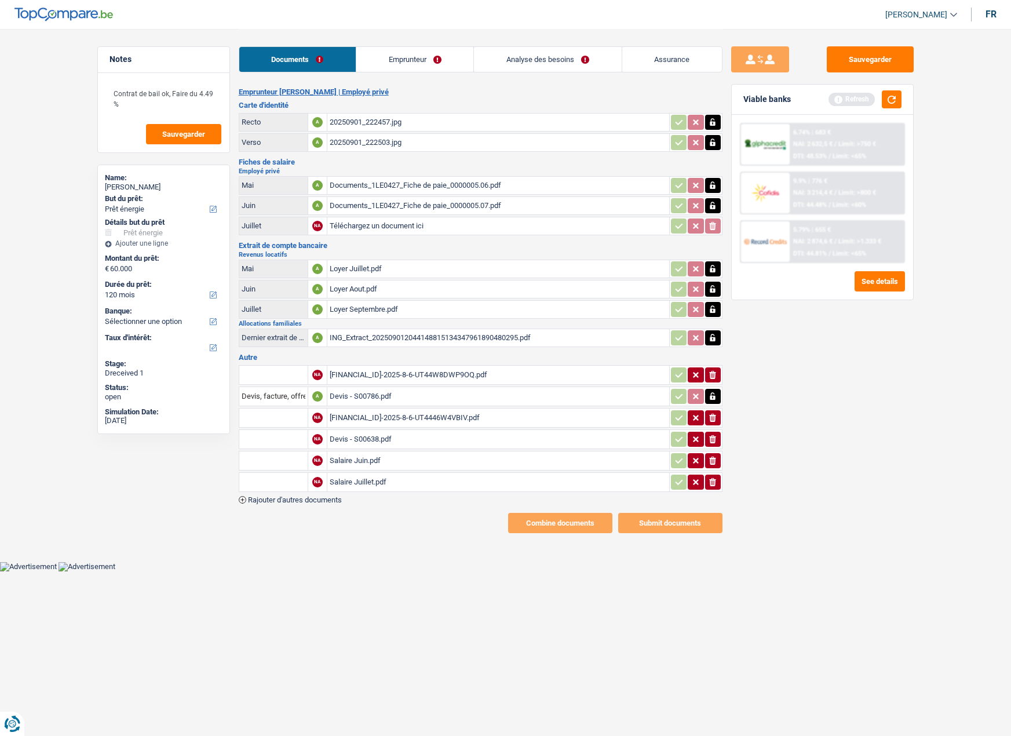
click at [395, 371] on div "BE50143064642218-2025-8-6-UT44W8DWP9OQ.pdf" at bounding box center [498, 374] width 337 height 17
click at [387, 56] on link "Emprunteur" at bounding box center [414, 59] width 117 height 25
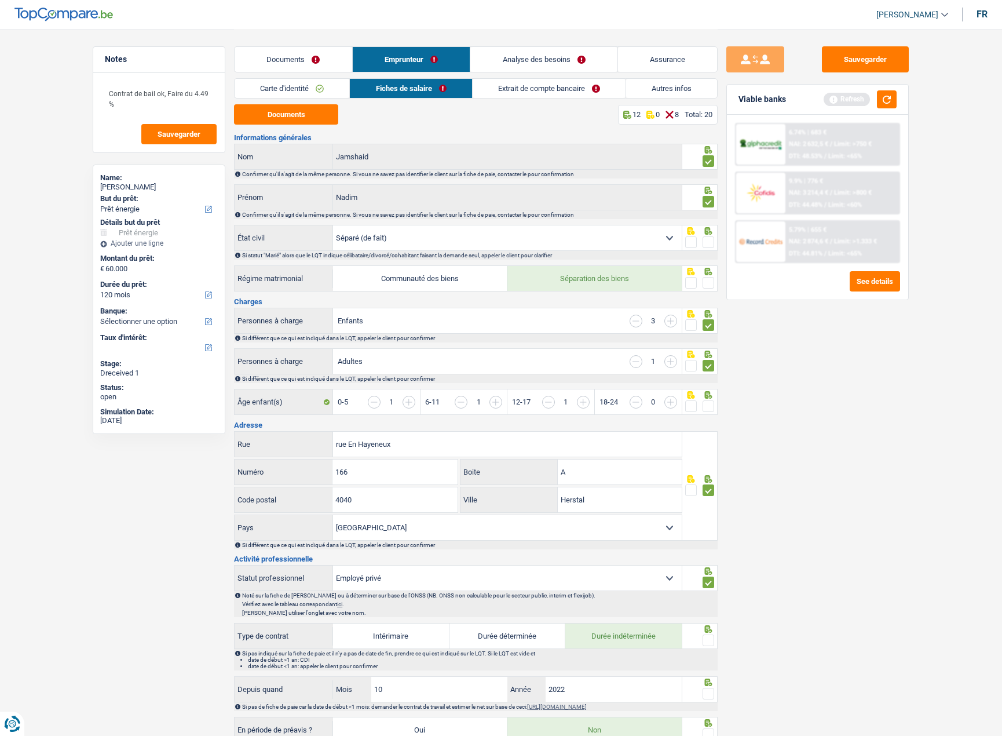
click at [637, 81] on link "Autres infos" at bounding box center [671, 88] width 91 height 19
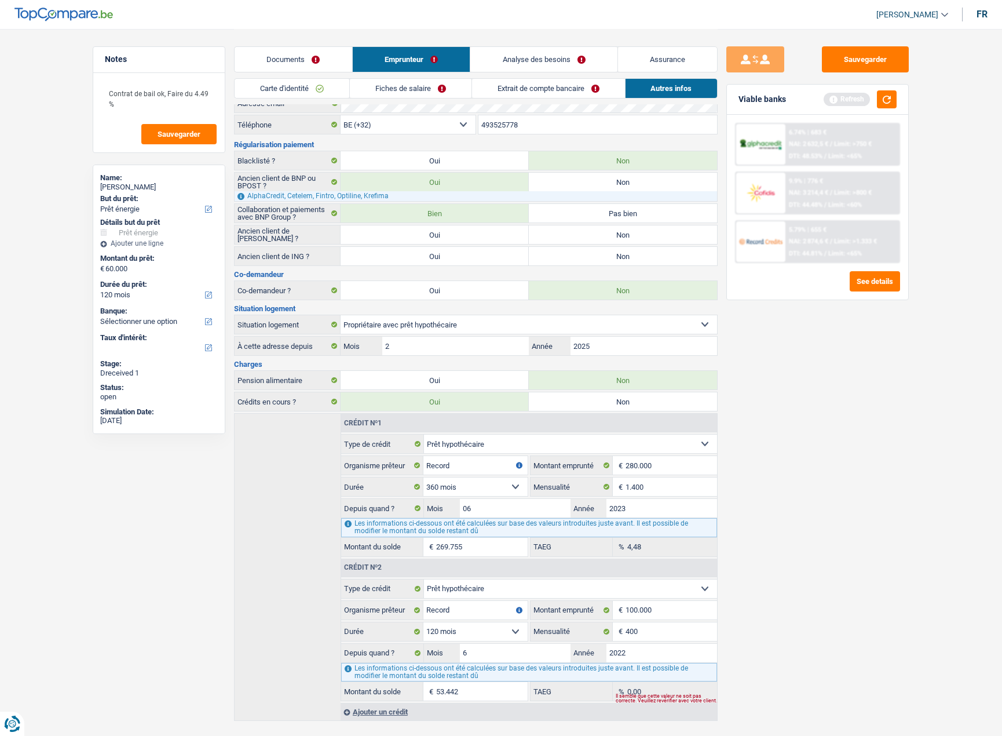
scroll to position [50, 0]
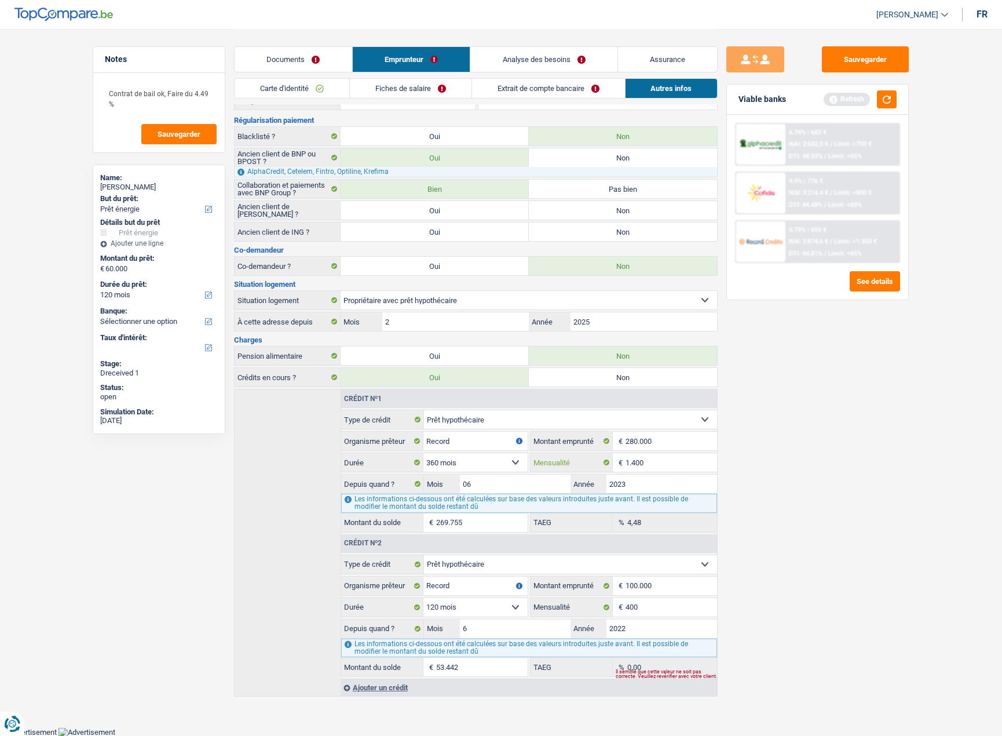
click at [648, 463] on input "1.400" at bounding box center [672, 462] width 92 height 19
type input "1.635"
type input "420.375"
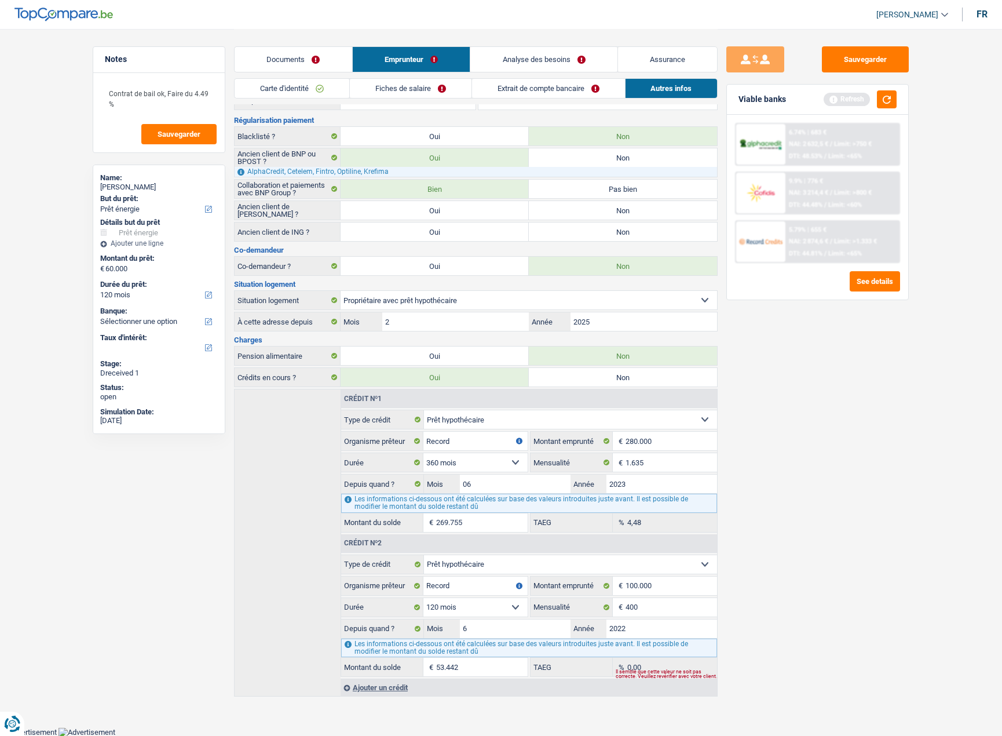
type input "1,96"
click at [873, 56] on button "Sauvegarder" at bounding box center [865, 59] width 87 height 26
click at [309, 53] on link "Documents" at bounding box center [294, 59] width 118 height 25
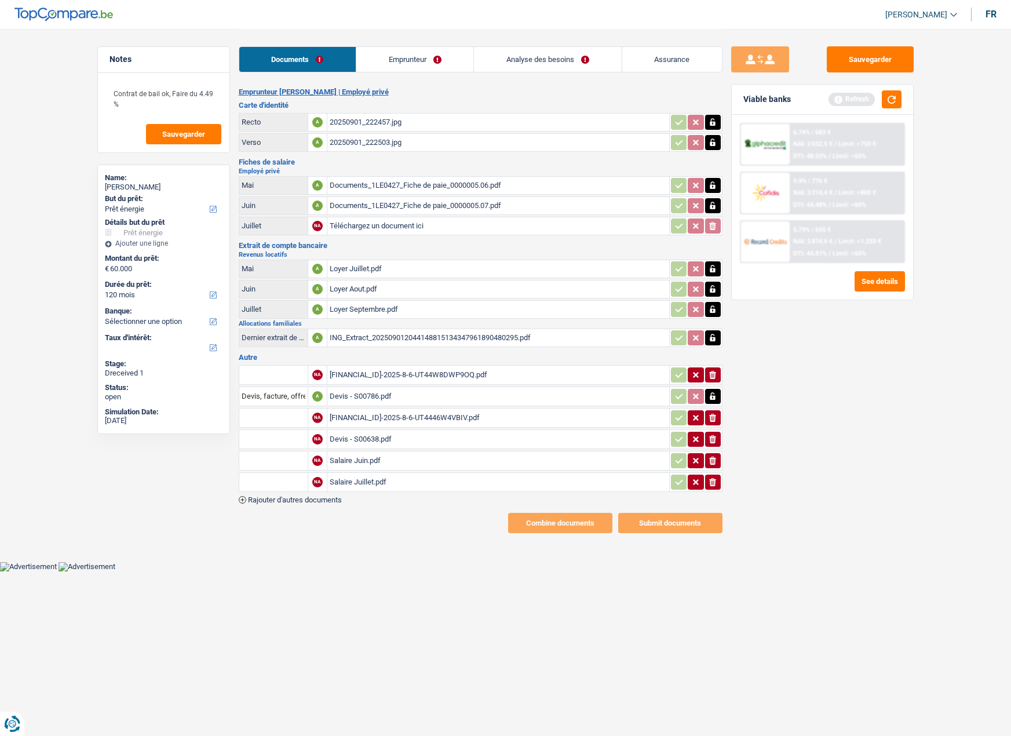
click at [364, 421] on div "BE50143064642218-2025-8-6-UT4446W4VBIV.pdf" at bounding box center [498, 417] width 337 height 17
click at [414, 55] on link "Emprunteur" at bounding box center [414, 59] width 117 height 25
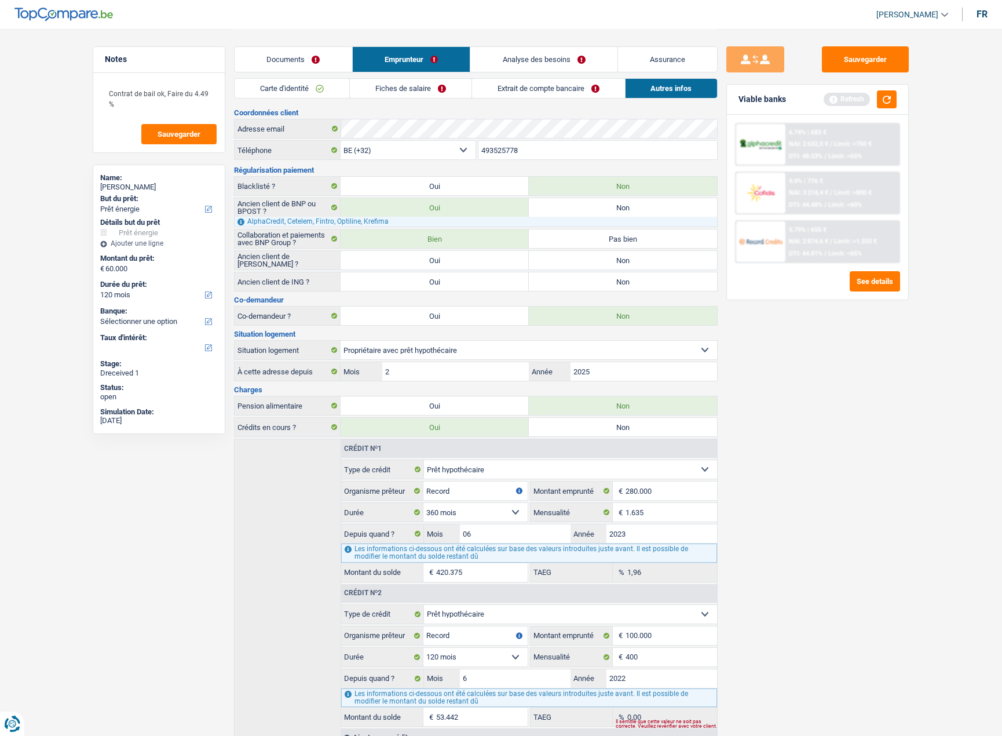
scroll to position [50, 0]
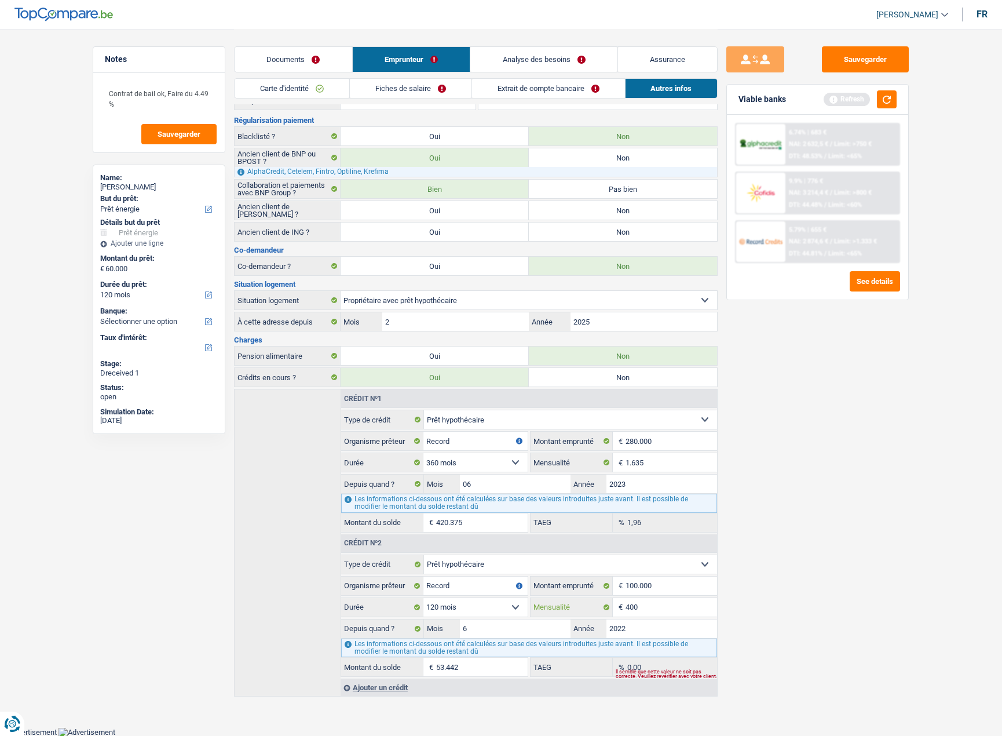
click at [657, 606] on input "400" at bounding box center [672, 607] width 92 height 19
click at [657, 605] on input "400" at bounding box center [672, 607] width 92 height 19
type input "473"
type input "55.693"
click at [857, 57] on button "Sauvegarder" at bounding box center [865, 59] width 87 height 26
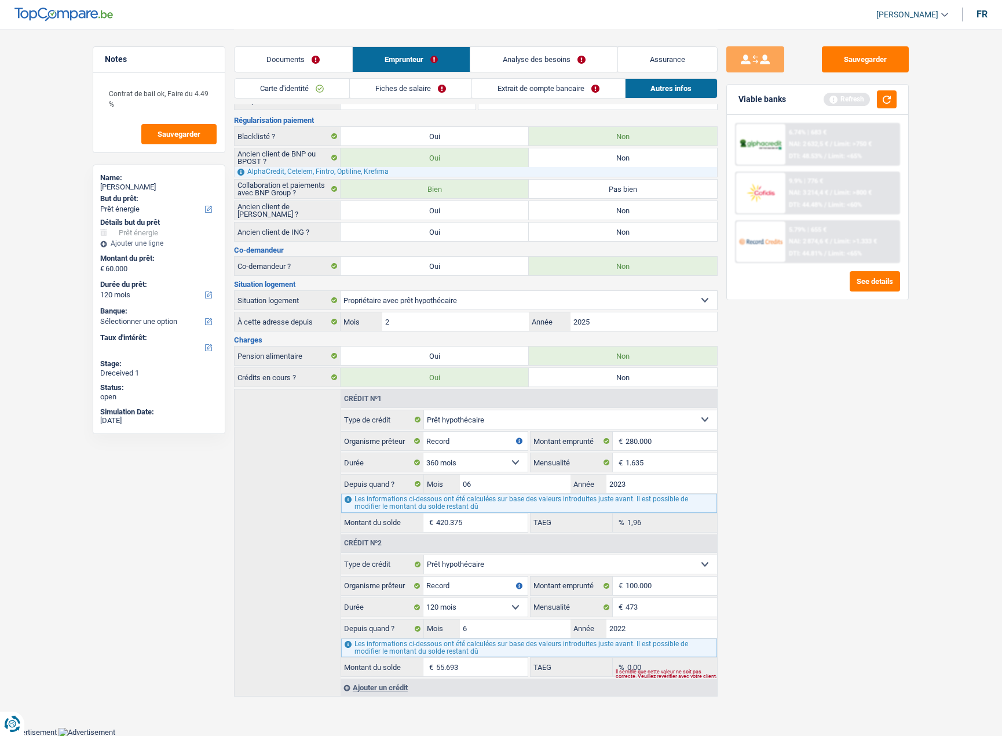
click at [302, 65] on link "Documents" at bounding box center [294, 59] width 118 height 25
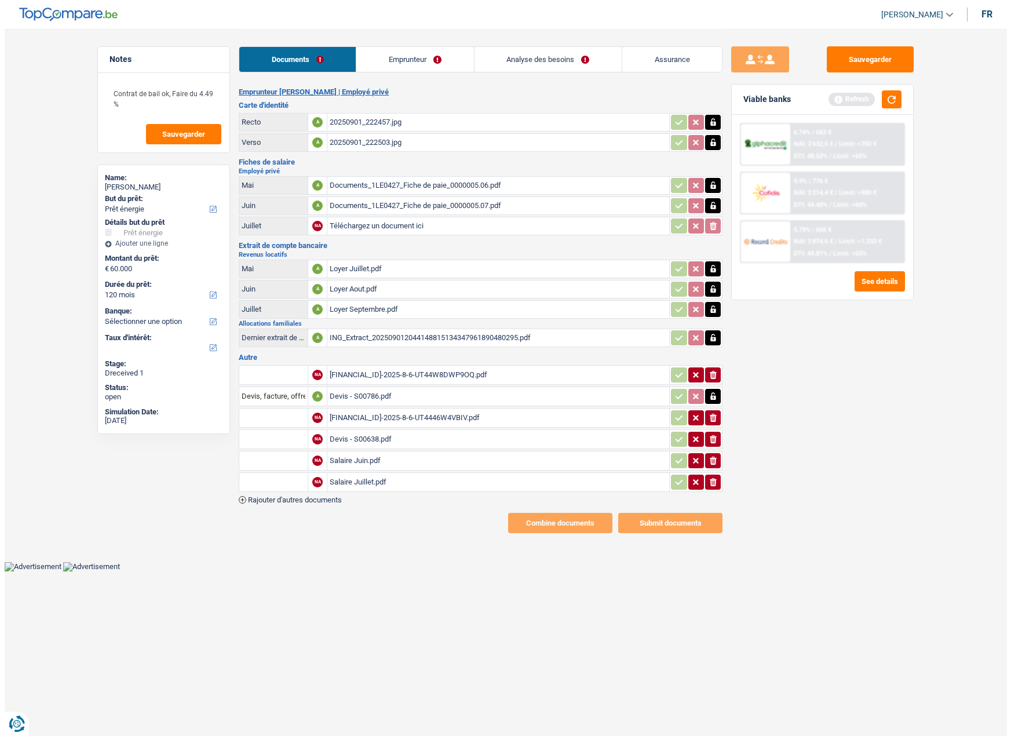
scroll to position [0, 0]
click at [404, 64] on link "Emprunteur" at bounding box center [414, 59] width 117 height 25
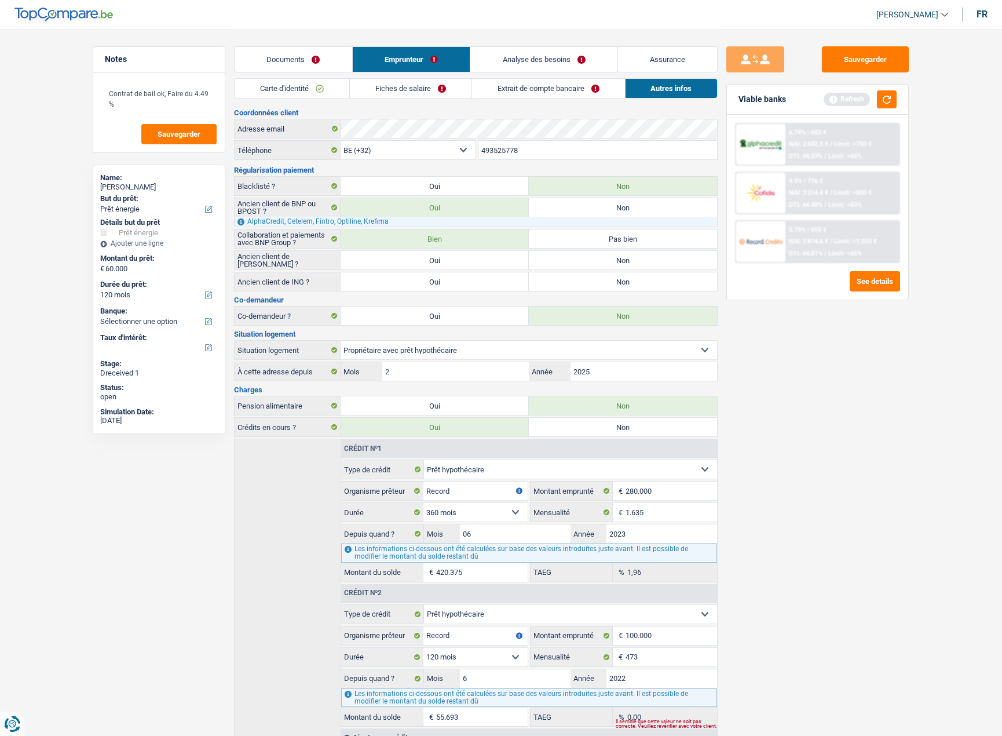
click at [304, 61] on link "Documents" at bounding box center [294, 59] width 118 height 25
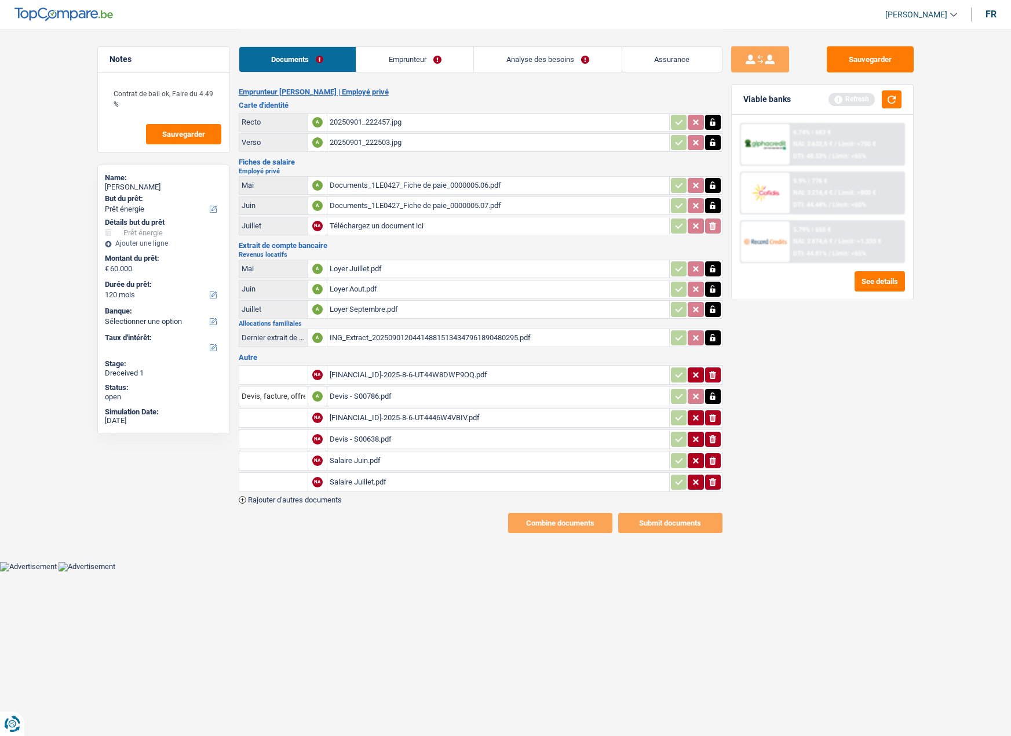
click at [397, 62] on link "Emprunteur" at bounding box center [414, 59] width 117 height 25
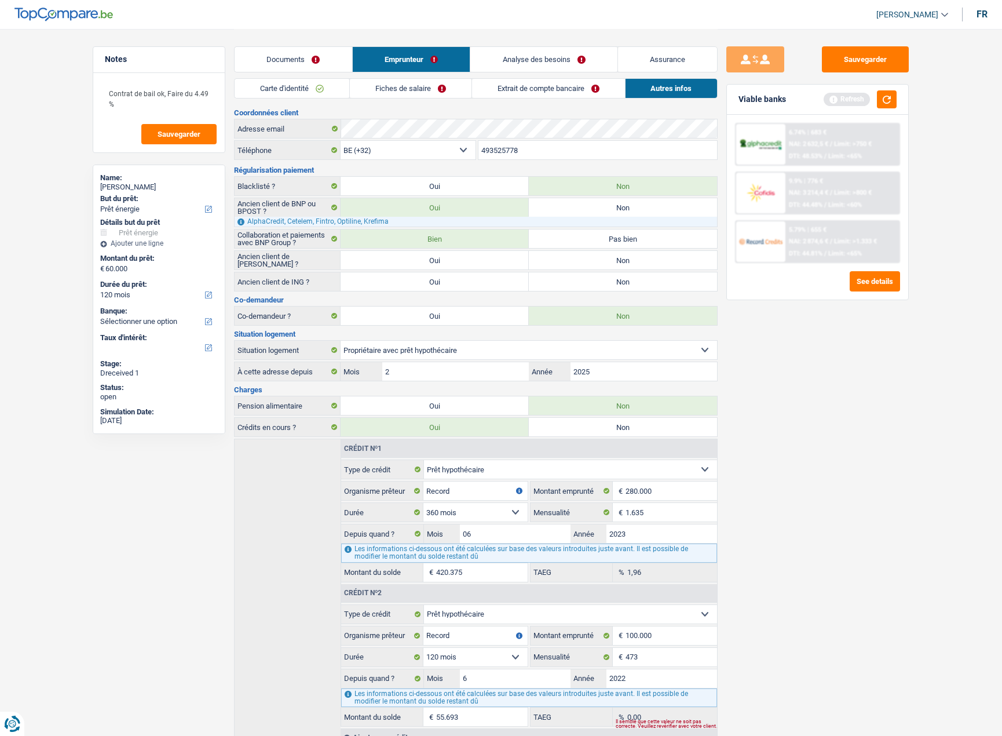
click at [386, 85] on link "Fiches de salaire" at bounding box center [411, 88] width 122 height 19
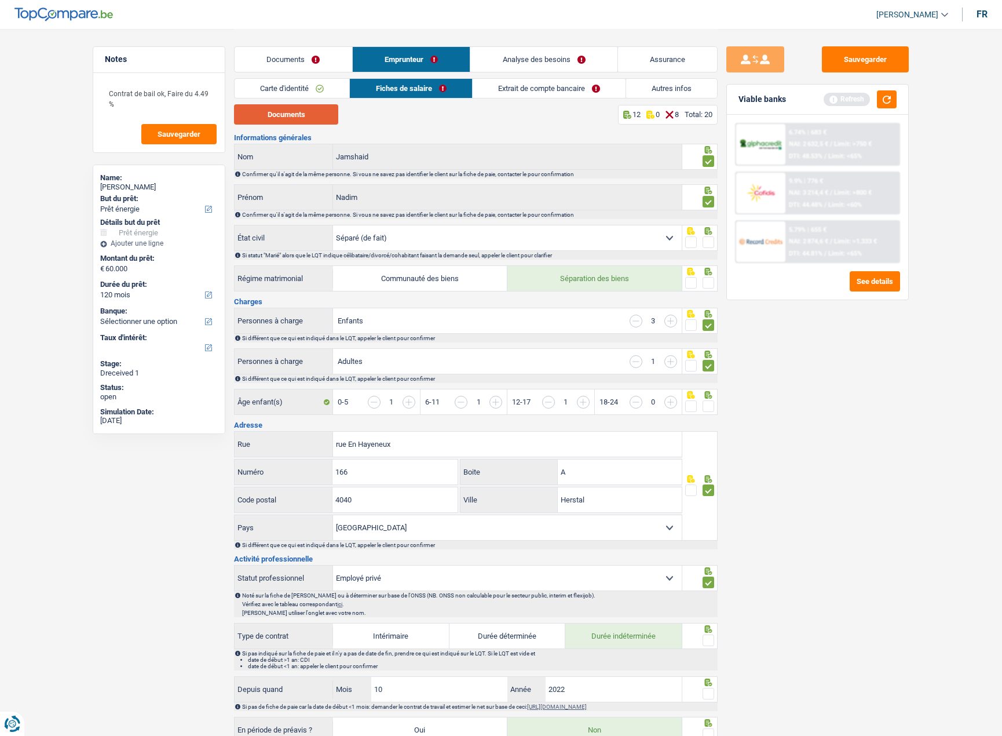
click at [305, 109] on button "Documents" at bounding box center [286, 114] width 104 height 20
click at [534, 56] on link "Analyse des besoins" at bounding box center [543, 59] width 147 height 25
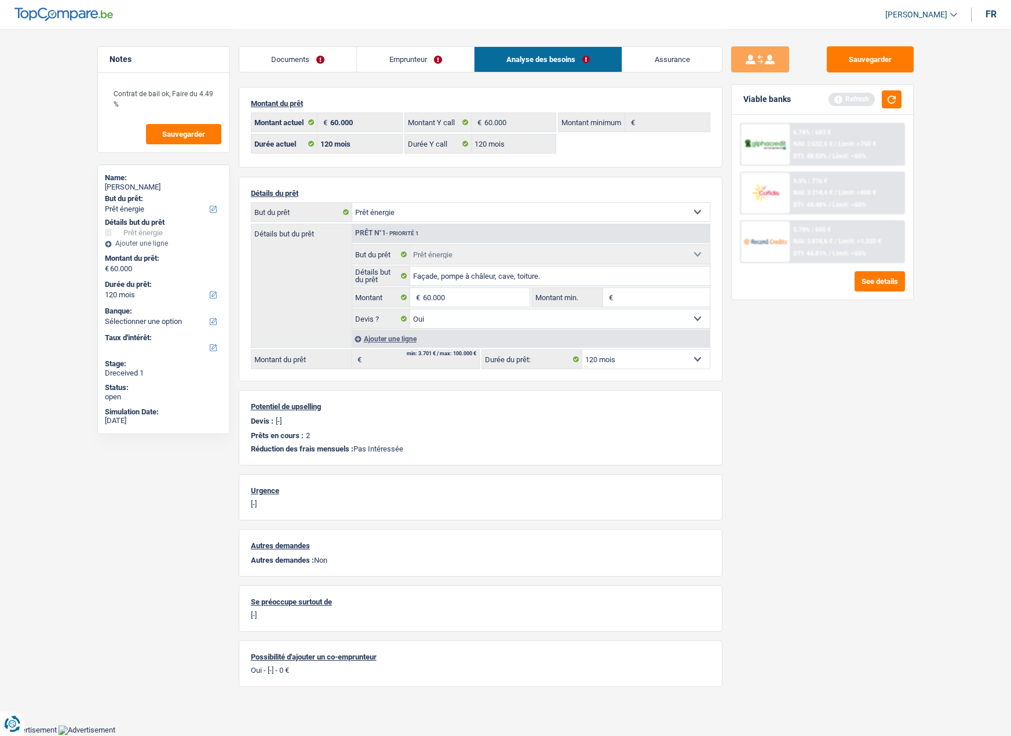
click at [277, 65] on link "Documents" at bounding box center [298, 59] width 118 height 25
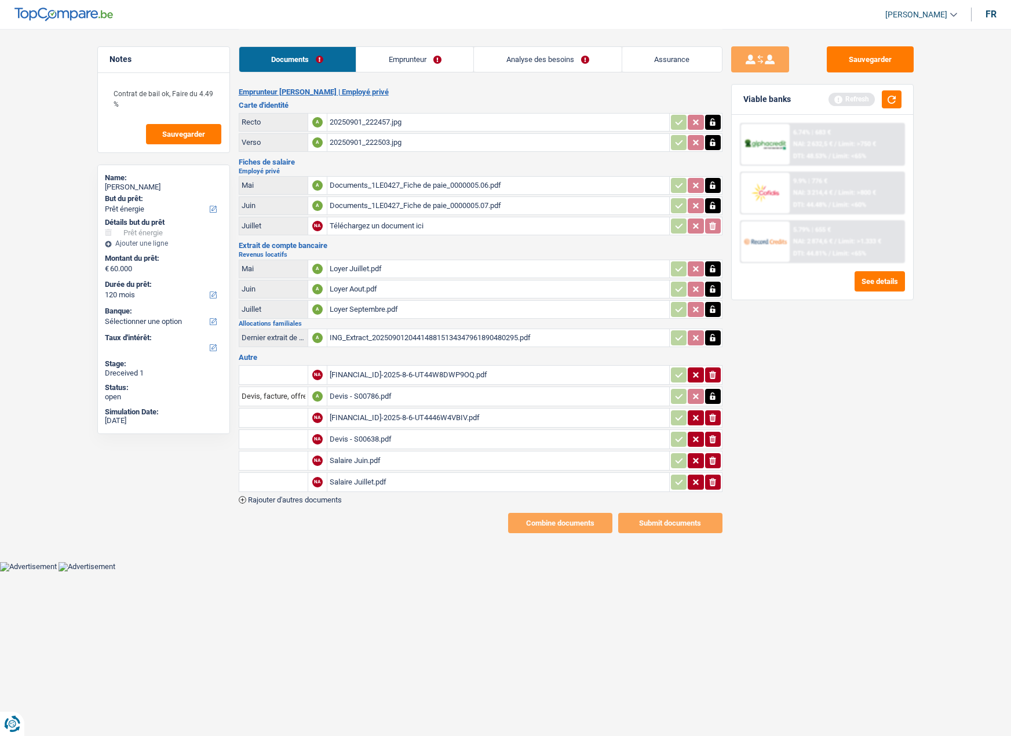
click at [391, 369] on div "BE50143064642218-2025-8-6-UT44W8DWP9OQ.pdf" at bounding box center [498, 374] width 337 height 17
click at [358, 392] on div "Devis - S00786.pdf" at bounding box center [498, 396] width 337 height 17
click at [357, 376] on div "BE50143064642218-2025-8-6-UT44W8DWP9OQ.pdf" at bounding box center [498, 374] width 337 height 17
click at [263, 380] on input "text" at bounding box center [274, 375] width 64 height 19
click at [268, 380] on input "pre" at bounding box center [274, 375] width 64 height 19
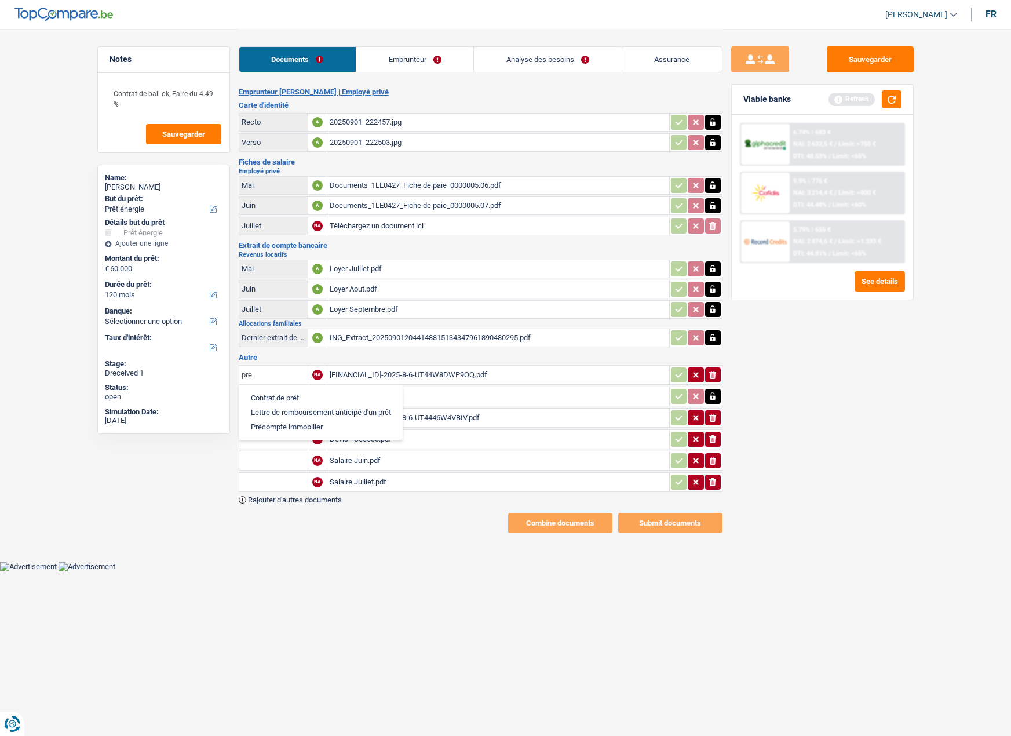
type input "pr"
drag, startPoint x: 280, startPoint y: 372, endPoint x: 231, endPoint y: 370, distance: 48.7
click at [231, 370] on div "Notes Contrat de bail ok, Faire du 4.49 % Sauvegarder Name: Nadim Jamshaid But …" at bounding box center [506, 281] width 834 height 504
click at [711, 372] on icon "button" at bounding box center [712, 375] width 7 height 8
click at [411, 416] on div "BE50143064642218-2025-8-6-UT4446W4VBIV.pdf" at bounding box center [498, 417] width 337 height 17
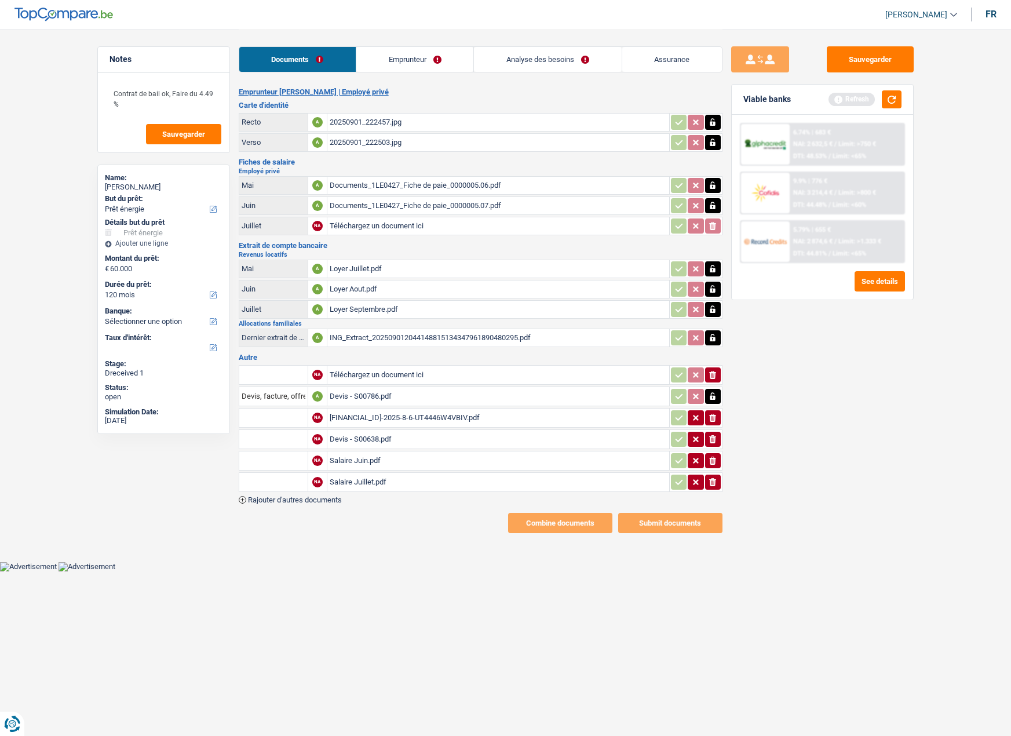
click at [710, 418] on icon "ionicons-v5-e" at bounding box center [712, 418] width 9 height 12
click at [372, 339] on div "ING_Extract_202509012044148815134347961890480295.pdf" at bounding box center [498, 337] width 337 height 17
click at [270, 375] on input "text" at bounding box center [274, 375] width 64 height 19
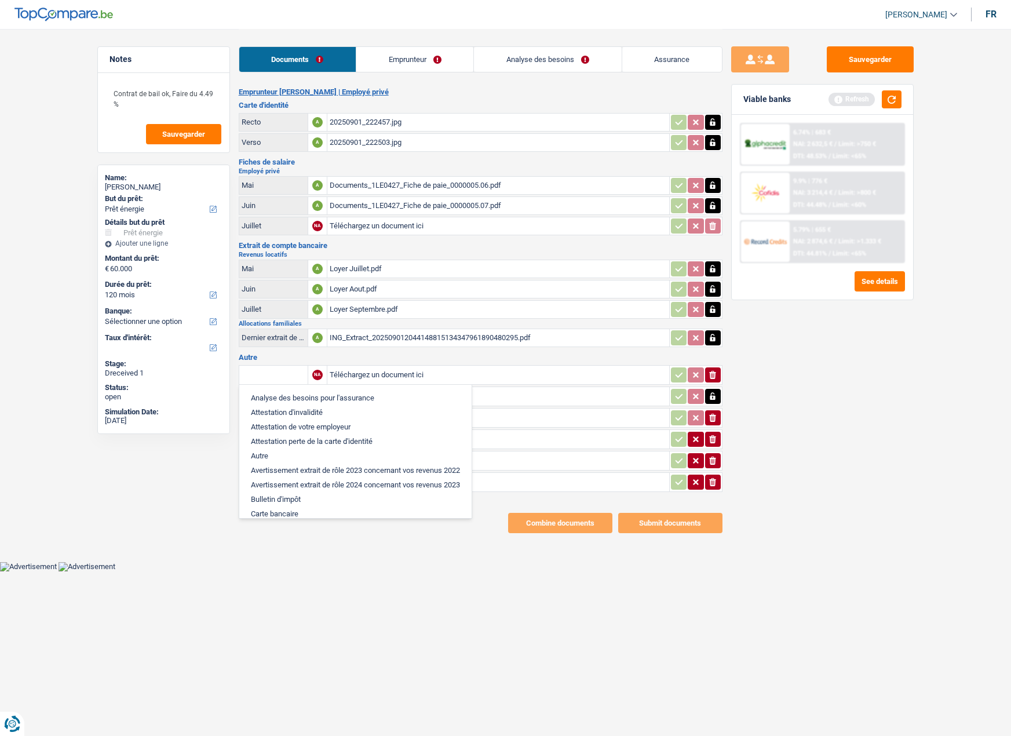
click at [270, 375] on input "text" at bounding box center [274, 375] width 64 height 19
click at [372, 338] on div "ING_Extract_202509012044148815134347961890480295.pdf" at bounding box center [498, 337] width 337 height 17
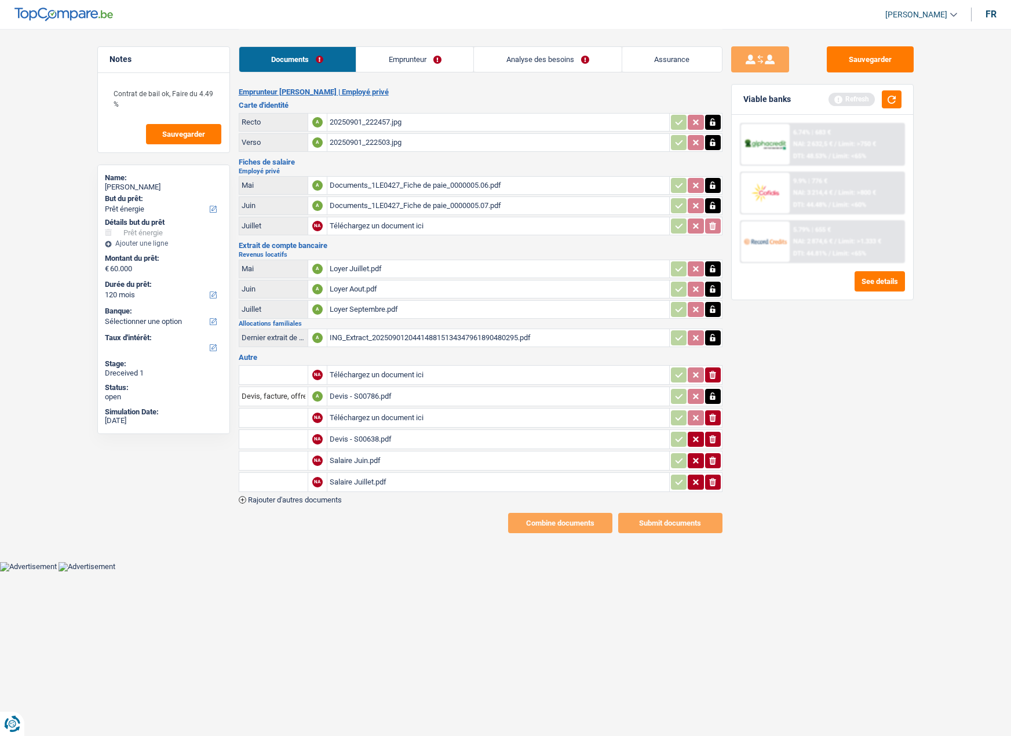
click at [363, 308] on div "Loyer Septembre.pdf" at bounding box center [498, 309] width 337 height 17
click at [346, 287] on div "Loyer Aout.pdf" at bounding box center [498, 288] width 337 height 17
click at [367, 271] on div "Loyer Juillet.pdf" at bounding box center [498, 268] width 337 height 17
click at [383, 209] on div "Documents_1LE0427_Fiche de paie_0000005.07.pdf" at bounding box center [498, 205] width 337 height 17
click at [361, 208] on div "Documents_1LE0427_Fiche de paie_0000005.07.pdf" at bounding box center [498, 205] width 337 height 17
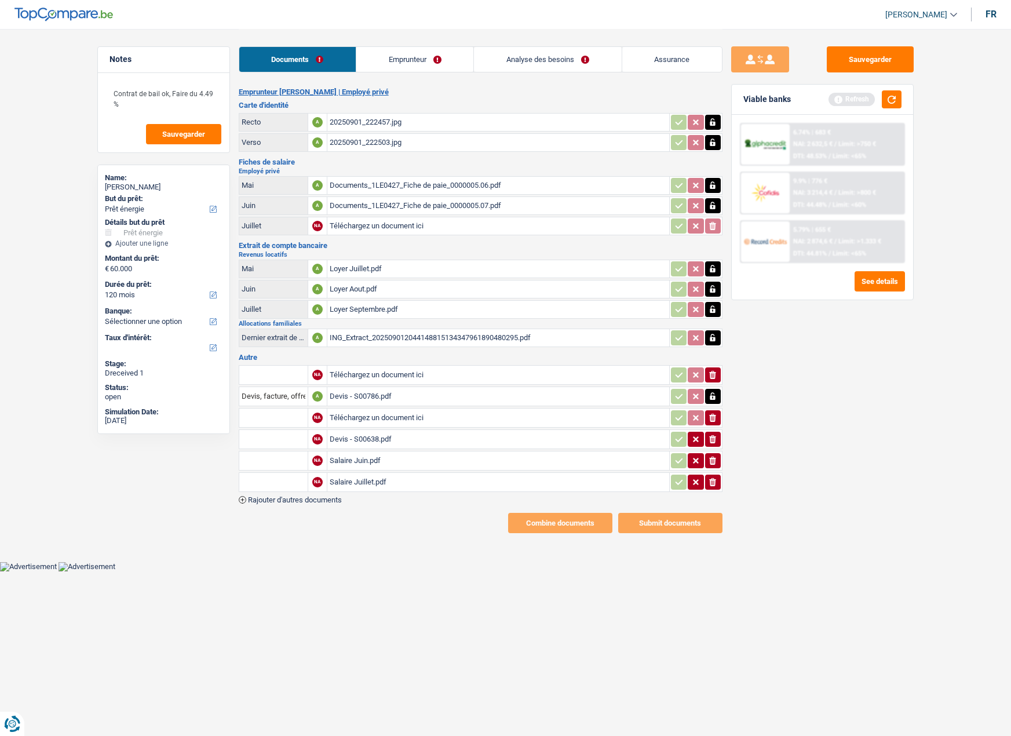
click at [349, 226] on input "Téléchargez un document ici" at bounding box center [498, 225] width 337 height 17
type input "C:\fakepath\fs 07.pdf"
click at [370, 207] on div "Documents_1LE0427_Fiche de paie_0000005.07.pdf" at bounding box center [498, 205] width 337 height 17
click at [364, 187] on div "Documents_1LE0427_Fiche de paie_0000005.06.pdf" at bounding box center [498, 185] width 337 height 17
click at [355, 207] on div "Documents_1LE0427_Fiche de paie_0000005.07.pdf" at bounding box center [498, 205] width 337 height 17
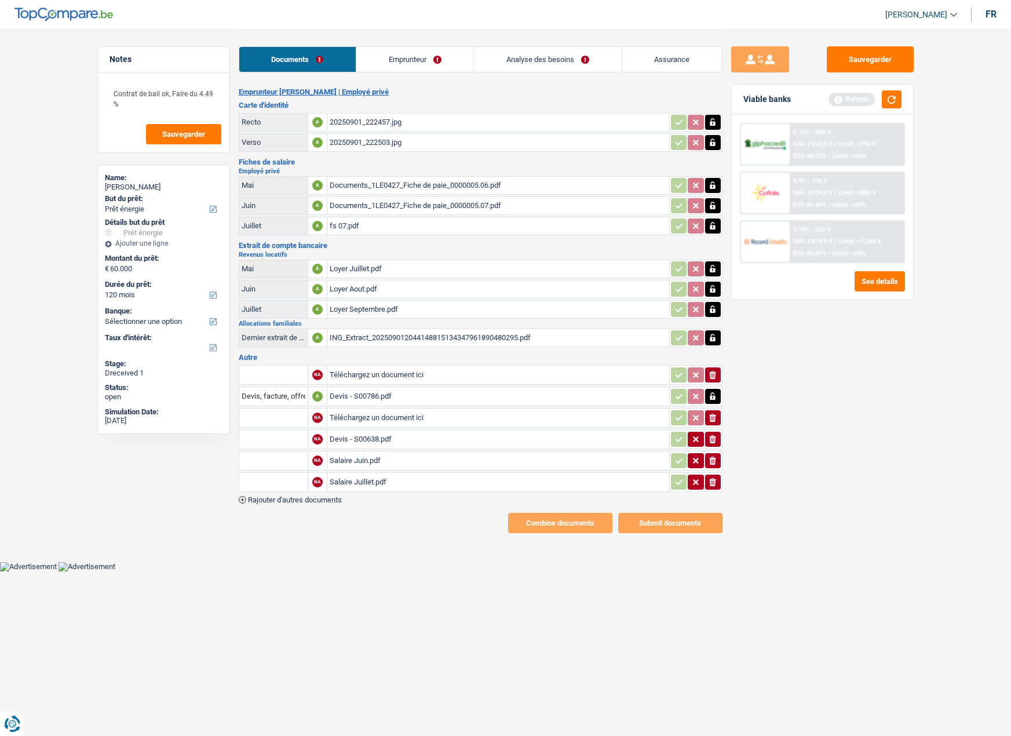
click at [710, 206] on icon "button" at bounding box center [712, 206] width 9 height 12
click at [697, 206] on icon "button" at bounding box center [695, 206] width 9 height 12
click at [347, 203] on div "Documents_1LE0427_Fiche de paie_0000005.07.pdf" at bounding box center [413, 205] width 167 height 17
drag, startPoint x: 383, startPoint y: 62, endPoint x: 377, endPoint y: 62, distance: 6.4
click at [383, 62] on link "Emprunteur" at bounding box center [414, 59] width 117 height 25
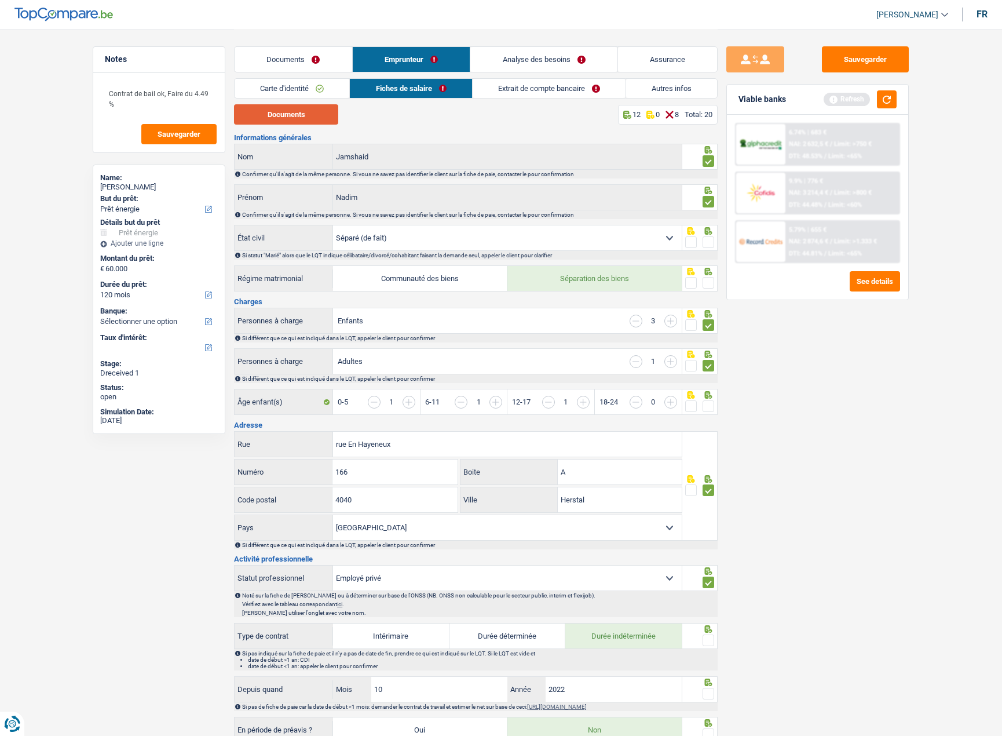
click at [289, 115] on button "Documents" at bounding box center [286, 114] width 104 height 20
click at [280, 64] on link "Documents" at bounding box center [294, 59] width 118 height 25
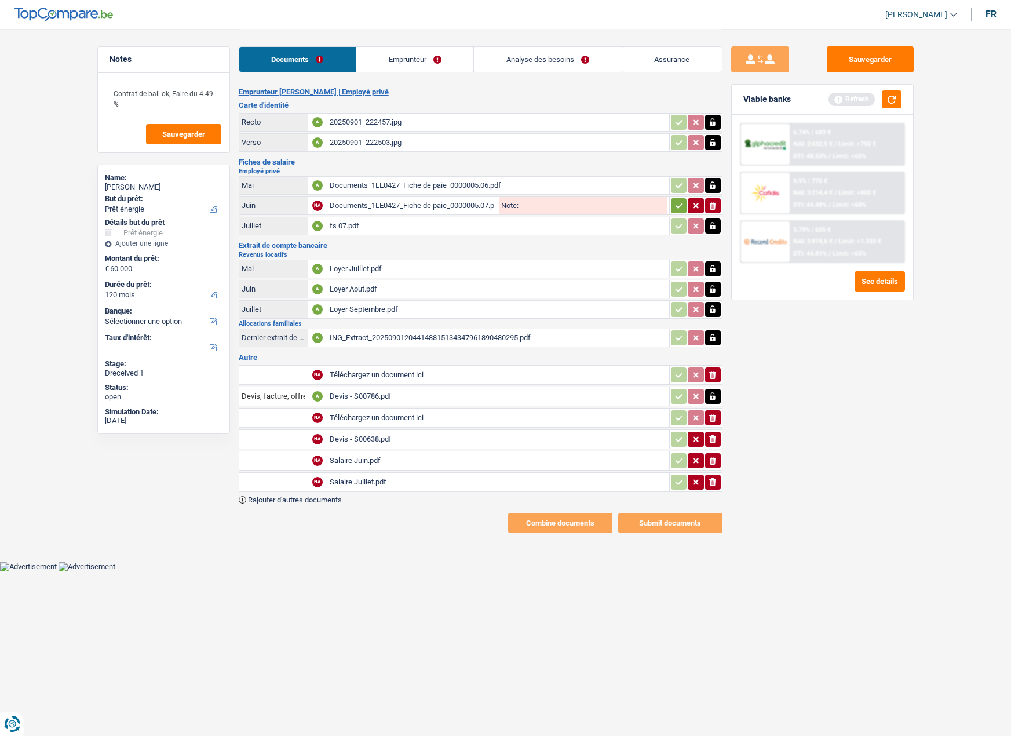
click at [540, 187] on div "Documents_1LE0427_Fiche de paie_0000005.06.pdf" at bounding box center [498, 185] width 337 height 17
click at [561, 206] on input "Note:" at bounding box center [592, 205] width 148 height 17
click at [713, 205] on icon "ionicons-v5-e" at bounding box center [712, 206] width 9 height 12
click at [447, 202] on input "Téléchargez un document ici" at bounding box center [498, 205] width 337 height 17
type input "C:\fakepath\fs 06.pdf"
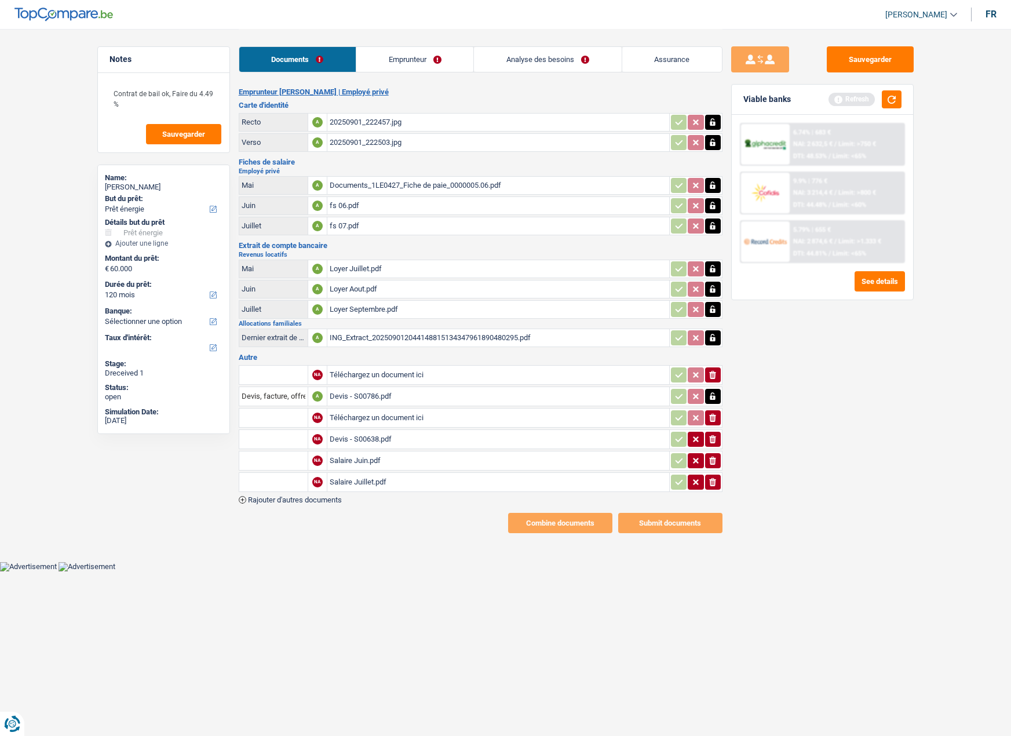
click at [715, 187] on icon "button" at bounding box center [712, 185] width 5 height 8
click at [720, 185] on button "ionicons-v5-e" at bounding box center [713, 185] width 16 height 15
click at [379, 62] on link "Emprunteur" at bounding box center [414, 59] width 117 height 25
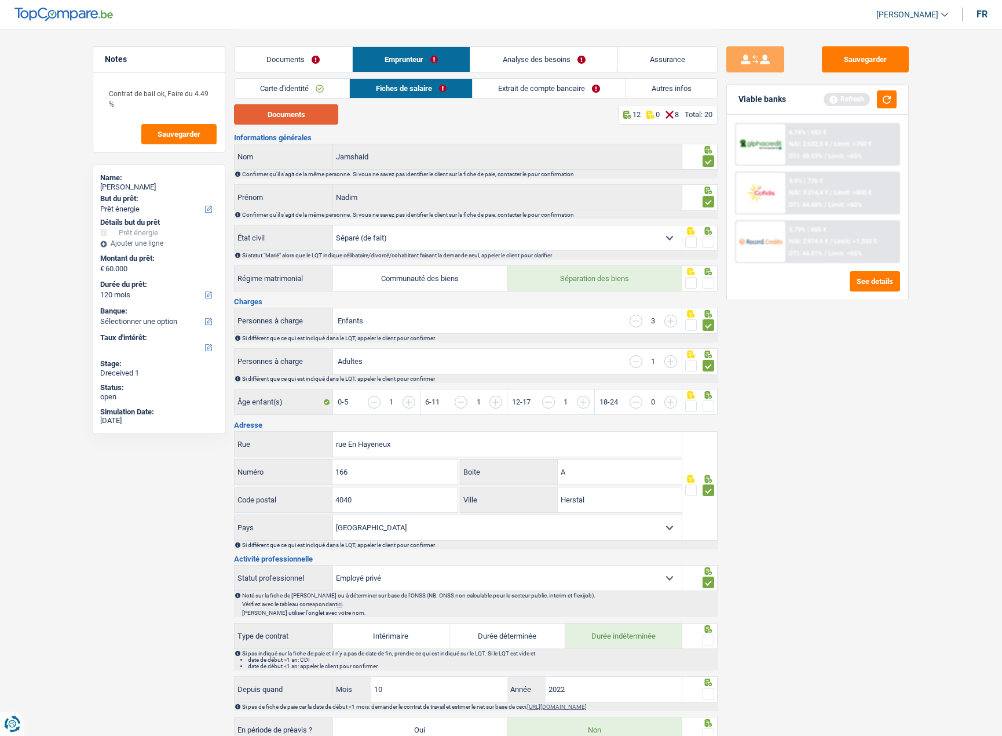
click at [298, 121] on button "Documents" at bounding box center [286, 114] width 104 height 20
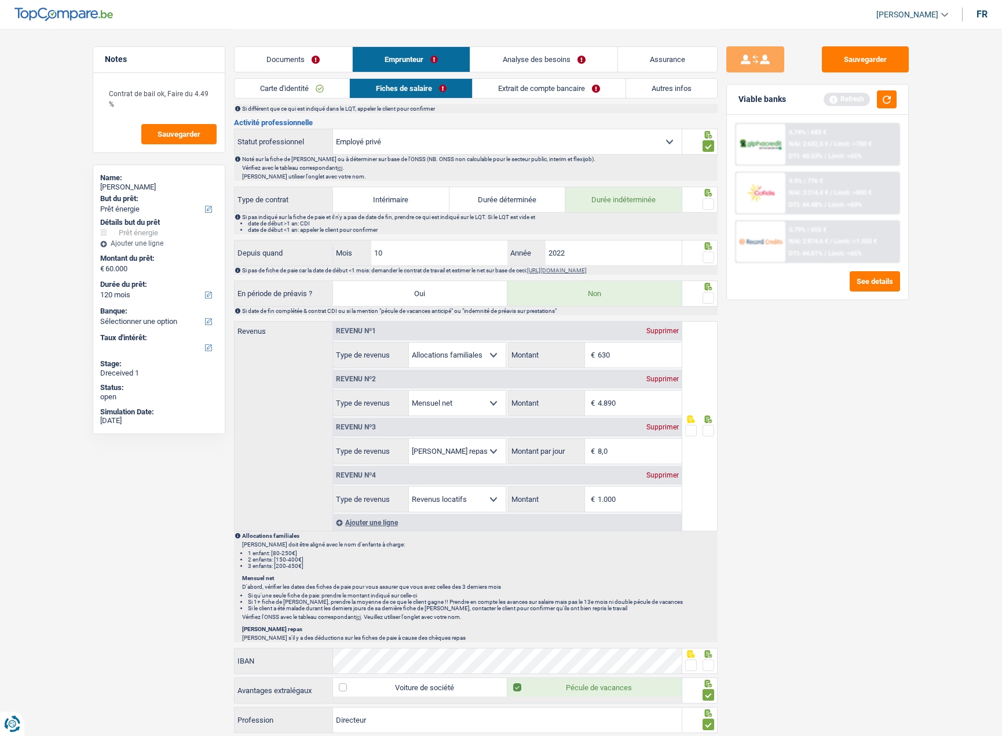
scroll to position [463, 0]
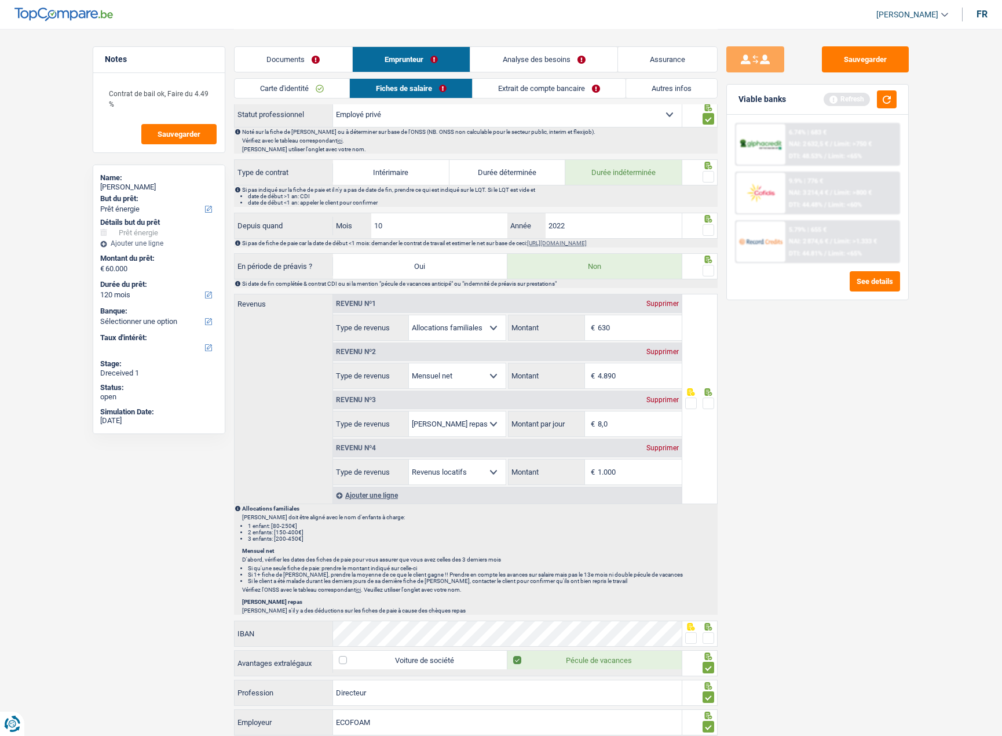
click at [707, 401] on span at bounding box center [709, 403] width 12 height 12
click at [0, 0] on input "radio" at bounding box center [0, 0] width 0 height 0
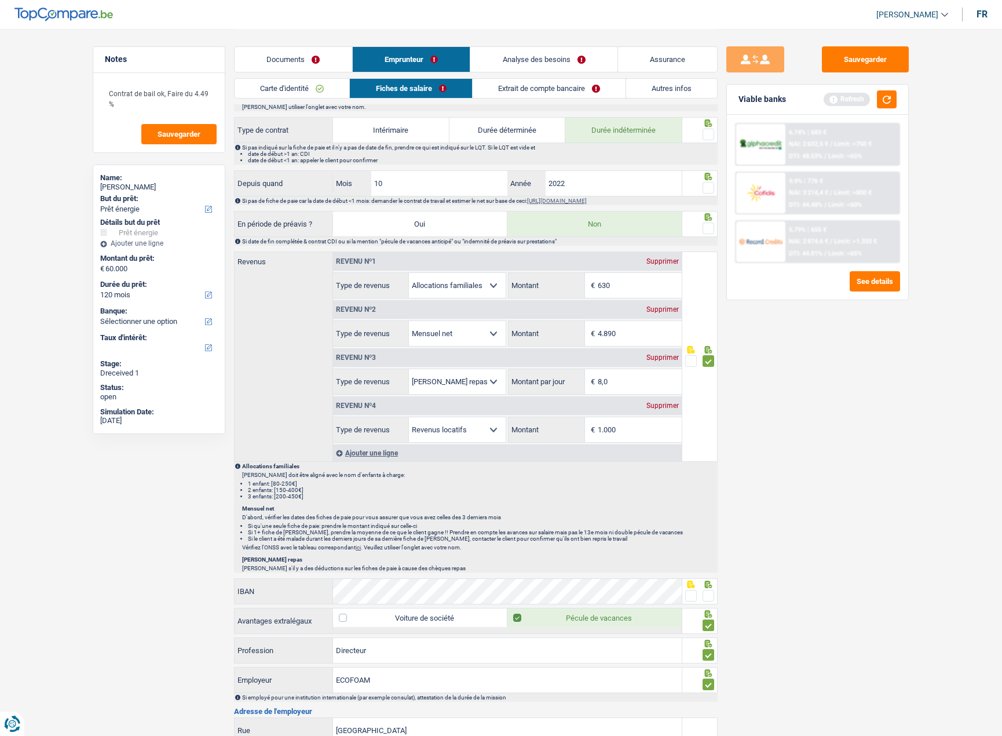
scroll to position [753, 0]
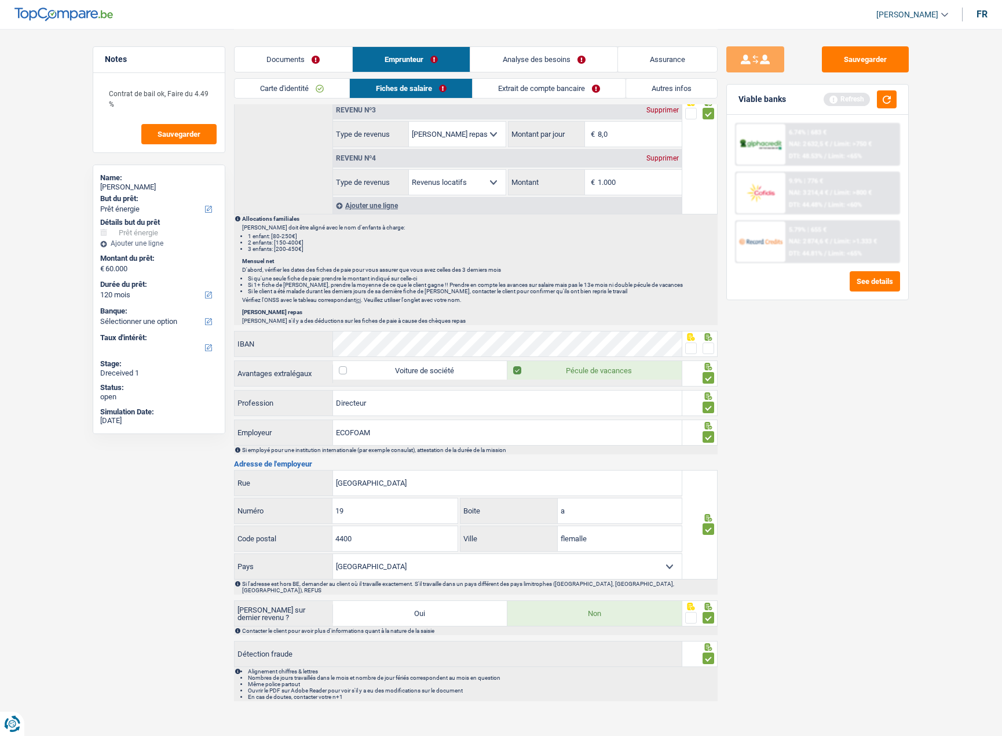
click at [269, 61] on link "Documents" at bounding box center [294, 59] width 118 height 25
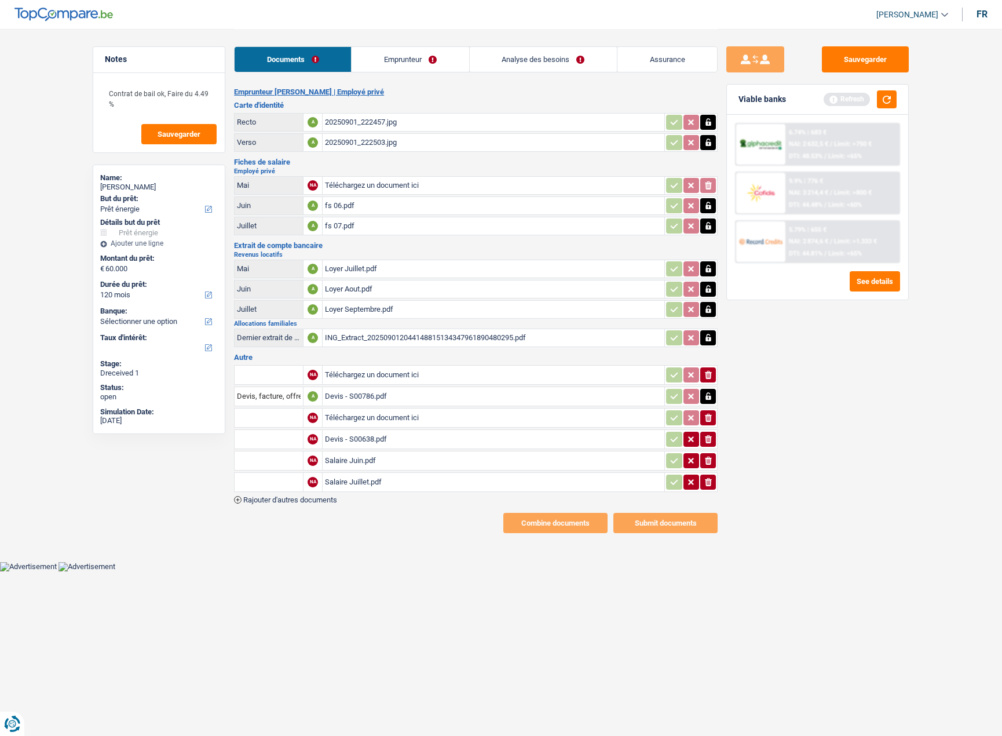
scroll to position [0, 0]
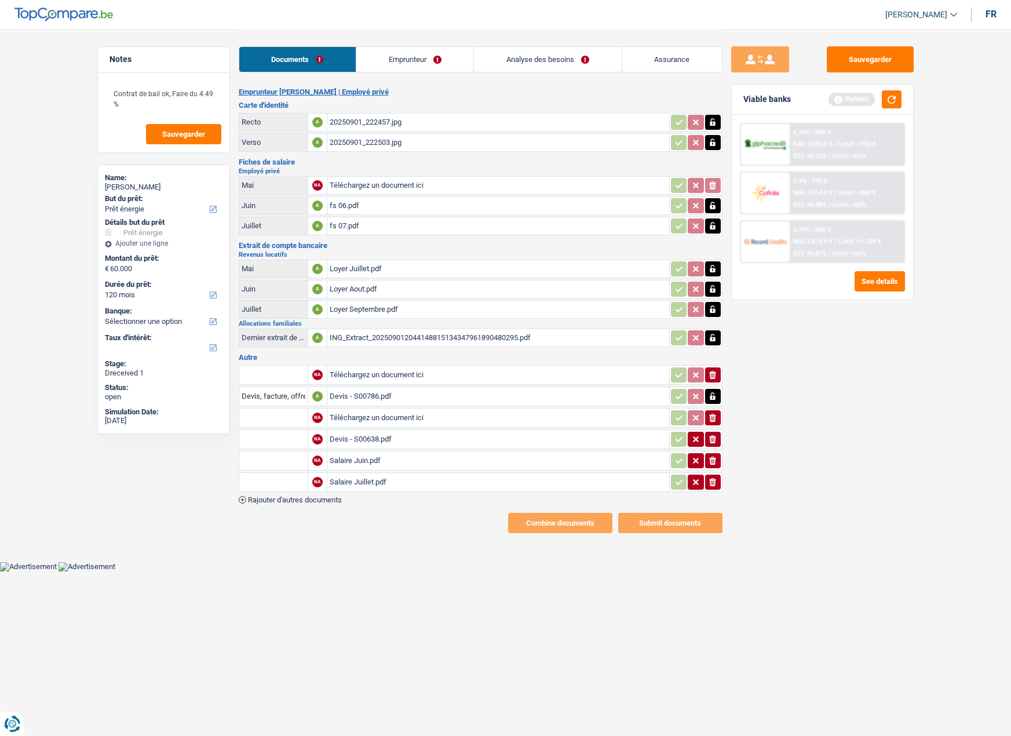
click at [345, 269] on div "Loyer Juillet.pdf" at bounding box center [498, 268] width 337 height 17
click at [348, 266] on div "Loyer Juillet.pdf" at bounding box center [498, 268] width 337 height 17
click at [388, 56] on link "Emprunteur" at bounding box center [414, 59] width 117 height 25
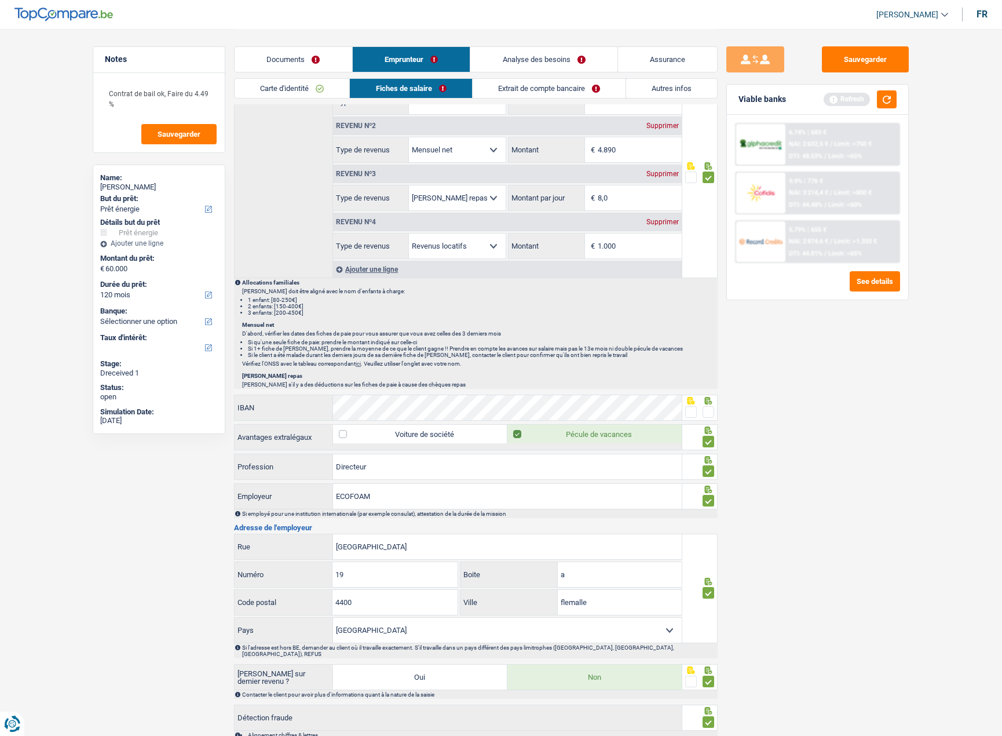
scroll to position [695, 0]
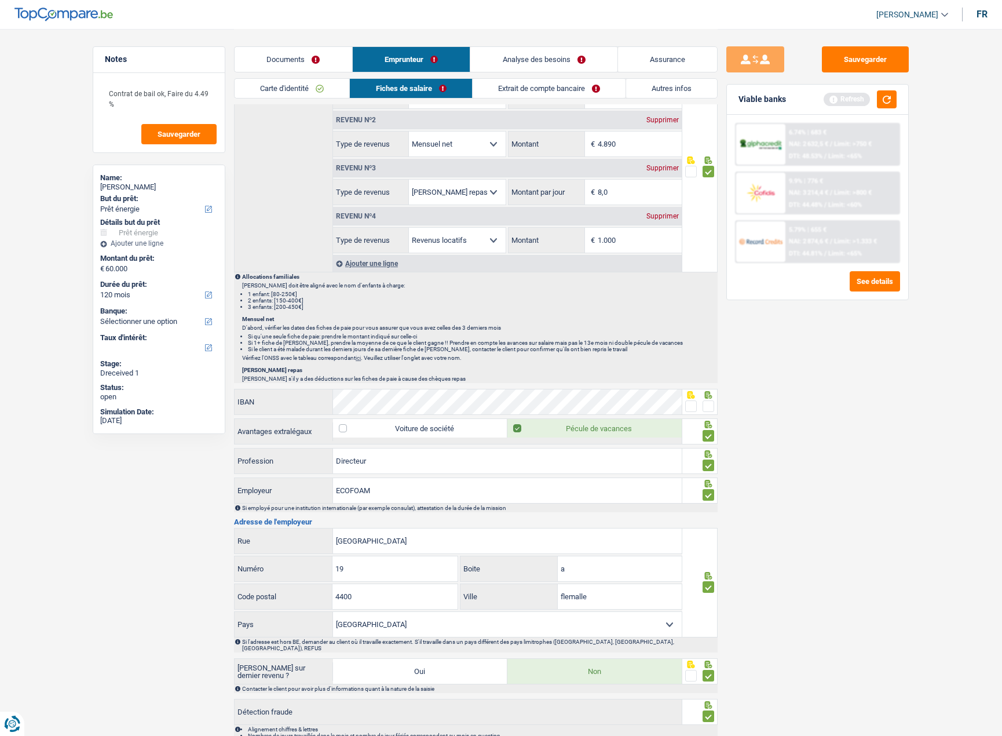
click at [703, 406] on span at bounding box center [709, 406] width 12 height 12
click at [0, 0] on input "radio" at bounding box center [0, 0] width 0 height 0
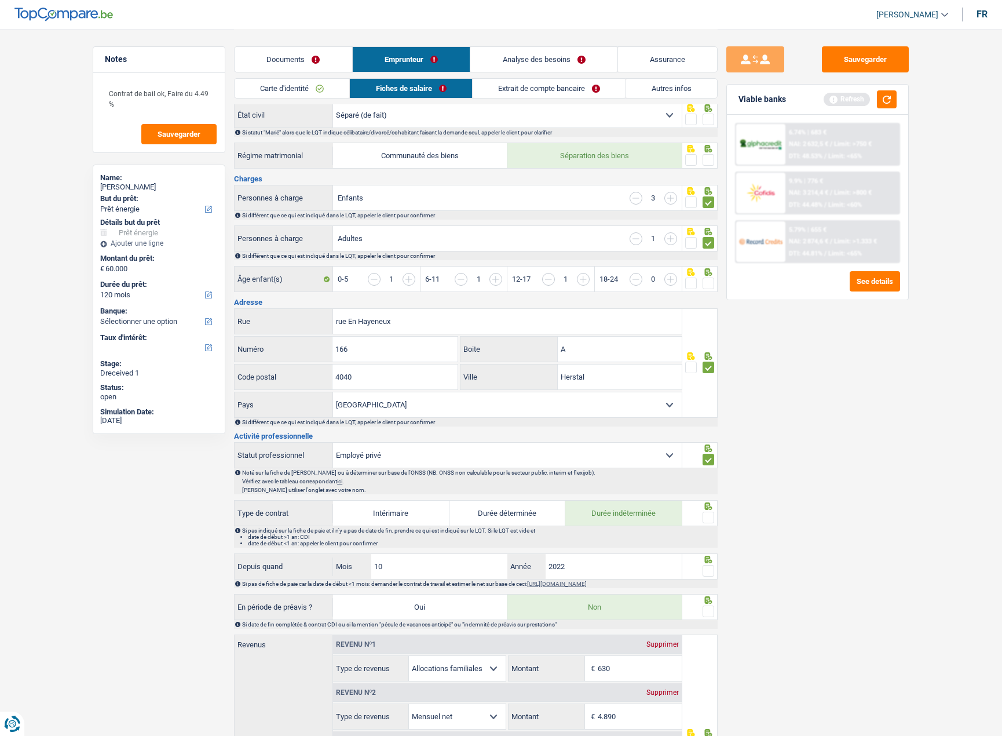
scroll to position [0, 0]
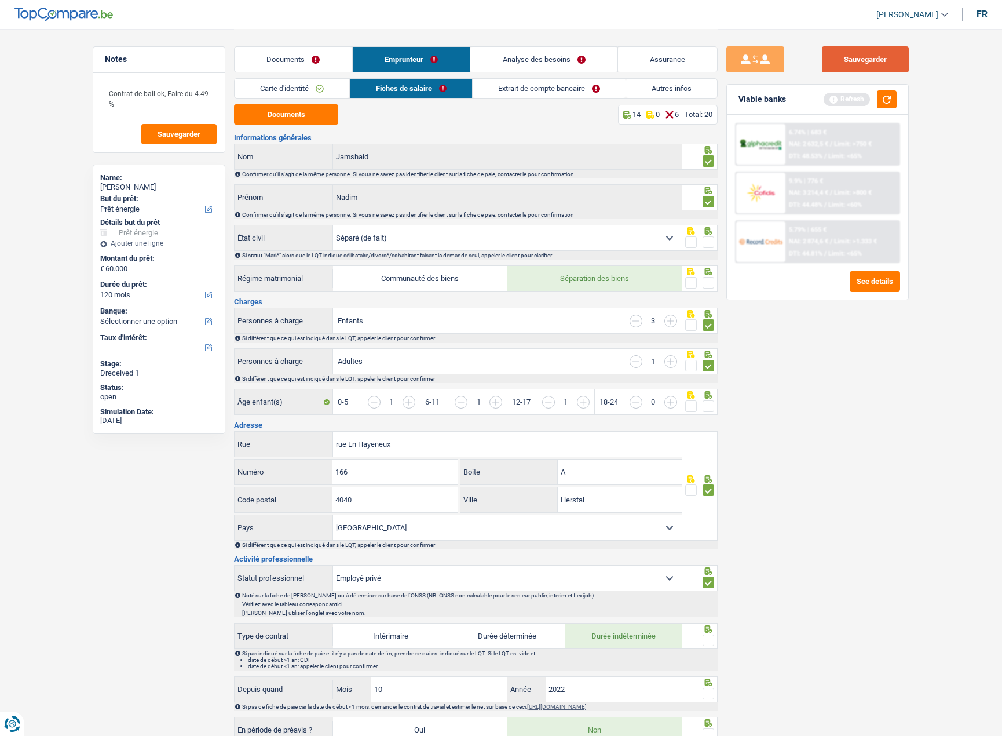
click at [860, 61] on button "Sauvegarder" at bounding box center [865, 59] width 87 height 26
click at [522, 89] on link "Extrait de compte bancaire" at bounding box center [549, 88] width 153 height 19
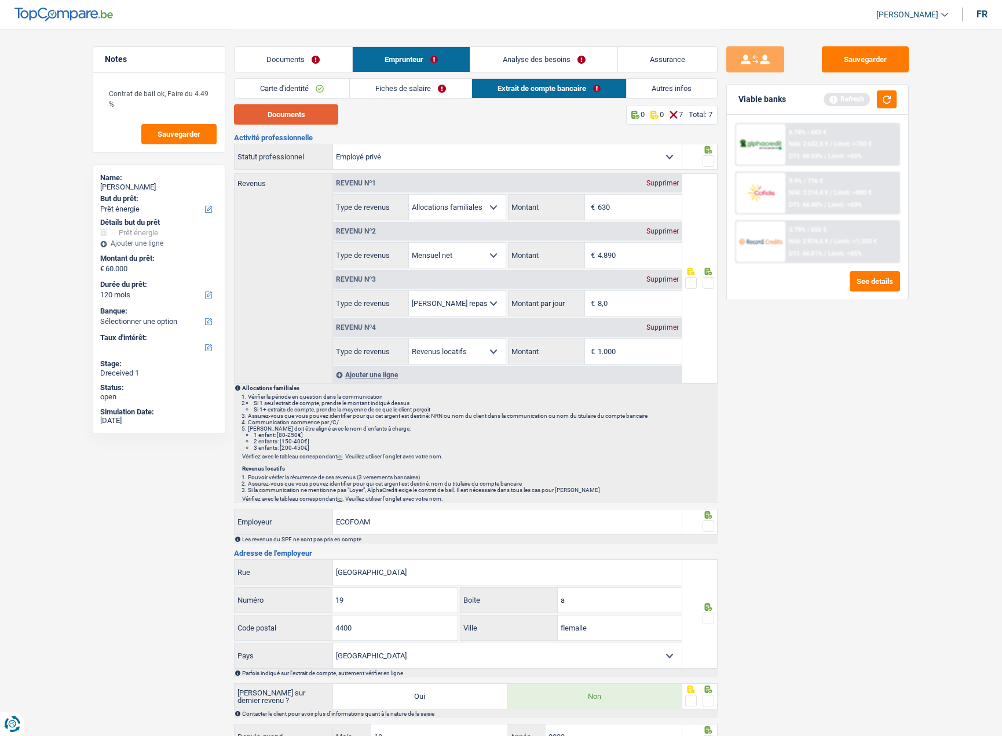
click at [287, 113] on button "Documents" at bounding box center [286, 114] width 104 height 20
click at [626, 208] on input "630" at bounding box center [640, 207] width 84 height 25
click at [418, 88] on link "Fiches de salaire" at bounding box center [411, 88] width 122 height 19
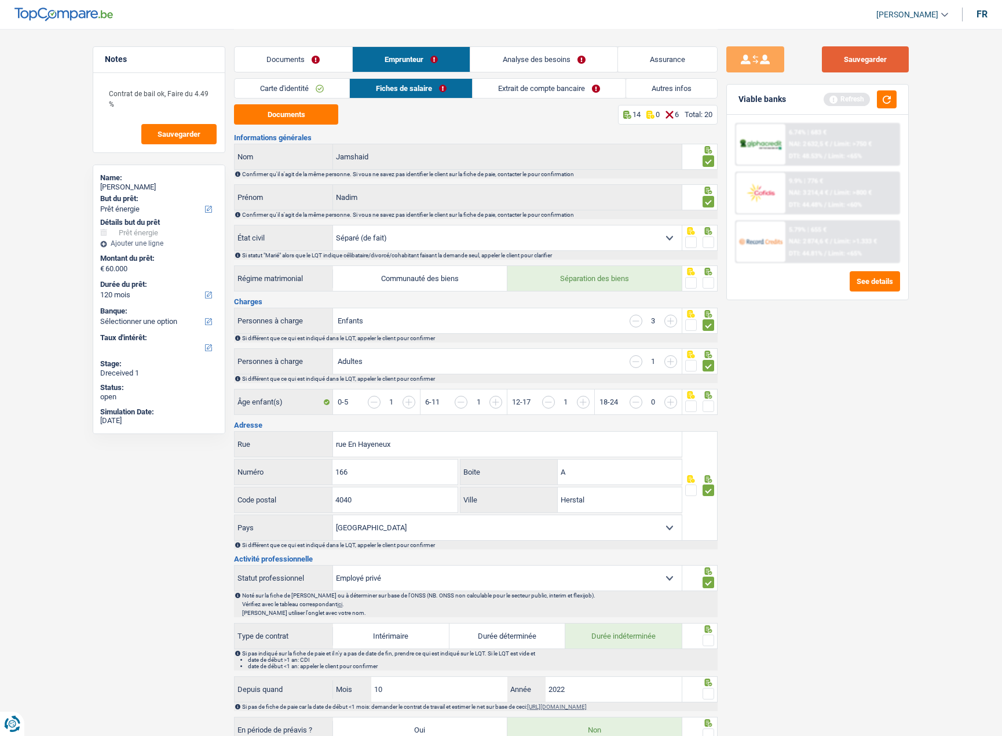
click at [872, 61] on button "Sauvegarder" at bounding box center [865, 59] width 87 height 26
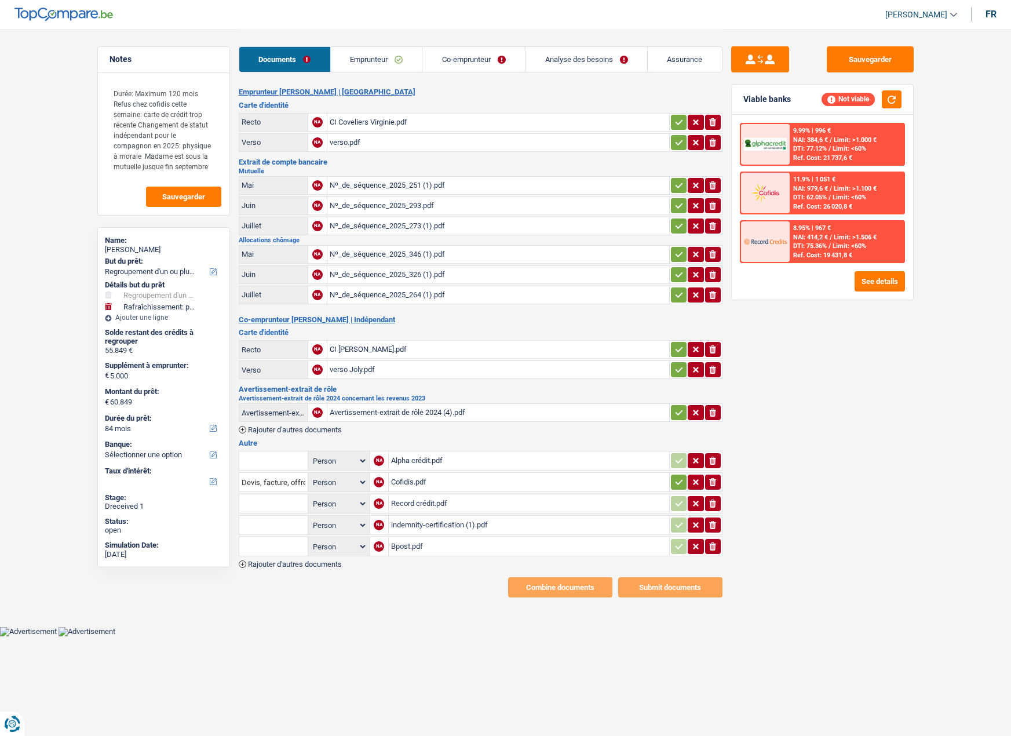
select select "refinancing"
select select "houseOrGarden"
select select "84"
click at [375, 62] on link "Emprunteur" at bounding box center [377, 59] width 92 height 25
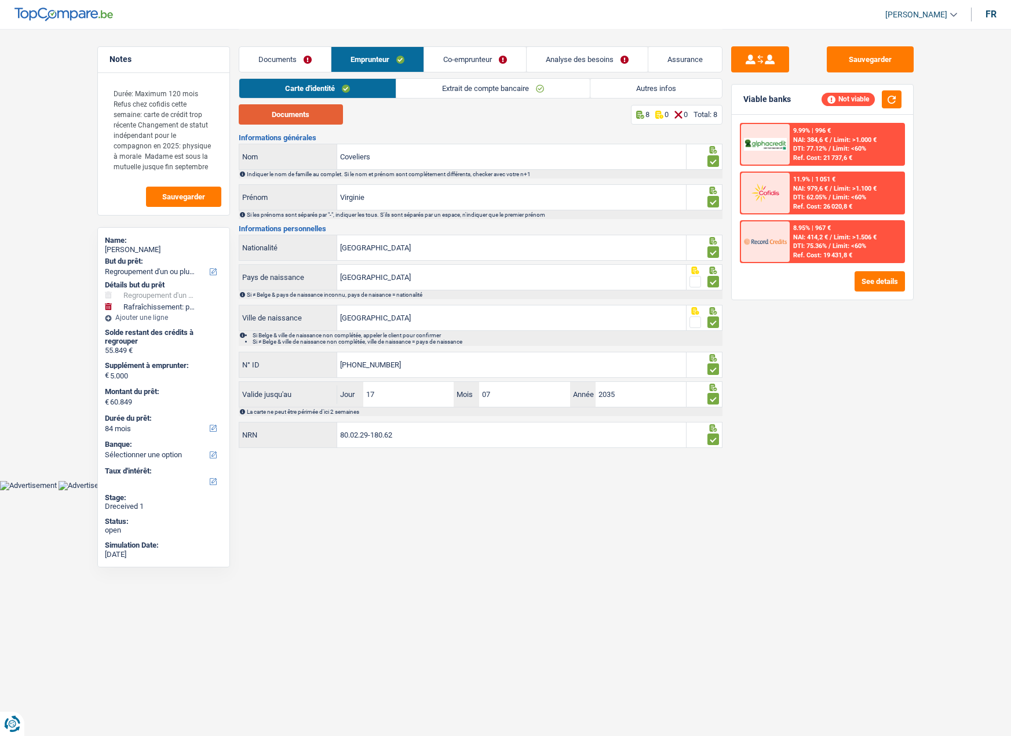
click at [315, 118] on button "Documents" at bounding box center [291, 114] width 104 height 20
click at [452, 56] on link "Co-emprunteur" at bounding box center [475, 59] width 102 height 25
click at [311, 116] on button "Documents" at bounding box center [291, 114] width 104 height 20
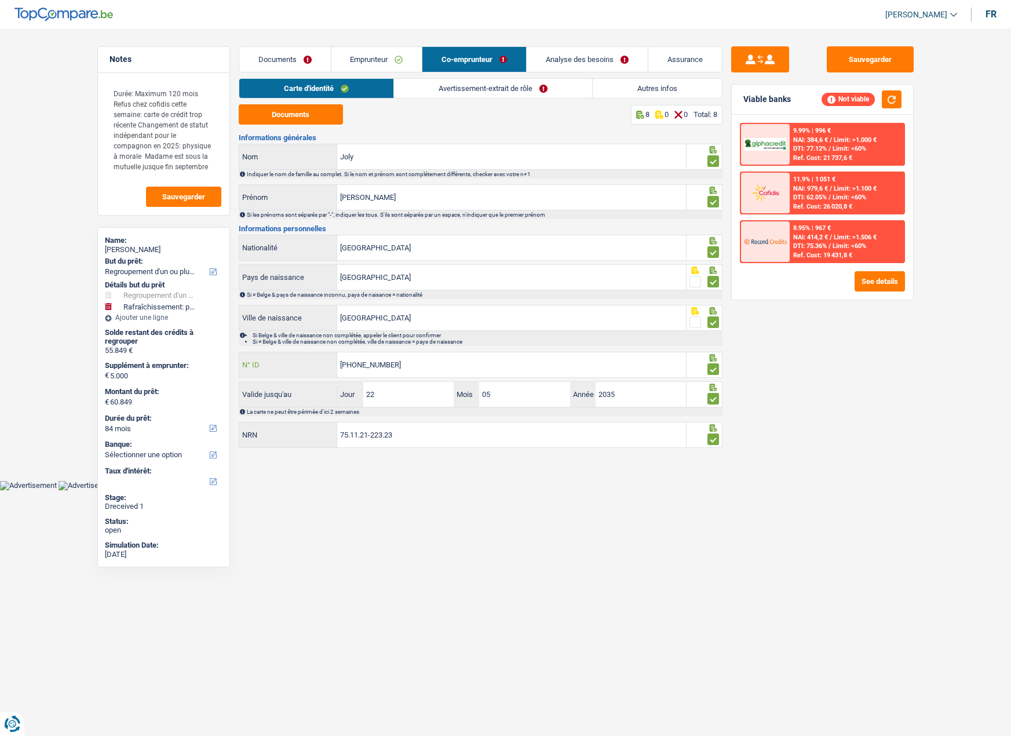
click at [408, 362] on input "[PHONE_NUMBER]" at bounding box center [511, 364] width 349 height 25
click at [369, 57] on link "Emprunteur" at bounding box center [376, 59] width 91 height 25
click at [463, 89] on link "Extrait de compte bancaire" at bounding box center [492, 88] width 193 height 19
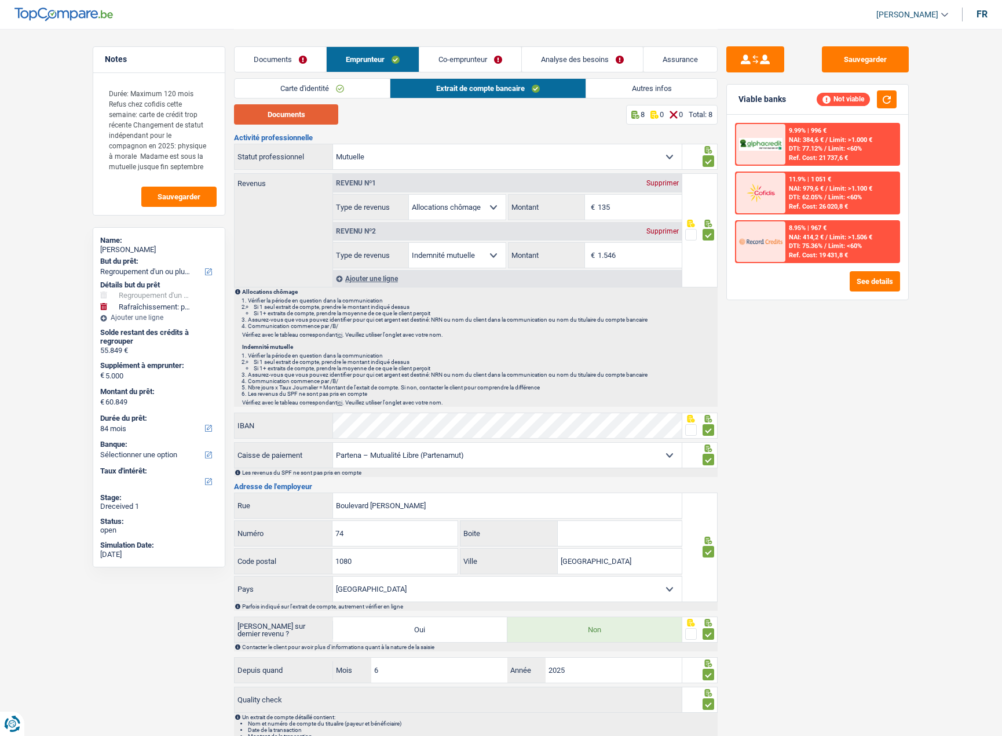
click at [293, 120] on button "Documents" at bounding box center [286, 114] width 104 height 20
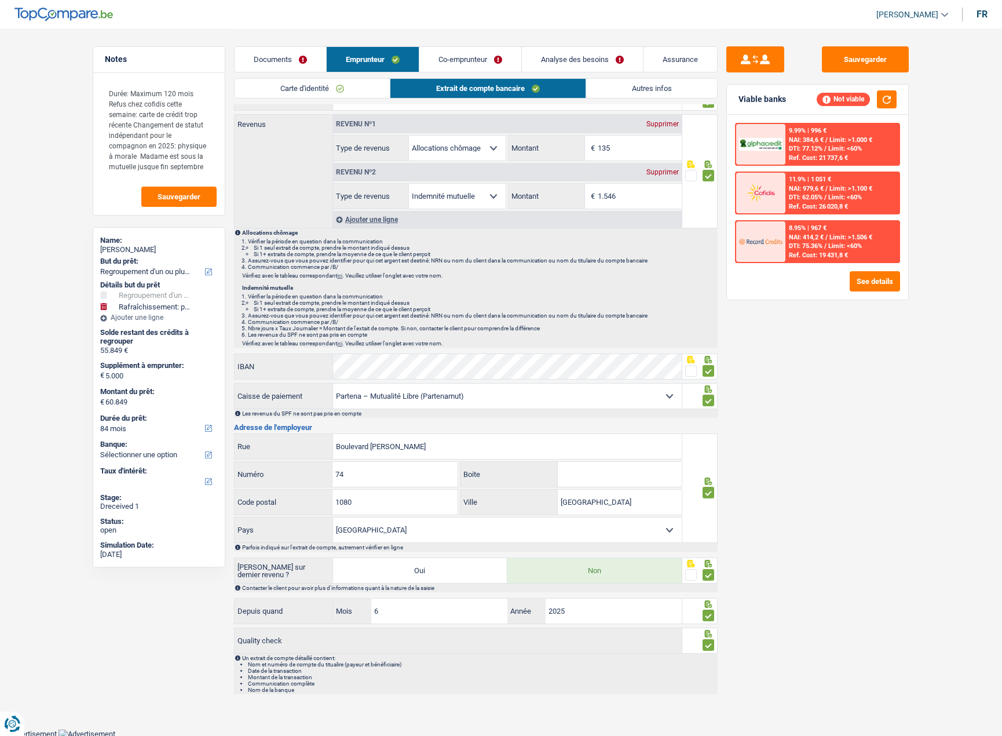
scroll to position [61, 0]
click at [460, 60] on link "Co-emprunteur" at bounding box center [470, 59] width 102 height 25
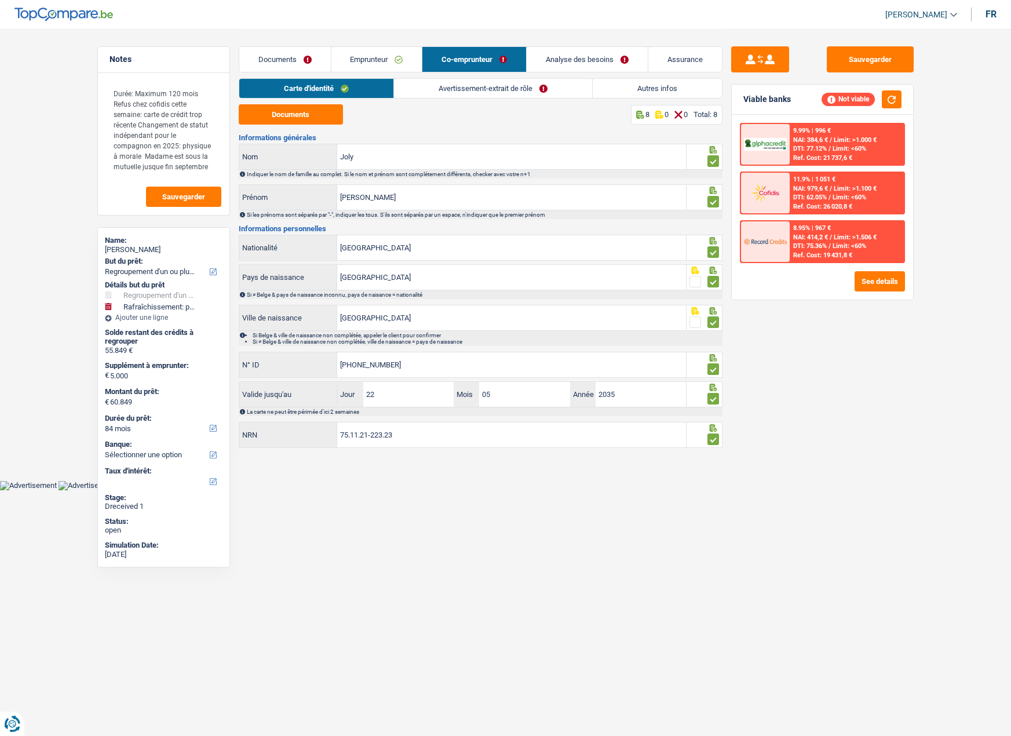
click at [441, 94] on link "Avertissement-extrait de rôle" at bounding box center [493, 88] width 198 height 19
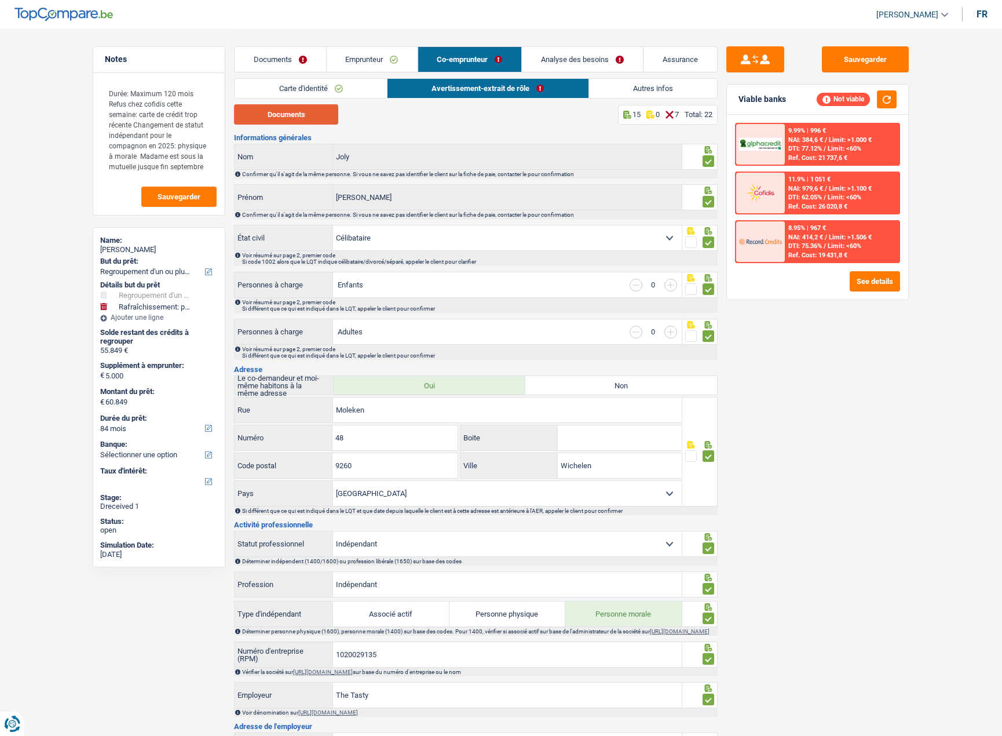
click at [290, 116] on button "Documents" at bounding box center [286, 114] width 104 height 20
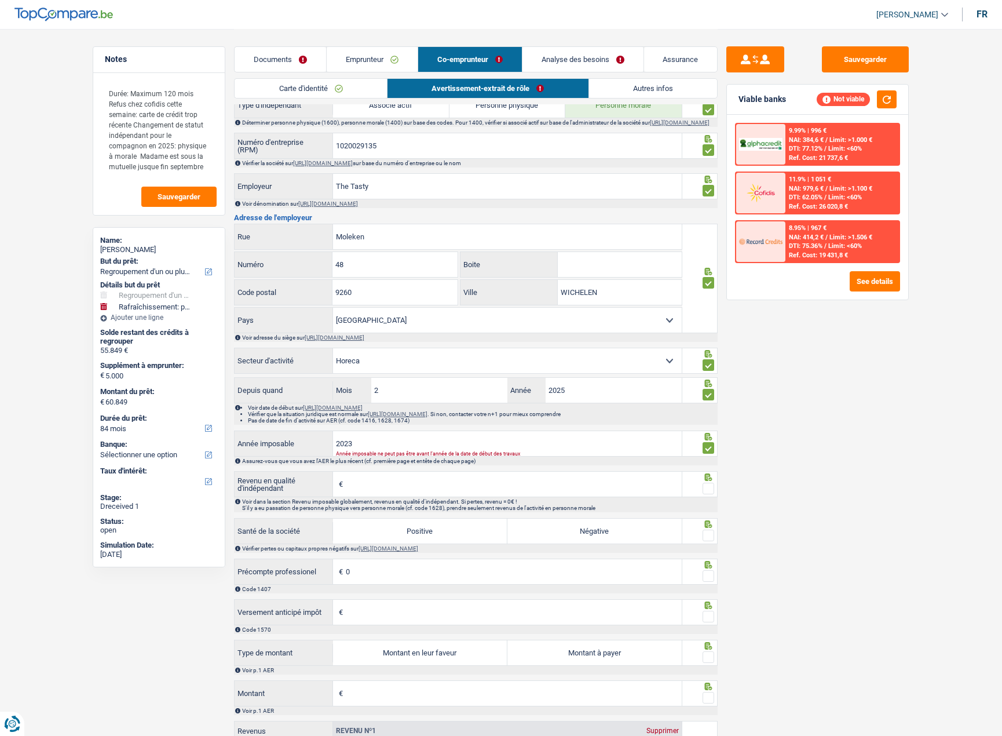
scroll to position [521, 0]
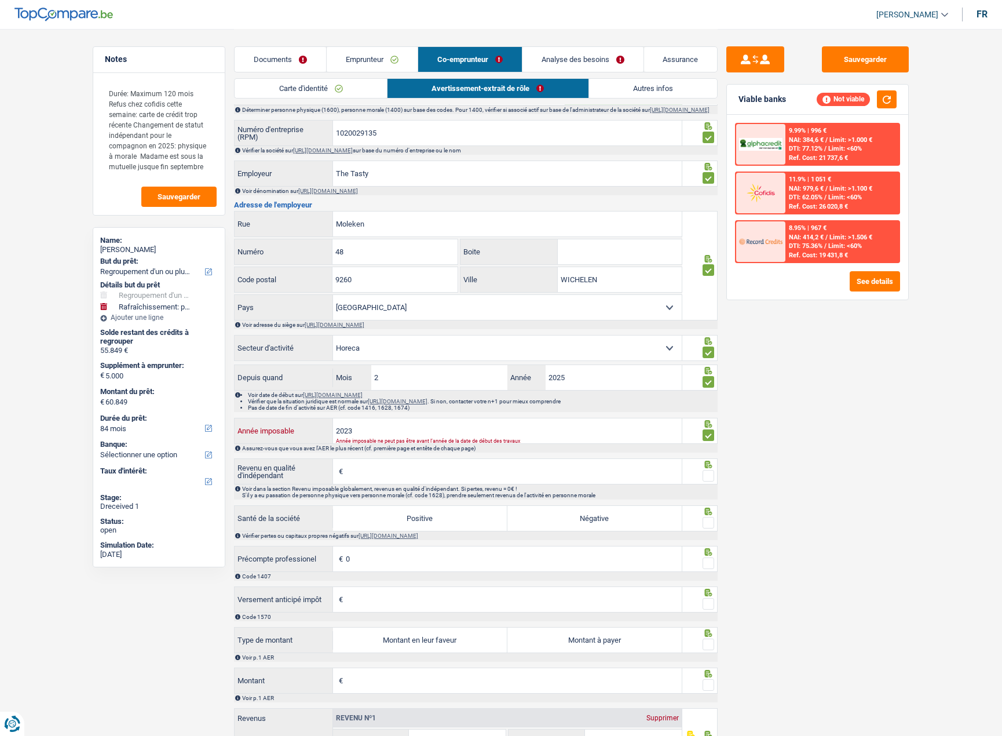
click at [516, 434] on input "2023" at bounding box center [507, 430] width 349 height 25
click at [351, 435] on input "2023" at bounding box center [507, 430] width 349 height 25
click at [351, 436] on input "2023" at bounding box center [507, 430] width 349 height 25
click at [352, 436] on input "2023" at bounding box center [507, 430] width 349 height 25
click at [387, 434] on input "2023" at bounding box center [507, 430] width 349 height 25
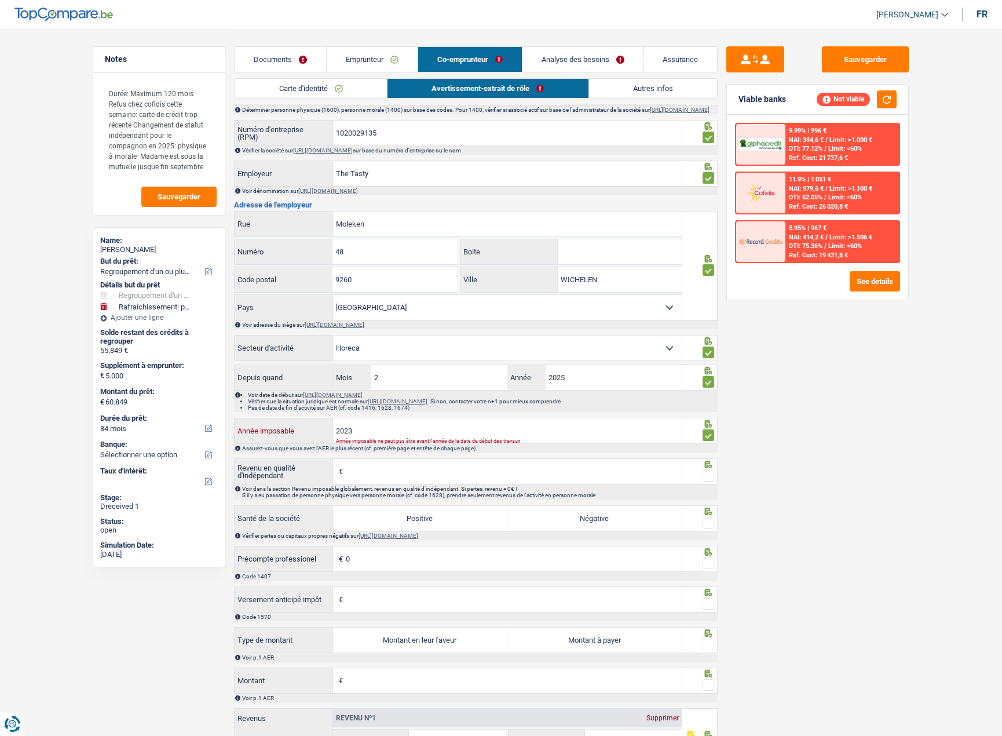
click at [423, 434] on input "2023" at bounding box center [507, 430] width 349 height 25
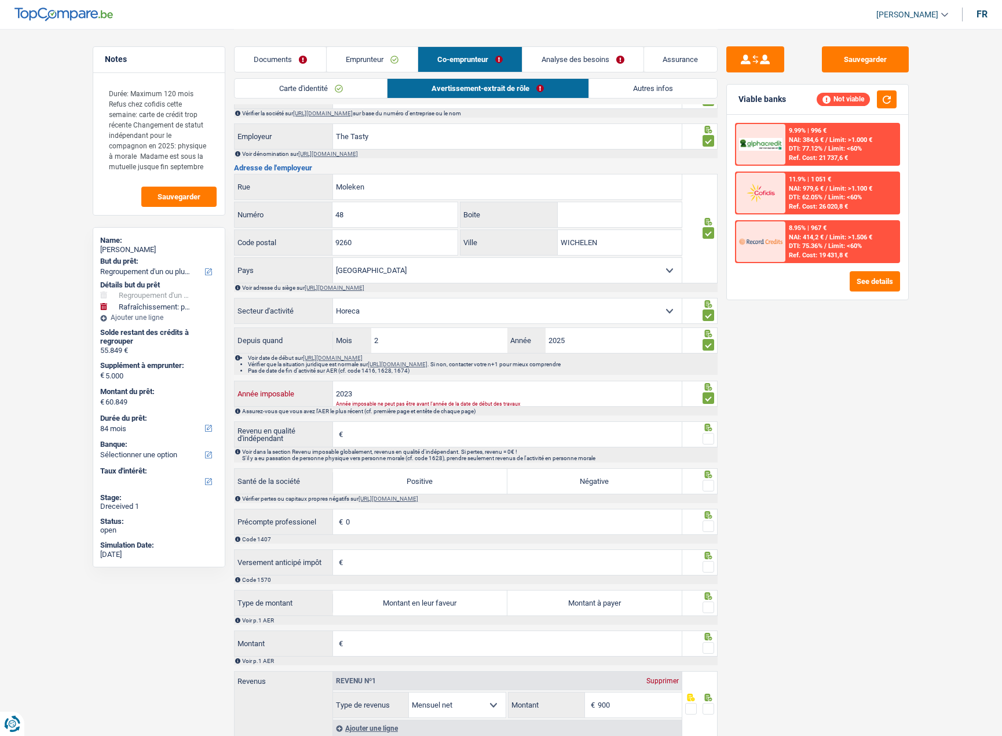
scroll to position [579, 0]
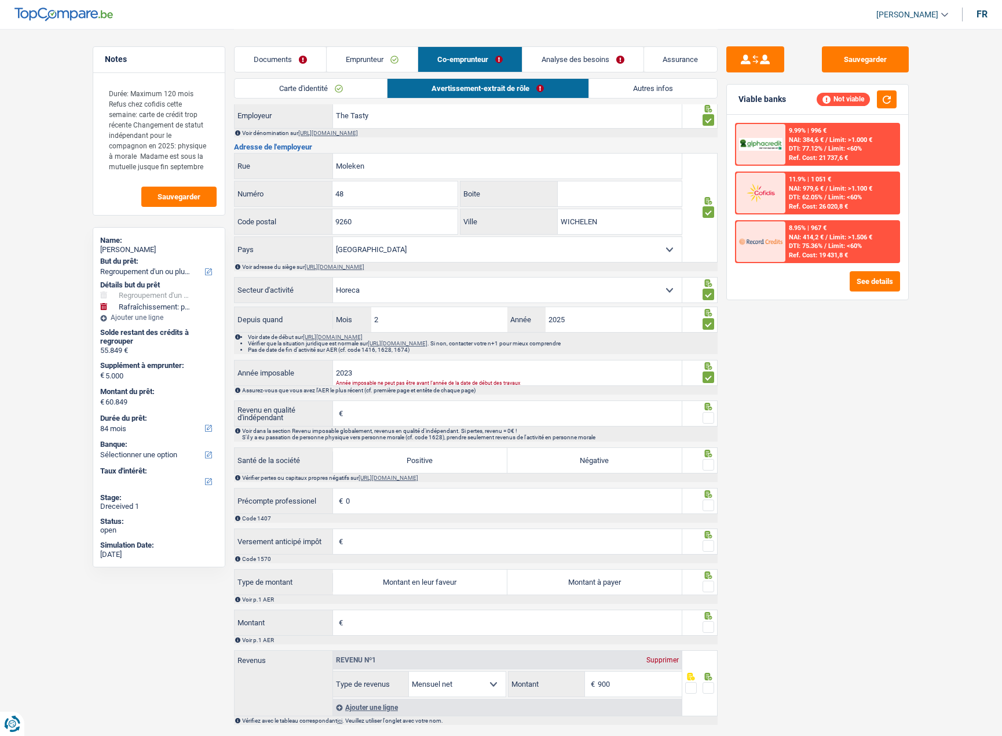
click at [492, 426] on input "Revenu en qualité d'indépendant" at bounding box center [514, 413] width 336 height 25
click at [455, 415] on input "Revenu en qualité d'indépendant" at bounding box center [514, 413] width 336 height 25
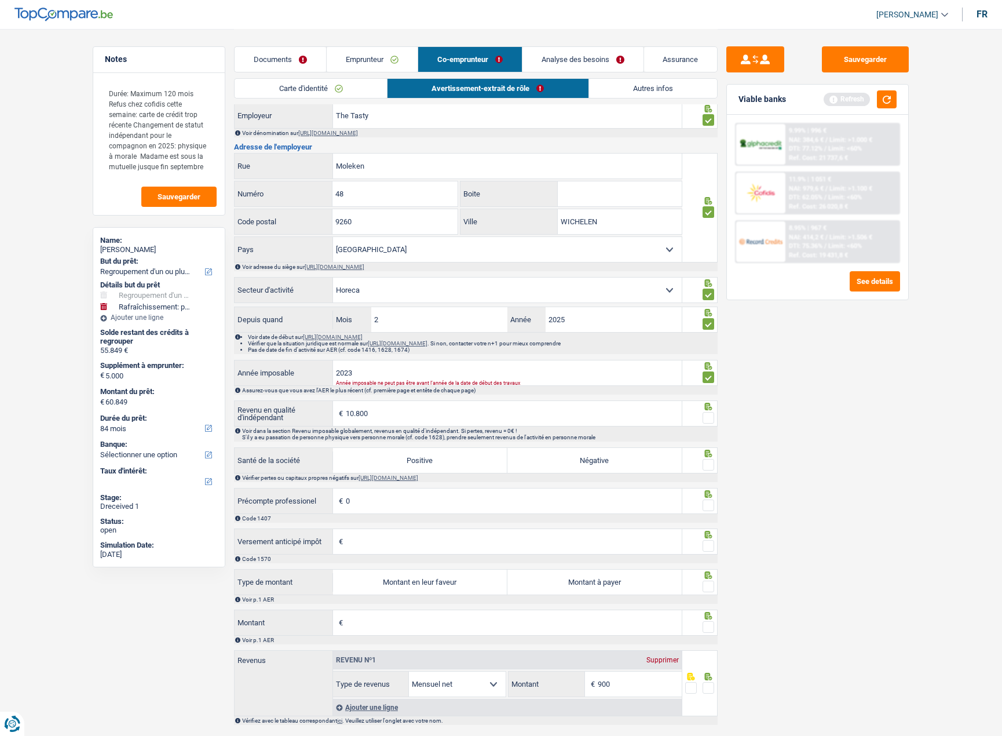
type input "10.800"
click at [706, 423] on span at bounding box center [709, 418] width 12 height 12
click at [0, 0] on input "radio" at bounding box center [0, 0] width 0 height 0
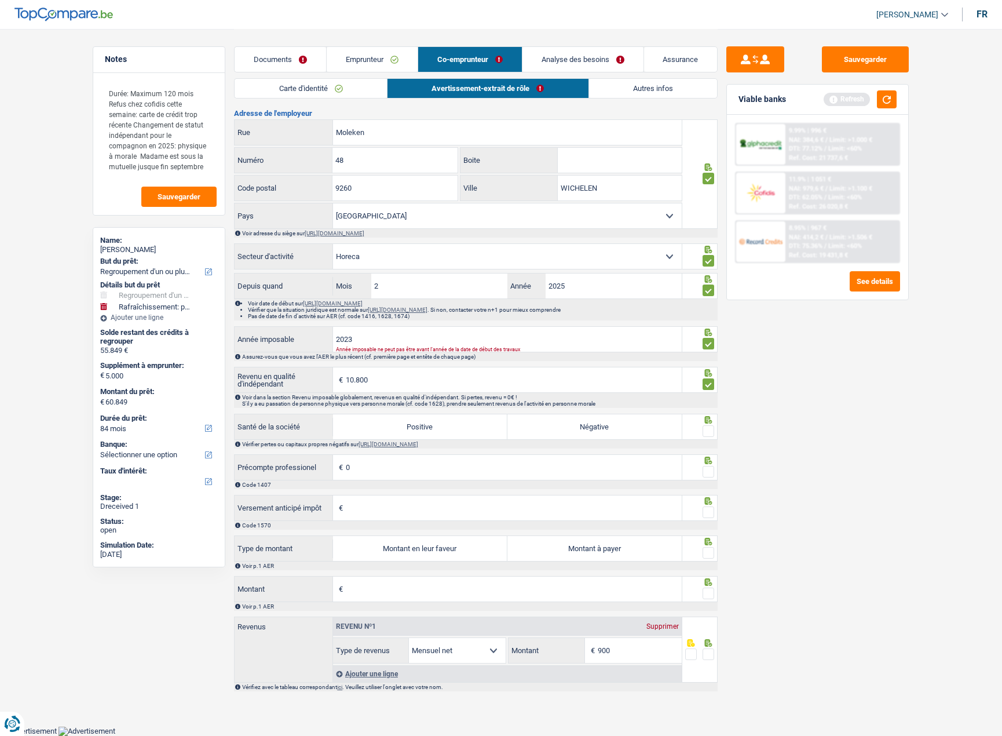
click at [394, 550] on label "Montant en leur faveur" at bounding box center [420, 548] width 174 height 25
click at [394, 550] on input "Montant en leur faveur" at bounding box center [420, 548] width 174 height 25
radio input "true"
type input "982"
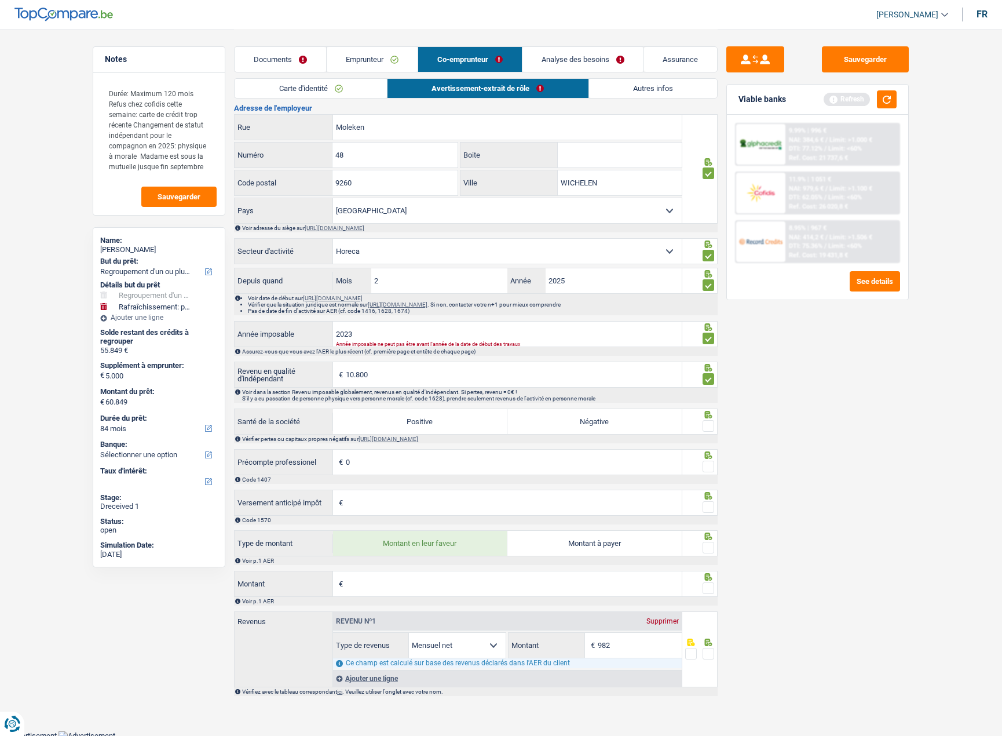
click at [399, 591] on input "Montant" at bounding box center [514, 583] width 336 height 25
type input "820"
type input "1.056"
click at [433, 511] on input "Versement anticipé impôt" at bounding box center [514, 502] width 336 height 25
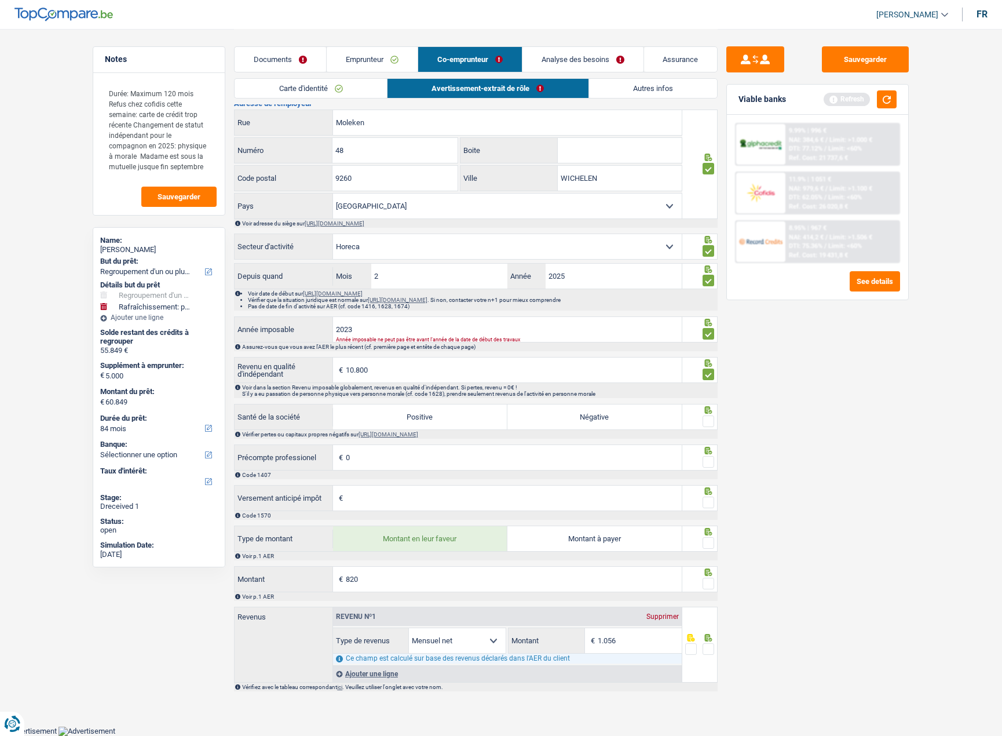
scroll to position [628, 0]
click at [367, 333] on input "2023" at bounding box center [507, 329] width 349 height 25
click at [371, 331] on input "2023" at bounding box center [507, 329] width 349 height 25
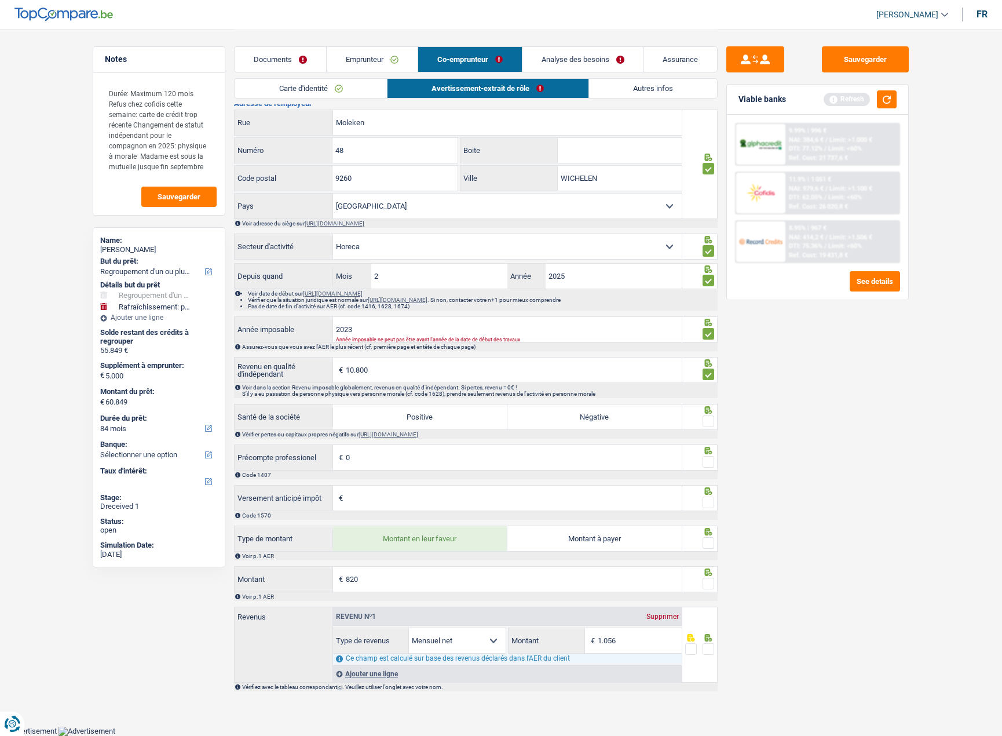
click at [573, 62] on link "Analyse des besoins" at bounding box center [583, 59] width 121 height 25
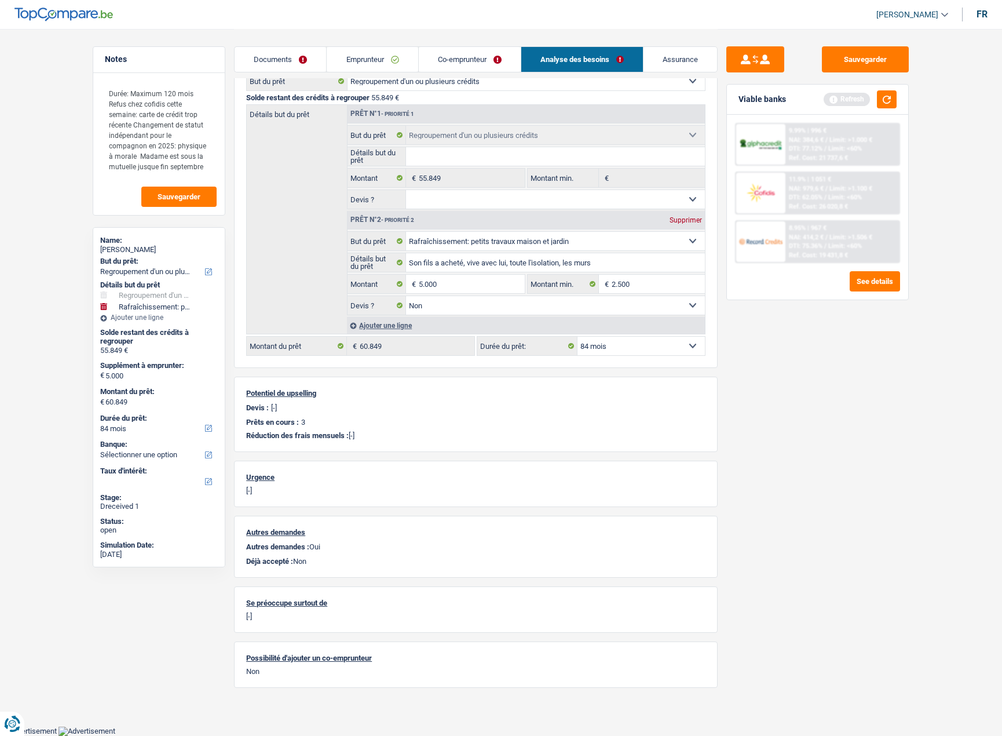
scroll to position [130, 0]
click at [485, 60] on link "Co-emprunteur" at bounding box center [470, 59] width 102 height 25
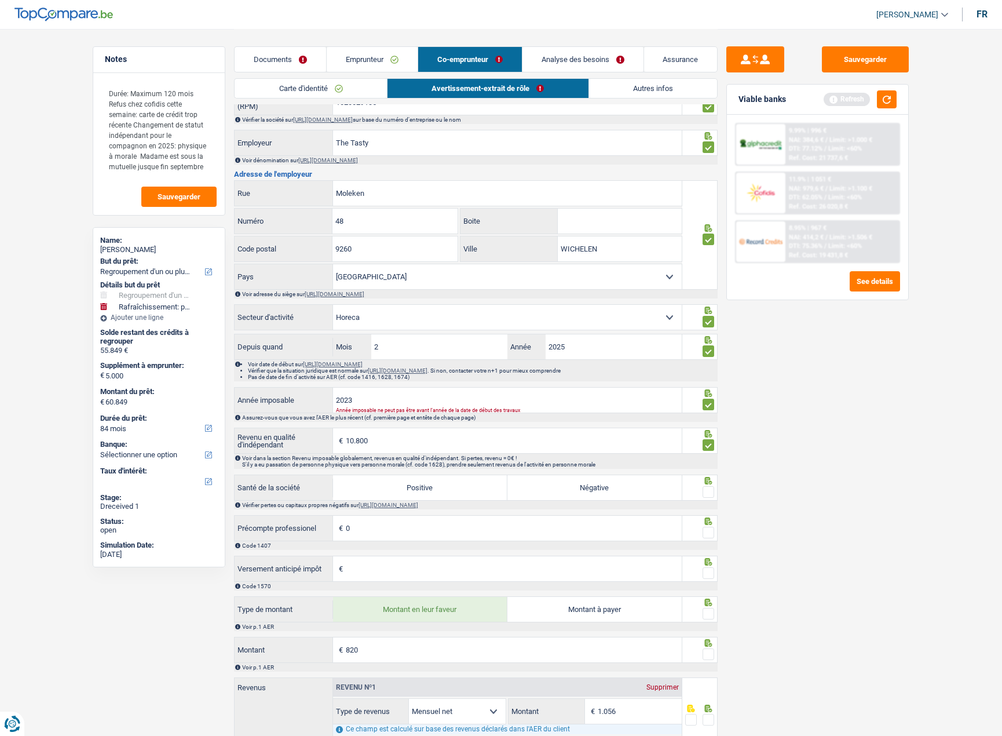
scroll to position [579, 0]
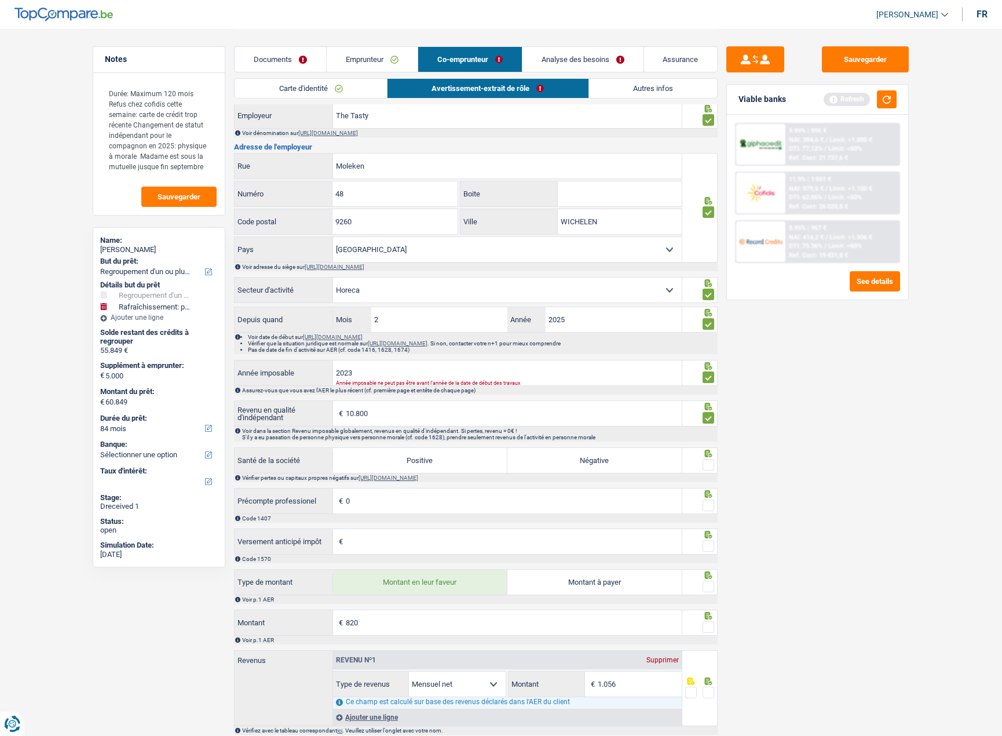
click at [391, 505] on input "0" at bounding box center [514, 500] width 336 height 25
click at [382, 543] on input "Versement anticipé impôt" at bounding box center [514, 541] width 336 height 25
click at [713, 507] on span at bounding box center [709, 505] width 12 height 12
click at [0, 0] on input "radio" at bounding box center [0, 0] width 0 height 0
click at [456, 464] on label "Positive" at bounding box center [420, 460] width 174 height 25
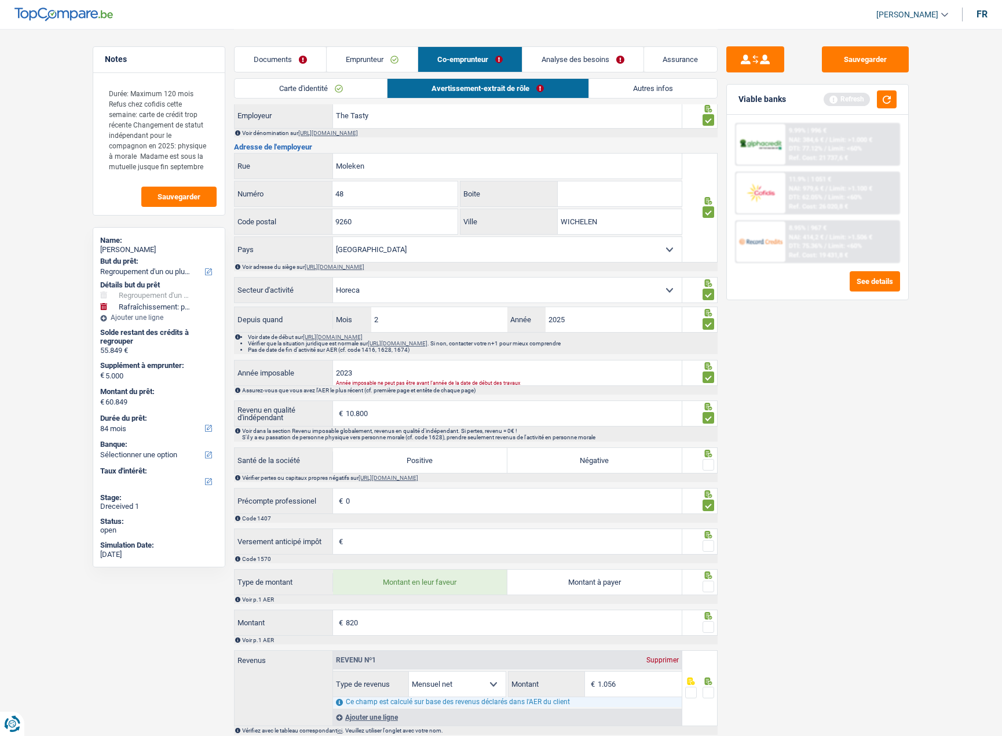
click at [456, 464] on input "Positive" at bounding box center [420, 460] width 174 height 25
radio input "true"
click at [711, 467] on span at bounding box center [709, 465] width 12 height 12
click at [0, 0] on input "radio" at bounding box center [0, 0] width 0 height 0
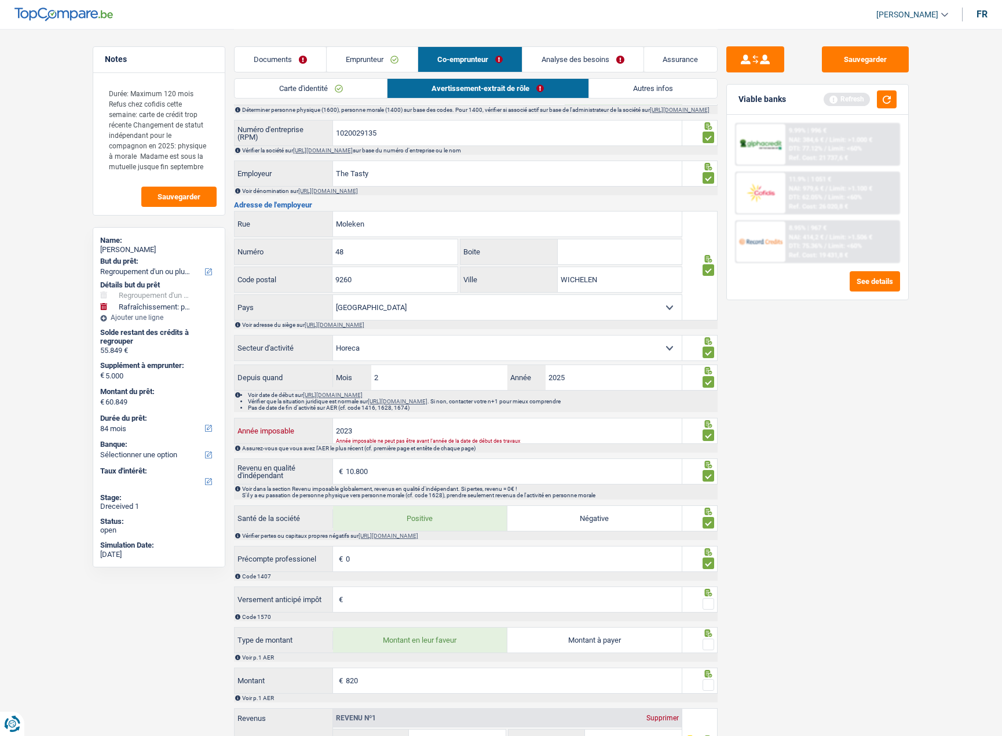
click at [368, 443] on input "2023" at bounding box center [507, 430] width 349 height 25
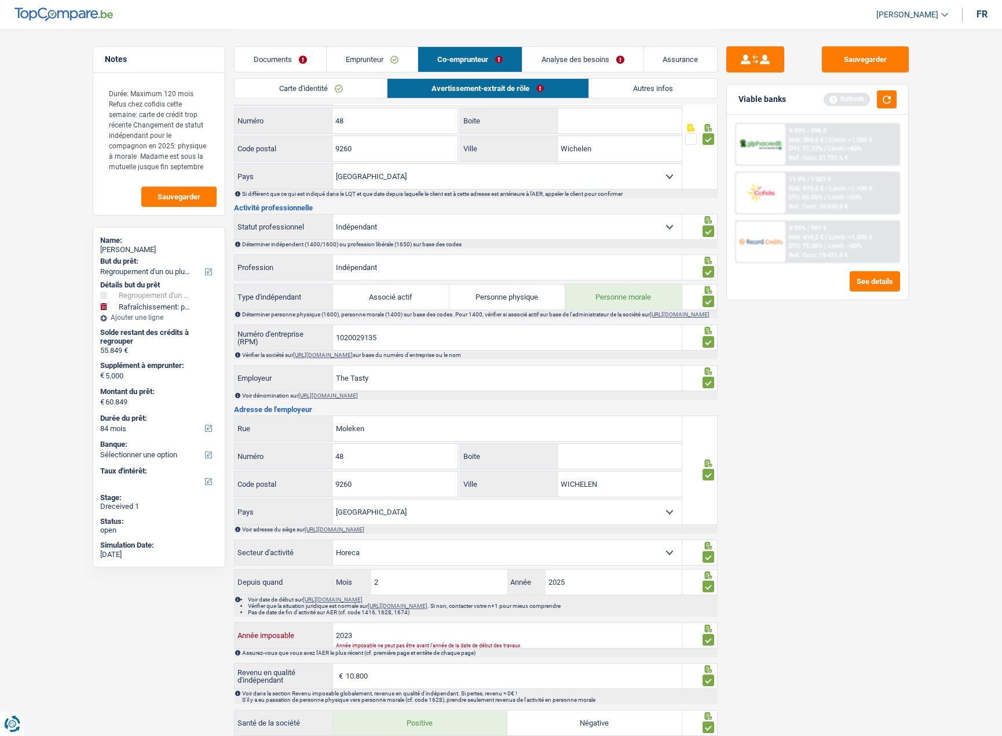
scroll to position [290, 0]
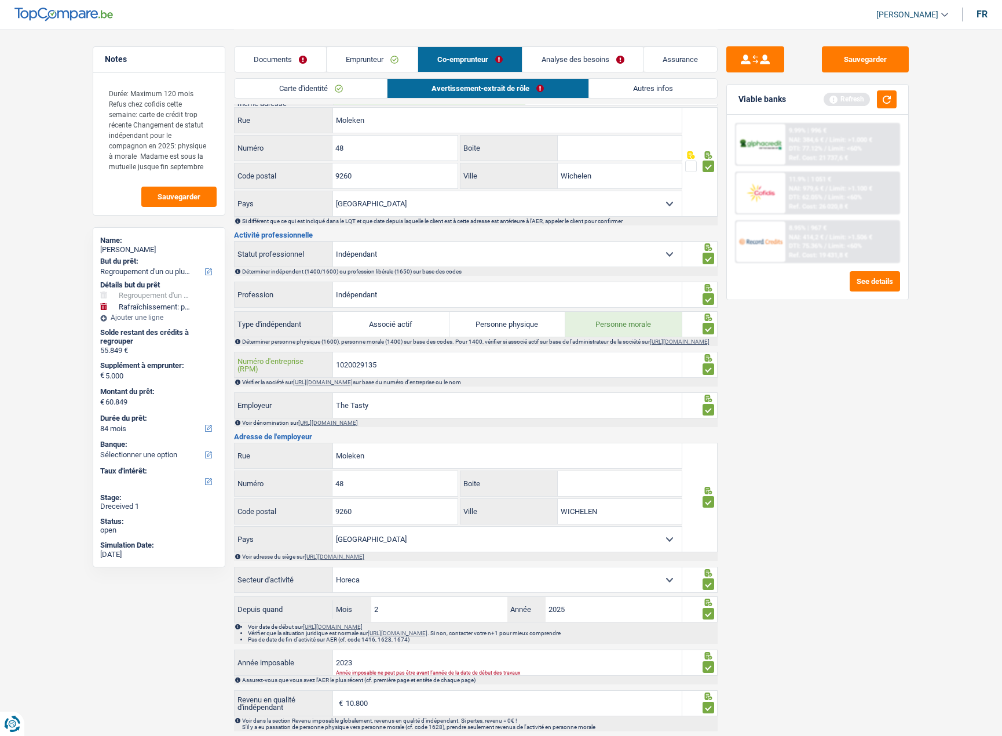
click at [379, 370] on input "1020029135" at bounding box center [507, 364] width 349 height 25
click at [353, 385] on link "[URL][DOMAIN_NAME]" at bounding box center [323, 382] width 60 height 6
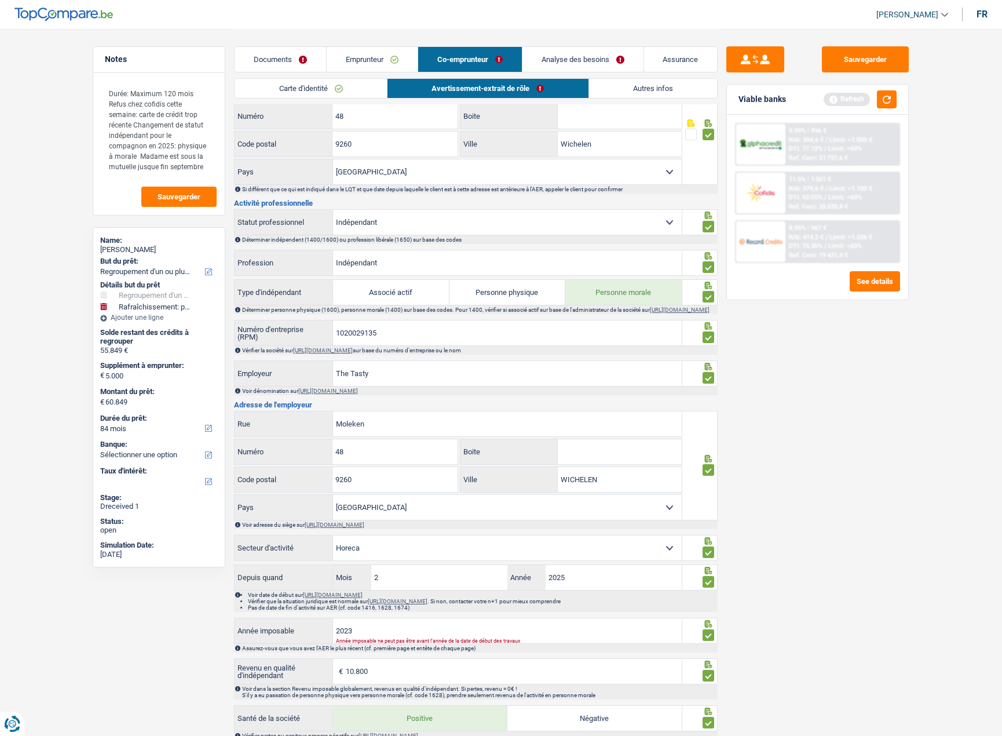
scroll to position [405, 0]
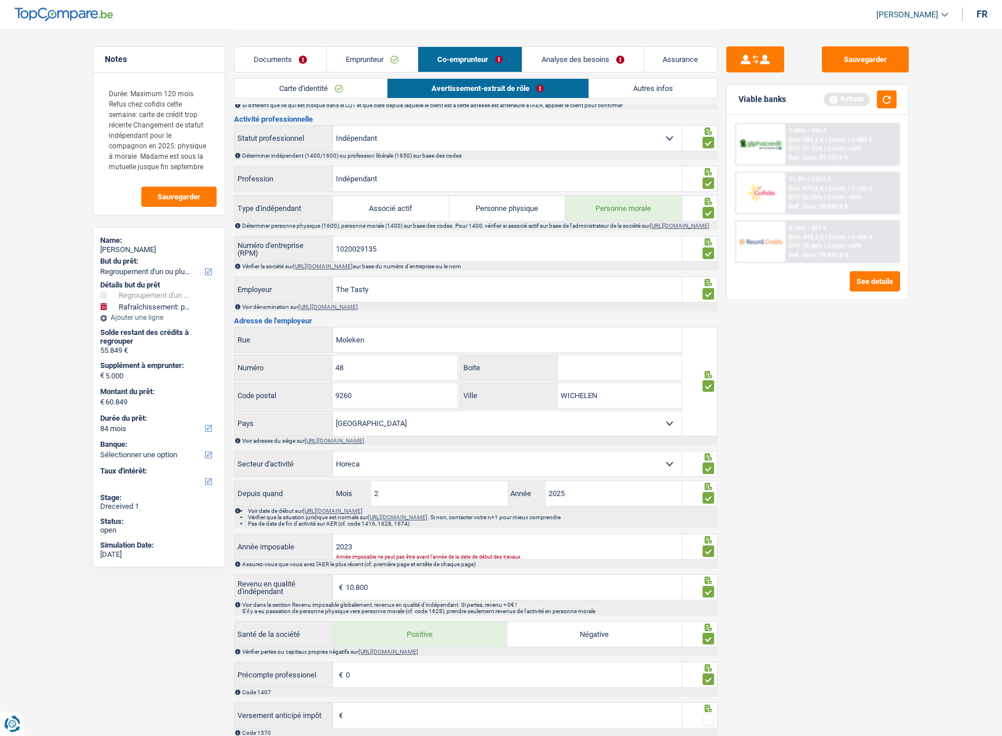
click at [412, 485] on div "Informations générales Joly Nom Confirmer qu'il s'agit de la même personne. Si …" at bounding box center [476, 318] width 484 height 1180
click at [409, 491] on input "2" at bounding box center [439, 493] width 136 height 25
click at [410, 491] on input "2" at bounding box center [439, 493] width 136 height 25
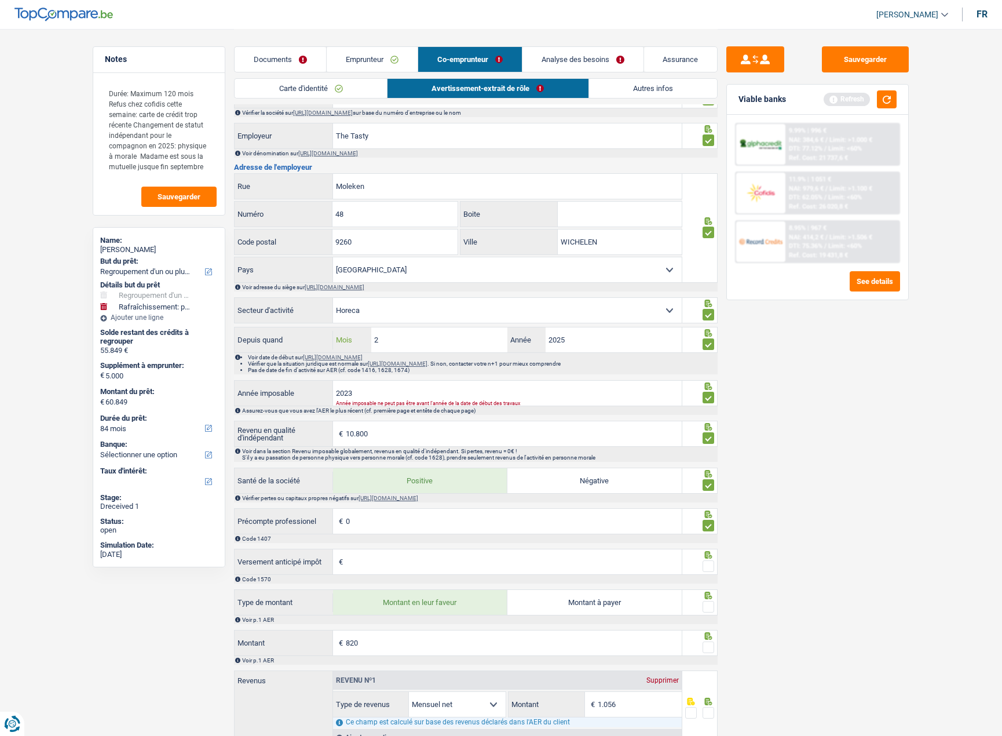
scroll to position [579, 0]
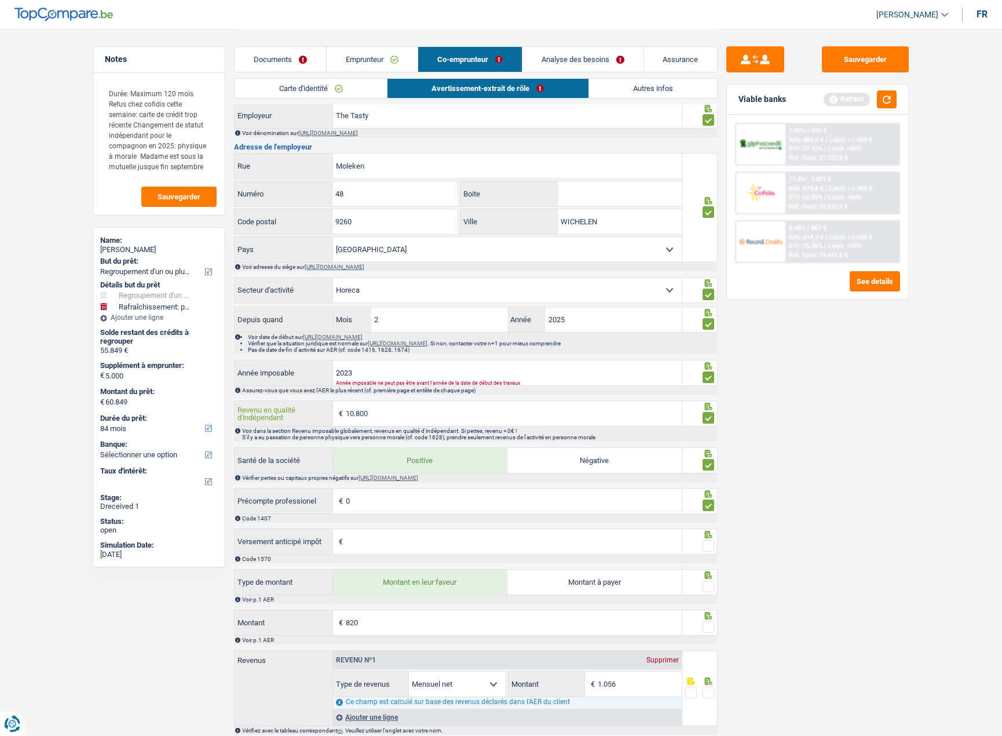
click at [393, 415] on input "10.800" at bounding box center [514, 413] width 336 height 25
click at [406, 375] on input "2023" at bounding box center [507, 372] width 349 height 25
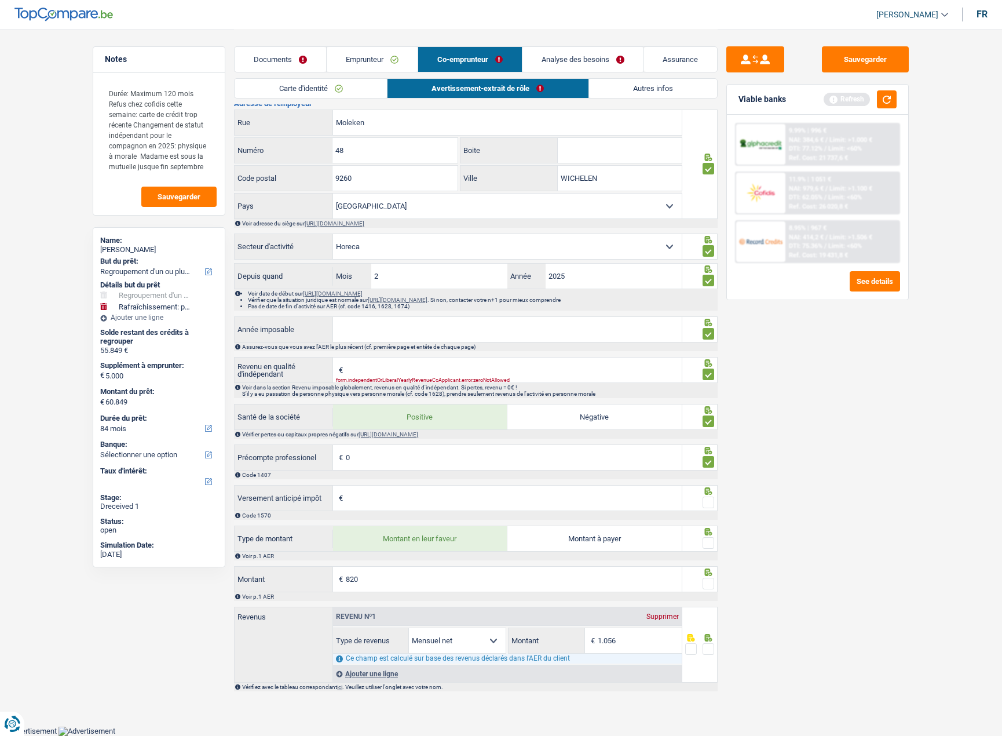
click at [355, 58] on link "Emprunteur" at bounding box center [372, 59] width 91 height 25
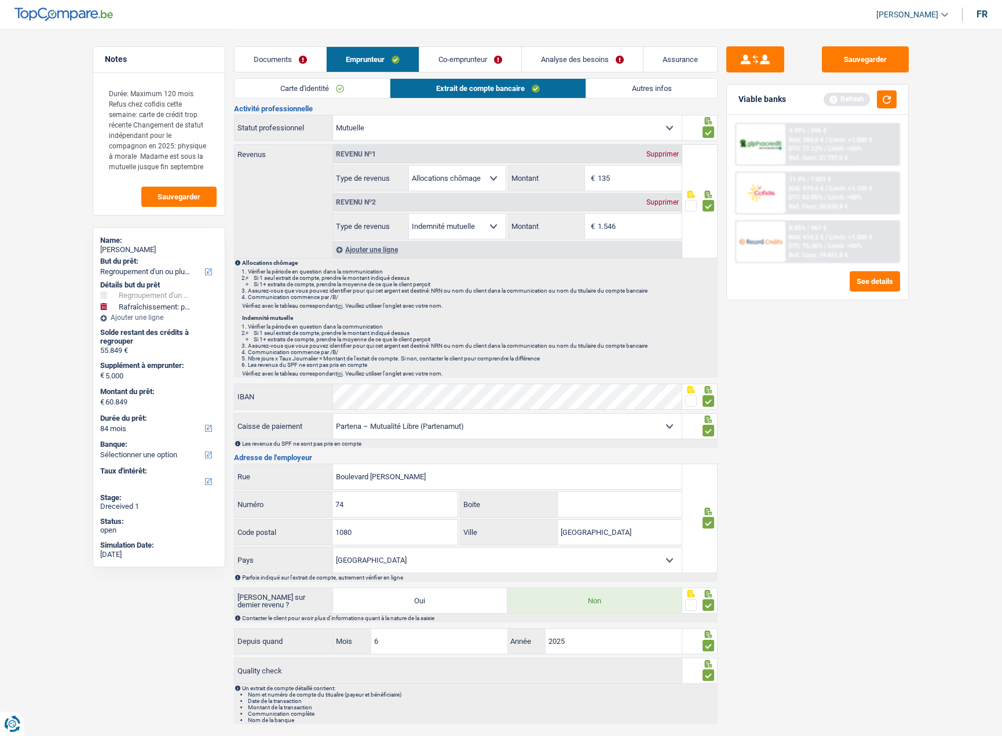
scroll to position [0, 0]
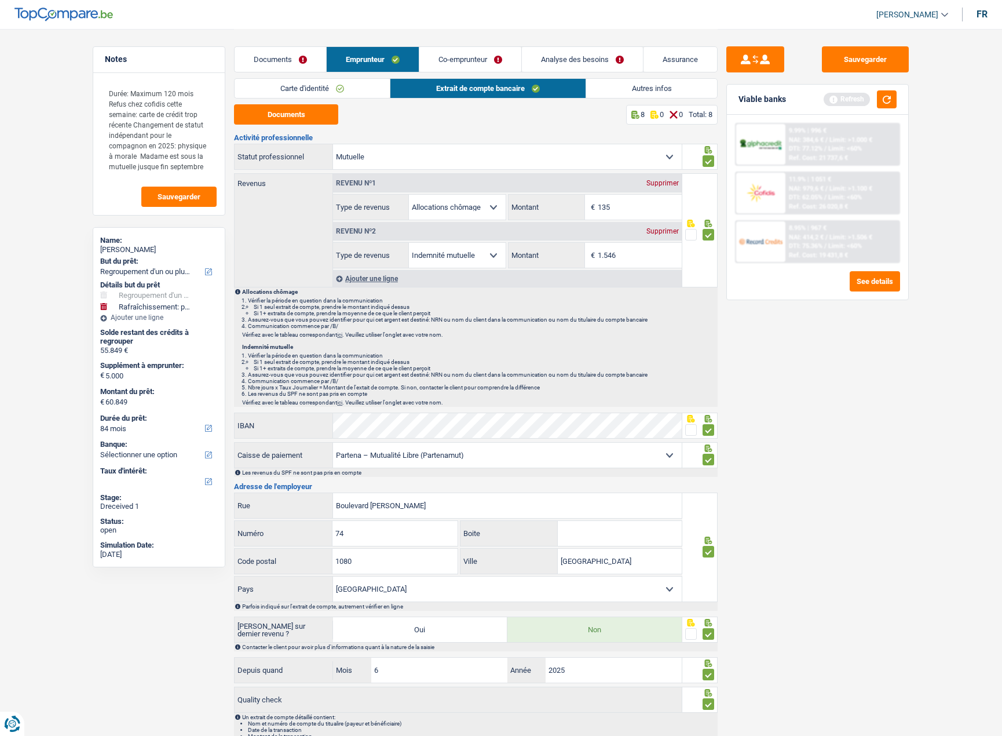
click at [440, 54] on link "Co-emprunteur" at bounding box center [470, 59] width 102 height 25
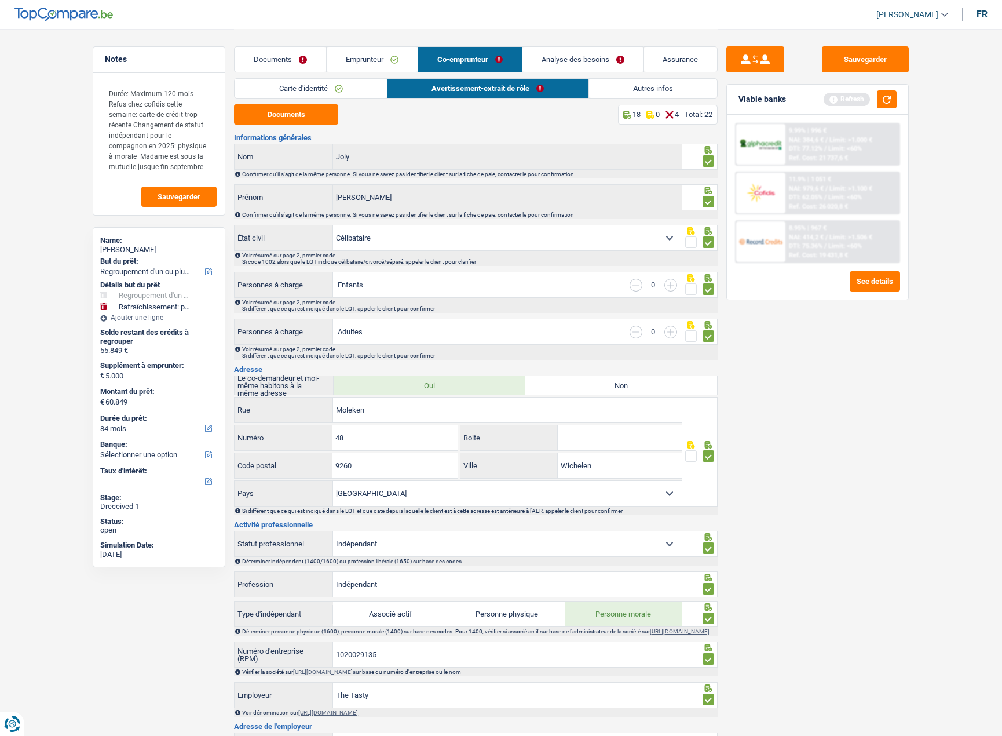
click at [617, 84] on link "Autres infos" at bounding box center [653, 88] width 129 height 19
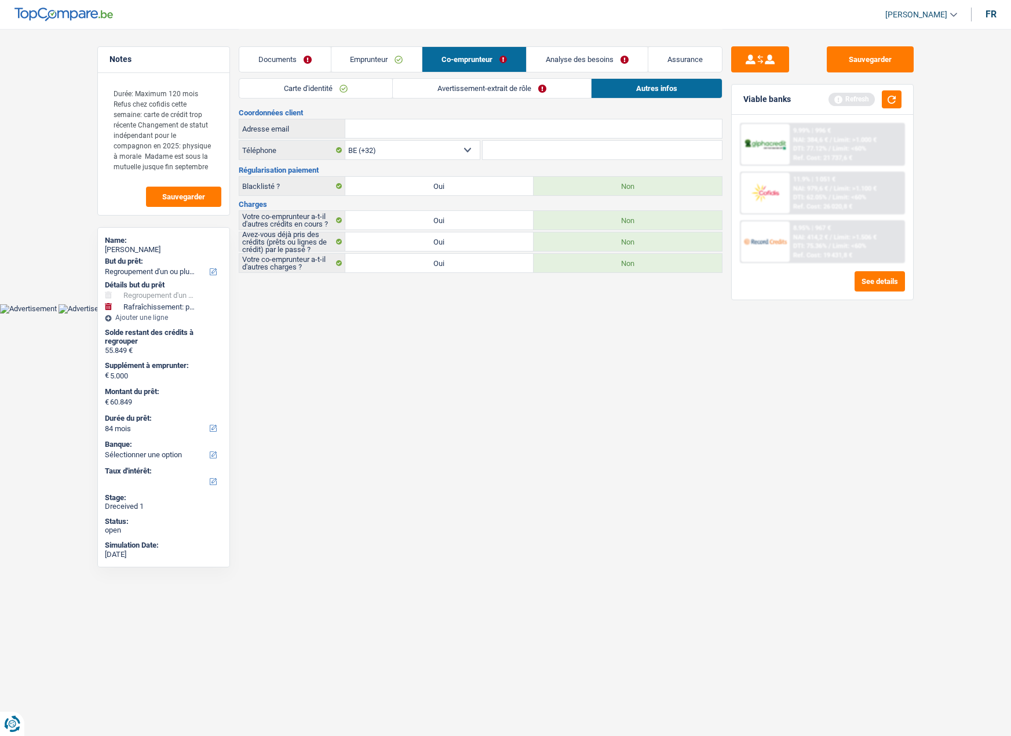
click at [385, 53] on link "Emprunteur" at bounding box center [376, 59] width 91 height 25
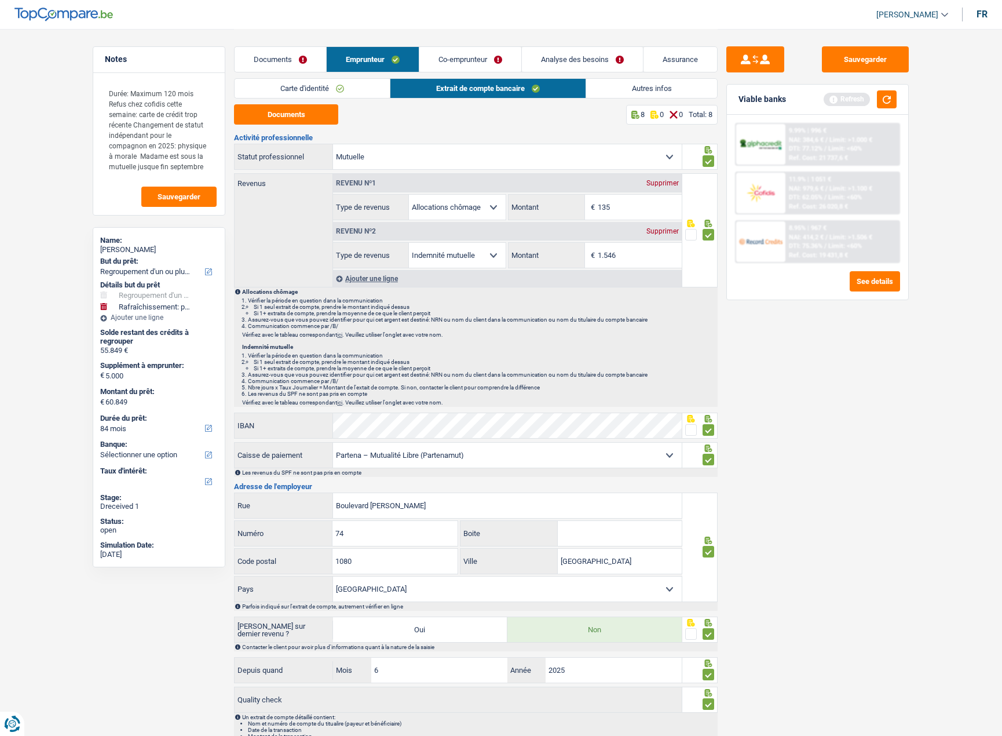
click at [673, 95] on link "Autres infos" at bounding box center [651, 88] width 131 height 19
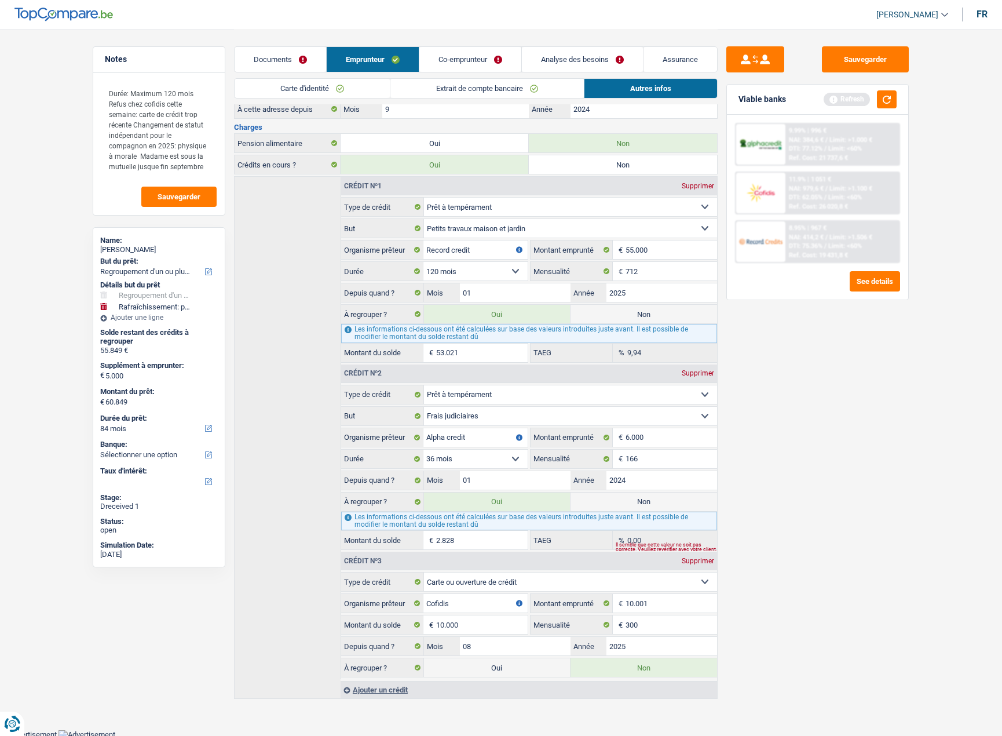
scroll to position [470, 0]
click at [449, 56] on link "Co-emprunteur" at bounding box center [470, 59] width 102 height 25
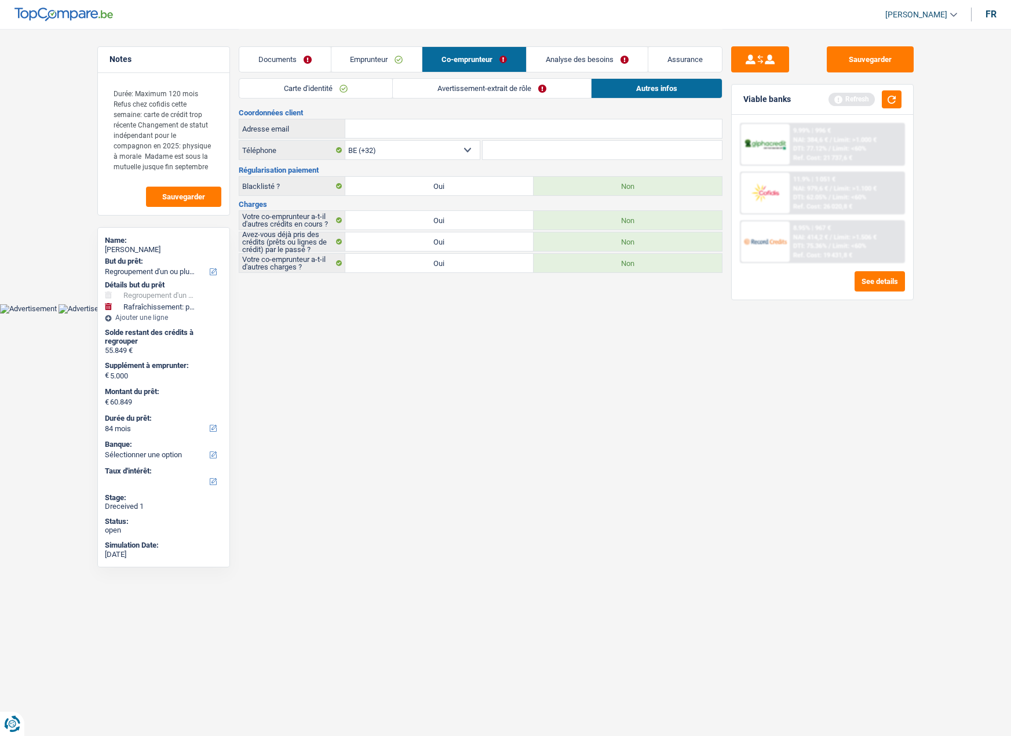
click at [556, 59] on link "Analyse des besoins" at bounding box center [587, 59] width 121 height 25
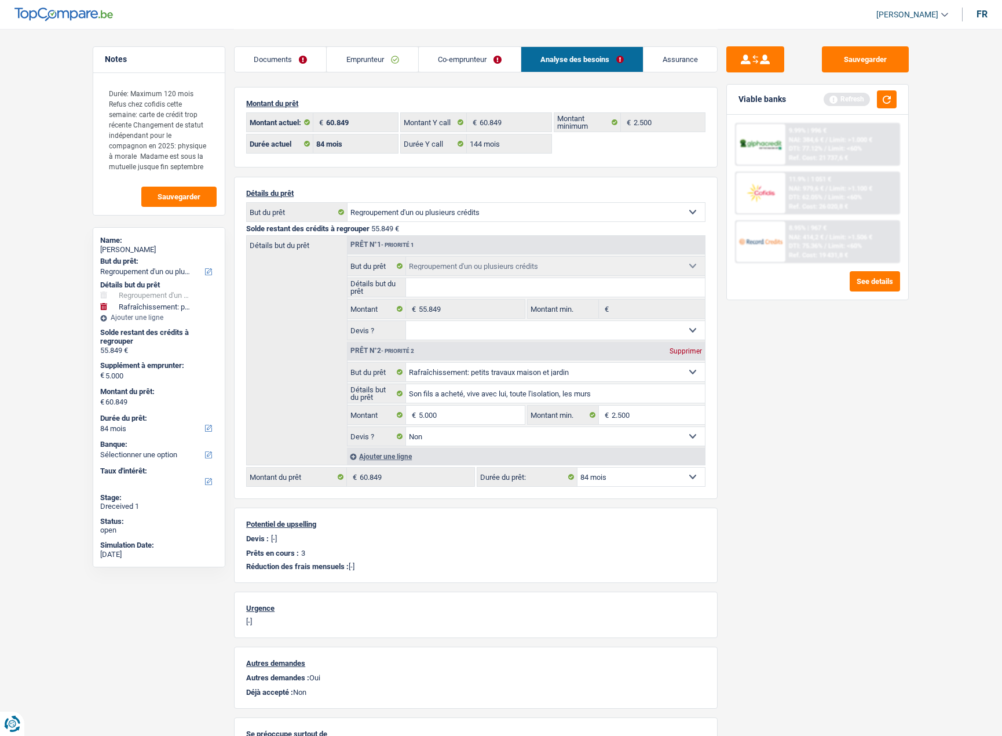
click at [367, 63] on link "Emprunteur" at bounding box center [372, 59] width 91 height 25
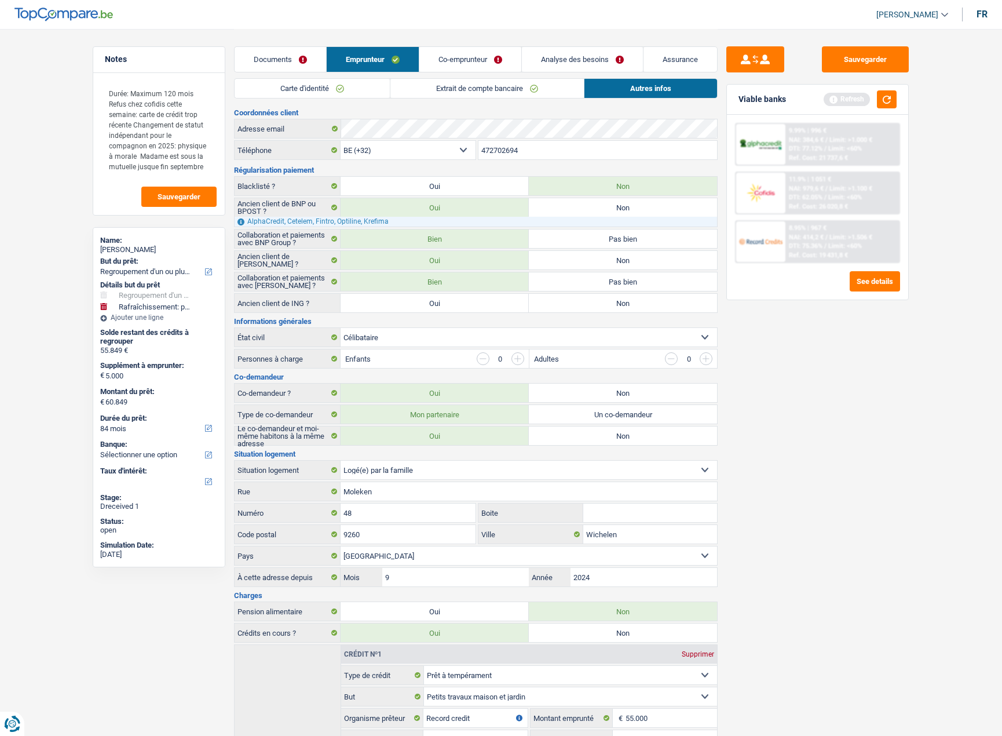
click at [78, 170] on main "Notes Durée: Maximum 120 mois Refus chez cofidis cette semaine: carte de crédit…" at bounding box center [501, 598] width 1002 height 1197
click at [74, 378] on main "Notes Durée: Maximum 120 mois Refus chez cofidis cette semaine: carte de crédit…" at bounding box center [501, 598] width 1002 height 1197
click at [916, 412] on div "Sauvegarder Viable banks Refresh 9.99% | 996 € NAI: 384,6 € / Limit: >1.000 € D…" at bounding box center [818, 381] width 200 height 671
click at [929, 382] on main "Notes Durée: Maximum 120 mois Refus chez cofidis cette semaine: carte de crédit…" at bounding box center [501, 598] width 1002 height 1197
click at [806, 443] on div "Sauvegarder Viable banks Refresh 9.99% | 996 € NAI: 384,6 € / Limit: >1.000 € D…" at bounding box center [818, 381] width 200 height 671
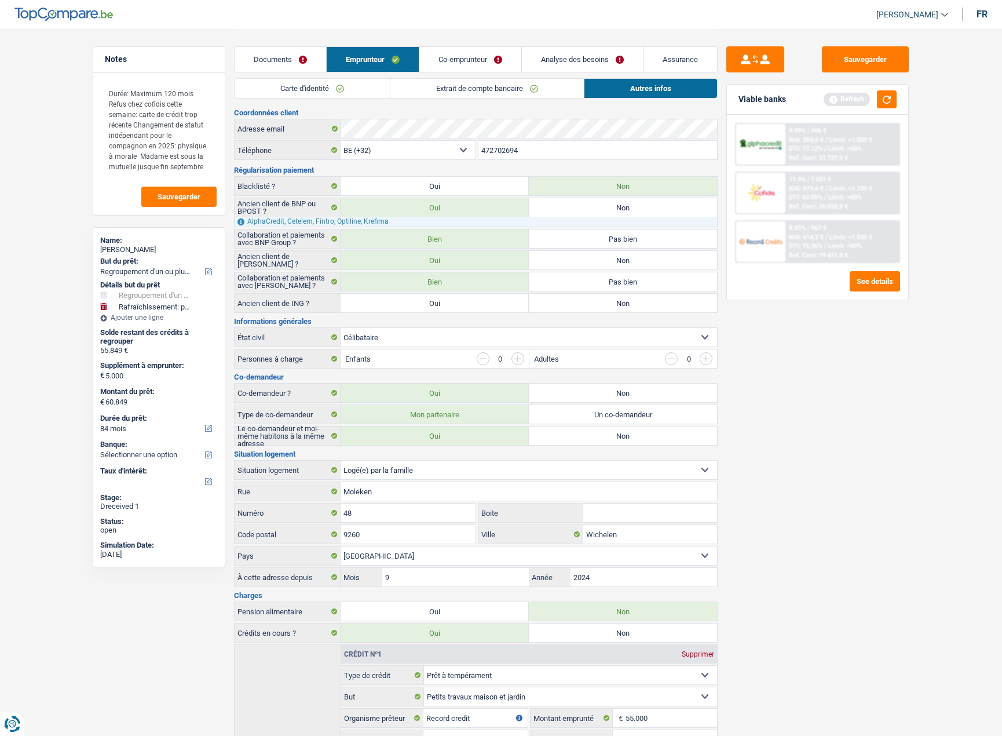
click at [593, 52] on link "Analyse des besoins" at bounding box center [582, 59] width 121 height 25
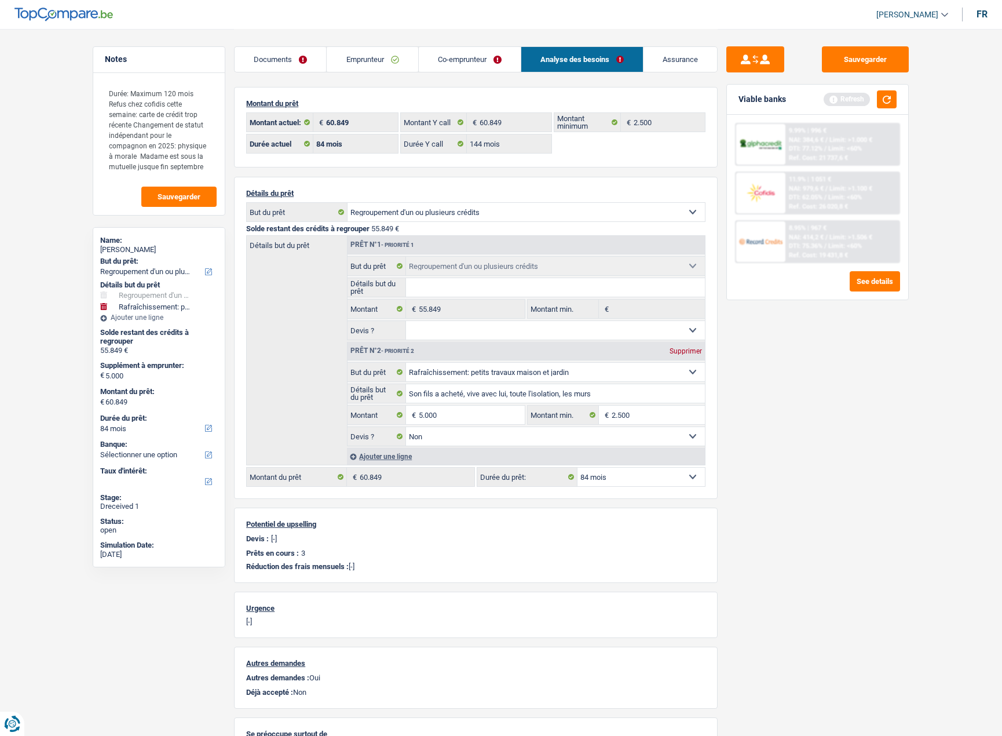
click at [390, 58] on link "Emprunteur" at bounding box center [372, 59] width 91 height 25
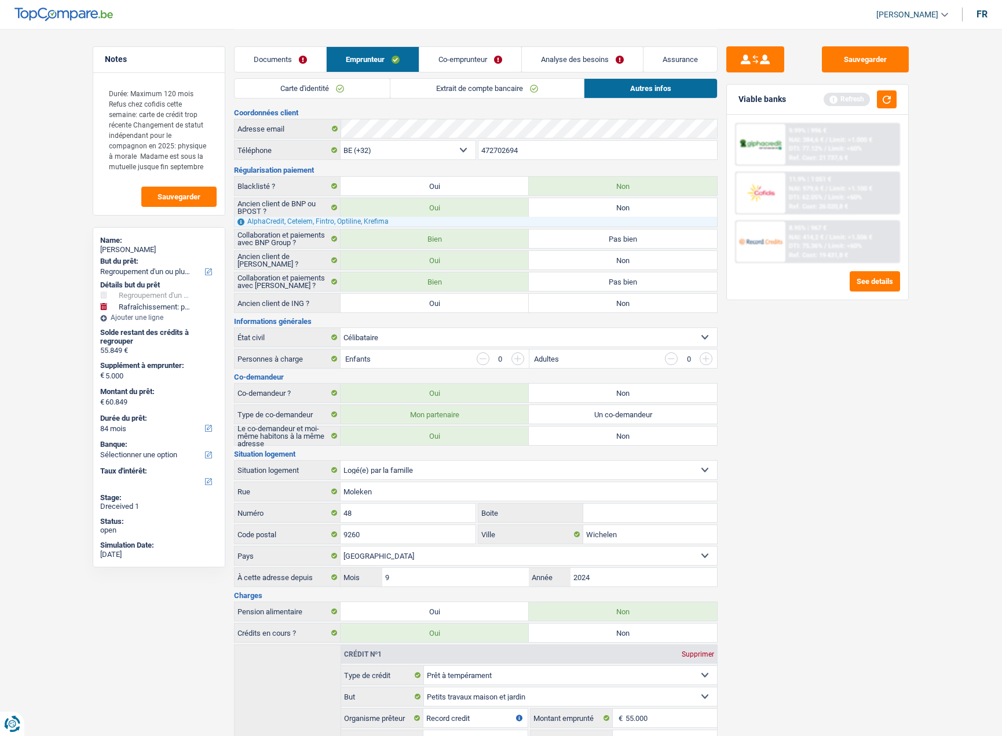
click at [285, 67] on link "Documents" at bounding box center [281, 59] width 92 height 25
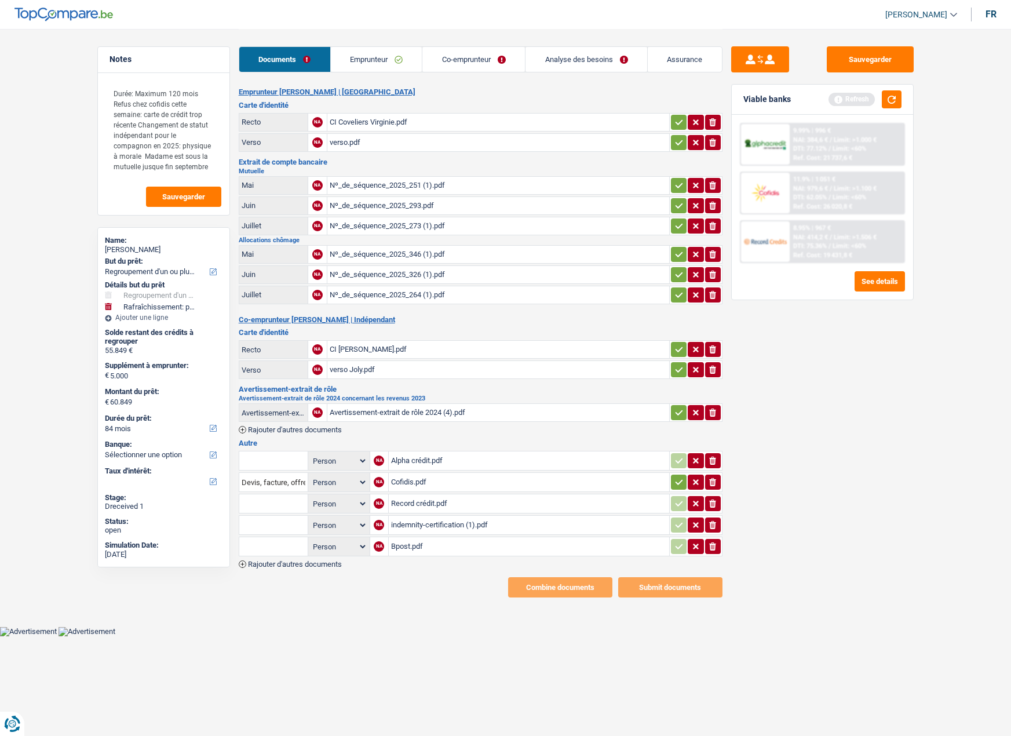
click at [404, 61] on link "Emprunteur" at bounding box center [377, 59] width 92 height 25
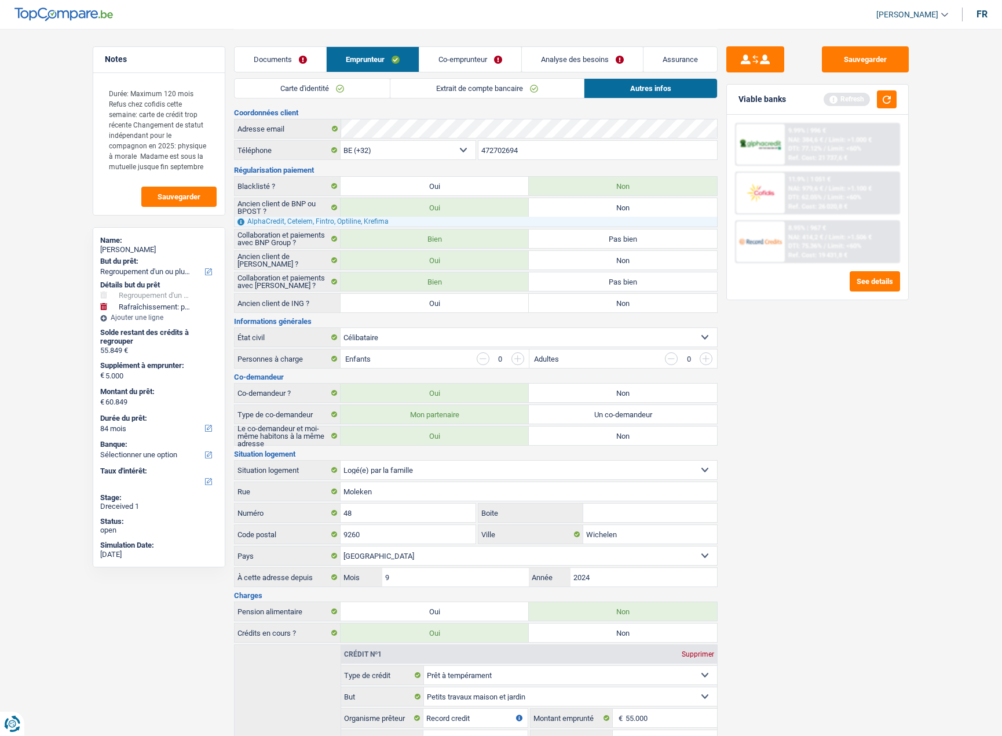
click at [506, 92] on link "Extrait de compte bancaire" at bounding box center [486, 88] width 193 height 19
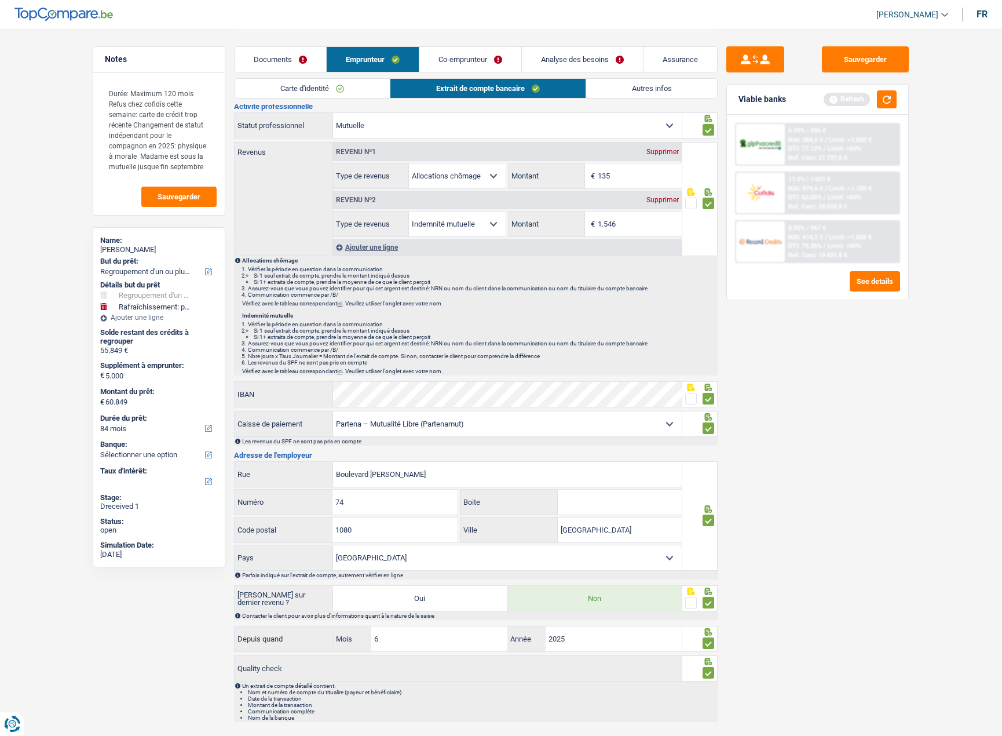
scroll to position [61, 0]
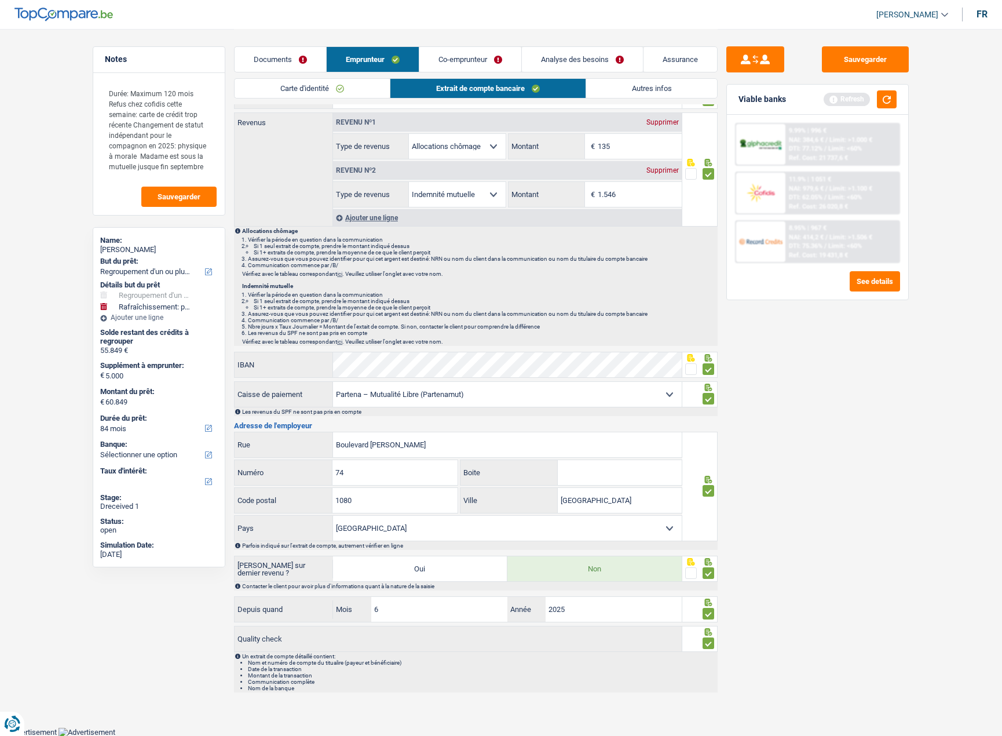
click at [463, 59] on link "Co-emprunteur" at bounding box center [470, 59] width 102 height 25
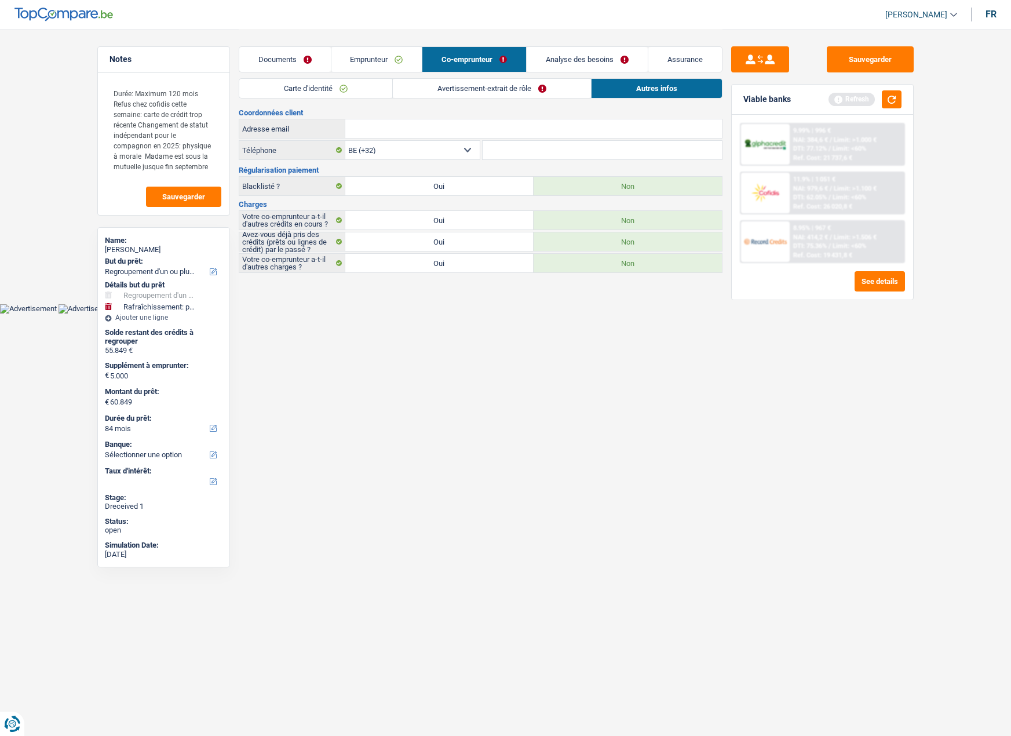
click at [463, 85] on link "Avertissement-extrait de rôle" at bounding box center [492, 88] width 198 height 19
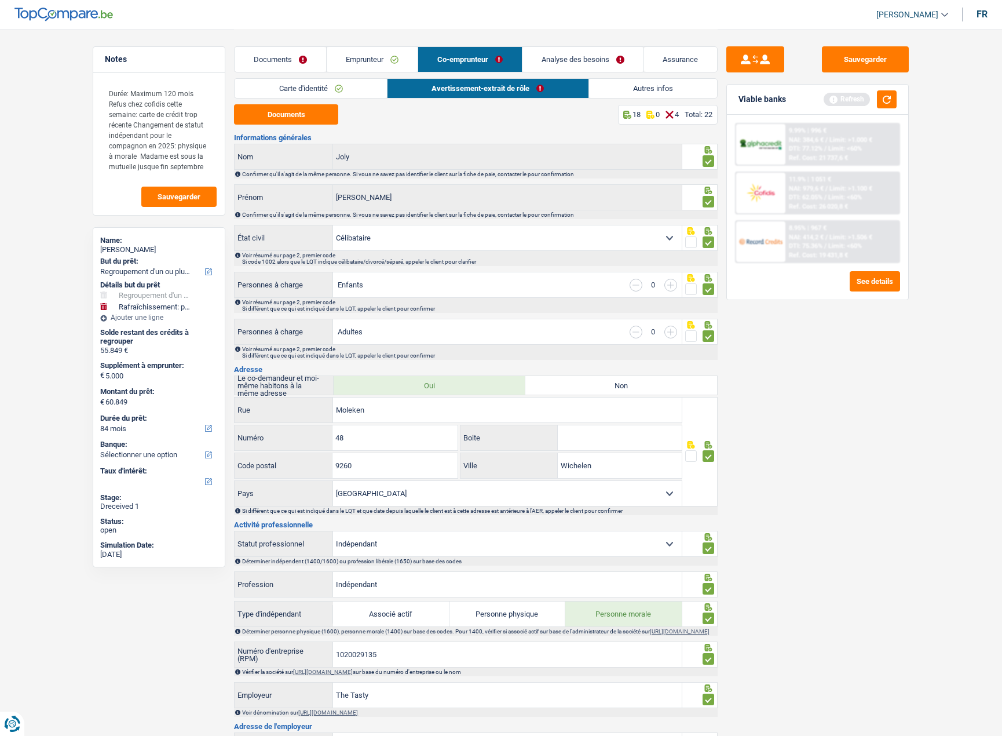
click at [355, 63] on link "Emprunteur" at bounding box center [372, 59] width 91 height 25
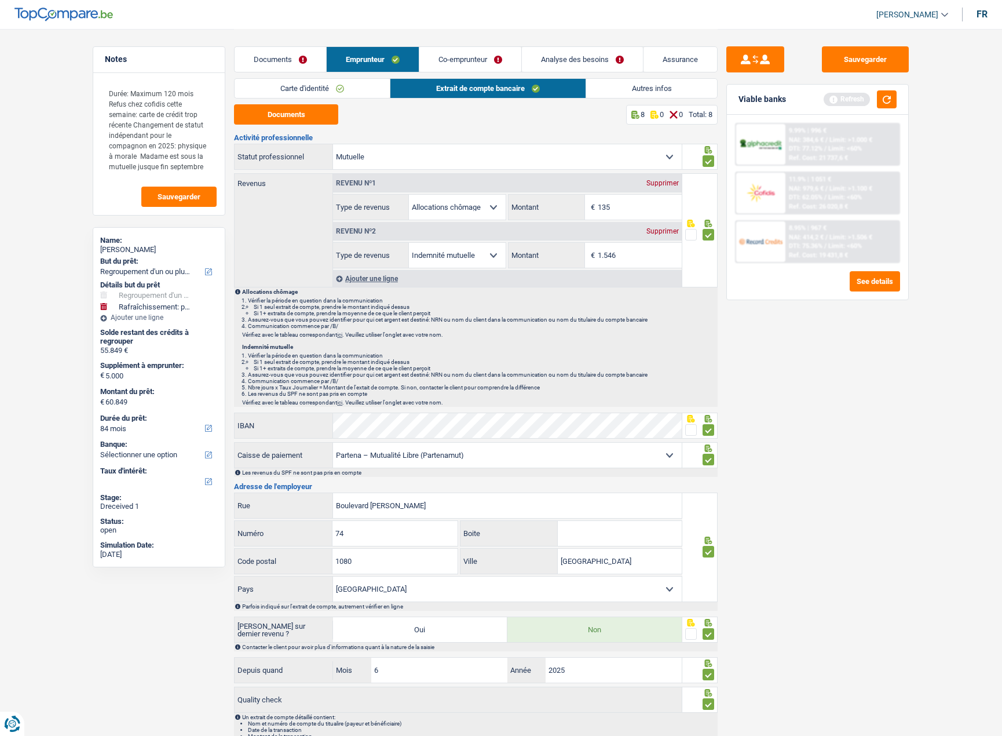
click at [111, 349] on div "55.849 €" at bounding box center [159, 350] width 118 height 9
click at [887, 105] on button "button" at bounding box center [887, 99] width 20 height 18
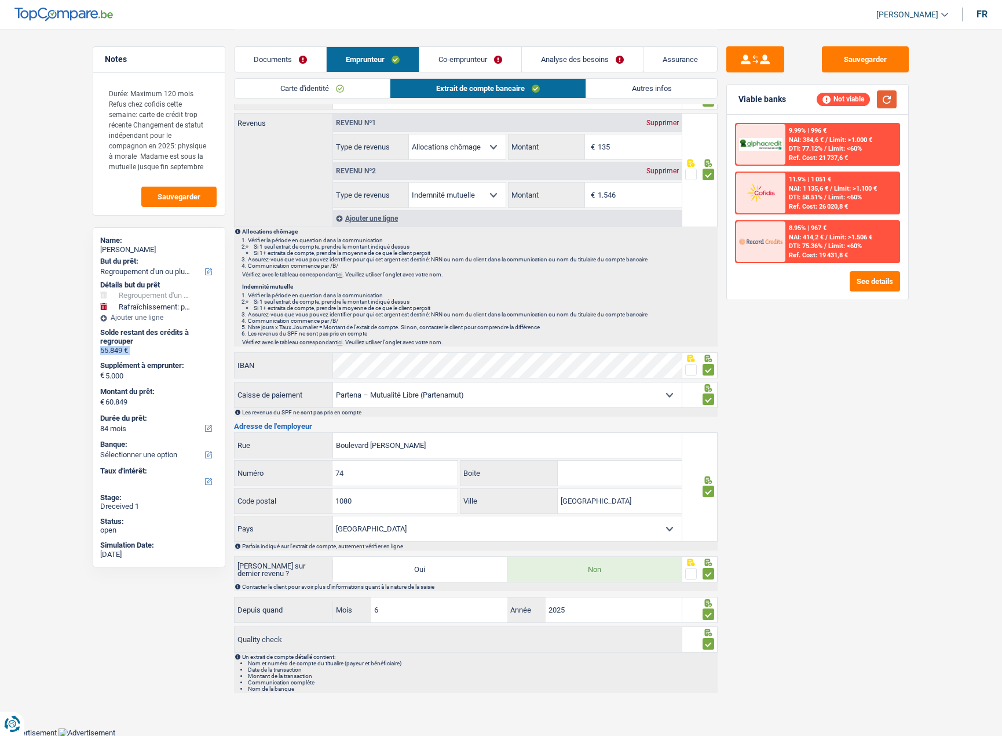
scroll to position [61, 0]
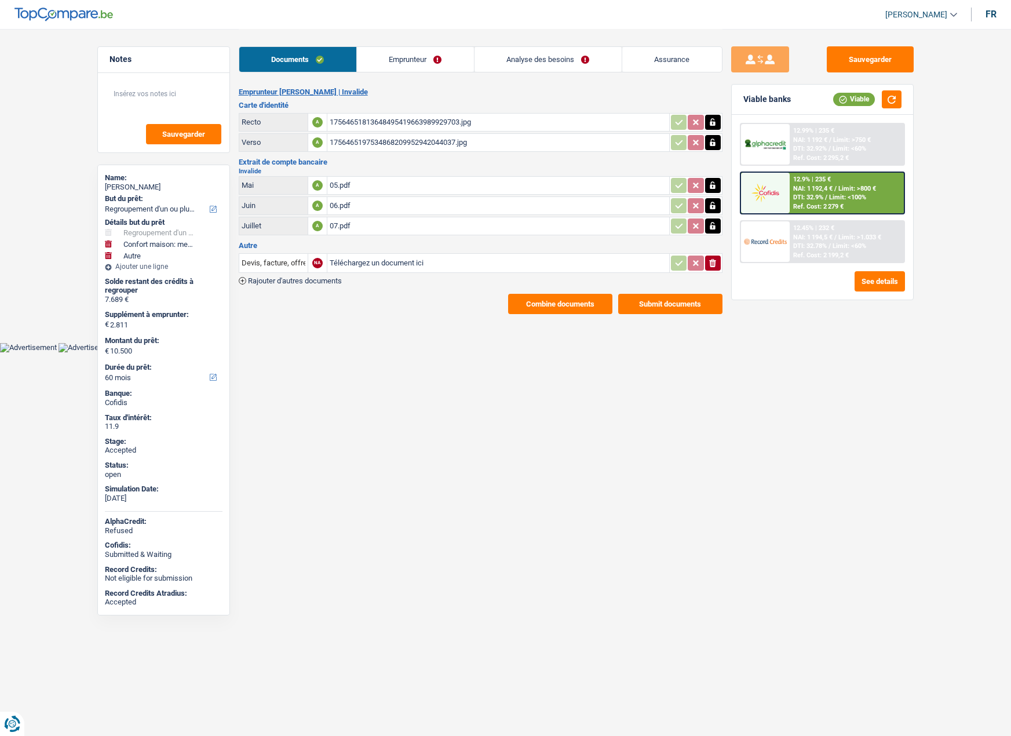
select select "refinancing"
select select "household"
select select "other"
select select "60"
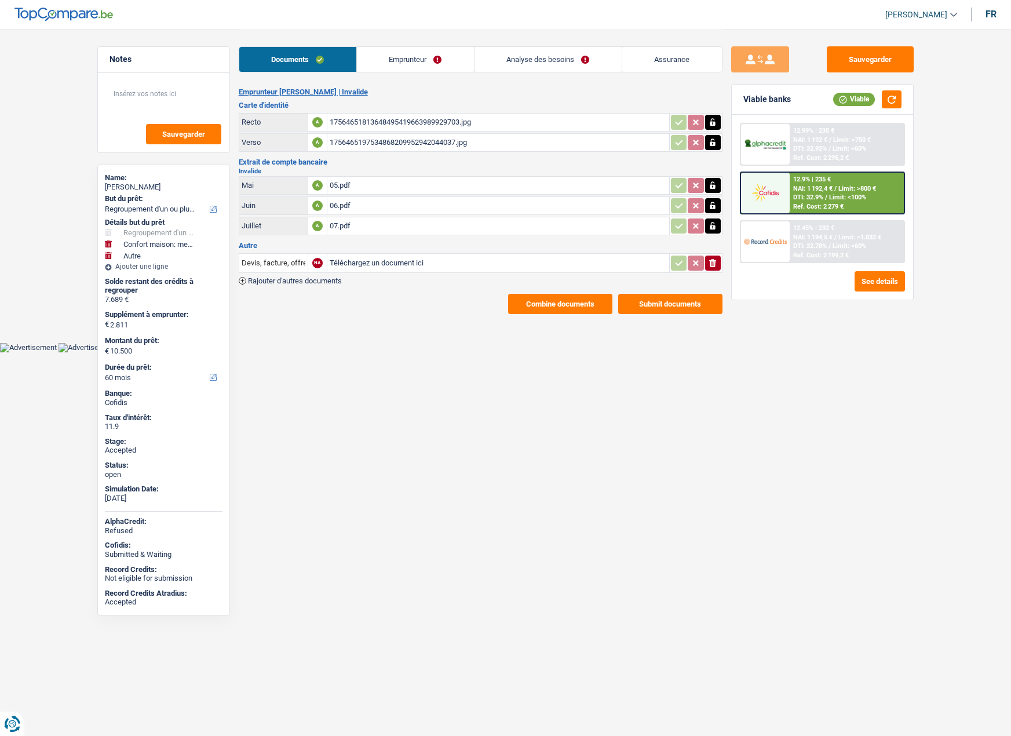
select select "60"
select select "refinancing"
select select "false"
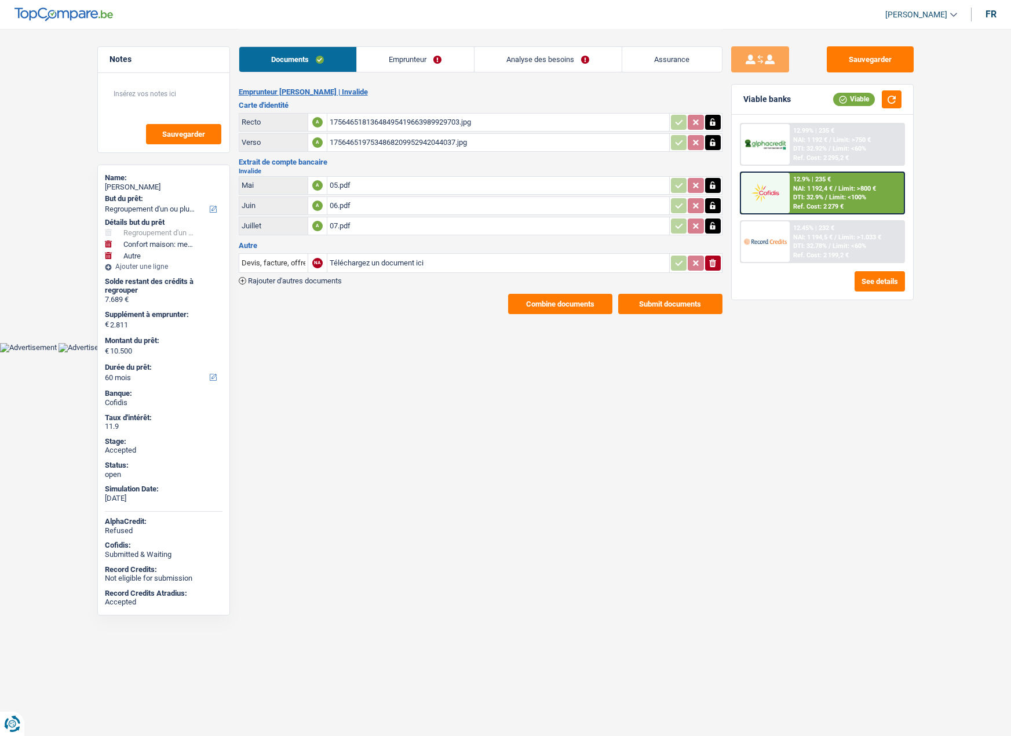
select select "household"
select select "false"
select select "other"
select select "60"
click at [407, 59] on link "Emprunteur" at bounding box center [415, 59] width 117 height 25
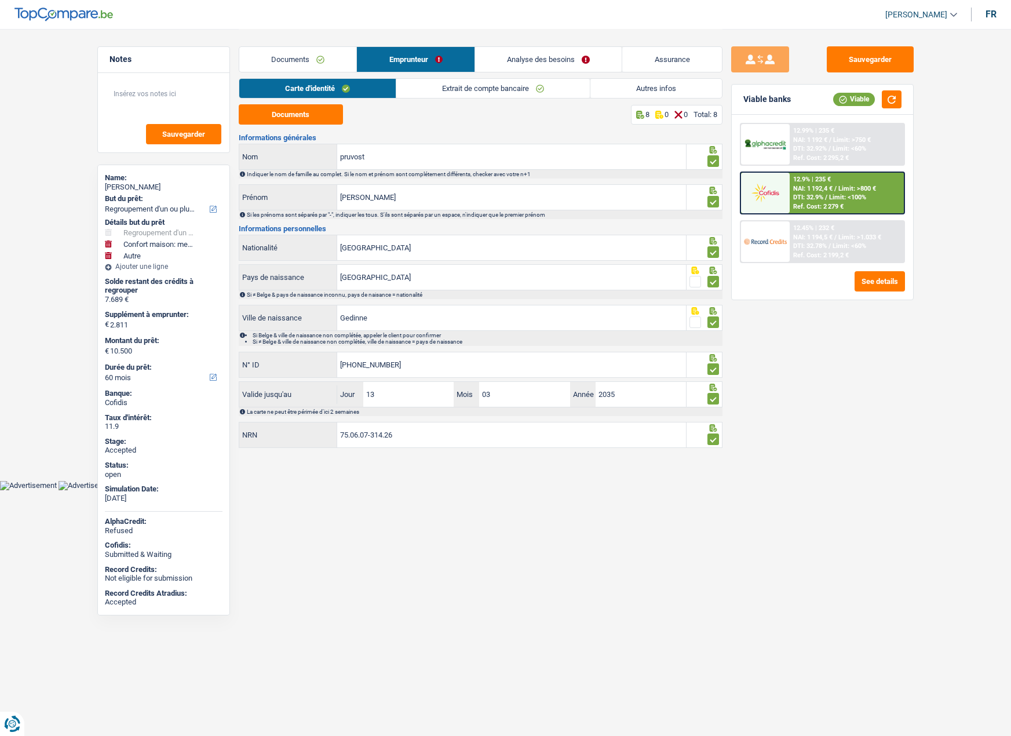
click at [564, 59] on link "Analyse des besoins" at bounding box center [548, 59] width 147 height 25
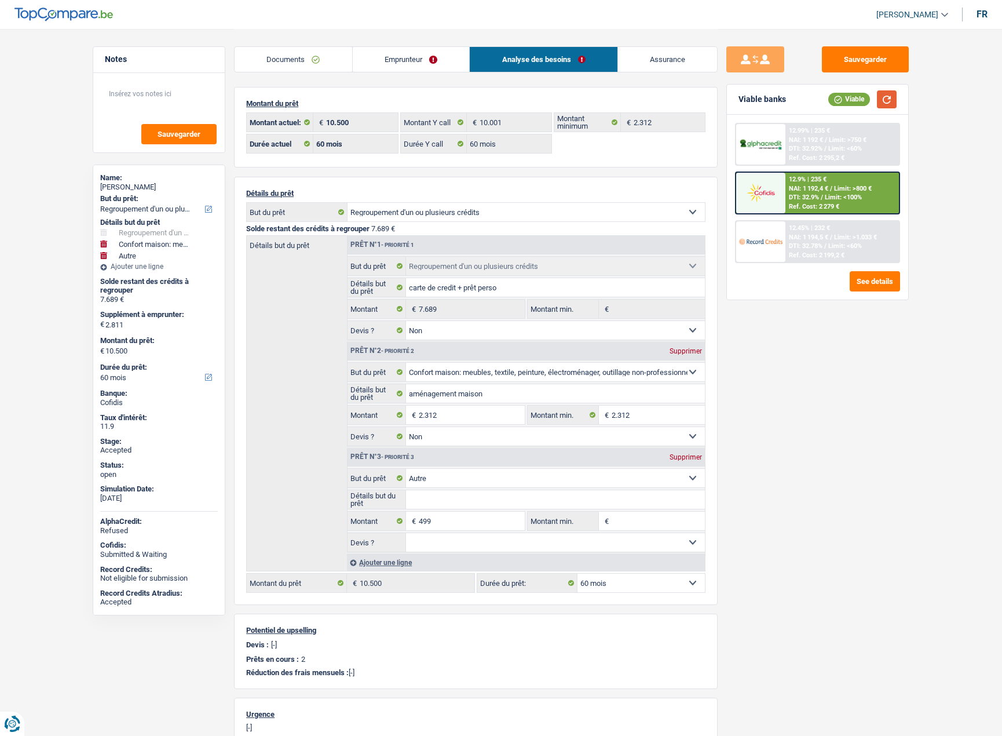
click at [888, 103] on button "button" at bounding box center [887, 99] width 20 height 18
click at [766, 241] on img at bounding box center [760, 241] width 43 height 21
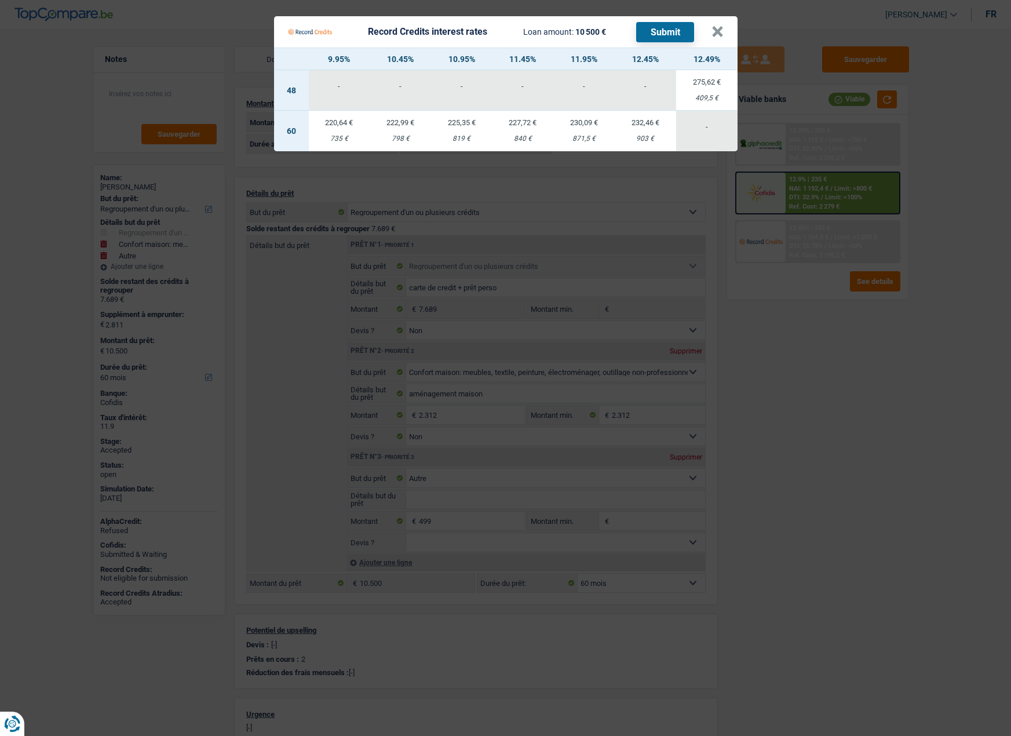
click at [456, 136] on div "819 €" at bounding box center [461, 139] width 61 height 8
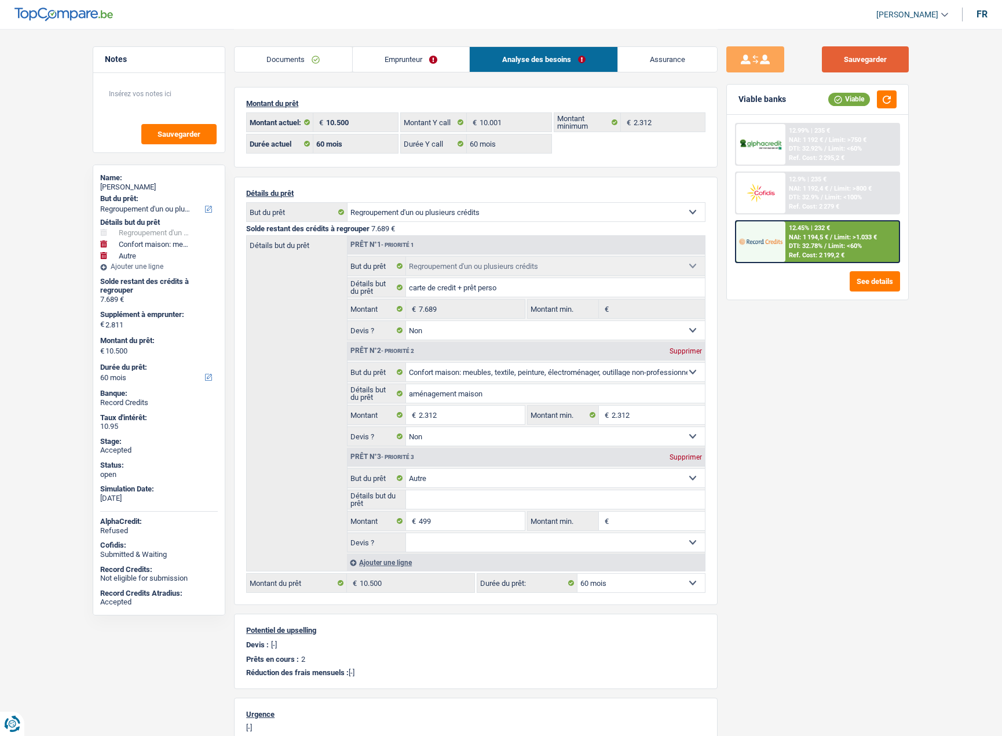
click at [891, 62] on button "Sauvegarder" at bounding box center [865, 59] width 87 height 26
click at [269, 53] on link "Documents" at bounding box center [294, 59] width 118 height 25
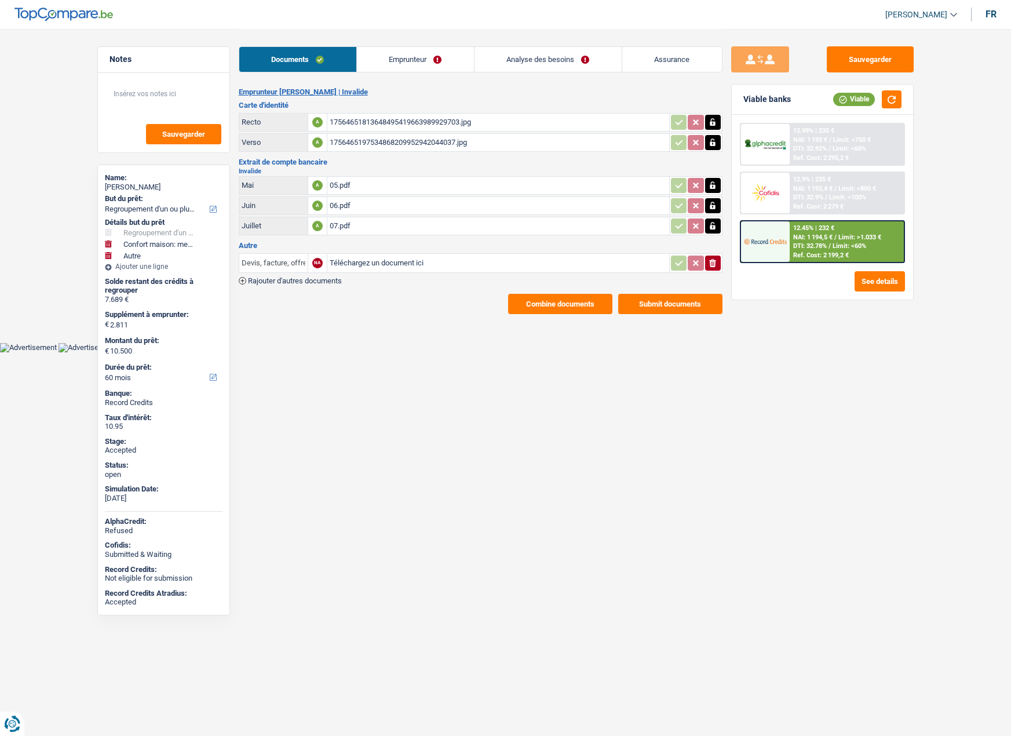
click at [293, 266] on input "Devis, facture, offre, bon de commande" at bounding box center [274, 263] width 64 height 19
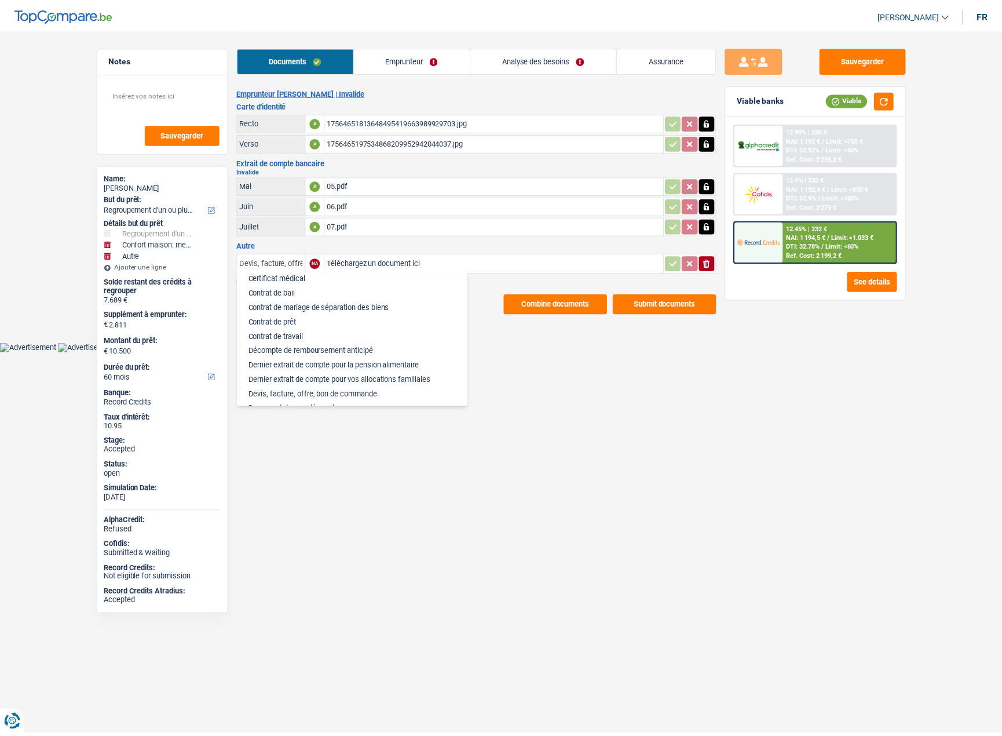
scroll to position [174, 0]
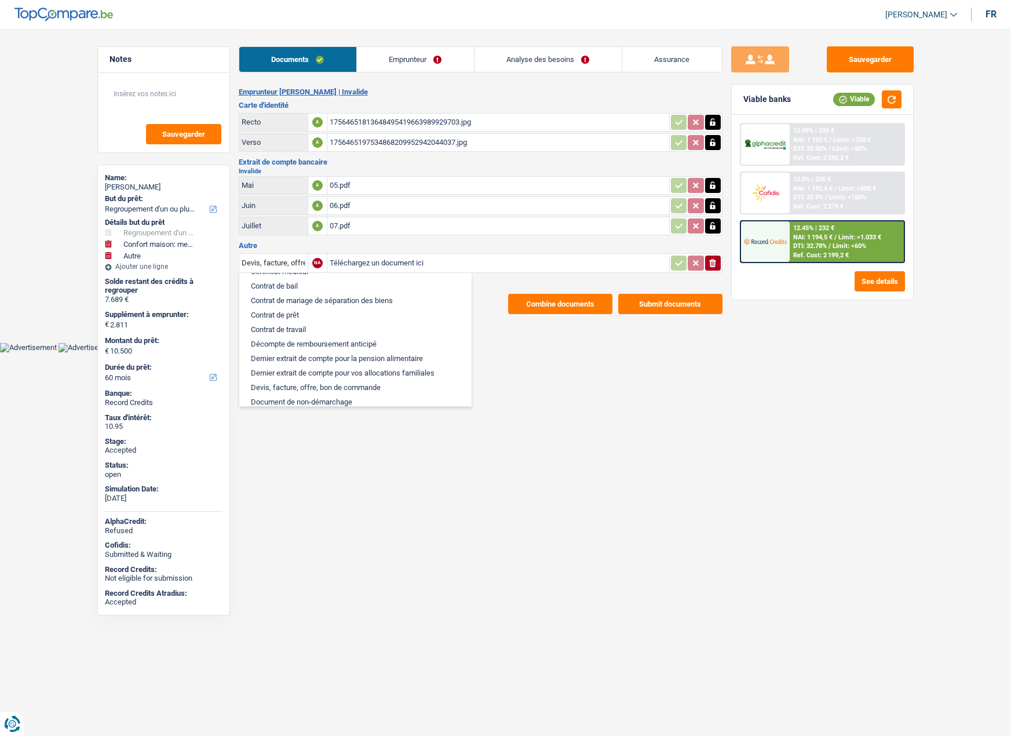
click at [316, 344] on li "Décompte de remboursement anticipé" at bounding box center [355, 344] width 221 height 14
type input "Décompte de remboursement anticipé"
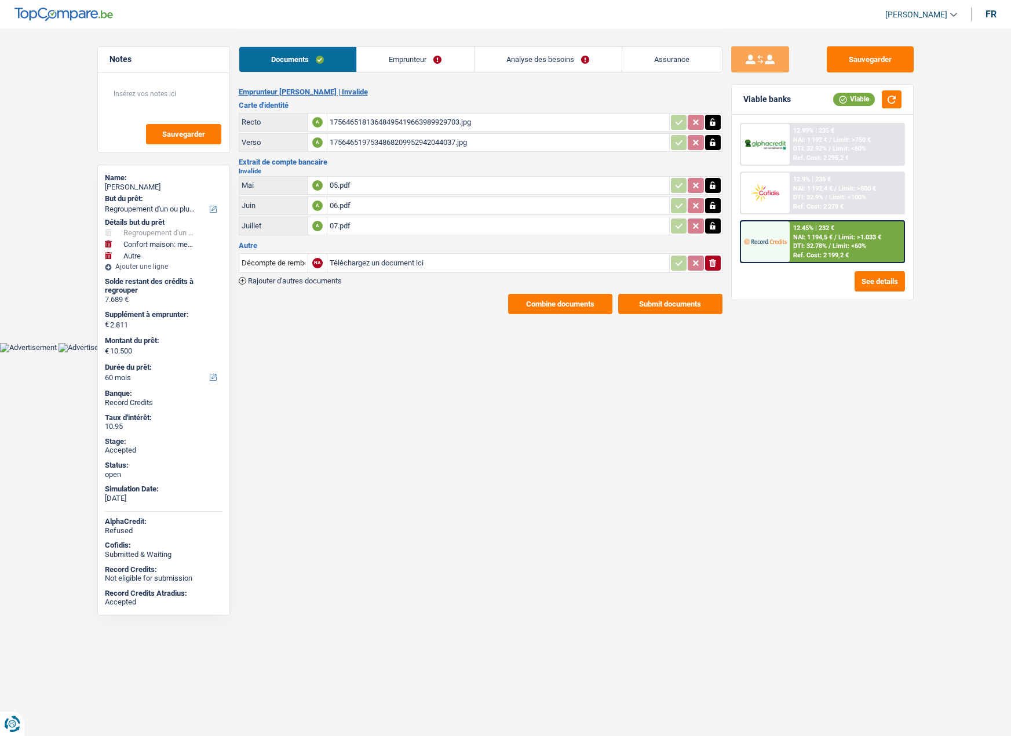
click at [396, 265] on input "Téléchargez un document ici" at bounding box center [498, 262] width 337 height 17
type input "C:\fakepath\Décompte 22505LAP001435.pdf"
click at [885, 57] on button "Sauvegarder" at bounding box center [870, 59] width 87 height 26
click at [397, 56] on link "Emprunteur" at bounding box center [415, 59] width 117 height 25
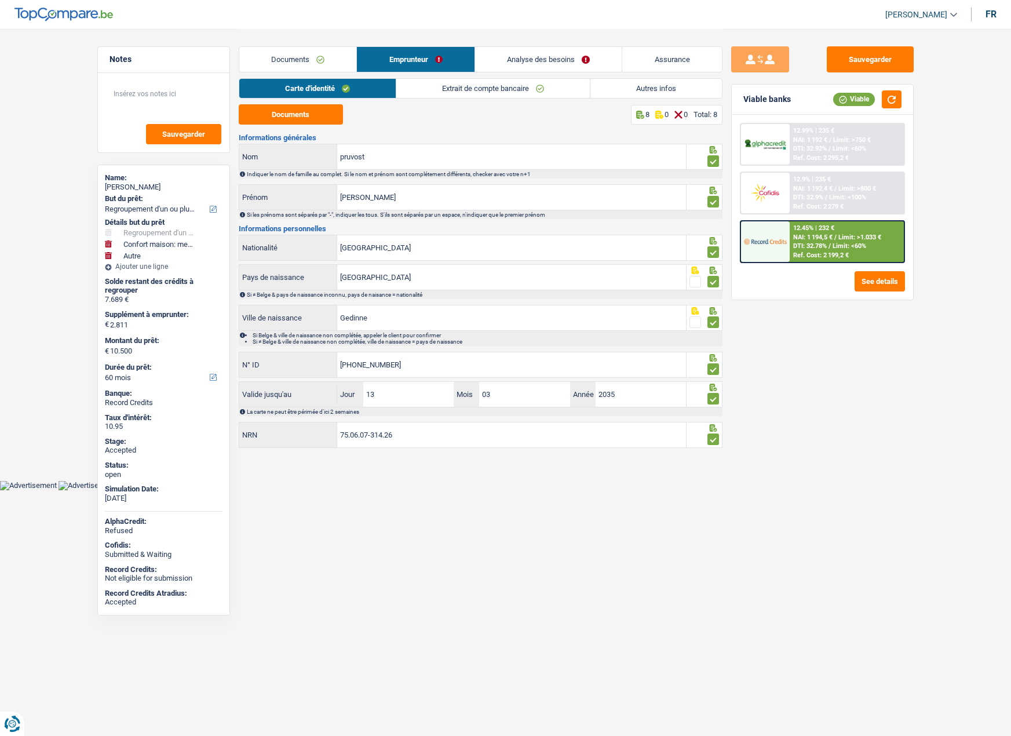
click at [504, 59] on link "Analyse des besoins" at bounding box center [548, 59] width 147 height 25
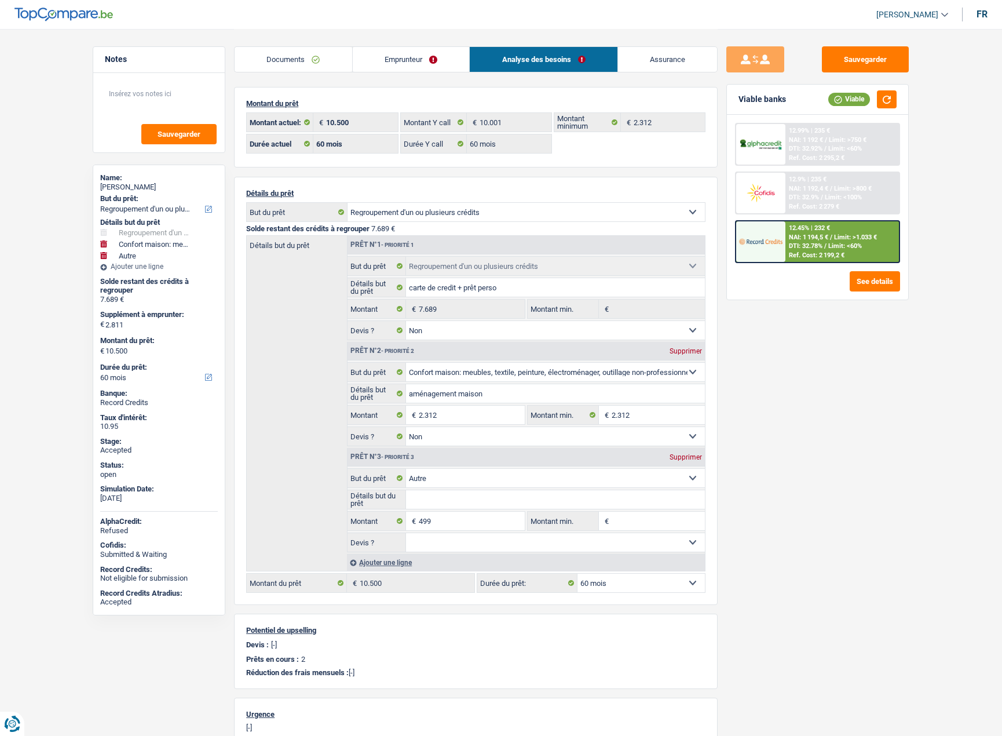
click at [659, 55] on link "Assurance" at bounding box center [668, 59] width 100 height 25
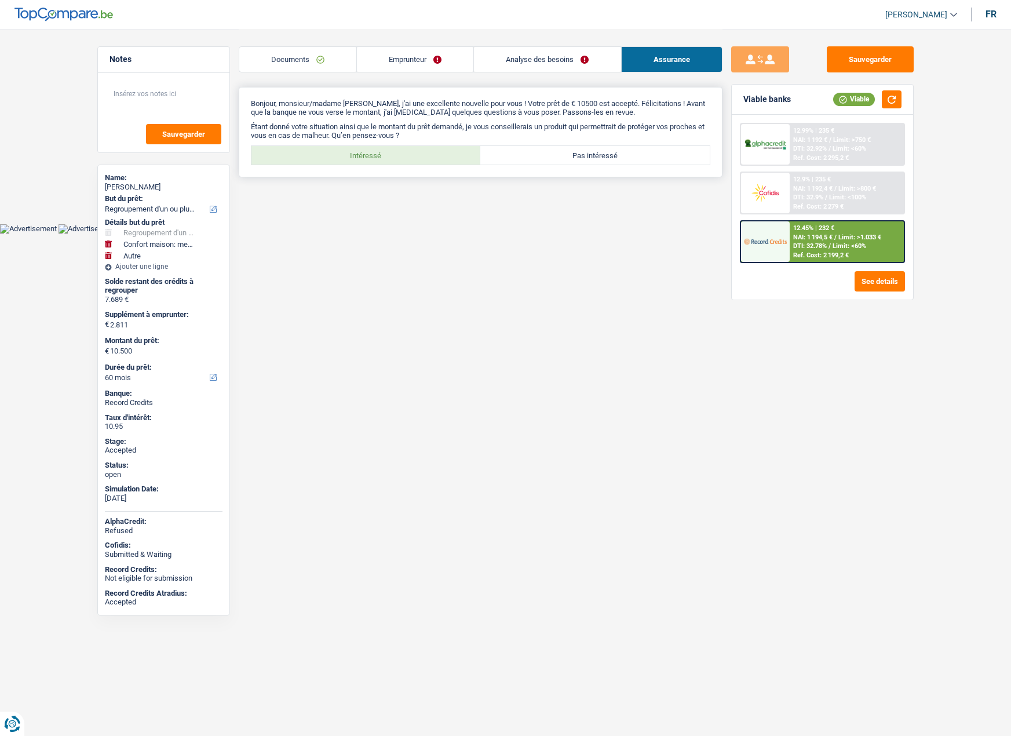
click at [340, 151] on label "Intéressé" at bounding box center [365, 155] width 229 height 19
click at [340, 151] on input "Intéressé" at bounding box center [365, 155] width 229 height 19
radio input "true"
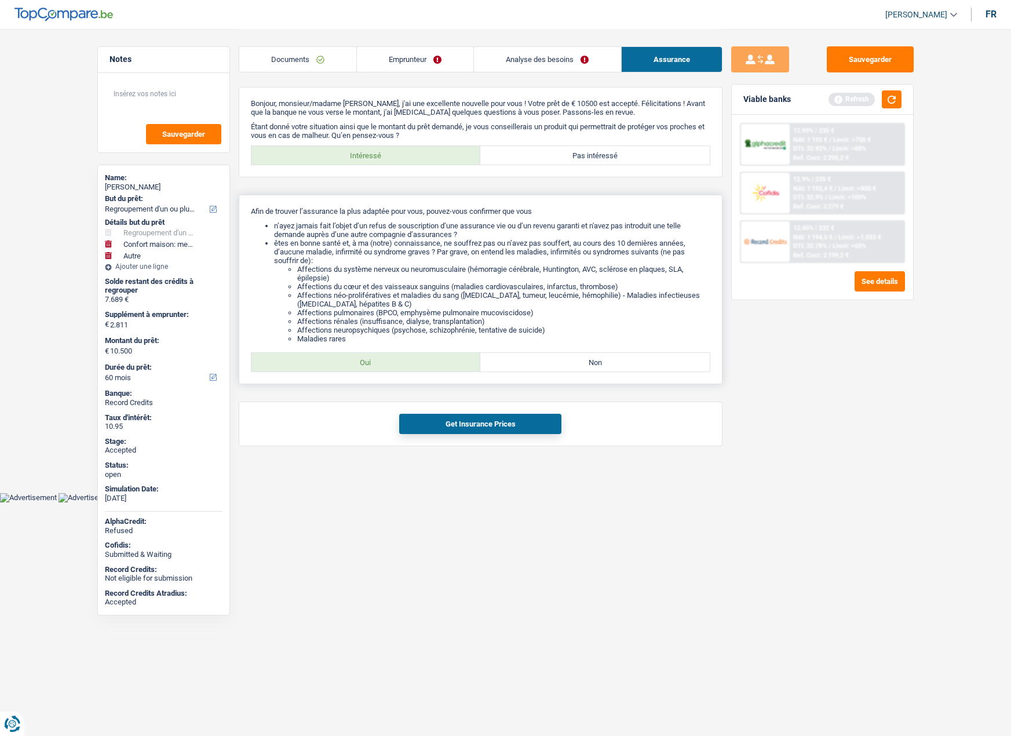
click at [402, 368] on label "Oui" at bounding box center [365, 362] width 229 height 19
click at [402, 368] on input "Oui" at bounding box center [365, 362] width 229 height 19
radio input "true"
click at [416, 63] on link "Emprunteur" at bounding box center [415, 59] width 116 height 25
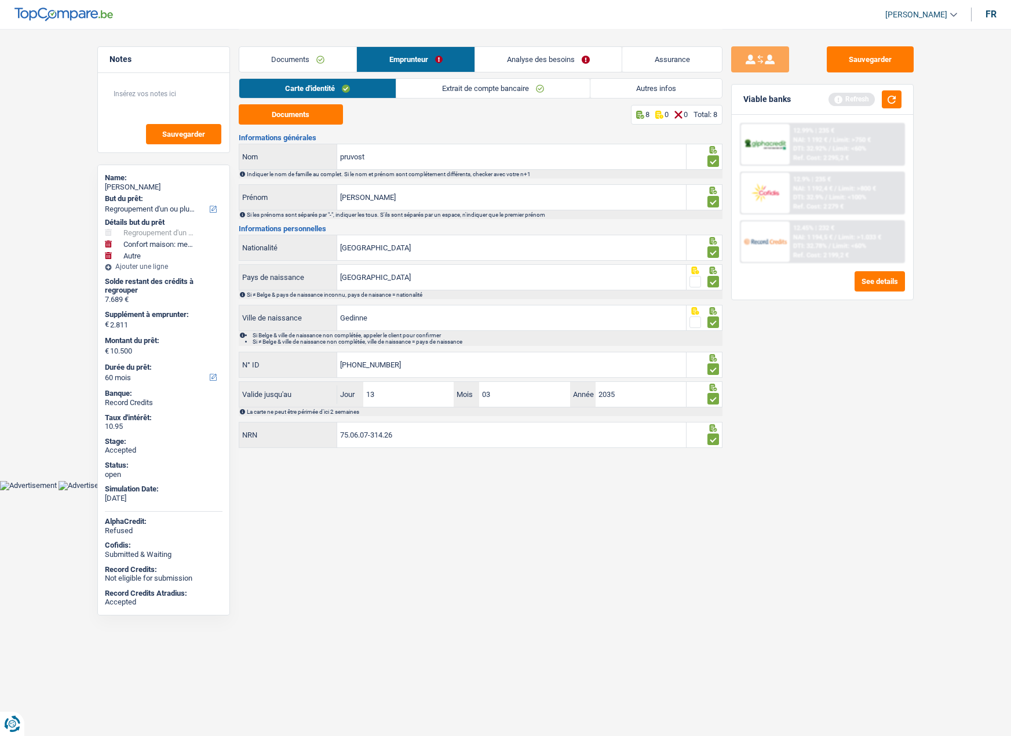
click at [649, 53] on link "Assurance" at bounding box center [672, 59] width 100 height 25
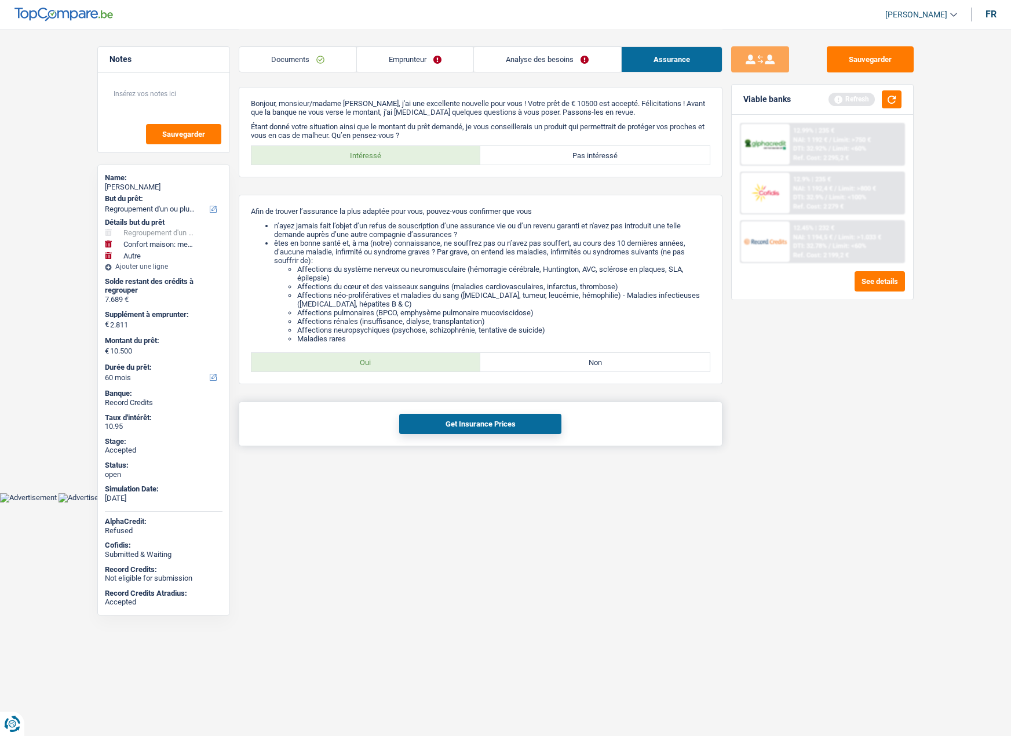
click at [477, 421] on button "Get Insurance Prices" at bounding box center [480, 424] width 162 height 20
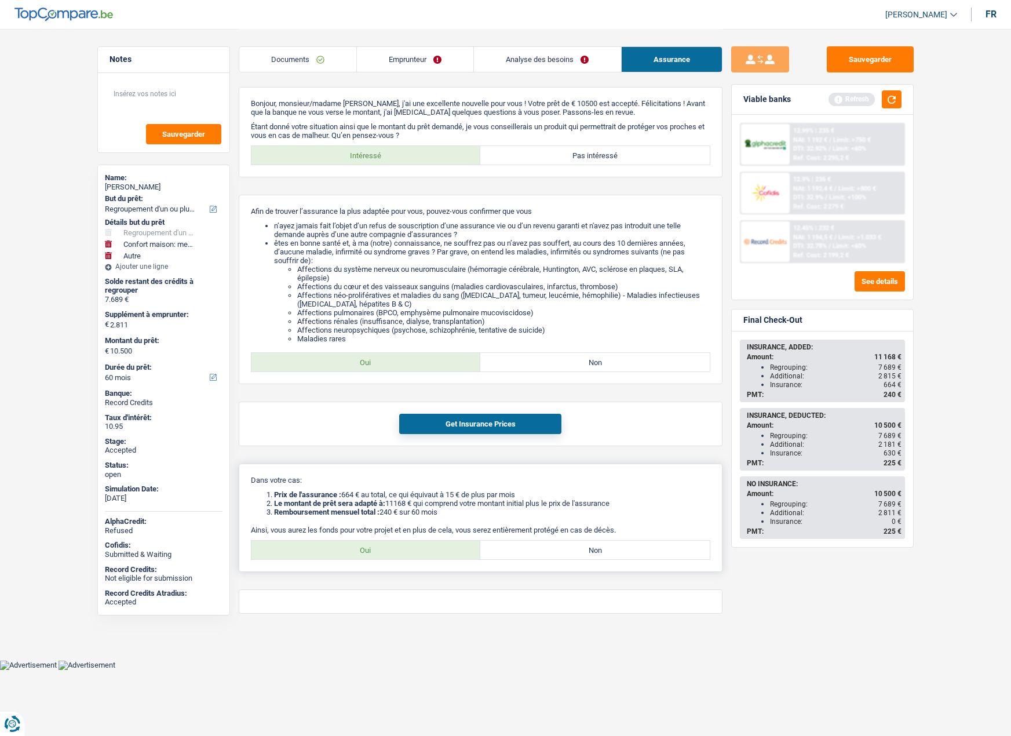
click at [552, 550] on label "Non" at bounding box center [594, 549] width 229 height 19
click at [552, 550] on input "Non" at bounding box center [594, 549] width 229 height 19
radio input "true"
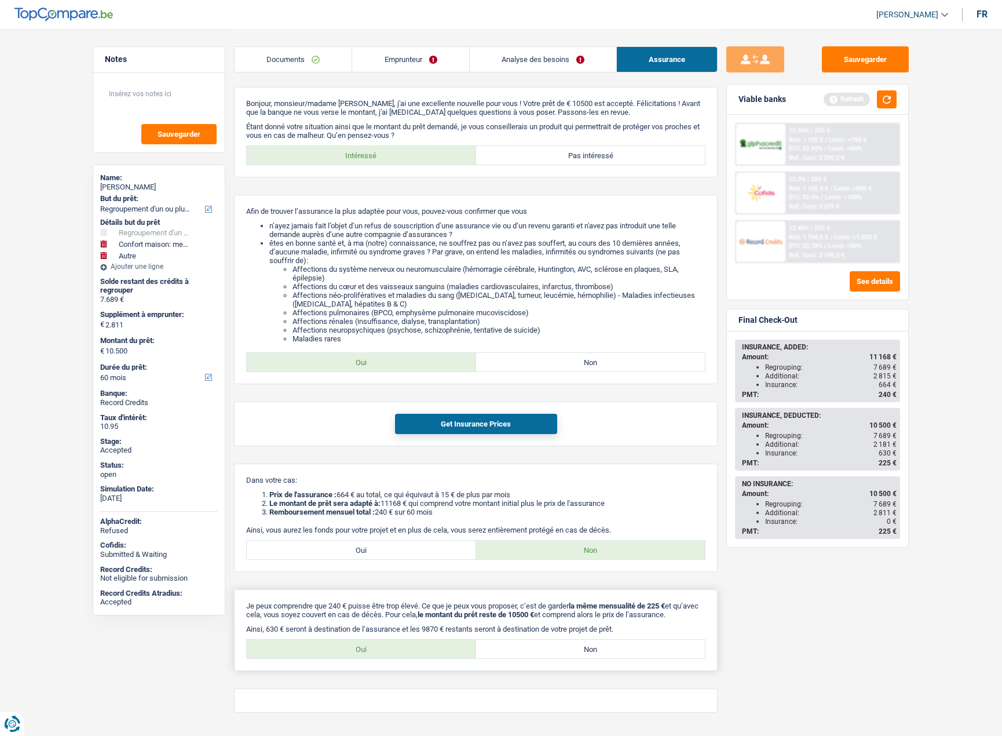
click at [404, 655] on label "Oui" at bounding box center [361, 649] width 229 height 19
click at [404, 655] on input "Oui" at bounding box center [361, 649] width 229 height 19
radio input "true"
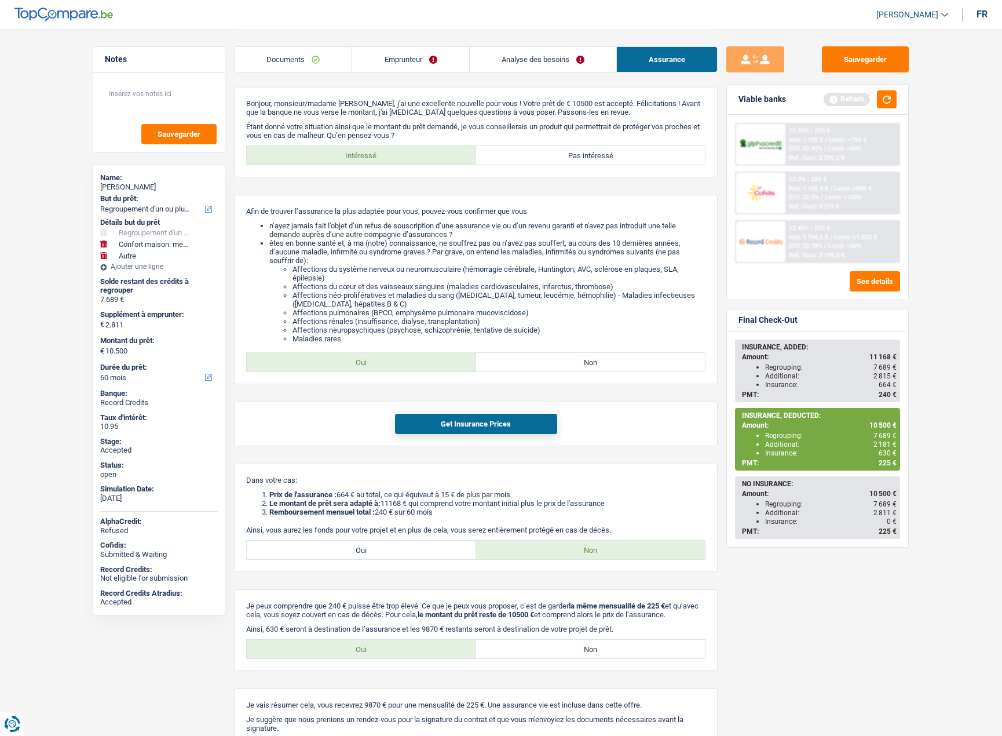
drag, startPoint x: 891, startPoint y: 453, endPoint x: 764, endPoint y: 452, distance: 126.9
click at [764, 452] on ul "Regrouping: 7 689 € Additional: 2 181 € Insurance: 630 €" at bounding box center [819, 444] width 155 height 26
copy div "Insurance: 630"
click at [523, 59] on link "Analyse des besoins" at bounding box center [543, 59] width 147 height 25
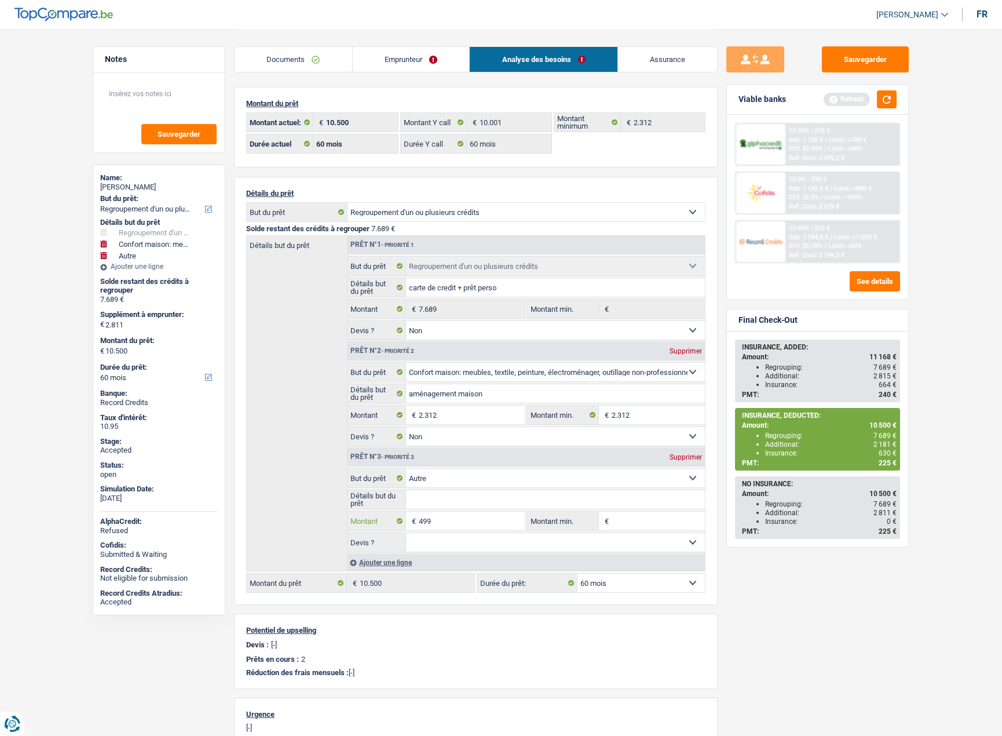
click at [443, 518] on input "499" at bounding box center [472, 520] width 106 height 19
click at [461, 412] on input "2.312" at bounding box center [472, 414] width 106 height 19
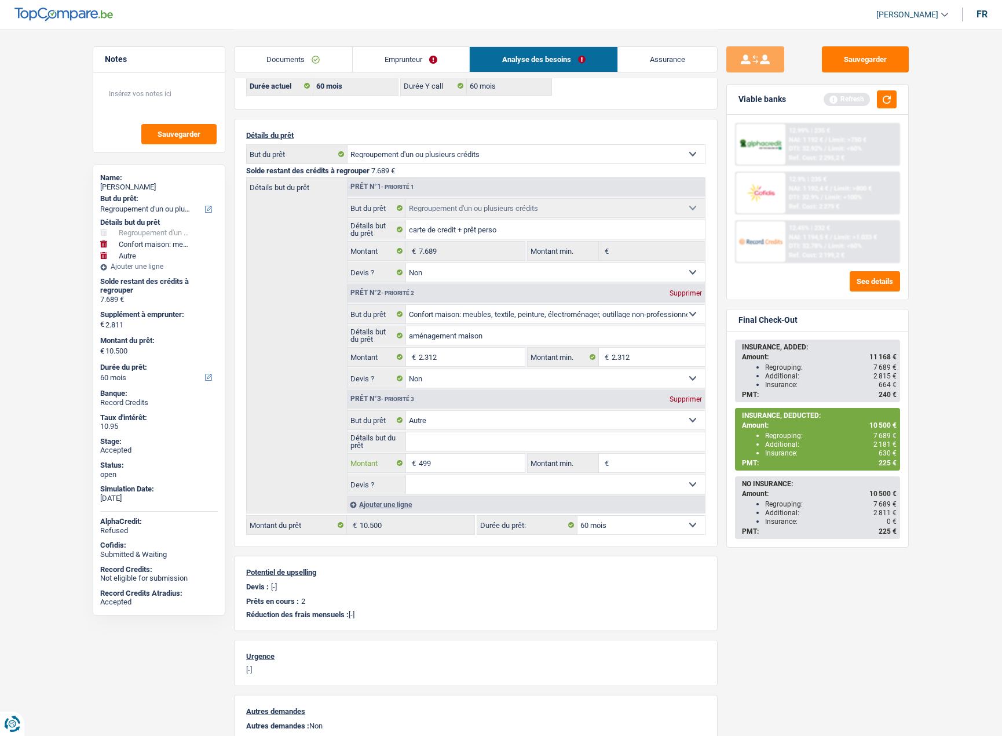
click at [444, 462] on input "499" at bounding box center [472, 463] width 106 height 19
click at [677, 401] on div "Supprimer" at bounding box center [686, 399] width 38 height 7
type input "2.312"
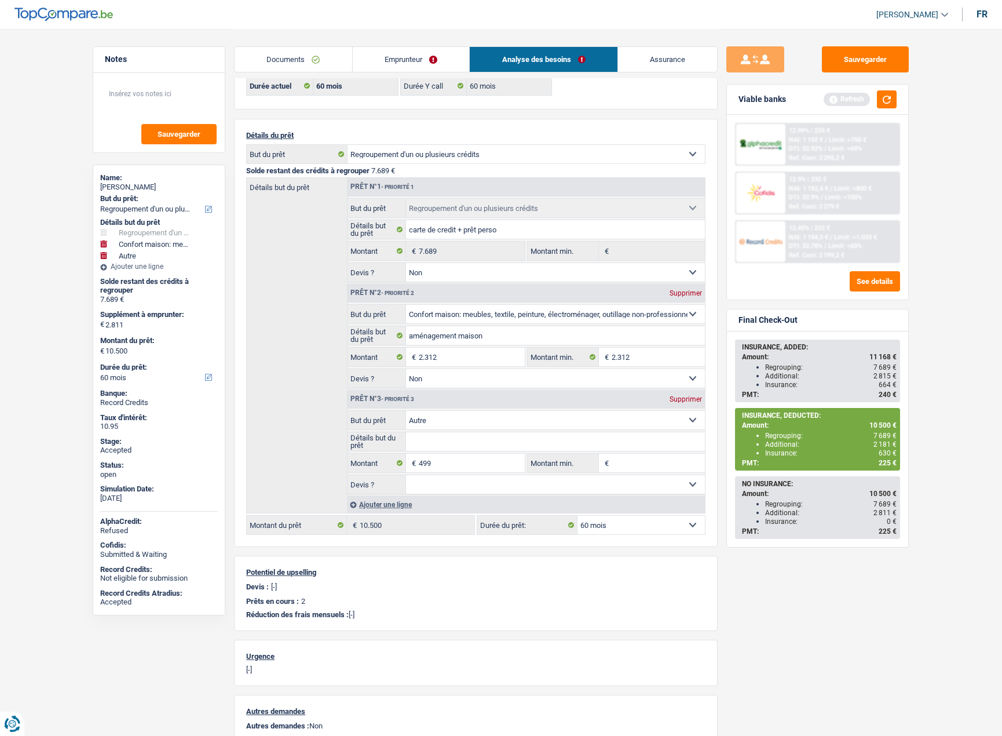
type input "10.001"
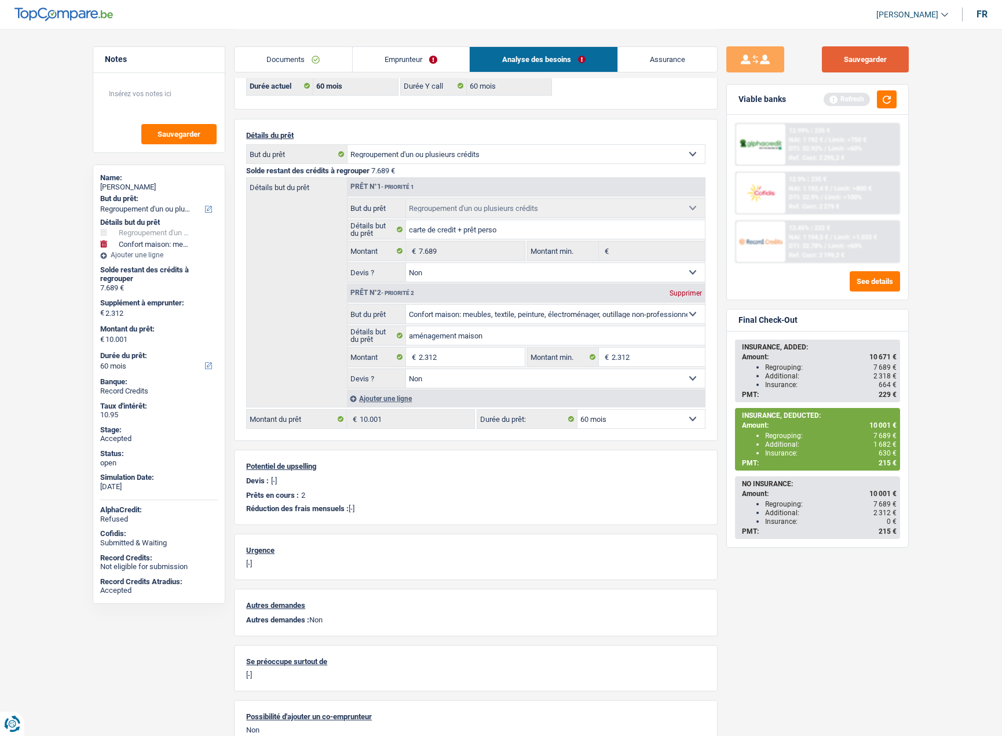
click at [872, 53] on button "Sauvegarder" at bounding box center [865, 59] width 87 height 26
click at [880, 100] on button "button" at bounding box center [887, 99] width 20 height 18
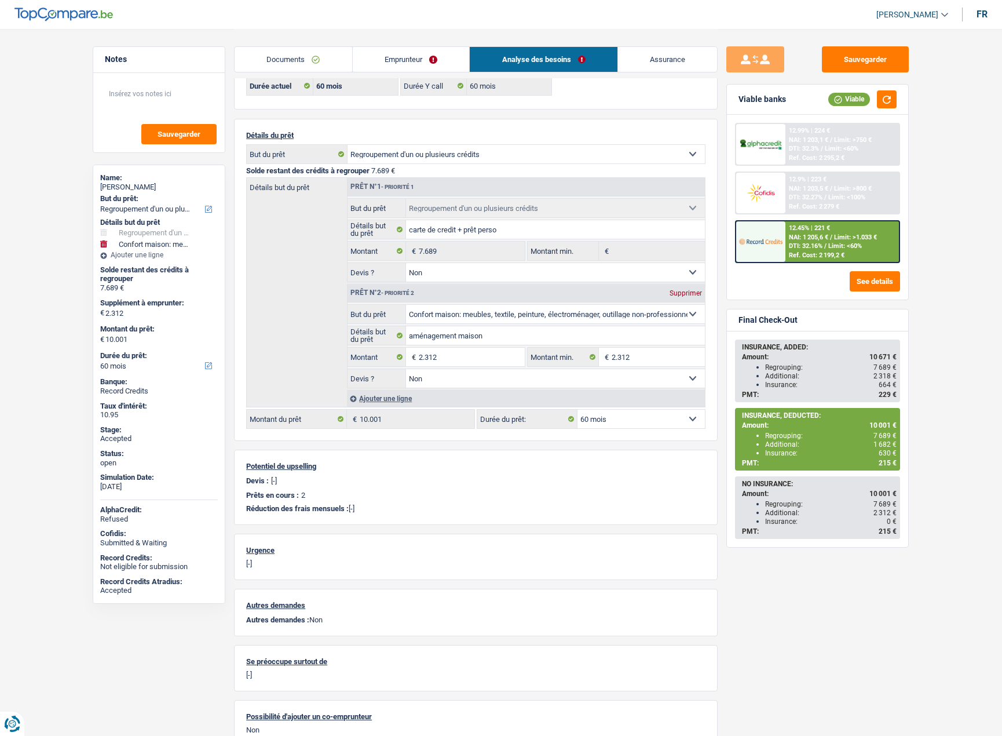
click at [823, 238] on span "NAI: 1 205,6 €" at bounding box center [808, 237] width 39 height 8
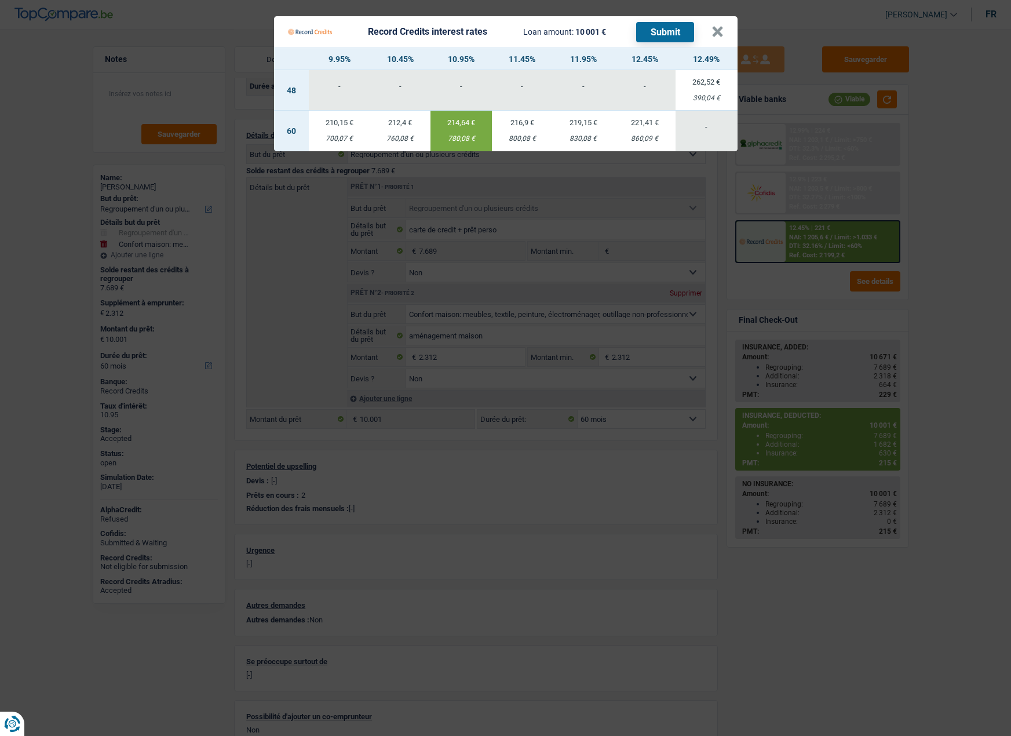
click at [465, 127] on td "214,64 € 780,08 €" at bounding box center [460, 131] width 61 height 41
click at [714, 38] on button "×" at bounding box center [717, 32] width 12 height 12
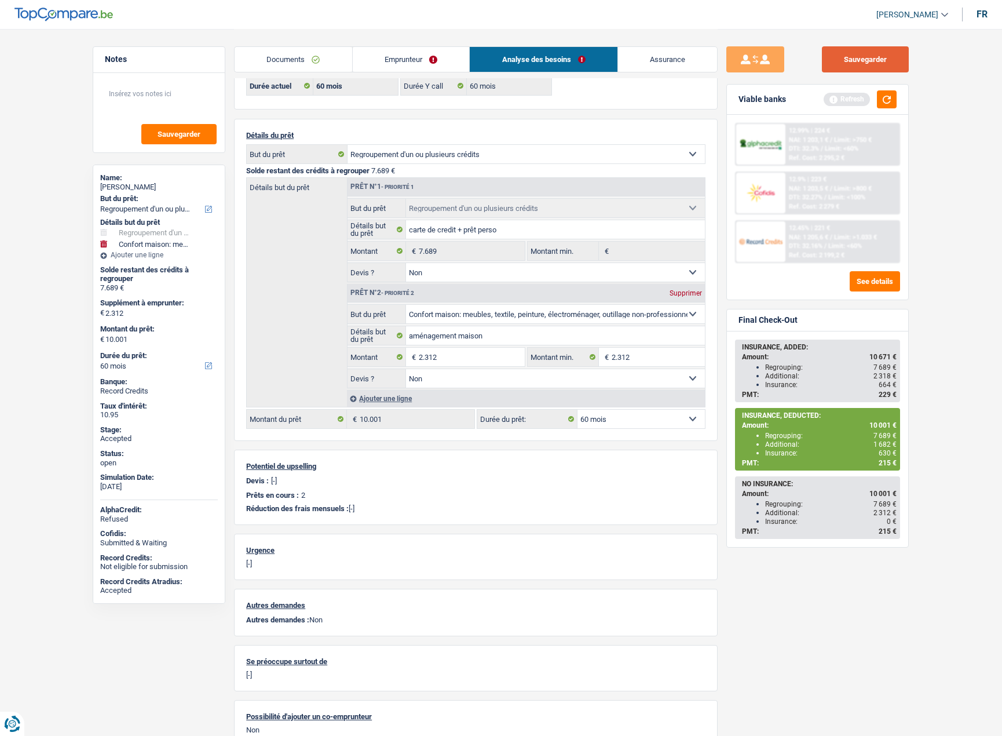
click at [864, 57] on button "Sauvegarder" at bounding box center [865, 59] width 87 height 26
click at [690, 68] on link "Assurance" at bounding box center [668, 59] width 100 height 25
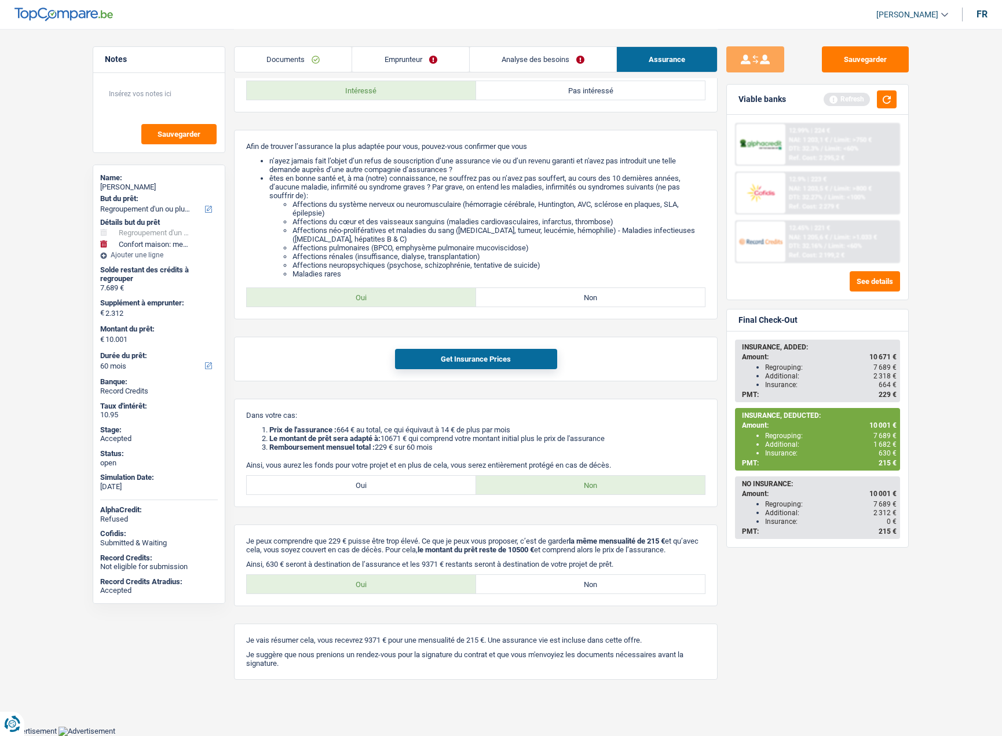
scroll to position [72, 0]
click at [529, 588] on label "Non" at bounding box center [590, 584] width 229 height 19
click at [529, 588] on input "Non" at bounding box center [590, 584] width 229 height 19
radio input "true"
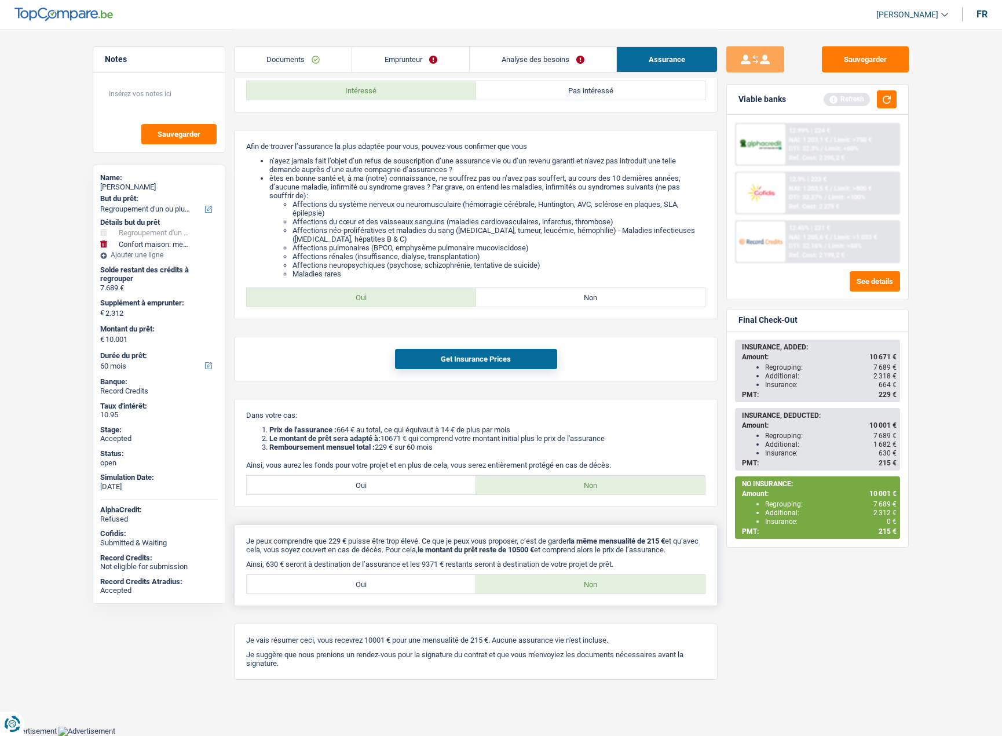
click at [410, 587] on label "Oui" at bounding box center [361, 584] width 229 height 19
click at [410, 587] on input "Oui" at bounding box center [361, 584] width 229 height 19
radio input "true"
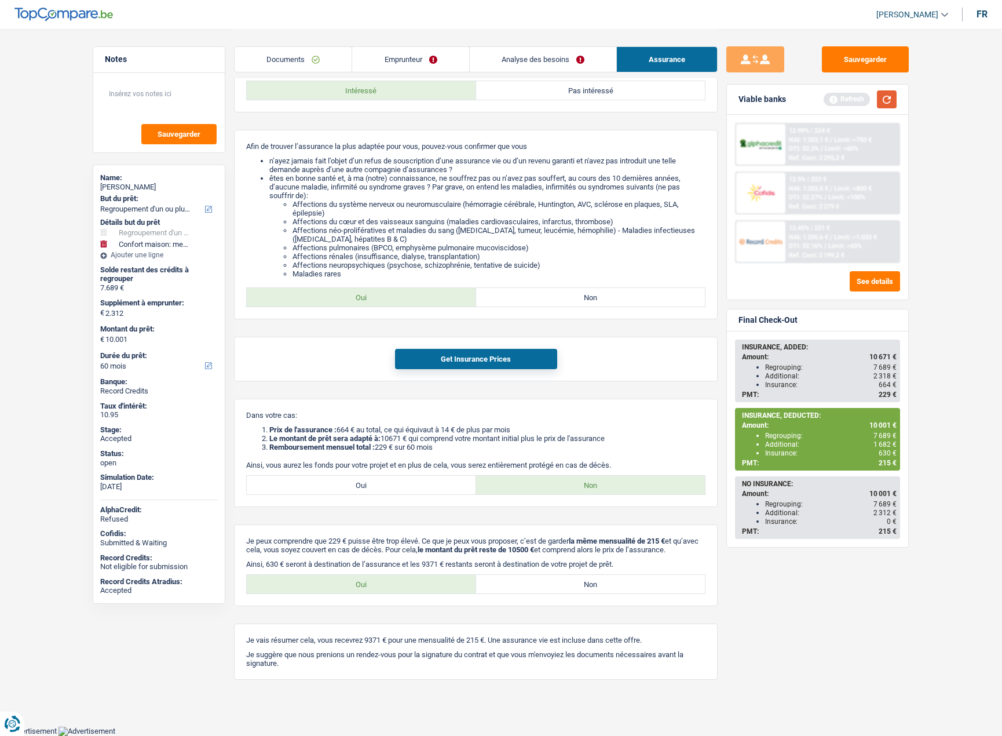
click at [887, 101] on button "button" at bounding box center [887, 99] width 20 height 18
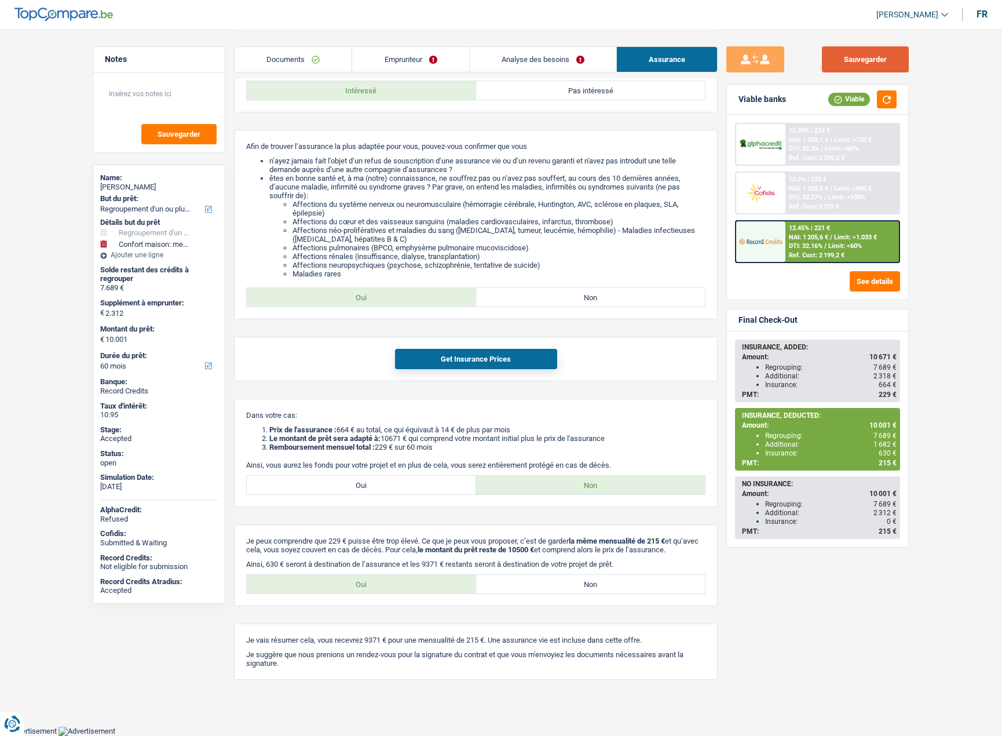
click at [853, 59] on button "Sauvegarder" at bounding box center [865, 59] width 87 height 26
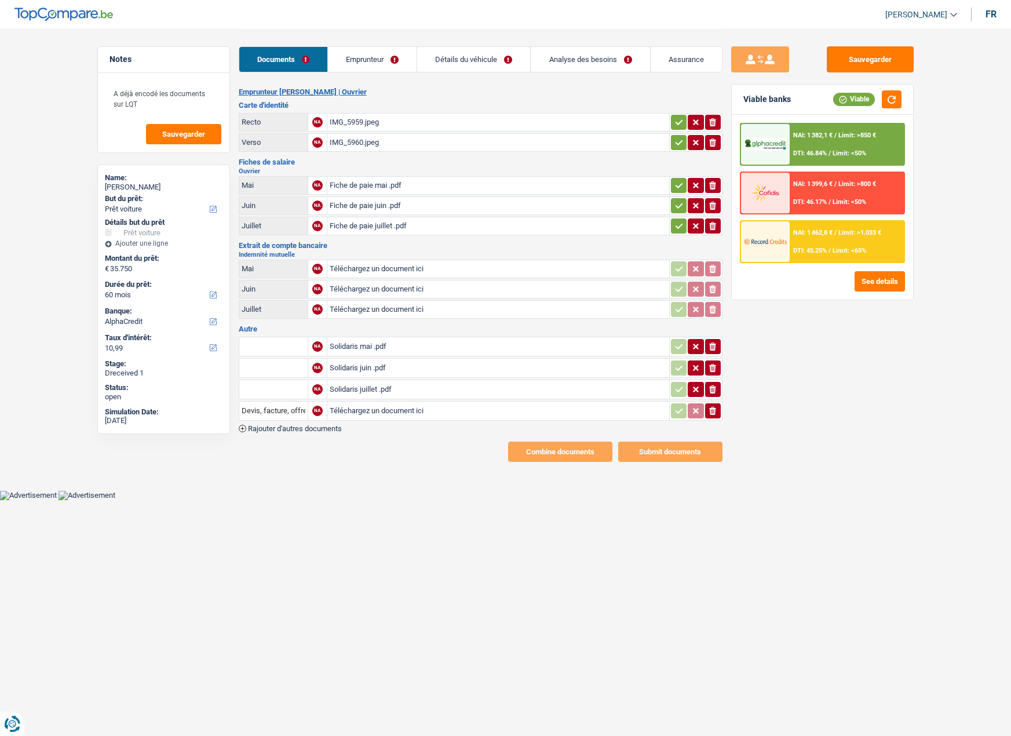
select select "car"
select select "60"
select select "alphacredit"
click at [350, 57] on link "Emprunteur" at bounding box center [372, 59] width 89 height 25
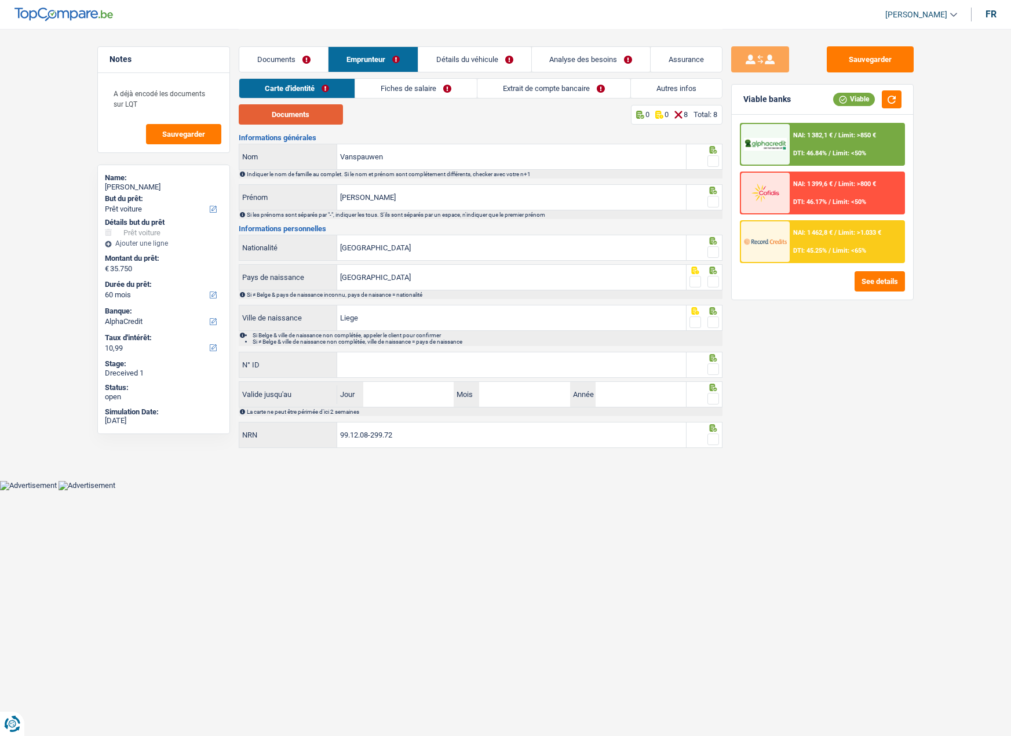
click at [304, 114] on button "Documents" at bounding box center [291, 114] width 104 height 20
click at [368, 368] on input "N° ID" at bounding box center [511, 364] width 349 height 25
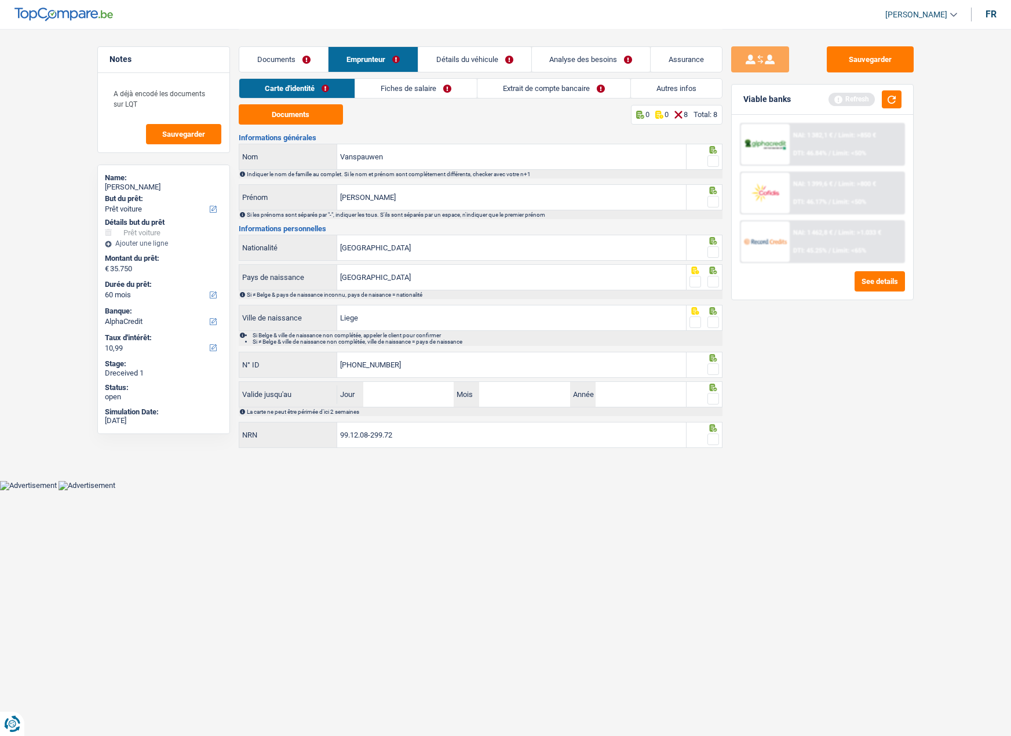
type input "[PHONE_NUMBER]"
click at [383, 388] on input "Jour" at bounding box center [408, 394] width 90 height 25
type input "10"
type input "07"
type input "2035"
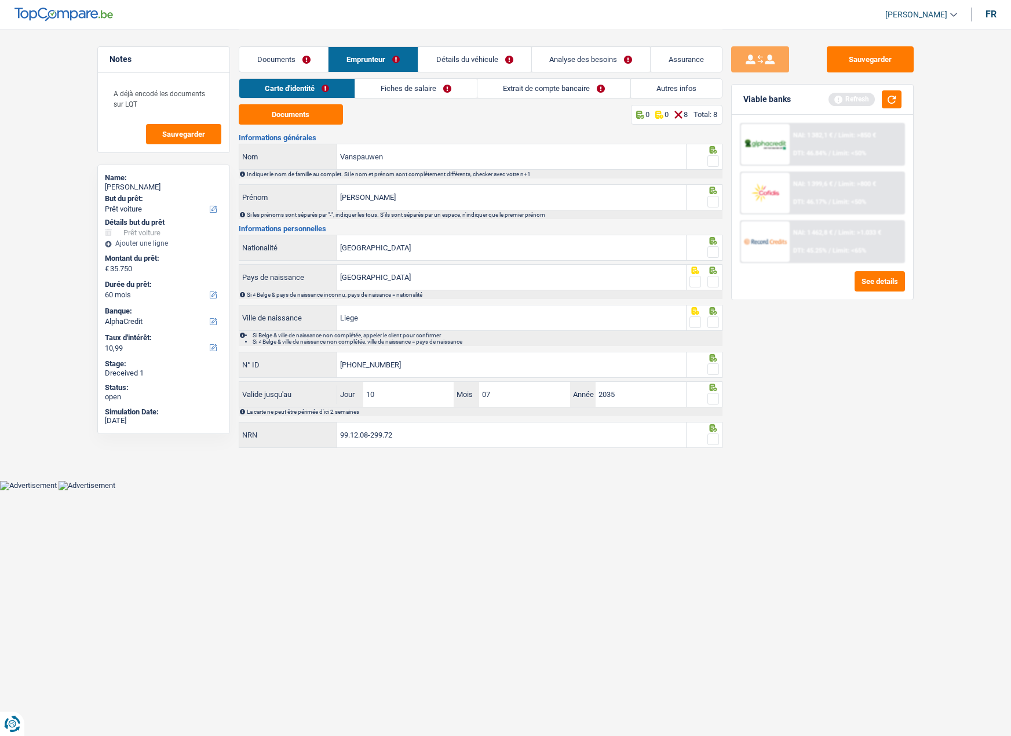
click at [710, 437] on span at bounding box center [713, 439] width 12 height 12
click at [0, 0] on input "radio" at bounding box center [0, 0] width 0 height 0
click at [717, 402] on span at bounding box center [713, 399] width 12 height 12
click at [0, 0] on input "radio" at bounding box center [0, 0] width 0 height 0
click at [715, 369] on span at bounding box center [713, 369] width 12 height 12
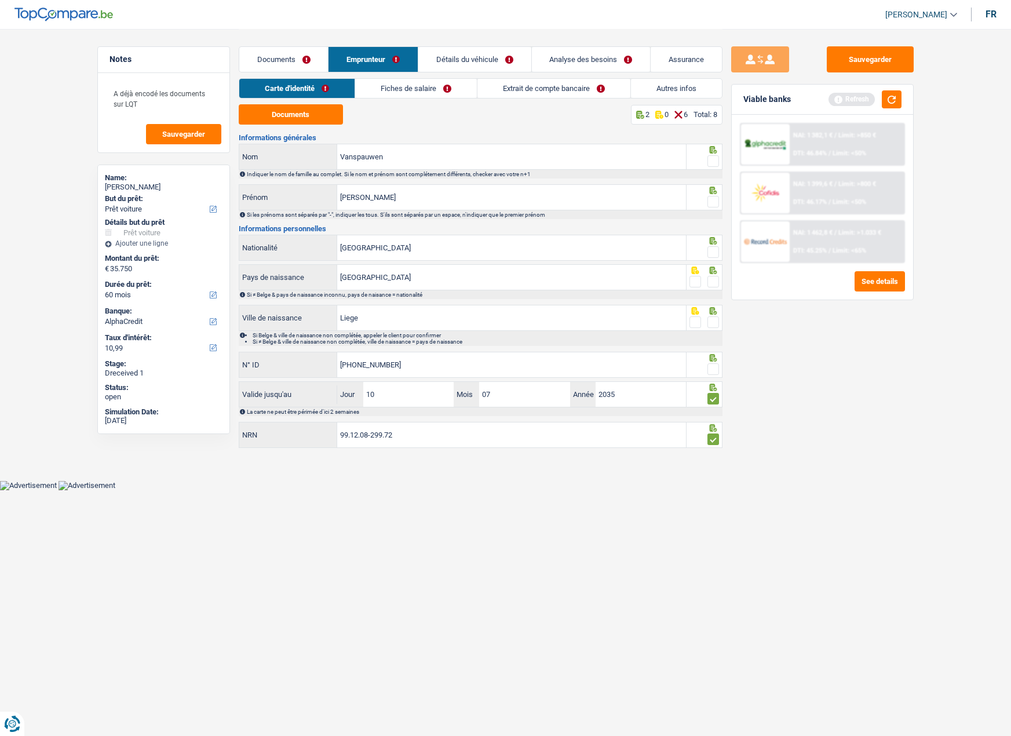
click at [0, 0] on input "radio" at bounding box center [0, 0] width 0 height 0
click at [713, 322] on span at bounding box center [713, 322] width 12 height 12
click at [0, 0] on input "radio" at bounding box center [0, 0] width 0 height 0
click at [715, 283] on span at bounding box center [713, 282] width 12 height 12
click at [0, 0] on input "radio" at bounding box center [0, 0] width 0 height 0
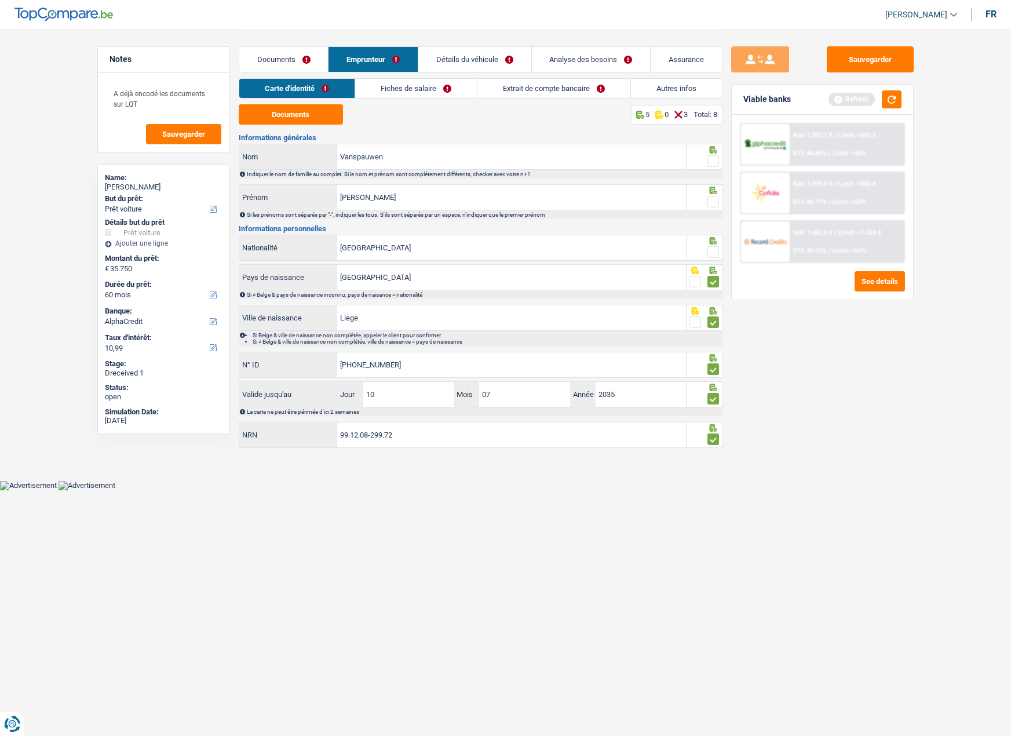
click at [715, 255] on span at bounding box center [713, 252] width 12 height 12
click at [0, 0] on input "radio" at bounding box center [0, 0] width 0 height 0
click at [715, 203] on span at bounding box center [713, 202] width 12 height 12
click at [0, 0] on input "radio" at bounding box center [0, 0] width 0 height 0
click at [721, 164] on div at bounding box center [704, 157] width 36 height 26
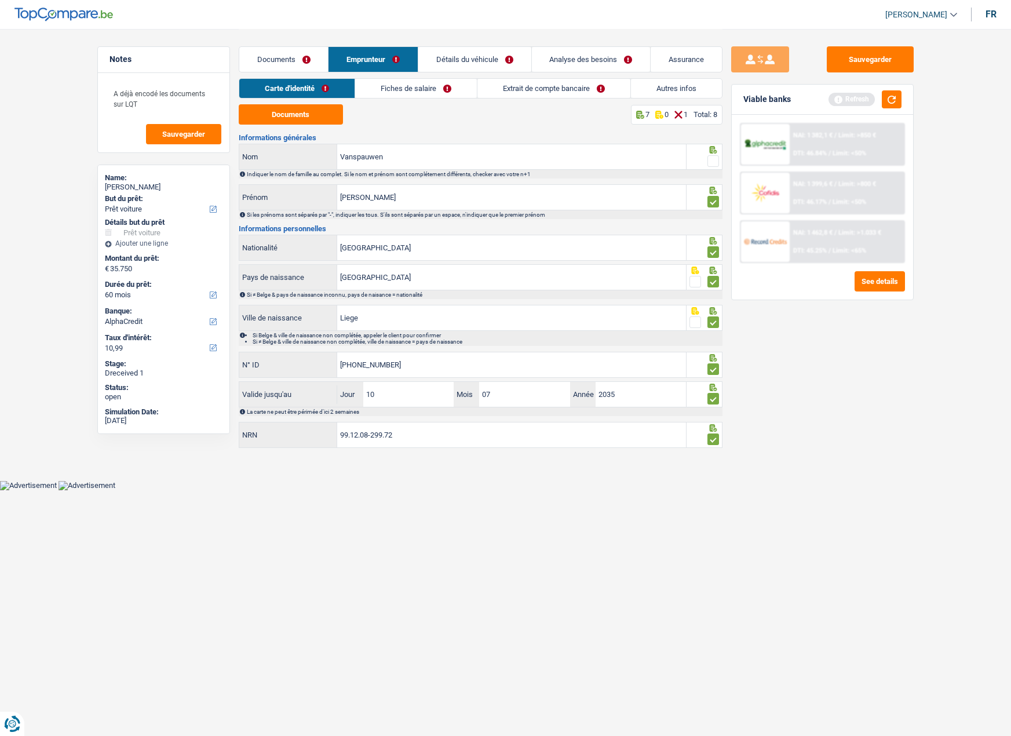
click at [718, 158] on span at bounding box center [713, 161] width 12 height 12
click at [0, 0] on input "radio" at bounding box center [0, 0] width 0 height 0
click at [427, 92] on link "Fiches de salaire" at bounding box center [416, 88] width 122 height 19
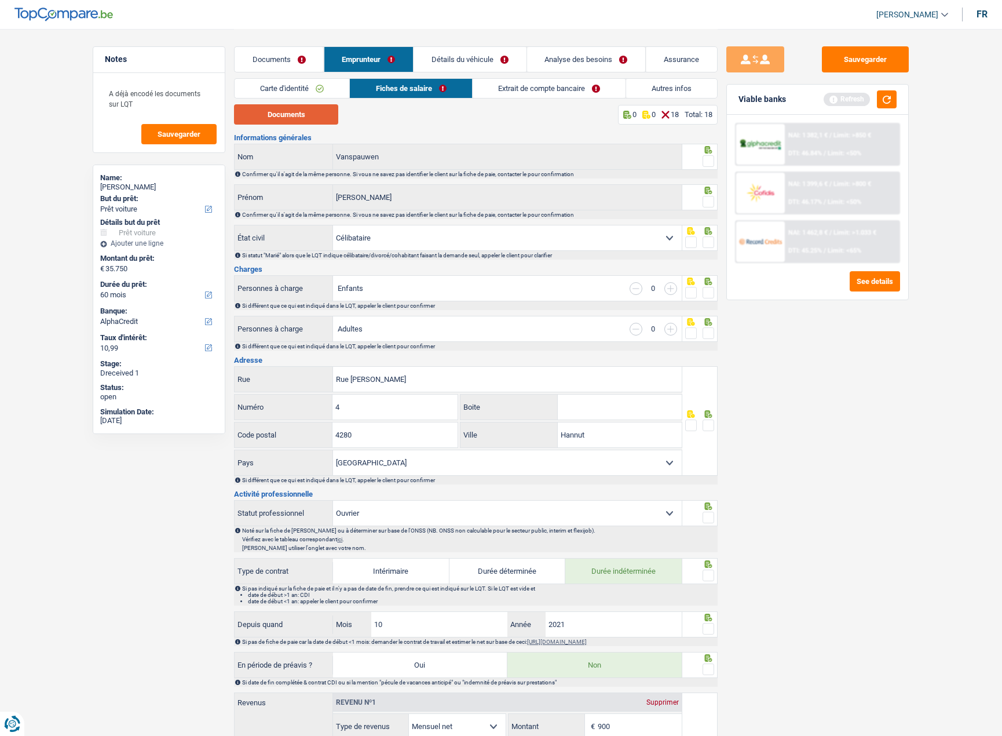
click at [297, 118] on button "Documents" at bounding box center [286, 114] width 104 height 20
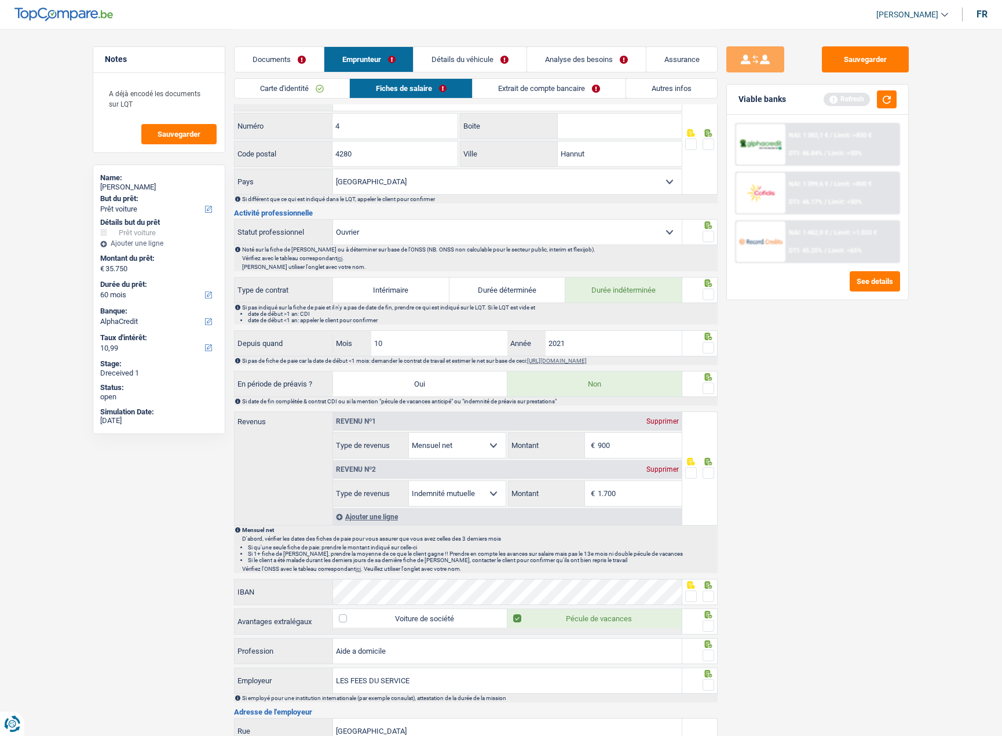
scroll to position [290, 0]
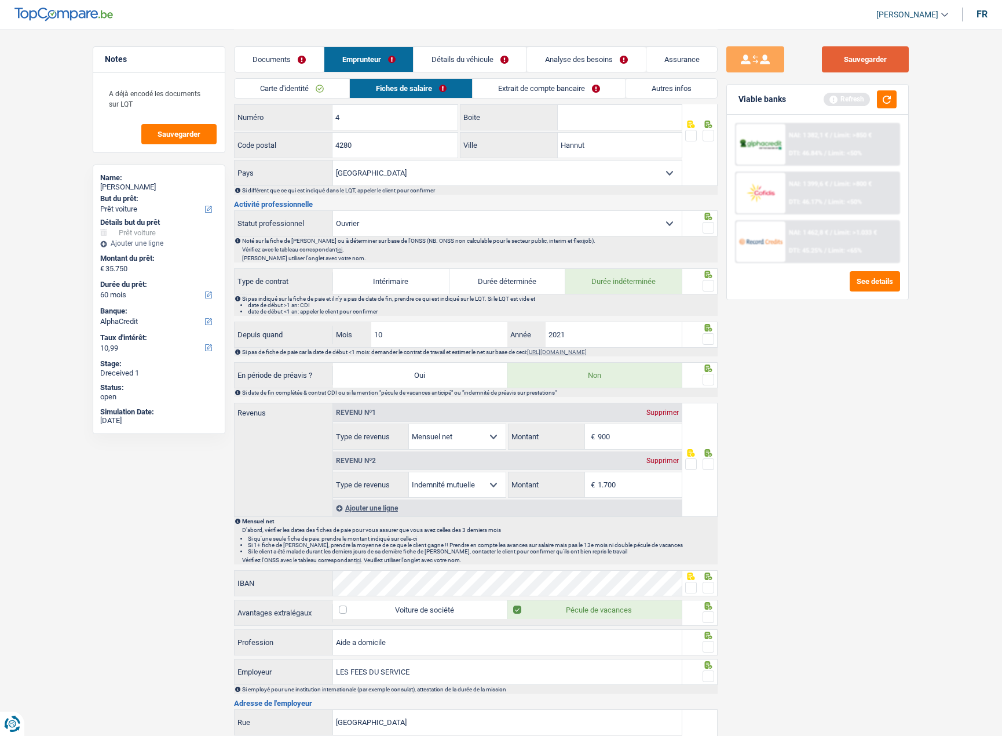
click at [856, 57] on button "Sauvegarder" at bounding box center [865, 59] width 87 height 26
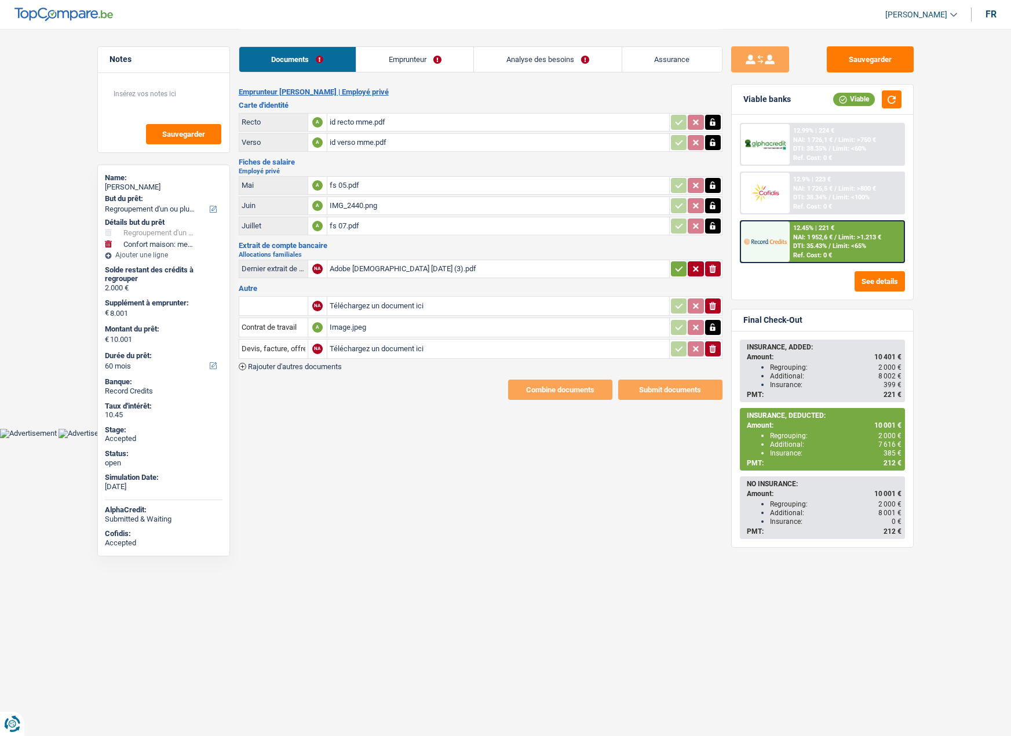
select select "refinancing"
select select "household"
select select "60"
click at [334, 189] on div "fs 05.pdf" at bounding box center [498, 185] width 337 height 17
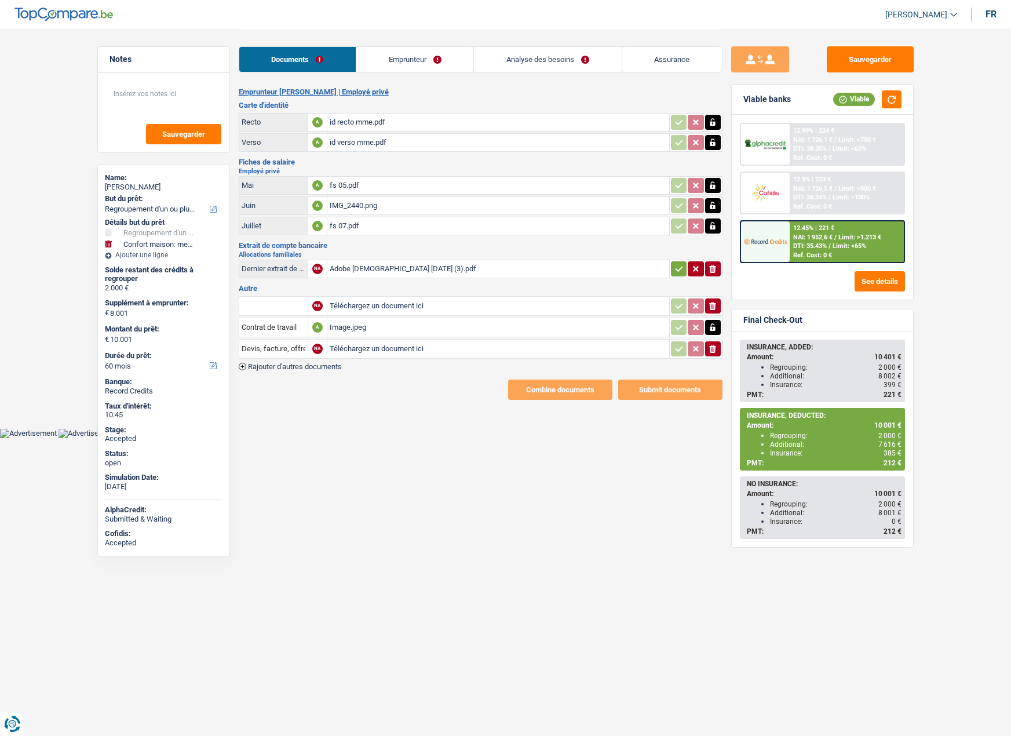
click at [383, 53] on link "Emprunteur" at bounding box center [414, 59] width 117 height 25
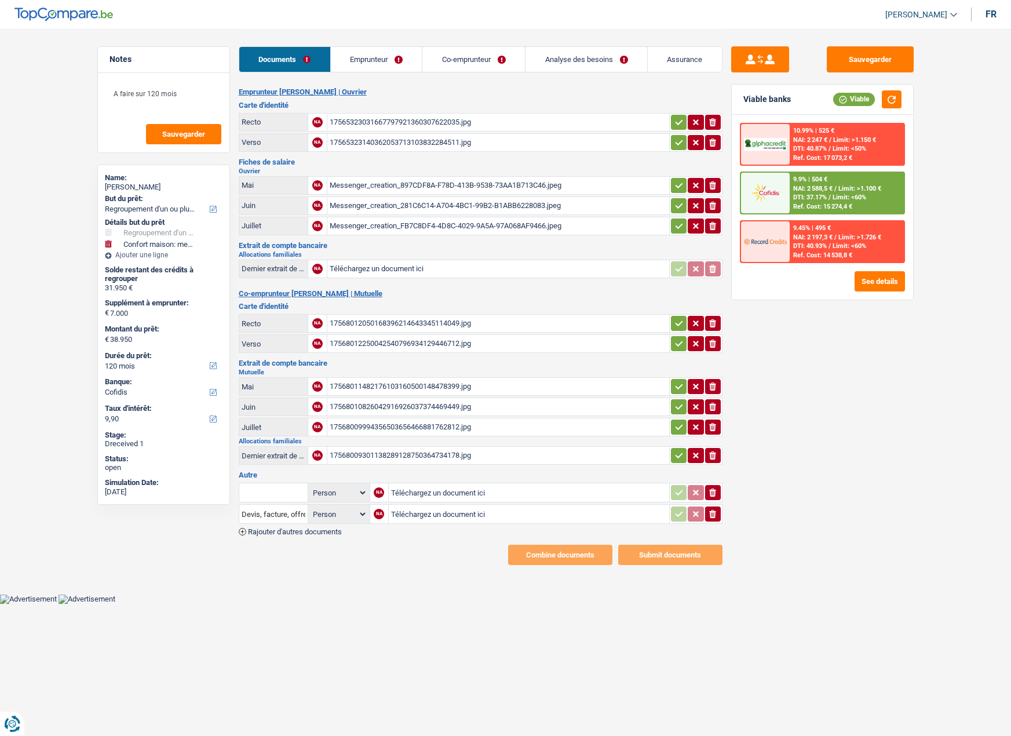
select select "refinancing"
select select "household"
select select "120"
select select "cofidis"
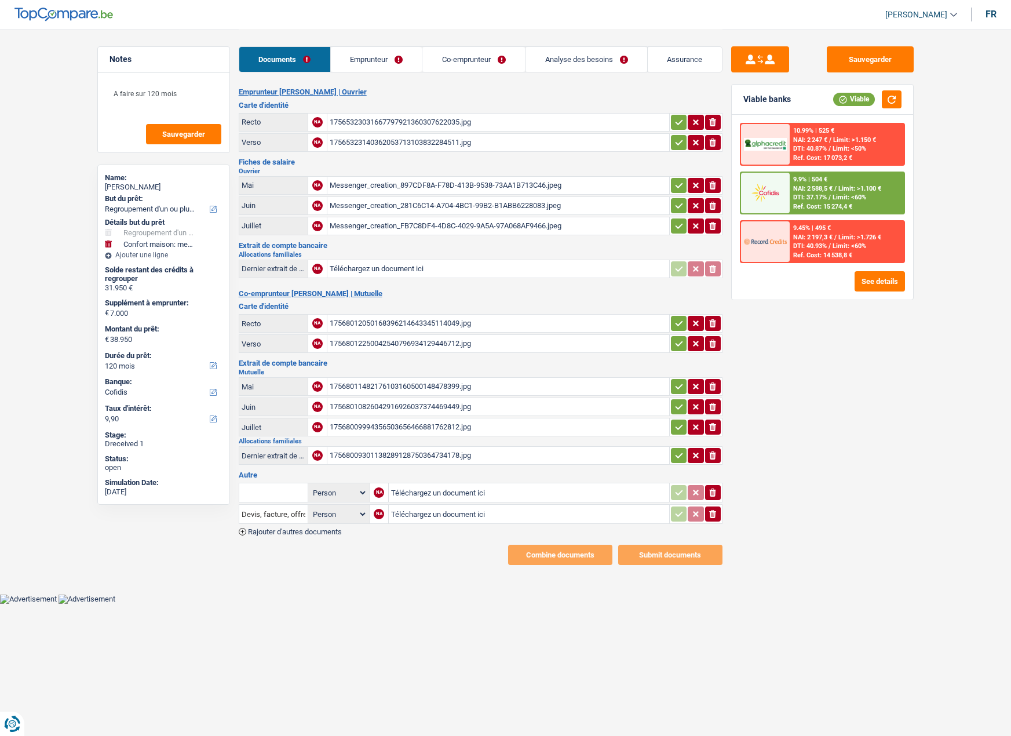
click at [549, 60] on link "Analyse des besoins" at bounding box center [586, 59] width 122 height 25
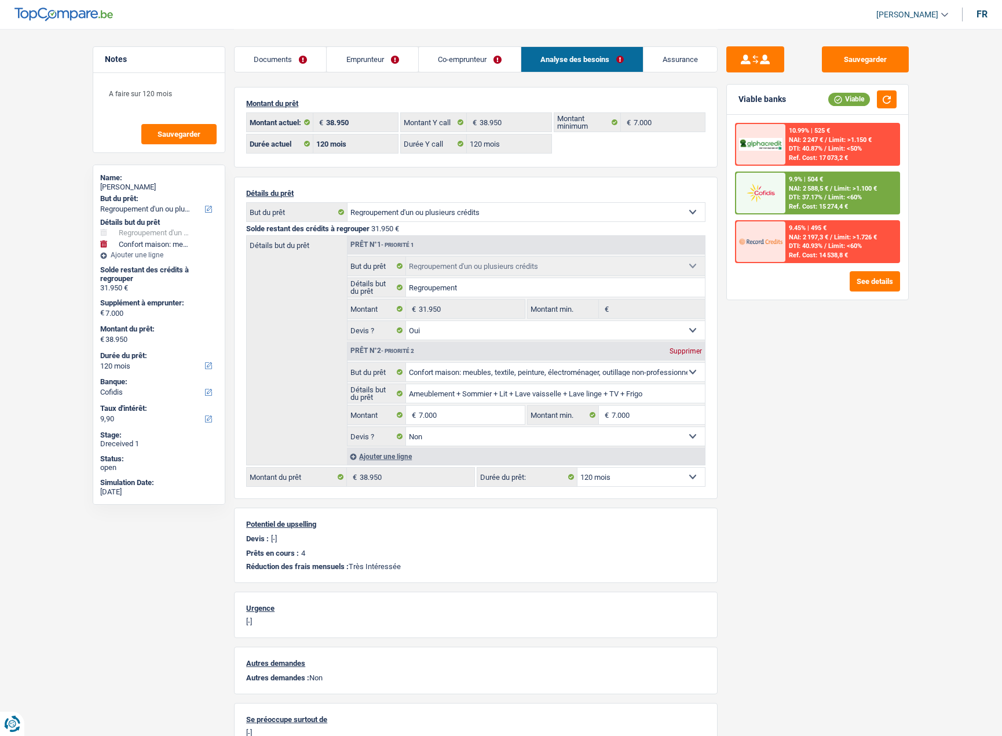
click at [275, 64] on link "Documents" at bounding box center [281, 59] width 92 height 25
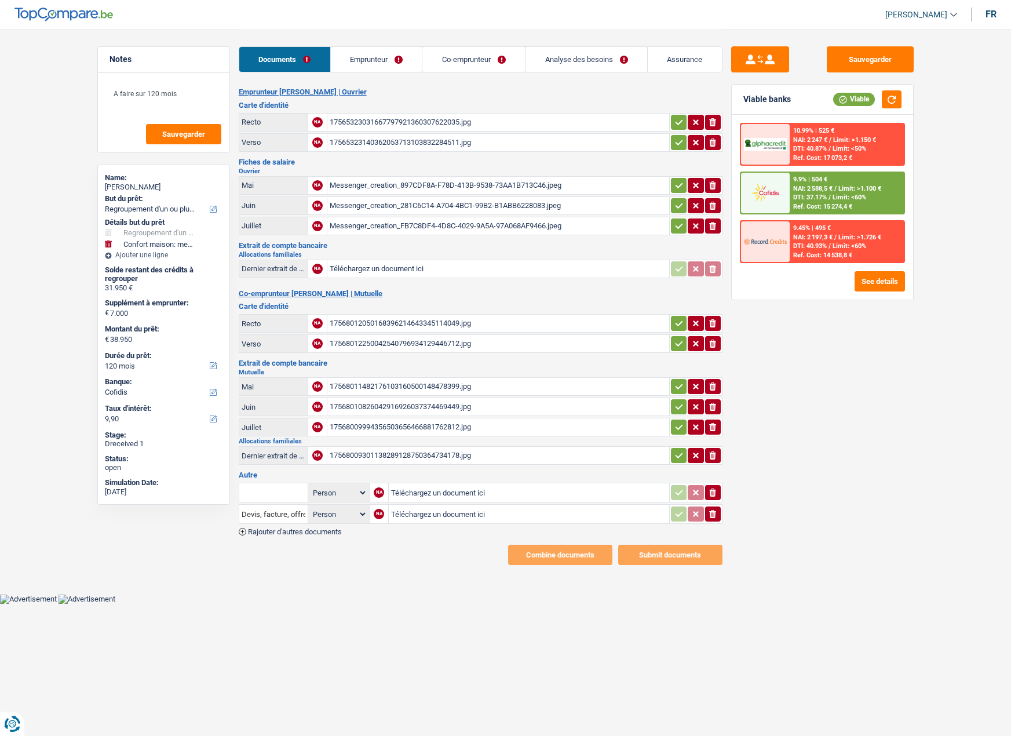
click at [355, 122] on div "17565323031667797921360307622035.jpg" at bounding box center [498, 122] width 337 height 17
drag, startPoint x: 370, startPoint y: 57, endPoint x: 367, endPoint y: 70, distance: 13.1
click at [370, 57] on link "Emprunteur" at bounding box center [377, 59] width 92 height 25
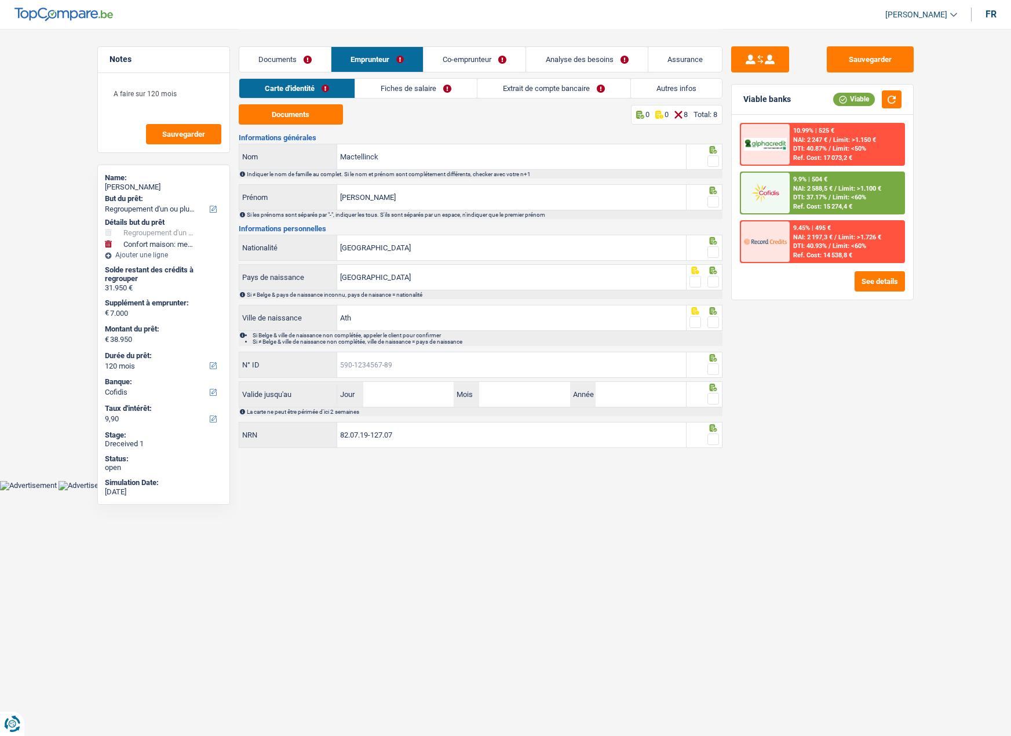
click at [389, 370] on input "N° ID" at bounding box center [511, 364] width 349 height 25
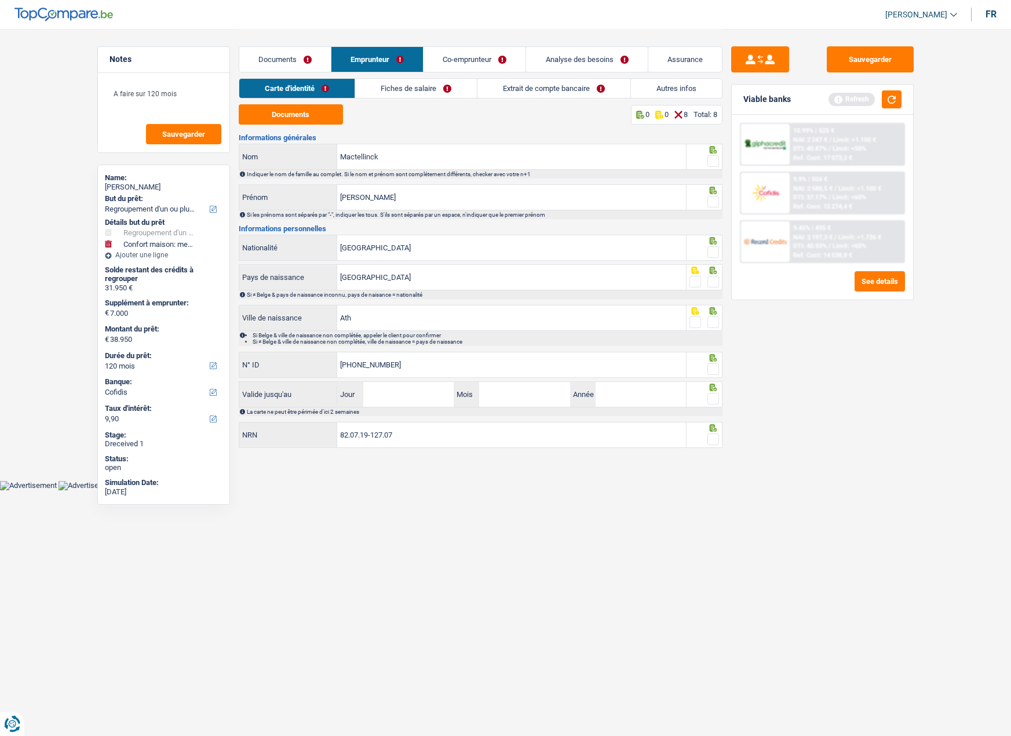
type input "[PHONE_NUMBER]"
click at [404, 393] on input "Jour" at bounding box center [408, 394] width 90 height 25
type input "01"
type input "03"
type input "2035"
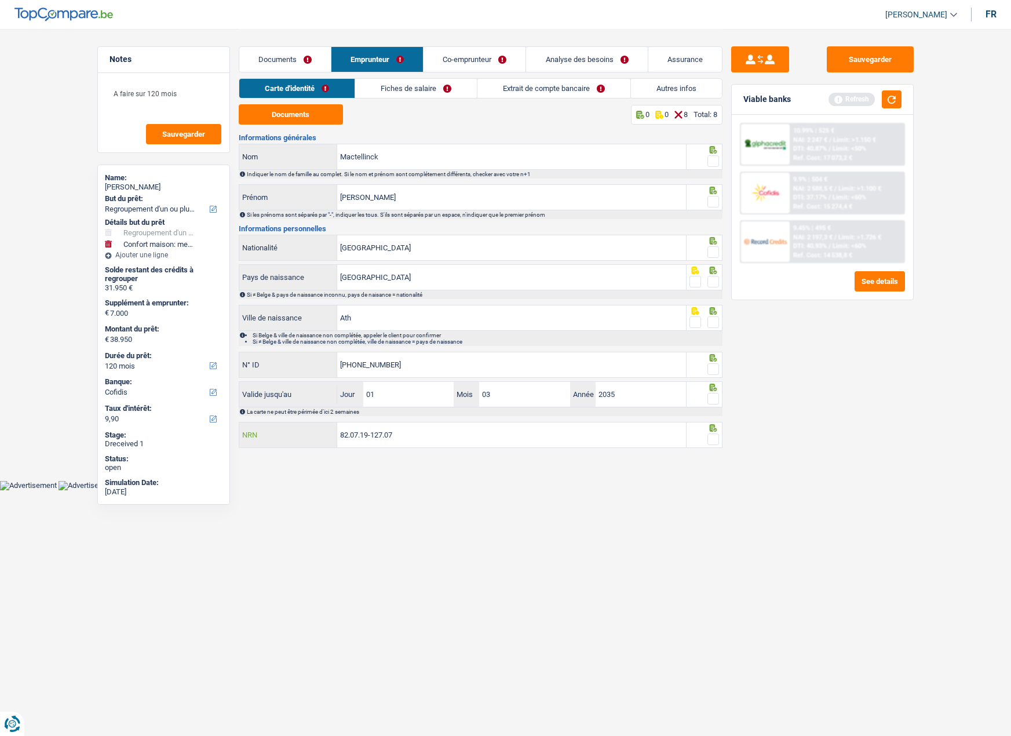
click at [411, 429] on input "82.07.19-127.07" at bounding box center [511, 434] width 349 height 25
click at [397, 84] on link "Fiches de salaire" at bounding box center [416, 88] width 122 height 19
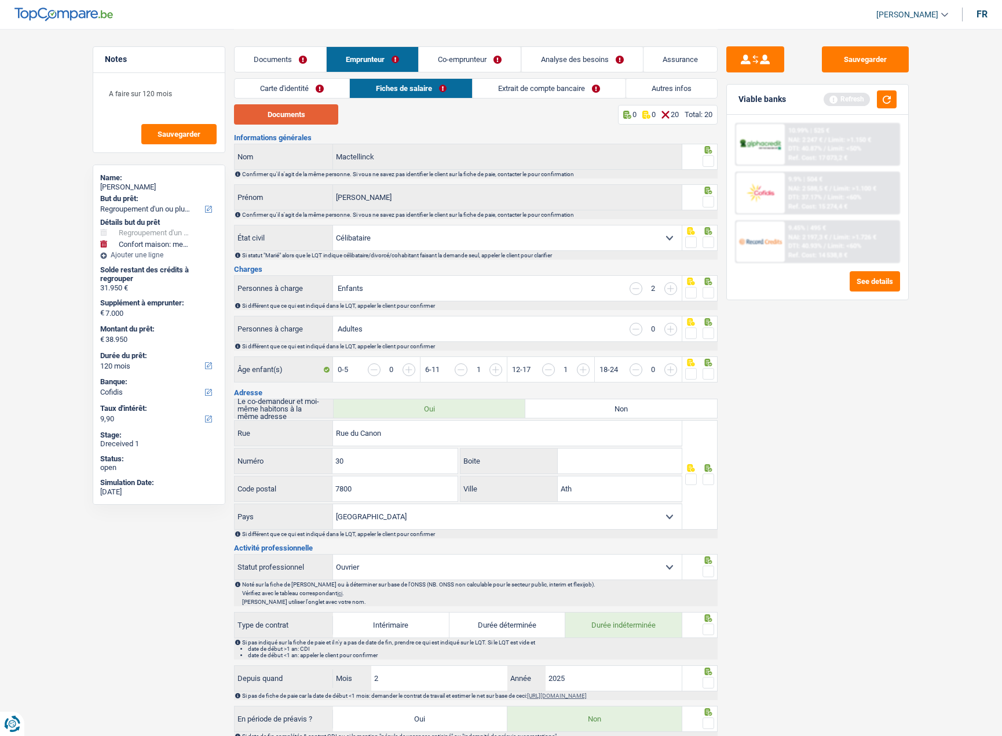
click at [288, 115] on button "Documents" at bounding box center [286, 114] width 104 height 20
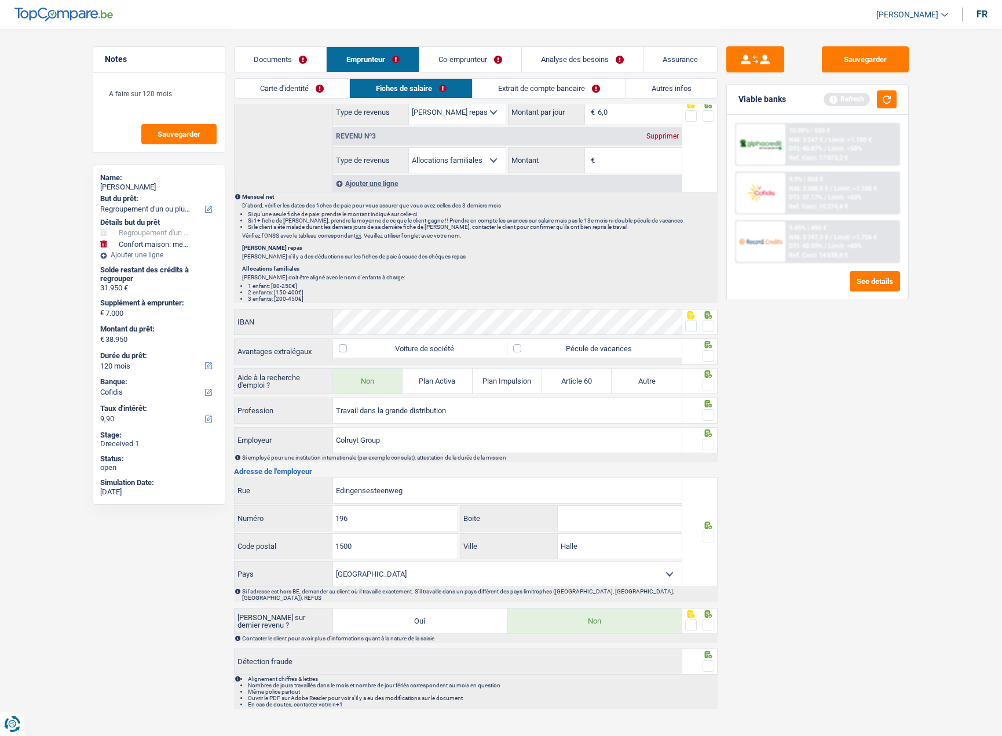
scroll to position [726, 0]
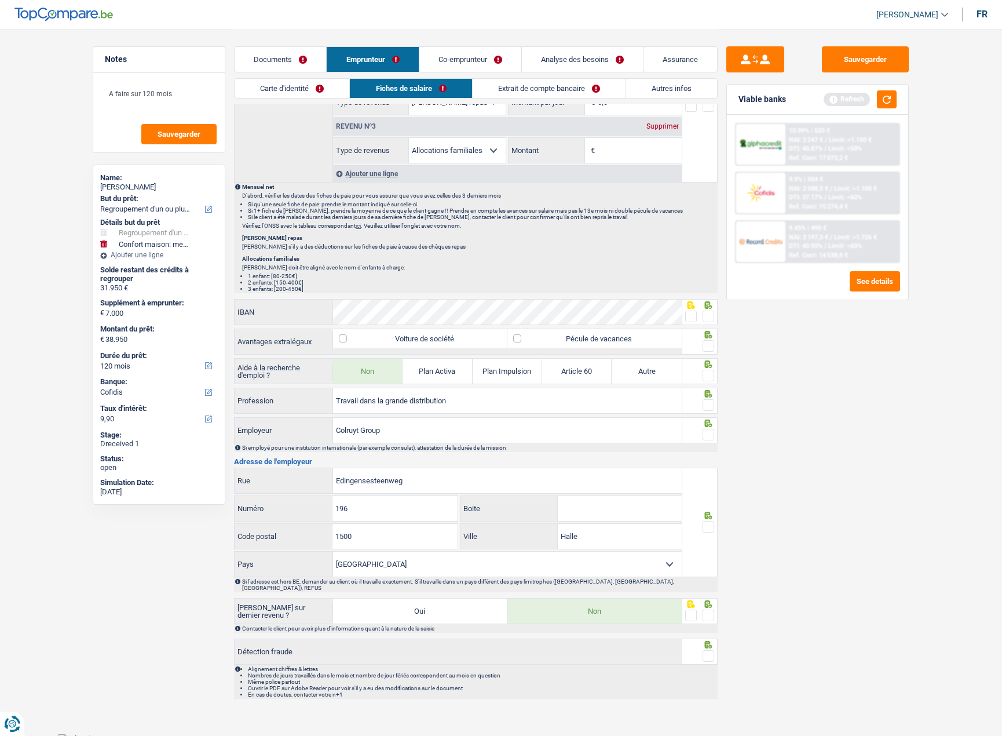
click at [713, 524] on span at bounding box center [709, 527] width 12 height 12
click at [0, 0] on input "radio" at bounding box center [0, 0] width 0 height 0
click at [704, 609] on span at bounding box center [709, 615] width 12 height 12
click at [0, 0] on input "radio" at bounding box center [0, 0] width 0 height 0
click at [705, 650] on span at bounding box center [709, 656] width 12 height 12
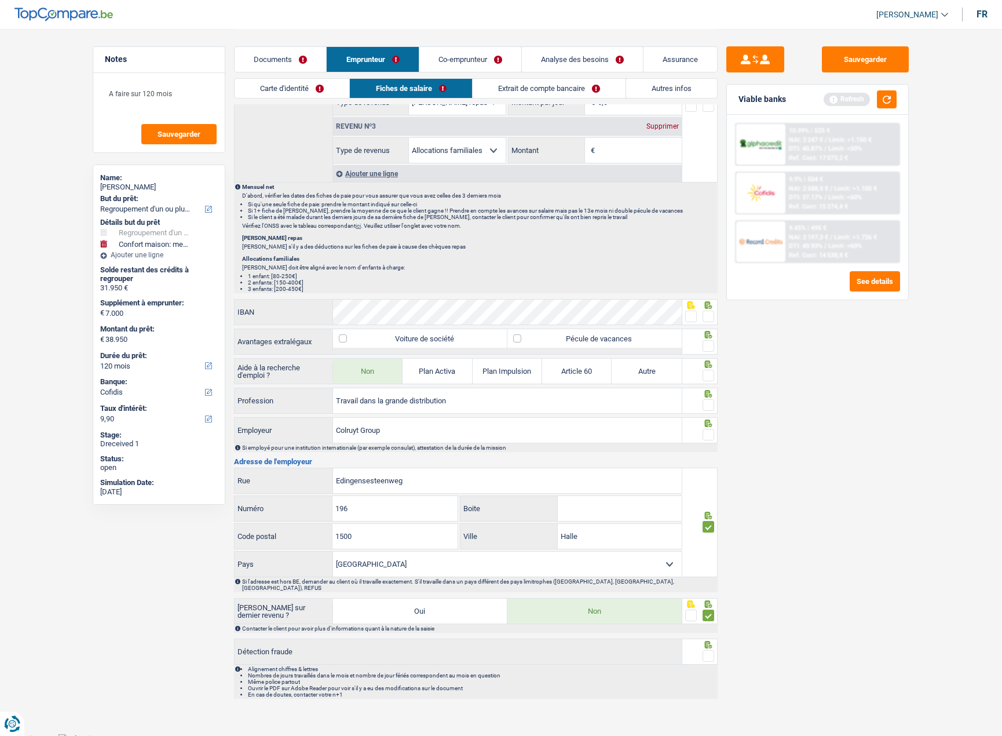
click at [0, 0] on input "radio" at bounding box center [0, 0] width 0 height 0
click at [709, 432] on span at bounding box center [709, 435] width 12 height 12
click at [0, 0] on input "radio" at bounding box center [0, 0] width 0 height 0
click at [364, 400] on input "Travail dans la grande distribution" at bounding box center [507, 400] width 349 height 25
click at [455, 403] on input "Travail dans la grande distribution" at bounding box center [507, 400] width 349 height 25
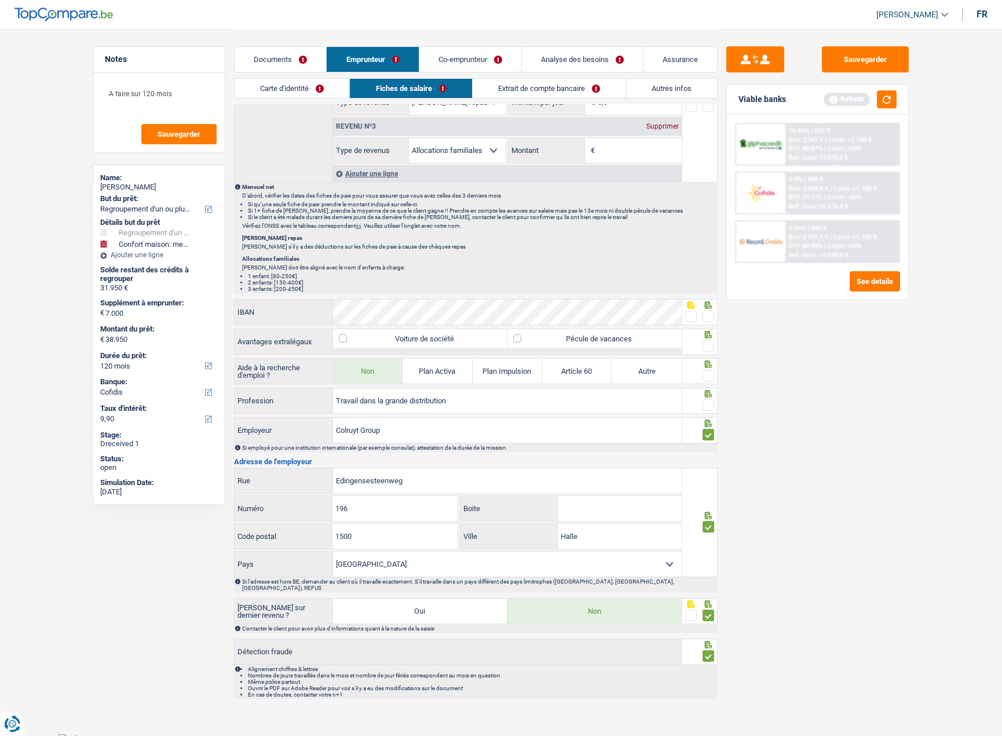
click at [709, 404] on span at bounding box center [709, 405] width 12 height 12
click at [0, 0] on input "radio" at bounding box center [0, 0] width 0 height 0
click at [718, 372] on div "Sauvegarder Viable banks Refresh 10.99% | 525 € NAI: 2 247 € / Limit: >1.150 € …" at bounding box center [818, 381] width 200 height 671
click at [709, 372] on span at bounding box center [709, 376] width 12 height 12
click at [0, 0] on input "radio" at bounding box center [0, 0] width 0 height 0
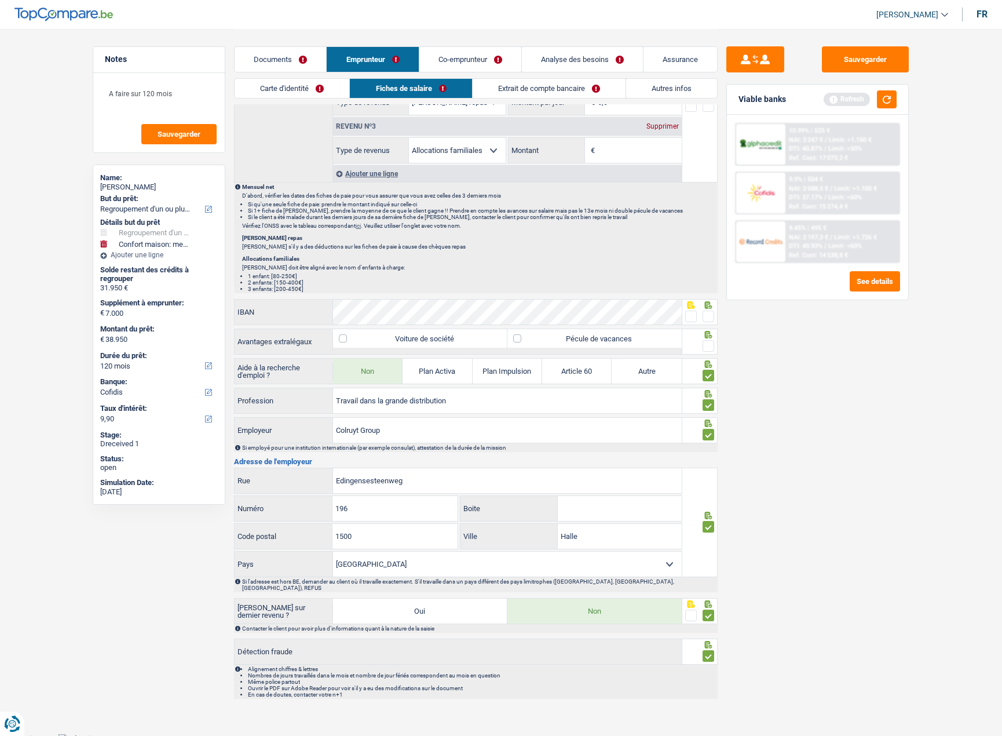
click at [708, 348] on span at bounding box center [709, 346] width 12 height 12
click at [0, 0] on input "radio" at bounding box center [0, 0] width 0 height 0
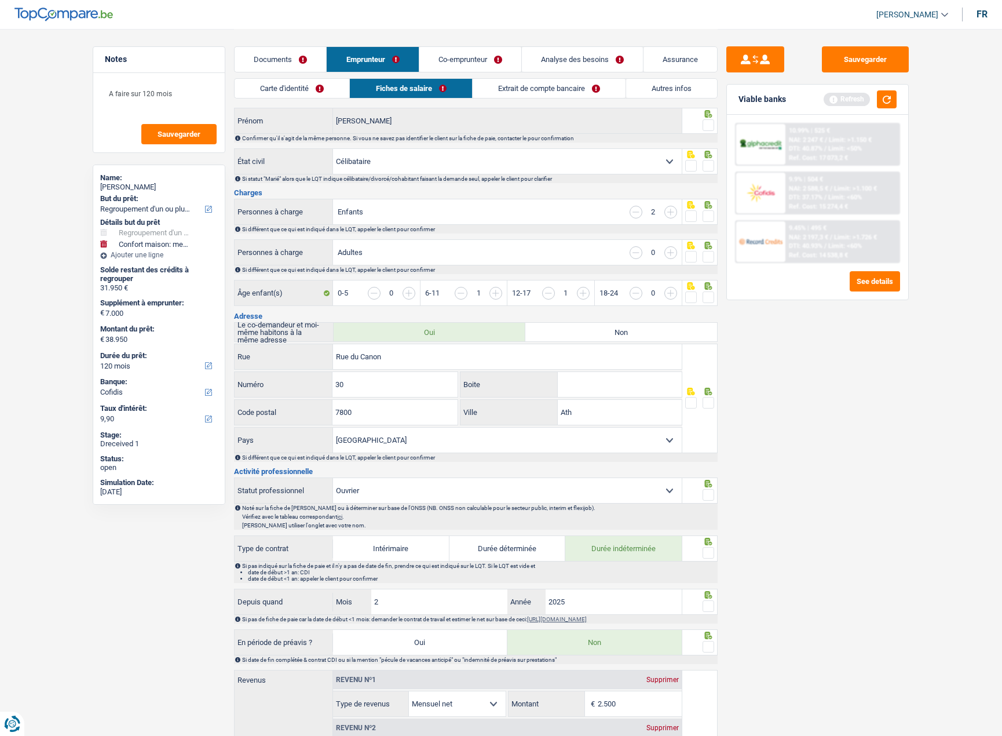
scroll to position [31, 0]
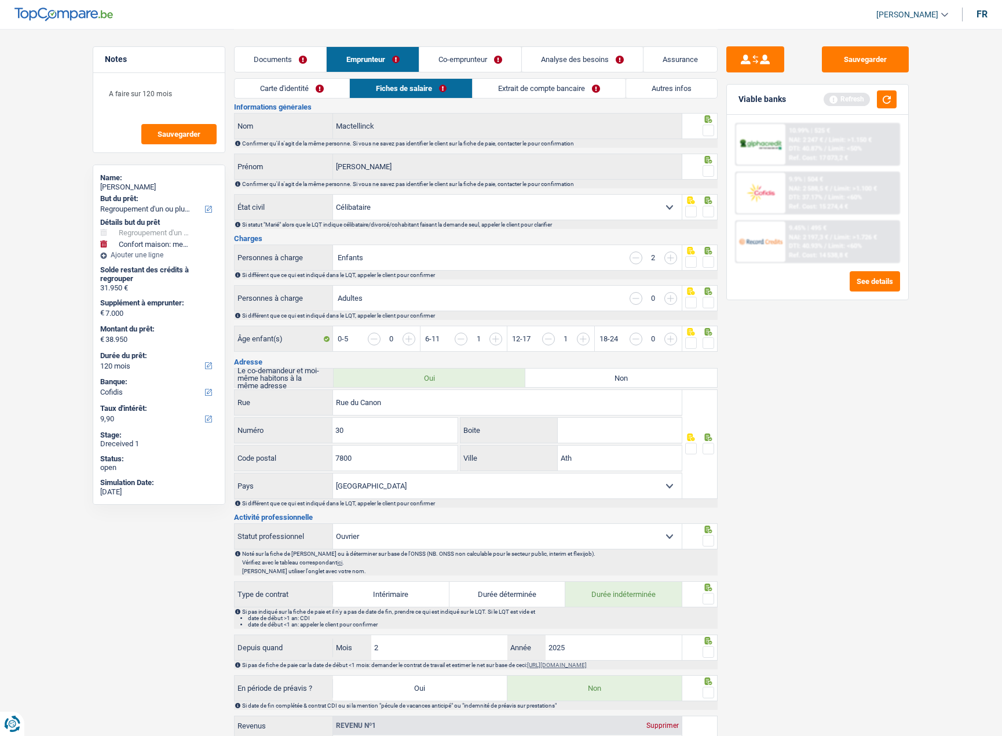
click at [712, 446] on span at bounding box center [709, 449] width 12 height 12
click at [0, 0] on input "radio" at bounding box center [0, 0] width 0 height 0
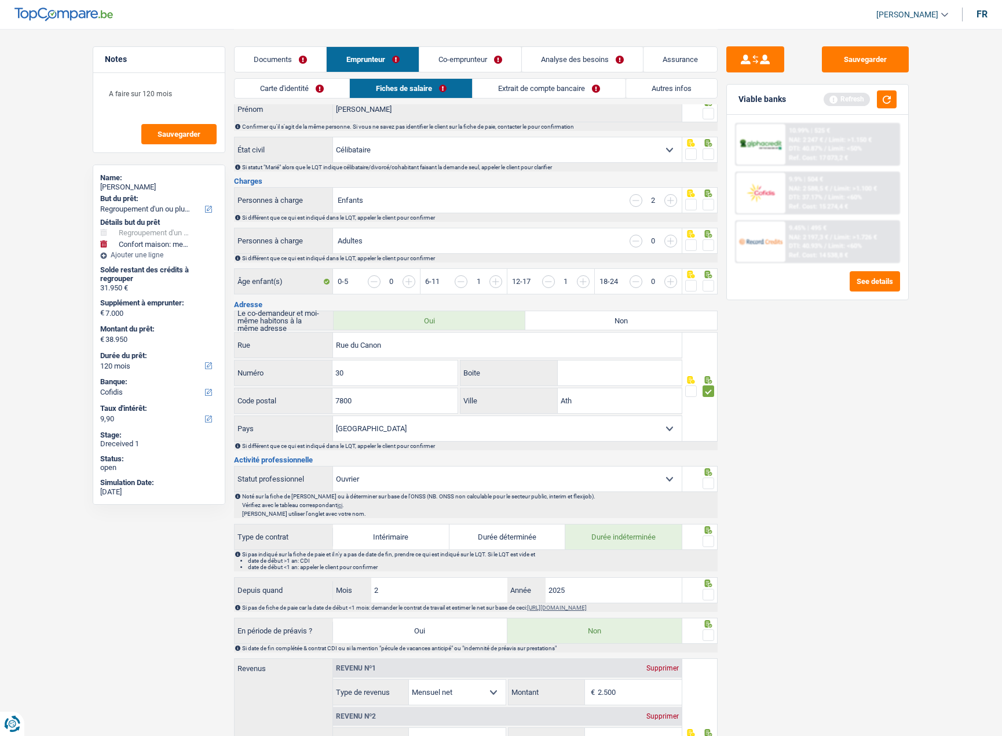
scroll to position [89, 0]
click at [709, 481] on span at bounding box center [709, 483] width 12 height 12
click at [0, 0] on input "radio" at bounding box center [0, 0] width 0 height 0
click at [510, 84] on link "Extrait de compte bancaire" at bounding box center [549, 88] width 153 height 19
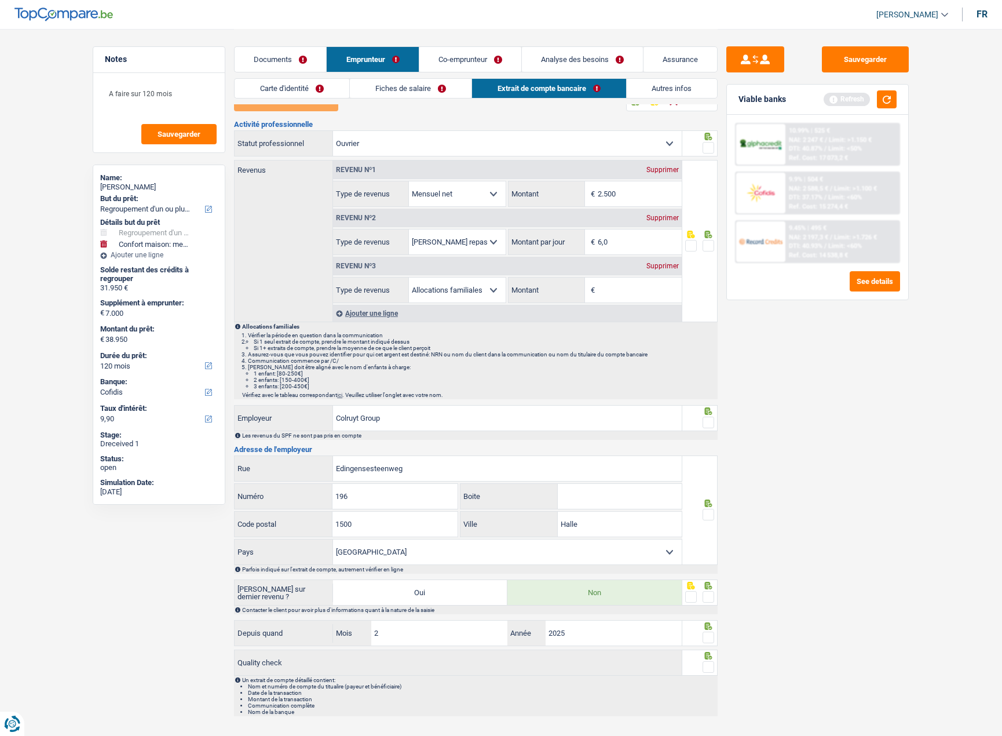
scroll to position [0, 0]
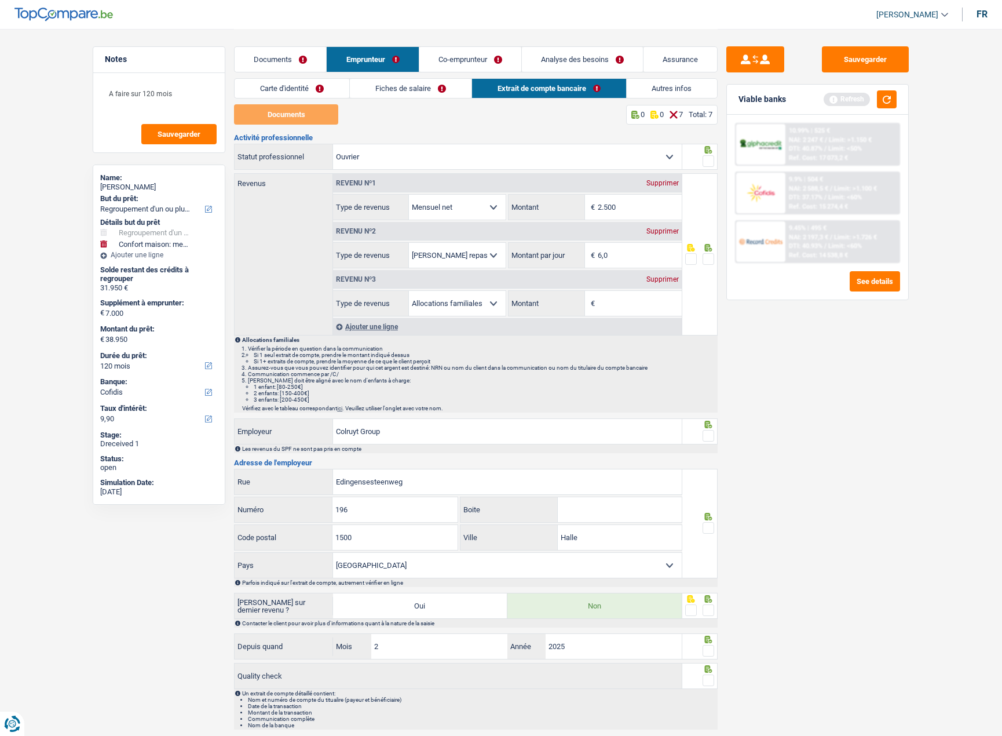
click at [445, 63] on link "Co-emprunteur" at bounding box center [470, 59] width 102 height 25
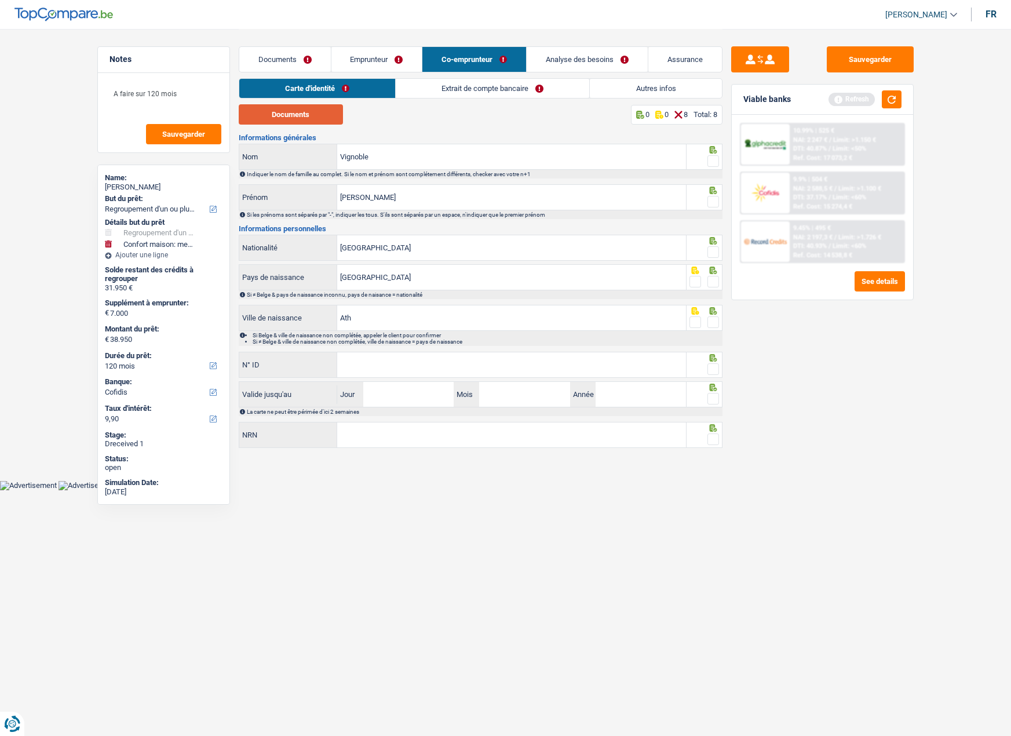
click at [286, 114] on button "Documents" at bounding box center [291, 114] width 104 height 20
click at [449, 90] on link "Extrait de compte bancaire" at bounding box center [492, 88] width 193 height 19
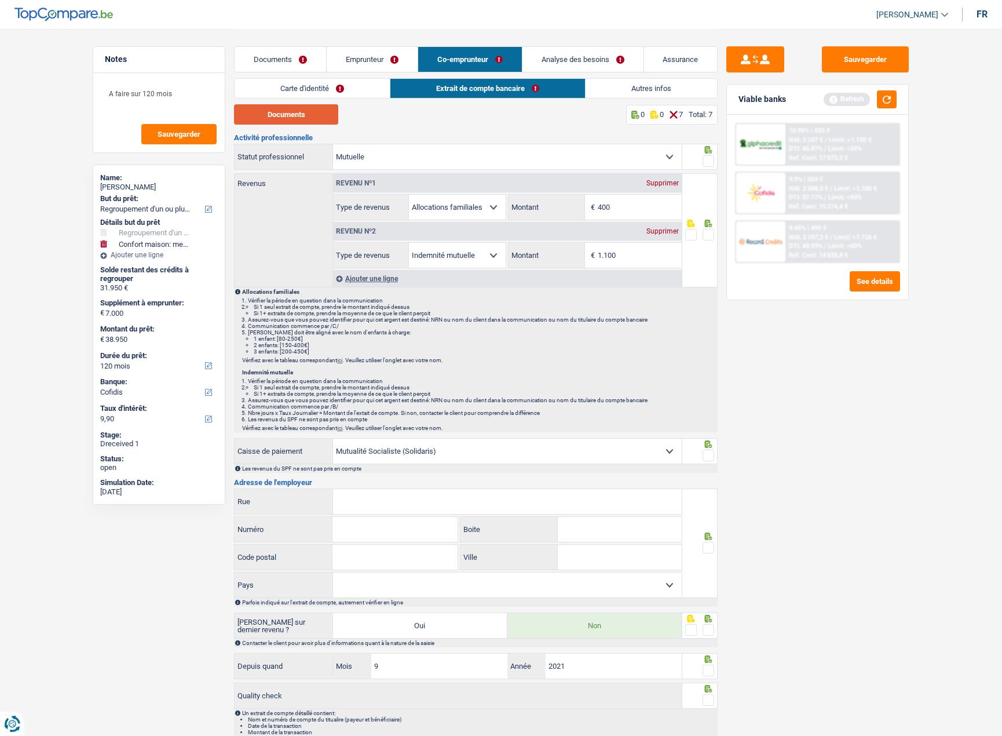
click at [290, 105] on button "Documents" at bounding box center [286, 114] width 104 height 20
click at [612, 213] on input "400" at bounding box center [640, 207] width 84 height 25
click at [864, 64] on button "Sauvegarder" at bounding box center [865, 59] width 87 height 26
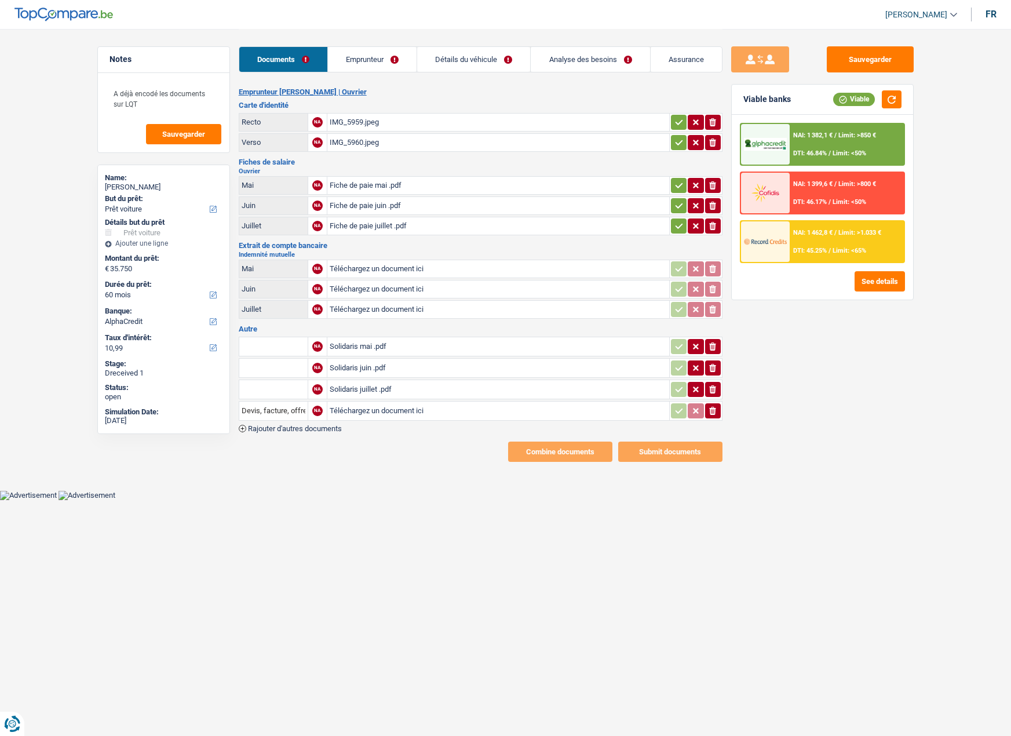
select select "car"
select select "60"
select select "alphacredit"
click at [352, 57] on link "Emprunteur" at bounding box center [372, 59] width 89 height 25
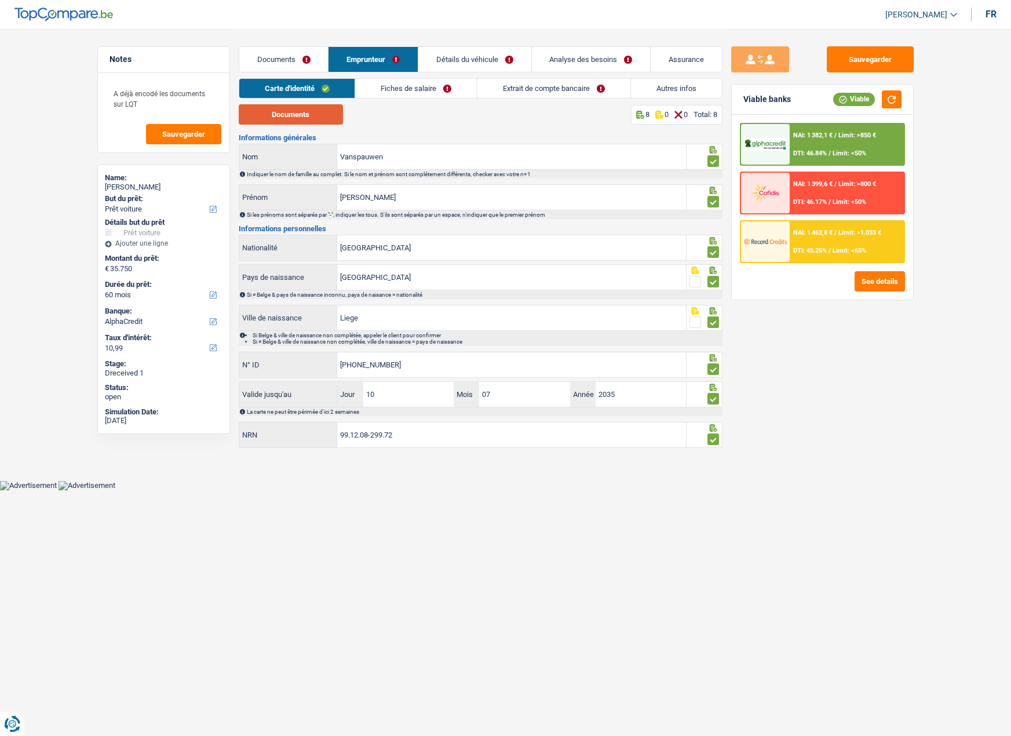
click at [293, 112] on button "Documents" at bounding box center [291, 114] width 104 height 20
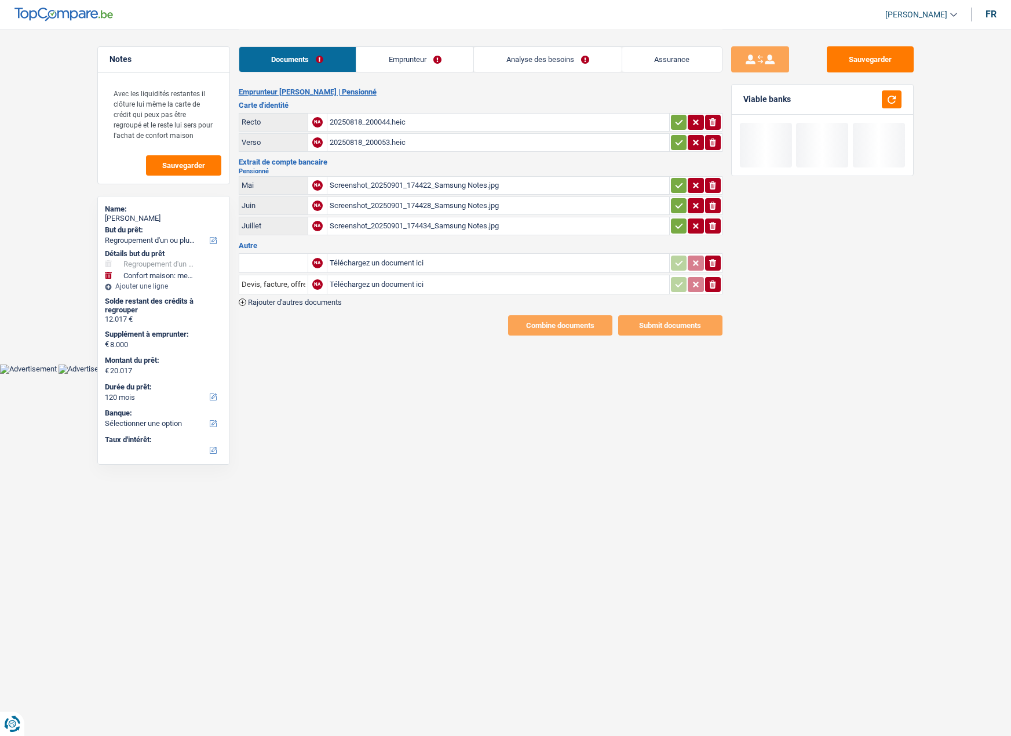
select select "refinancing"
select select "household"
select select "120"
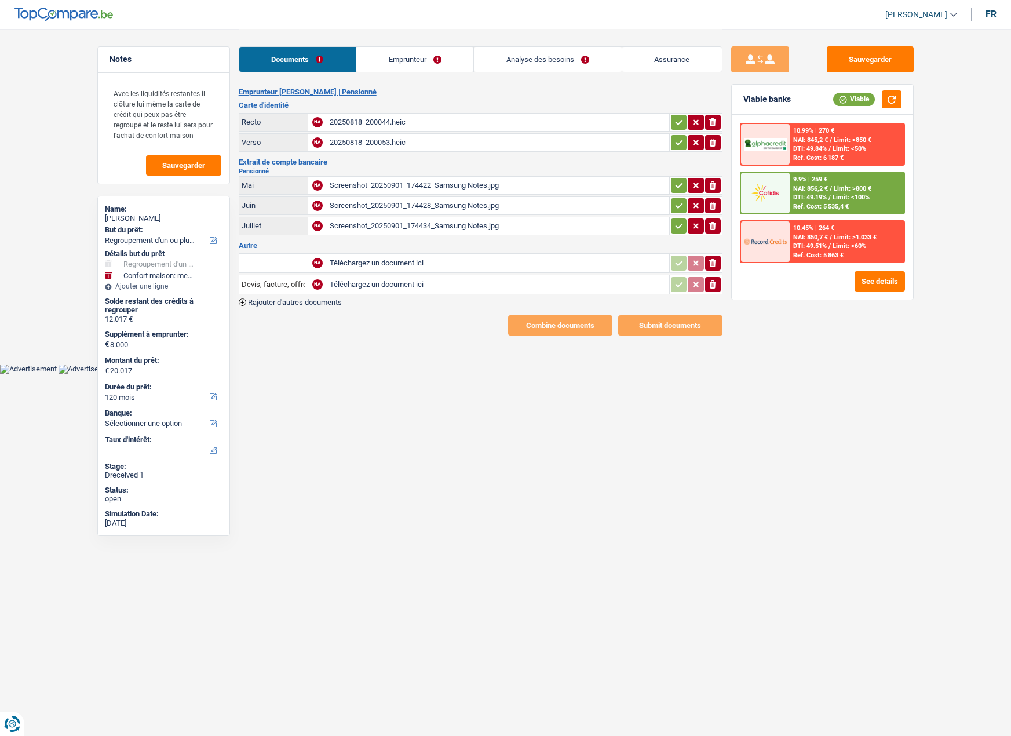
click at [387, 57] on link "Emprunteur" at bounding box center [414, 59] width 117 height 25
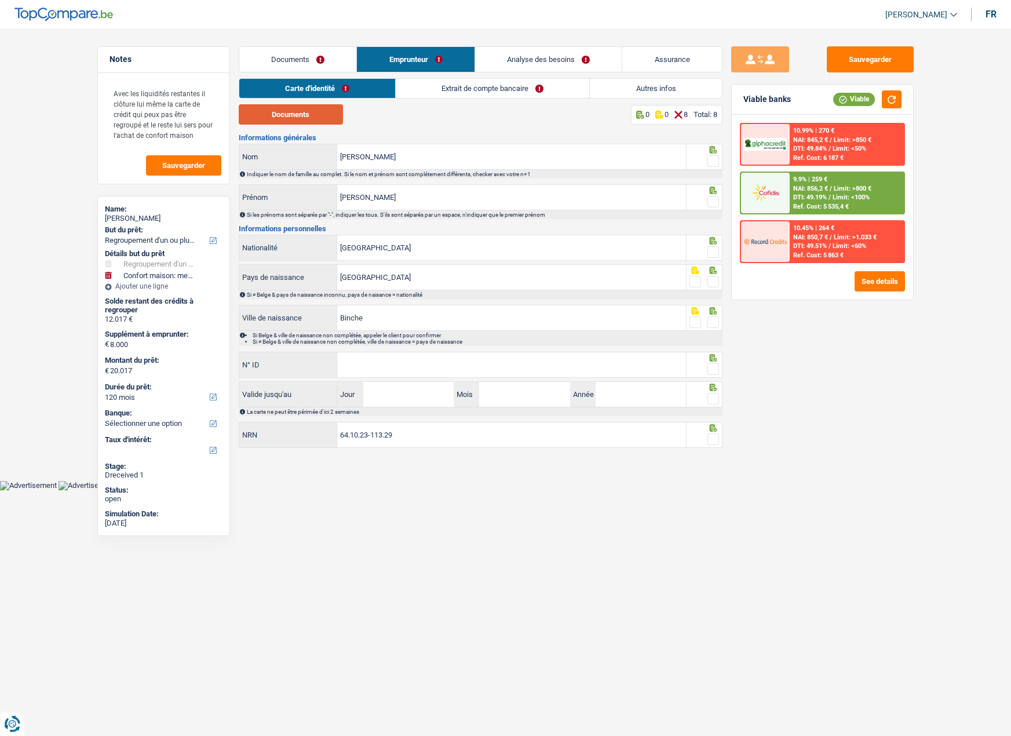
click at [306, 120] on button "Documents" at bounding box center [291, 114] width 104 height 20
click at [283, 113] on button "Documents" at bounding box center [291, 114] width 104 height 20
click at [439, 93] on link "Extrait de compte bancaire" at bounding box center [492, 88] width 193 height 19
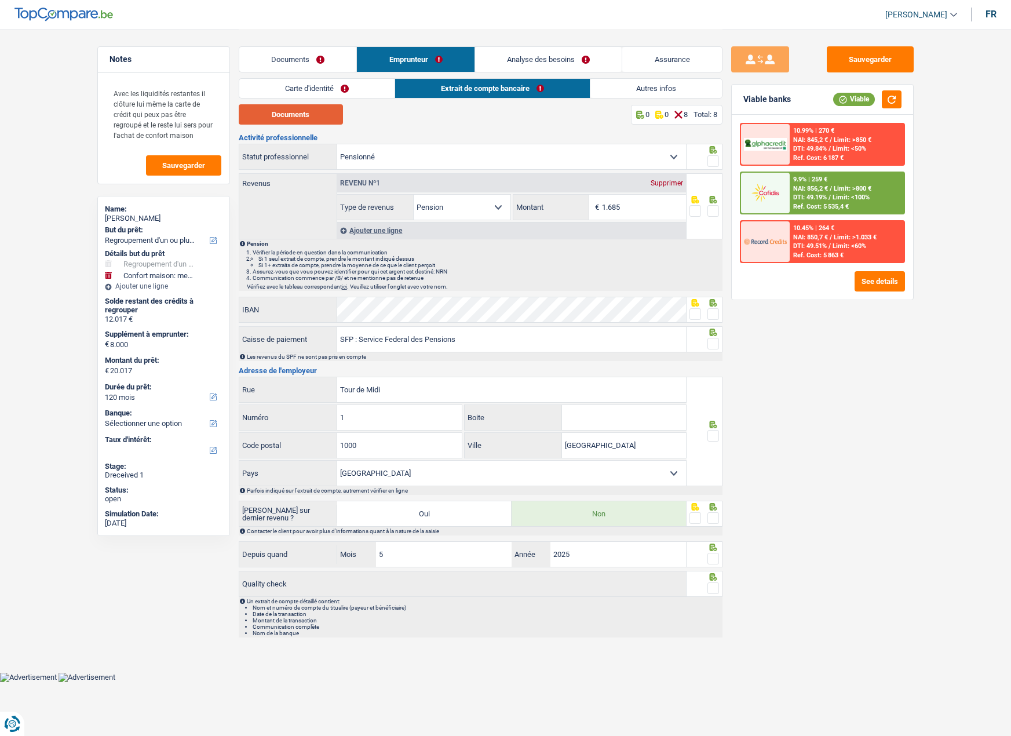
click at [310, 120] on button "Documents" at bounding box center [291, 114] width 104 height 20
click at [386, 52] on link "Emprunteur" at bounding box center [416, 59] width 118 height 25
click at [311, 88] on link "Carte d'identité" at bounding box center [316, 88] width 155 height 19
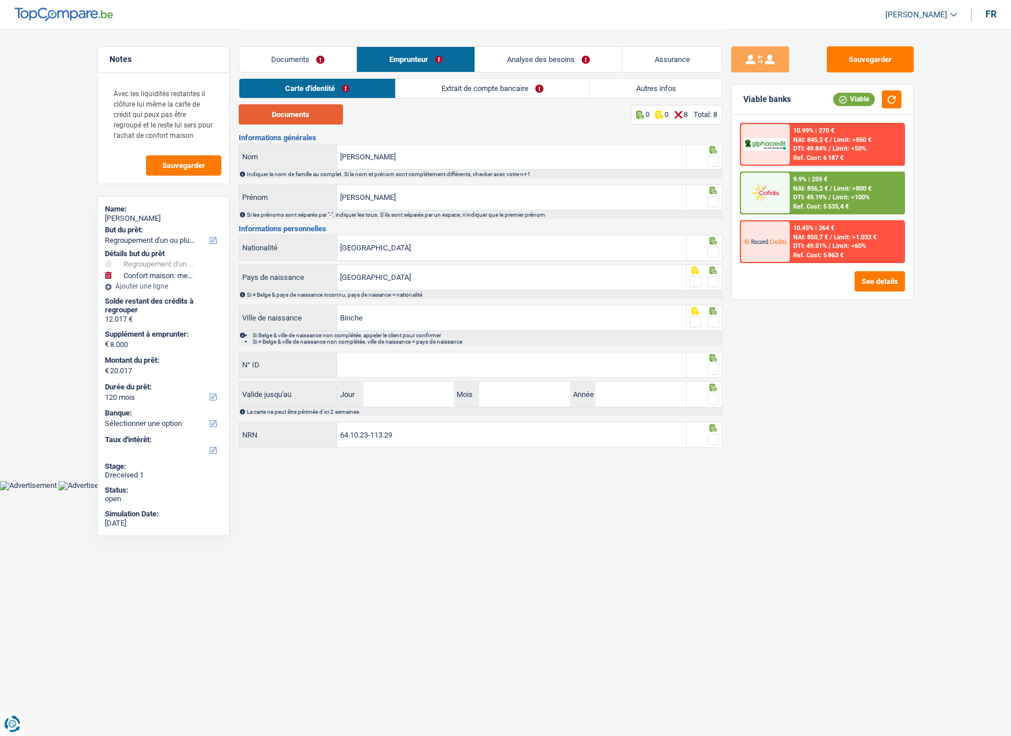
click at [300, 116] on button "Documents" at bounding box center [291, 114] width 104 height 20
click at [327, 62] on link "Documents" at bounding box center [298, 59] width 118 height 25
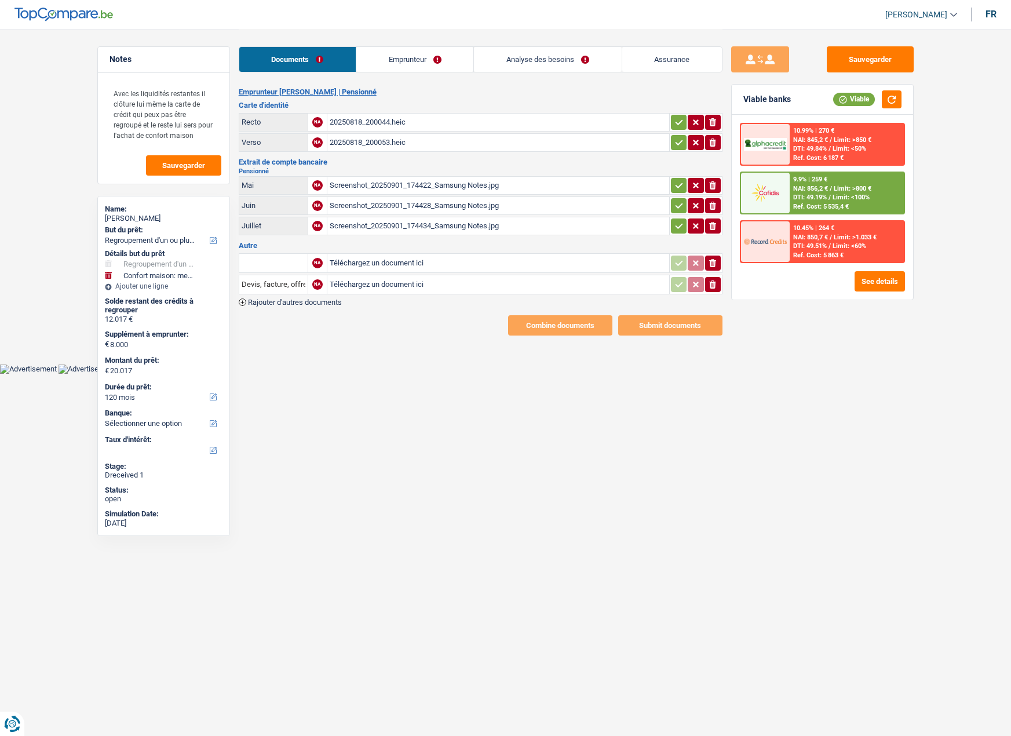
click at [371, 119] on div "20250818_200044.heic" at bounding box center [498, 122] width 337 height 17
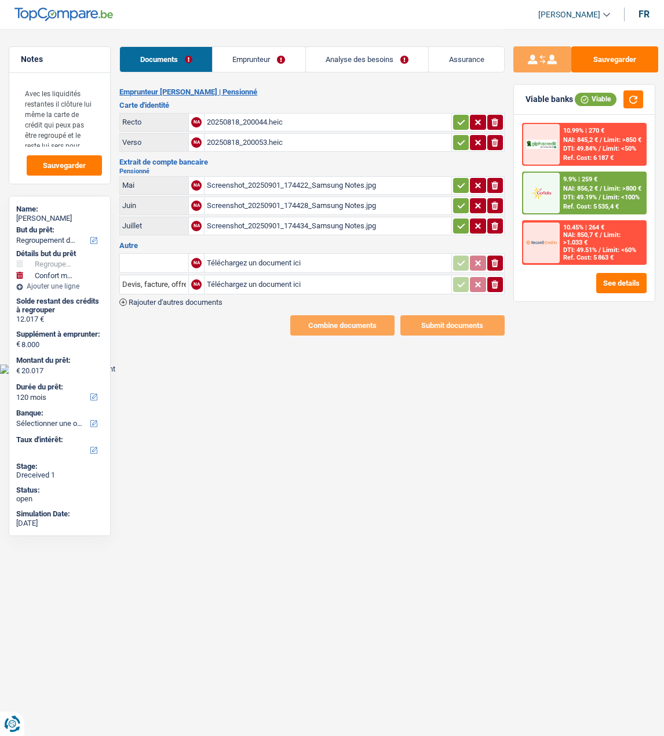
click at [627, 421] on div "Sauvegarder Viable banks Viable 10.99% | 270 € NAI: 845,2 € / Limit: >850 € DTI…" at bounding box center [584, 381] width 159 height 671
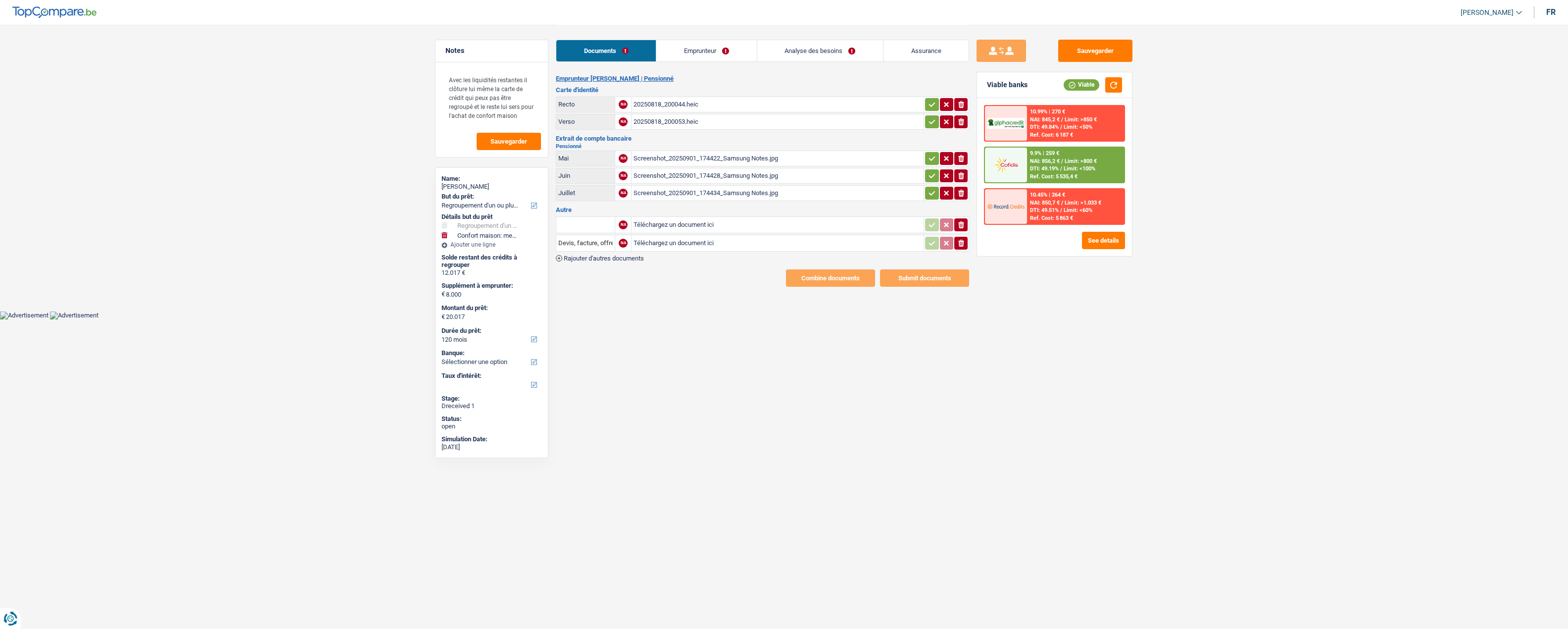
click at [681, 104] on div "20250818_200044.heic" at bounding box center [777, 104] width 288 height 15
click at [667, 122] on div "20250818_200053.heic" at bounding box center [777, 121] width 288 height 15
click at [863, 106] on icon "button" at bounding box center [960, 104] width 6 height 7
click at [863, 118] on icon "button" at bounding box center [960, 121] width 6 height 7
type input "C:\fakepath\f44dacbc-1756741744077_20250818_200053.pdf"
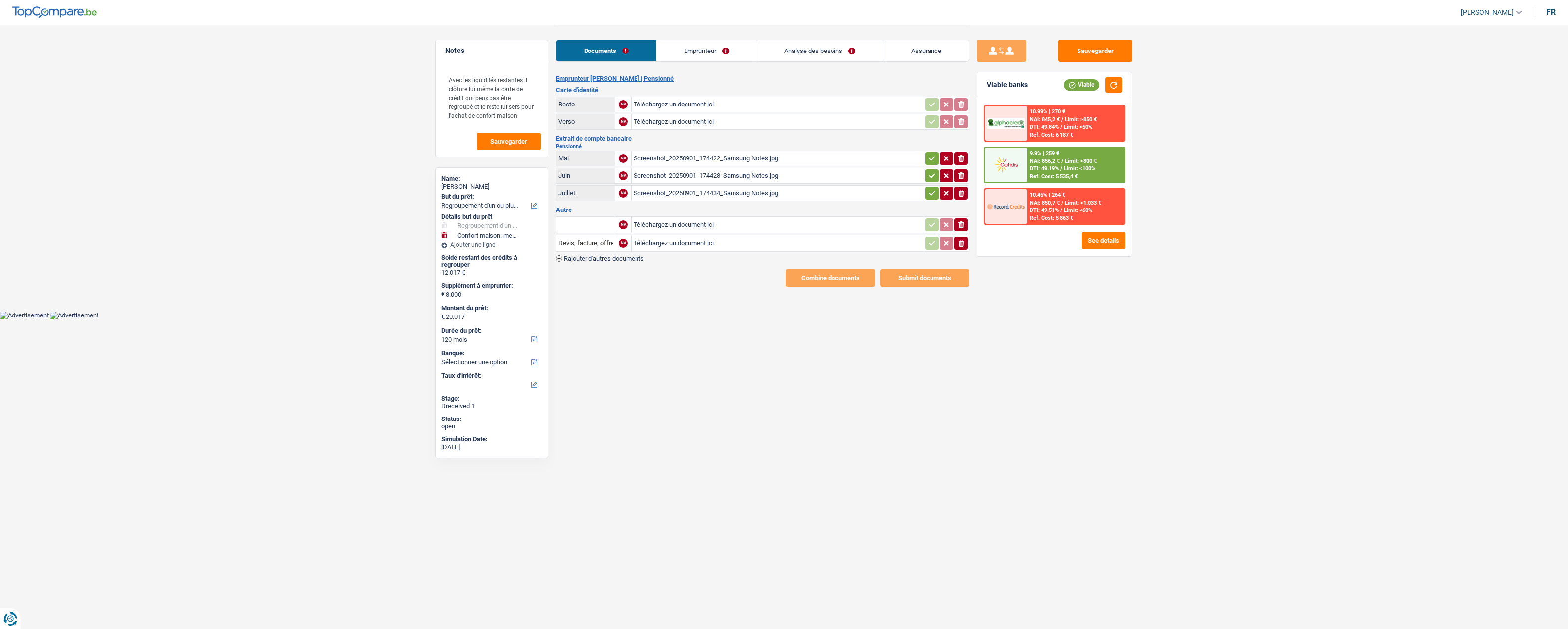
click at [655, 117] on input "Téléchargez un document ici" at bounding box center [777, 121] width 288 height 15
click at [682, 105] on input "Téléchargez un document ici" at bounding box center [777, 104] width 288 height 15
type input "C:\fakepath\f44dacbc-1756741728069_20250818_200044-_1_.pdf"
click at [677, 44] on link "Emprunteur" at bounding box center [706, 50] width 100 height 21
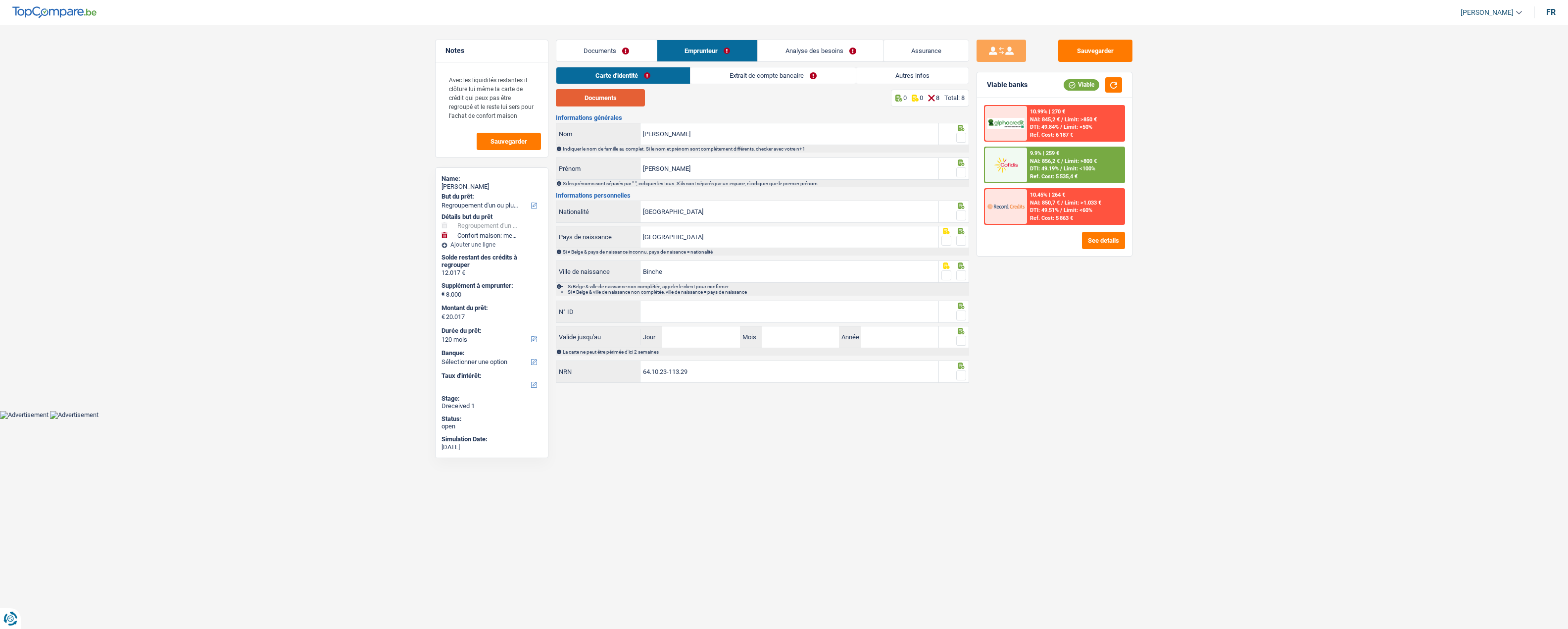
click at [629, 97] on button "Documents" at bounding box center [601, 97] width 89 height 17
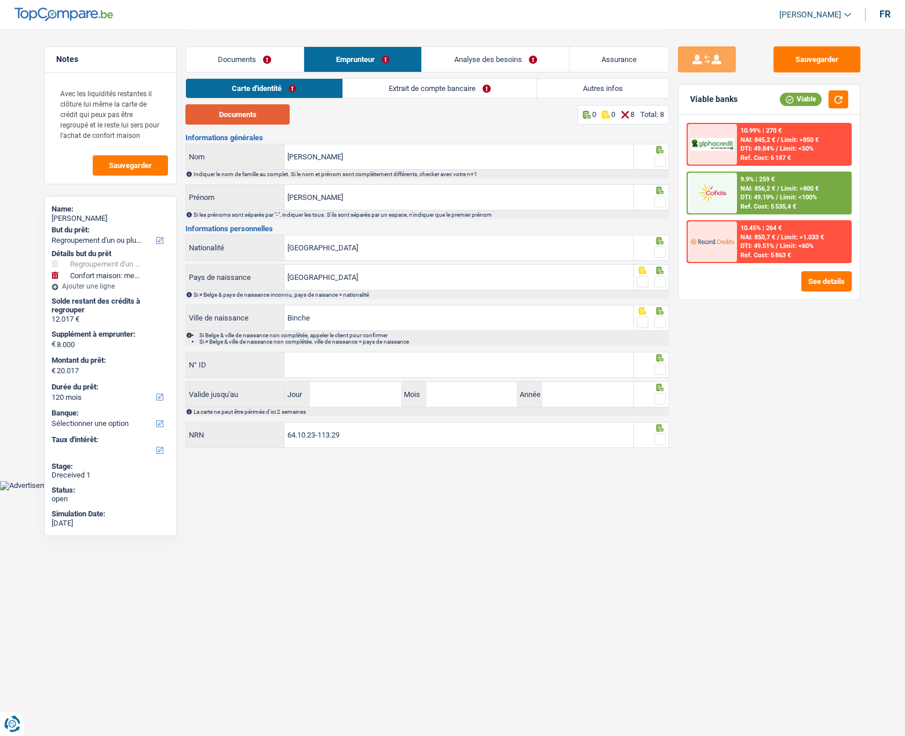
click at [235, 118] on button "Documents" at bounding box center [237, 114] width 104 height 20
click at [327, 158] on input "[PERSON_NAME]" at bounding box center [458, 156] width 349 height 25
click at [329, 361] on input "N° ID" at bounding box center [458, 364] width 349 height 25
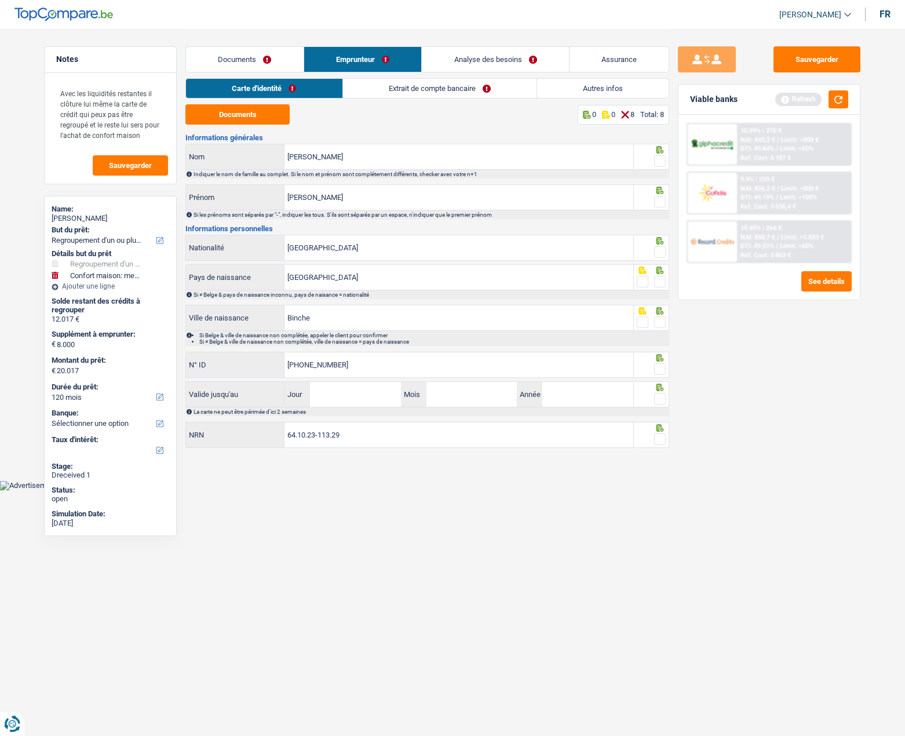
type input "[PHONE_NUMBER]"
click at [662, 368] on span at bounding box center [660, 369] width 12 height 12
click at [0, 0] on input "radio" at bounding box center [0, 0] width 0 height 0
click at [660, 282] on span at bounding box center [660, 282] width 12 height 12
click at [0, 0] on input "radio" at bounding box center [0, 0] width 0 height 0
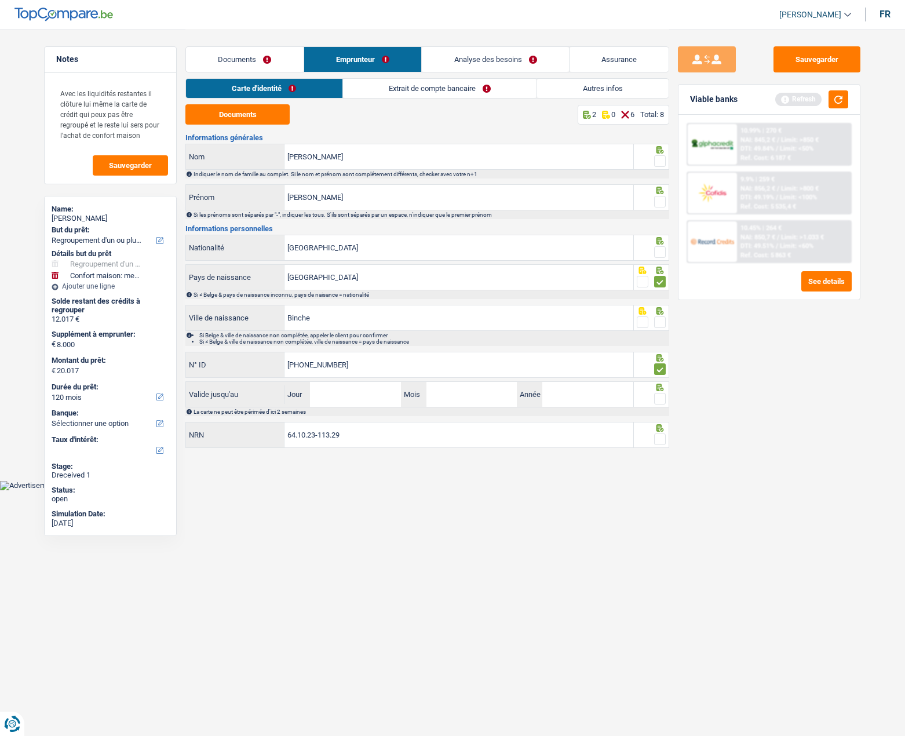
click at [664, 250] on span at bounding box center [660, 252] width 12 height 12
click at [0, 0] on input "radio" at bounding box center [0, 0] width 0 height 0
click at [664, 199] on span at bounding box center [660, 202] width 12 height 12
click at [0, 0] on input "radio" at bounding box center [0, 0] width 0 height 0
click at [664, 166] on span at bounding box center [660, 161] width 12 height 12
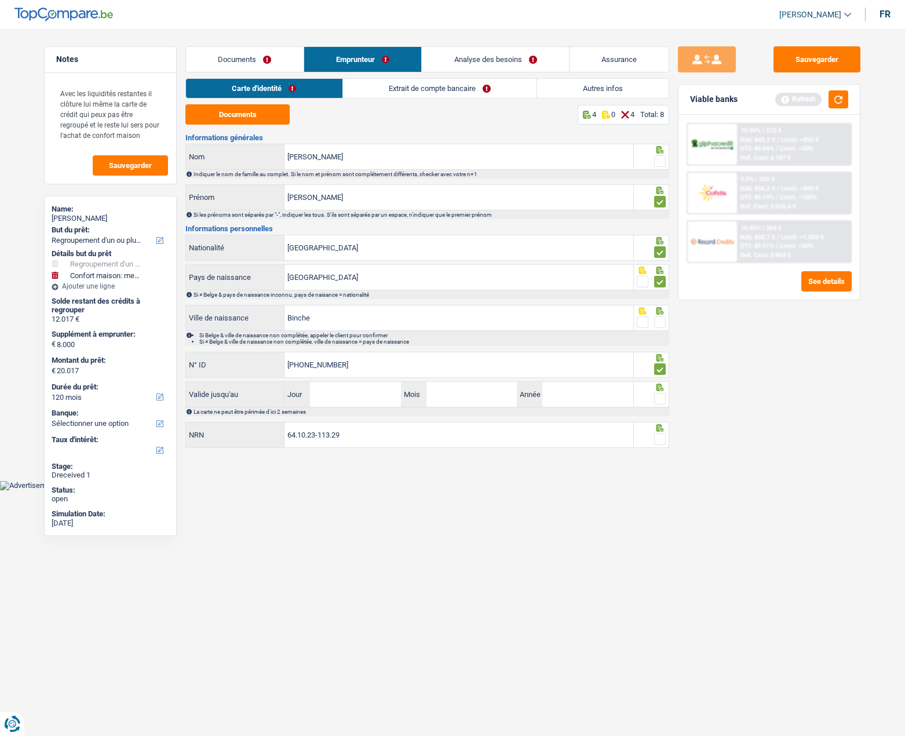
click at [0, 0] on input "radio" at bounding box center [0, 0] width 0 height 0
click at [659, 396] on span at bounding box center [660, 399] width 12 height 12
click at [0, 0] on input "radio" at bounding box center [0, 0] width 0 height 0
drag, startPoint x: 657, startPoint y: 436, endPoint x: 545, endPoint y: 415, distance: 114.2
click at [652, 437] on fieldset at bounding box center [652, 439] width 30 height 14
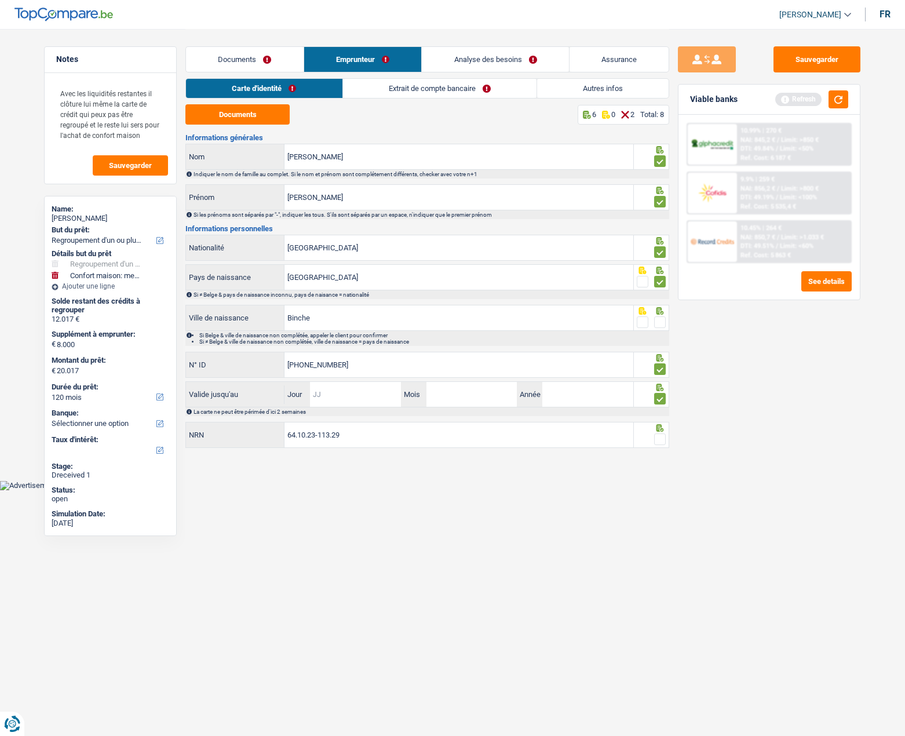
click at [367, 397] on input "Jour" at bounding box center [355, 394] width 90 height 25
type input "10"
type input "2034"
drag, startPoint x: 361, startPoint y: 432, endPoint x: 537, endPoint y: 441, distance: 176.4
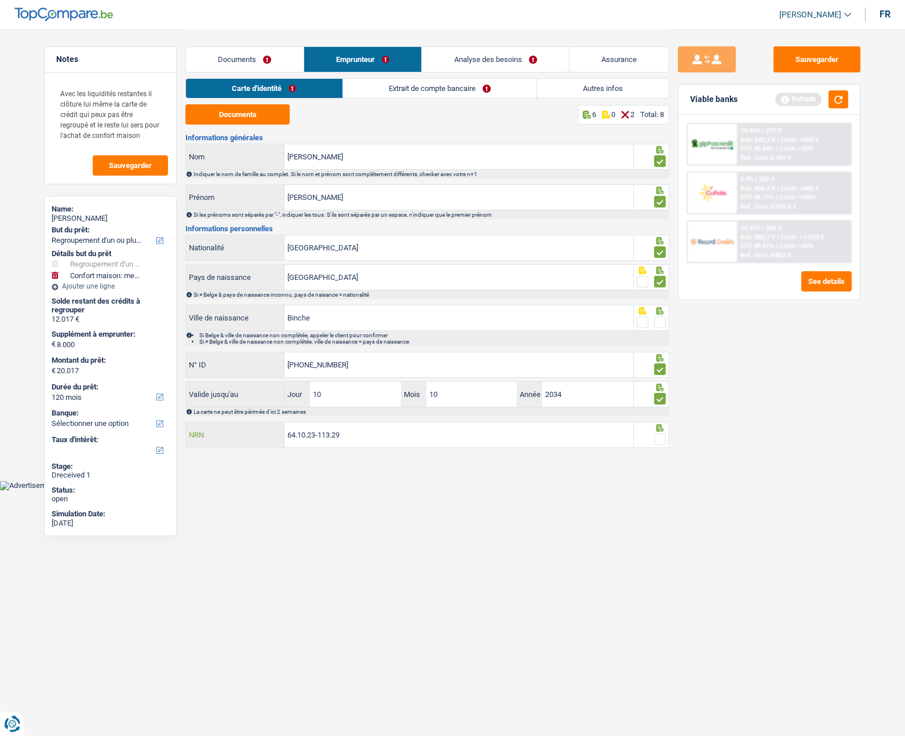
click at [366, 433] on input "64.10.23-113.29" at bounding box center [458, 434] width 349 height 25
click at [659, 442] on span at bounding box center [660, 439] width 12 height 12
click at [0, 0] on input "radio" at bounding box center [0, 0] width 0 height 0
click at [410, 93] on link "Extrait de compte bancaire" at bounding box center [439, 88] width 193 height 19
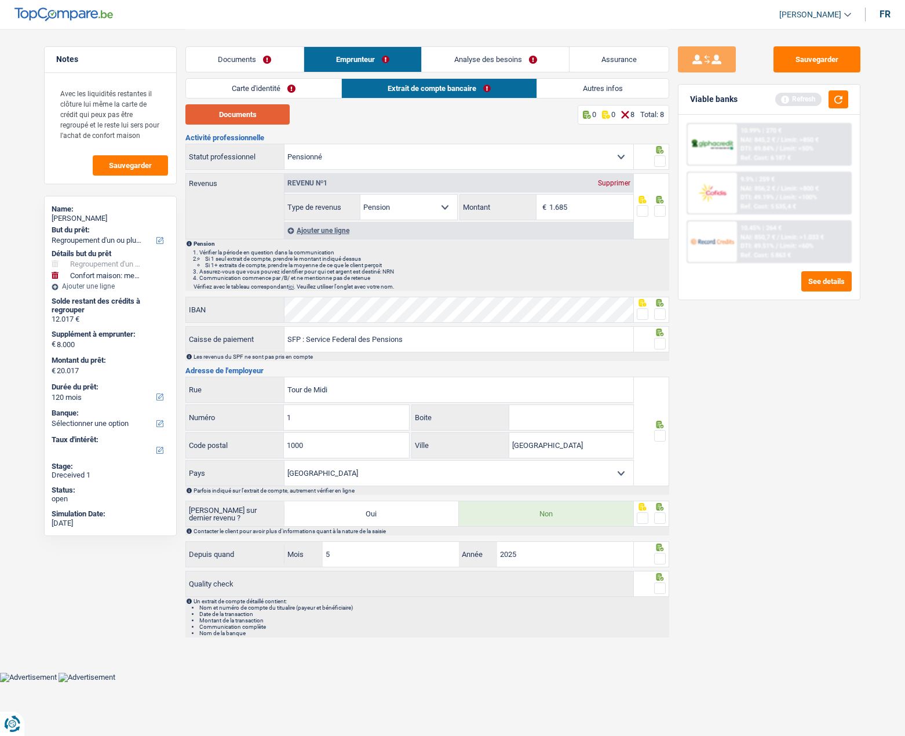
click at [252, 114] on button "Documents" at bounding box center [237, 114] width 104 height 20
click at [656, 215] on span at bounding box center [660, 211] width 12 height 12
click at [0, 0] on input "radio" at bounding box center [0, 0] width 0 height 0
click at [658, 158] on span at bounding box center [660, 161] width 12 height 12
click at [0, 0] on input "radio" at bounding box center [0, 0] width 0 height 0
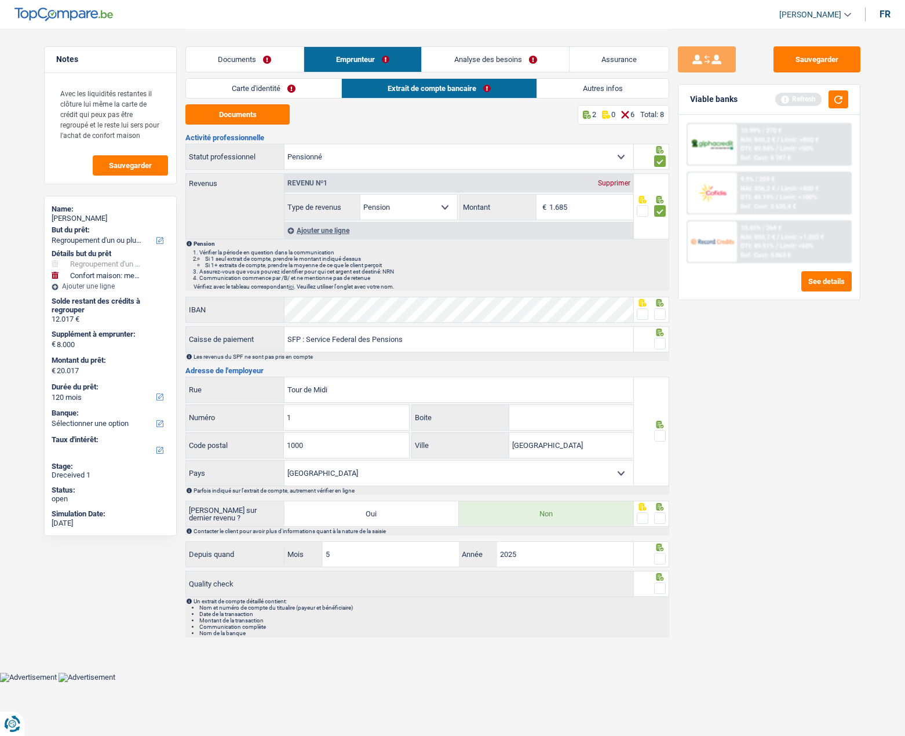
click at [660, 435] on span at bounding box center [660, 436] width 12 height 12
click at [0, 0] on input "radio" at bounding box center [0, 0] width 0 height 0
click at [659, 519] on span at bounding box center [660, 518] width 12 height 12
click at [0, 0] on input "radio" at bounding box center [0, 0] width 0 height 0
click at [662, 556] on span at bounding box center [660, 559] width 12 height 12
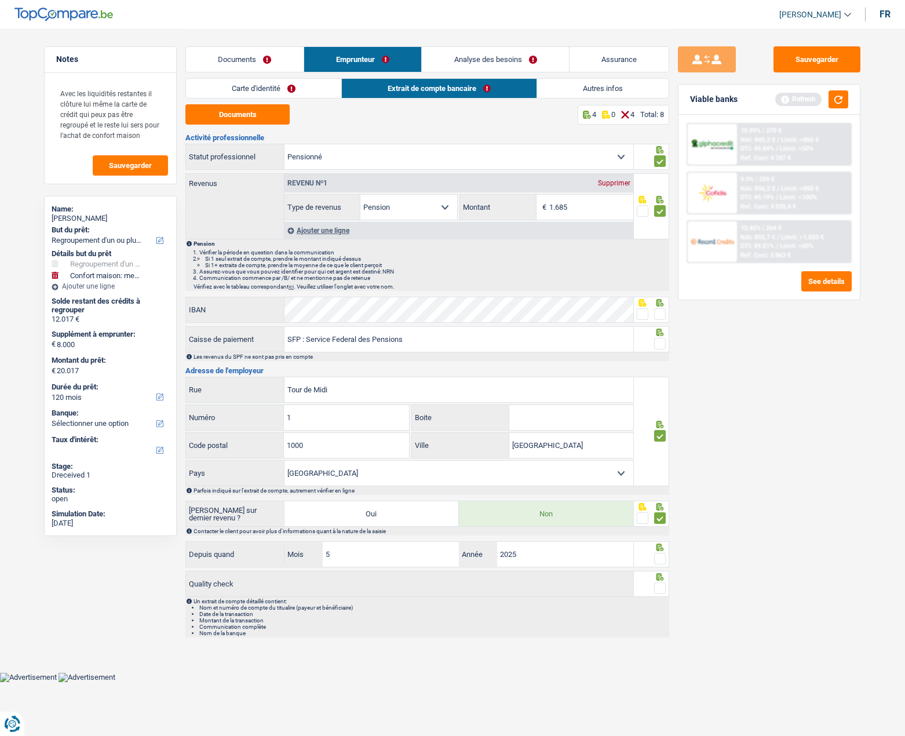
click at [0, 0] on input "radio" at bounding box center [0, 0] width 0 height 0
click at [660, 594] on div at bounding box center [660, 588] width 12 height 14
click at [660, 591] on span at bounding box center [660, 588] width 12 height 12
click at [0, 0] on input "radio" at bounding box center [0, 0] width 0 height 0
click at [461, 59] on link "Analyse des besoins" at bounding box center [495, 59] width 147 height 25
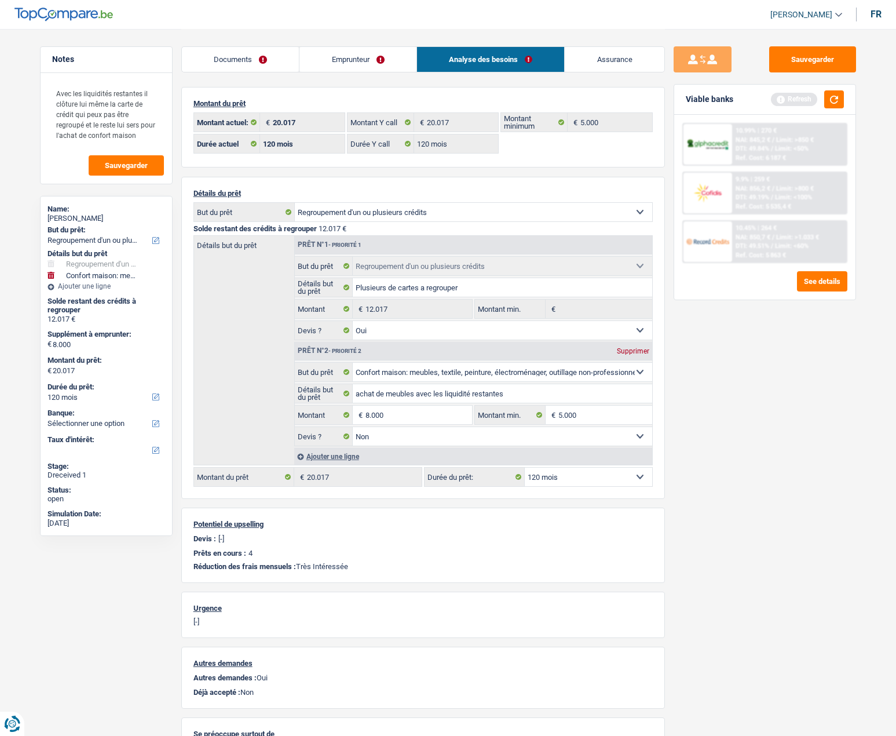
click at [359, 64] on link "Emprunteur" at bounding box center [357, 59] width 117 height 25
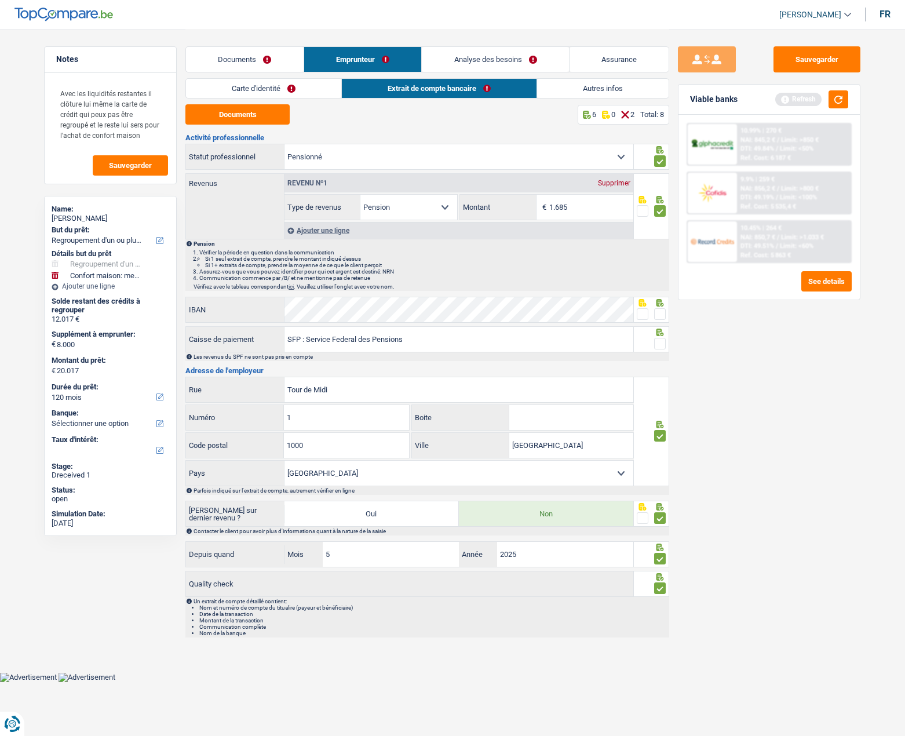
click at [604, 83] on link "Autres infos" at bounding box center [602, 88] width 131 height 19
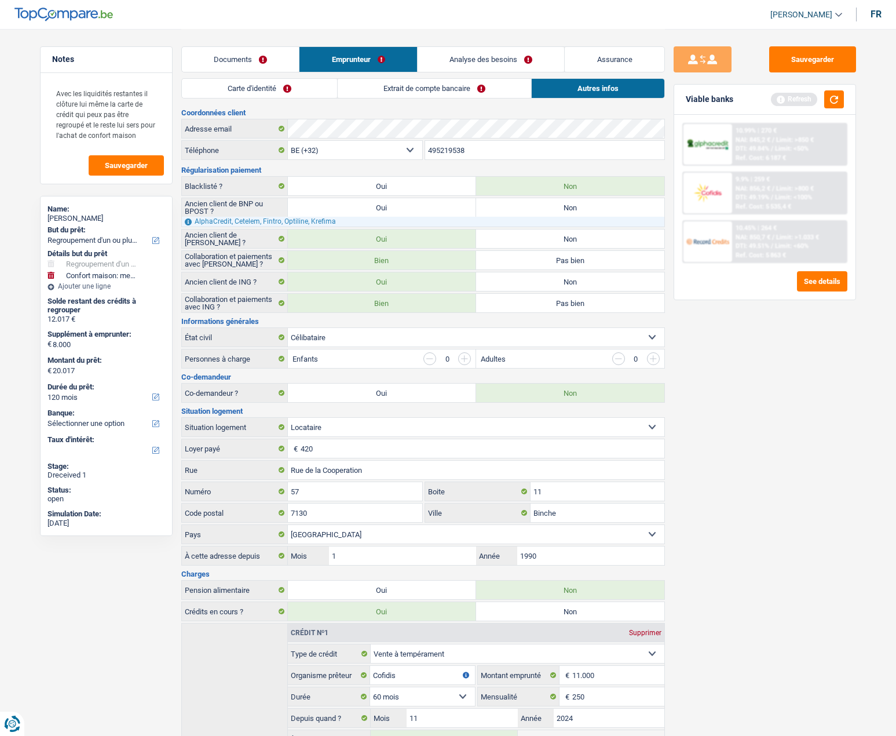
click at [483, 54] on link "Analyse des besoins" at bounding box center [491, 59] width 147 height 25
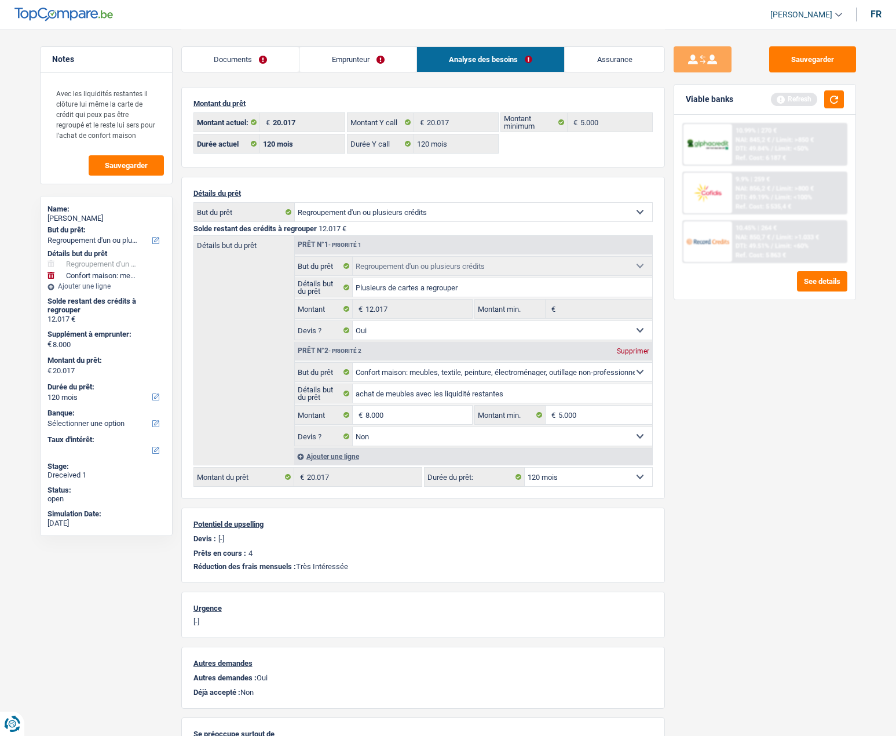
click at [549, 480] on select "12 mois 18 mois 24 mois 30 mois 36 mois 42 mois 48 mois 60 mois 72 mois 84 mois…" at bounding box center [588, 476] width 127 height 19
select select "60"
click at [525, 467] on select "12 mois 18 mois 24 mois 30 mois 36 mois 42 mois 48 mois 60 mois 72 mois 84 mois…" at bounding box center [588, 476] width 127 height 19
select select "60"
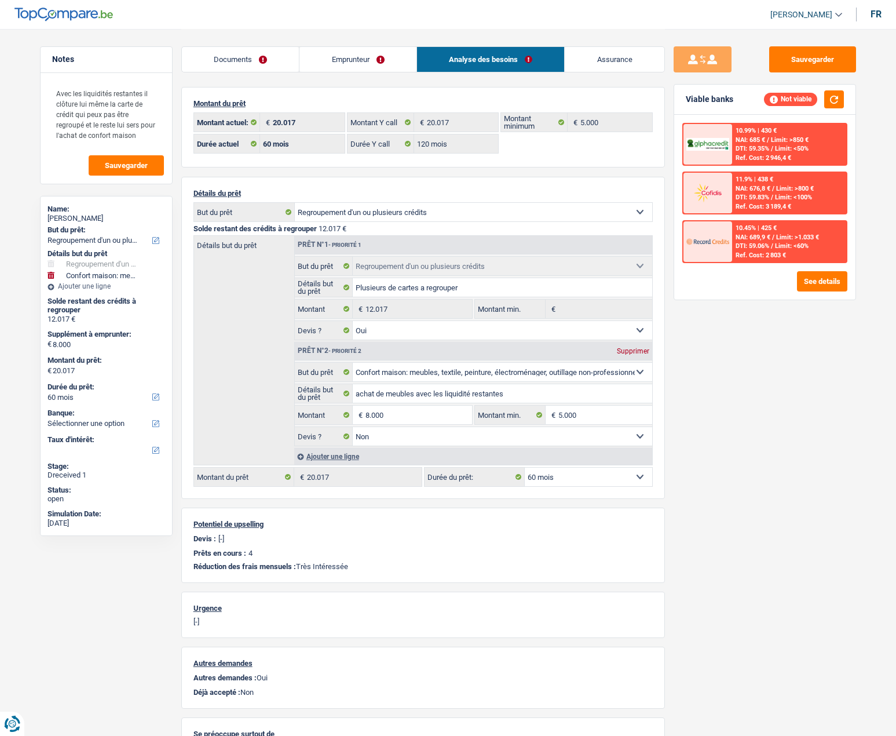
click at [581, 472] on select "12 mois 18 mois 24 mois 30 mois 36 mois 42 mois 48 mois 60 mois 72 mois 84 mois…" at bounding box center [588, 476] width 127 height 19
select select "84"
click at [525, 467] on select "12 mois 18 mois 24 mois 30 mois 36 mois 42 mois 48 mois 60 mois 72 mois 84 mois…" at bounding box center [588, 476] width 127 height 19
select select "84"
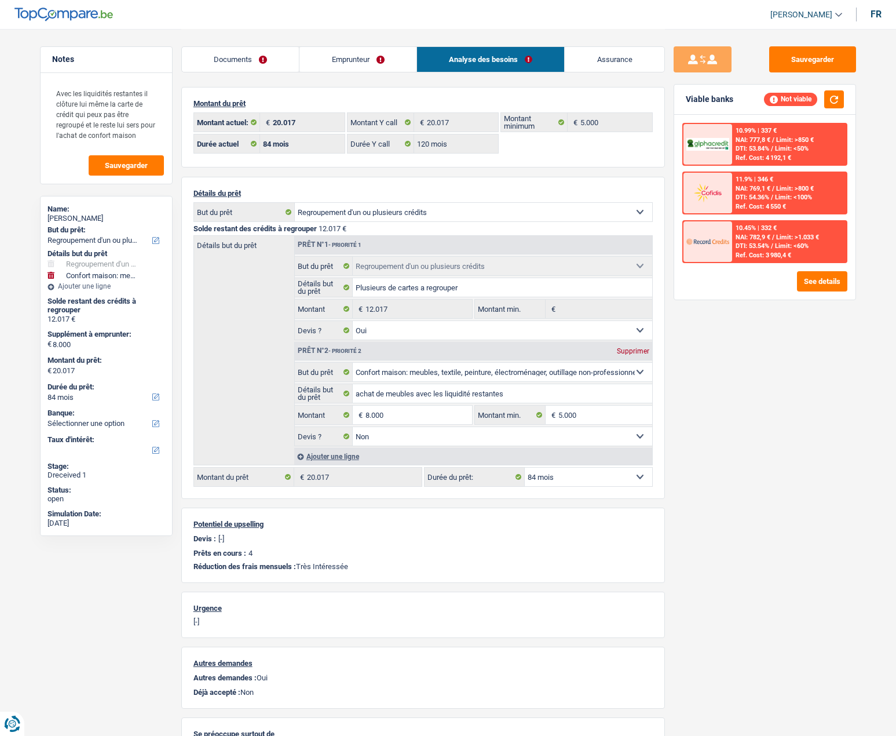
click at [584, 472] on select "12 mois 18 mois 24 mois 30 mois 36 mois 42 mois 48 mois 60 mois 72 mois 84 mois…" at bounding box center [588, 476] width 127 height 19
select select "120"
click at [525, 467] on select "12 mois 18 mois 24 mois 30 mois 36 mois 42 mois 48 mois 60 mois 72 mois 84 mois…" at bounding box center [588, 476] width 127 height 19
select select "120"
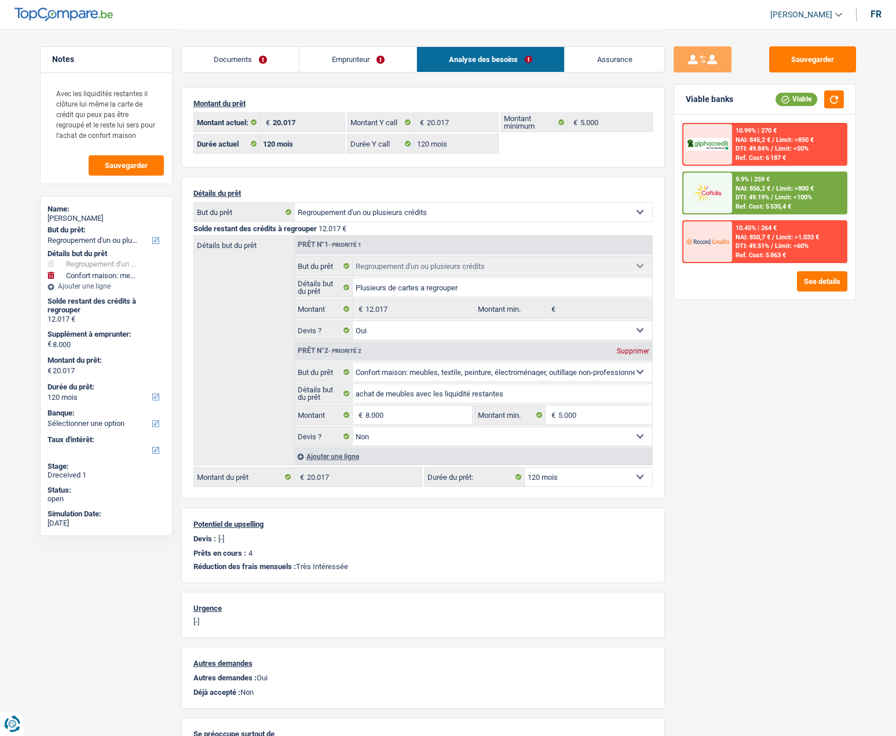
click at [703, 201] on img at bounding box center [707, 192] width 43 height 21
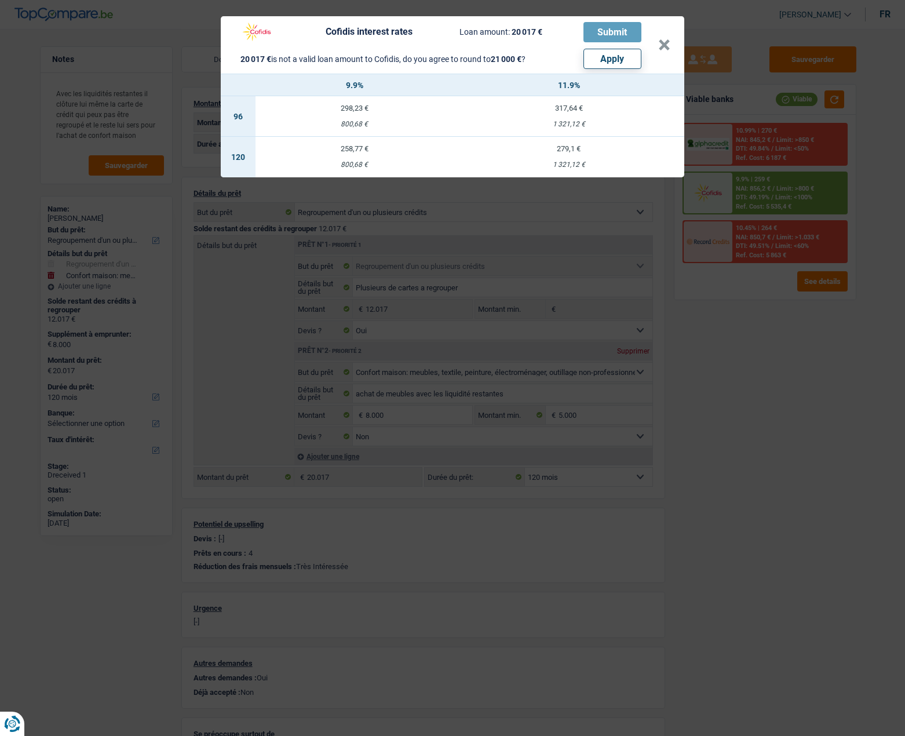
click at [353, 153] on td "258,77 € 800,68 €" at bounding box center [354, 157] width 198 height 41
select select "cofidis"
type input "9,90"
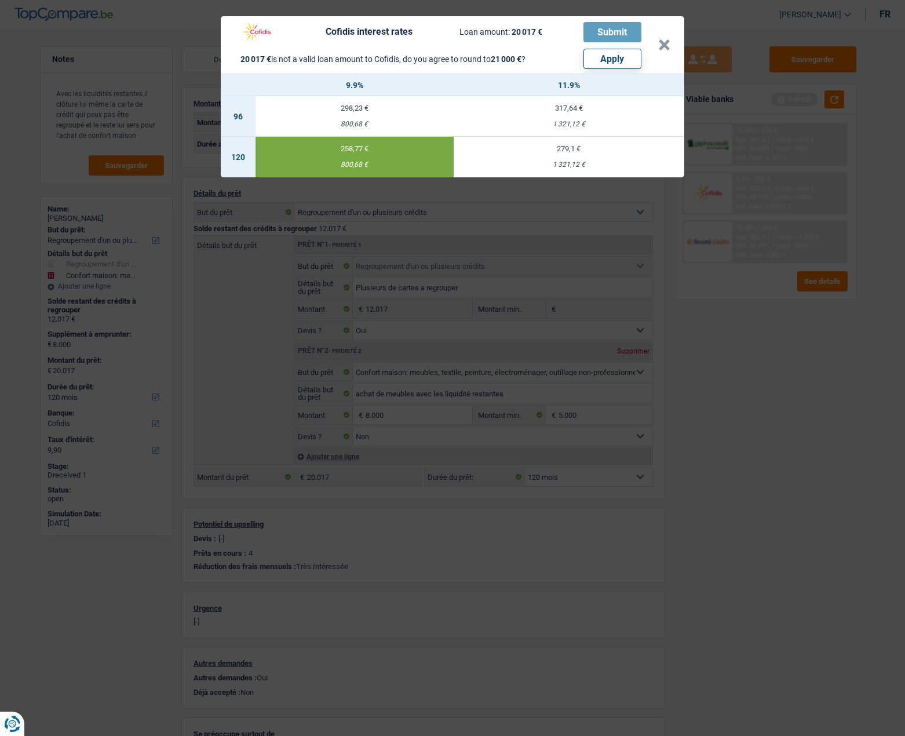
click at [613, 60] on button "Apply" at bounding box center [612, 59] width 58 height 20
type input "8.983"
type input "21.000"
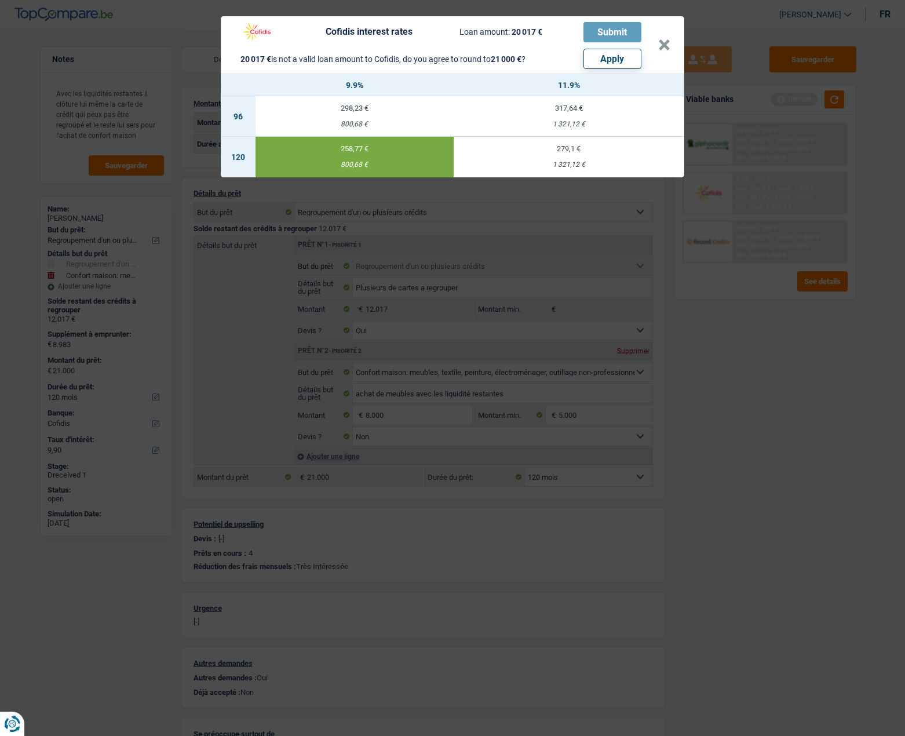
select select "other"
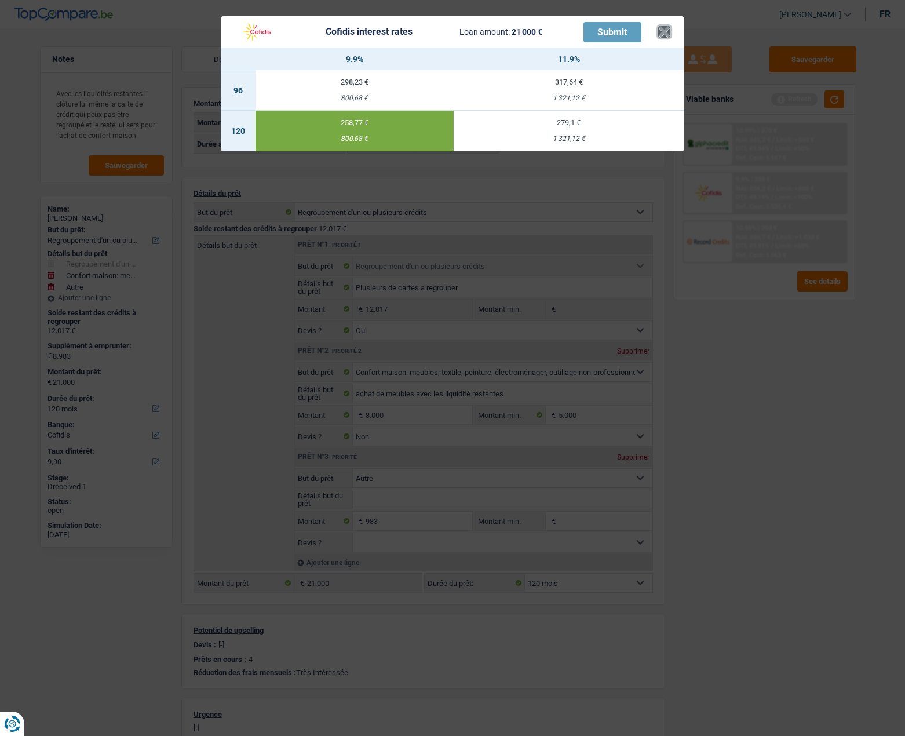
click at [664, 32] on button "×" at bounding box center [664, 32] width 12 height 12
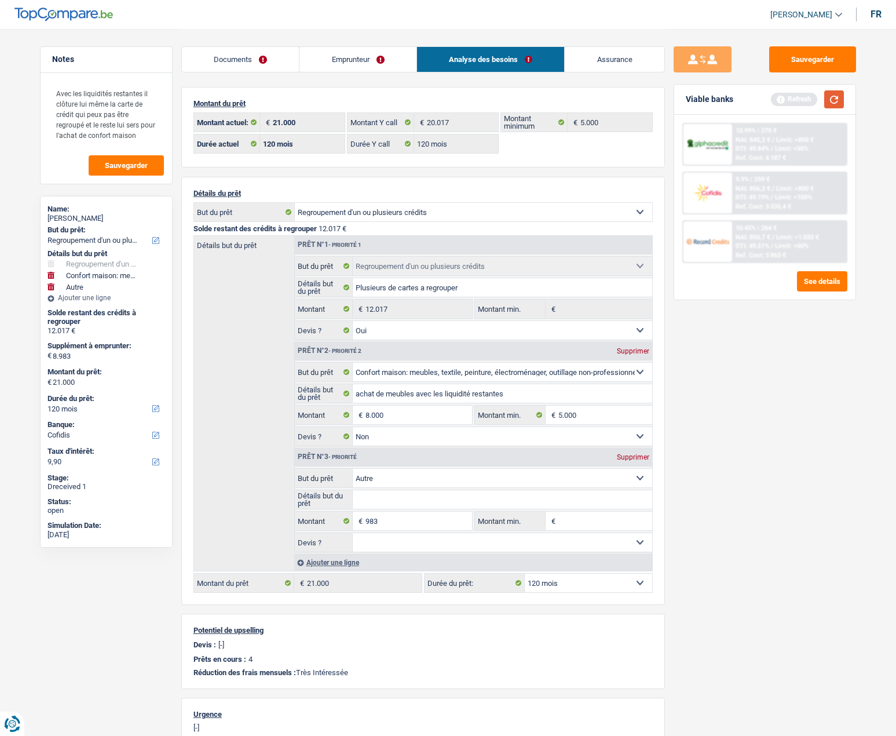
click at [835, 101] on button "button" at bounding box center [834, 99] width 20 height 18
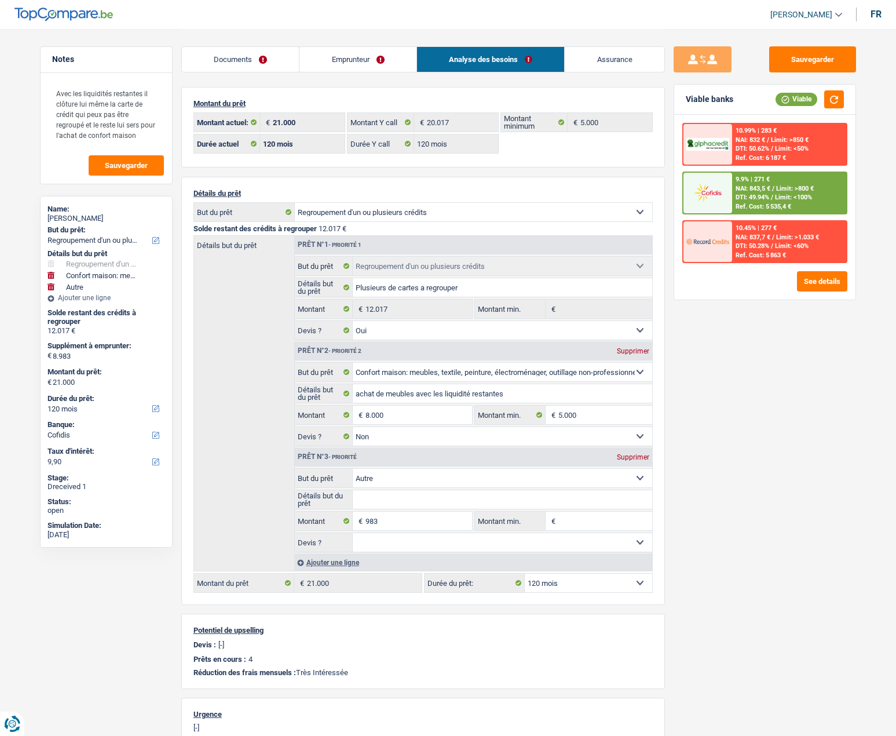
click at [711, 206] on div at bounding box center [708, 193] width 49 height 41
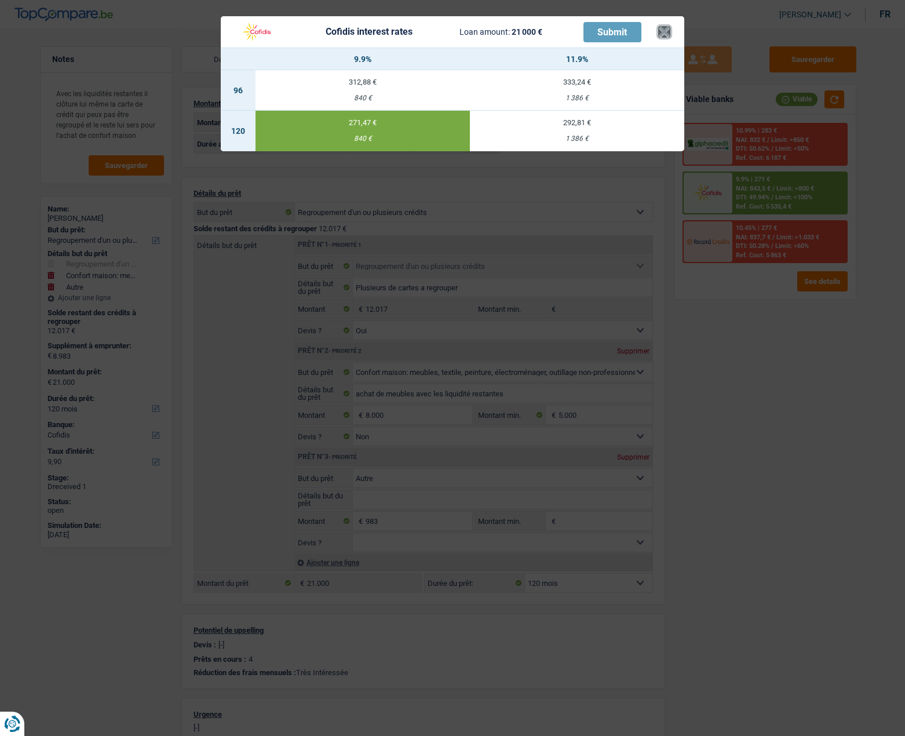
click at [667, 31] on button "×" at bounding box center [664, 32] width 12 height 12
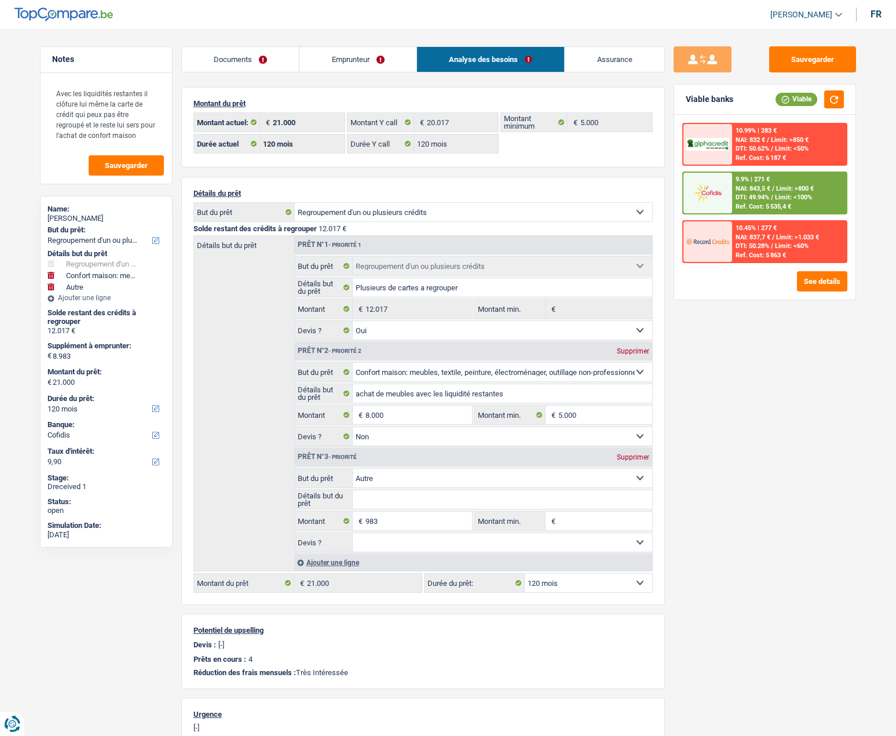
click at [356, 61] on link "Emprunteur" at bounding box center [357, 59] width 117 height 25
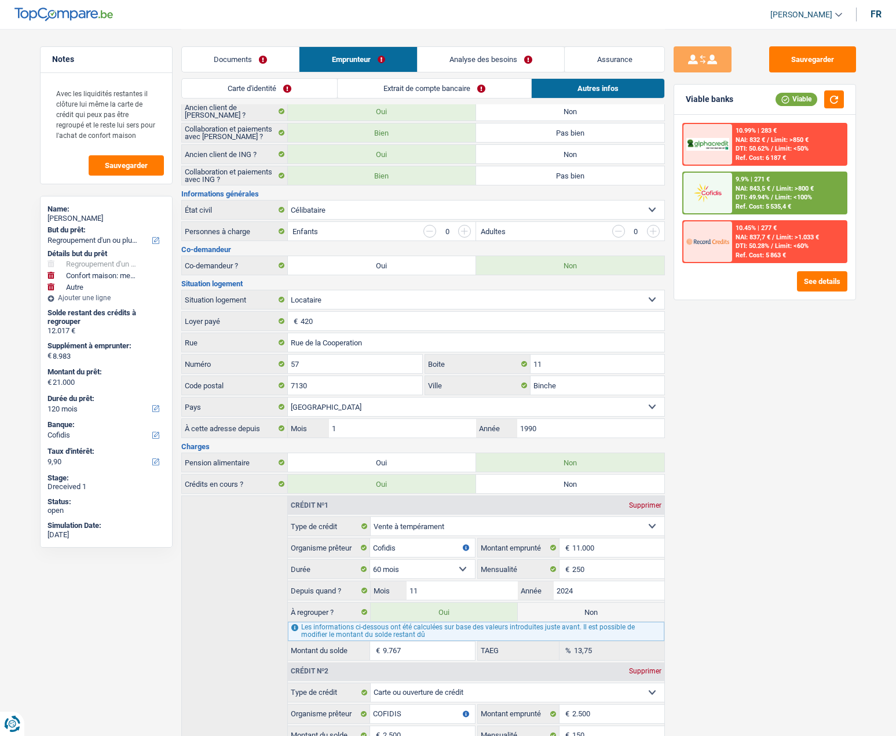
scroll to position [174, 0]
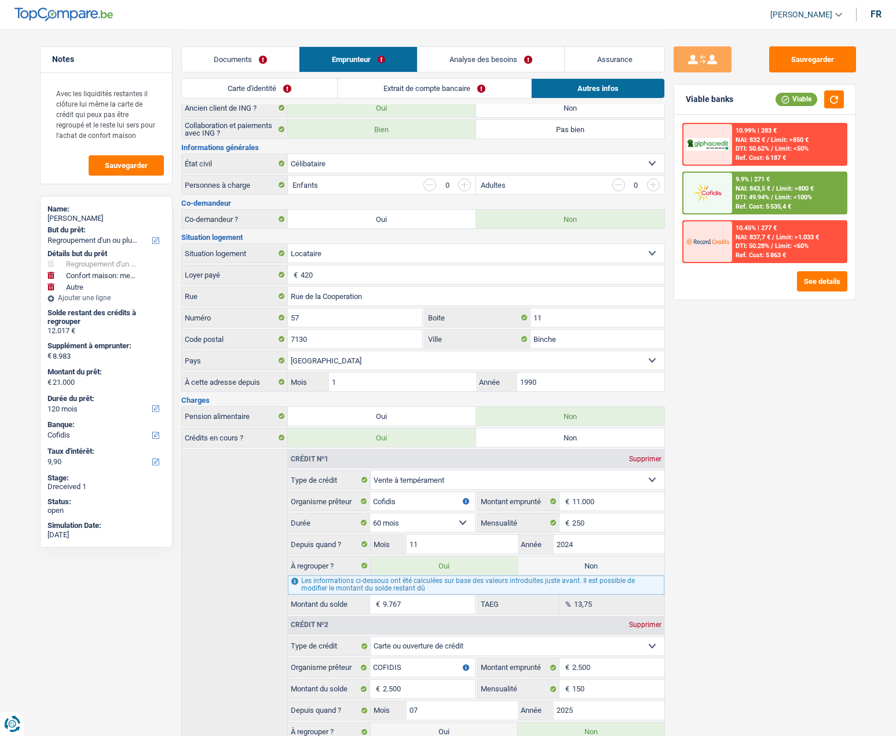
click at [244, 57] on link "Documents" at bounding box center [241, 59] width 118 height 25
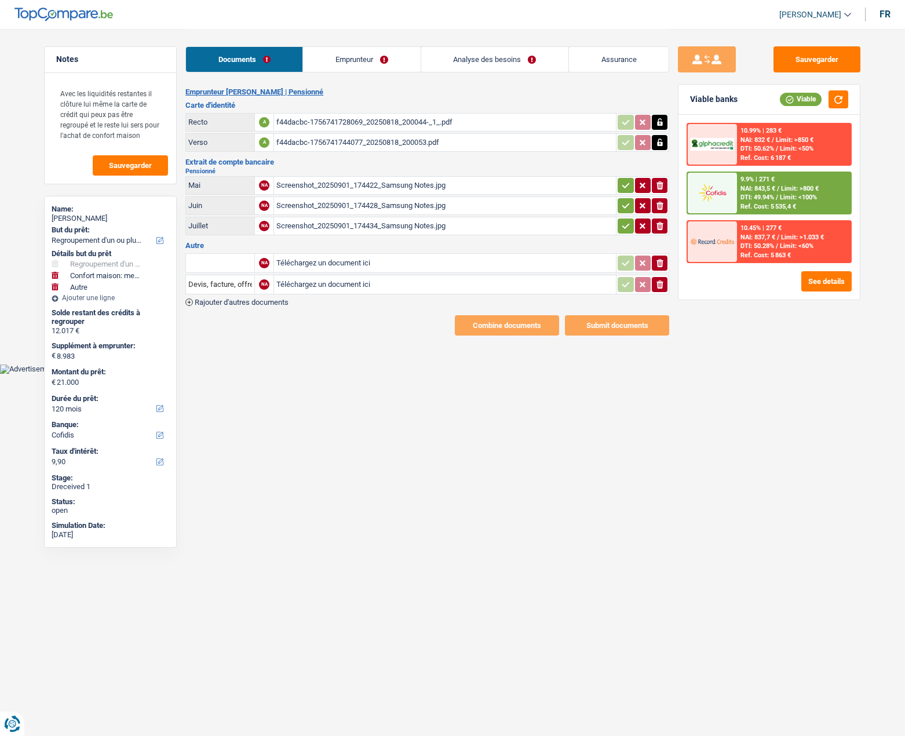
click at [621, 185] on icon "button" at bounding box center [625, 186] width 9 height 12
click at [624, 200] on icon "button" at bounding box center [625, 206] width 9 height 12
click at [624, 224] on icon "button" at bounding box center [625, 226] width 9 height 12
click at [805, 67] on button "Sauvegarder" at bounding box center [816, 59] width 87 height 26
click at [354, 66] on link "Emprunteur" at bounding box center [362, 59] width 117 height 25
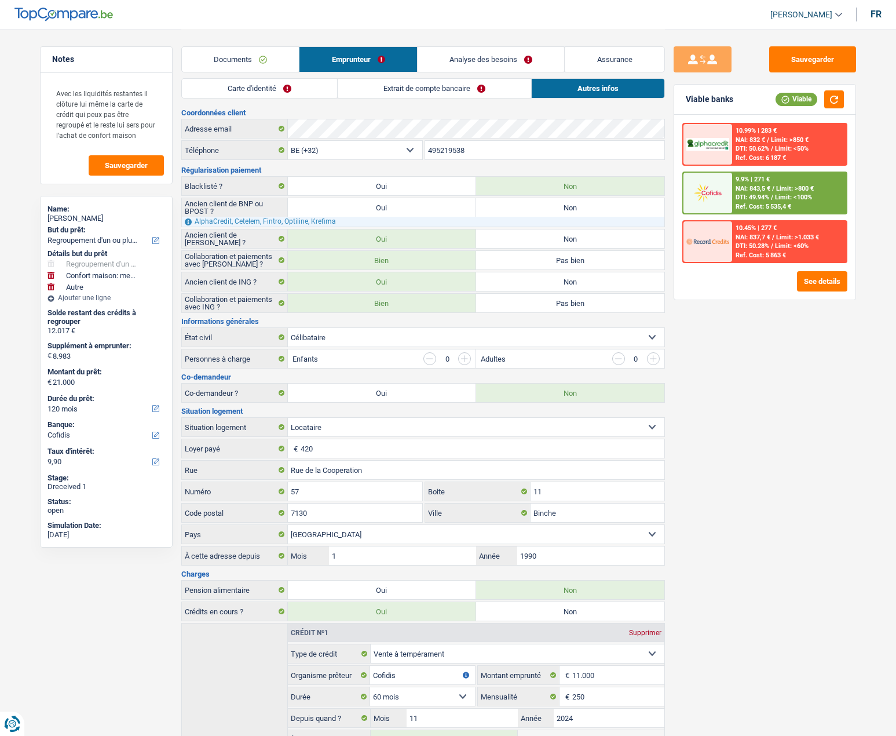
click at [282, 92] on link "Carte d'identité" at bounding box center [259, 88] width 155 height 19
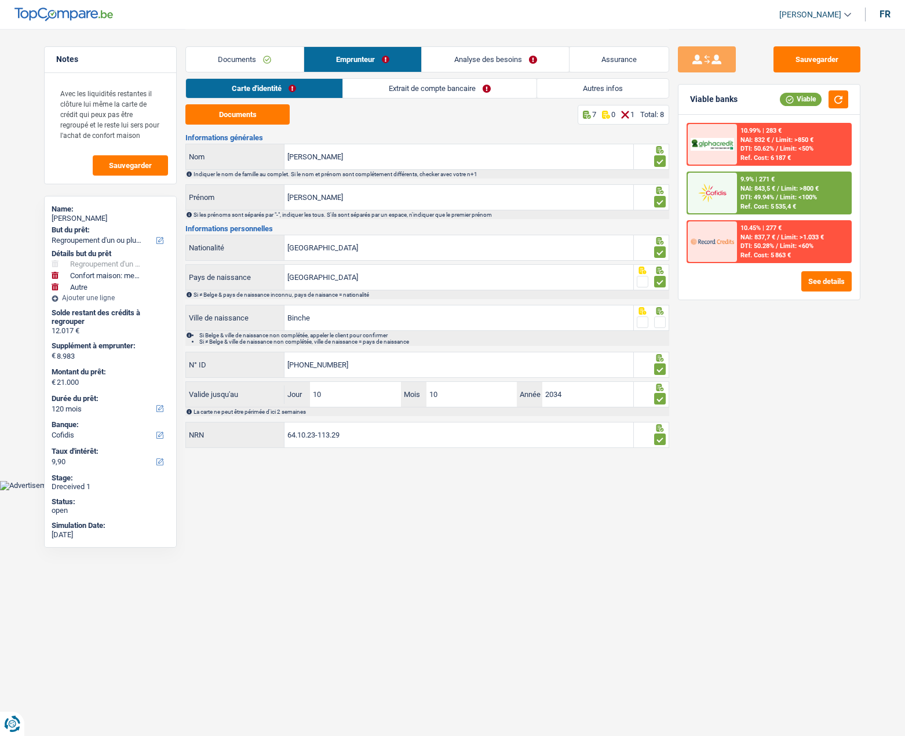
click at [659, 322] on span at bounding box center [660, 322] width 12 height 12
click at [0, 0] on input "radio" at bounding box center [0, 0] width 0 height 0
click at [370, 85] on link "Extrait de compte bancaire" at bounding box center [439, 88] width 193 height 19
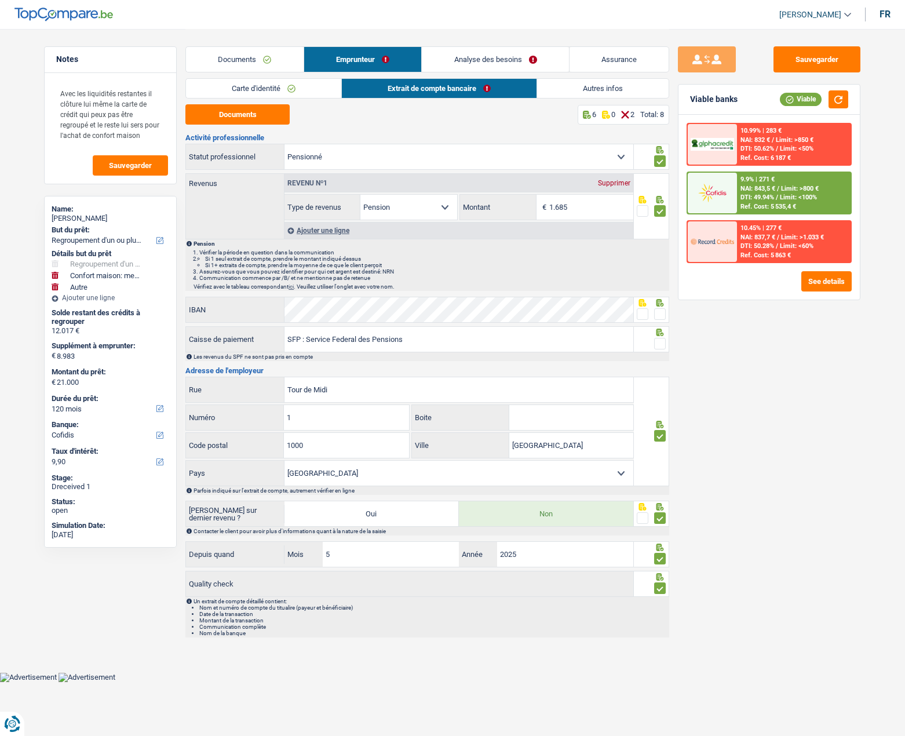
click at [662, 308] on span at bounding box center [660, 314] width 12 height 12
click at [0, 0] on input "radio" at bounding box center [0, 0] width 0 height 0
click at [662, 342] on span at bounding box center [660, 344] width 12 height 12
click at [0, 0] on input "radio" at bounding box center [0, 0] width 0 height 0
click at [508, 57] on link "Analyse des besoins" at bounding box center [495, 59] width 147 height 25
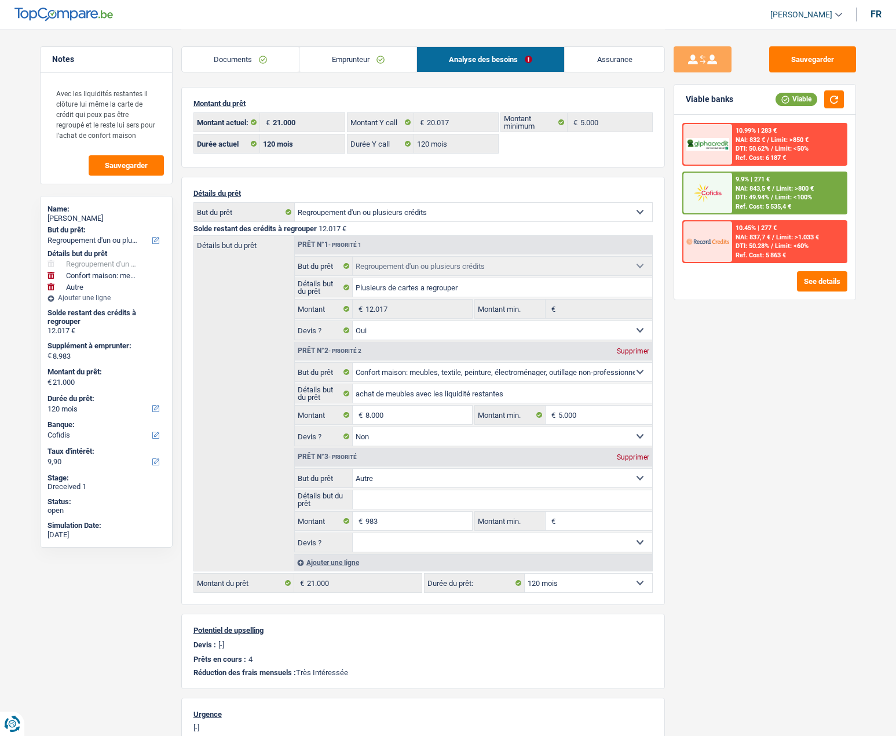
click at [634, 56] on link "Assurance" at bounding box center [615, 59] width 100 height 25
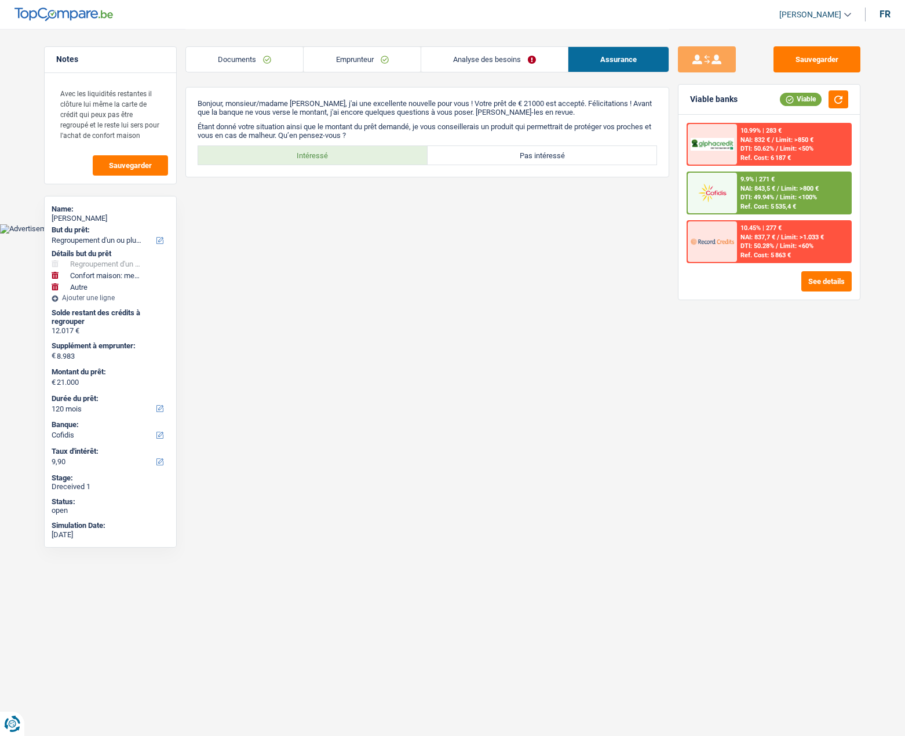
click at [486, 61] on link "Analyse des besoins" at bounding box center [494, 59] width 147 height 25
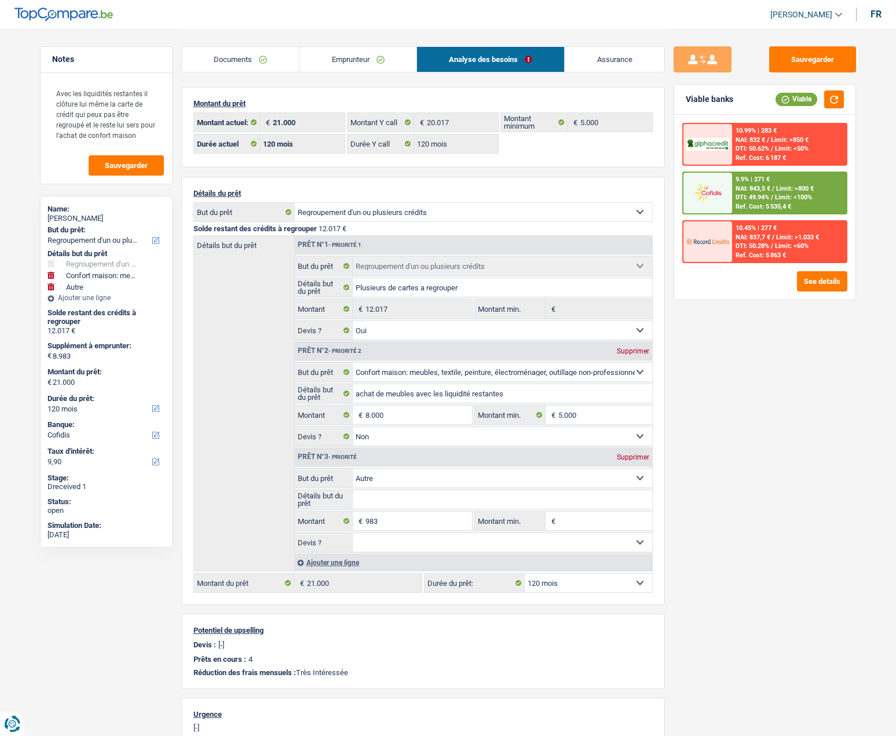
click at [733, 194] on div "9.9% | 271 € NAI: 843,5 € / Limit: >800 € DTI: 49.94% / Limit: <100% Ref. Cost:…" at bounding box center [789, 193] width 114 height 41
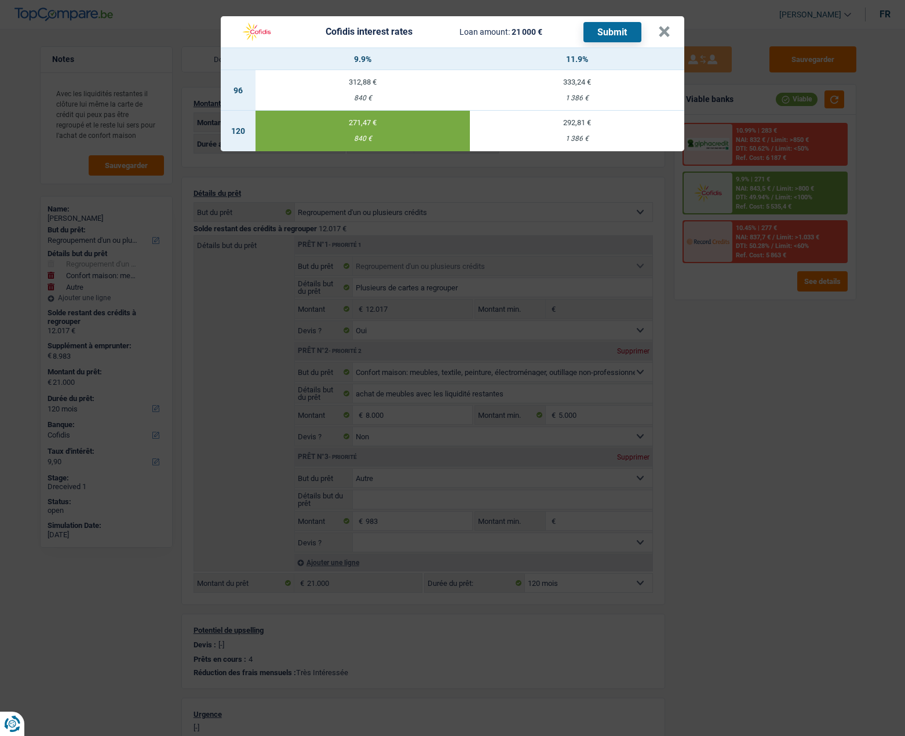
click at [601, 34] on button "Submit" at bounding box center [612, 32] width 58 height 20
click at [667, 26] on button "×" at bounding box center [664, 32] width 12 height 12
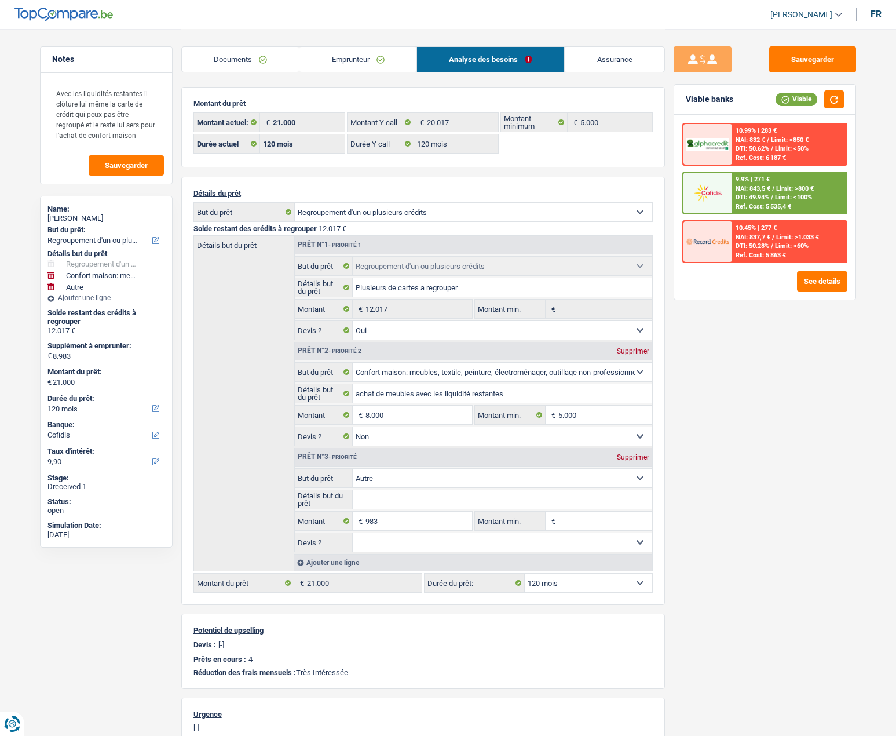
click at [243, 61] on link "Documents" at bounding box center [241, 59] width 118 height 25
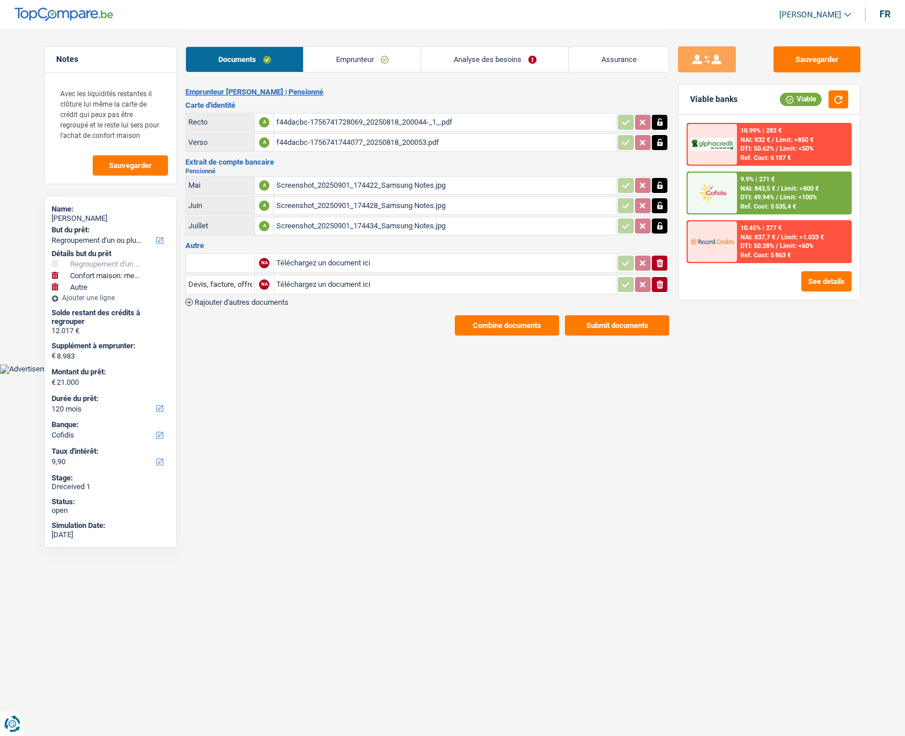
click at [611, 327] on button "Submit documents" at bounding box center [617, 325] width 104 height 20
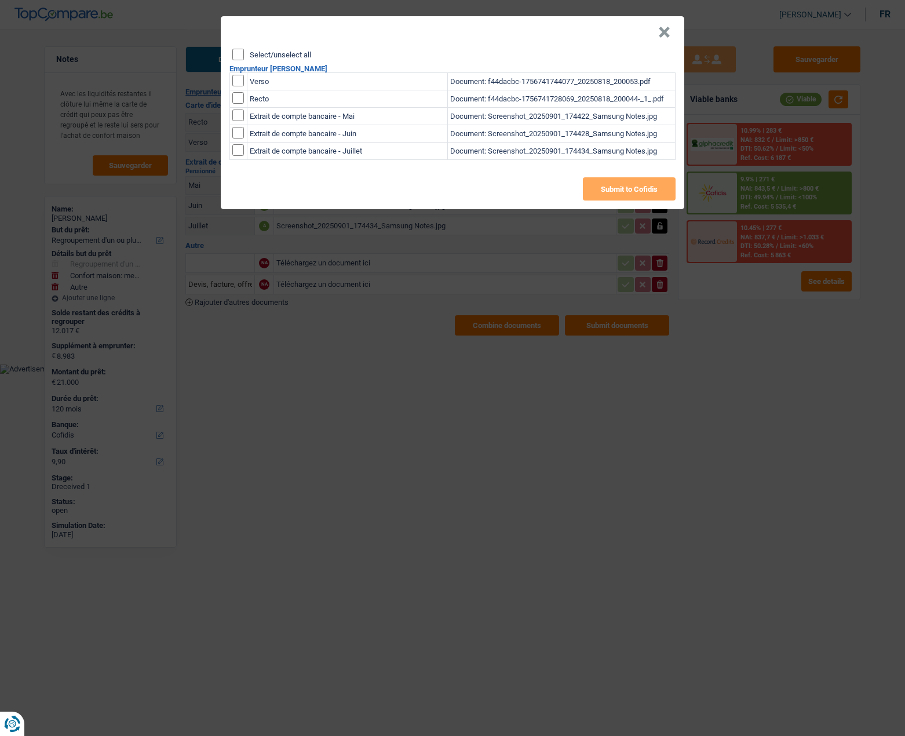
click at [236, 53] on input "Select/unselect all" at bounding box center [238, 55] width 12 height 12
checkbox input "true"
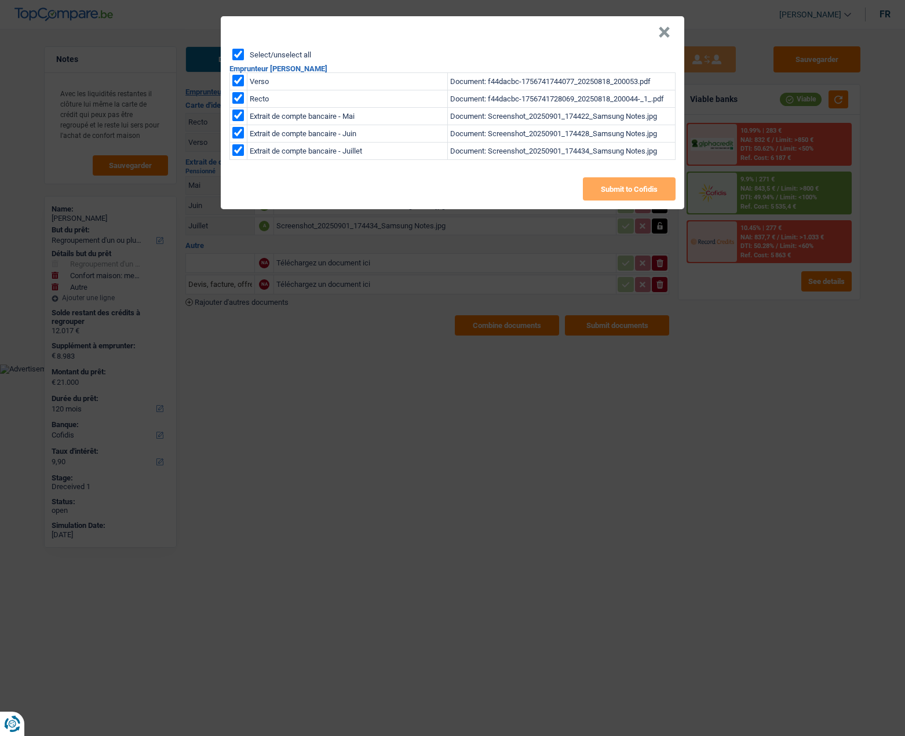
checkbox input "true"
click at [604, 189] on button "Submit to Cofidis" at bounding box center [629, 188] width 93 height 23
click at [665, 32] on button "×" at bounding box center [664, 33] width 12 height 12
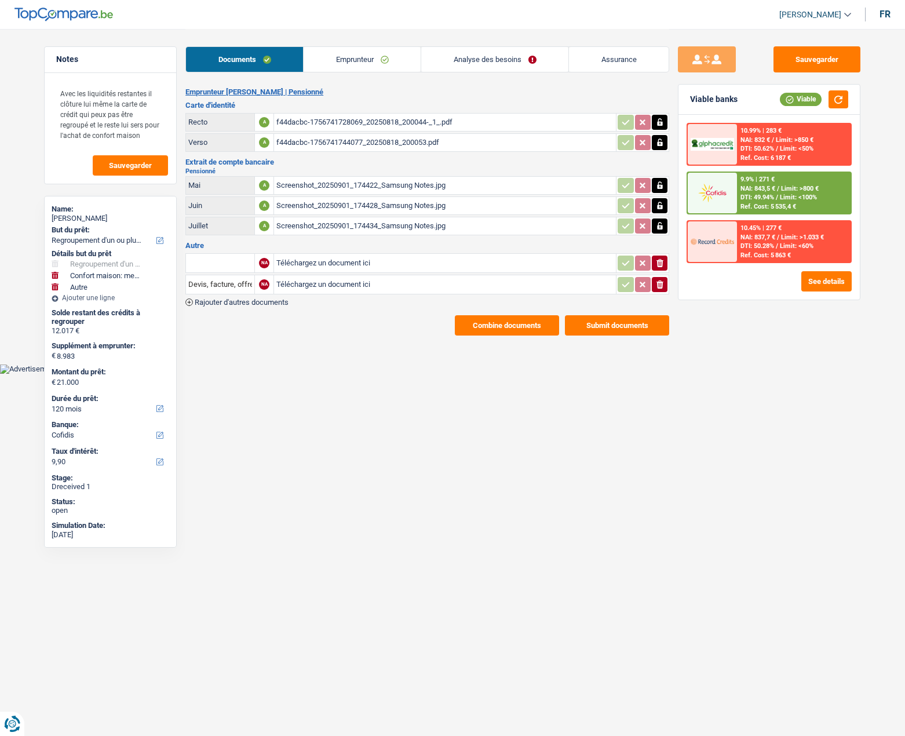
click at [518, 326] on button "Combine documents" at bounding box center [507, 325] width 104 height 20
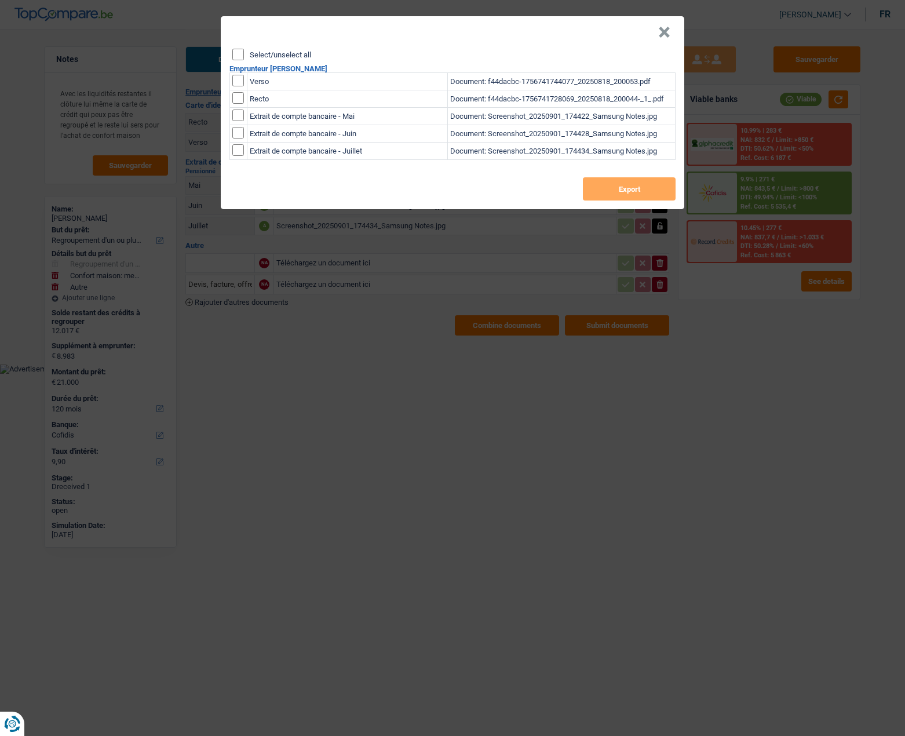
click at [240, 57] on input "Select/unselect all" at bounding box center [238, 55] width 12 height 12
checkbox input "true"
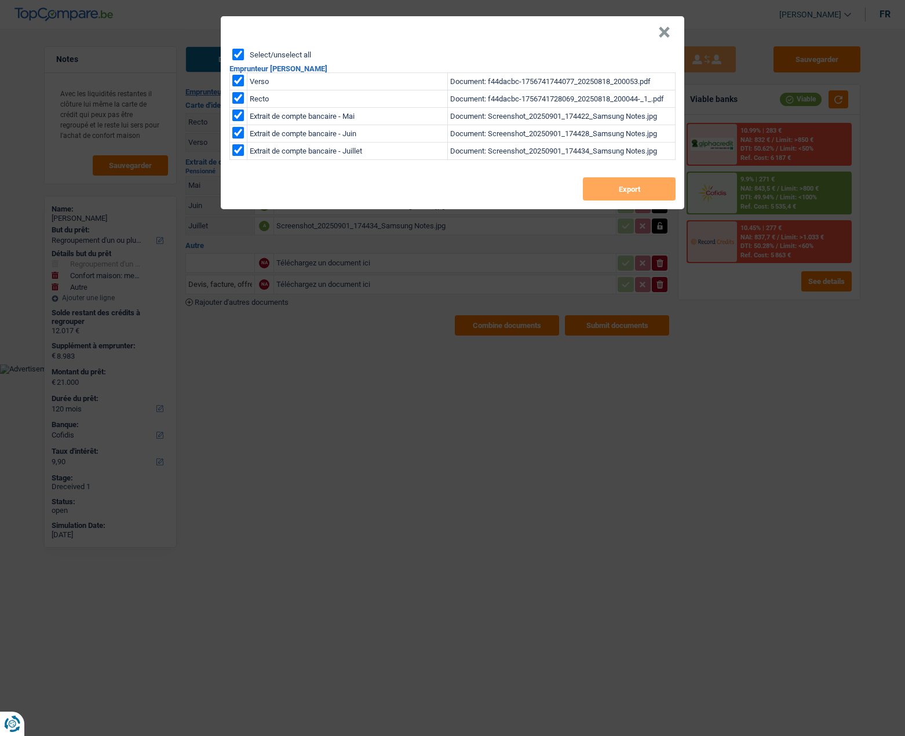
checkbox input "true"
click at [597, 186] on button "Export" at bounding box center [629, 188] width 93 height 23
click at [661, 37] on button "×" at bounding box center [664, 33] width 12 height 12
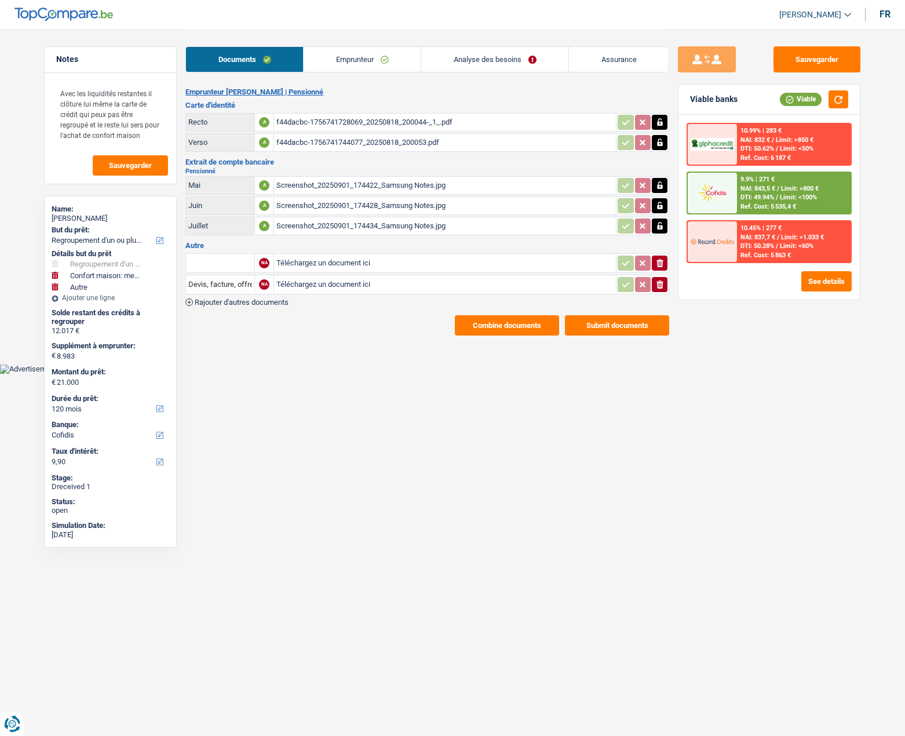
click at [333, 53] on link "Emprunteur" at bounding box center [362, 59] width 117 height 25
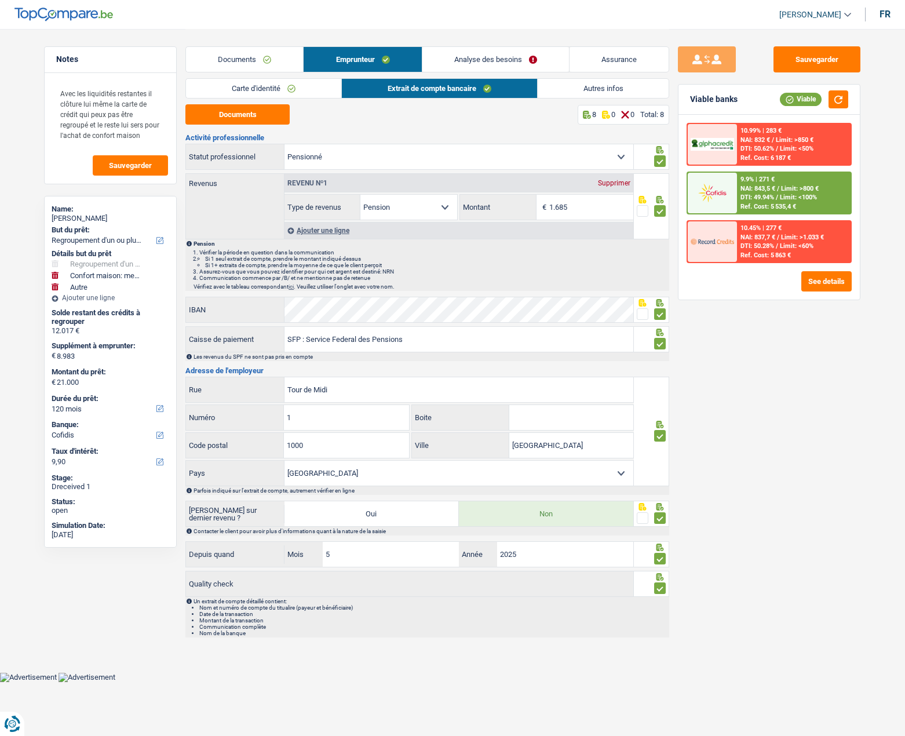
click at [583, 91] on link "Autres infos" at bounding box center [603, 88] width 131 height 19
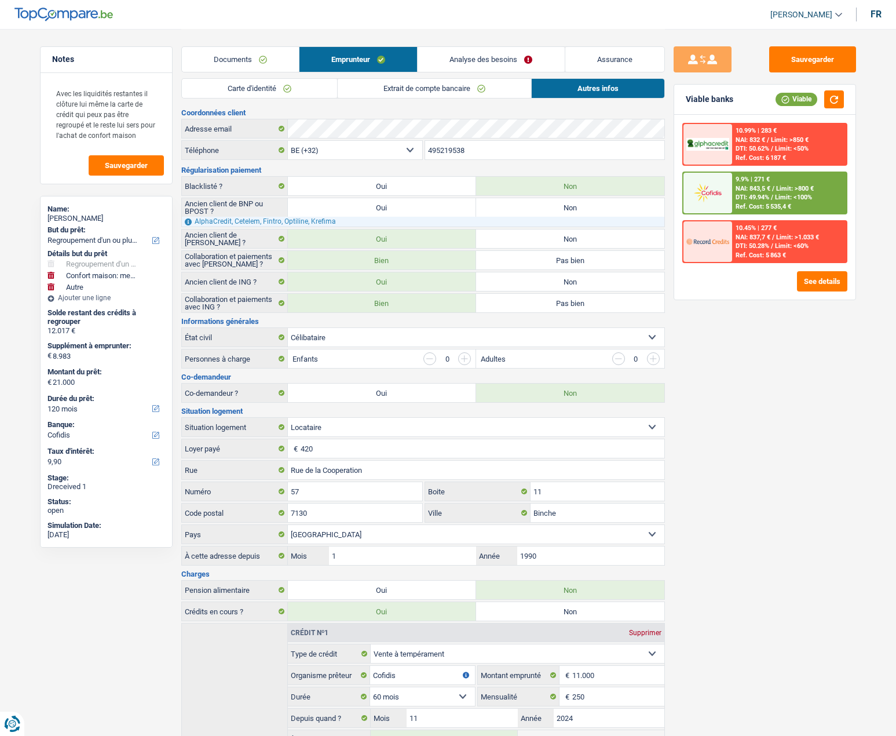
click at [260, 92] on link "Carte d'identité" at bounding box center [259, 88] width 155 height 19
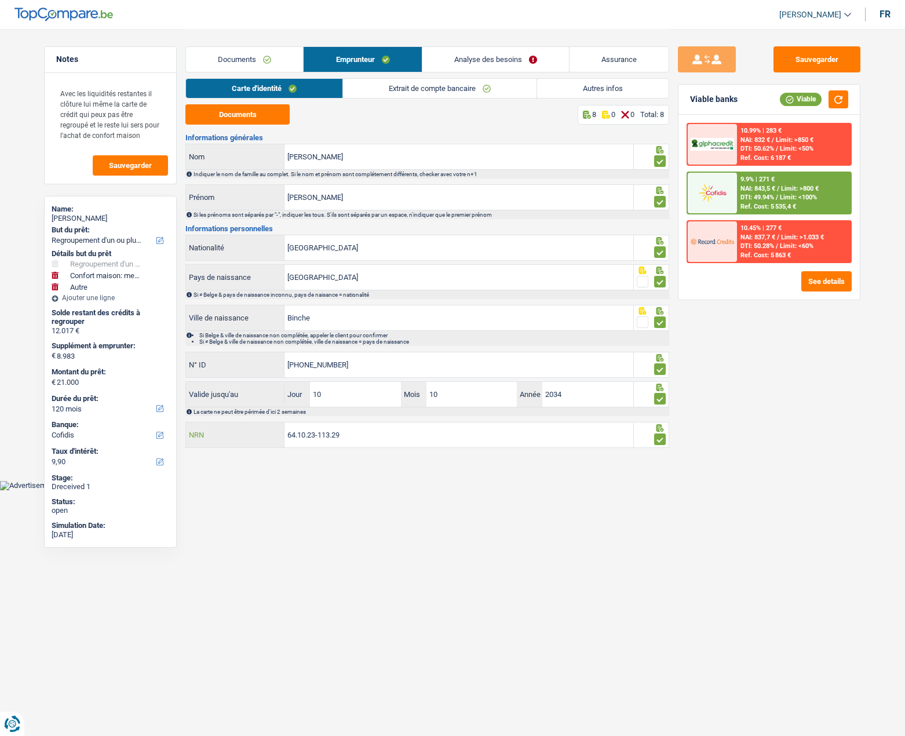
click at [317, 430] on input "64.10.23-113.29" at bounding box center [458, 434] width 349 height 25
click at [834, 51] on button "Sauvegarder" at bounding box center [816, 59] width 87 height 26
